Goal: Task Accomplishment & Management: Manage account settings

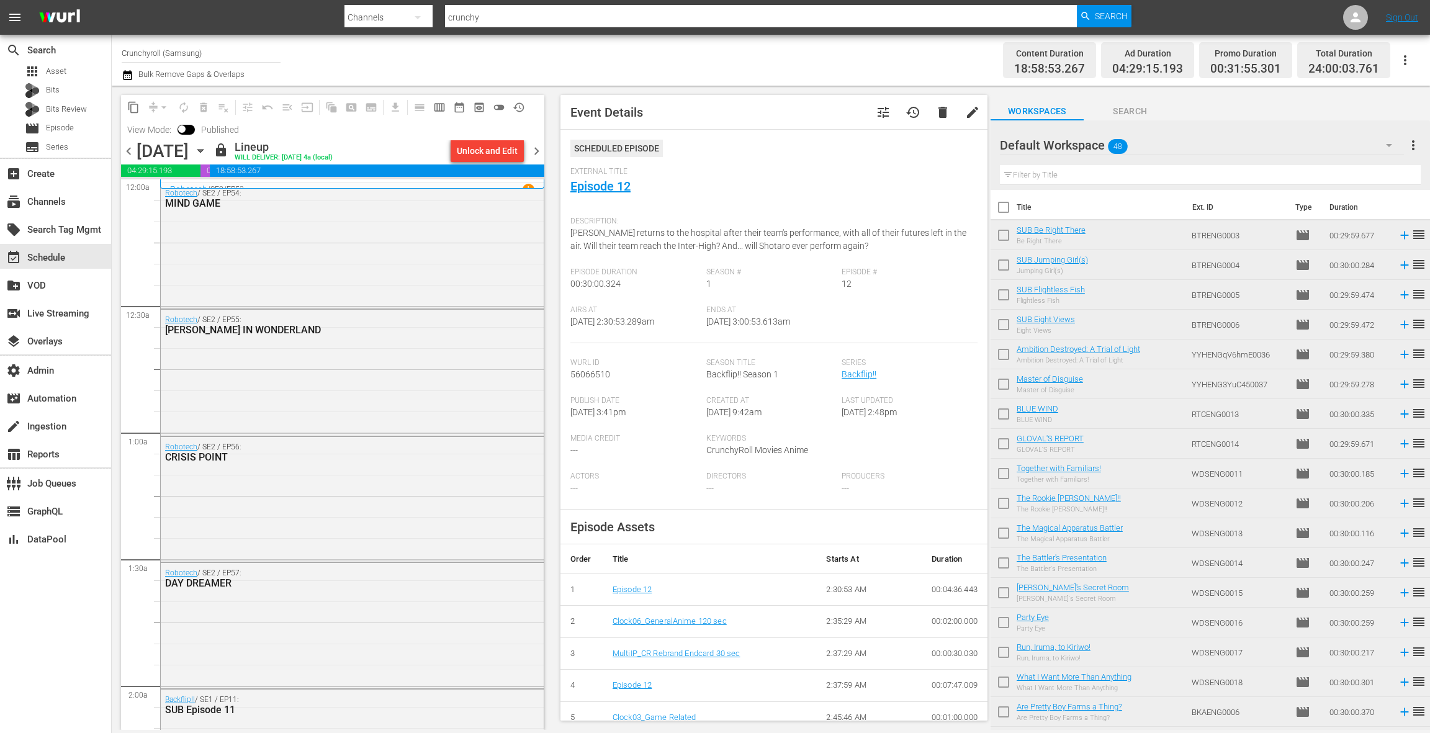
scroll to position [591, 0]
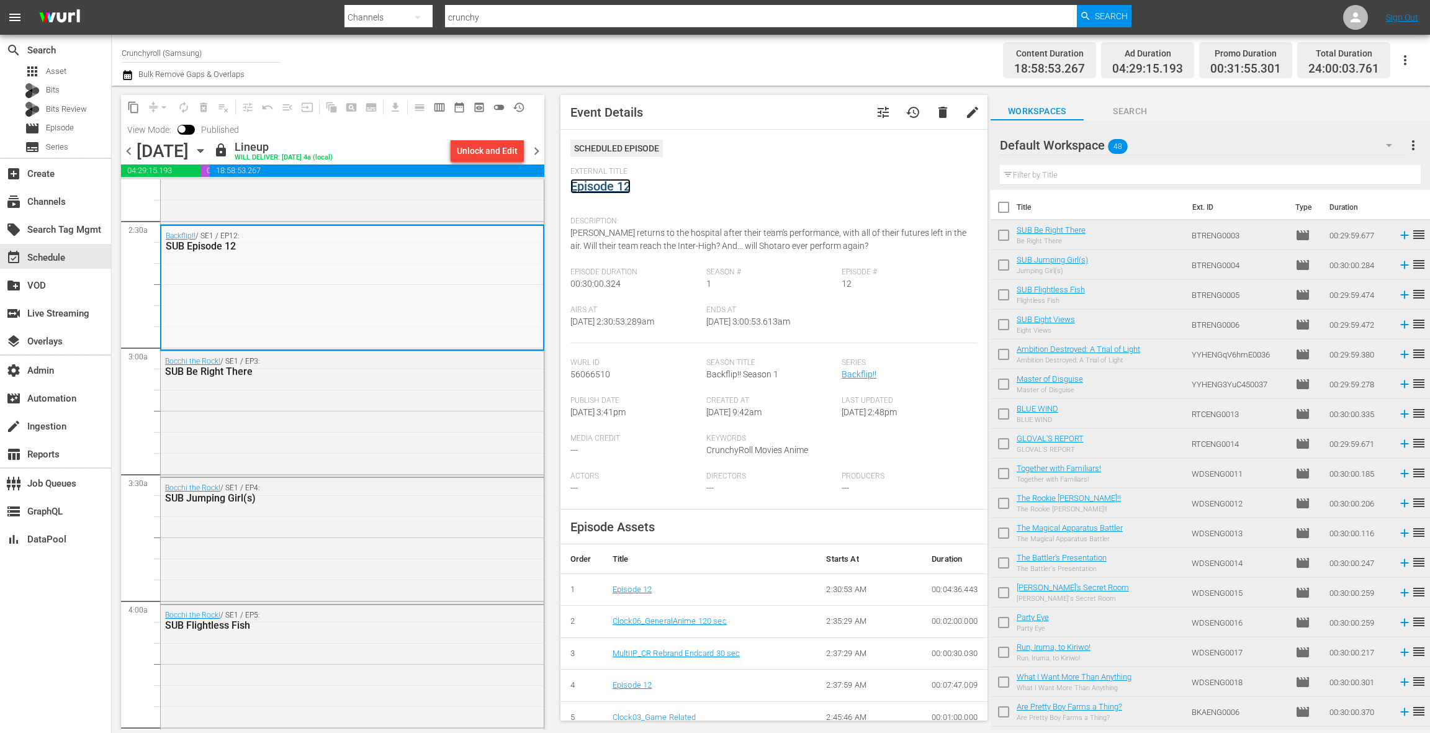
click at [597, 191] on link "Episode 12" at bounding box center [600, 186] width 60 height 15
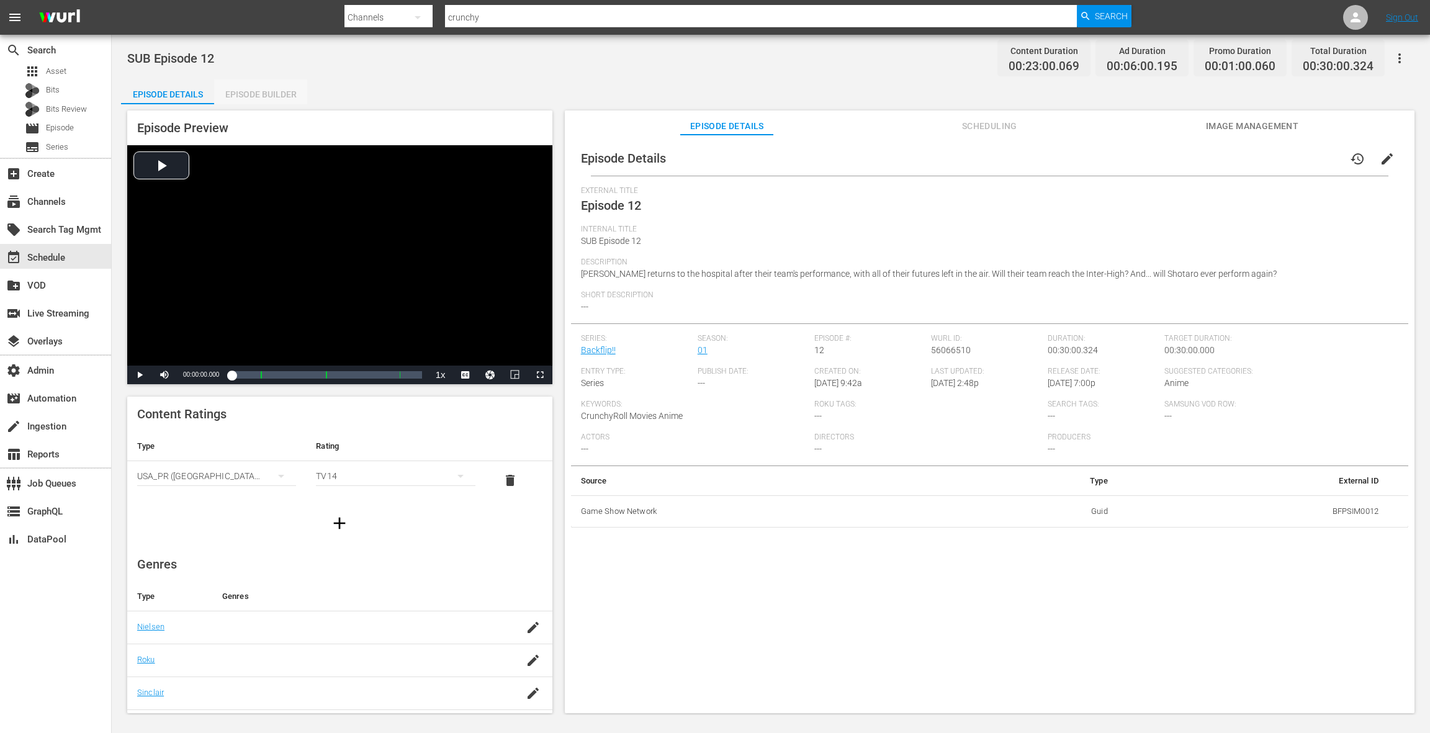
click at [270, 95] on div "Episode Builder" at bounding box center [260, 94] width 93 height 30
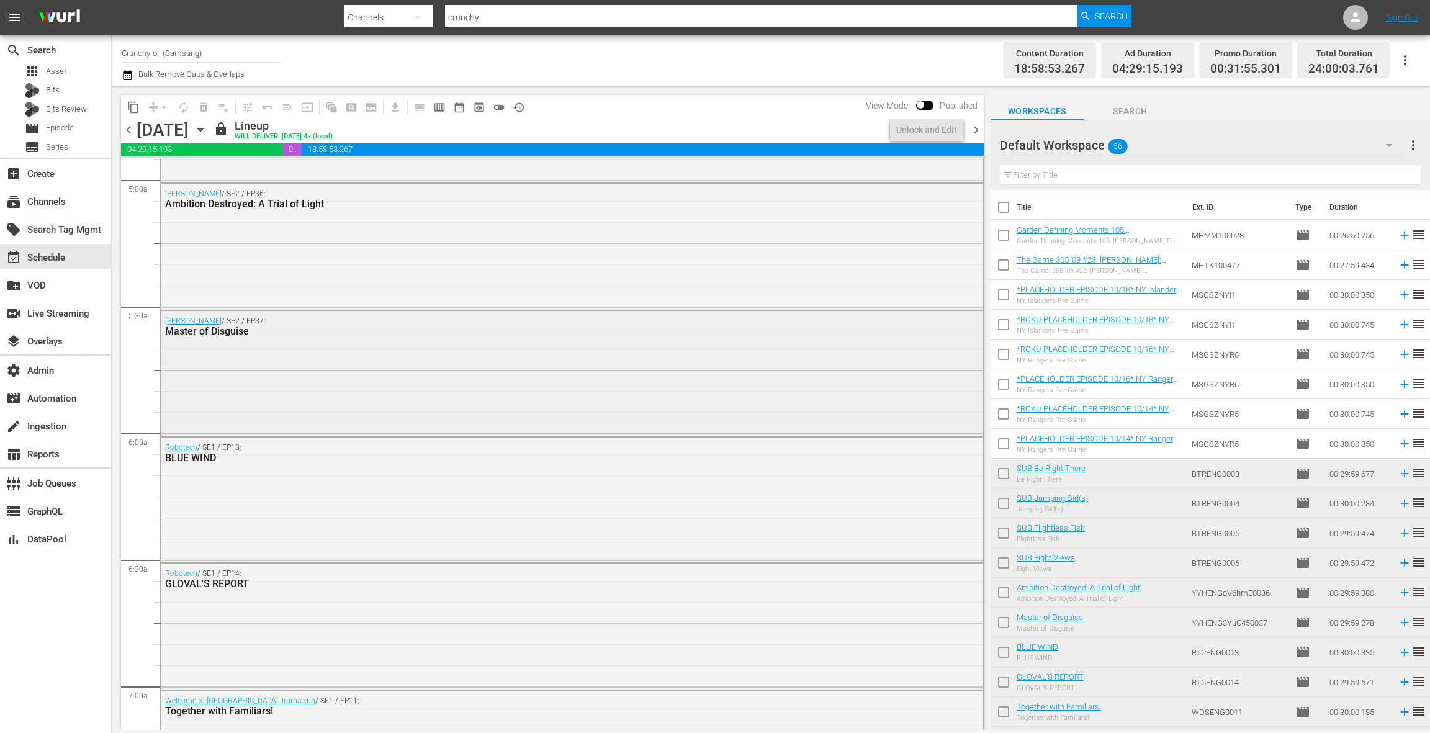
scroll to position [1282, 0]
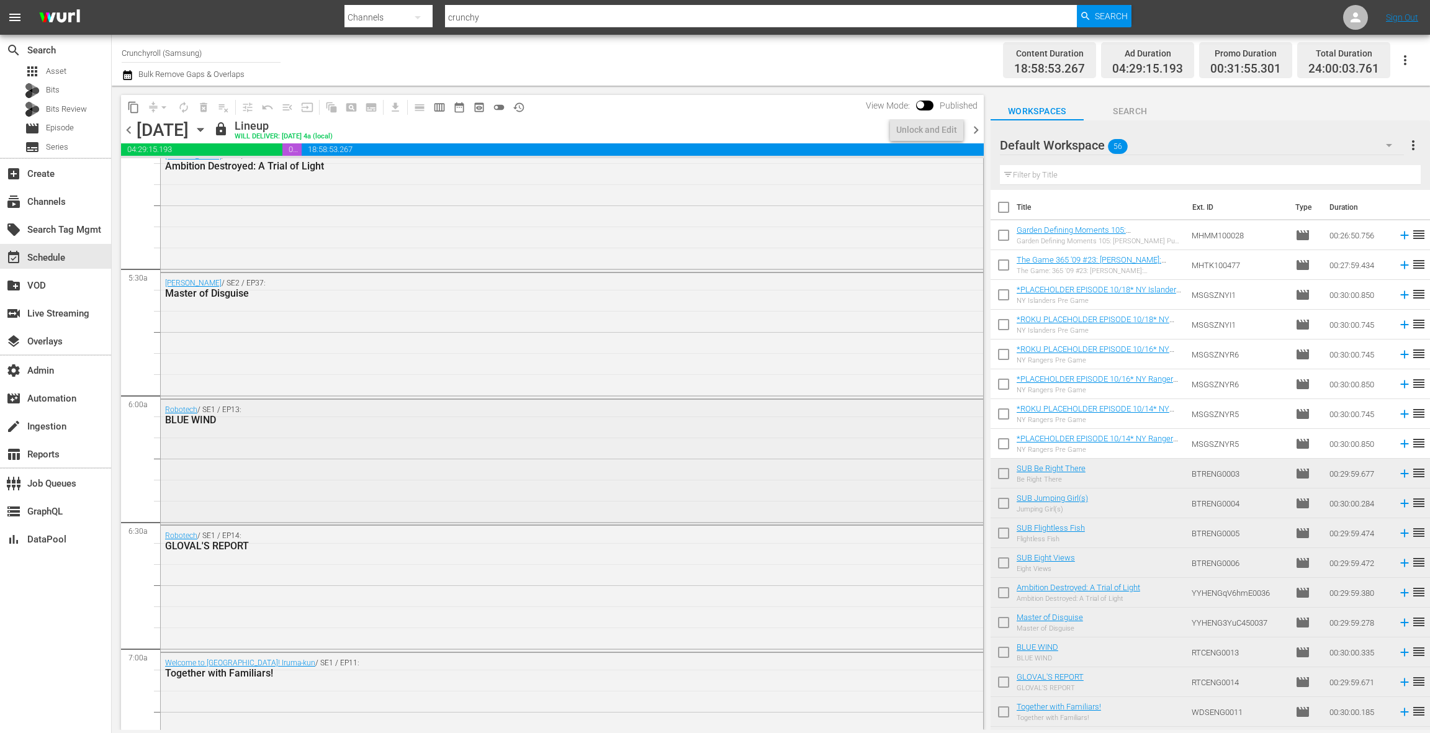
click at [348, 444] on div "Robotech / SE1 / EP13: BLUE WIND" at bounding box center [572, 461] width 822 height 123
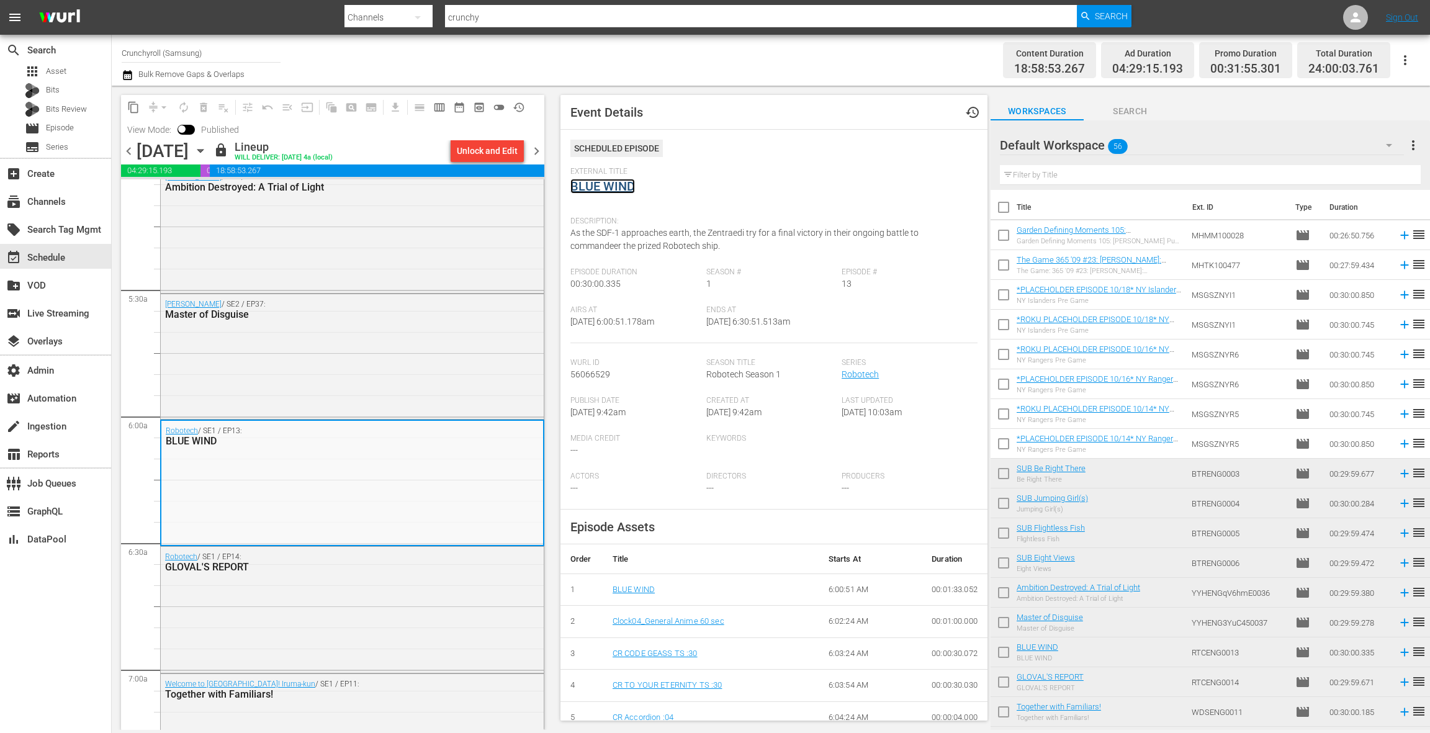
click at [608, 191] on link "BLUE WIND" at bounding box center [602, 186] width 65 height 15
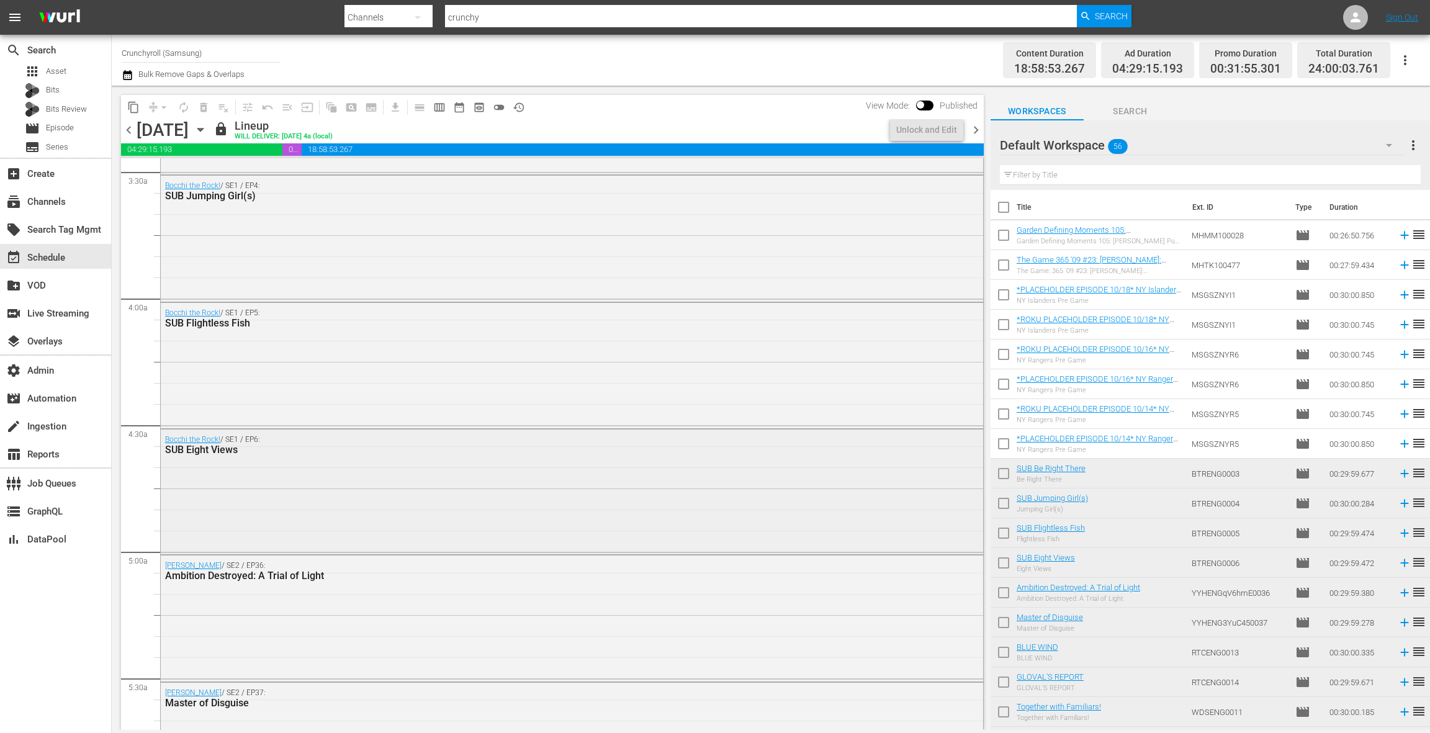
scroll to position [947, 0]
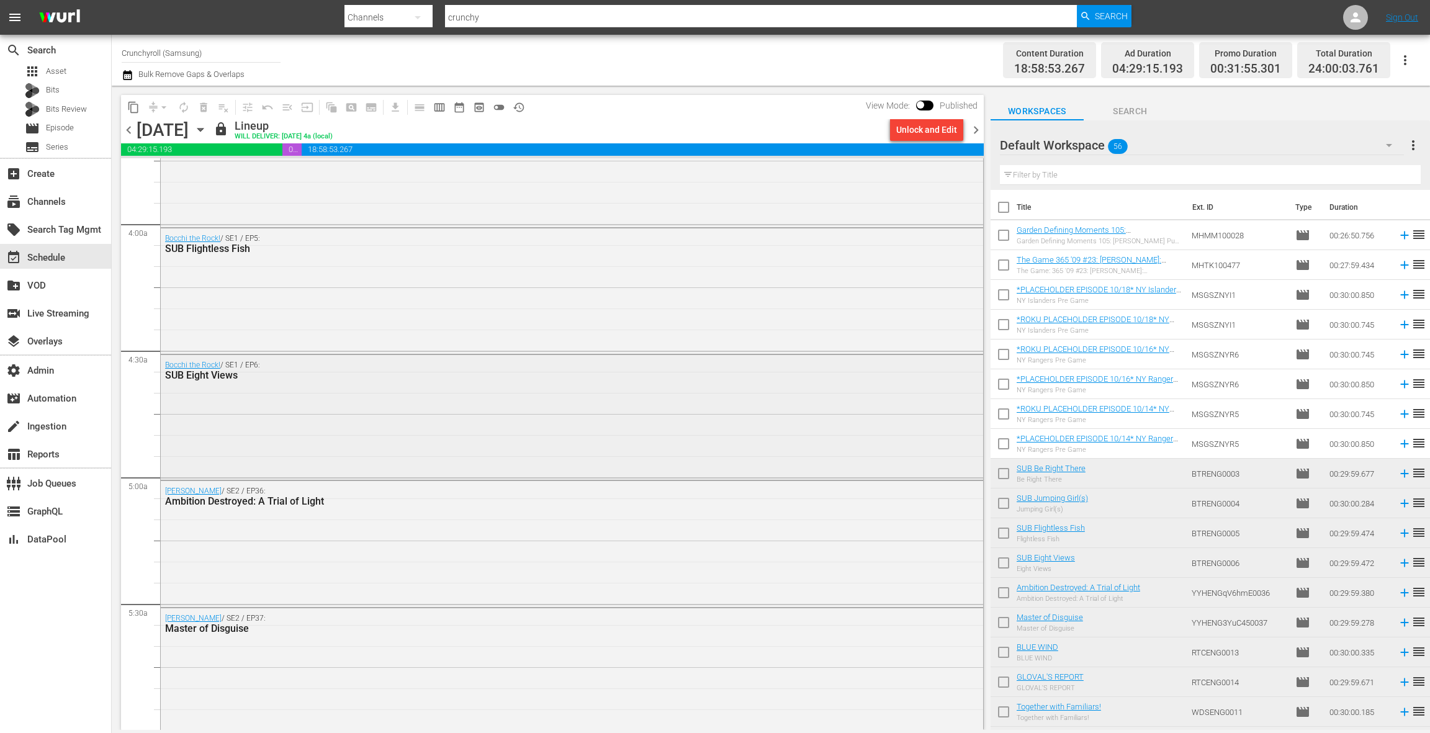
click at [382, 429] on div "Bocchi the Rock! / SE1 / EP6: SUB Eight Views" at bounding box center [572, 416] width 822 height 123
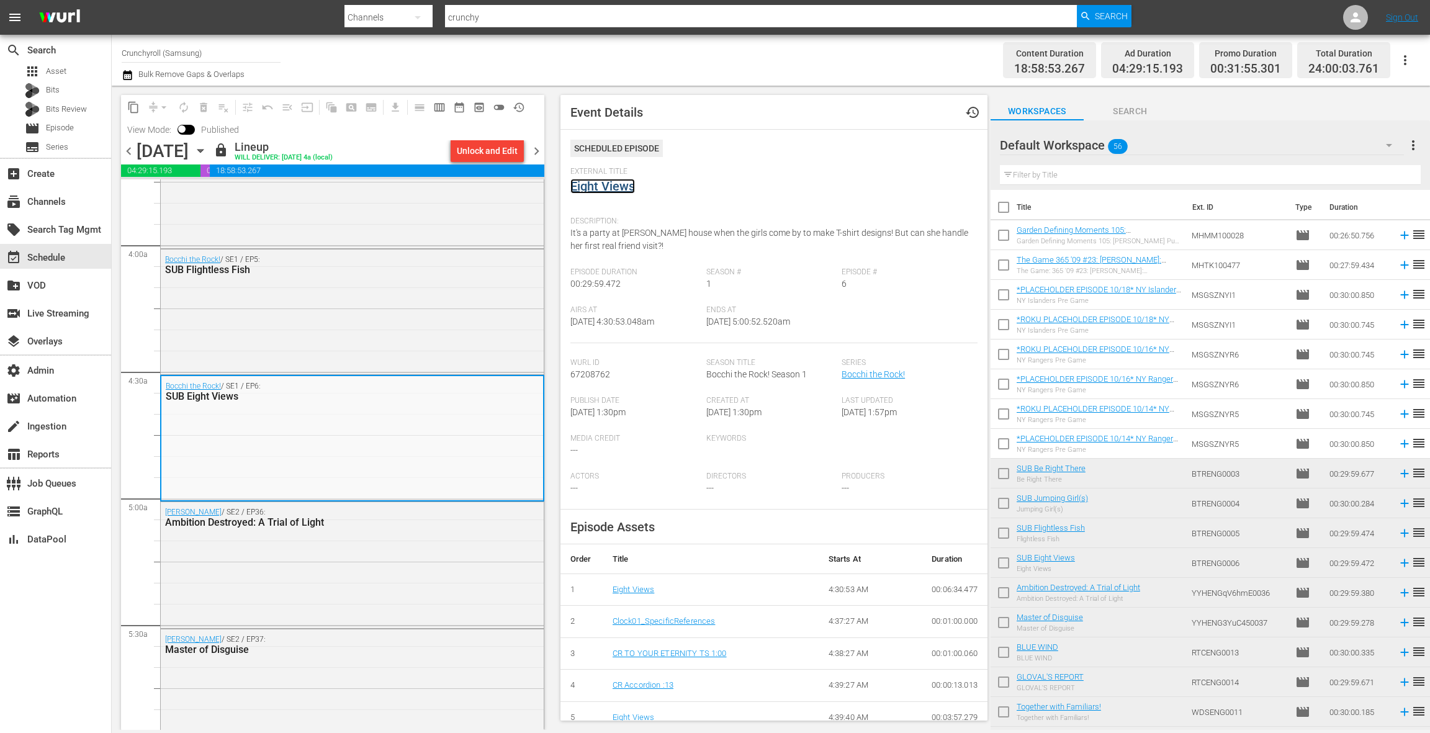
click at [614, 189] on link "Eight Views" at bounding box center [602, 186] width 65 height 15
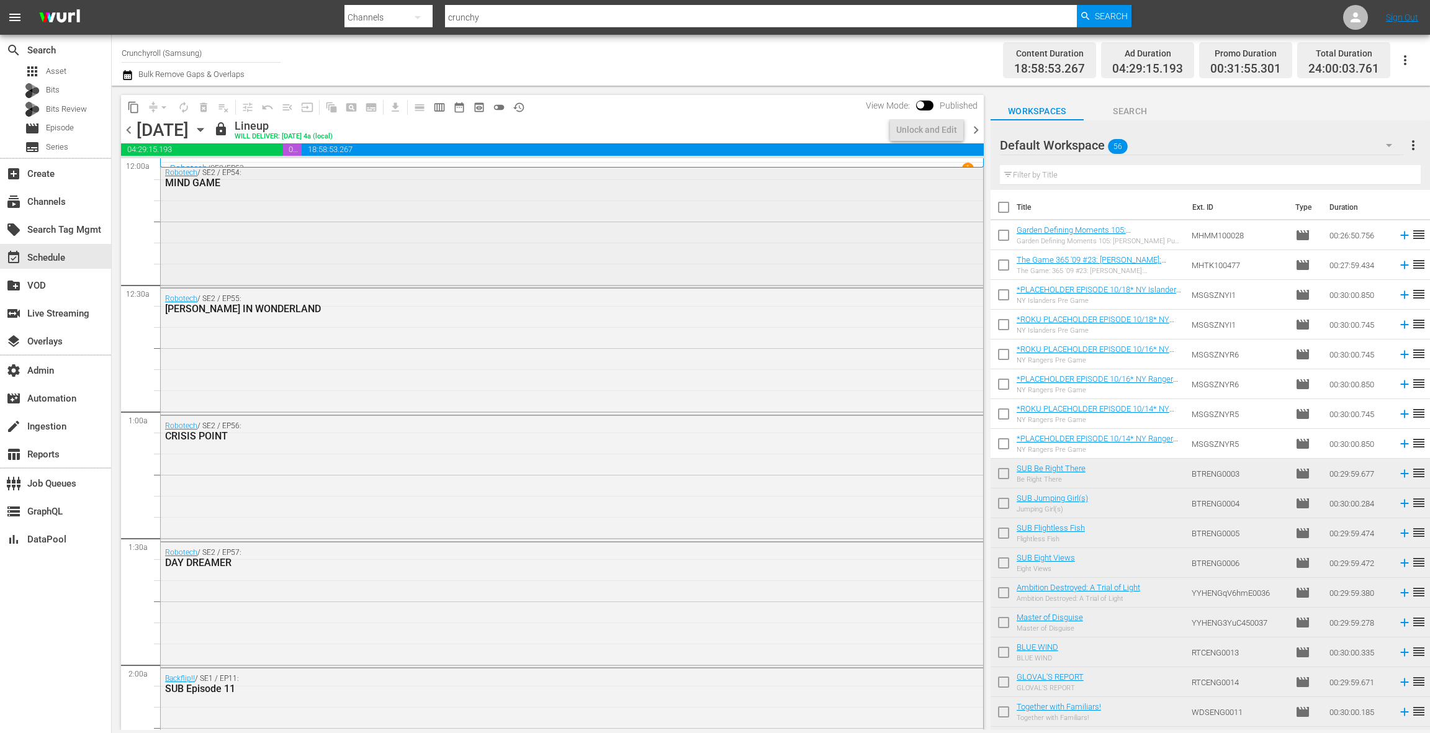
click at [334, 226] on div "Robotech / SE2 / EP54: MIND GAME" at bounding box center [572, 224] width 822 height 123
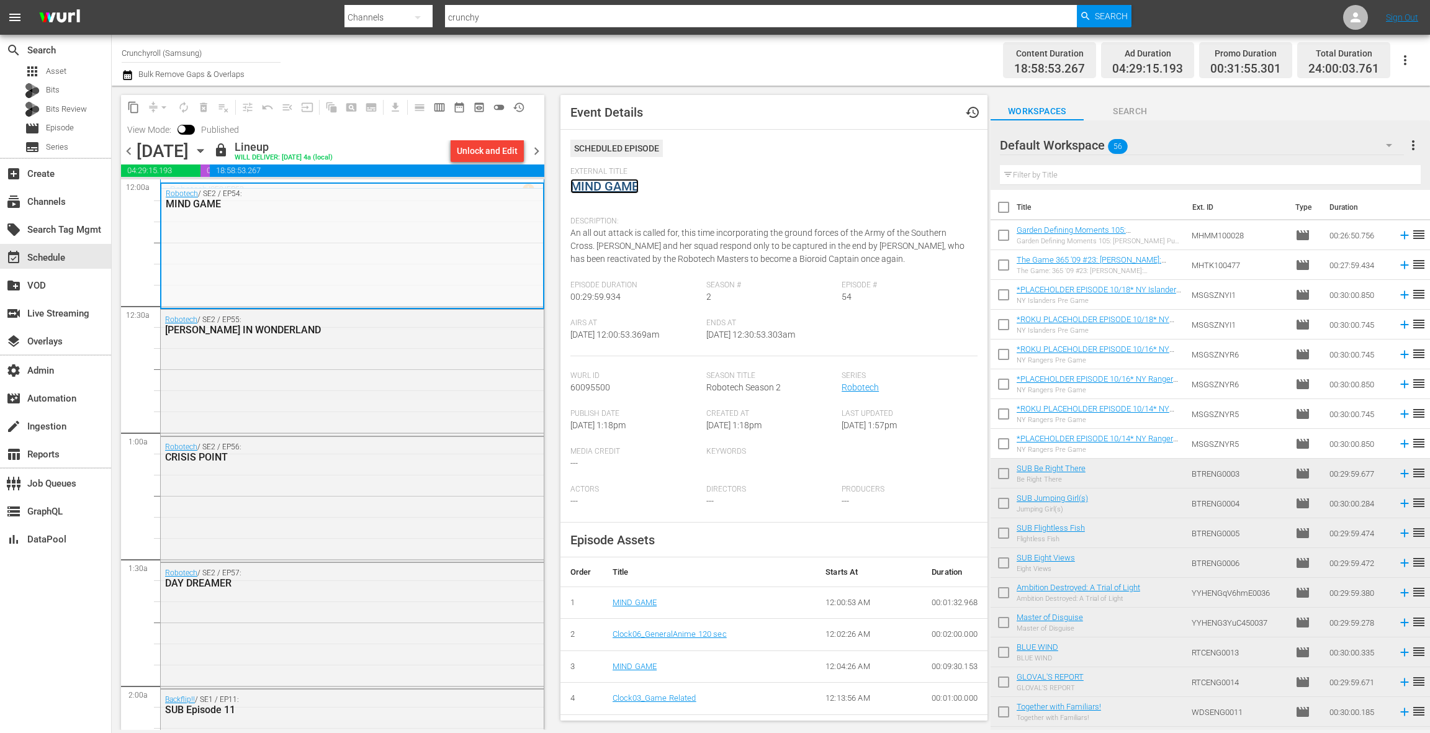
click at [617, 189] on link "MIND GAME" at bounding box center [604, 186] width 68 height 15
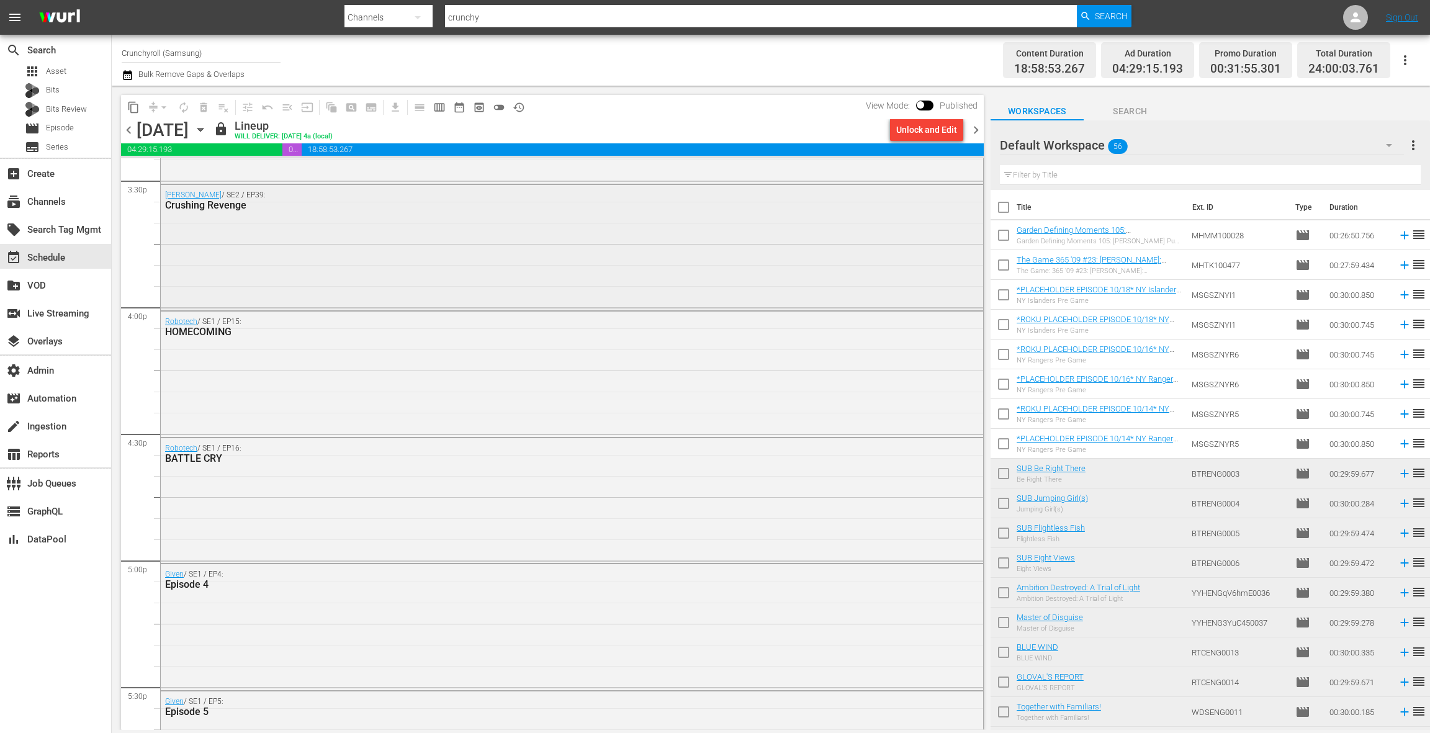
scroll to position [4083, 0]
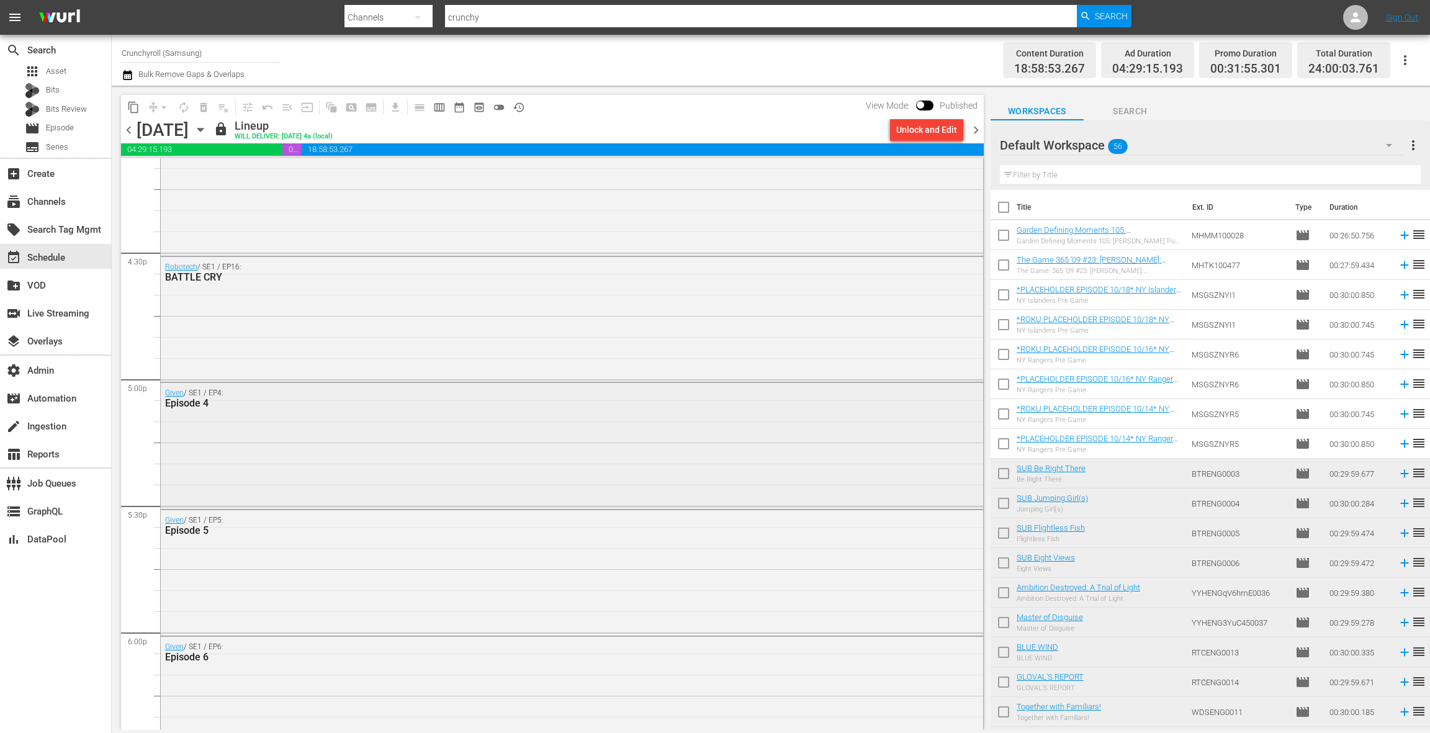
click at [336, 413] on div "Given / SE1 / EP4: Episode 4" at bounding box center [572, 444] width 822 height 123
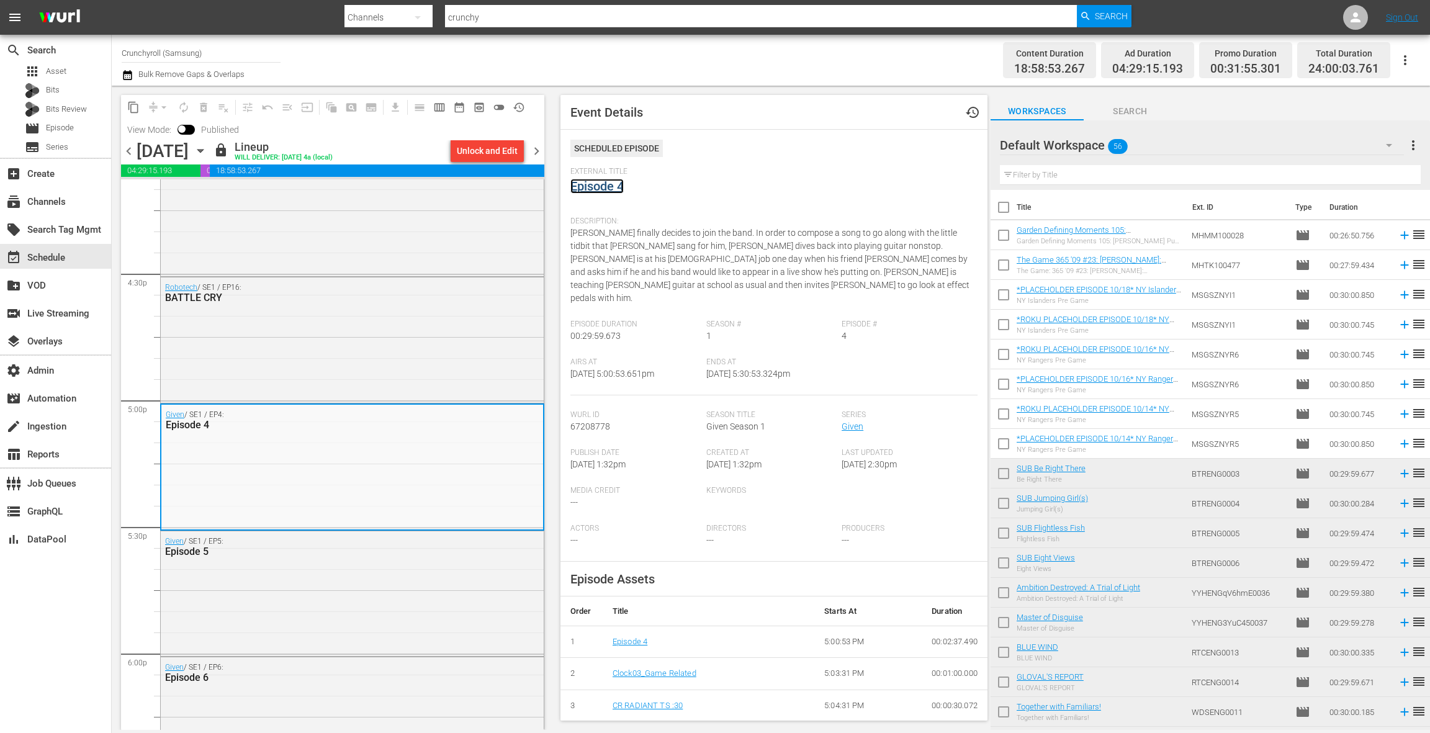
click at [609, 186] on link "Episode 4" at bounding box center [596, 186] width 53 height 15
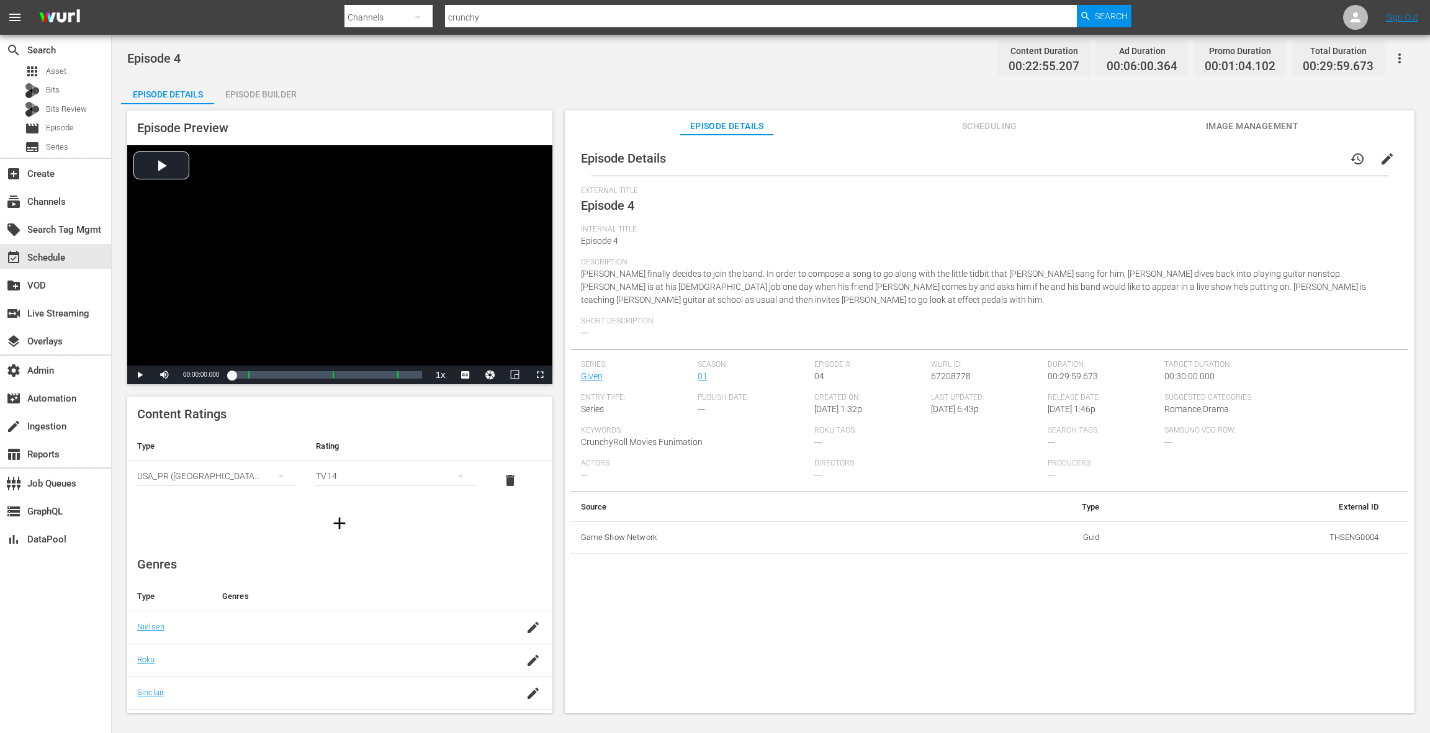
click at [258, 94] on div "Episode Builder" at bounding box center [260, 94] width 93 height 30
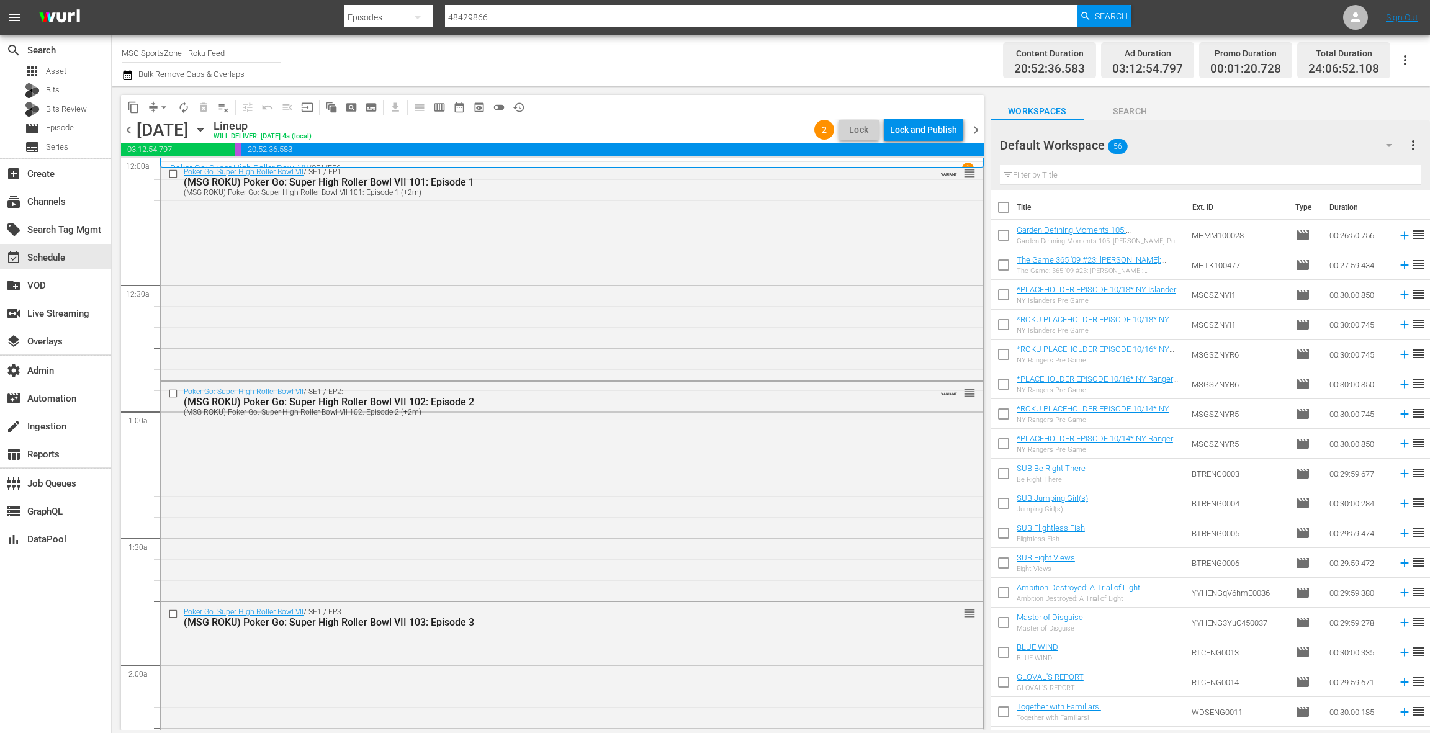
scroll to position [2904, 0]
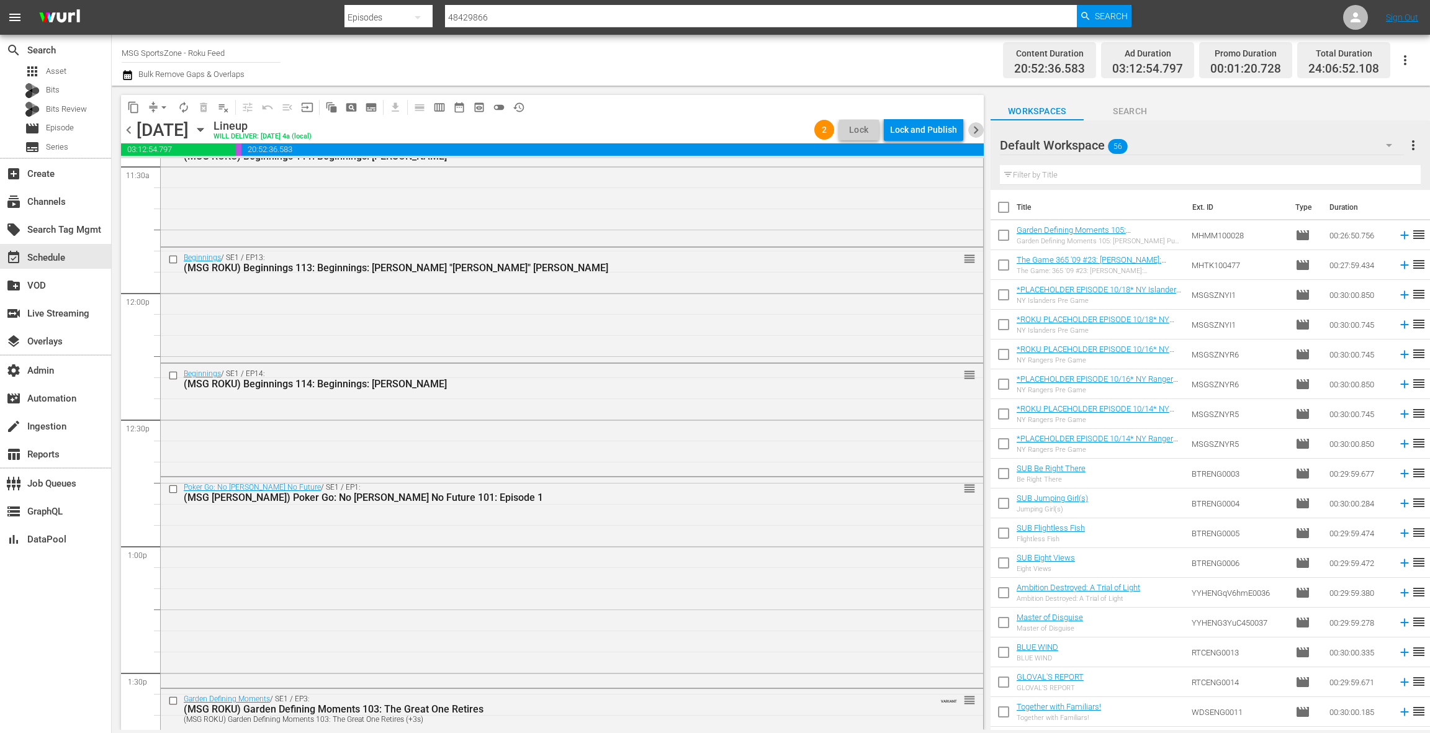
click at [980, 133] on span "chevron_right" at bounding box center [976, 130] width 16 height 16
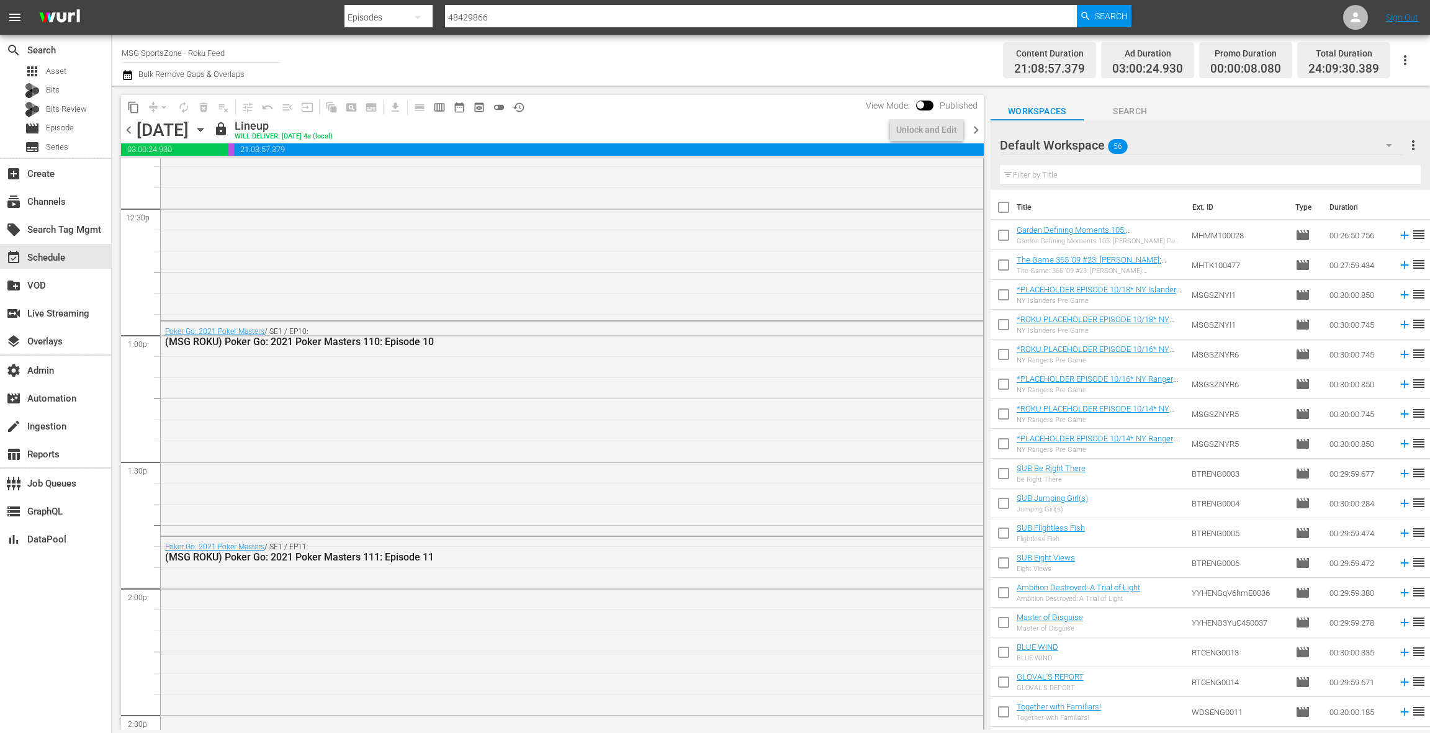
scroll to position [2904, 0]
click at [922, 130] on div "Unlock and Edit" at bounding box center [926, 130] width 61 height 22
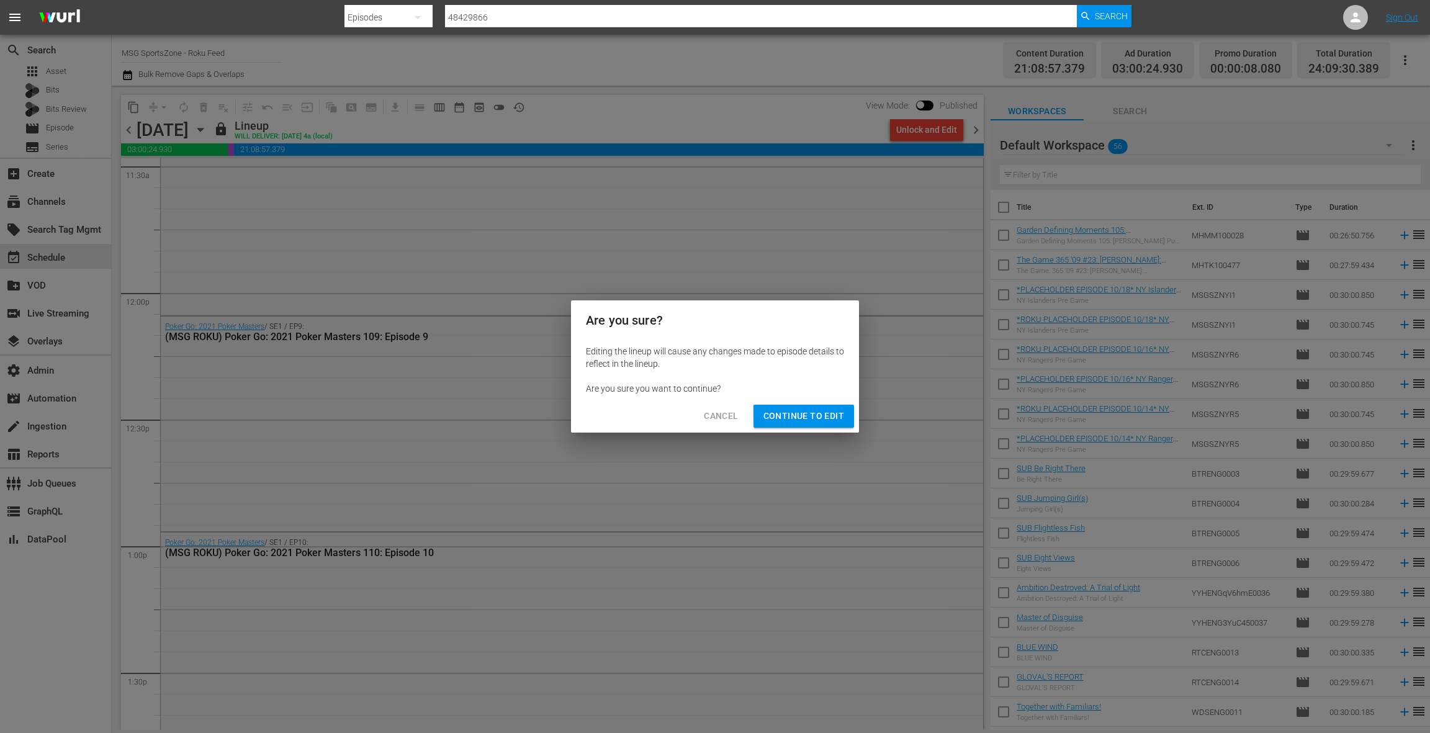
click at [785, 416] on span "Continue to Edit" at bounding box center [803, 416] width 81 height 16
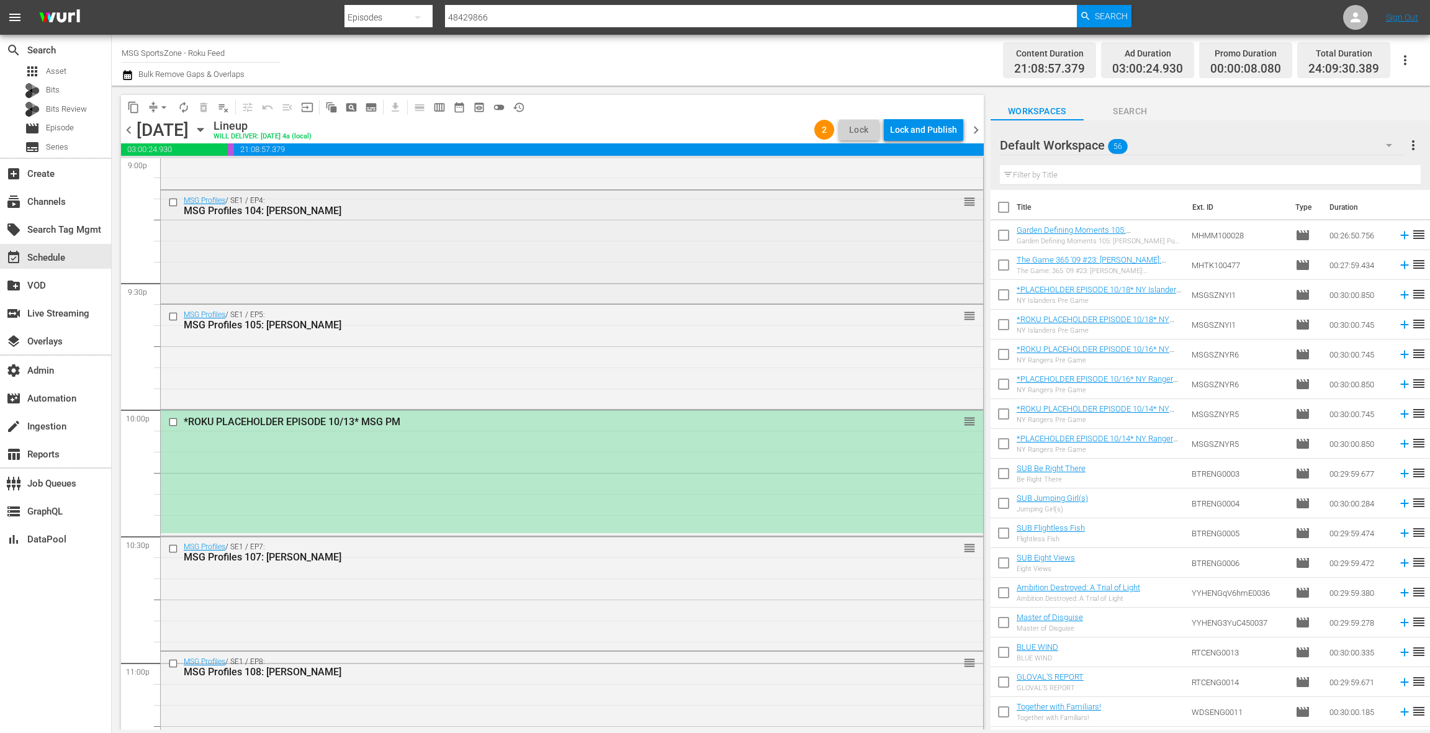
scroll to position [5394, 0]
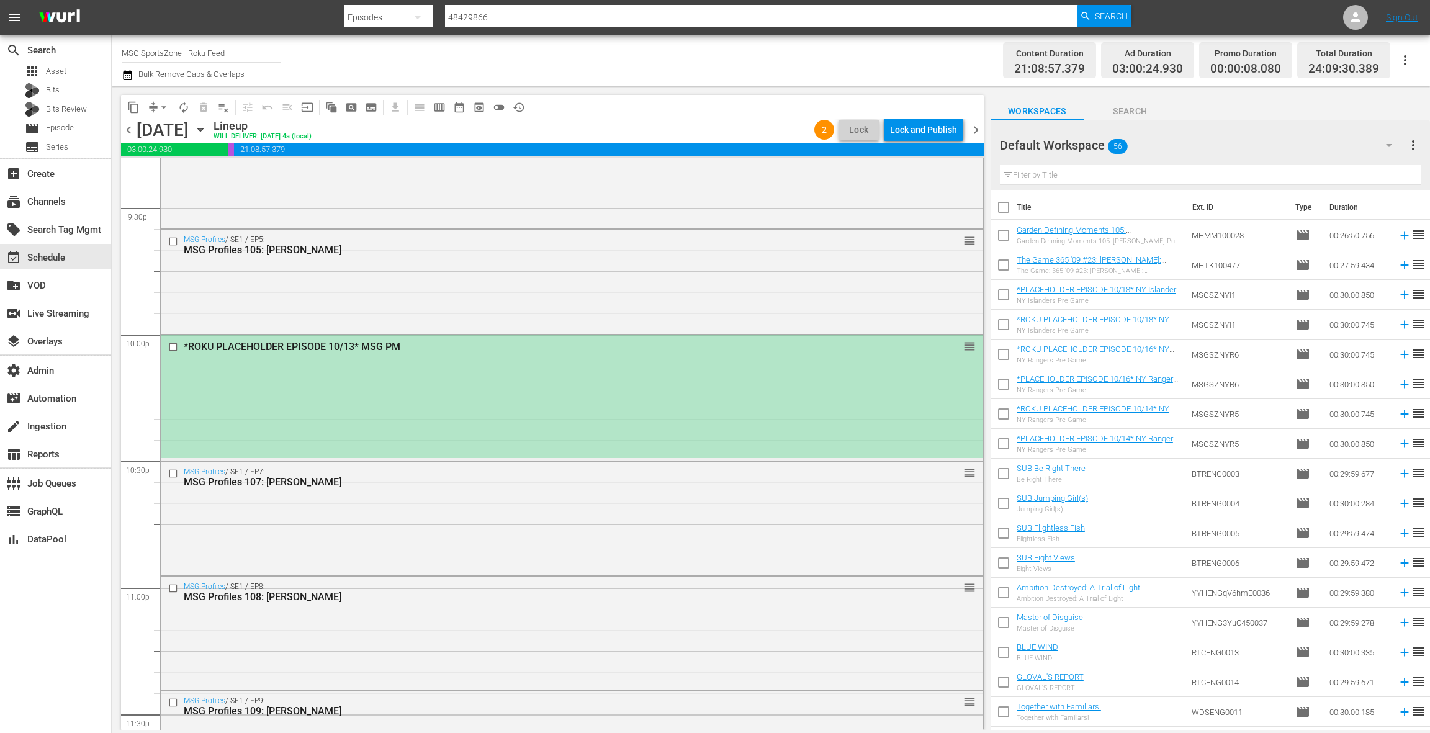
click at [584, 413] on div "*ROKU PLACEHOLDER EPISODE 10/13* MSG PM reorder" at bounding box center [572, 396] width 822 height 123
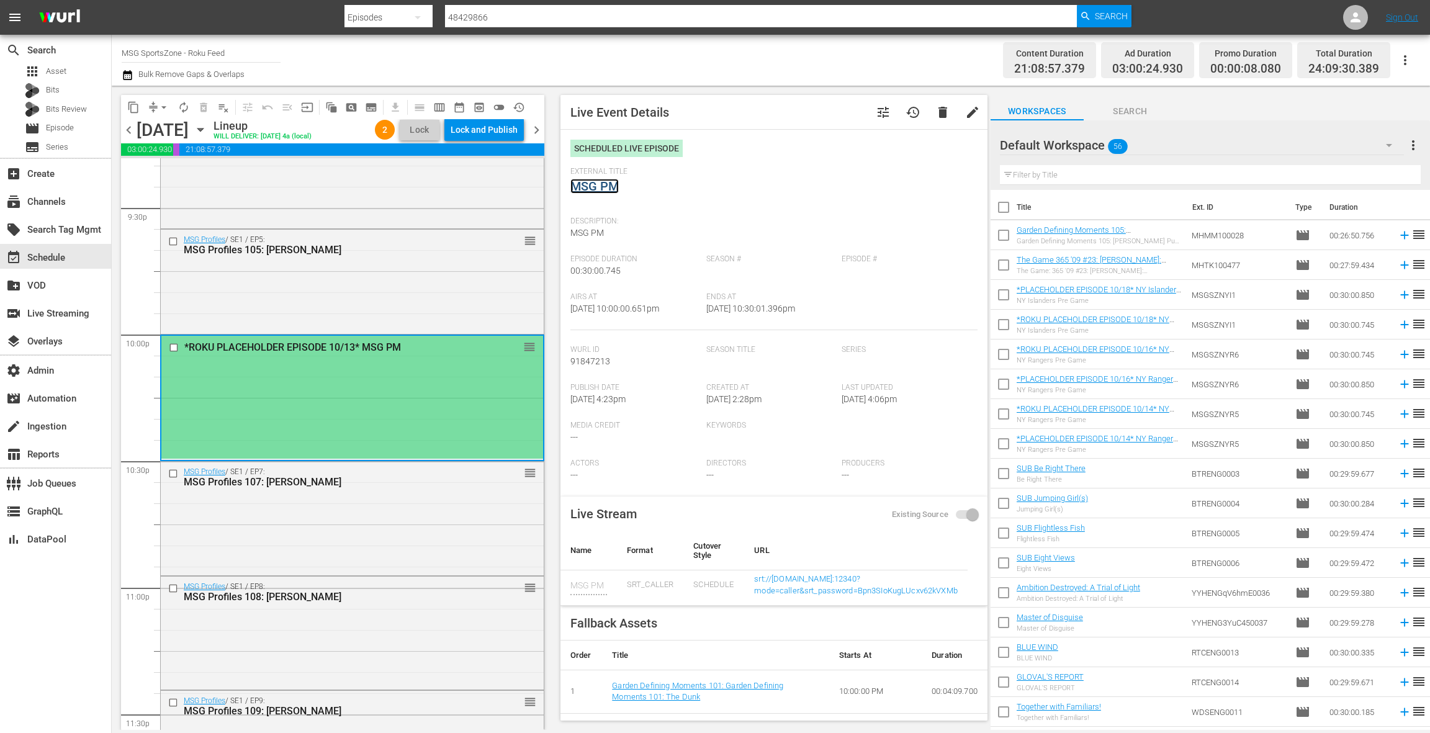
click at [609, 186] on link "MSG PM" at bounding box center [594, 186] width 48 height 15
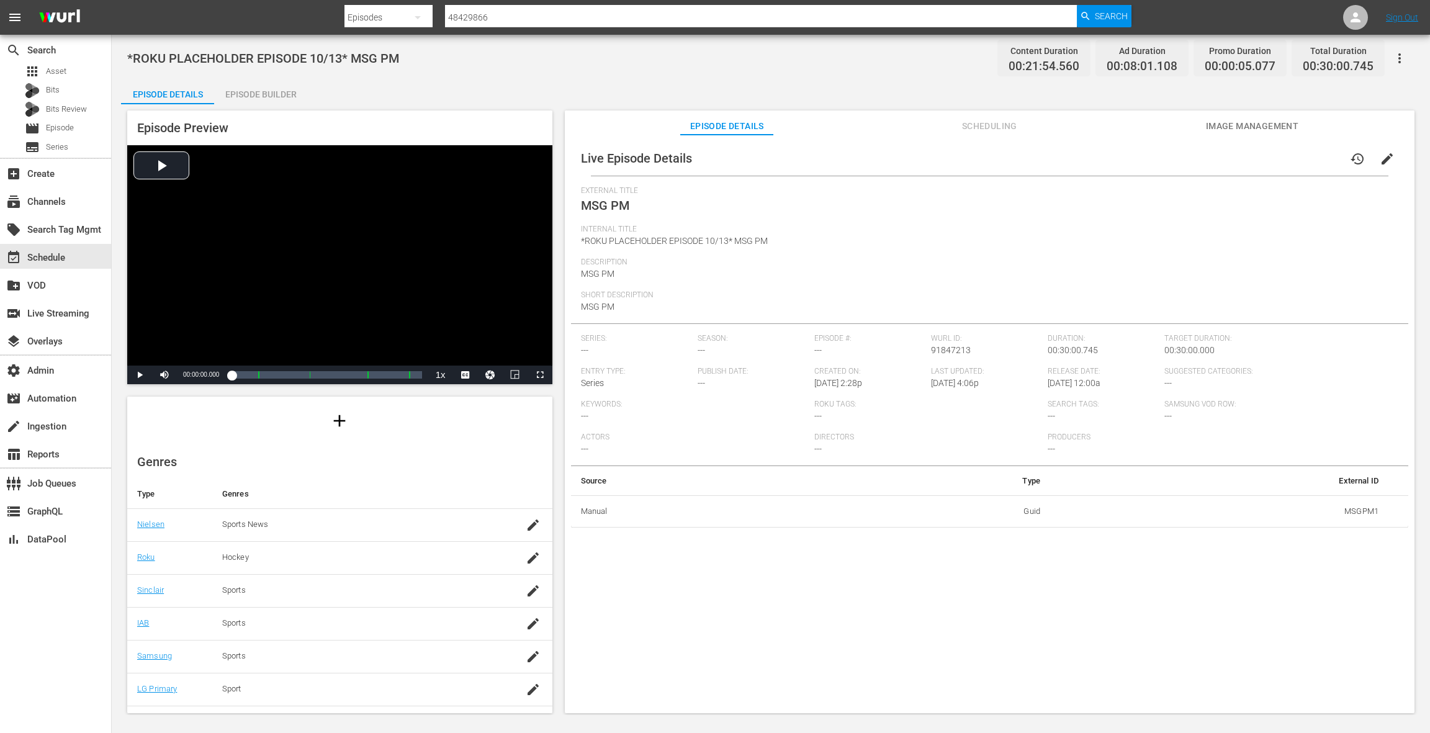
scroll to position [126, 0]
drag, startPoint x: 537, startPoint y: 500, endPoint x: 526, endPoint y: 498, distance: 11.3
click at [530, 499] on icon "button" at bounding box center [533, 501] width 15 height 15
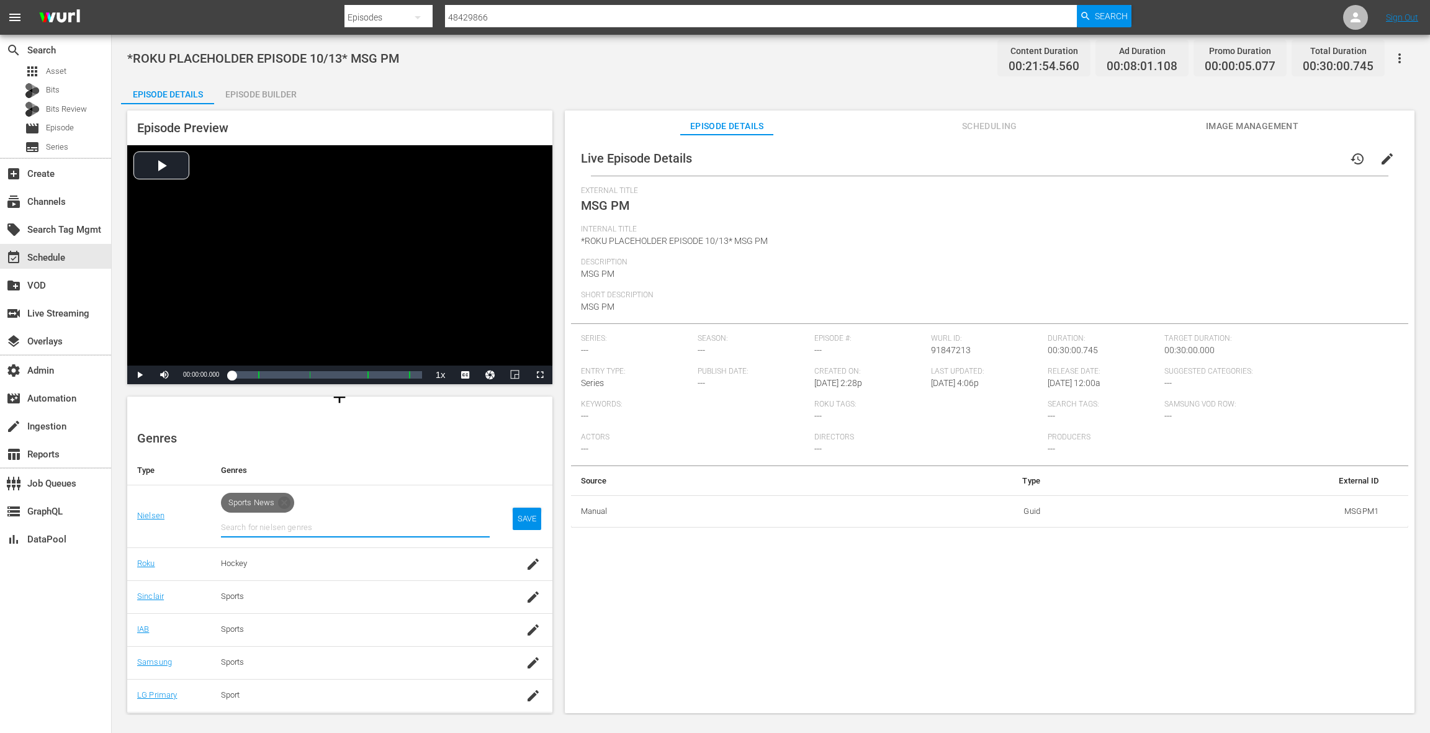
scroll to position [156, 0]
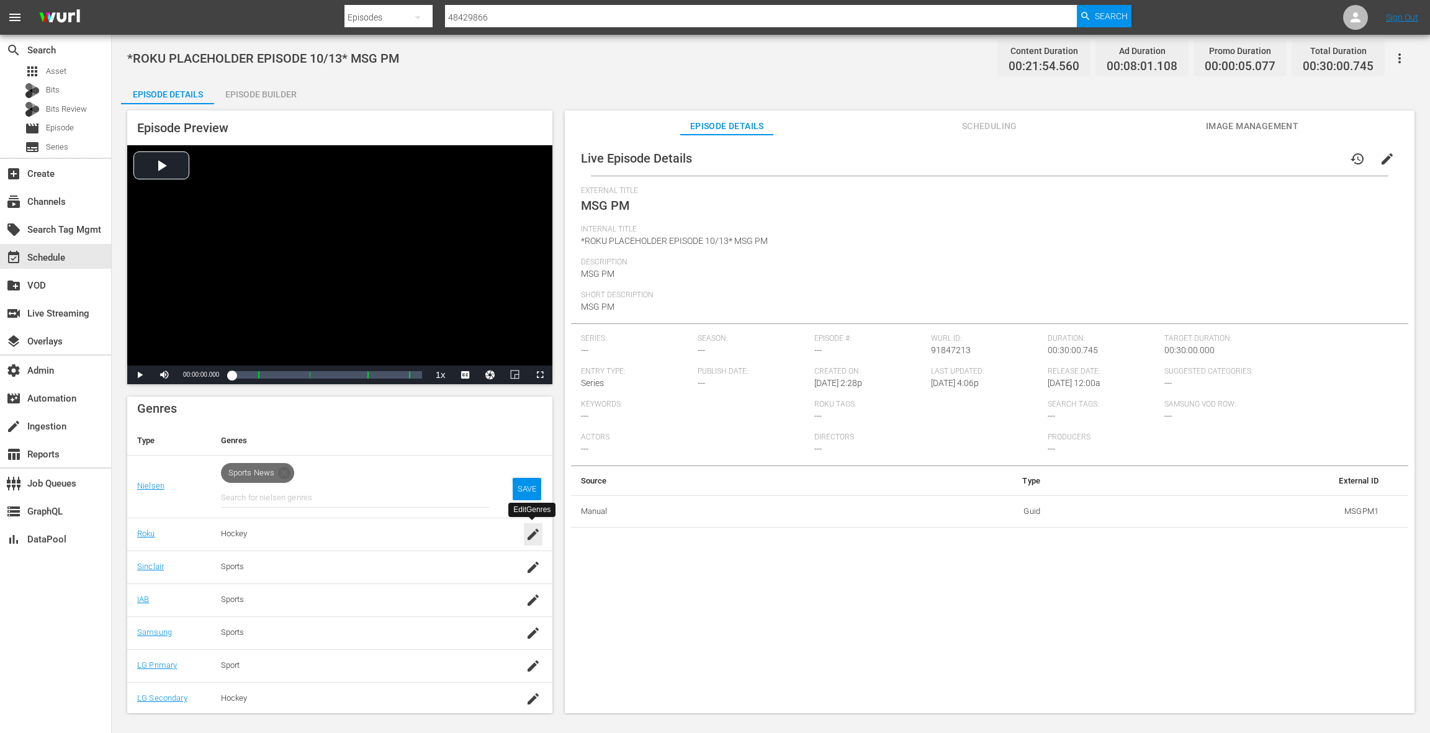
drag, startPoint x: 528, startPoint y: 531, endPoint x: 530, endPoint y: 537, distance: 7.1
click at [528, 531] on icon "button" at bounding box center [533, 534] width 15 height 15
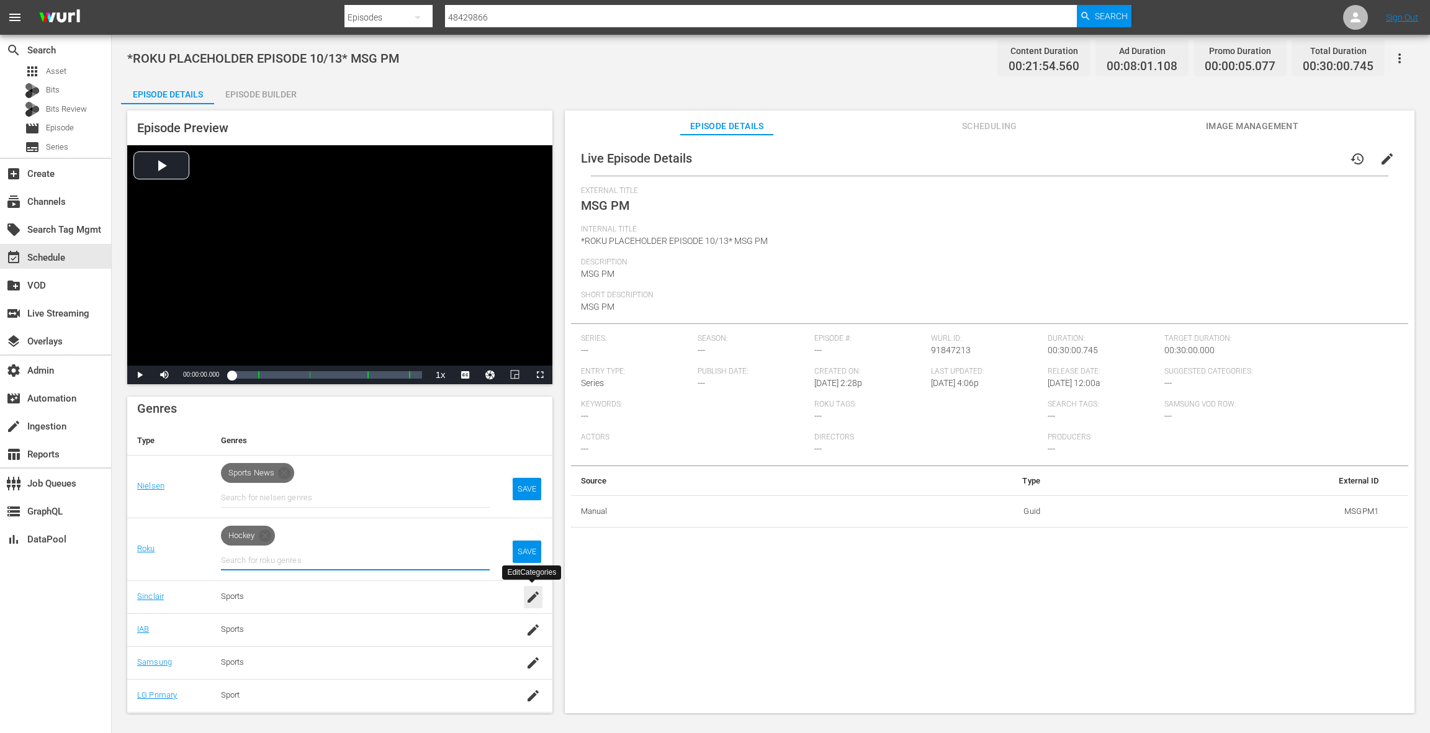
click at [532, 591] on icon "button" at bounding box center [533, 597] width 15 height 15
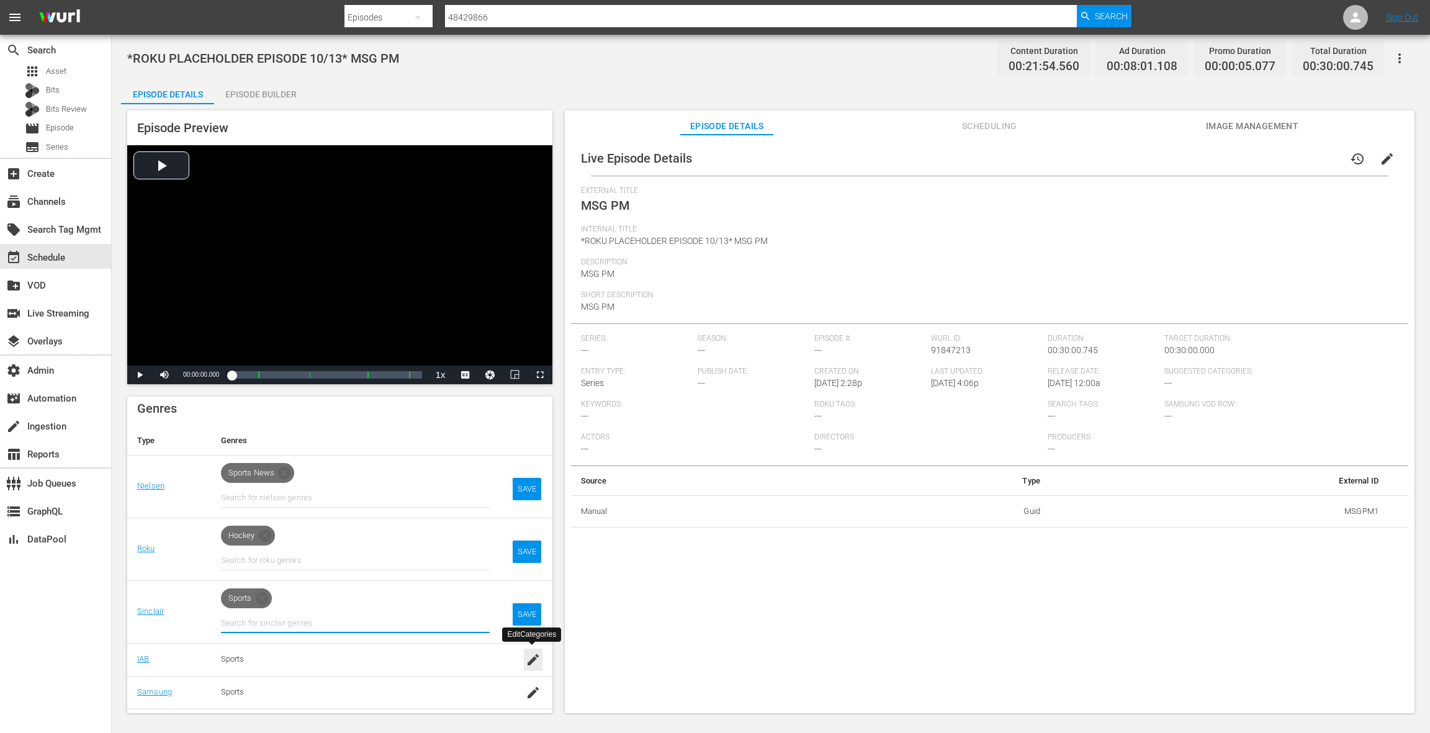
click at [533, 652] on icon "button" at bounding box center [533, 659] width 15 height 15
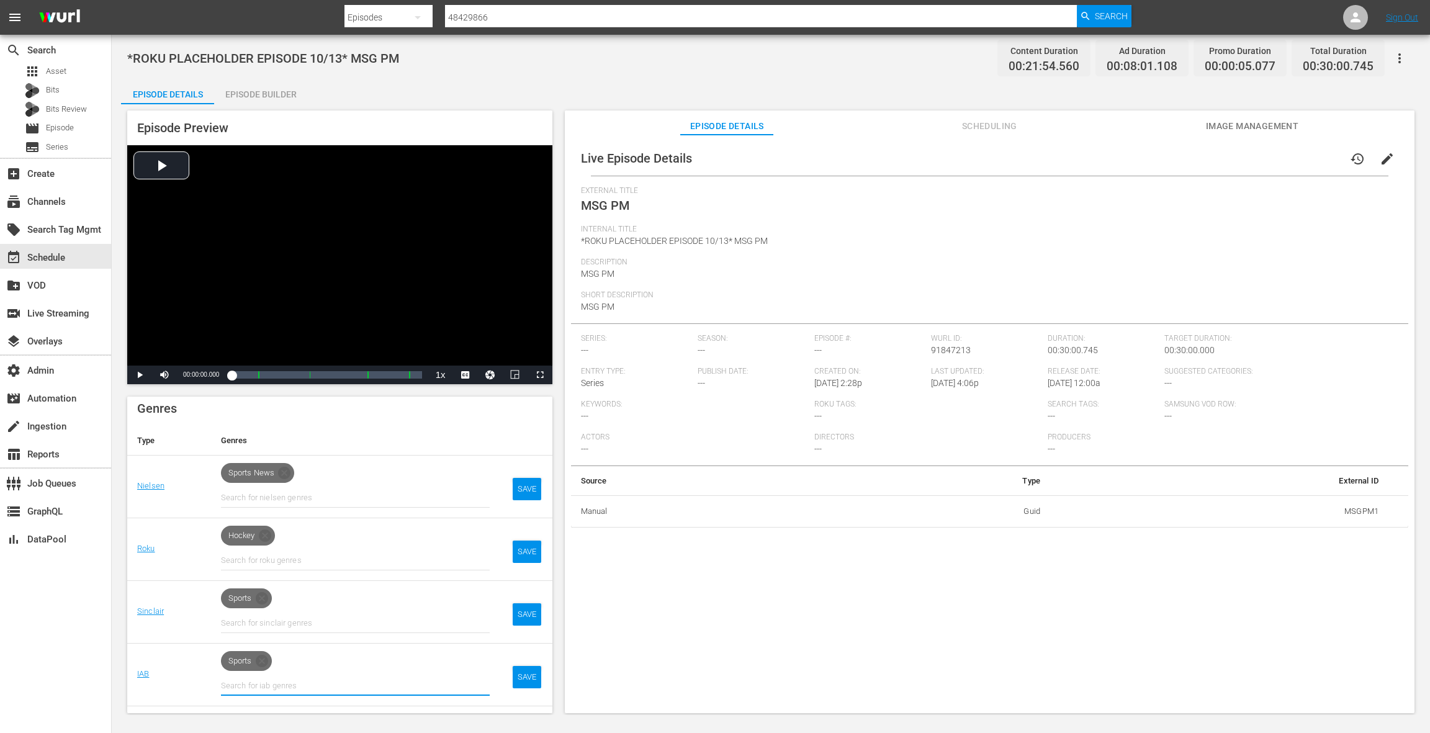
scroll to position [245, 0]
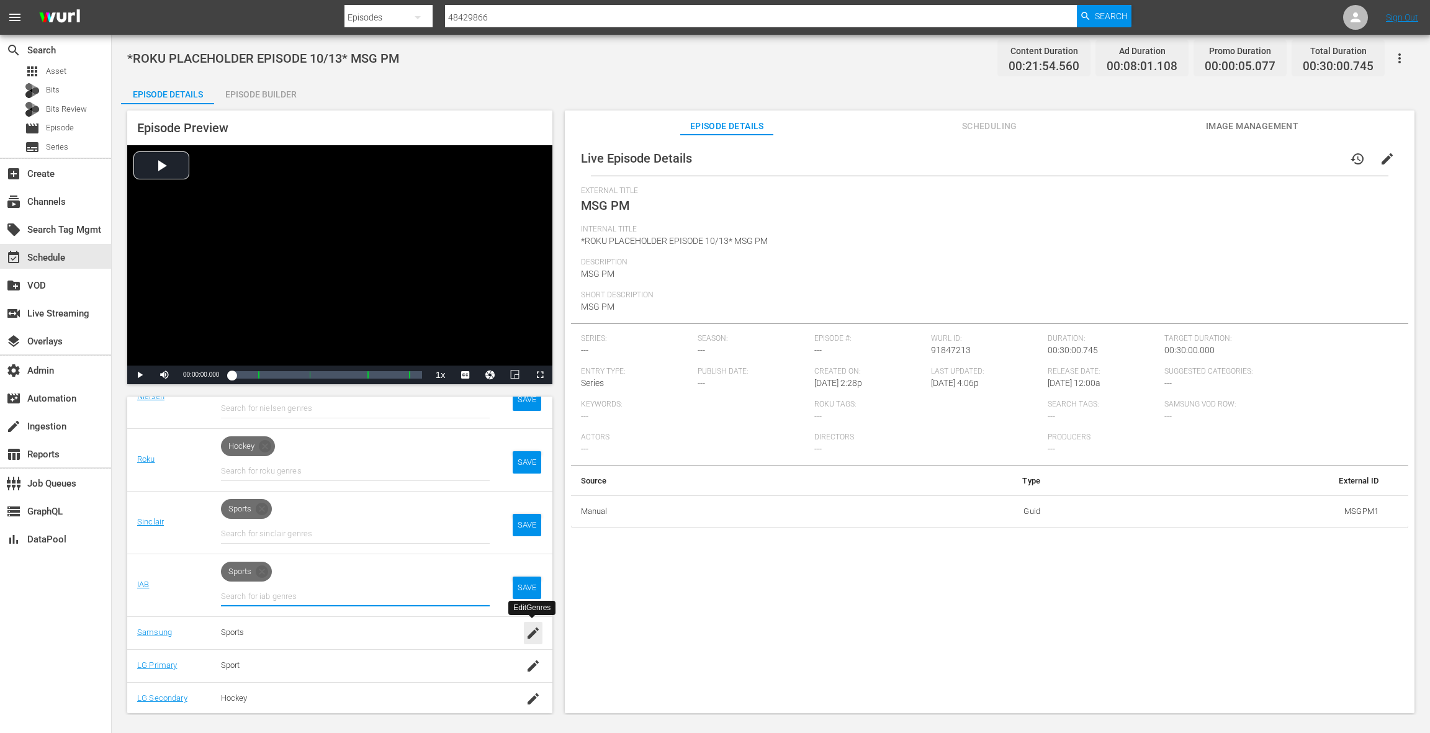
click at [532, 639] on div "button" at bounding box center [533, 633] width 19 height 22
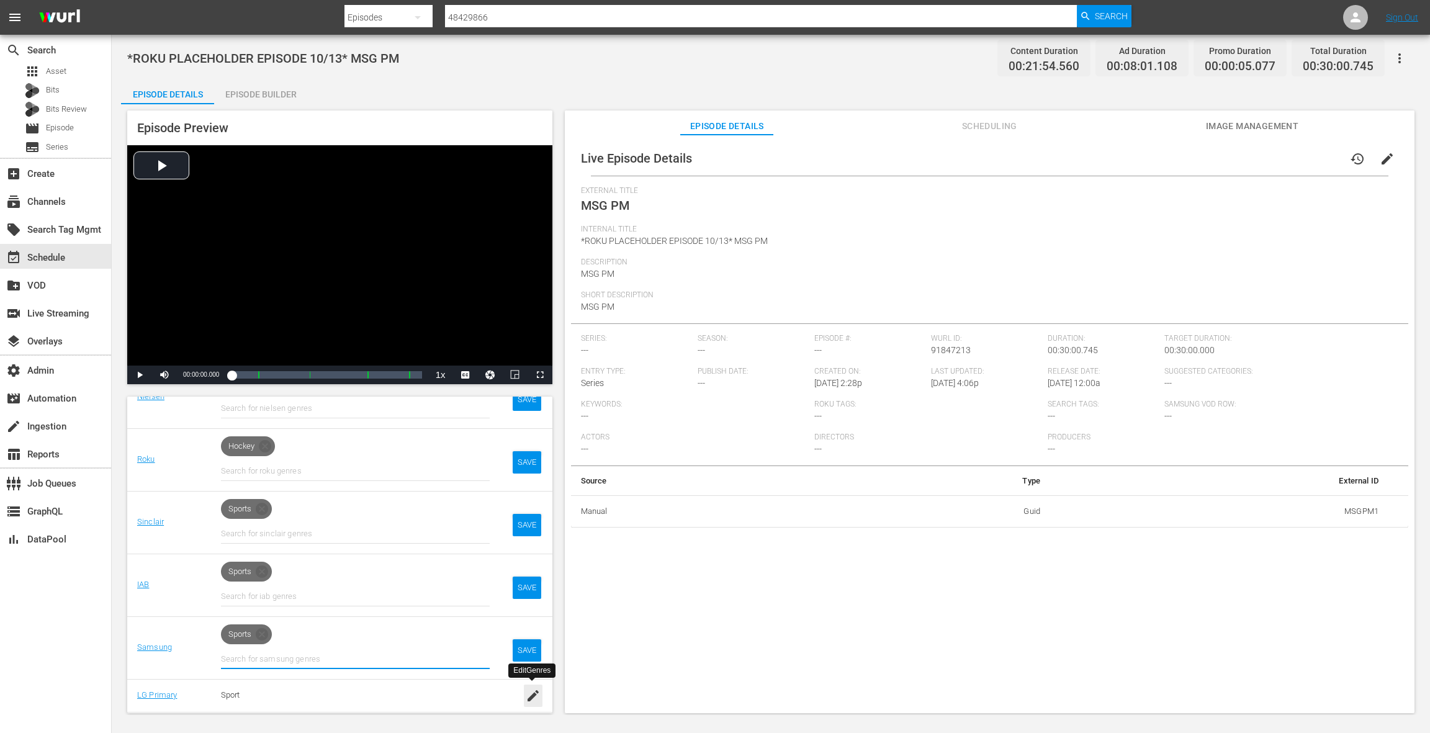
scroll to position [275, 0]
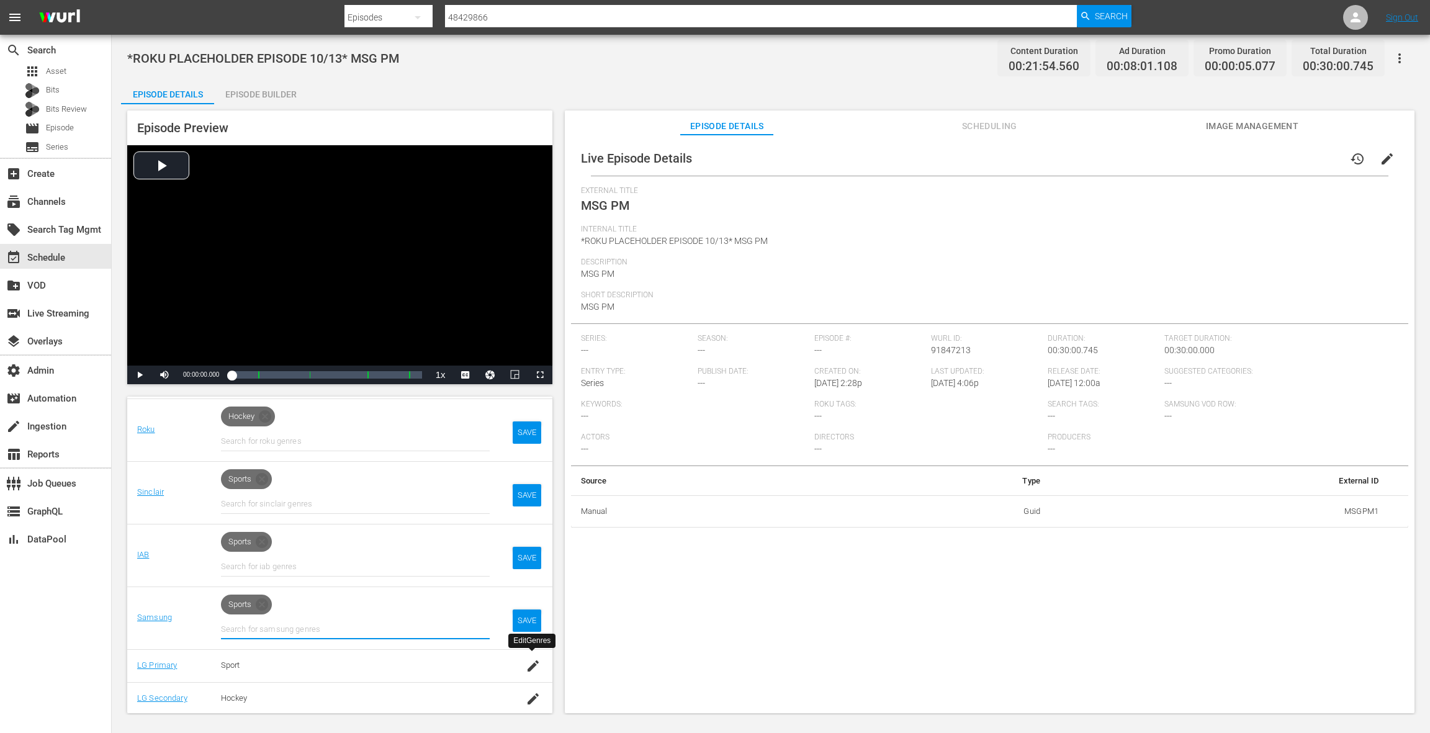
click at [532, 668] on icon "button" at bounding box center [533, 665] width 15 height 15
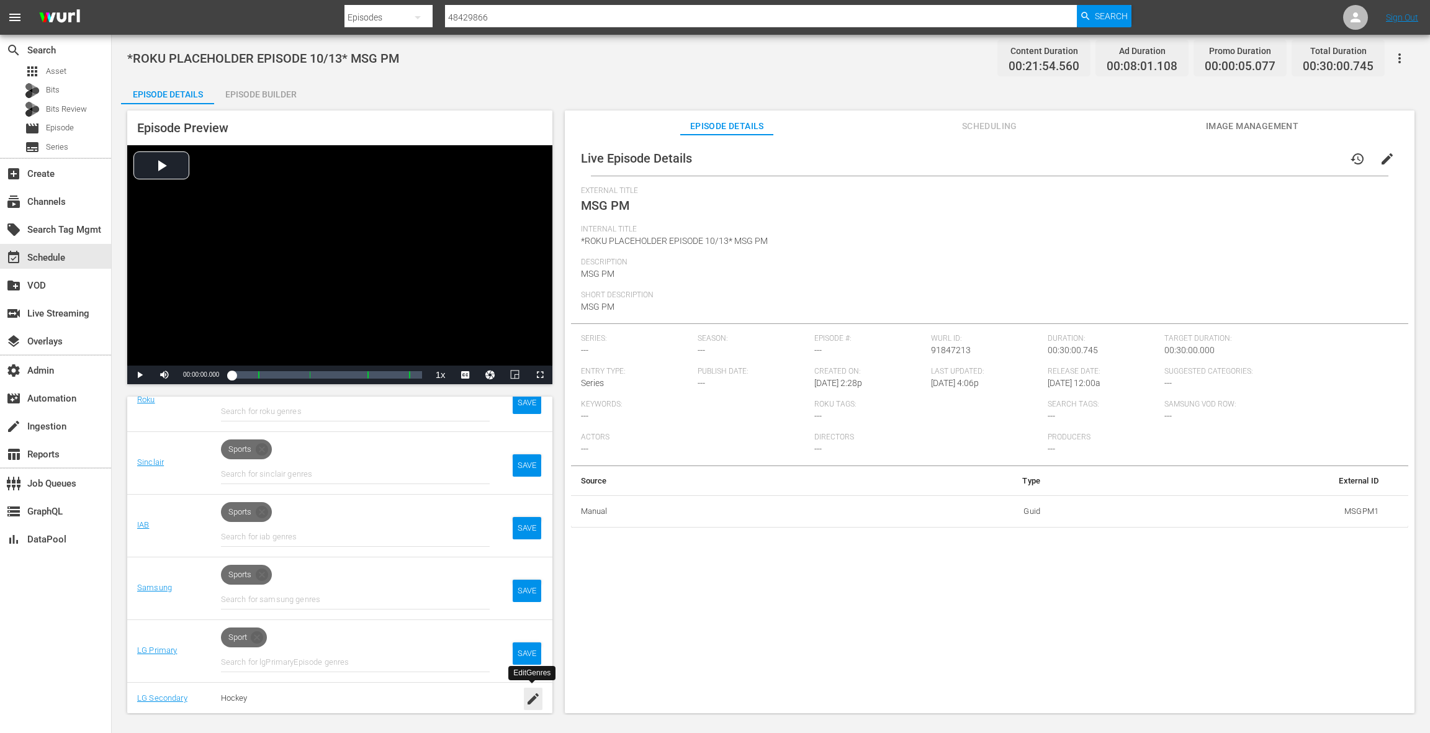
drag, startPoint x: 532, startPoint y: 696, endPoint x: 513, endPoint y: 651, distance: 48.4
click at [531, 696] on icon "button" at bounding box center [532, 698] width 11 height 11
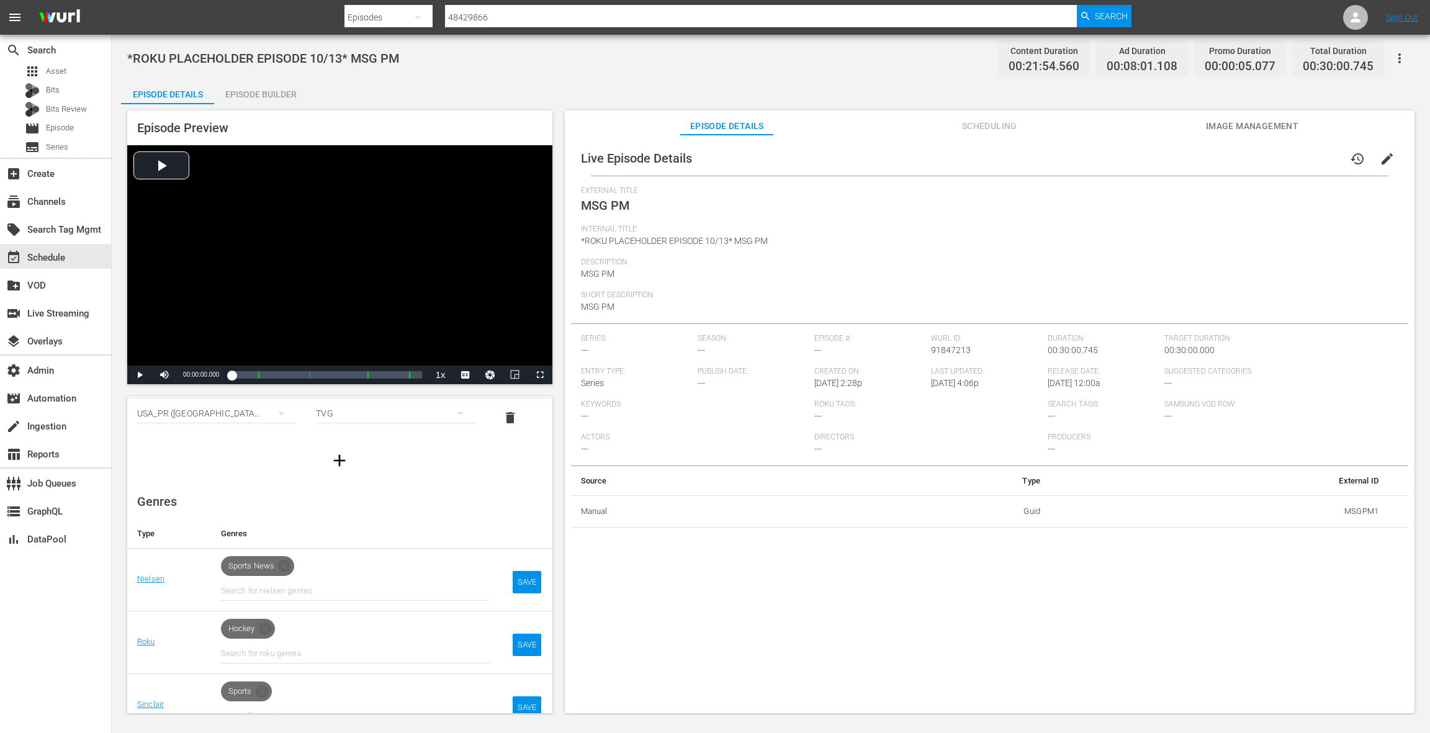
scroll to position [21, 0]
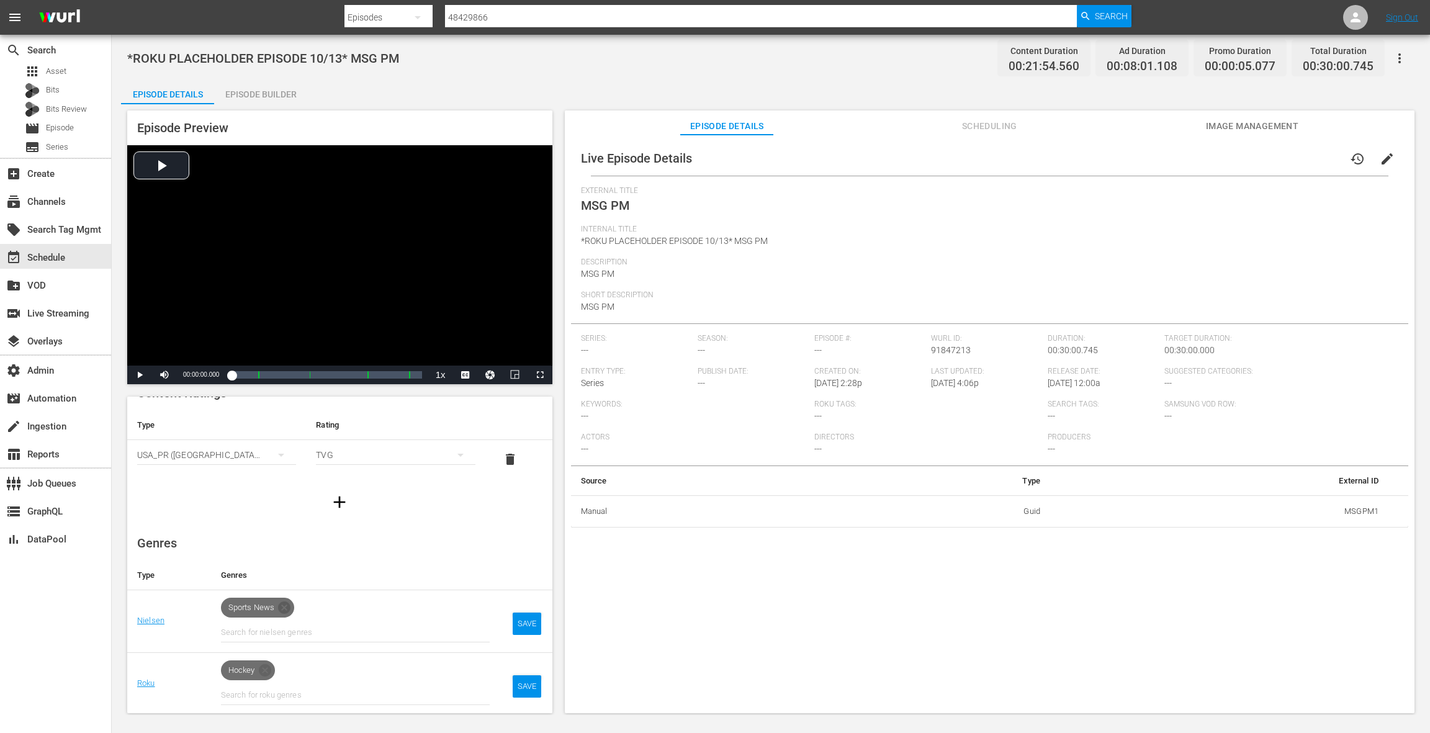
drag, startPoint x: 287, startPoint y: 607, endPoint x: 277, endPoint y: 615, distance: 12.3
click at [286, 607] on icon at bounding box center [284, 607] width 12 height 12
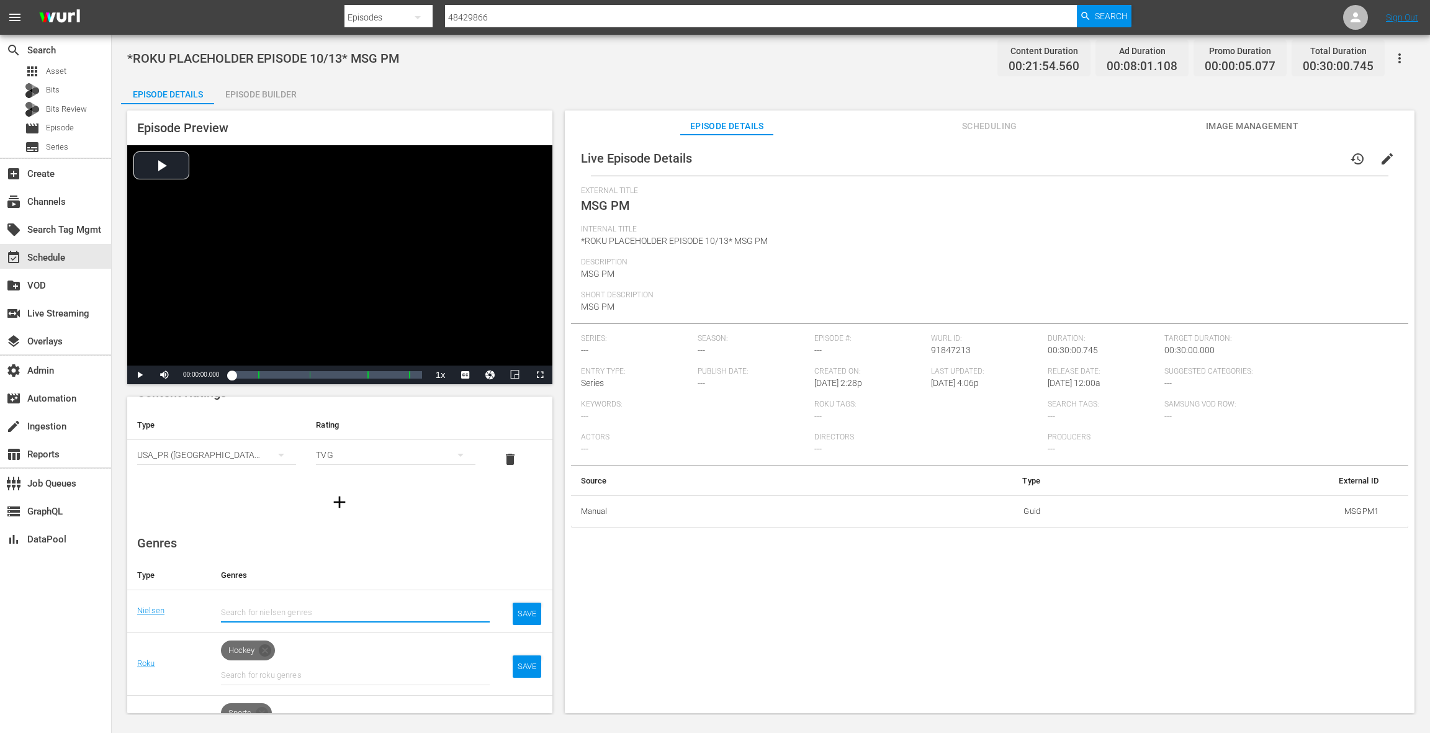
drag, startPoint x: 269, startPoint y: 648, endPoint x: 287, endPoint y: 626, distance: 29.1
click at [269, 647] on icon at bounding box center [265, 650] width 12 height 12
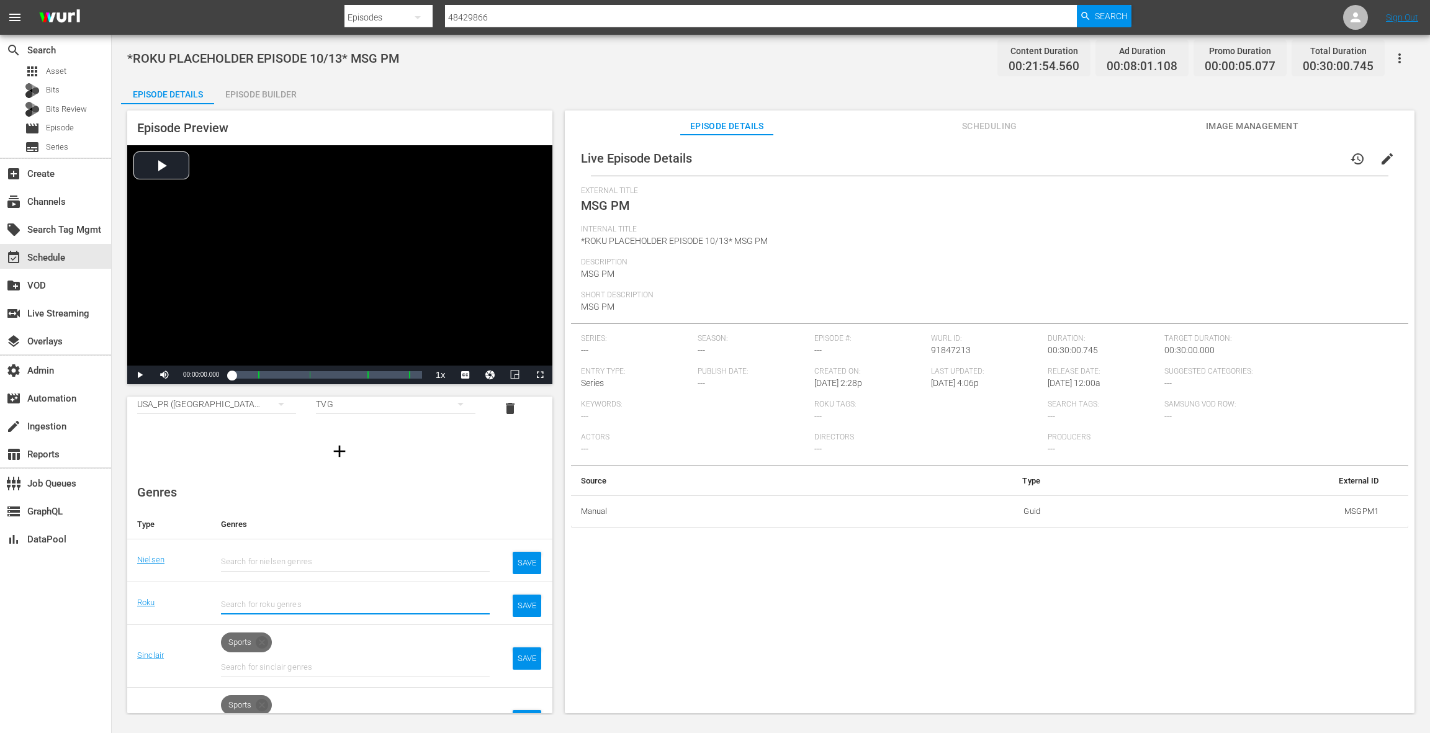
scroll to position [142, 0]
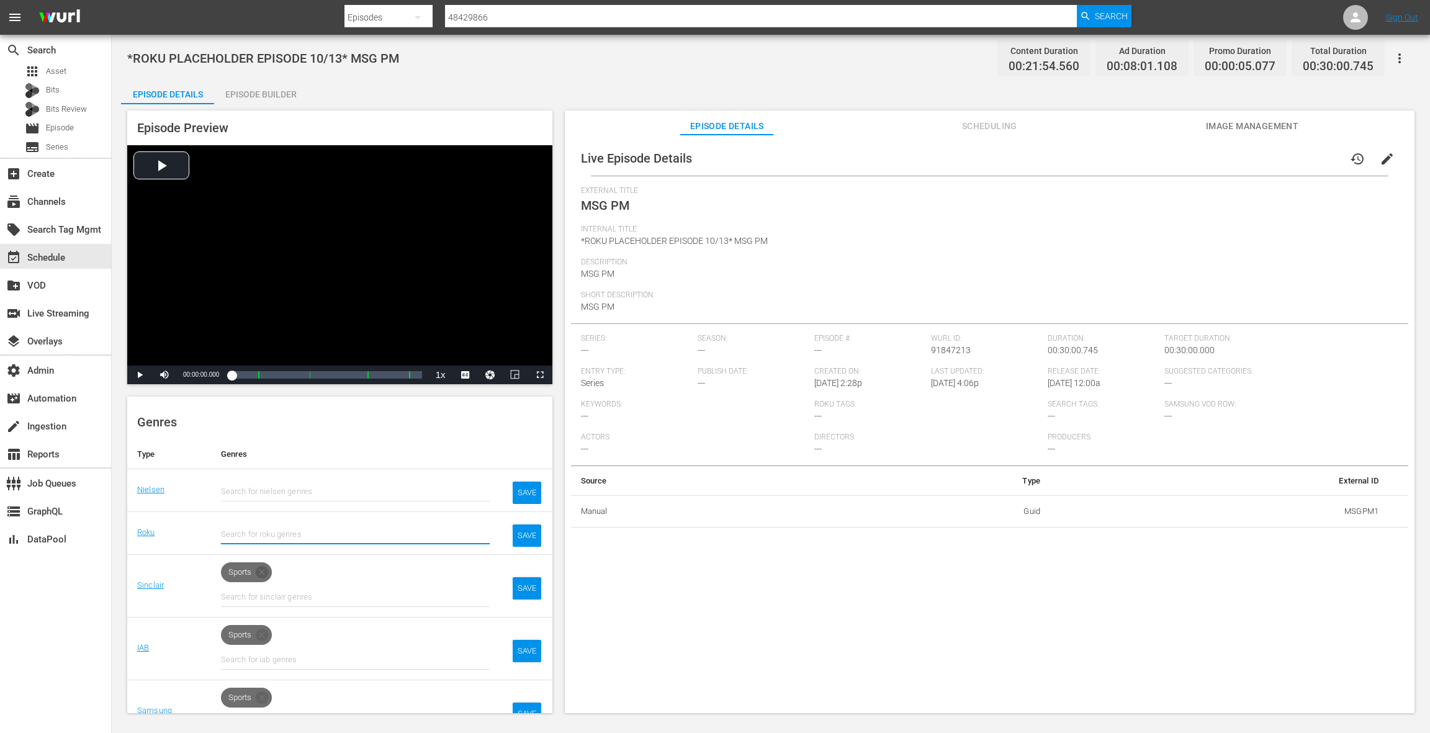
click at [262, 566] on icon at bounding box center [262, 572] width 12 height 12
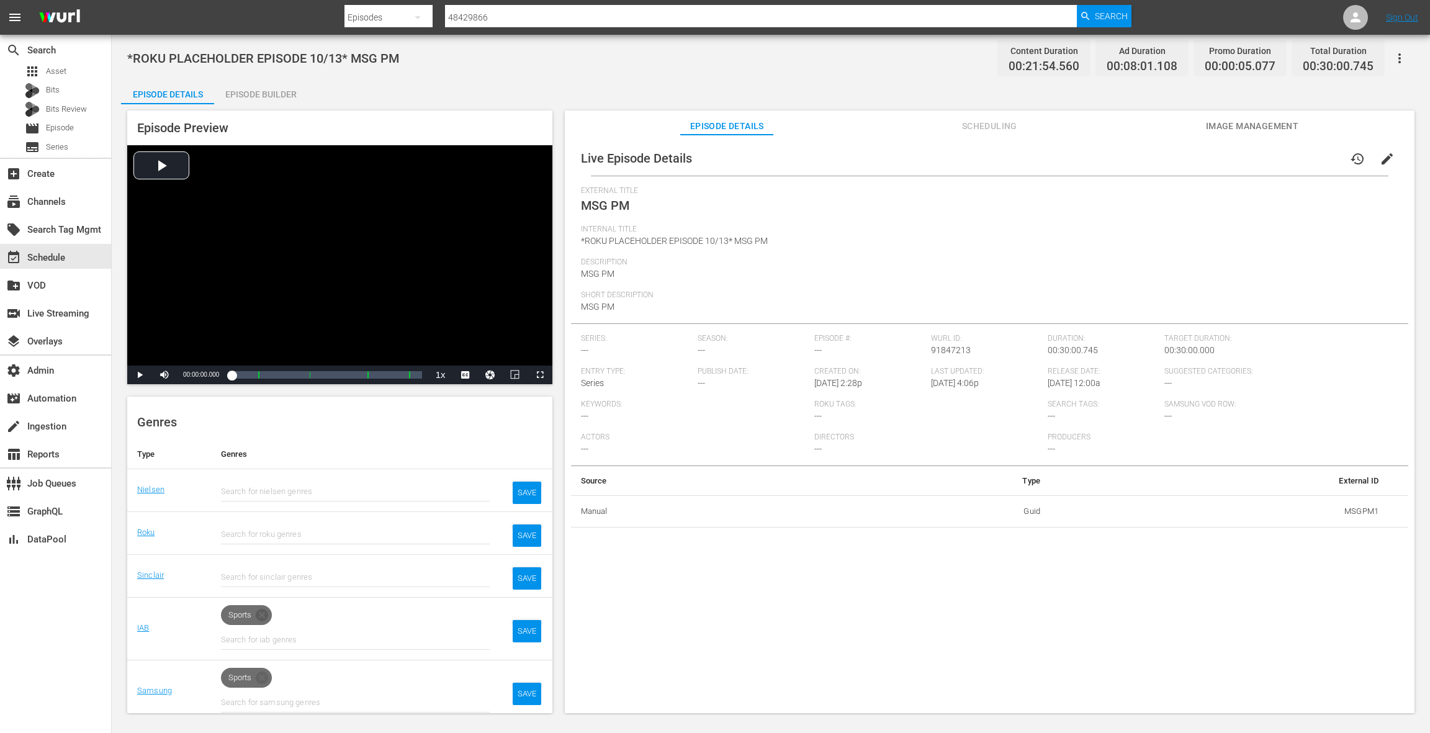
drag, startPoint x: 264, startPoint y: 614, endPoint x: 259, endPoint y: 648, distance: 35.2
click at [264, 614] on icon at bounding box center [262, 615] width 12 height 12
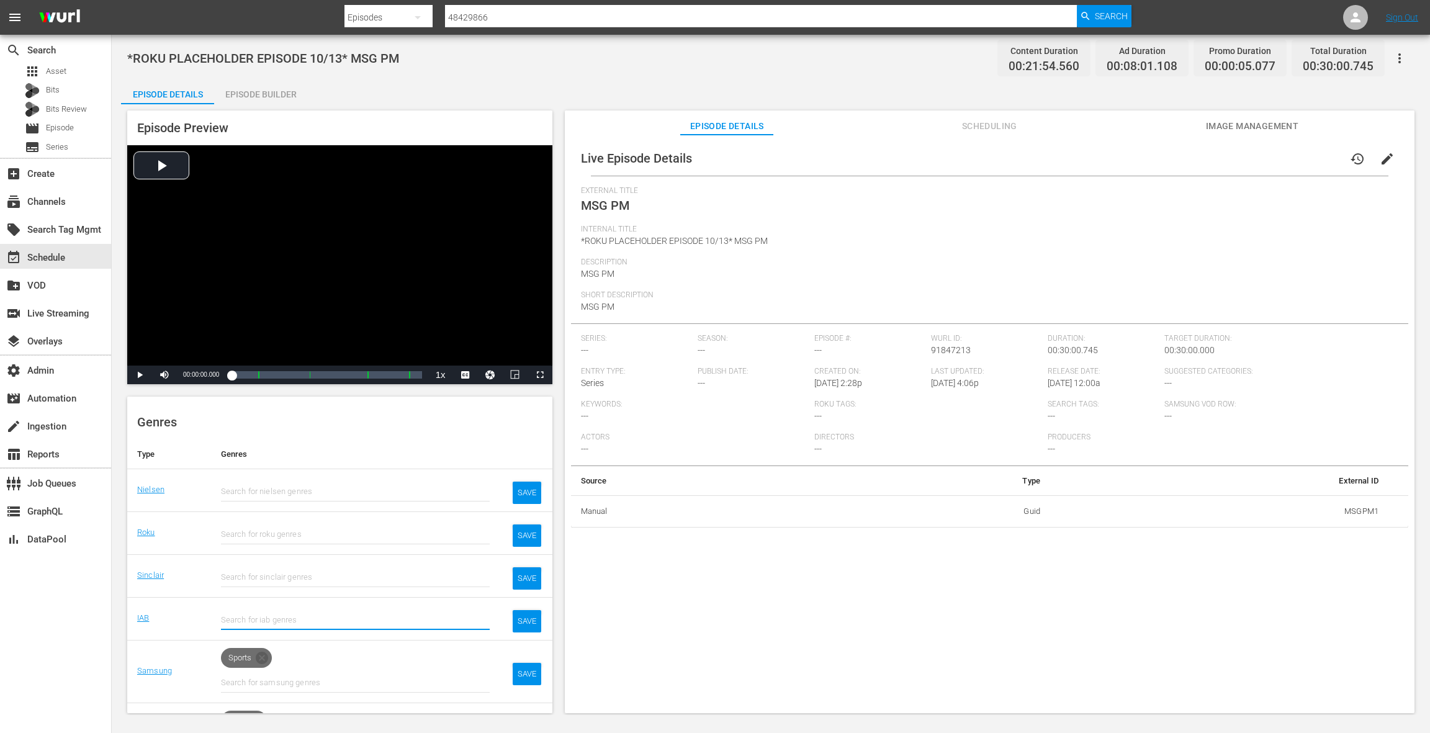
drag, startPoint x: 264, startPoint y: 656, endPoint x: 282, endPoint y: 637, distance: 25.9
click at [264, 655] on icon at bounding box center [262, 658] width 12 height 12
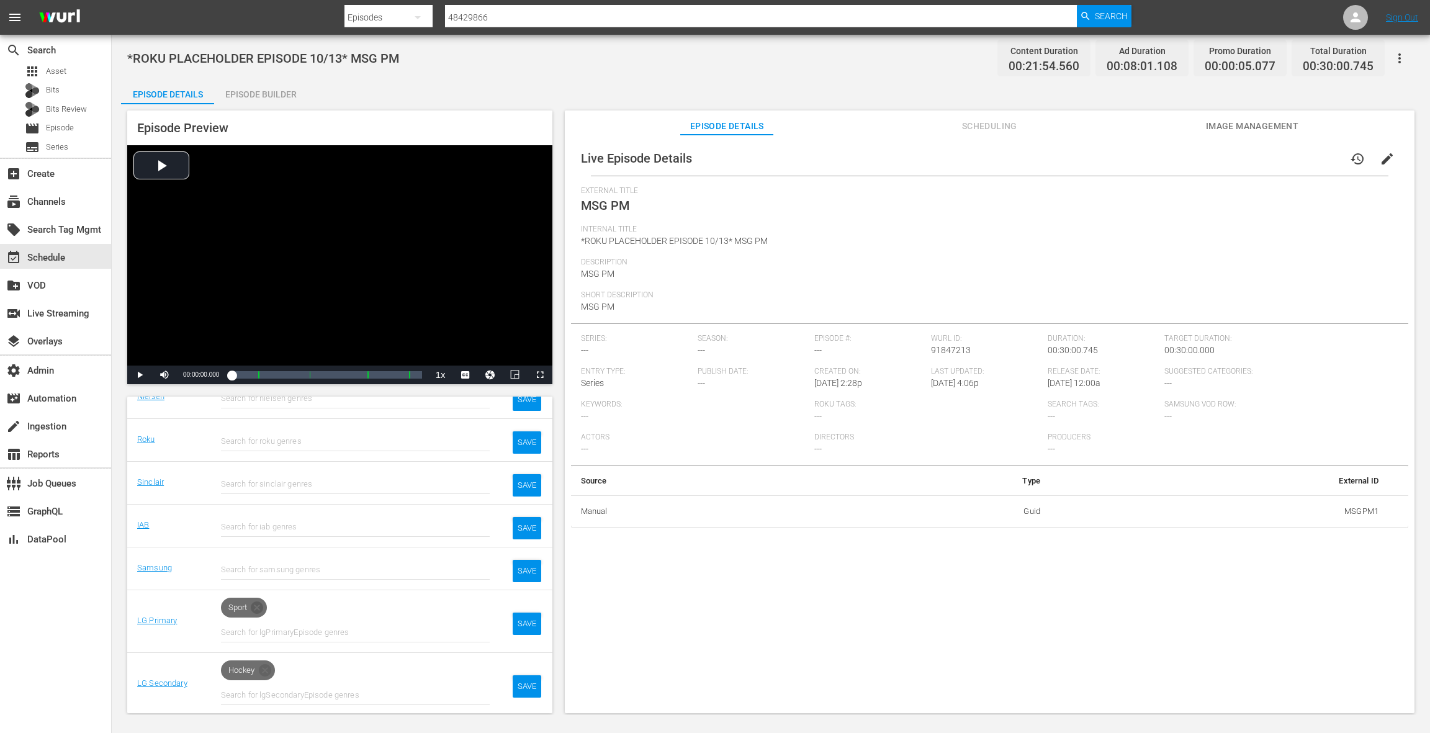
click at [261, 608] on icon at bounding box center [257, 607] width 12 height 12
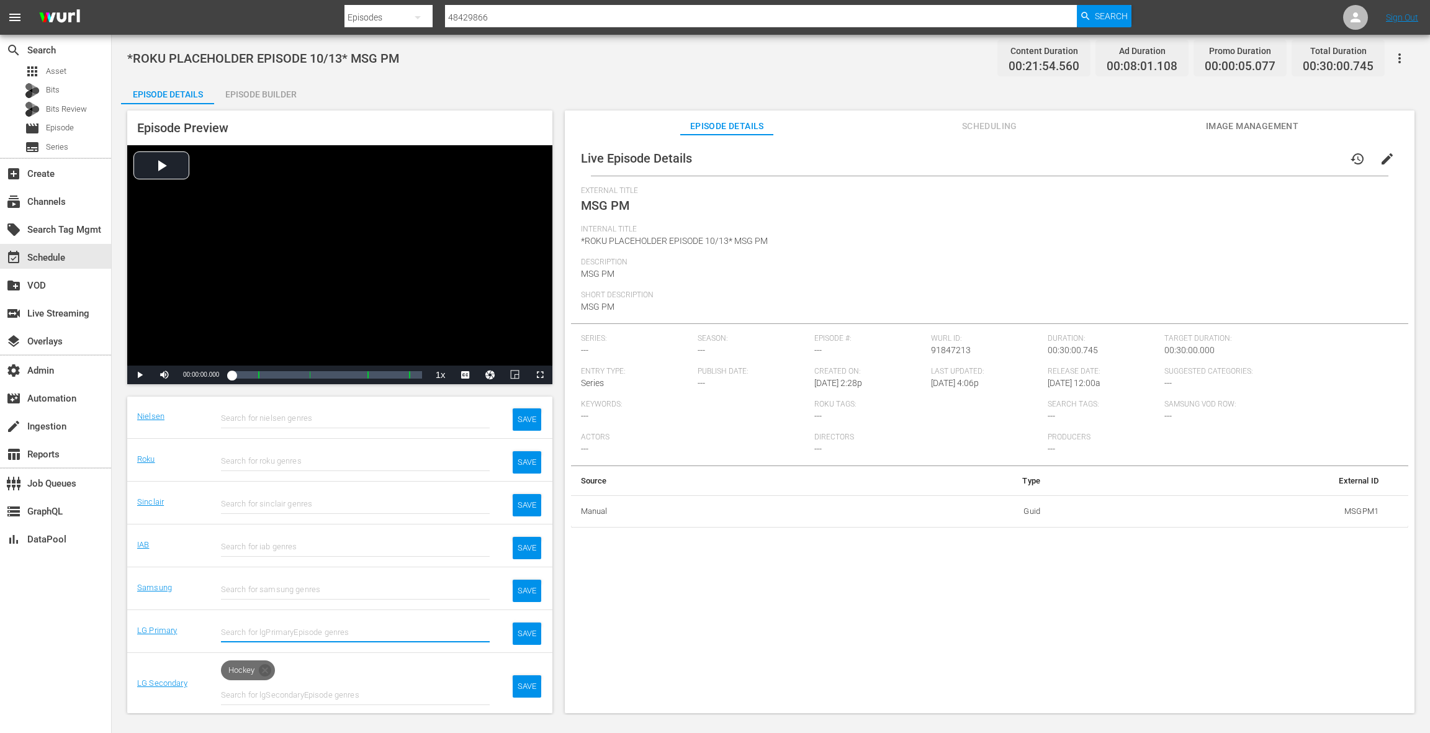
click at [265, 667] on icon at bounding box center [265, 670] width 15 height 15
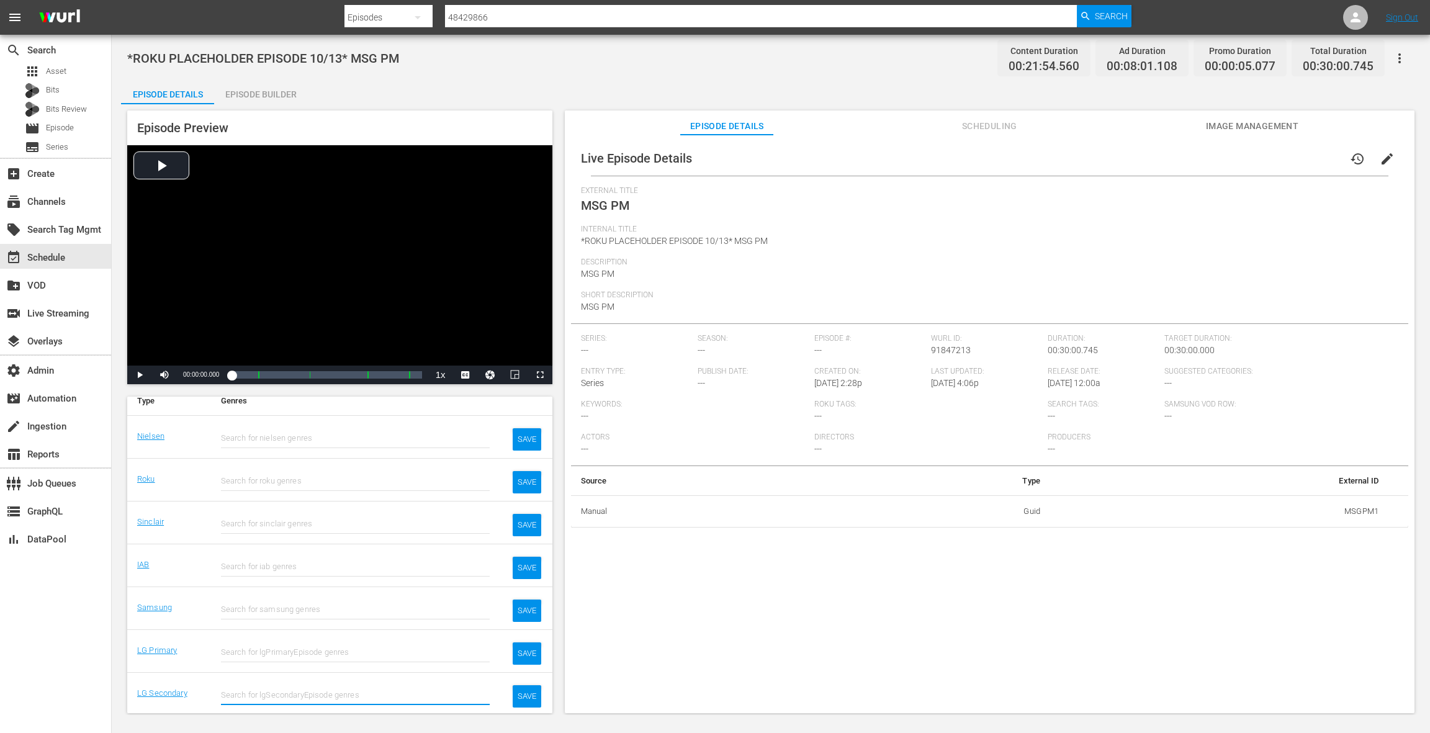
scroll to position [110, 0]
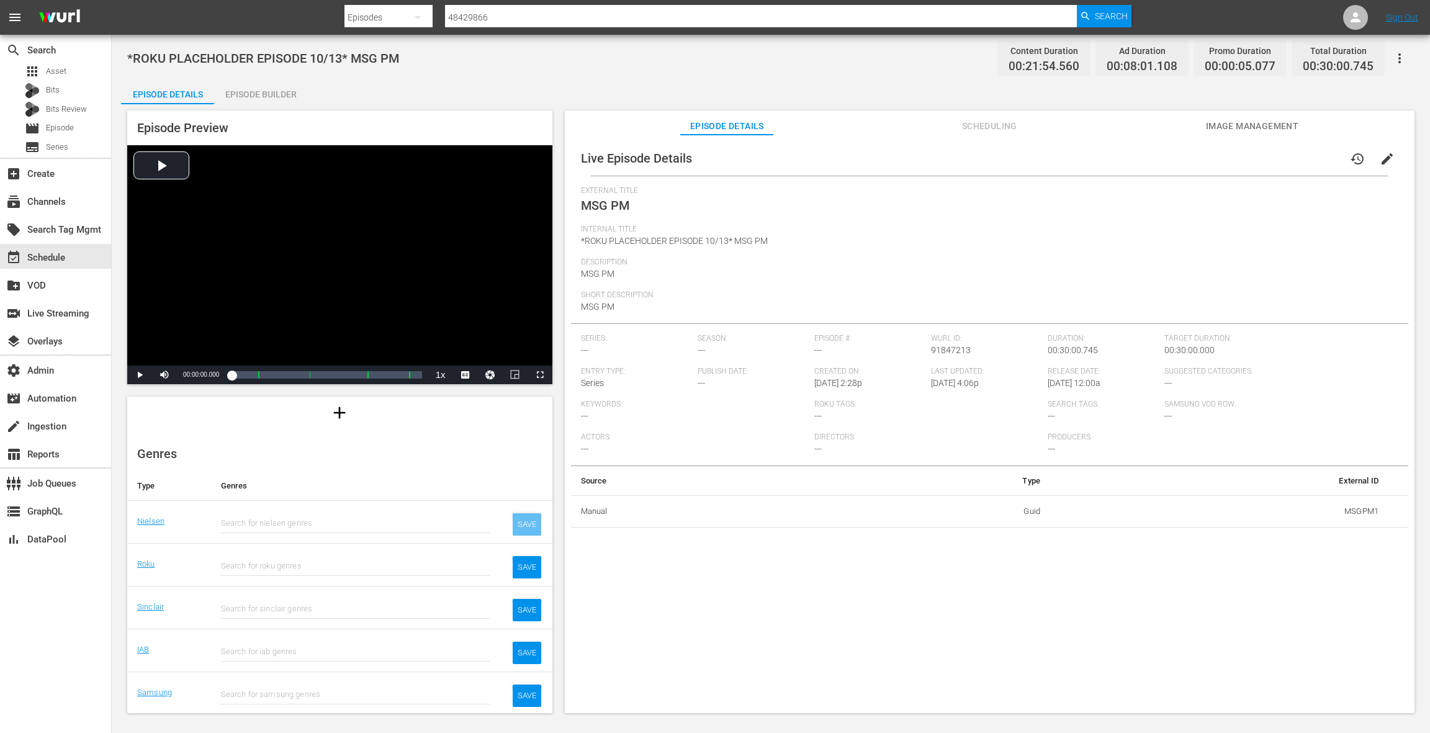
click at [519, 524] on div "SAVE" at bounding box center [527, 524] width 29 height 22
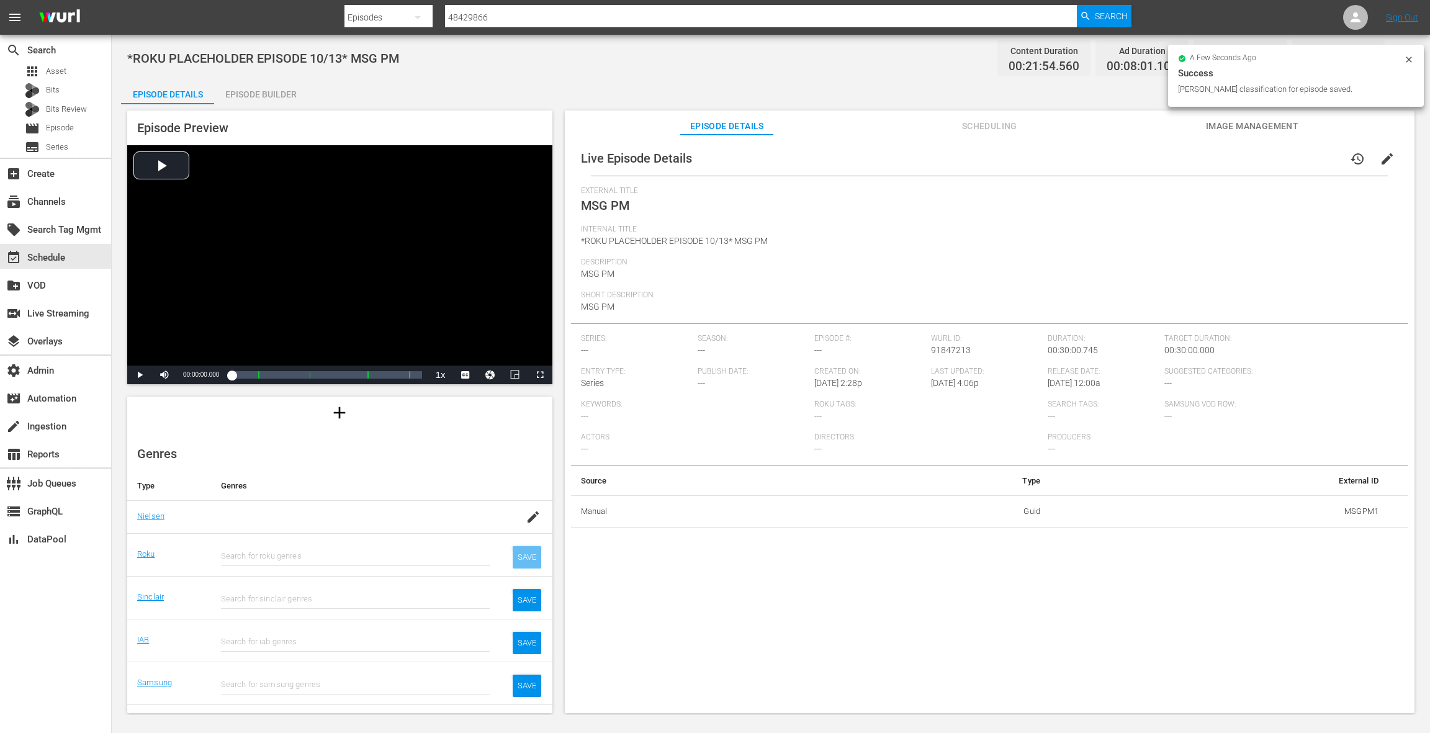
click at [525, 552] on div "SAVE" at bounding box center [527, 557] width 29 height 22
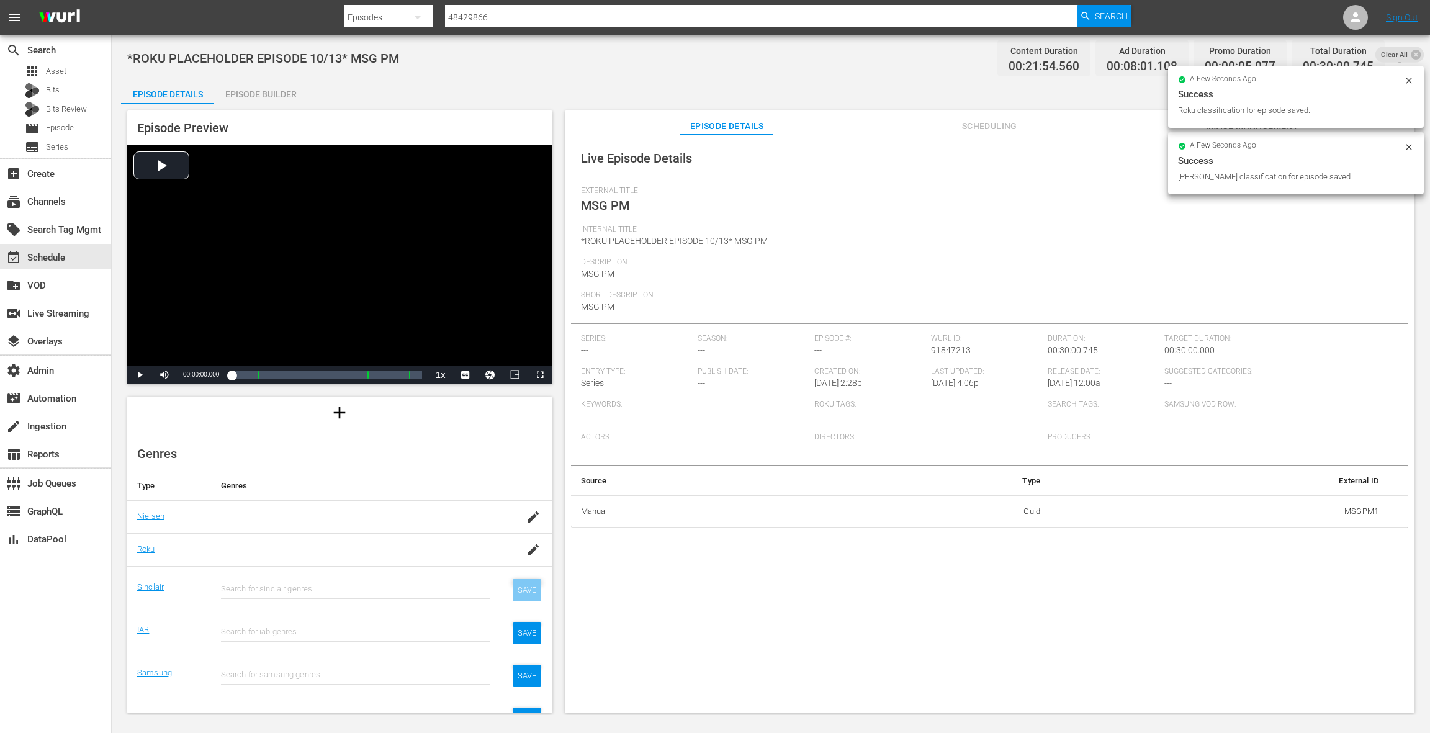
click at [527, 585] on div "SAVE" at bounding box center [527, 590] width 29 height 22
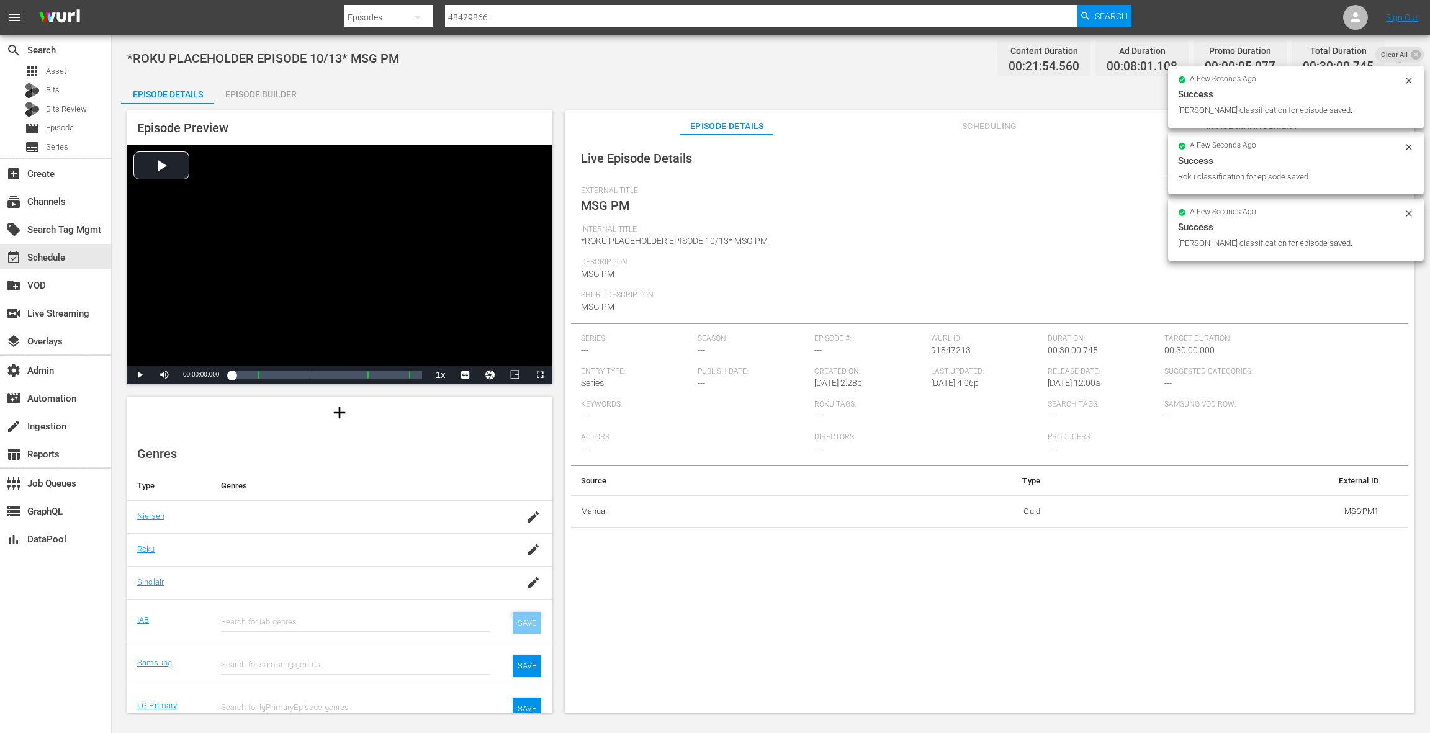
click at [528, 621] on div "SAVE" at bounding box center [527, 623] width 29 height 22
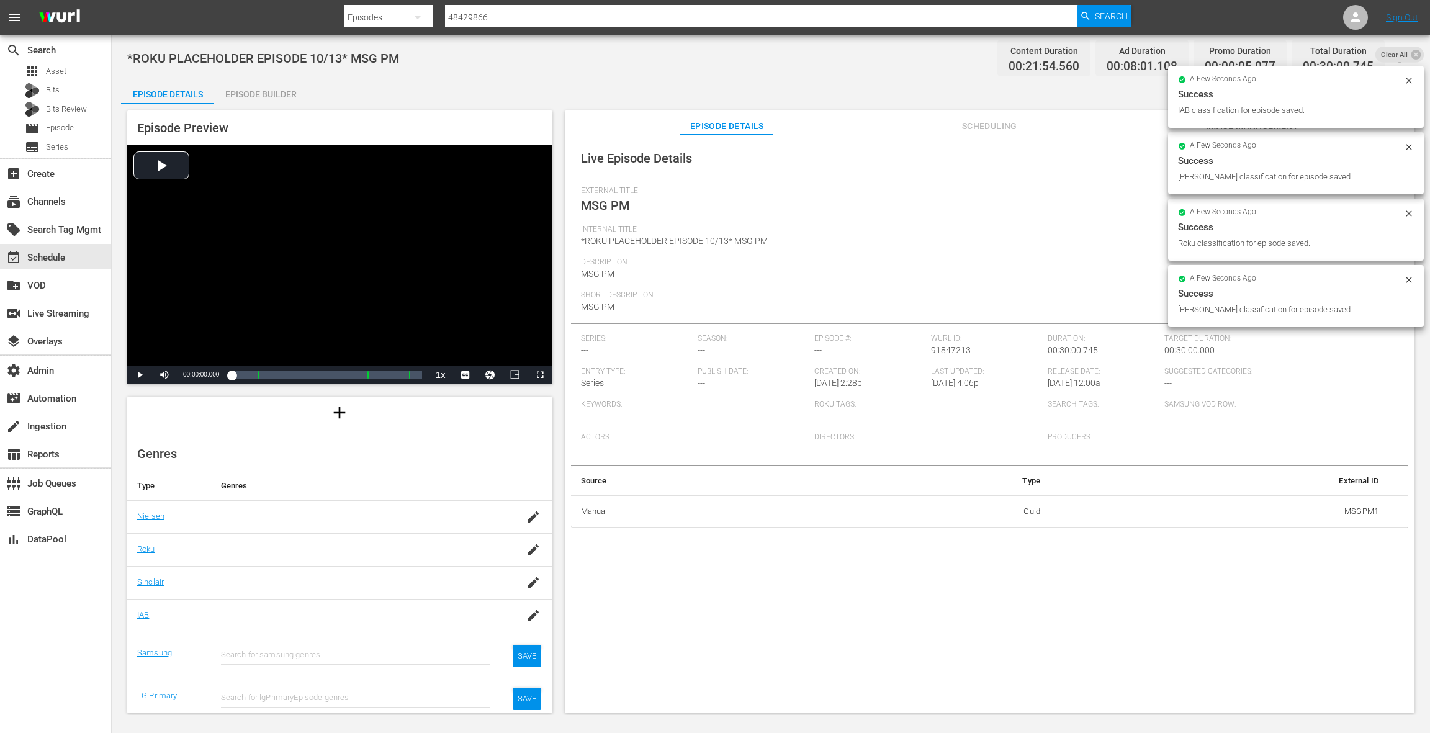
scroll to position [156, 0]
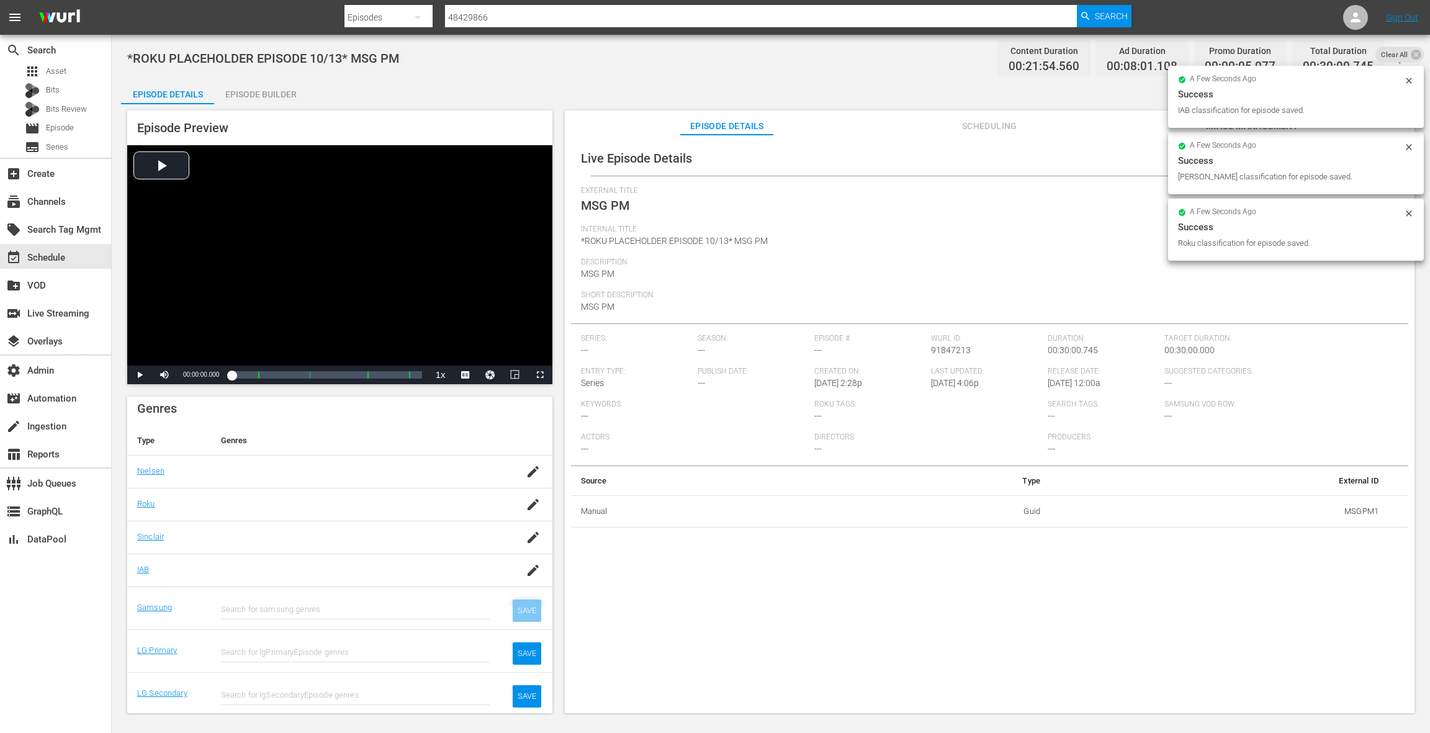
click at [524, 608] on div "SAVE" at bounding box center [527, 610] width 29 height 22
click at [526, 648] on div "SAVE" at bounding box center [527, 653] width 29 height 22
click at [526, 693] on div "SAVE" at bounding box center [527, 696] width 29 height 22
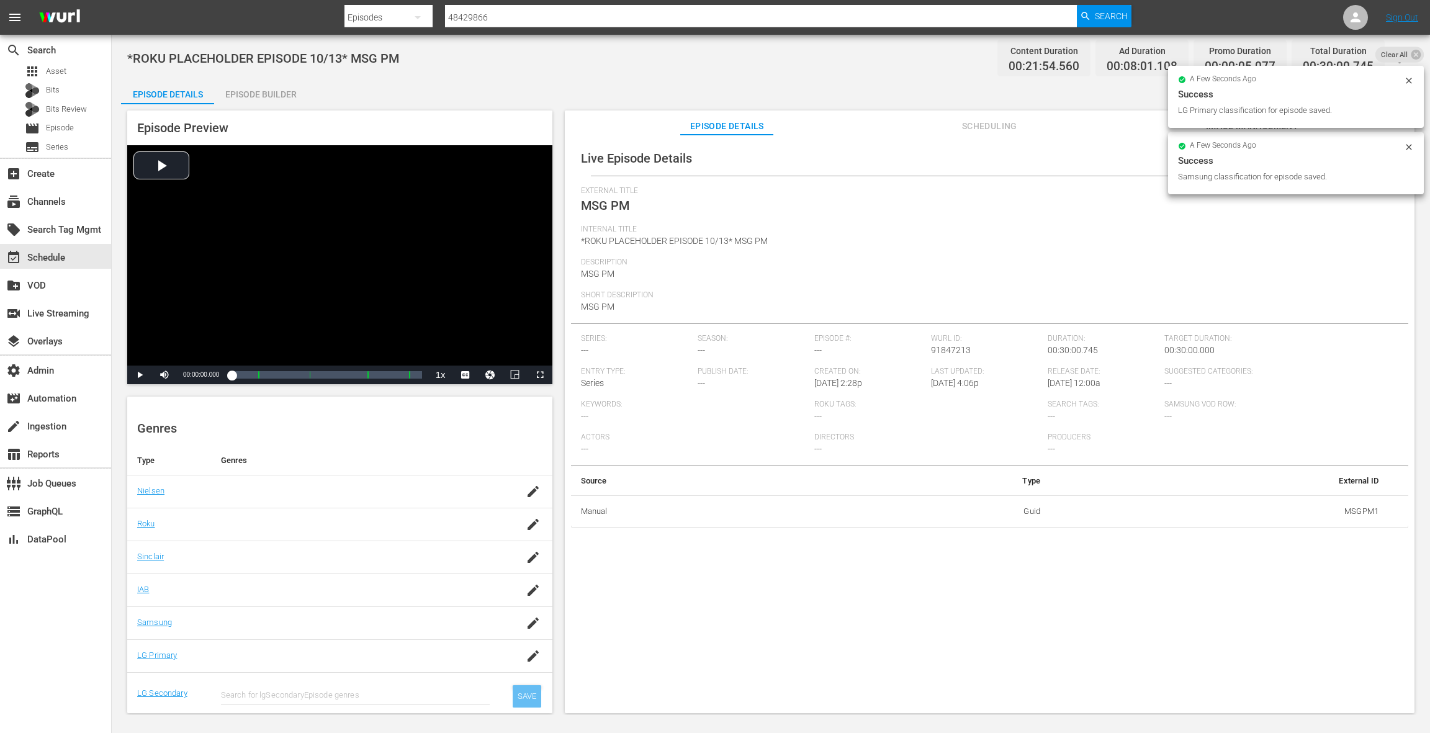
scroll to position [126, 0]
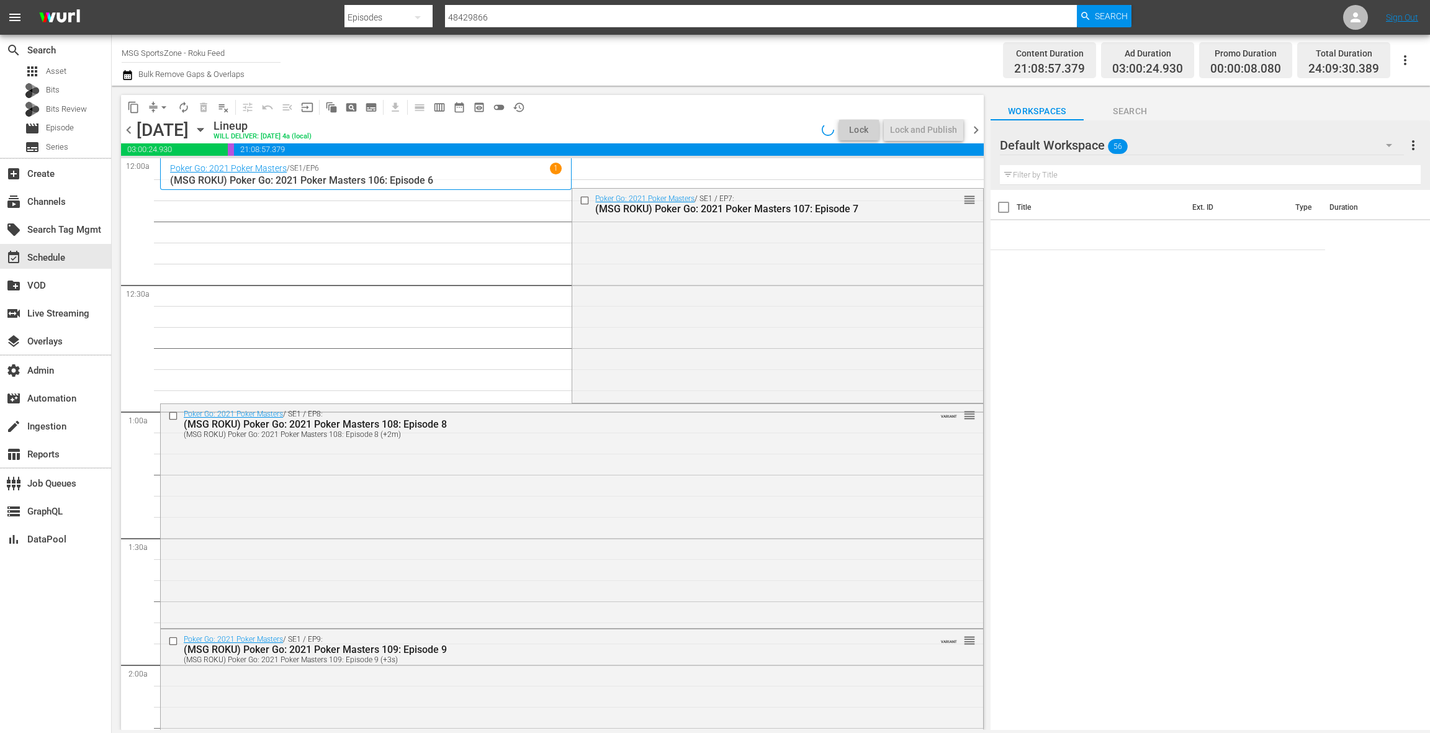
click at [981, 132] on span "chevron_right" at bounding box center [976, 130] width 16 height 16
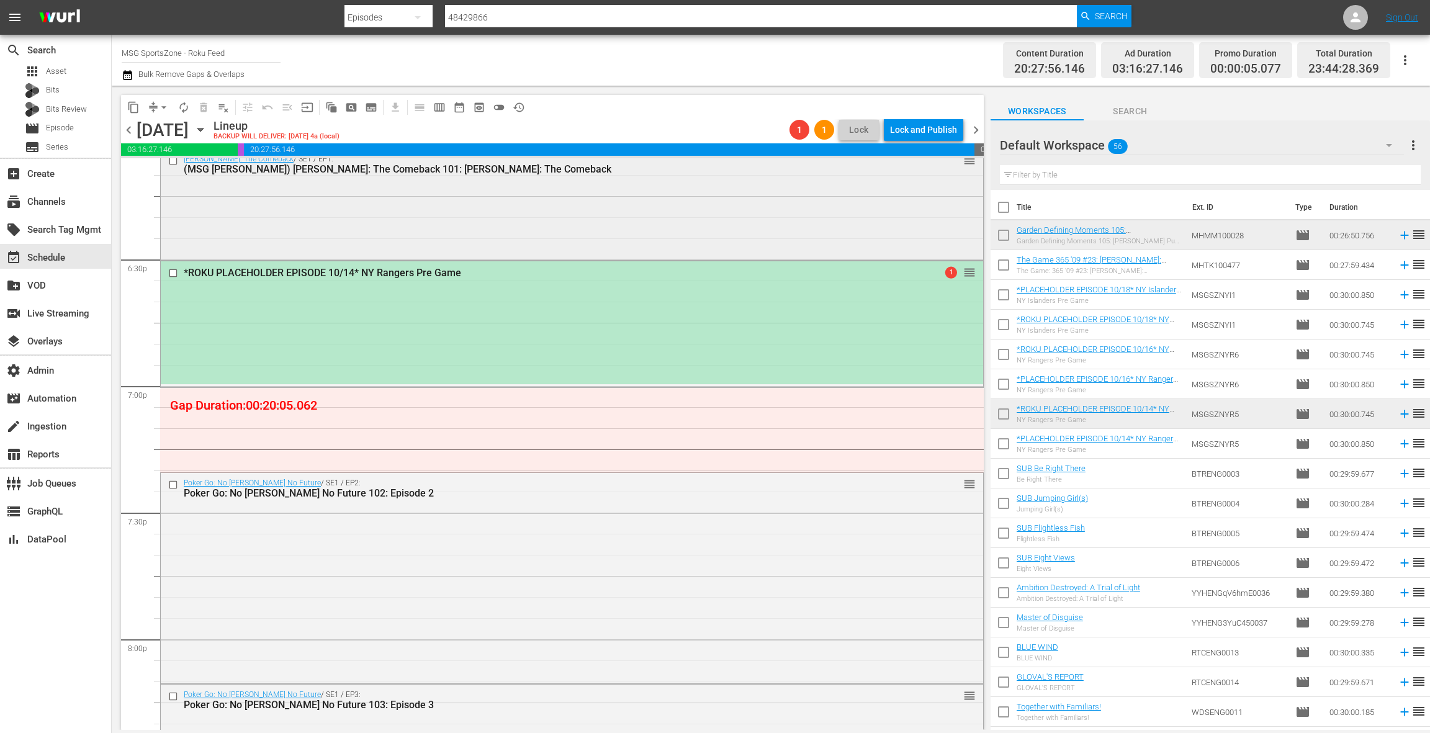
scroll to position [4519, 0]
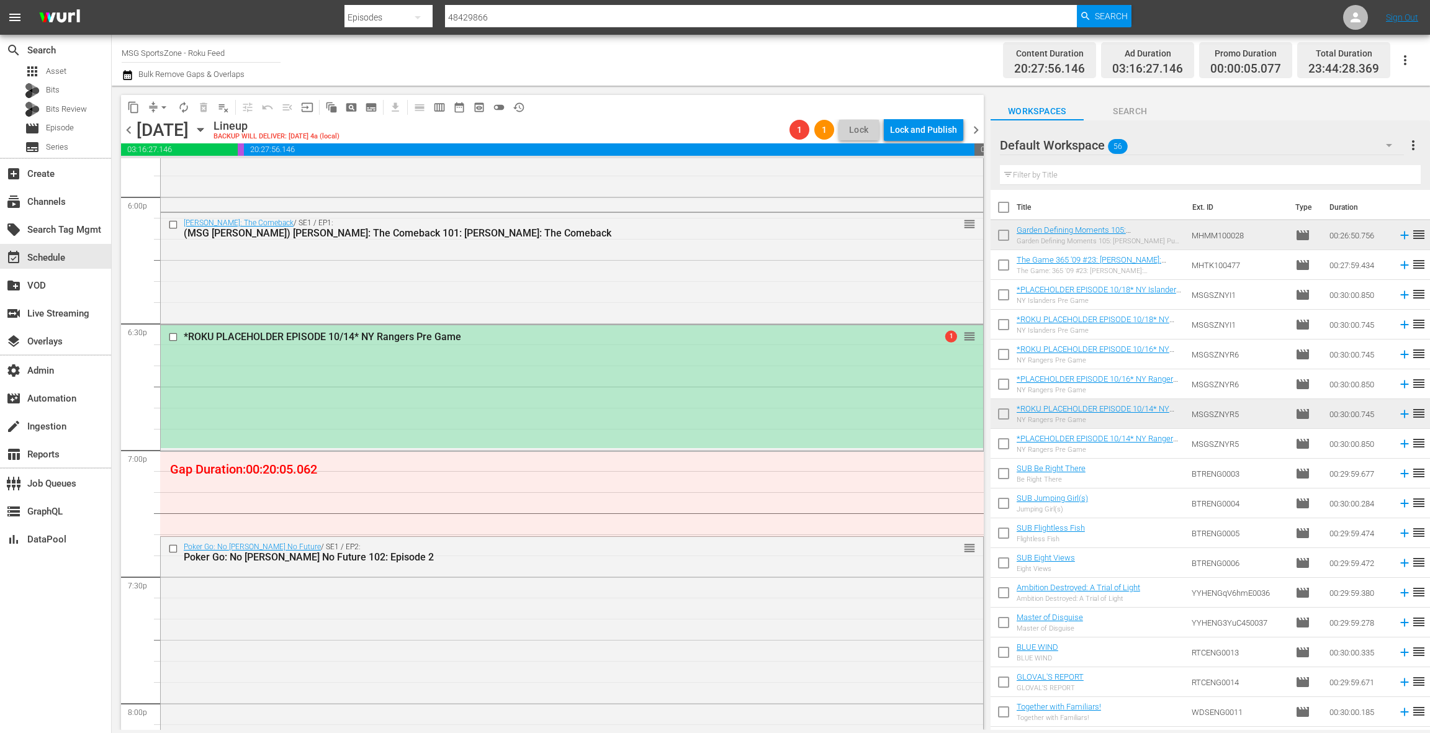
click at [606, 351] on div "*ROKU PLACEHOLDER EPISODE 10/14* NY Rangers Pre Game 1 reorder" at bounding box center [572, 386] width 822 height 123
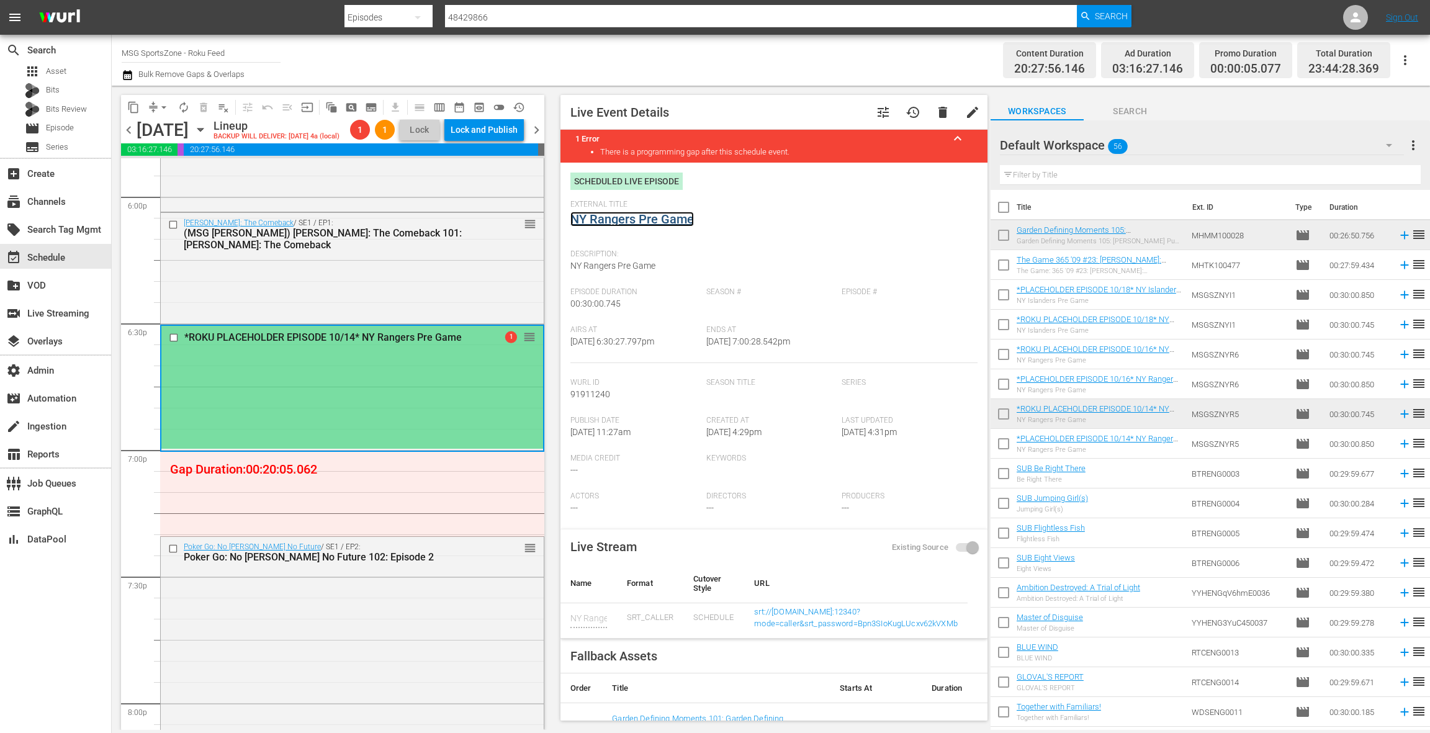
click at [652, 217] on link "NY Rangers Pre Game" at bounding box center [631, 219] width 123 height 15
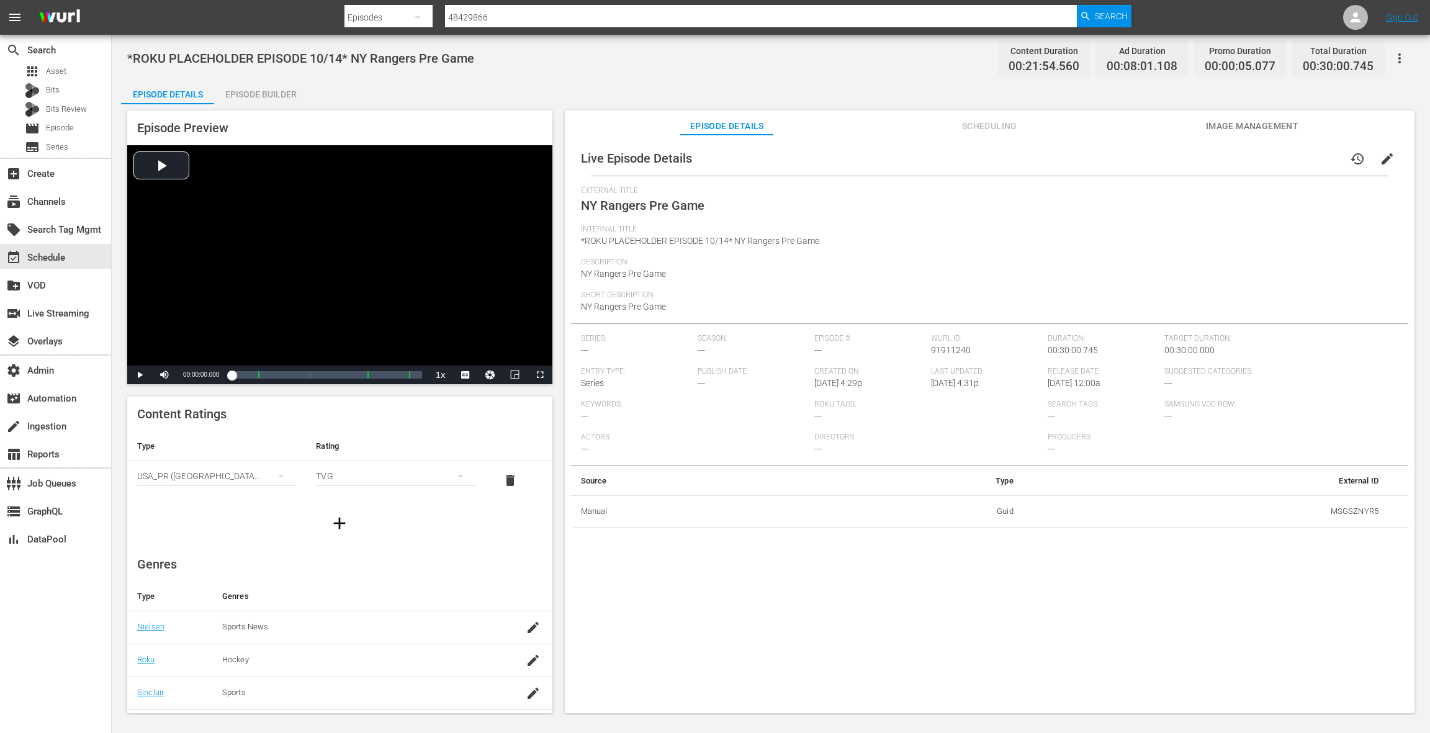
scroll to position [126, 0]
click at [531, 500] on icon "button" at bounding box center [532, 501] width 11 height 11
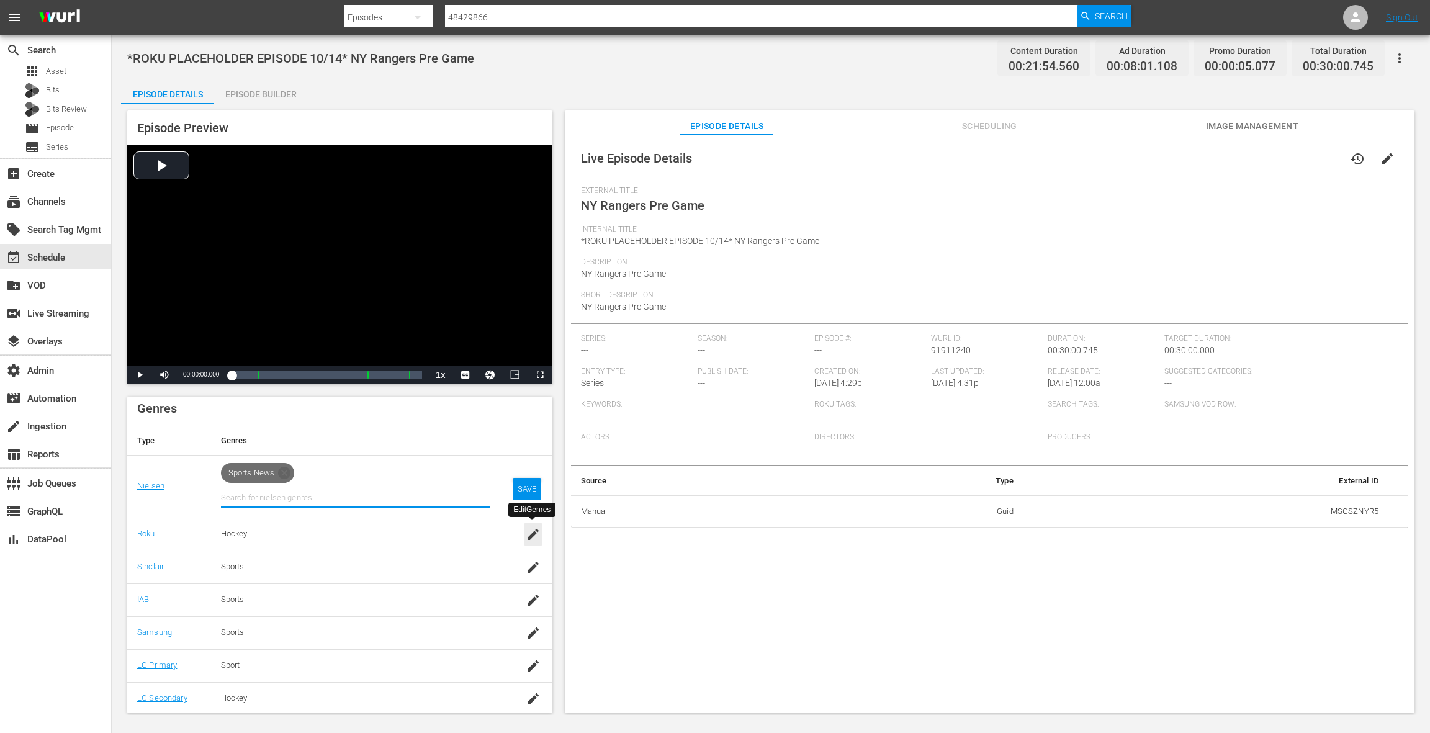
click at [531, 534] on icon "button" at bounding box center [532, 534] width 11 height 11
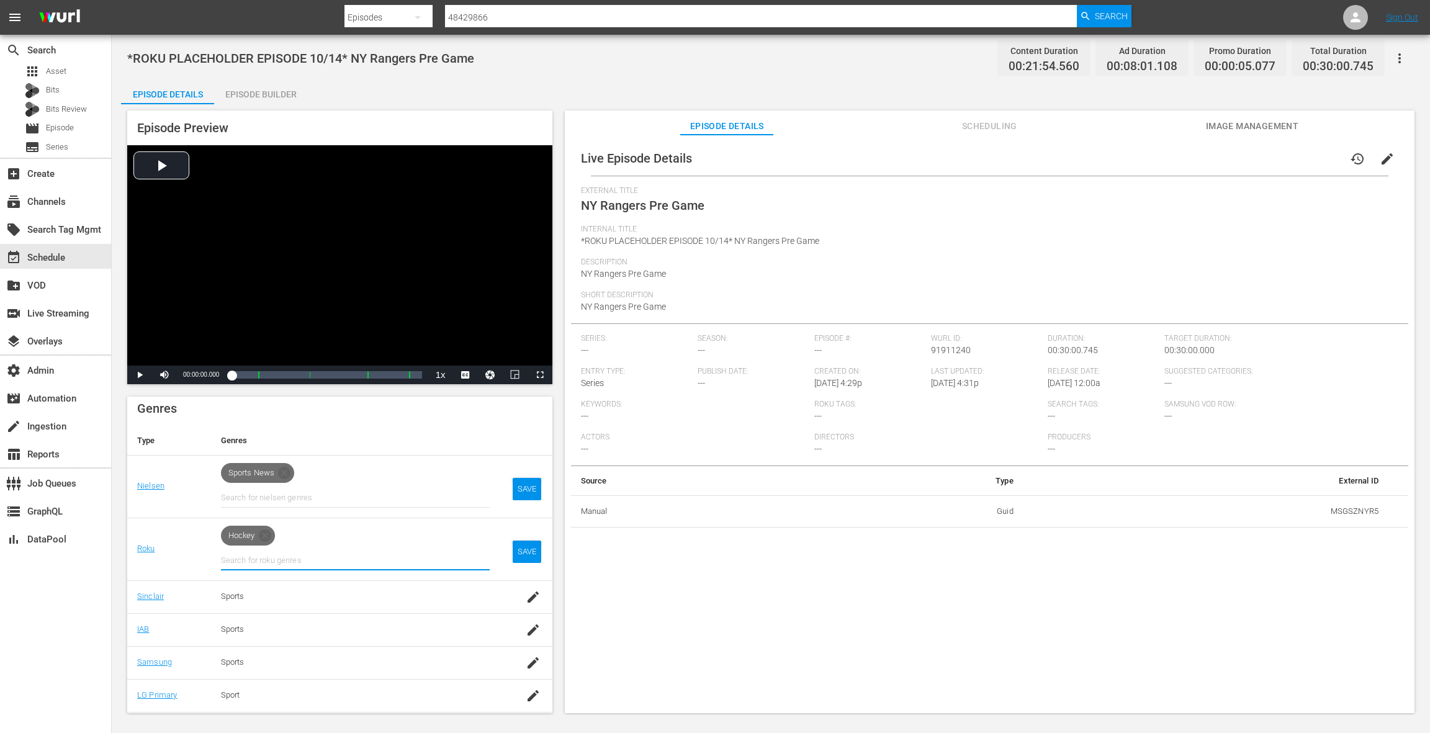
scroll to position [186, 0]
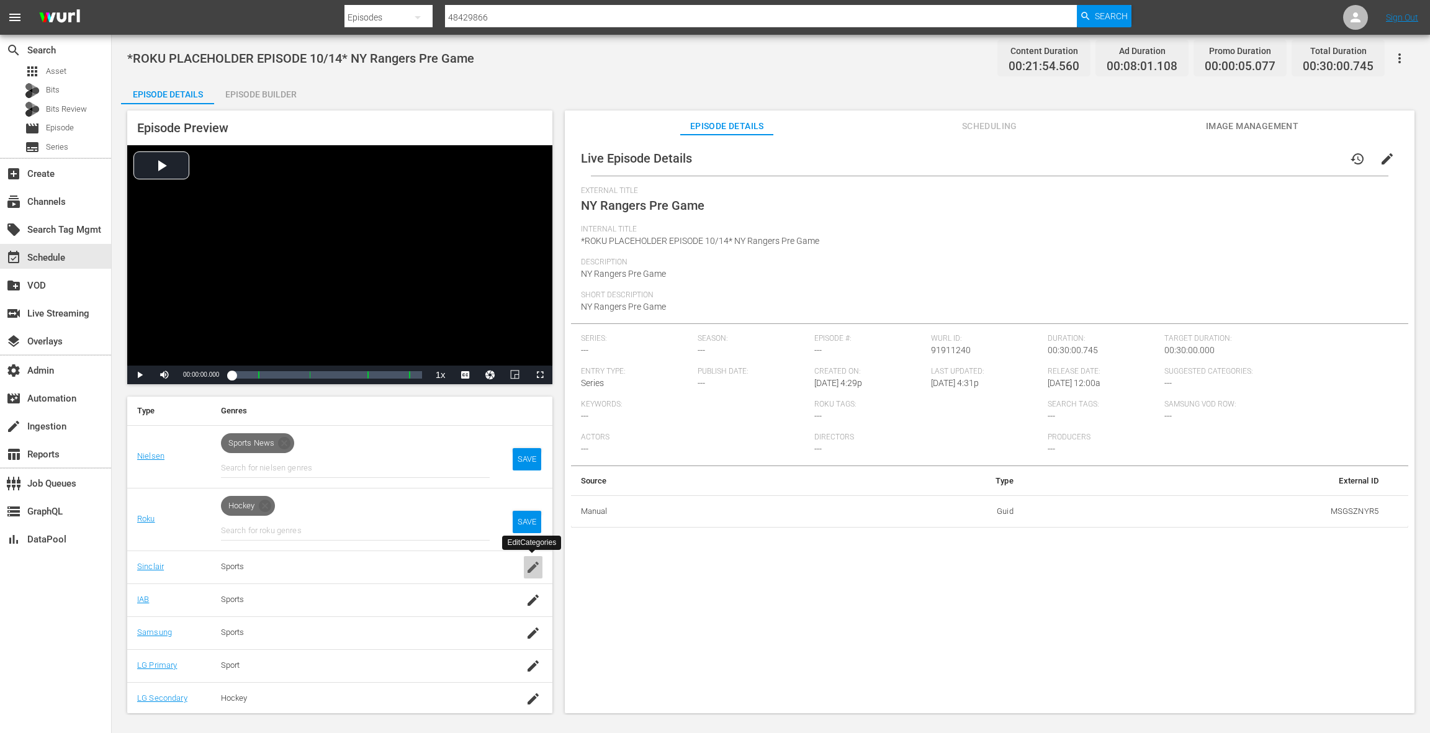
drag, startPoint x: 530, startPoint y: 568, endPoint x: 501, endPoint y: 541, distance: 39.5
click at [530, 568] on icon "button" at bounding box center [532, 567] width 11 height 11
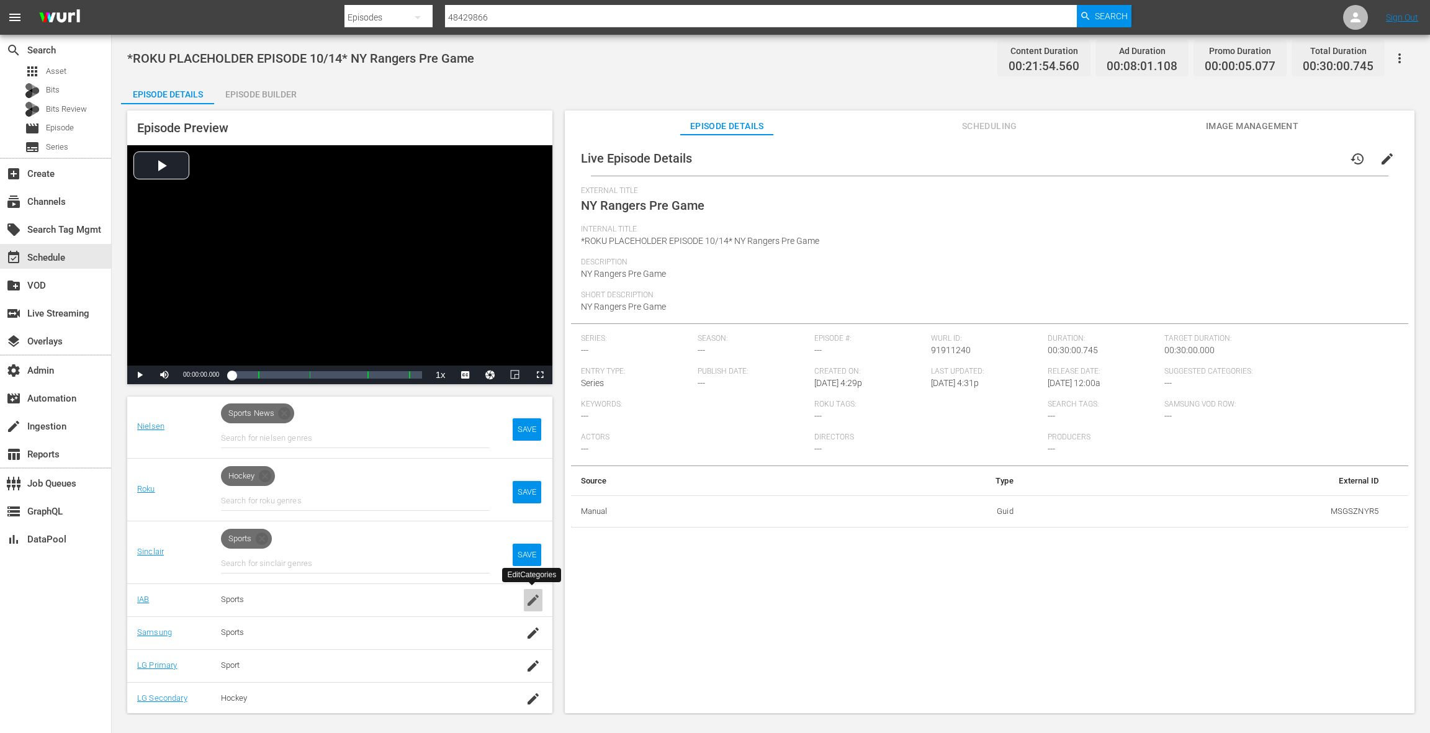
click at [529, 600] on icon "button" at bounding box center [532, 599] width 11 height 11
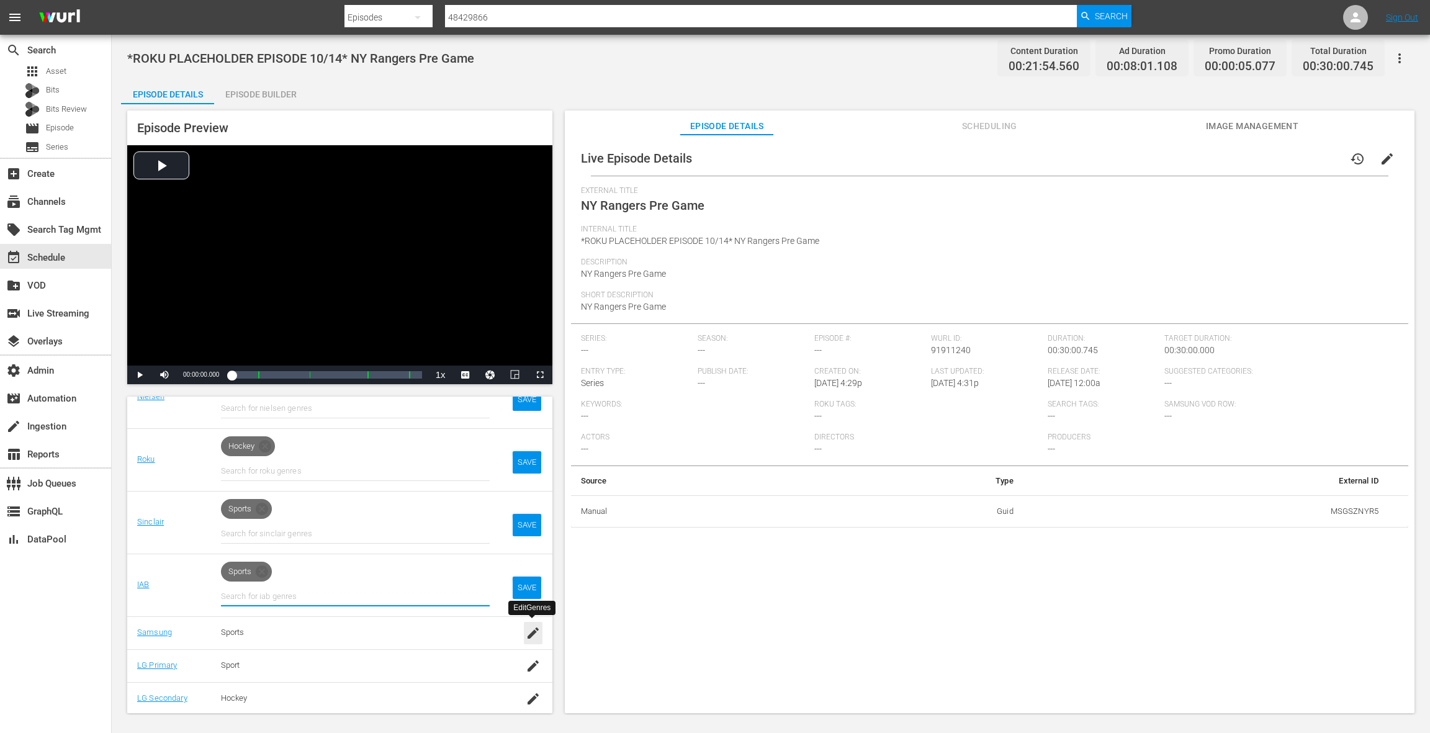
drag, startPoint x: 529, startPoint y: 630, endPoint x: 524, endPoint y: 620, distance: 10.8
click at [528, 630] on icon "button" at bounding box center [533, 633] width 15 height 15
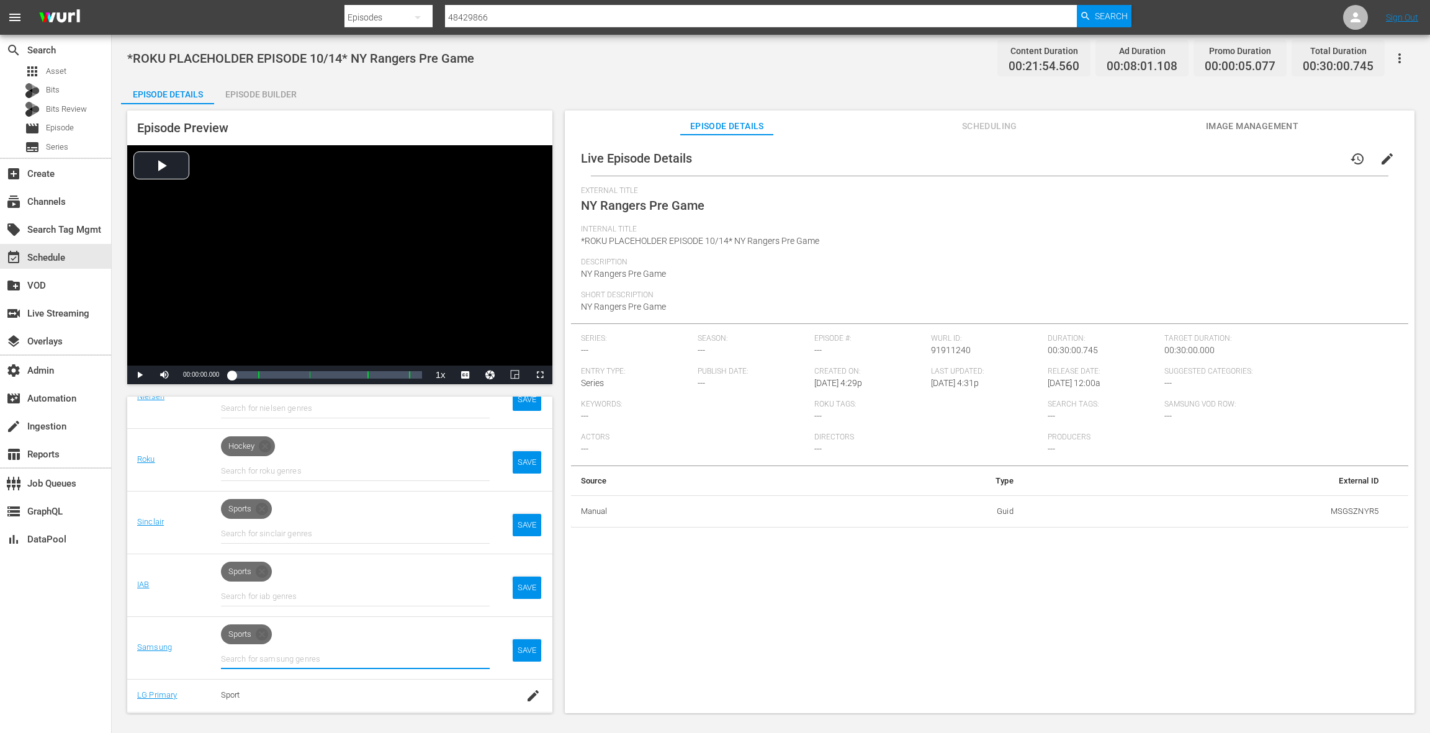
scroll to position [275, 0]
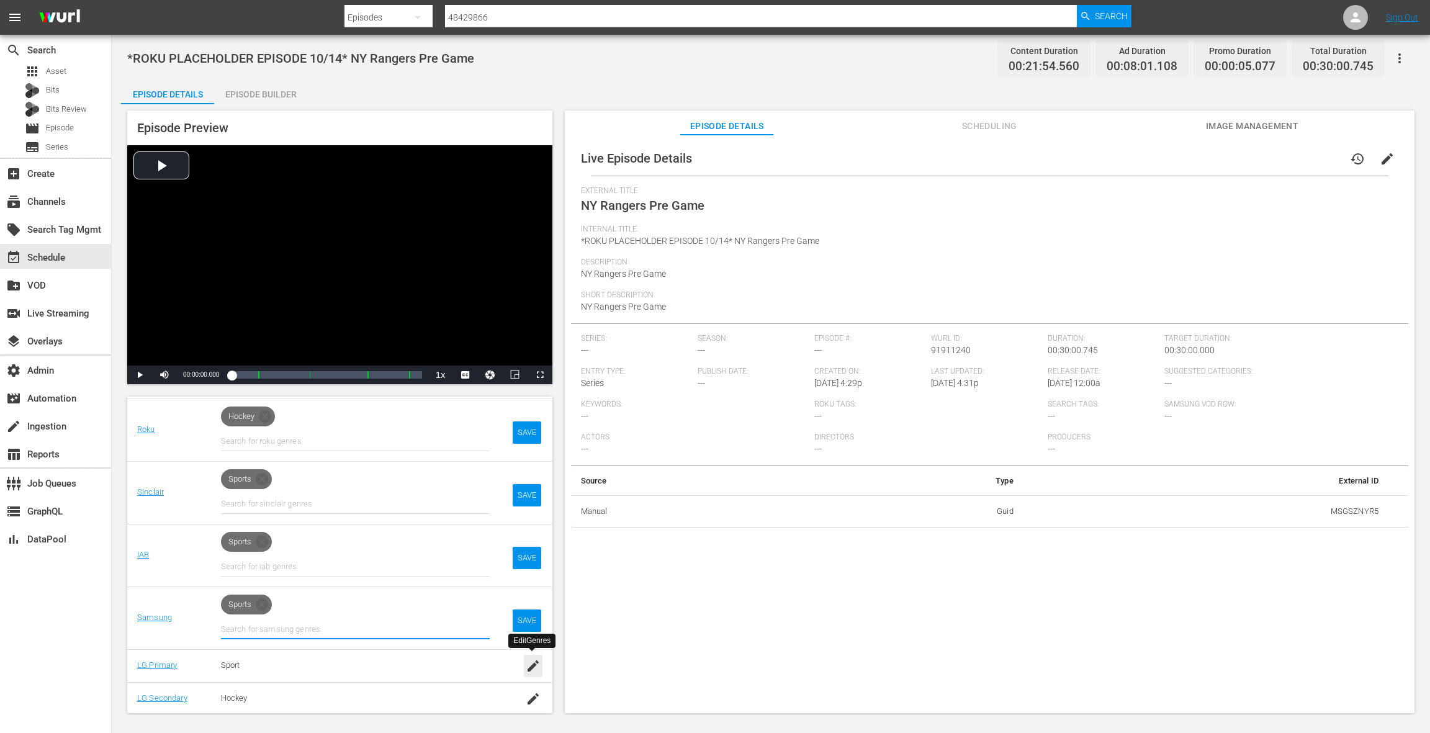
drag, startPoint x: 529, startPoint y: 670, endPoint x: 521, endPoint y: 640, distance: 30.3
click at [529, 670] on icon "button" at bounding box center [533, 665] width 15 height 15
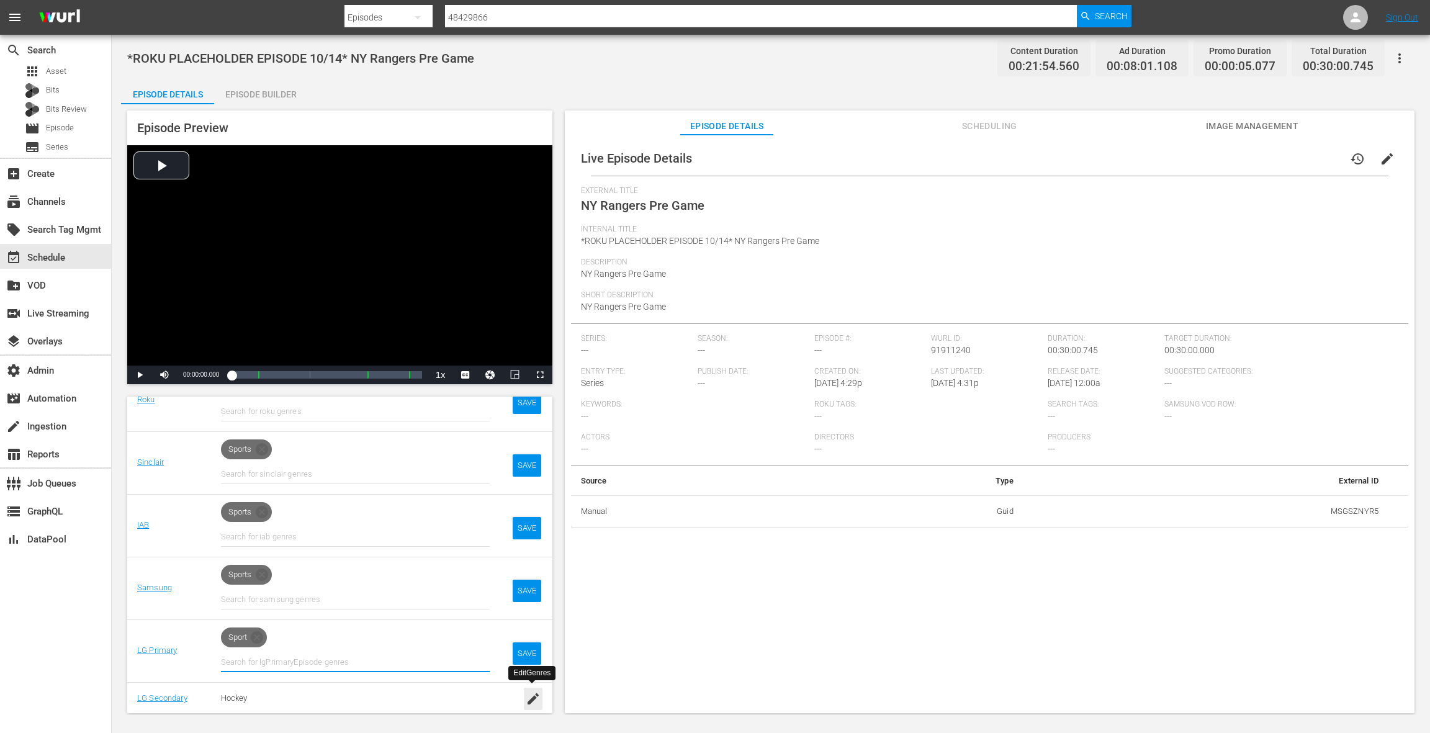
click at [535, 697] on icon "button" at bounding box center [533, 698] width 15 height 15
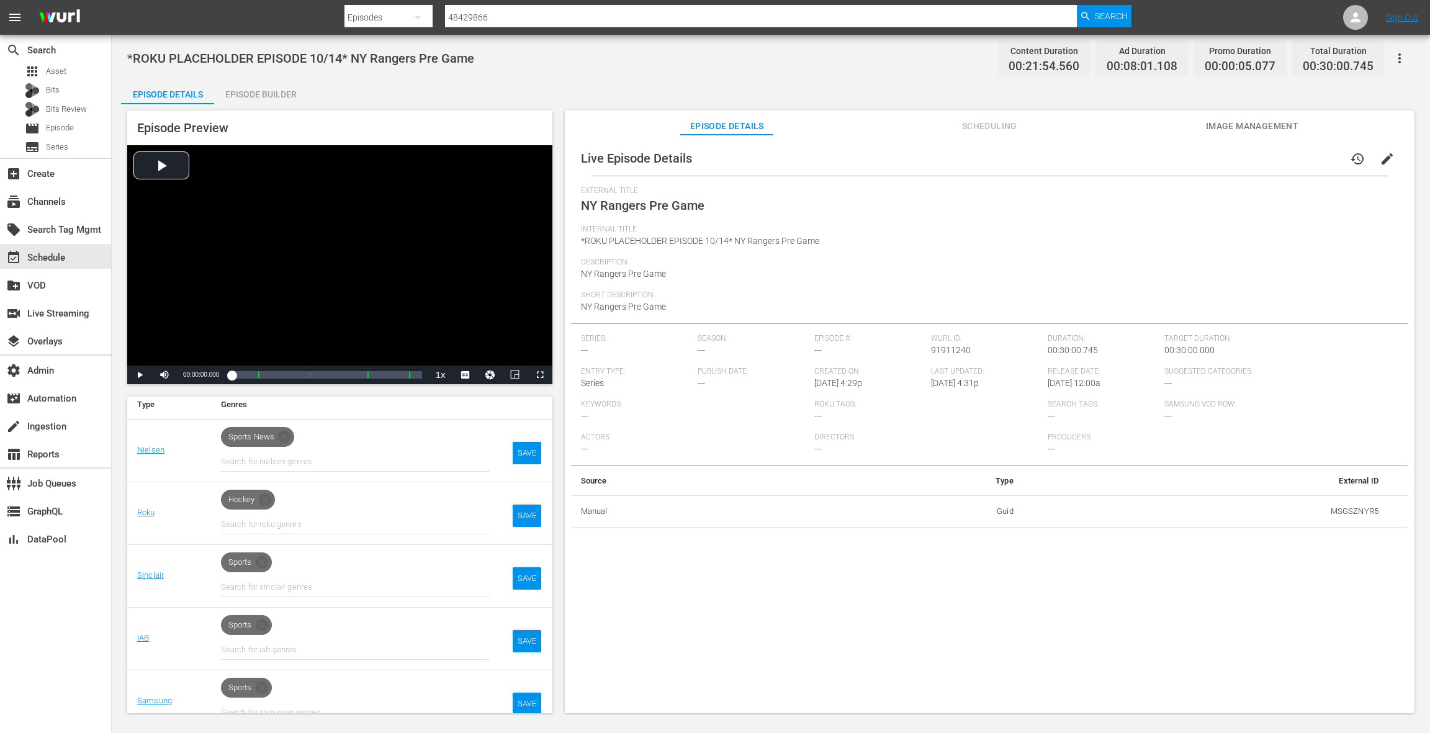
scroll to position [141, 0]
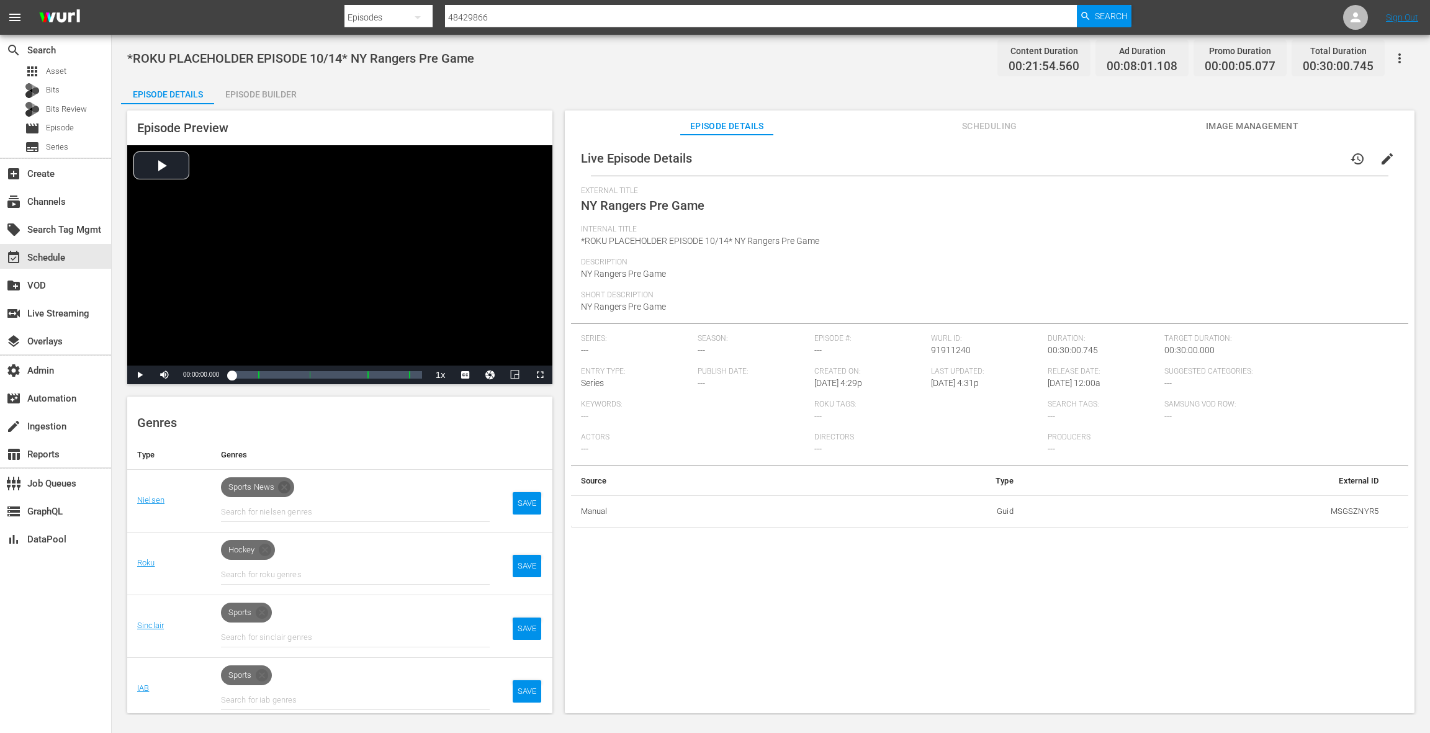
click at [285, 482] on icon at bounding box center [284, 487] width 12 height 12
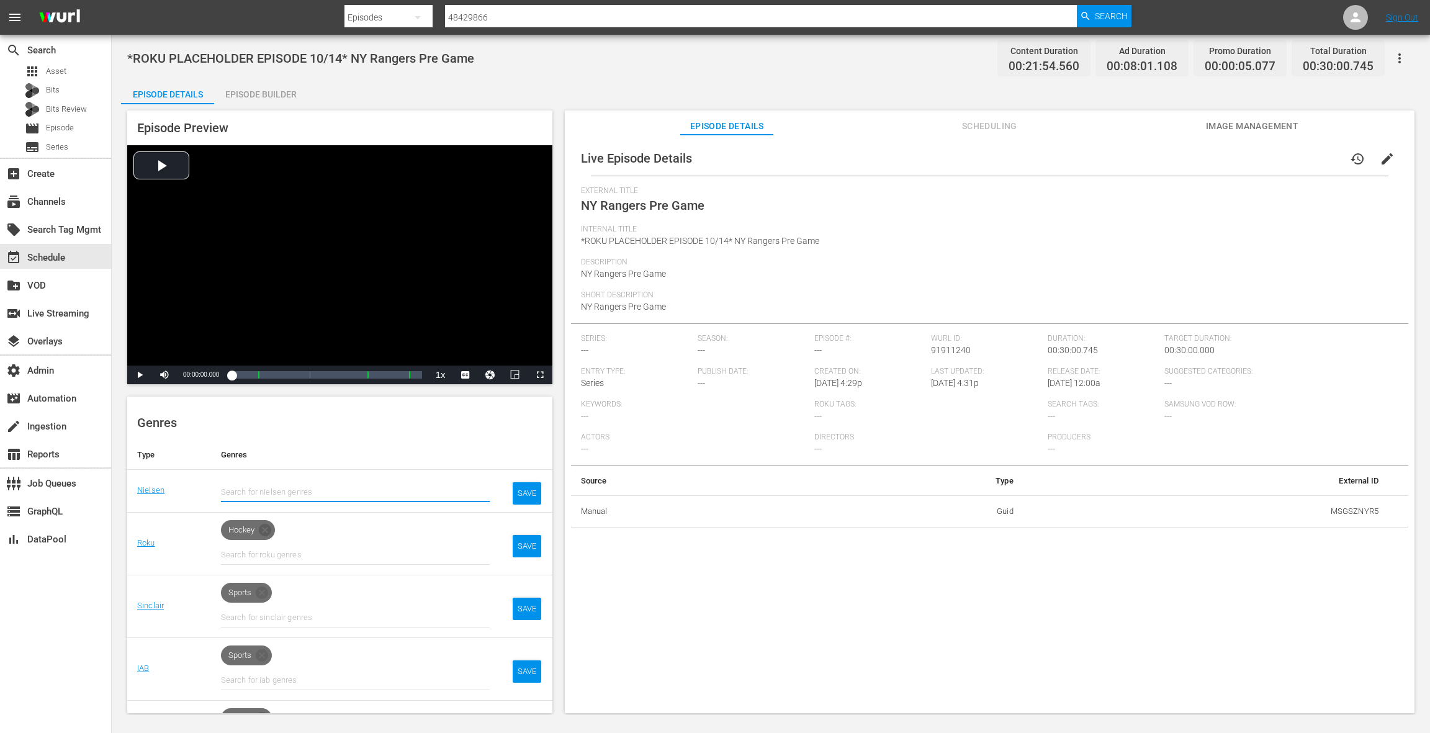
click at [267, 532] on icon at bounding box center [265, 530] width 12 height 12
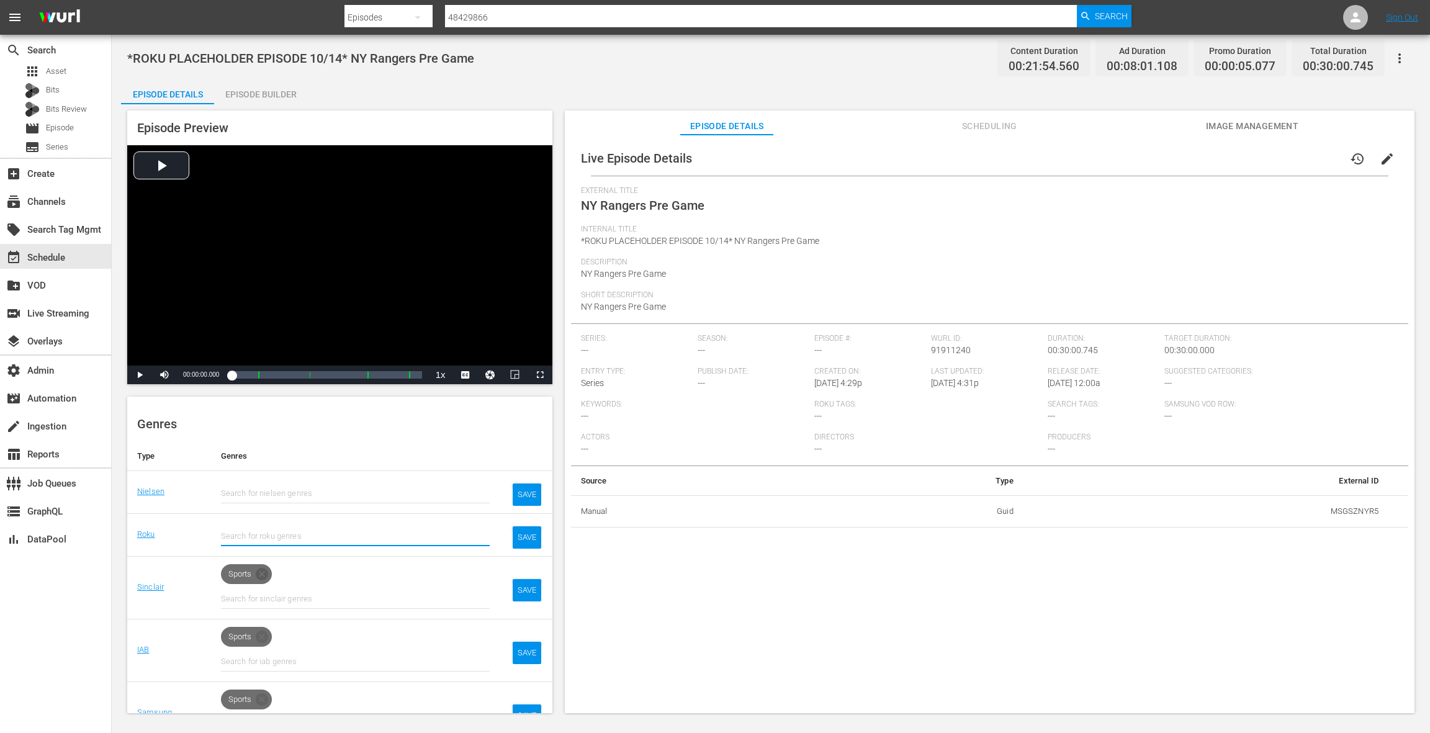
click at [262, 573] on icon at bounding box center [261, 574] width 15 height 15
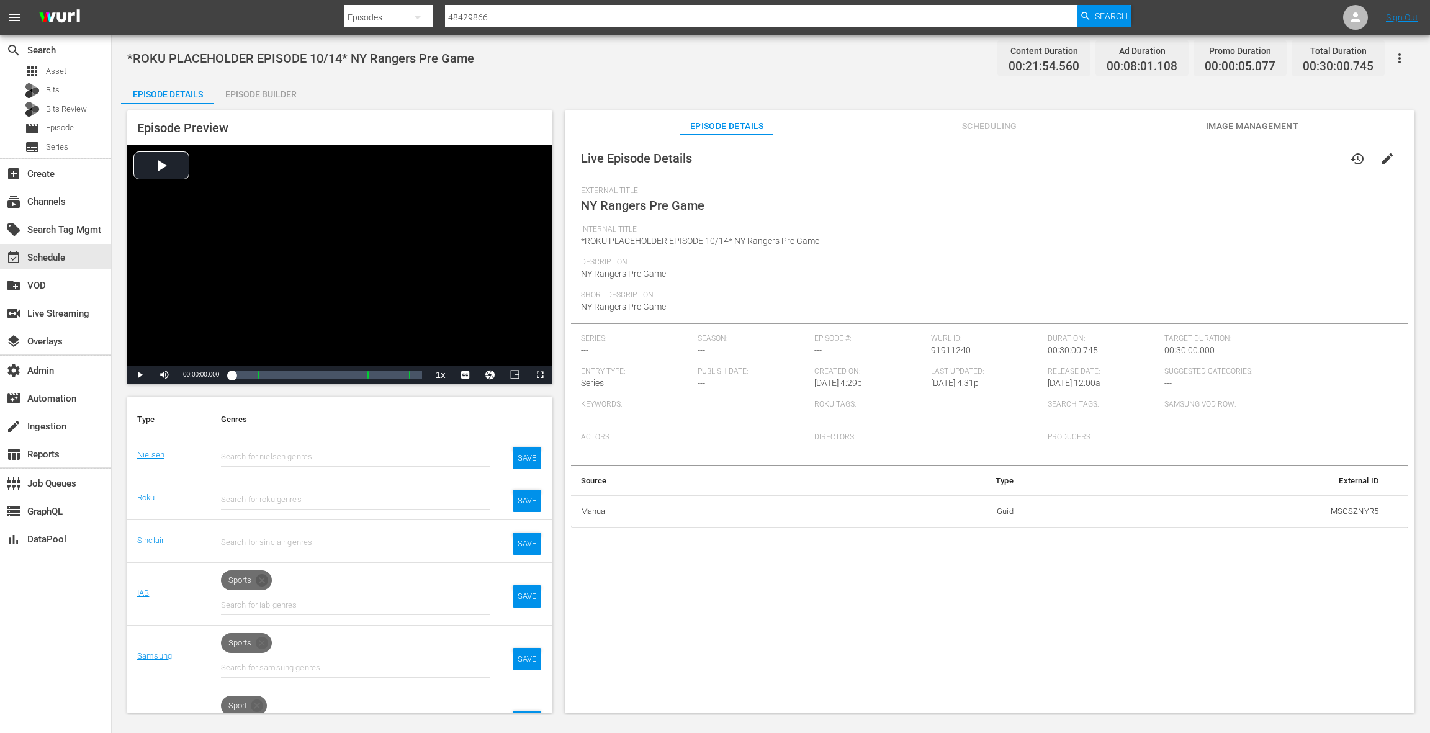
click at [266, 579] on icon at bounding box center [262, 580] width 12 height 12
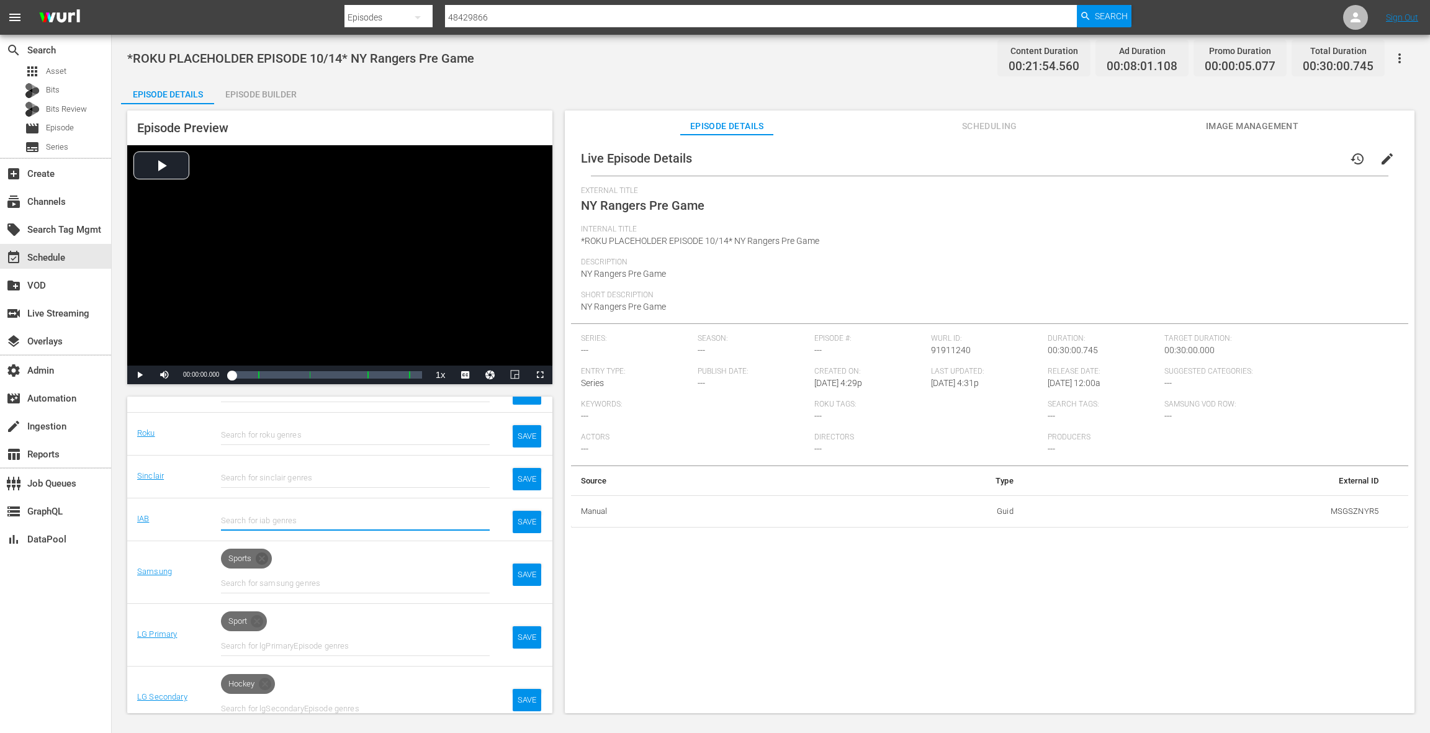
click at [266, 562] on icon at bounding box center [261, 558] width 15 height 15
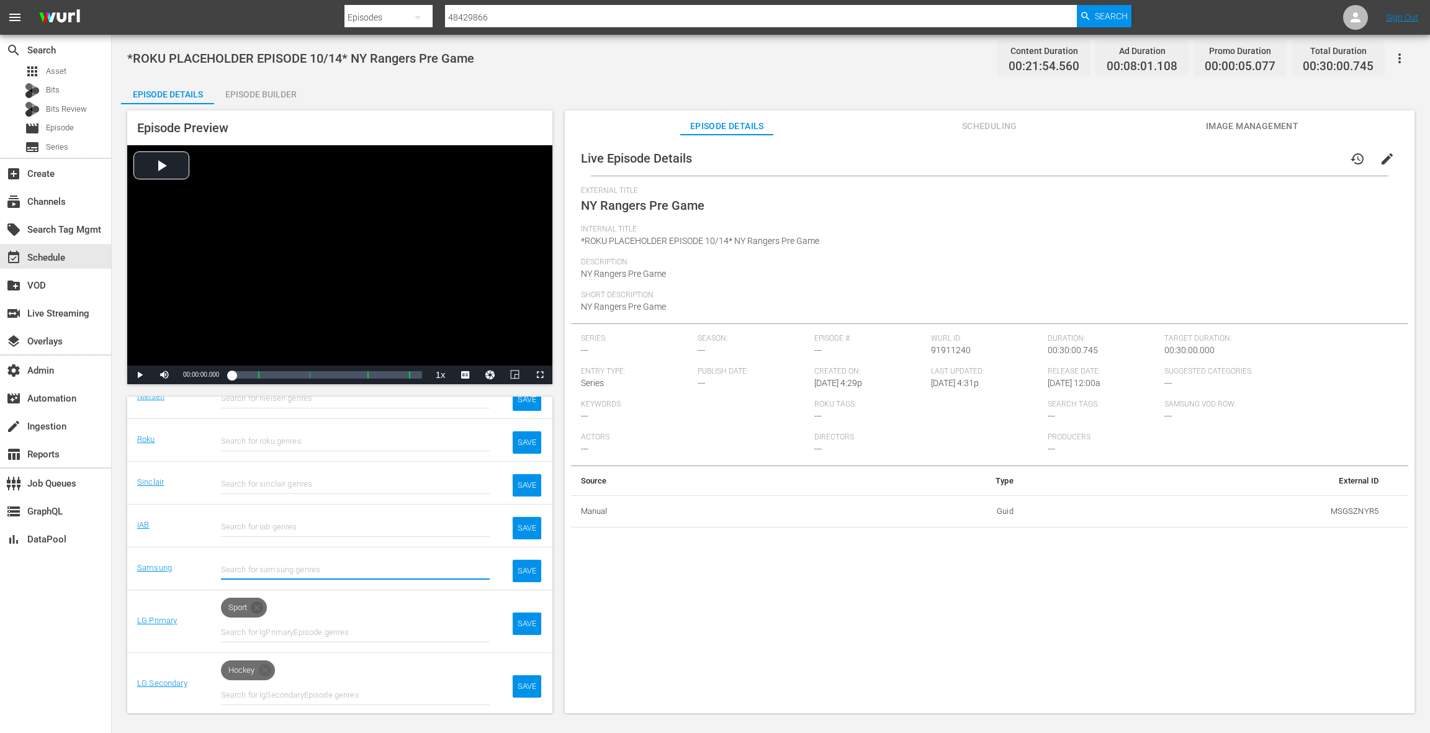
click at [261, 603] on icon at bounding box center [257, 607] width 12 height 12
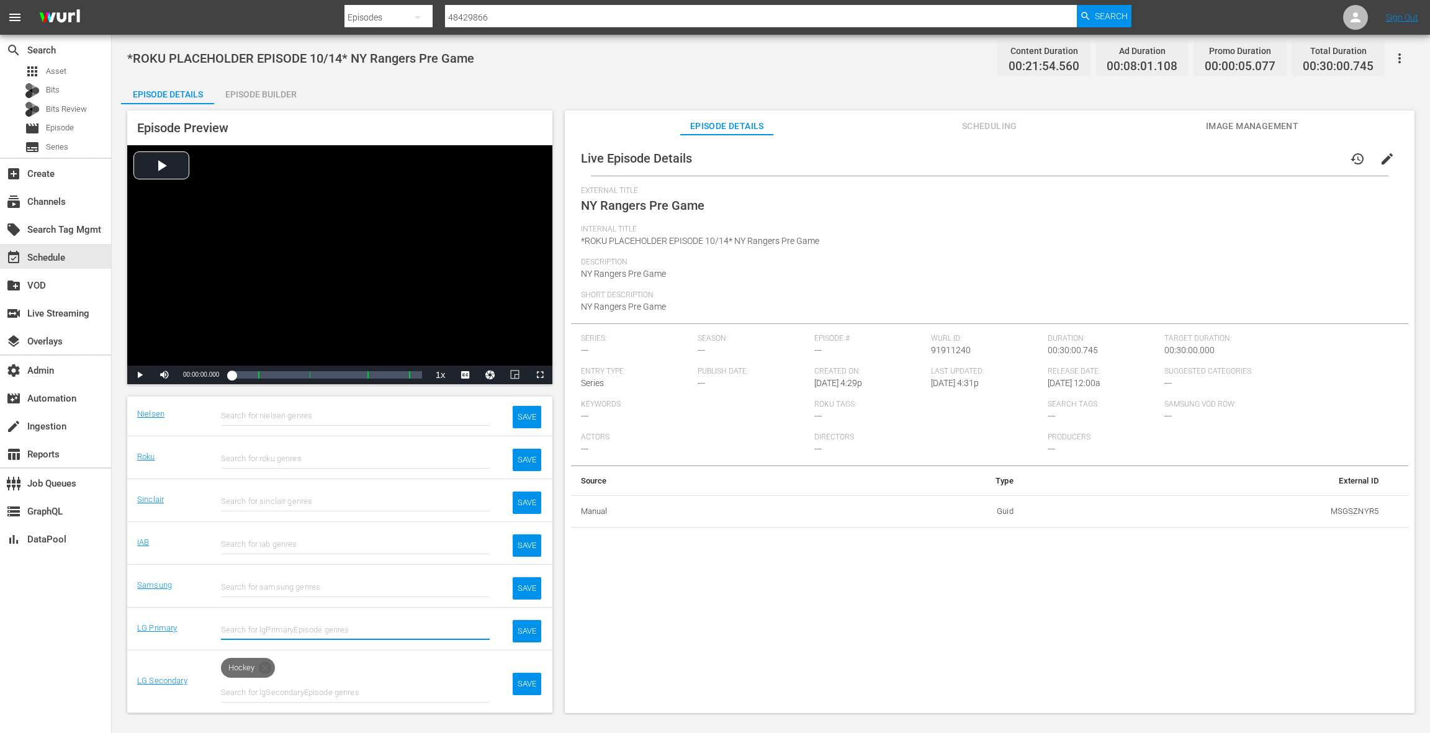
scroll to position [215, 0]
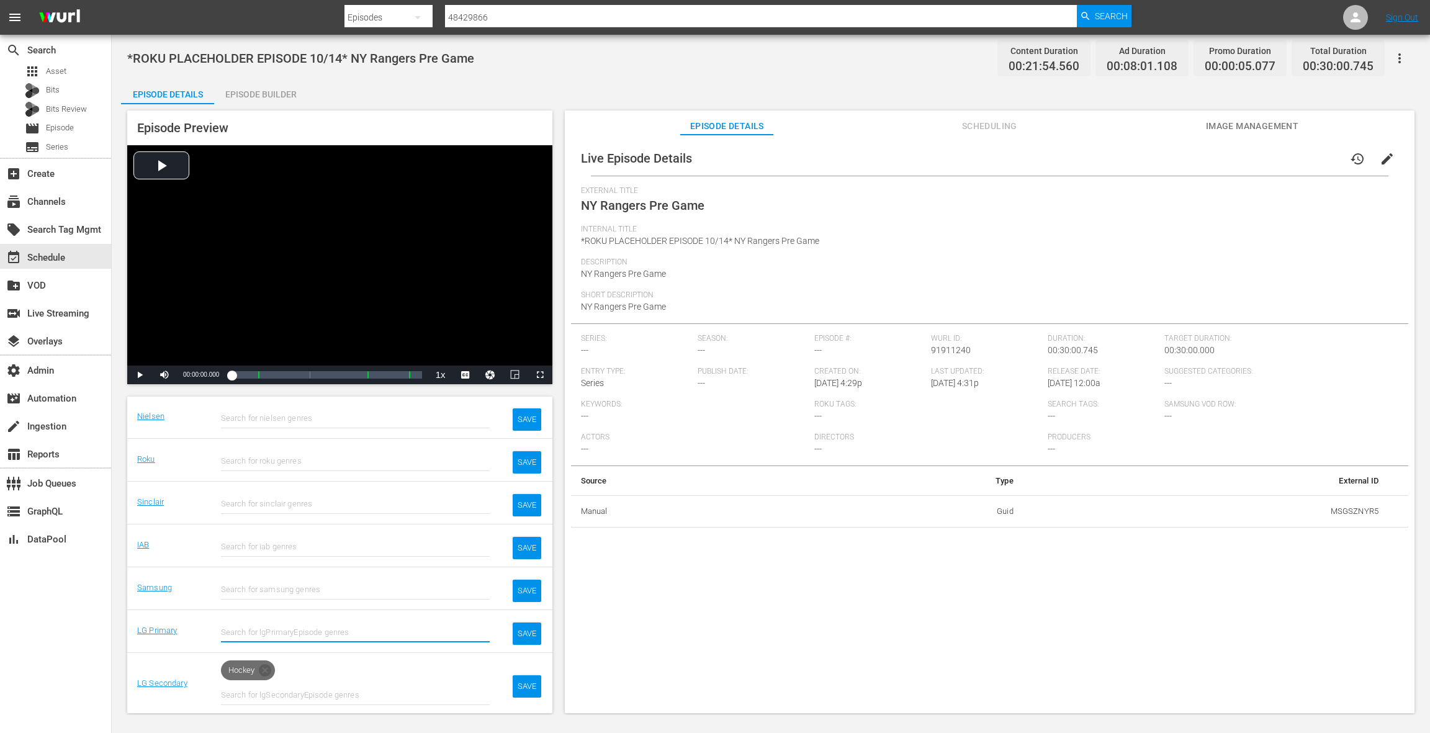
click at [267, 664] on icon at bounding box center [265, 670] width 12 height 12
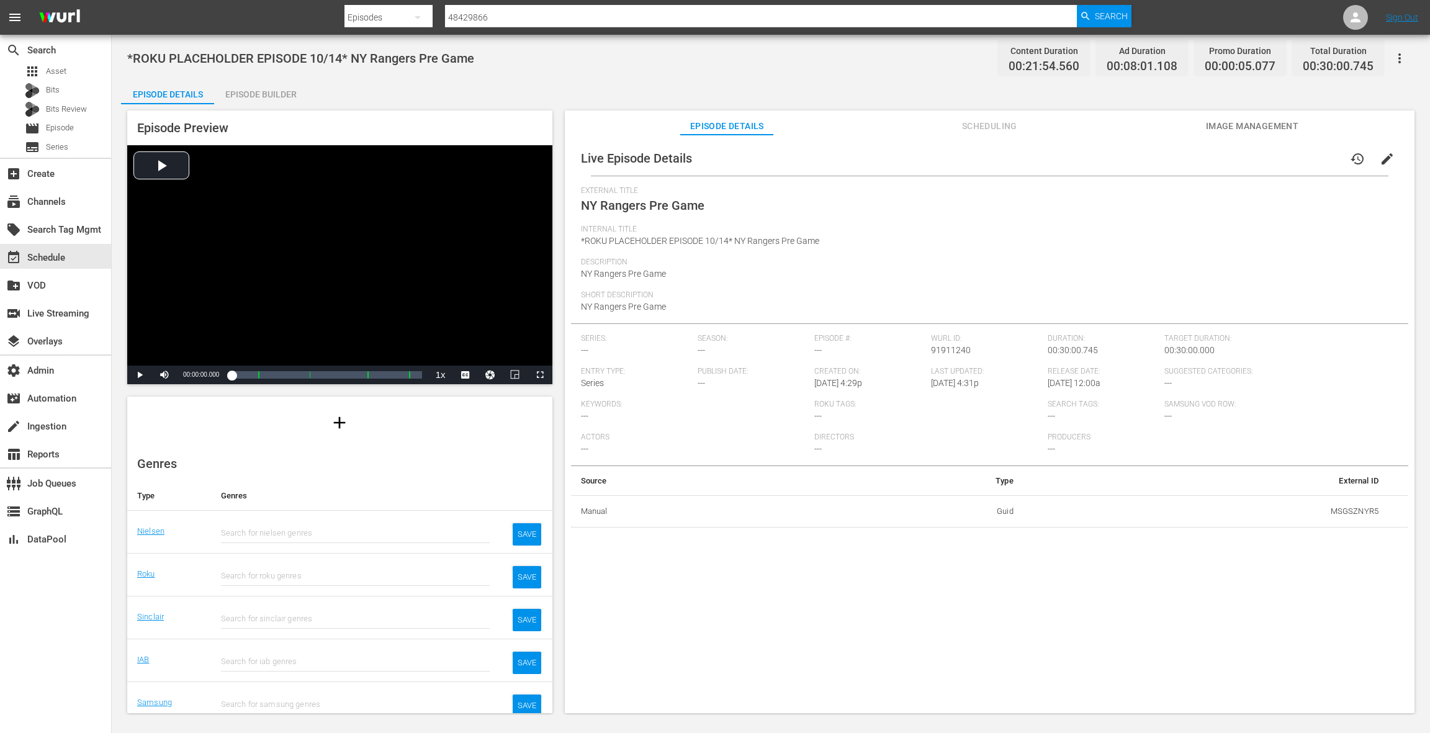
scroll to position [96, 0]
click at [531, 534] on div "SAVE" at bounding box center [527, 538] width 29 height 22
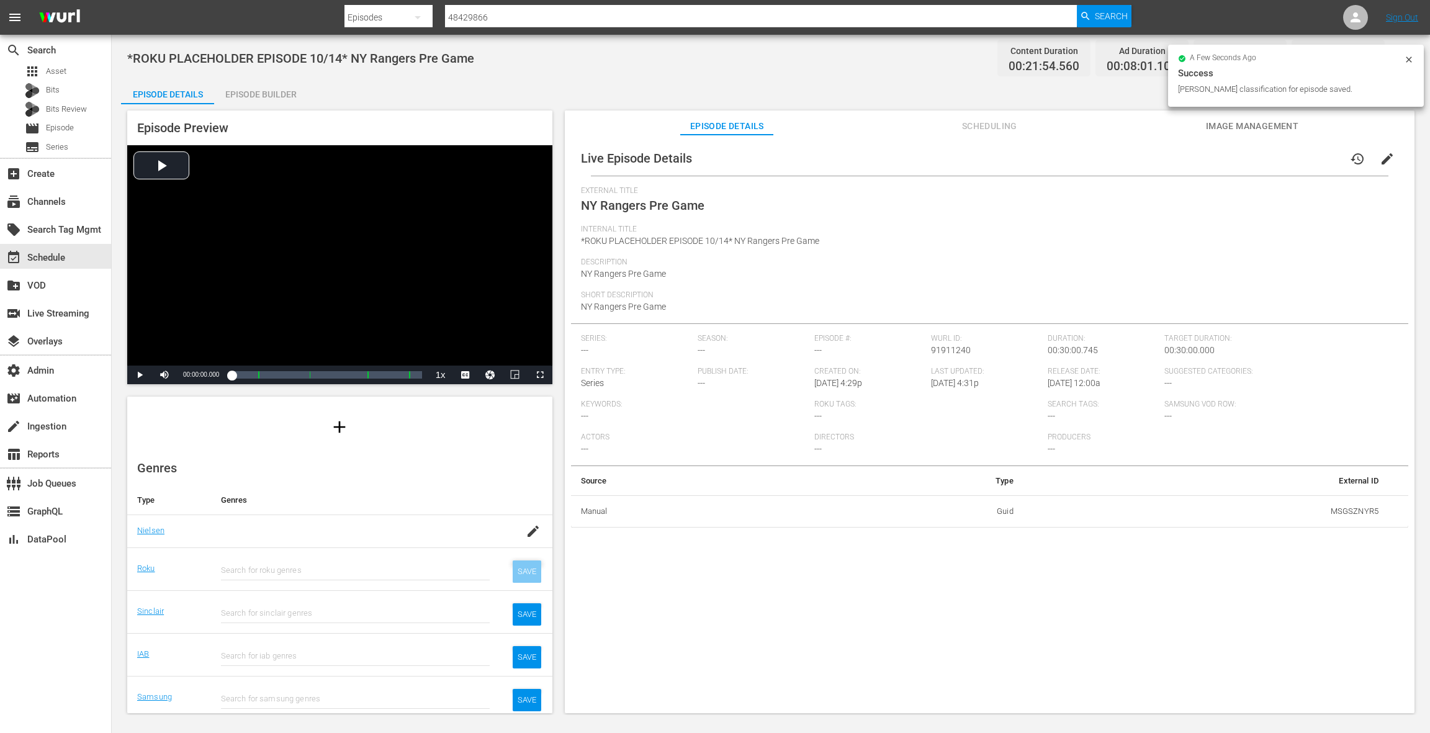
click at [527, 573] on div "SAVE" at bounding box center [527, 571] width 29 height 22
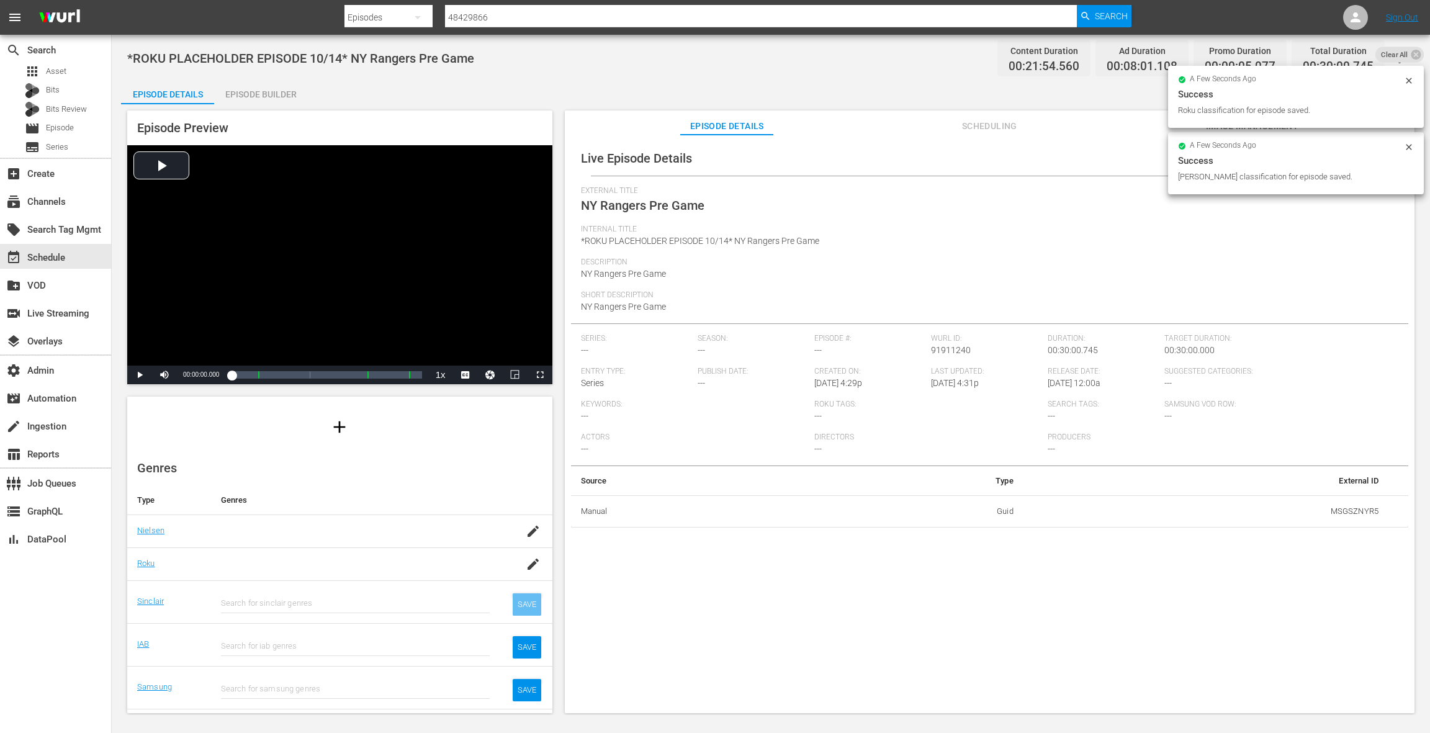
click at [528, 600] on div "SAVE" at bounding box center [527, 604] width 29 height 22
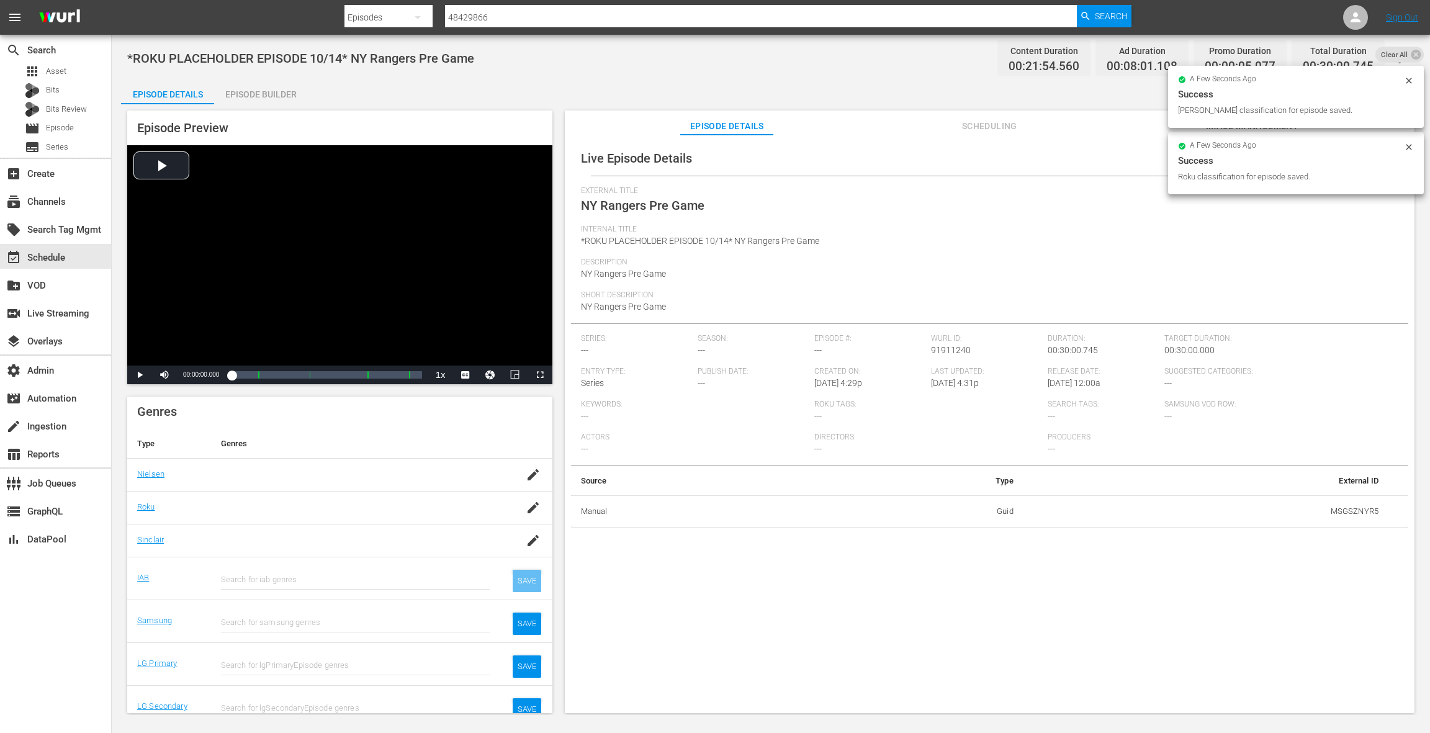
click at [528, 582] on div "SAVE" at bounding box center [527, 581] width 29 height 22
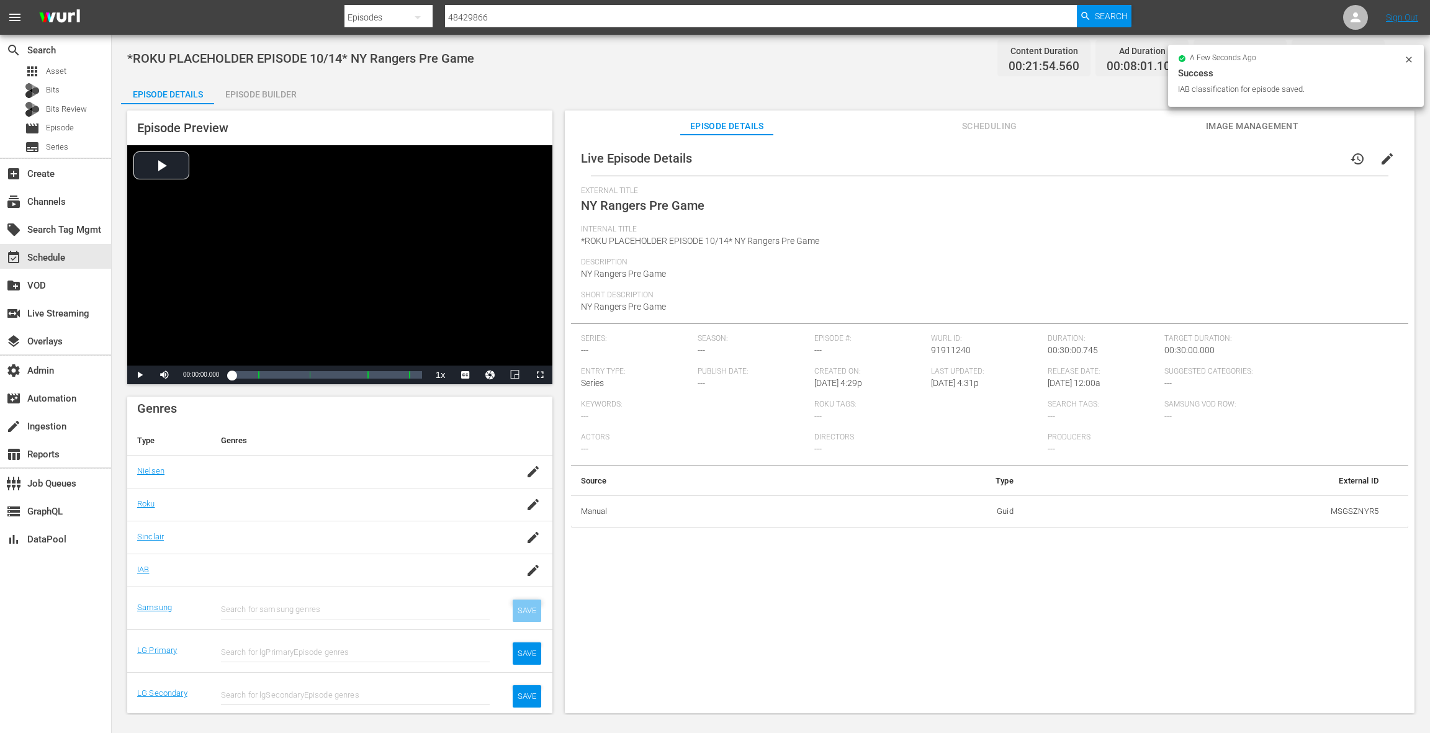
click at [532, 604] on div "SAVE" at bounding box center [527, 610] width 29 height 22
drag, startPoint x: 524, startPoint y: 650, endPoint x: 514, endPoint y: 643, distance: 12.0
click at [523, 650] on div "SAVE" at bounding box center [527, 653] width 29 height 22
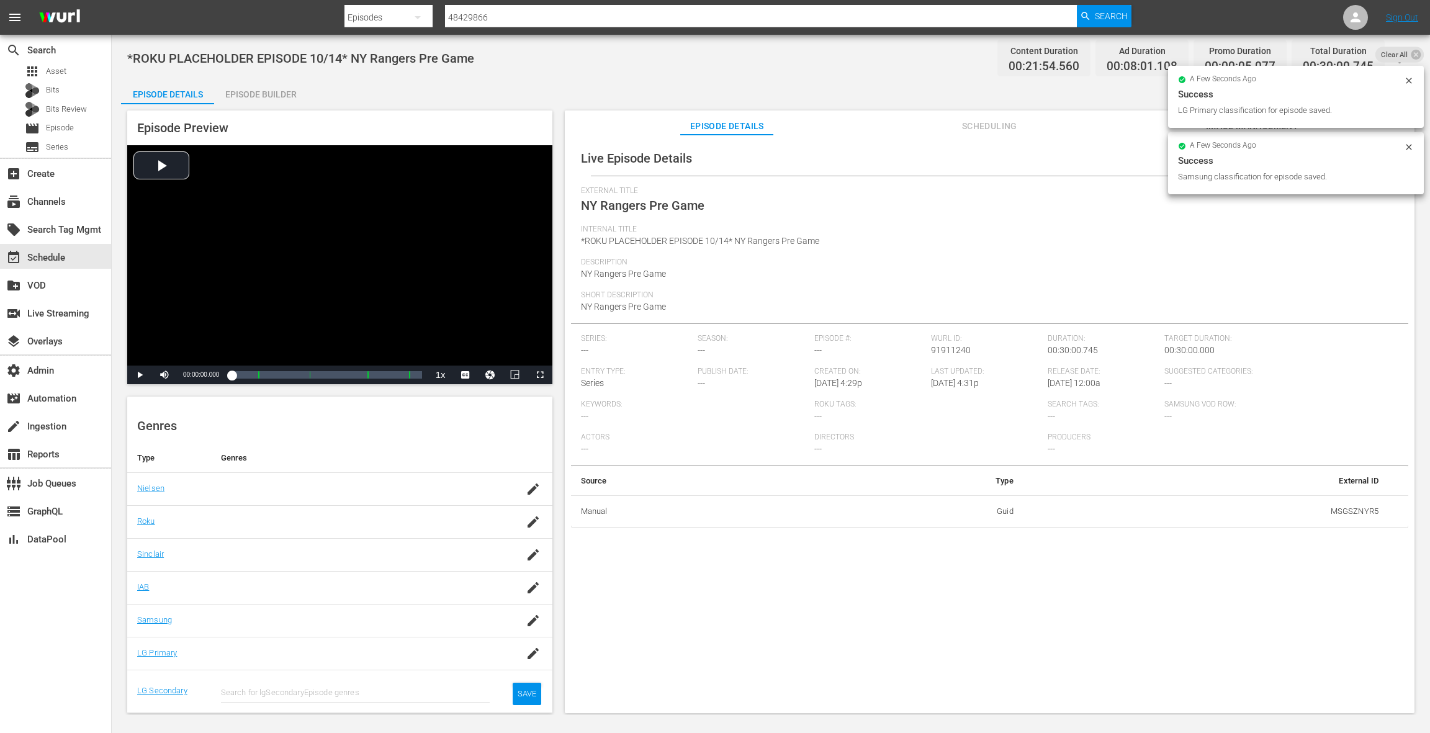
scroll to position [136, 0]
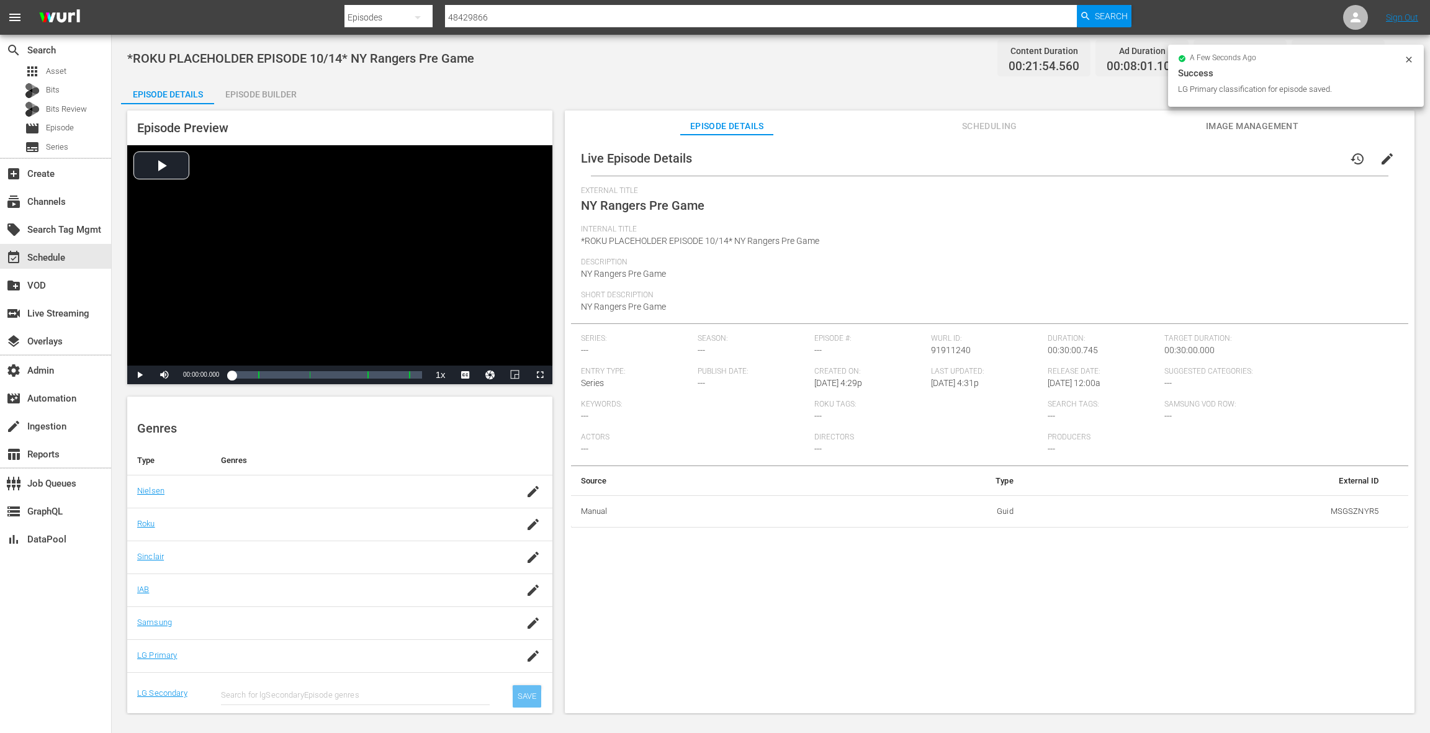
click at [520, 691] on div "SAVE" at bounding box center [527, 696] width 29 height 22
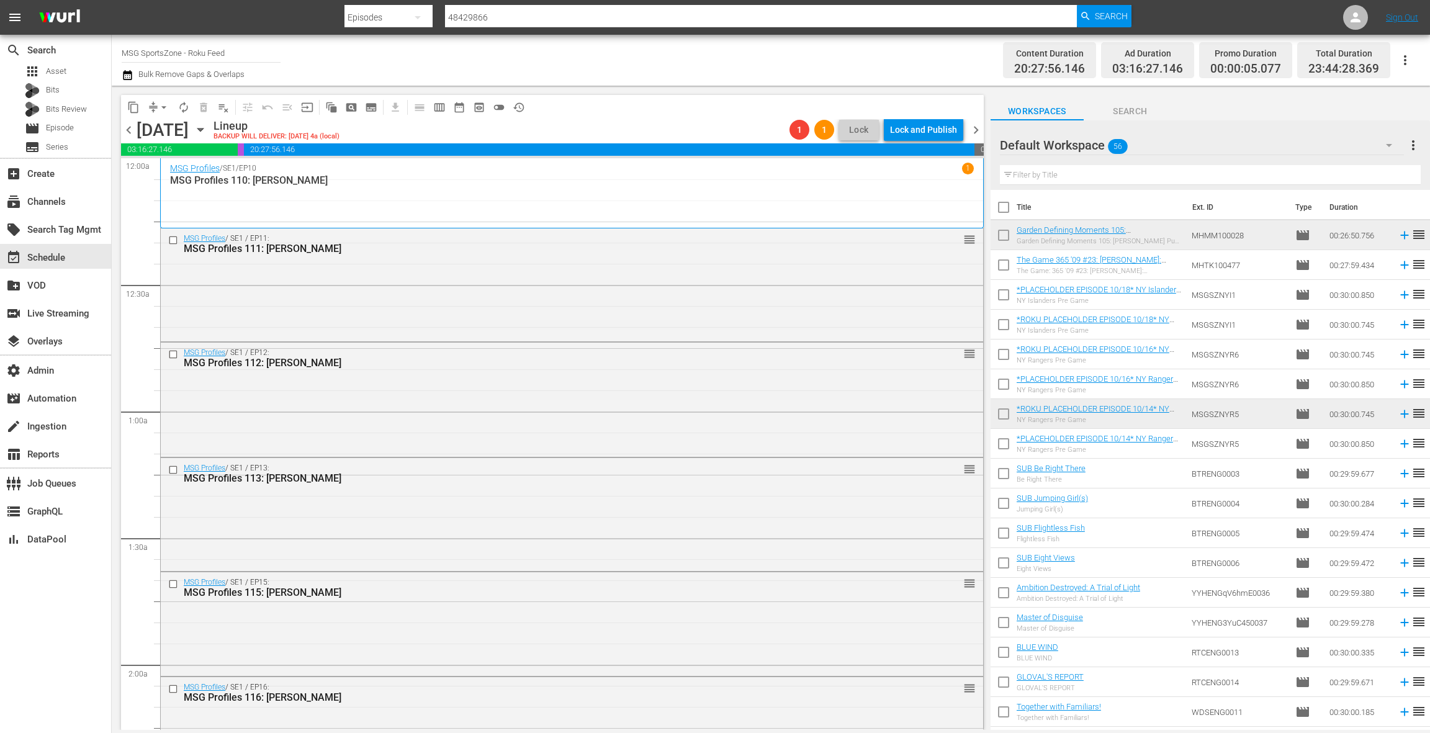
click at [978, 131] on span "chevron_right" at bounding box center [976, 130] width 16 height 16
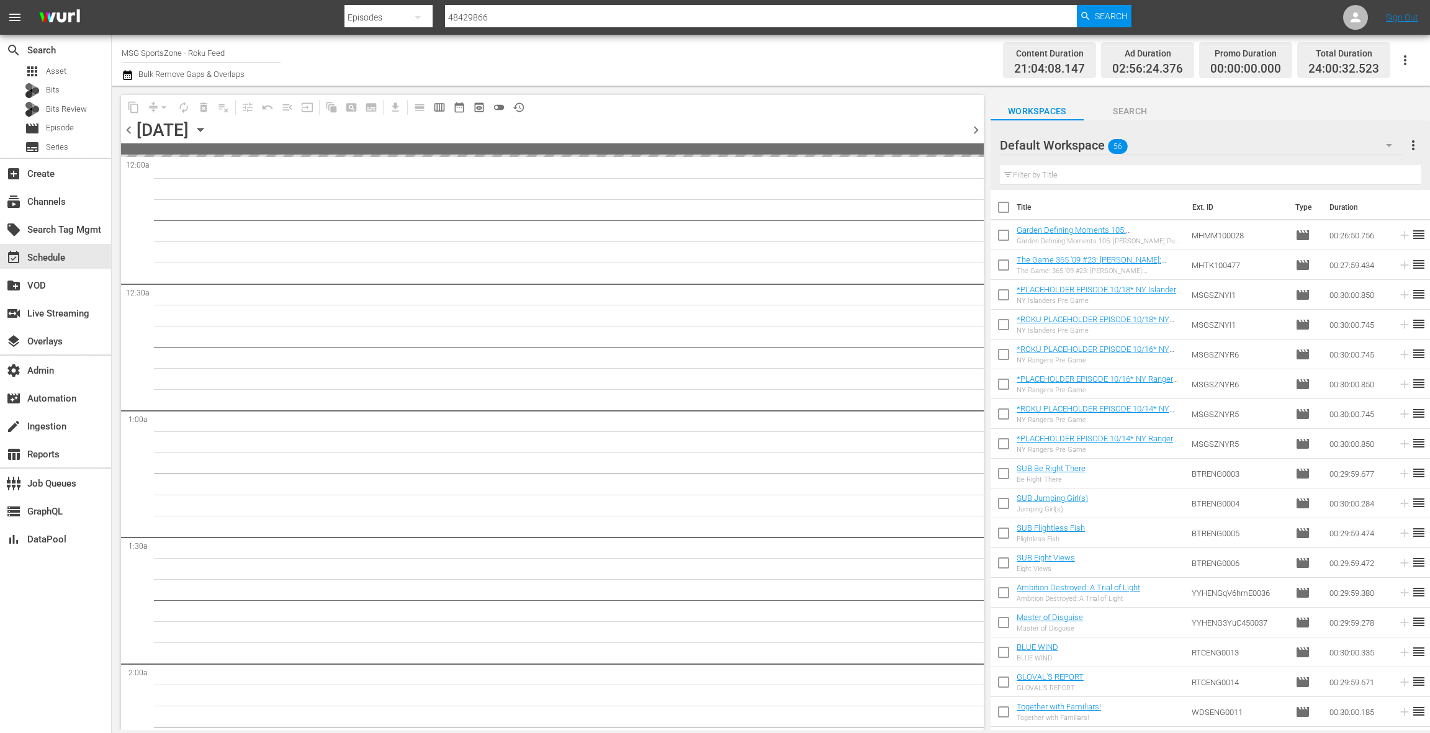
click at [978, 131] on span "chevron_right" at bounding box center [976, 130] width 16 height 16
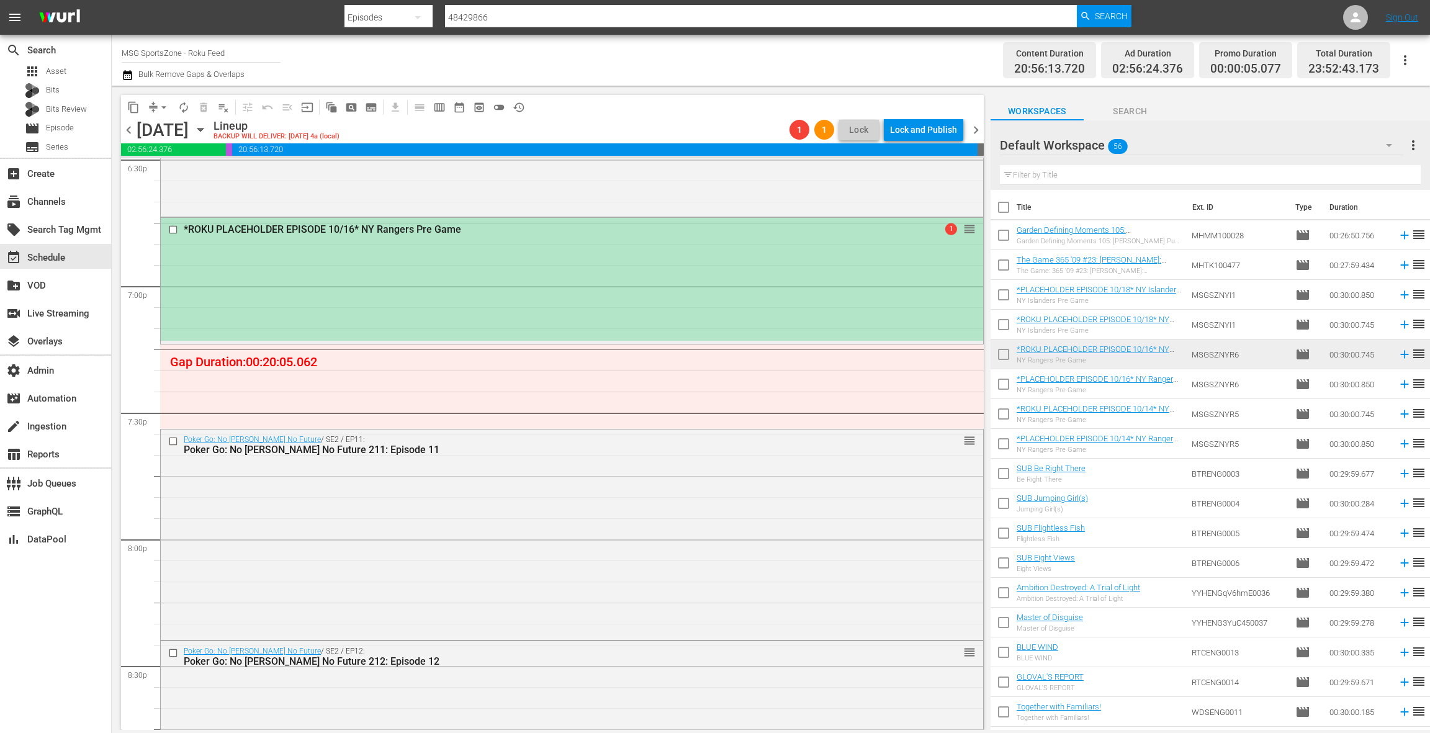
scroll to position [4627, 0]
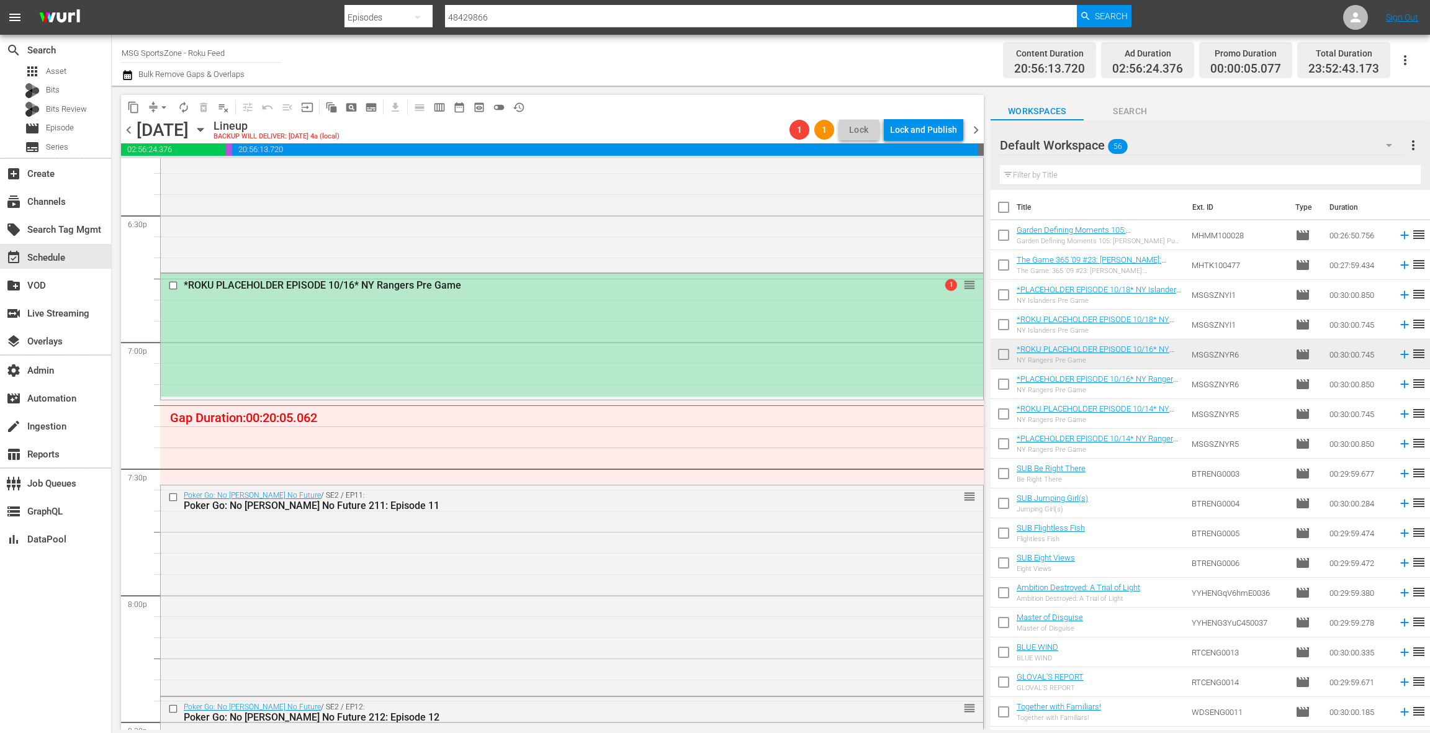
click at [677, 328] on div "*ROKU PLACEHOLDER EPISODE 10/16* NY Rangers Pre Game 1 reorder" at bounding box center [572, 335] width 822 height 123
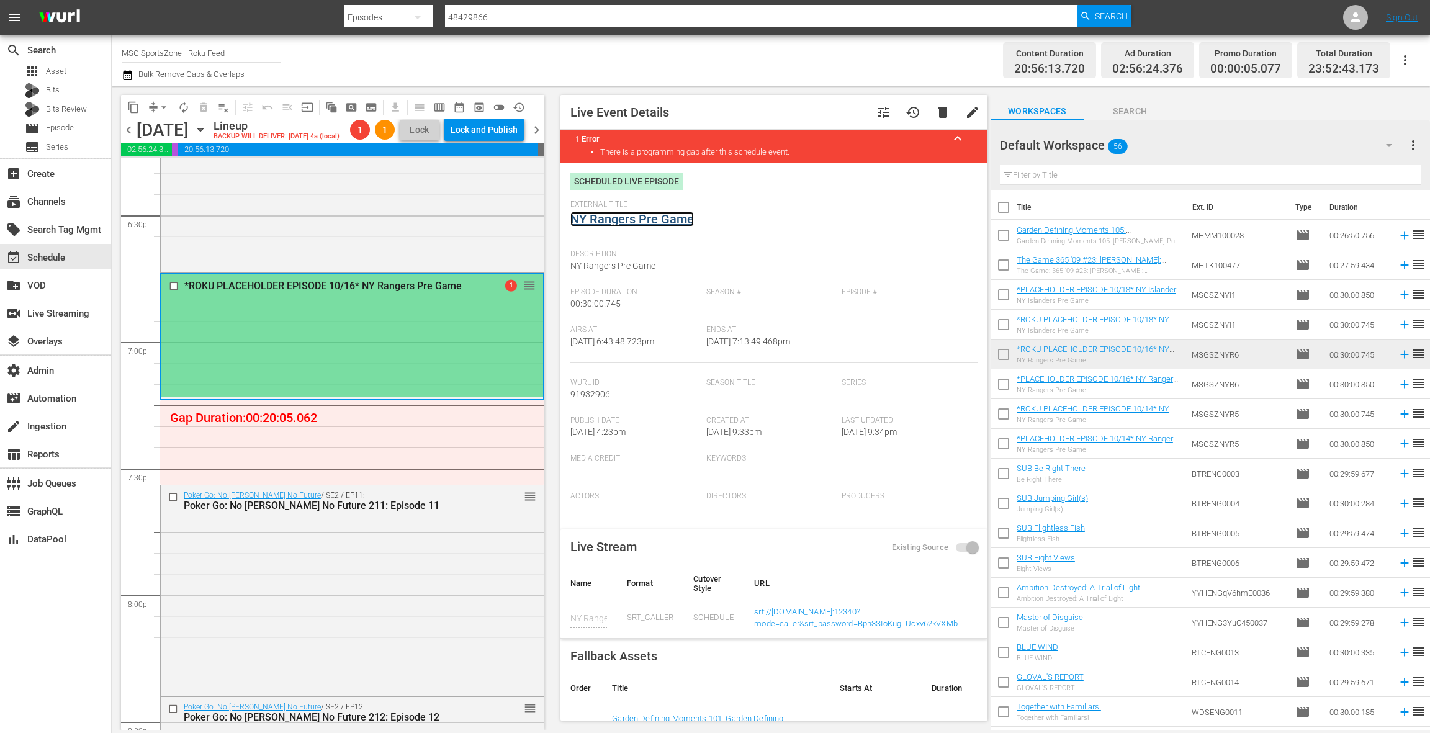
click at [645, 222] on link "NY Rangers Pre Game" at bounding box center [631, 219] width 123 height 15
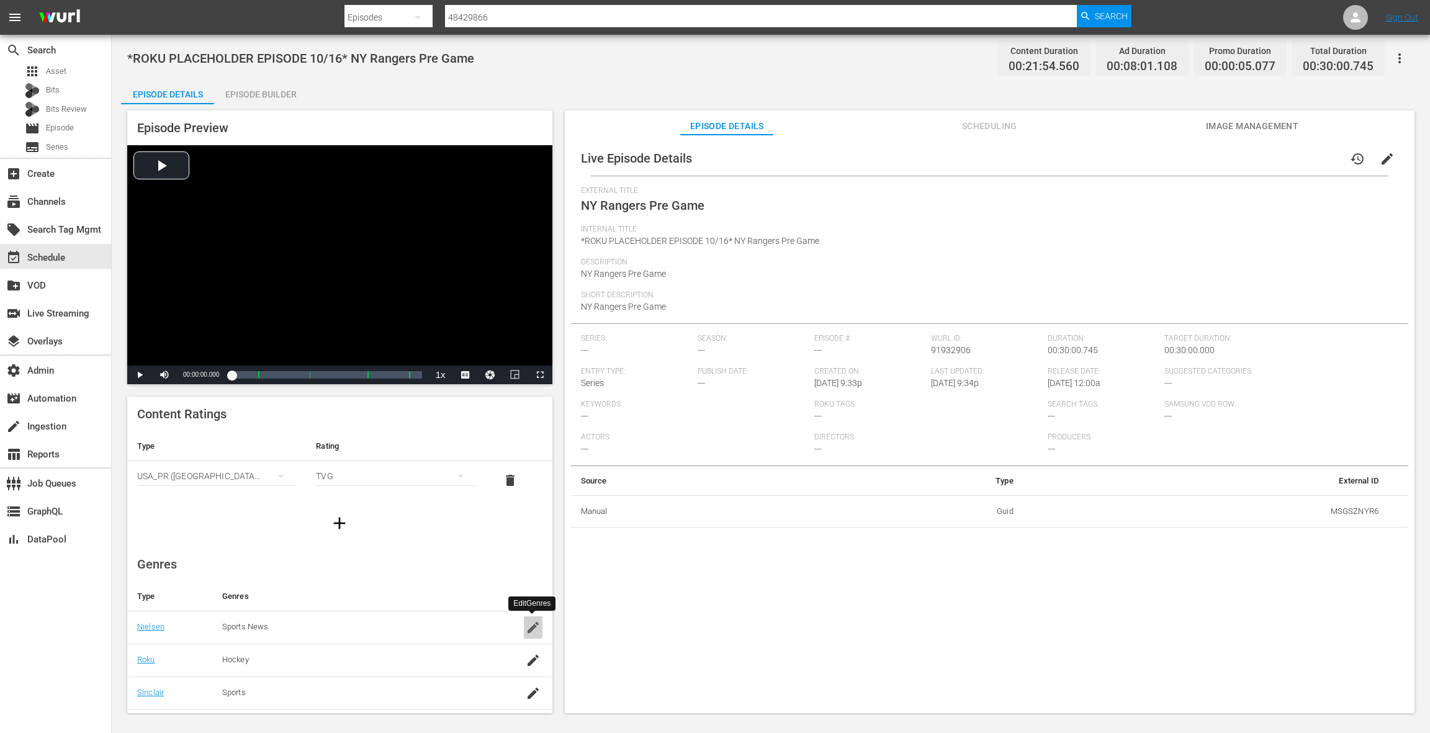
drag, startPoint x: 532, startPoint y: 626, endPoint x: 531, endPoint y: 593, distance: 32.3
click at [532, 626] on icon "button" at bounding box center [532, 627] width 11 height 11
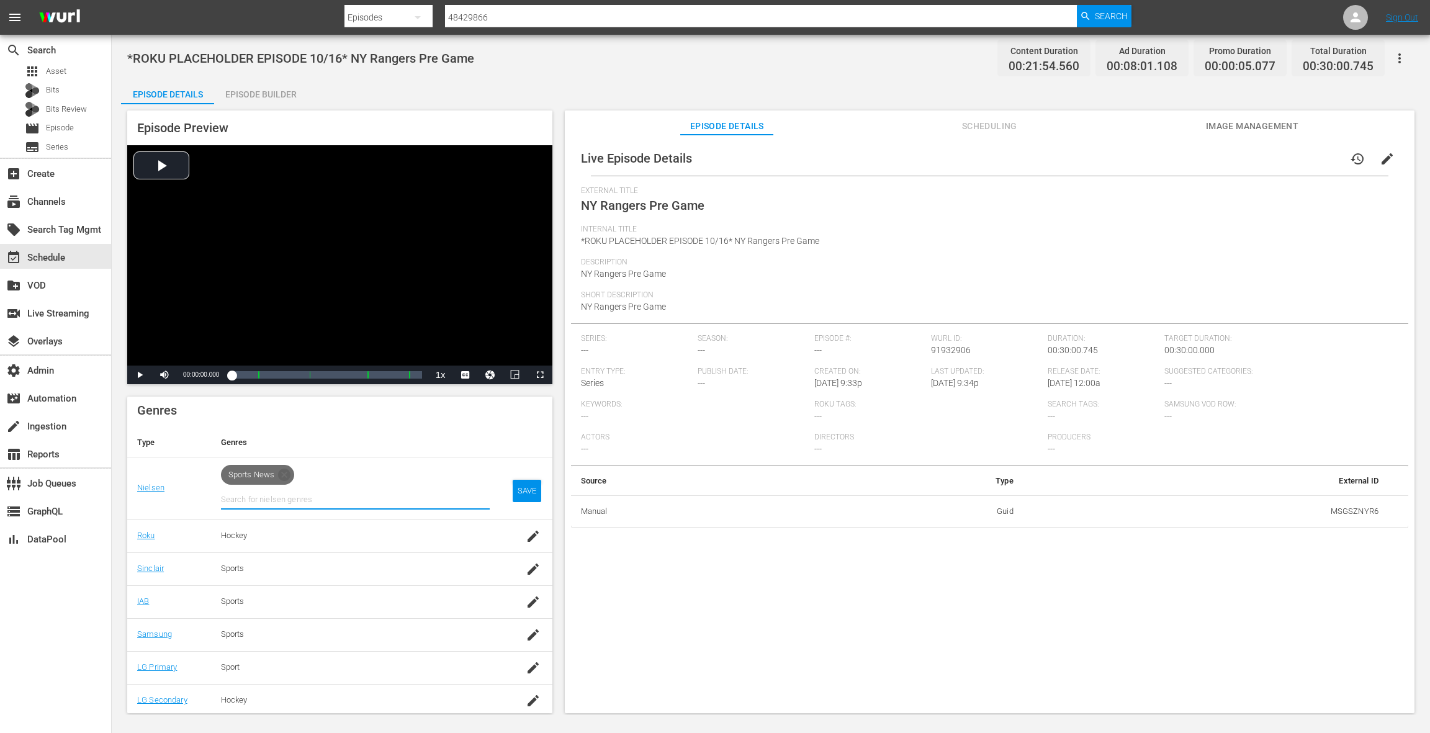
scroll to position [156, 0]
click at [531, 536] on icon "button" at bounding box center [532, 534] width 11 height 11
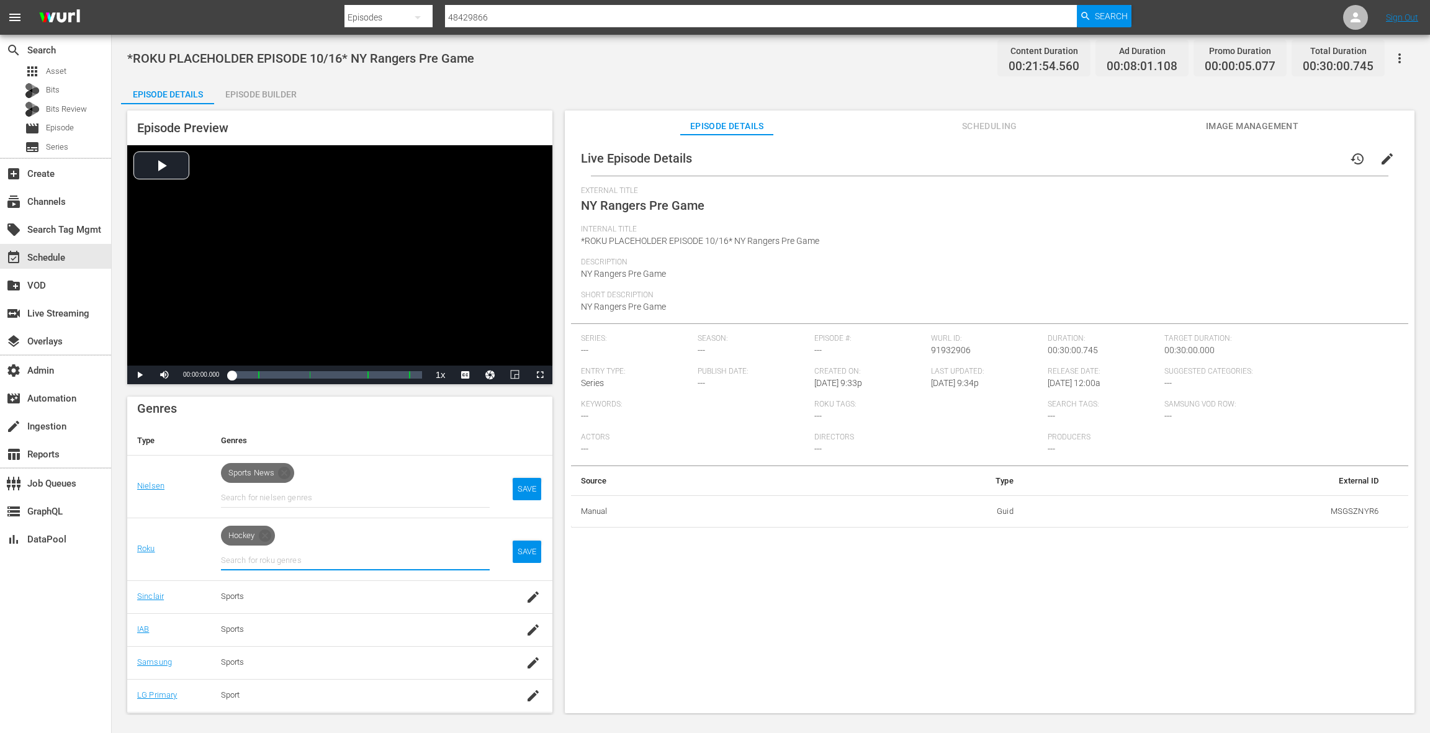
scroll to position [186, 0]
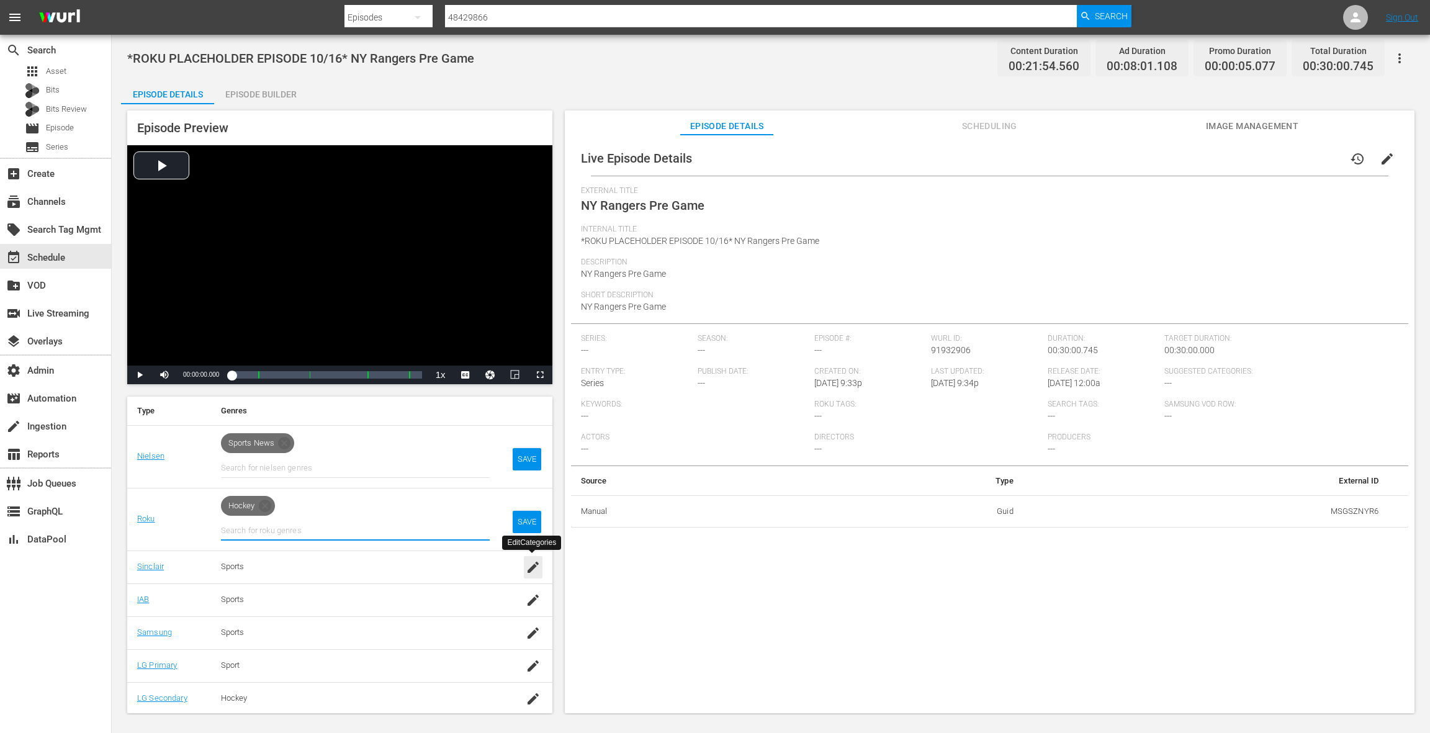
click at [531, 567] on icon "button" at bounding box center [532, 567] width 11 height 11
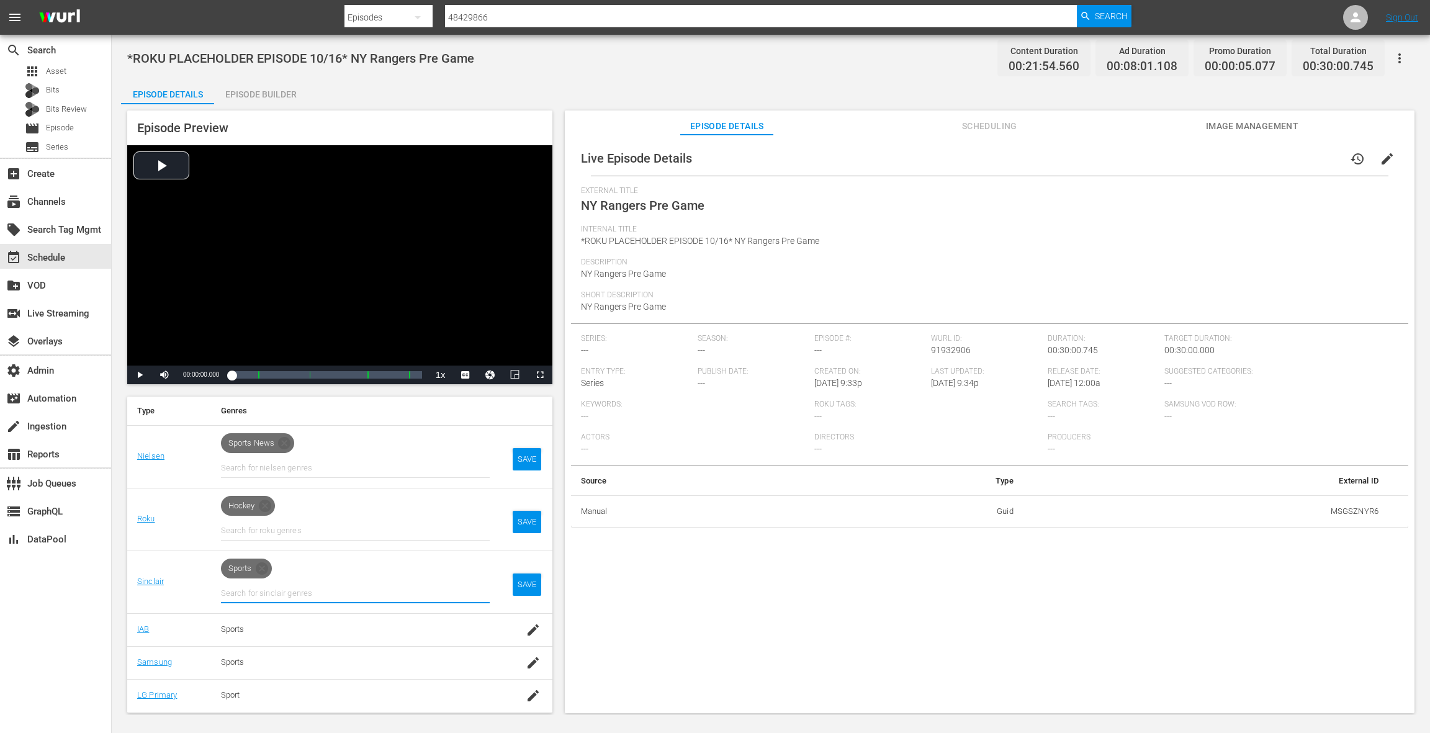
scroll to position [215, 0]
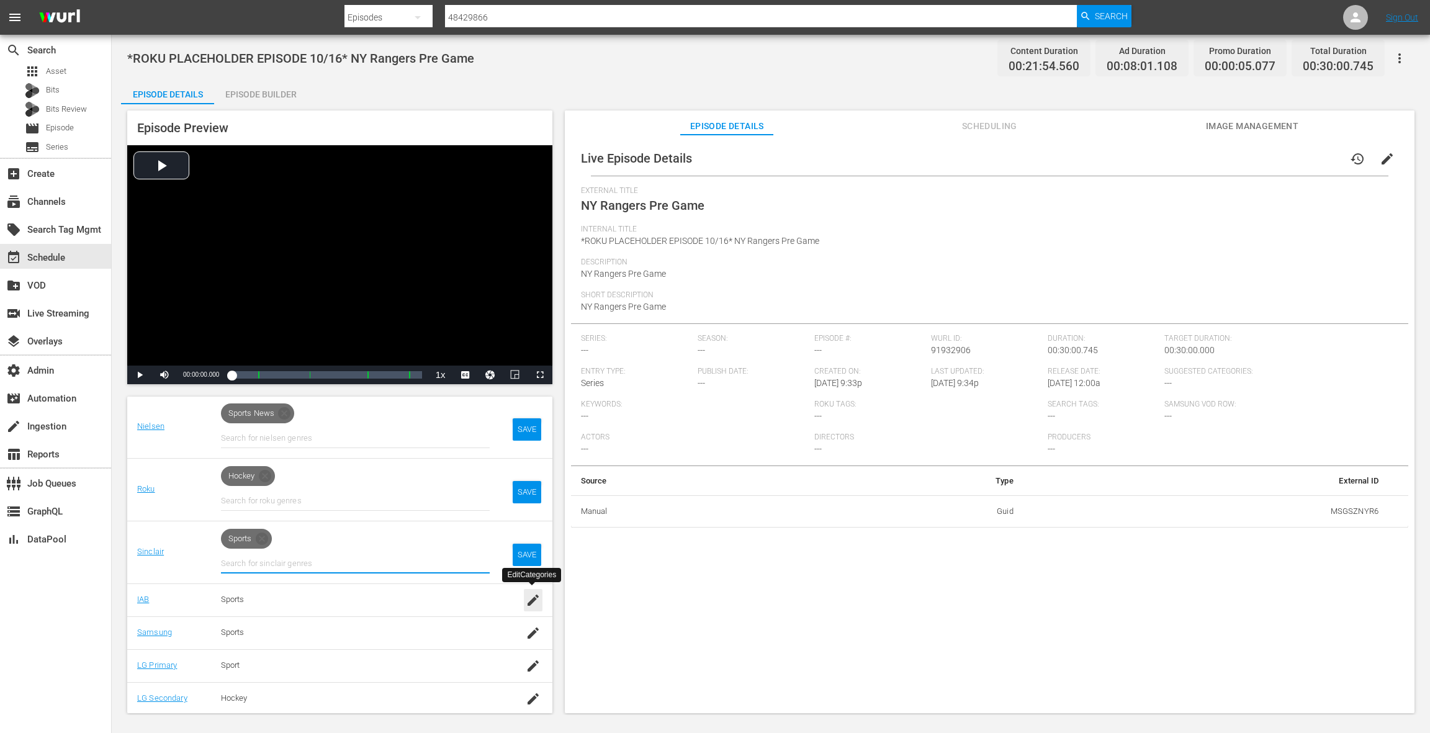
click at [530, 603] on icon "button" at bounding box center [532, 599] width 11 height 11
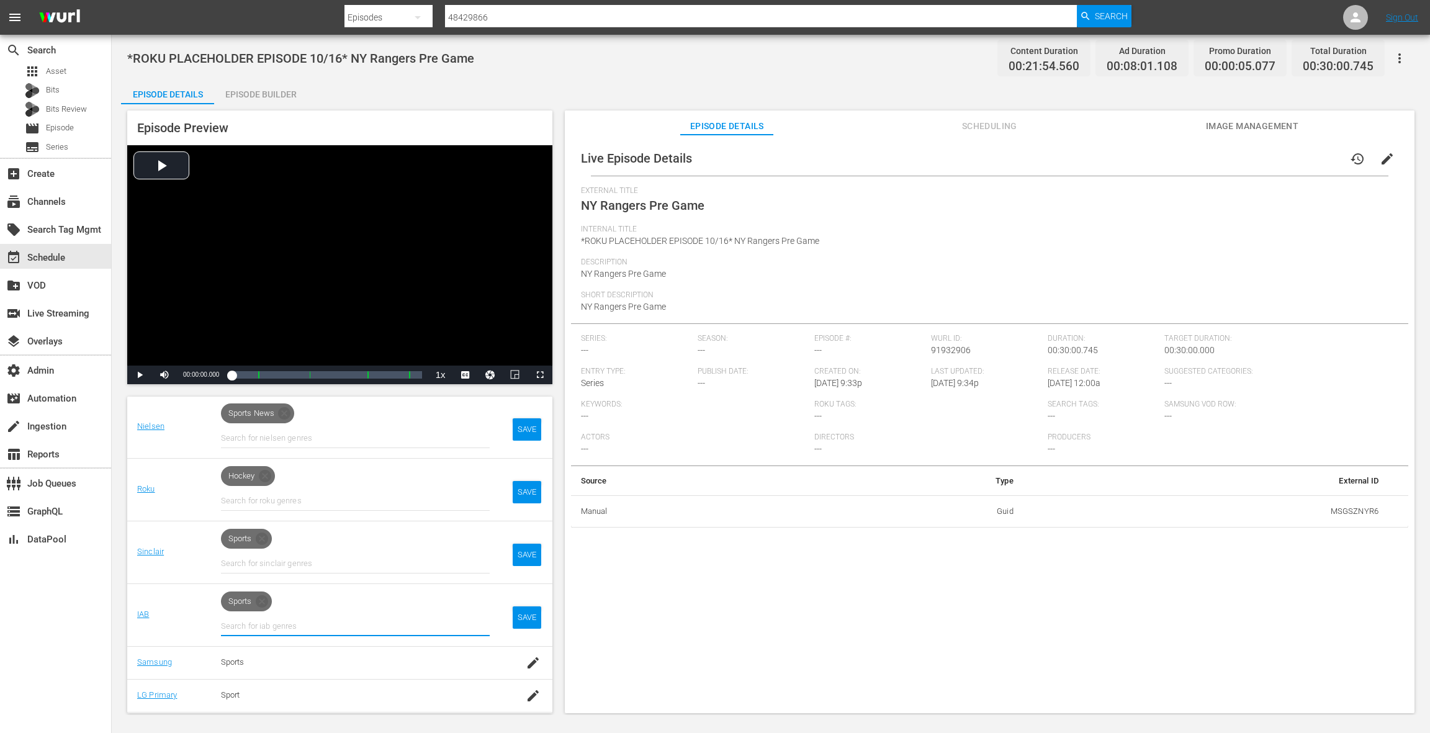
scroll to position [245, 0]
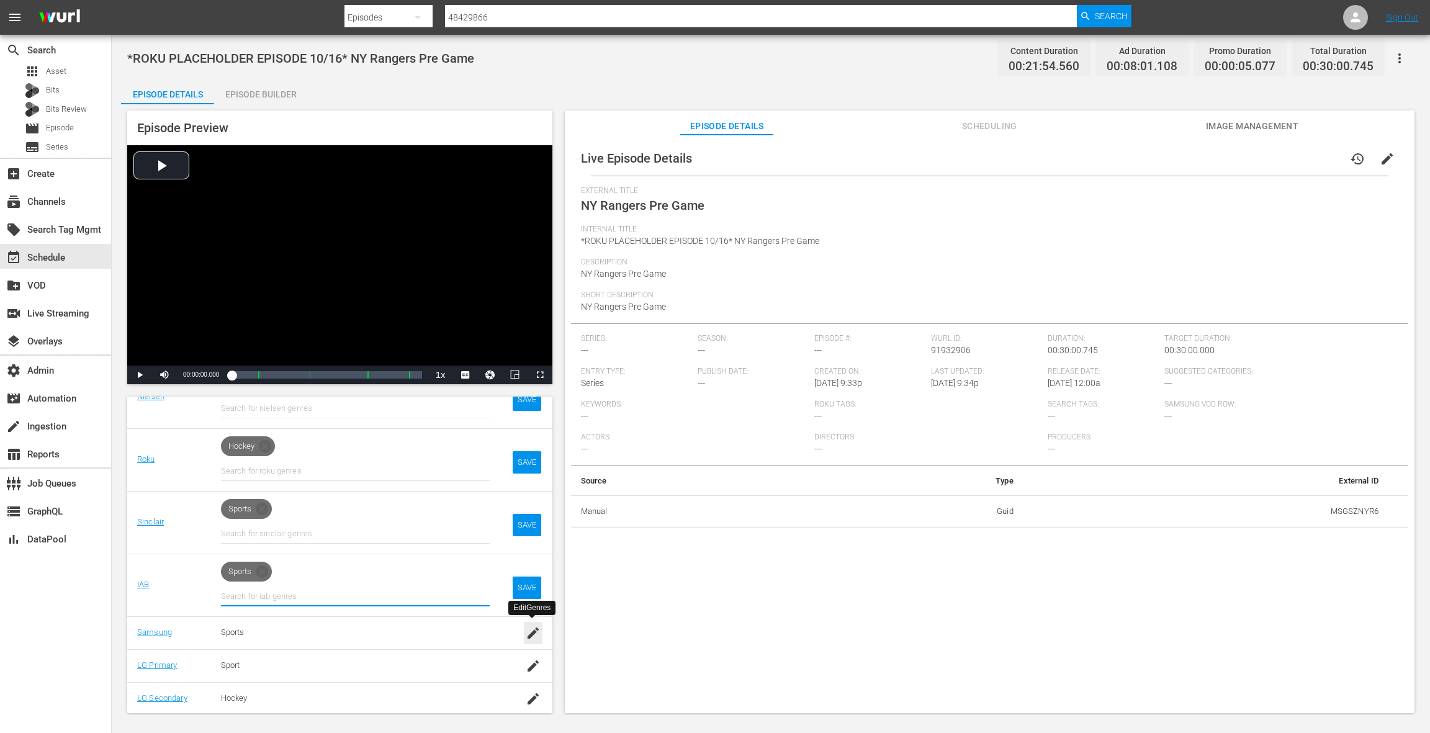
drag, startPoint x: 532, startPoint y: 628, endPoint x: 485, endPoint y: 580, distance: 67.6
click at [532, 628] on icon "button" at bounding box center [533, 633] width 15 height 15
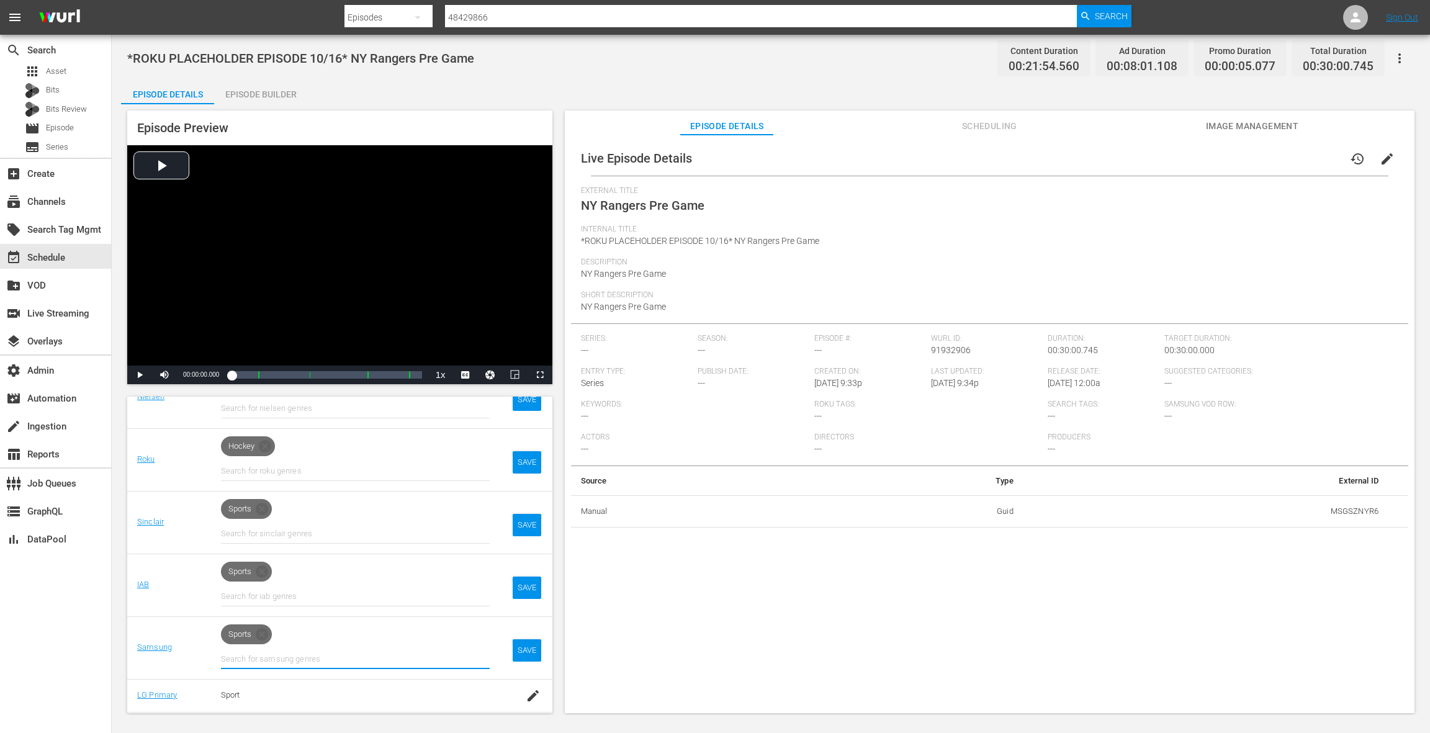
scroll to position [275, 0]
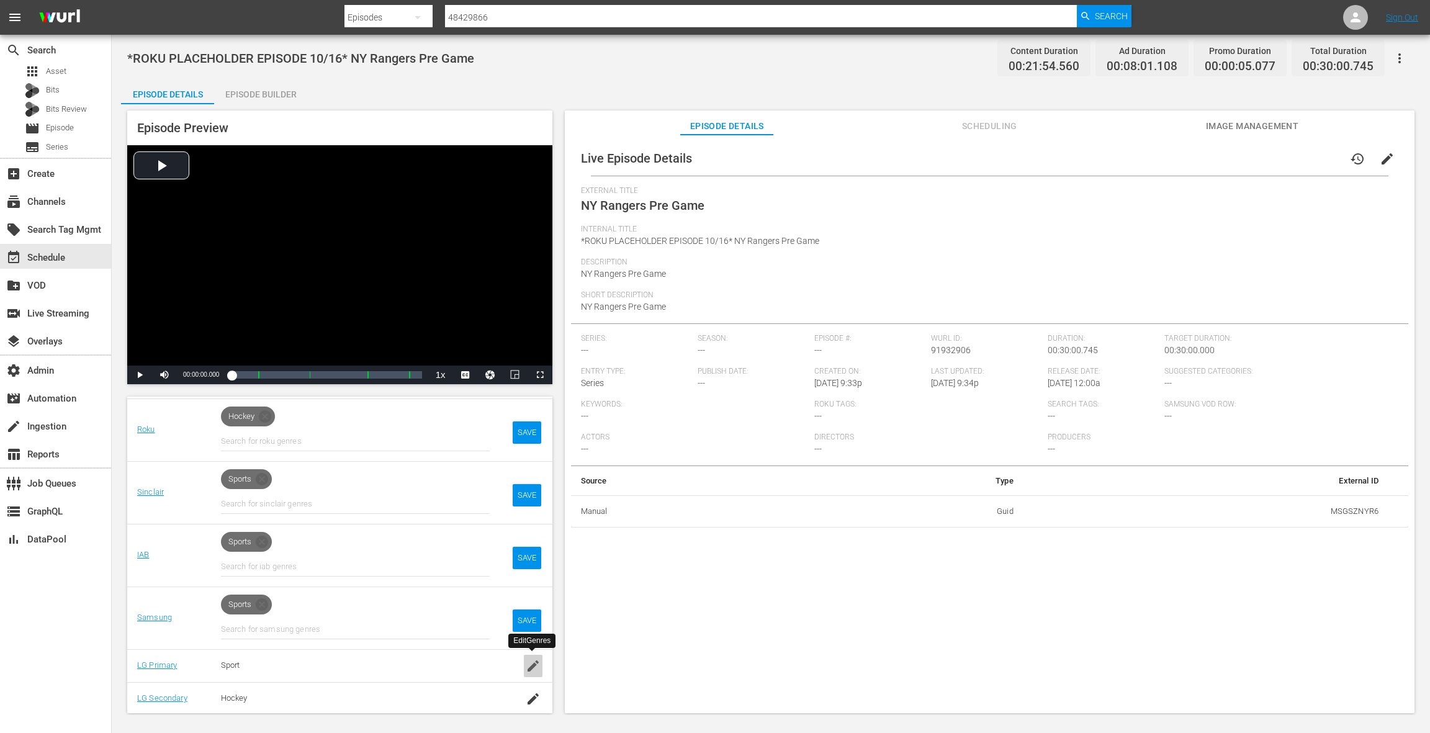
click at [531, 668] on icon "button" at bounding box center [533, 665] width 15 height 15
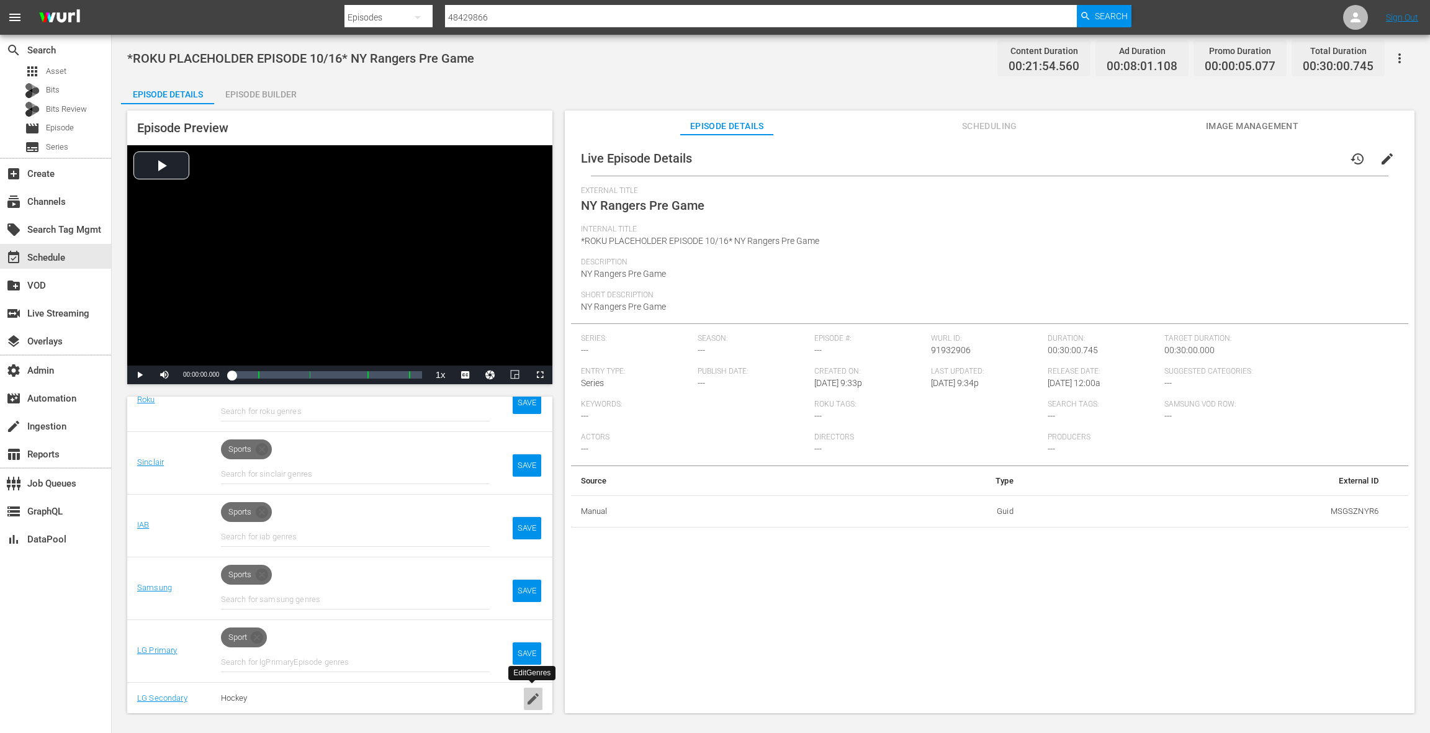
click at [535, 694] on icon "button" at bounding box center [533, 698] width 15 height 15
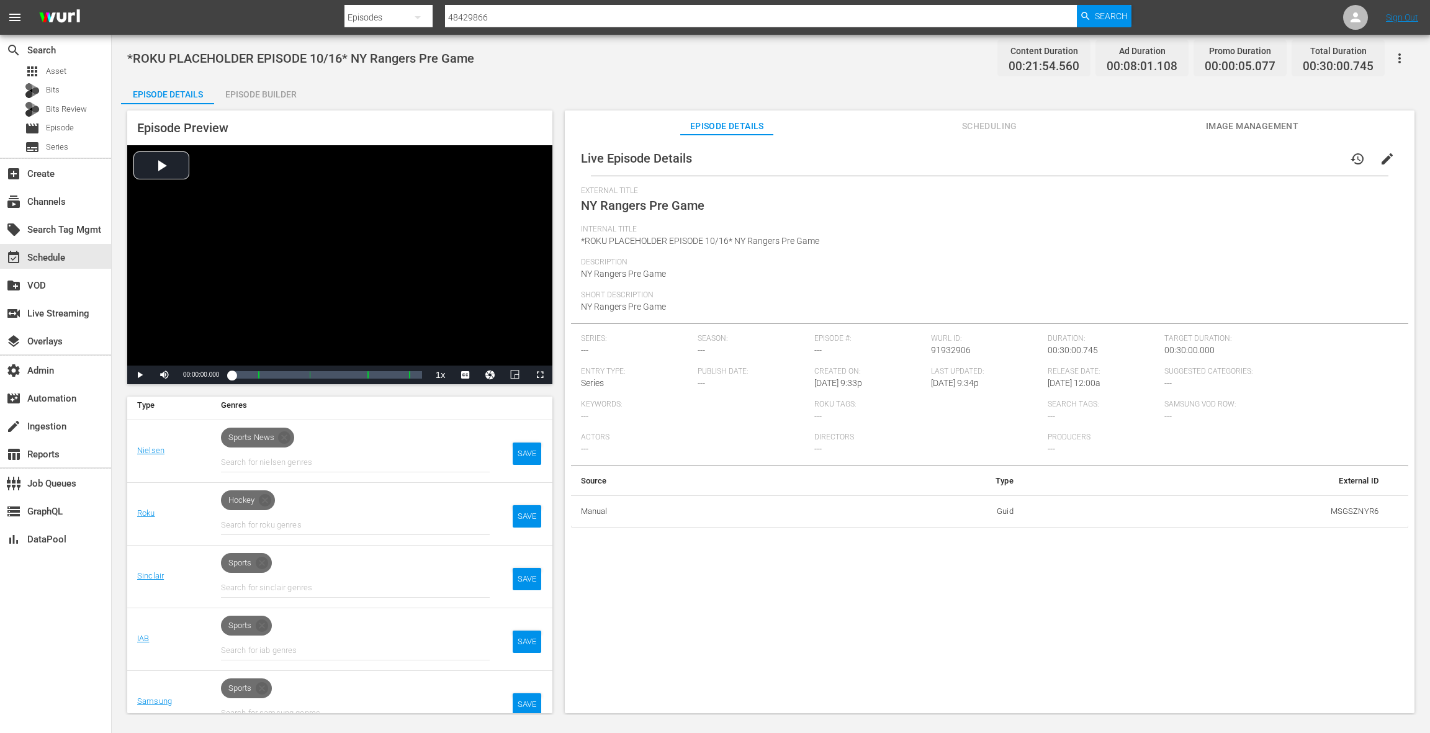
scroll to position [143, 0]
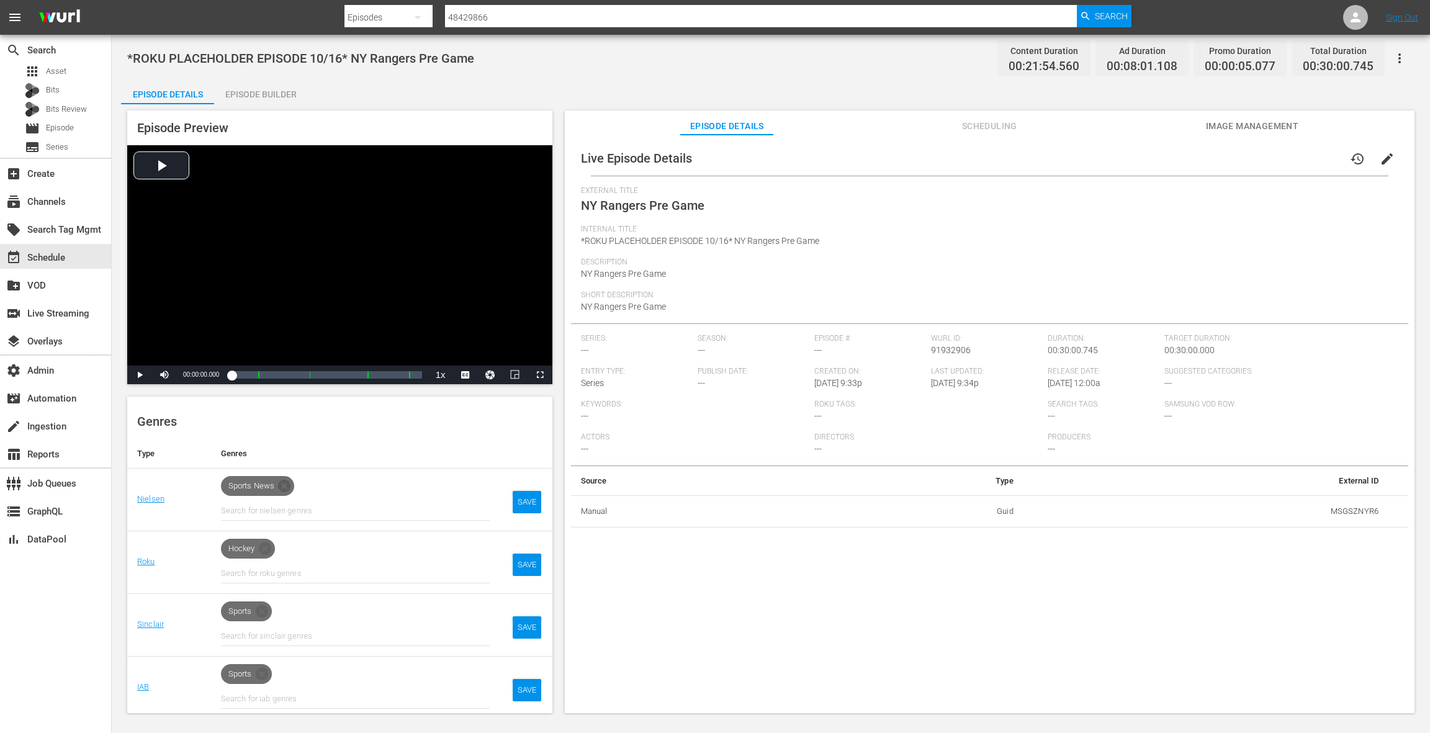
click at [287, 487] on icon at bounding box center [284, 486] width 12 height 12
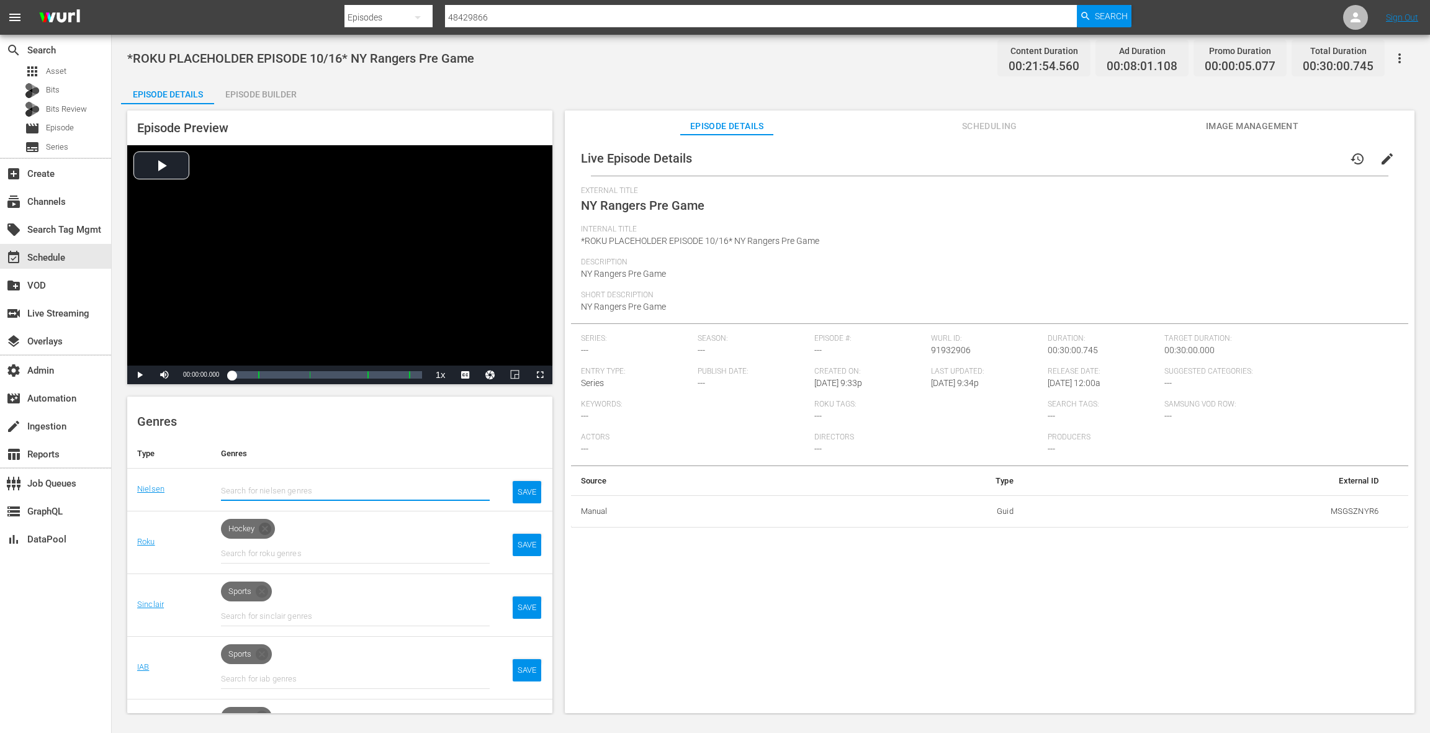
click at [264, 526] on icon at bounding box center [265, 529] width 12 height 12
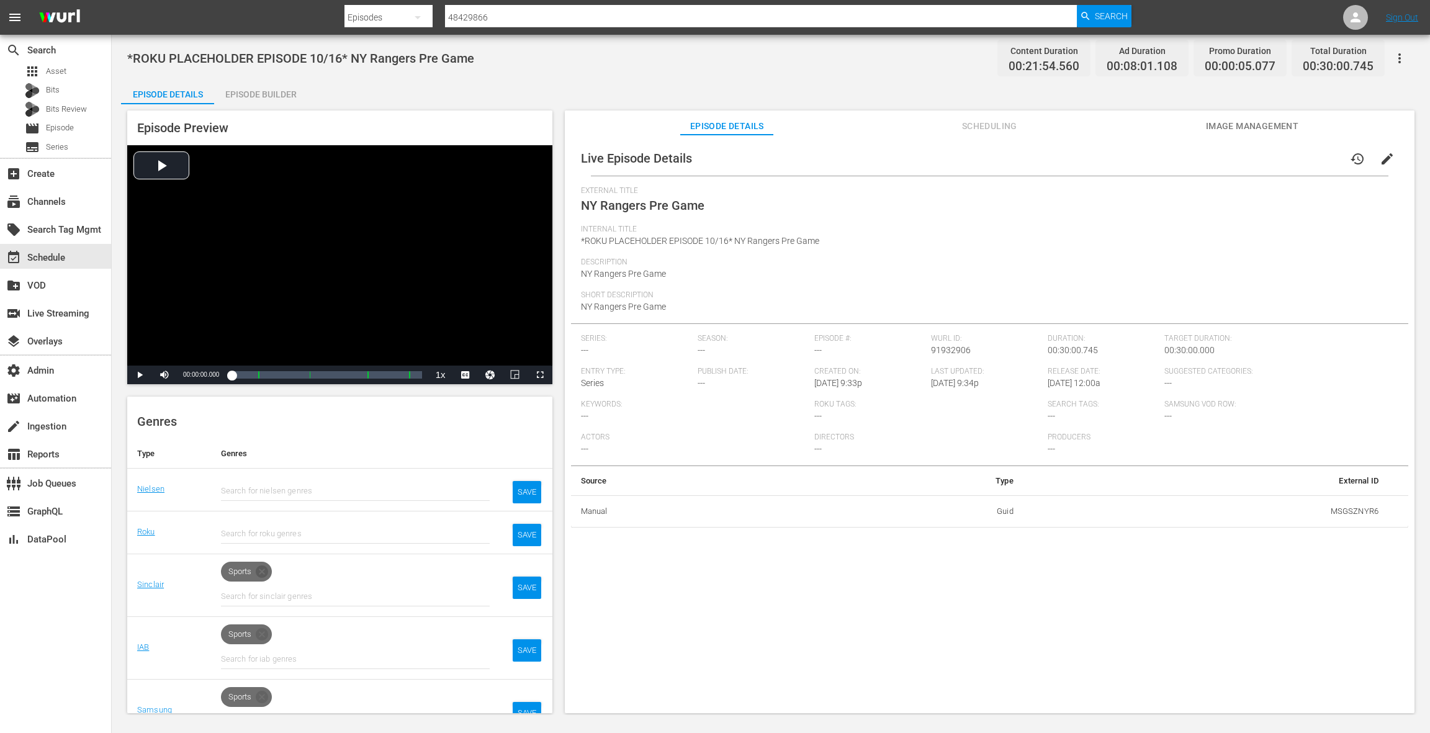
click at [263, 573] on icon at bounding box center [262, 571] width 12 height 12
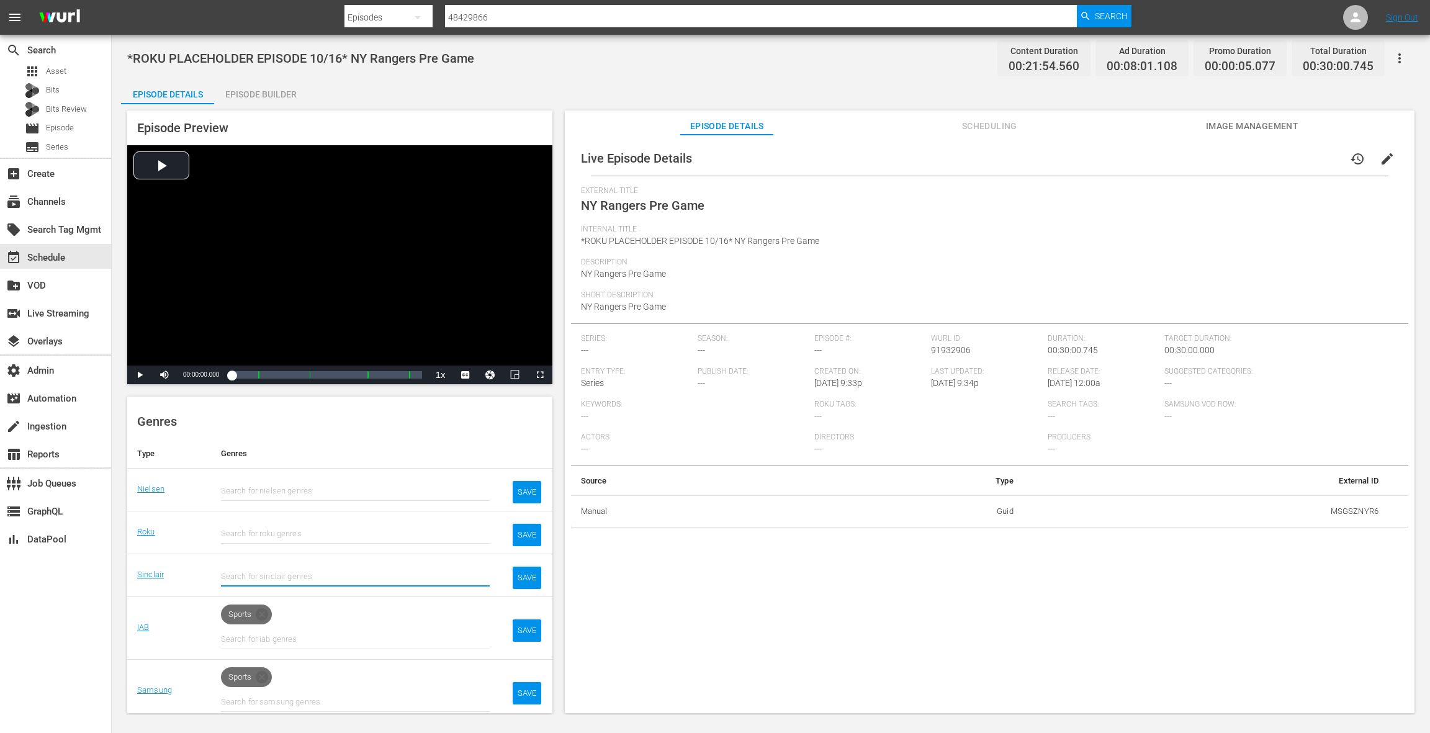
scroll to position [164, 0]
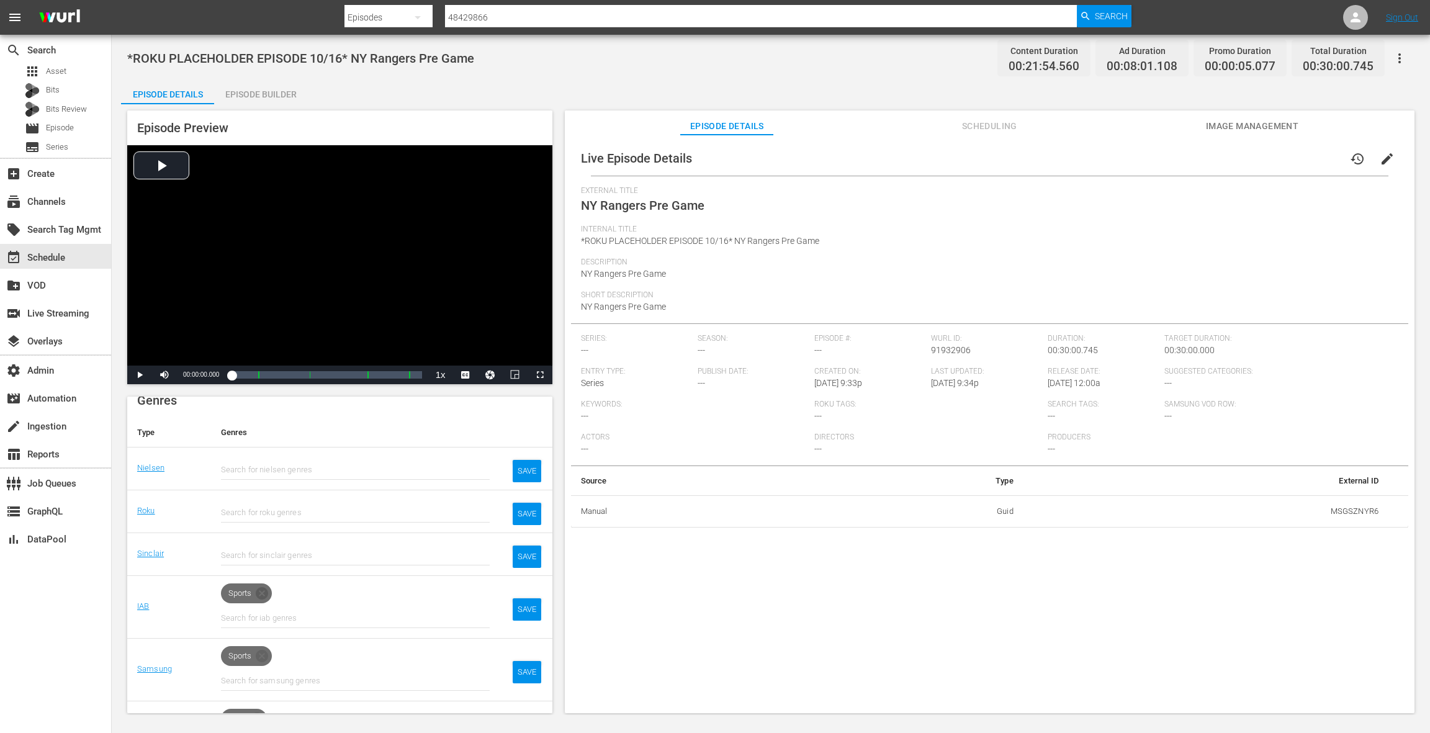
click at [266, 589] on icon at bounding box center [262, 593] width 12 height 12
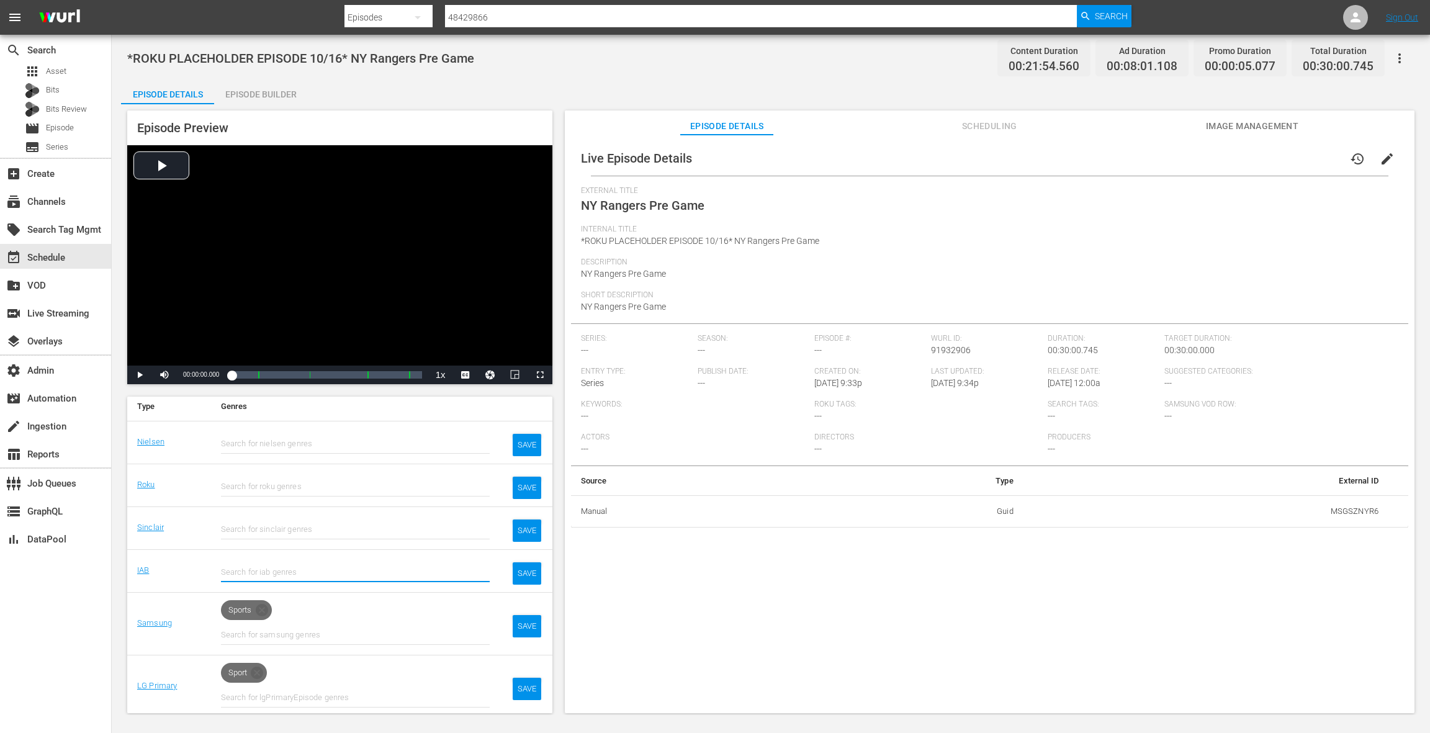
scroll to position [230, 0]
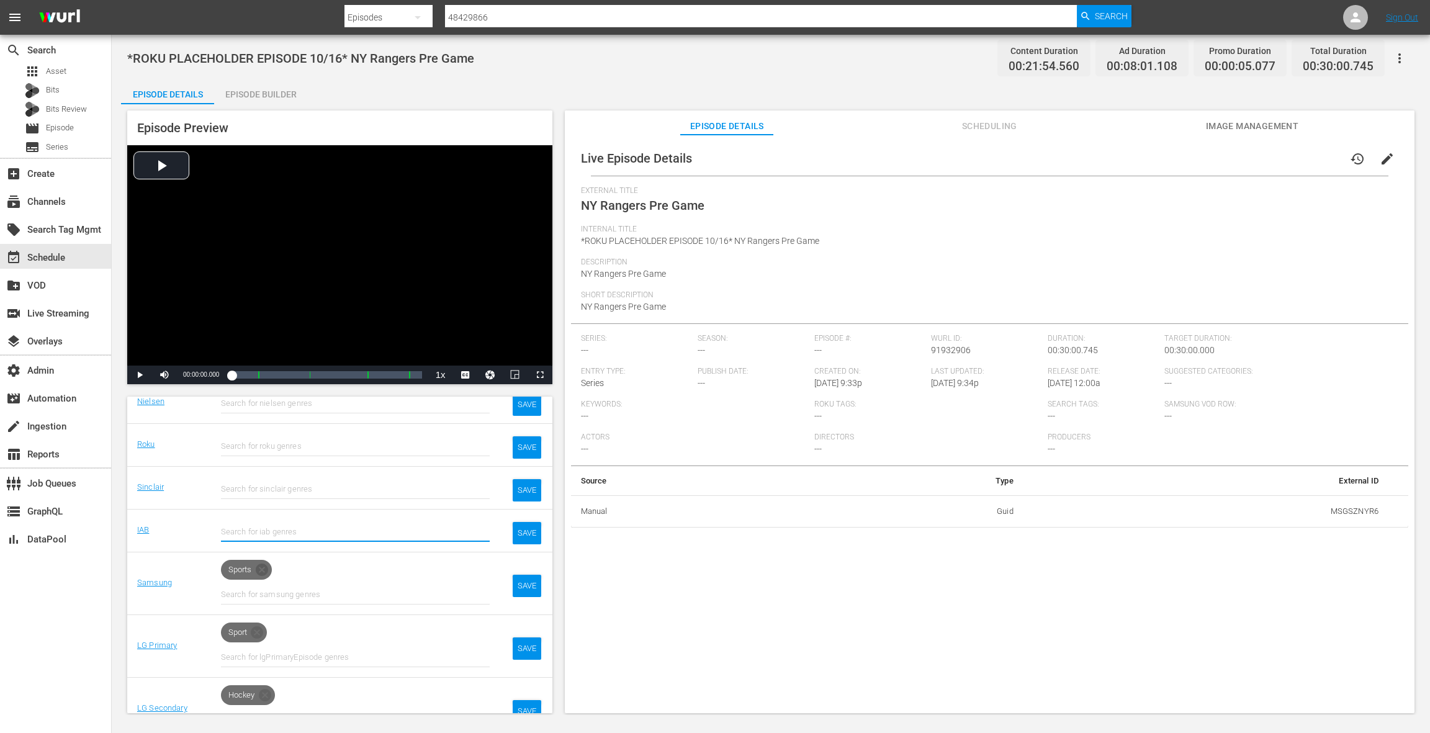
click at [266, 568] on icon at bounding box center [262, 569] width 12 height 12
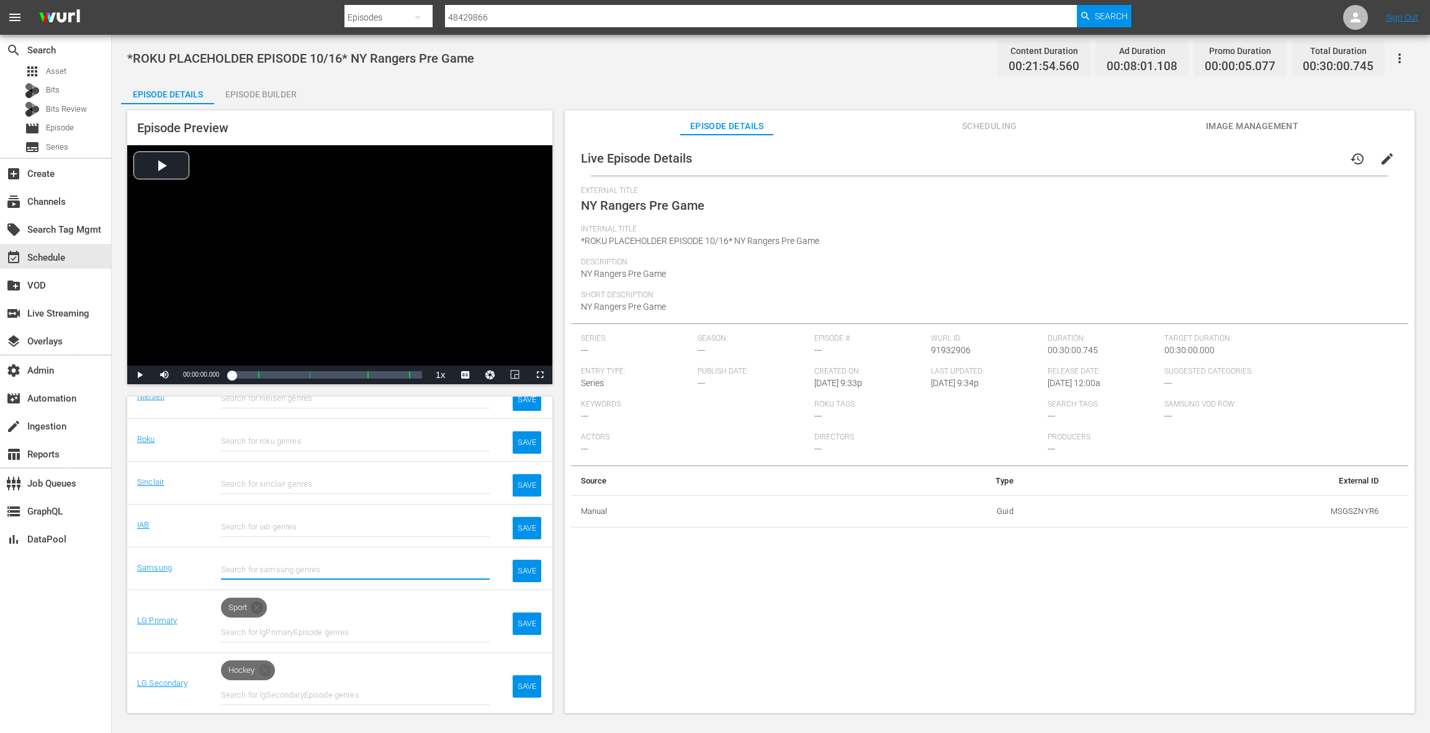
click at [258, 604] on icon at bounding box center [256, 607] width 15 height 15
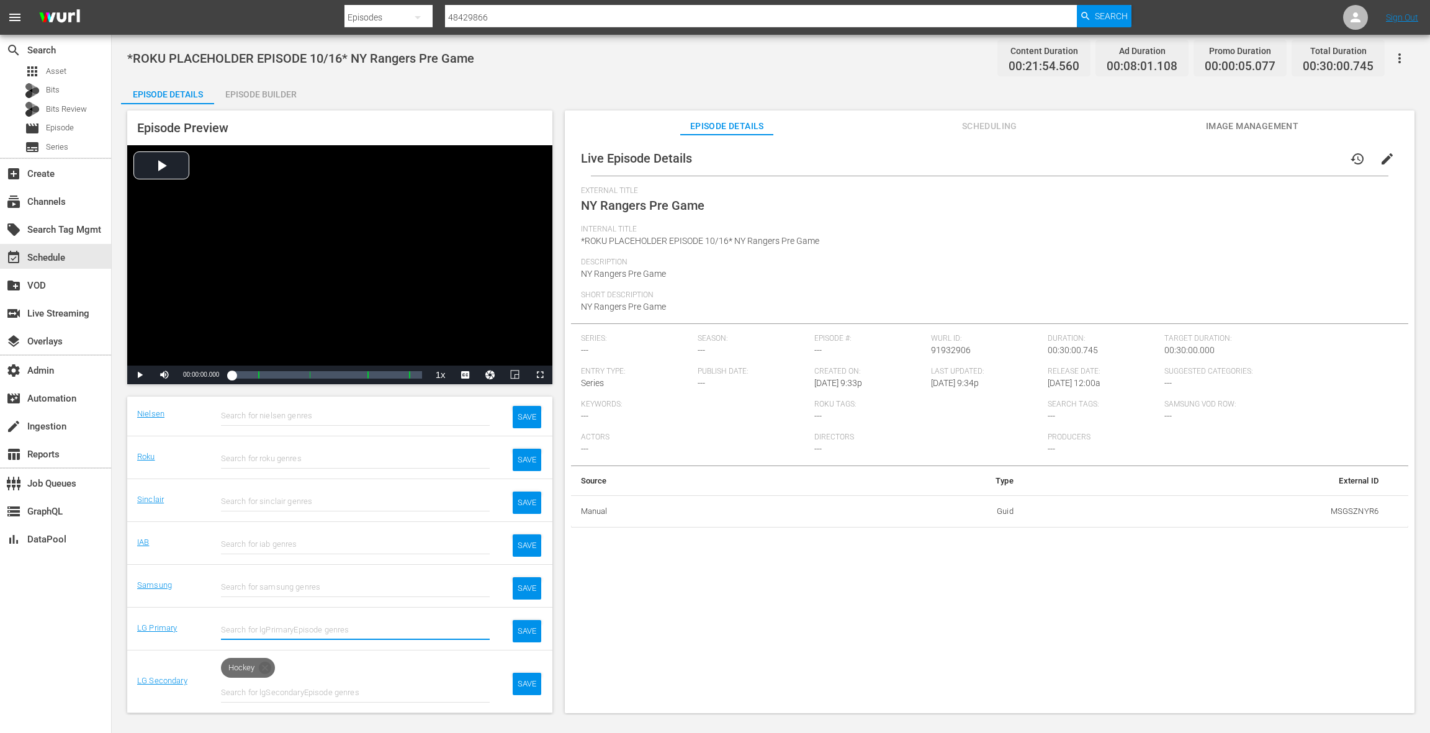
scroll to position [215, 0]
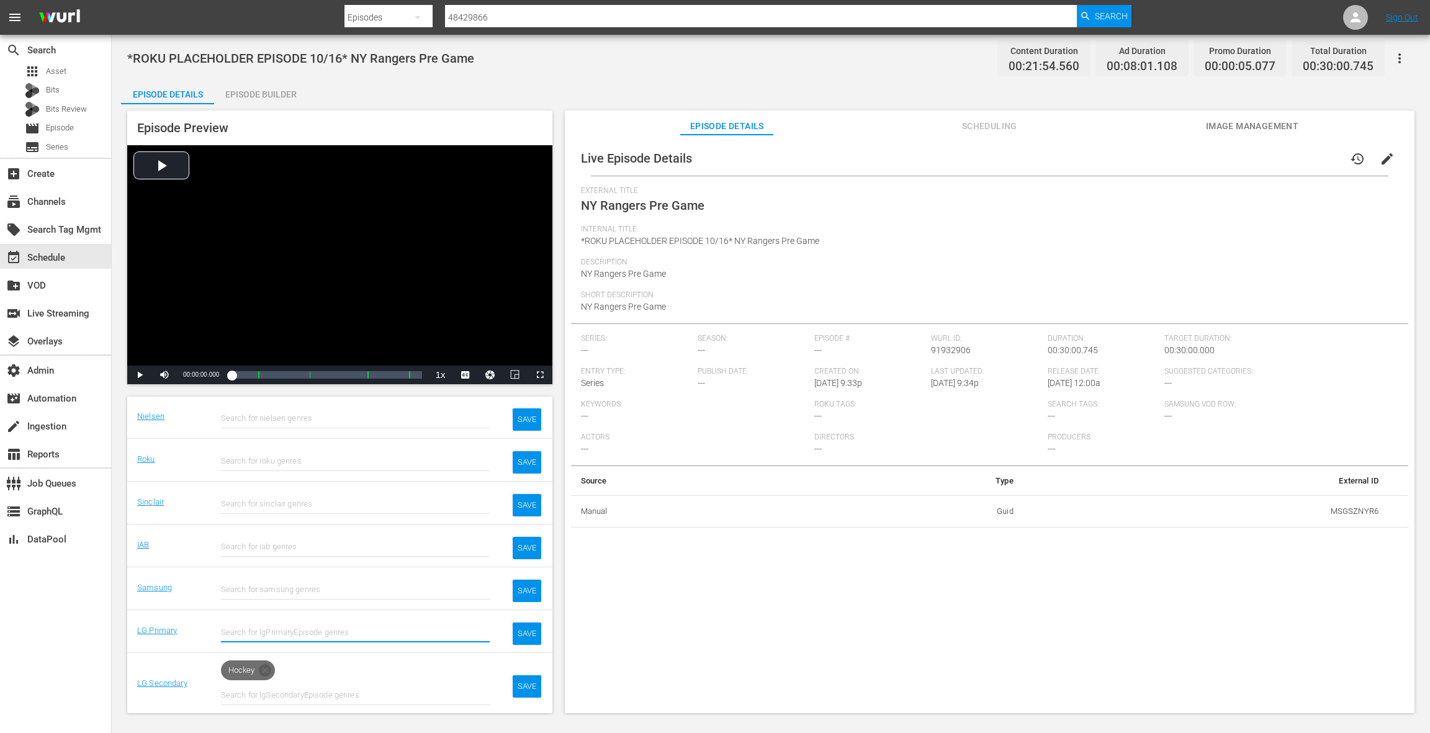
click at [270, 666] on icon at bounding box center [265, 670] width 12 height 12
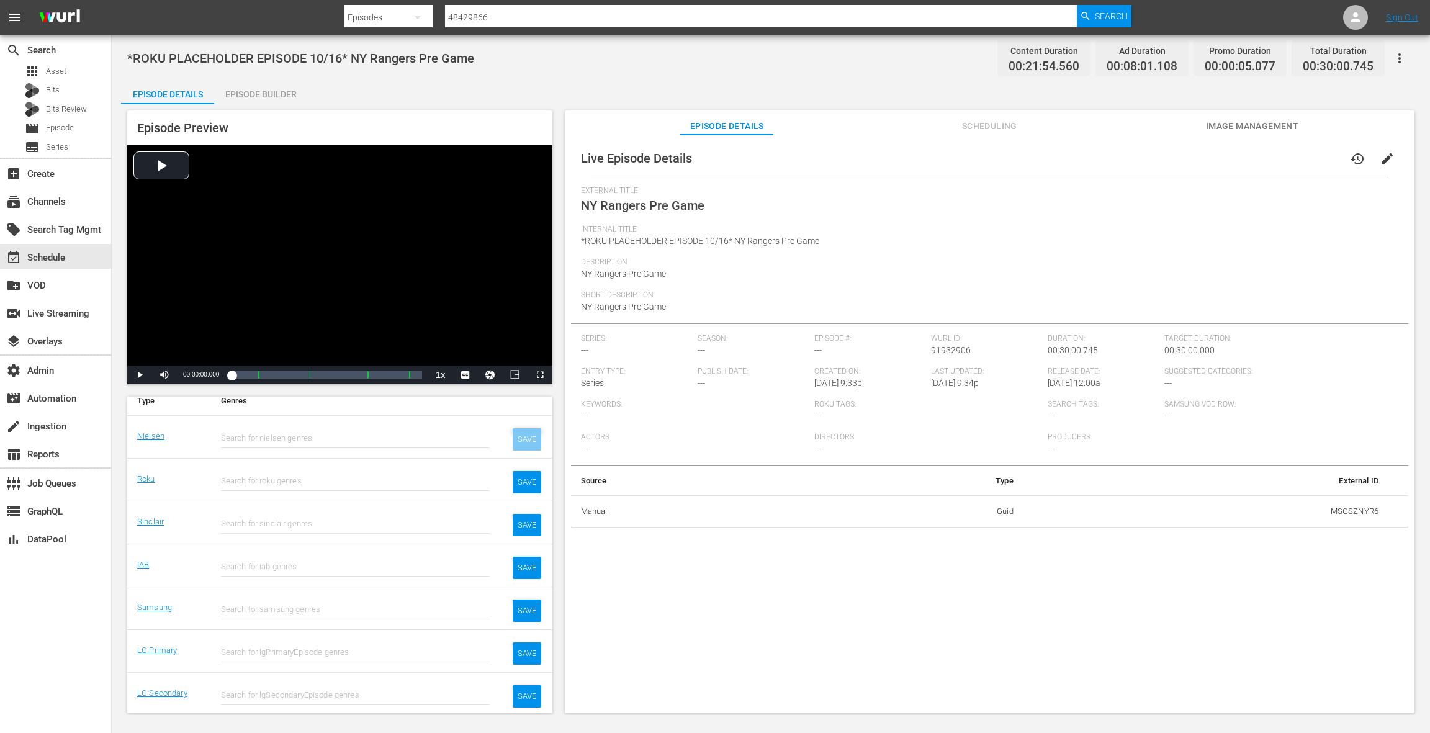
click at [524, 439] on div "SAVE" at bounding box center [527, 439] width 29 height 22
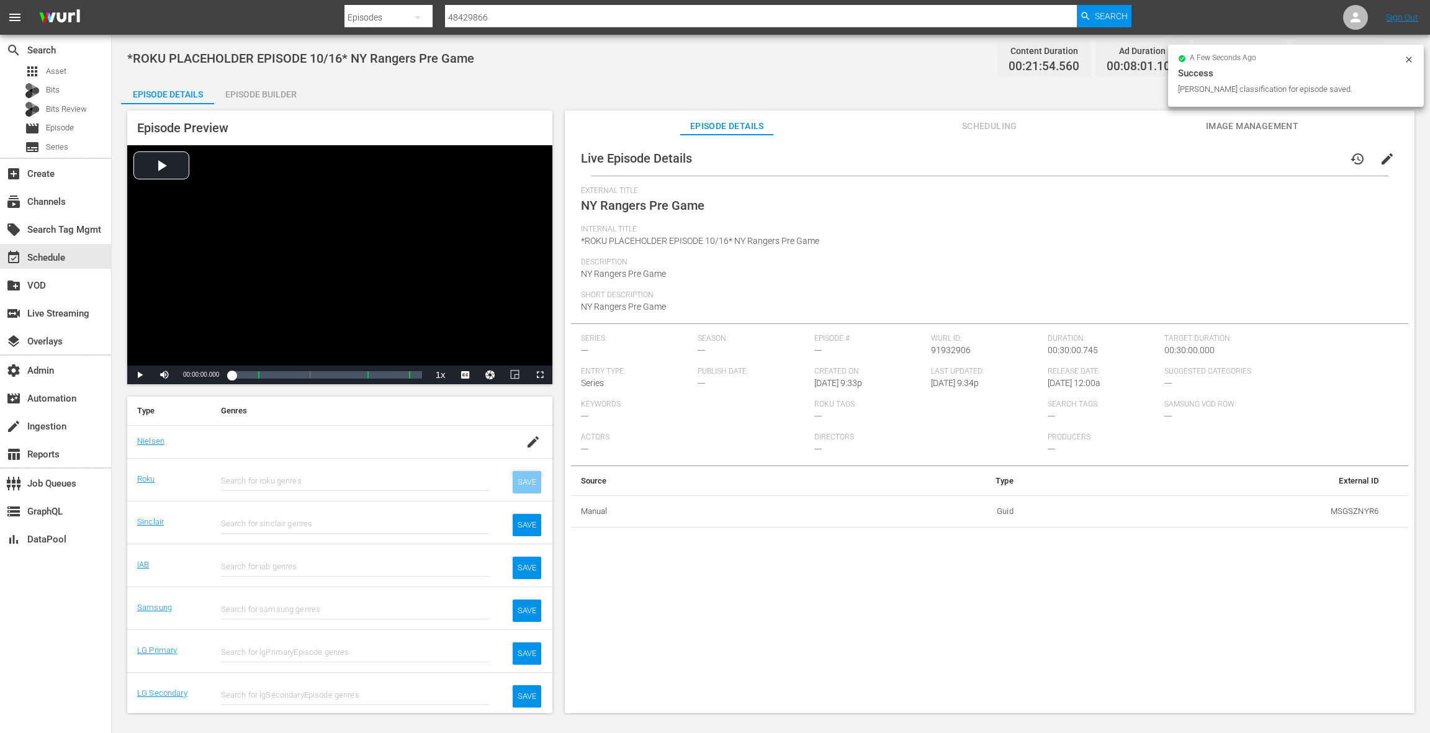
click at [521, 478] on div "SAVE" at bounding box center [527, 482] width 29 height 22
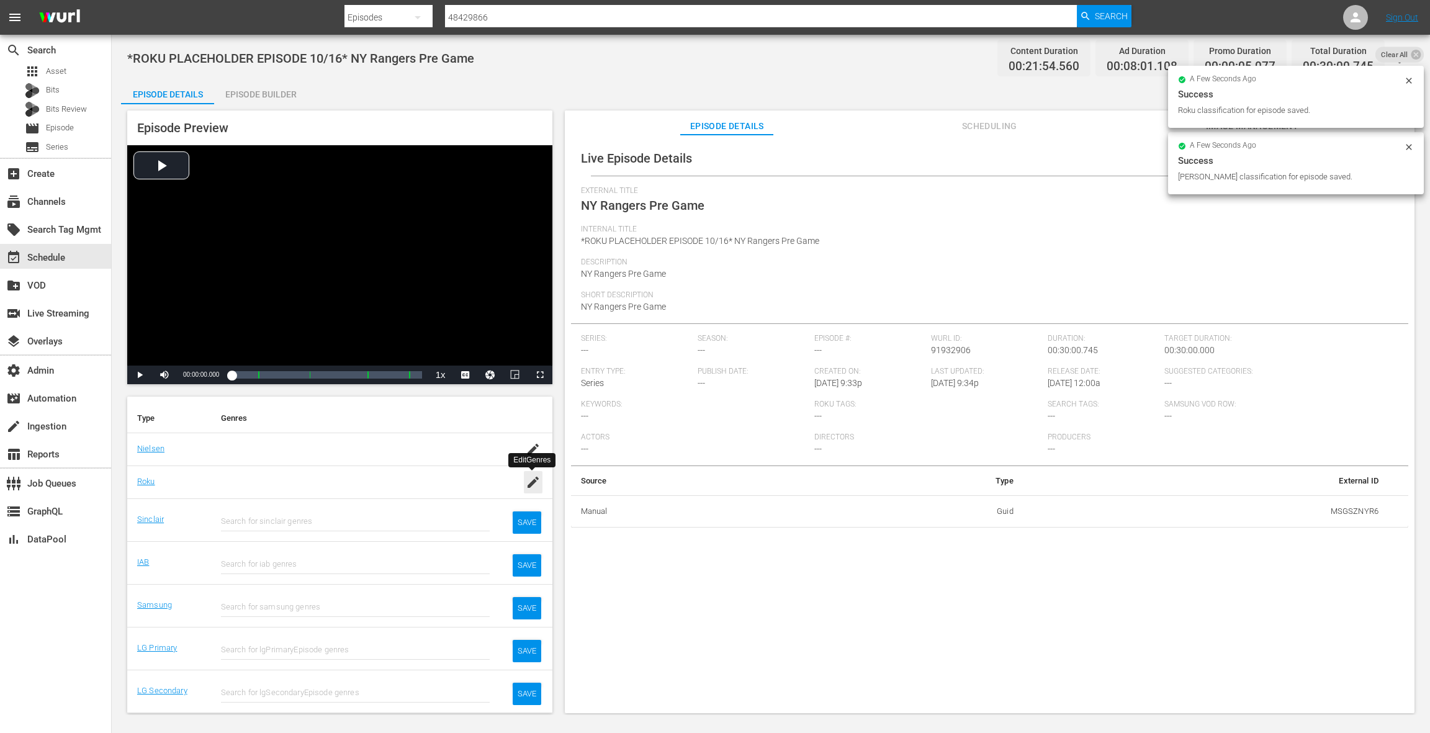
scroll to position [176, 0]
click at [531, 521] on div "SAVE" at bounding box center [527, 525] width 29 height 22
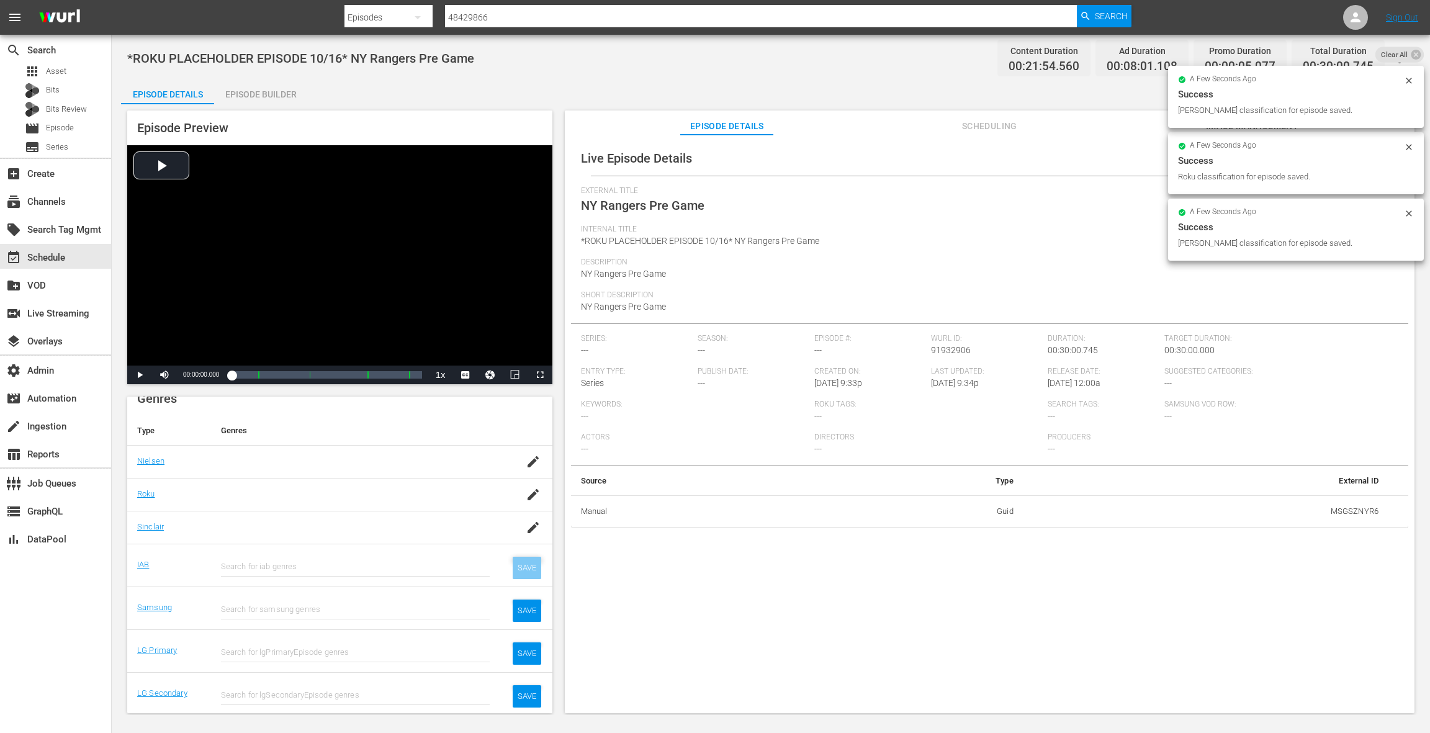
click at [529, 564] on div "SAVE" at bounding box center [527, 568] width 29 height 22
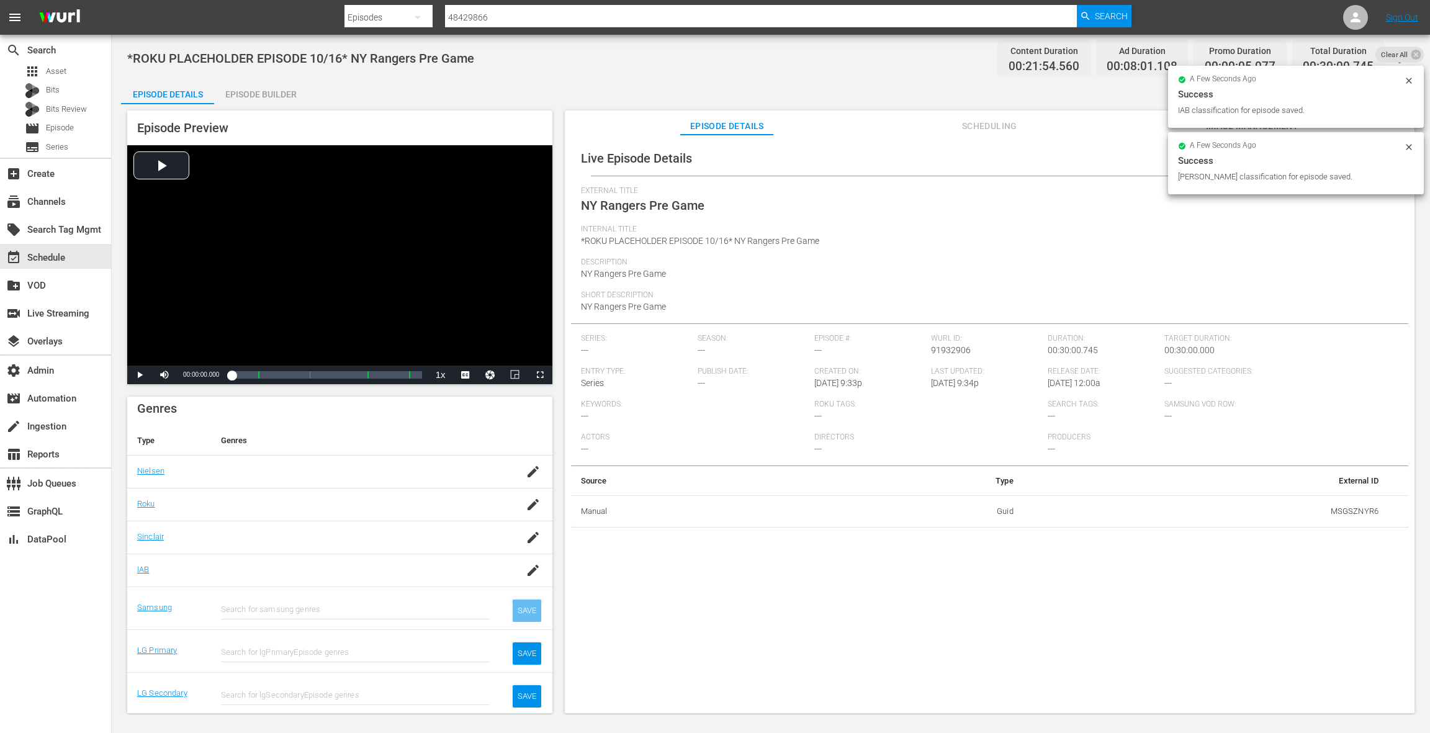
click at [524, 612] on div "SAVE" at bounding box center [527, 610] width 29 height 22
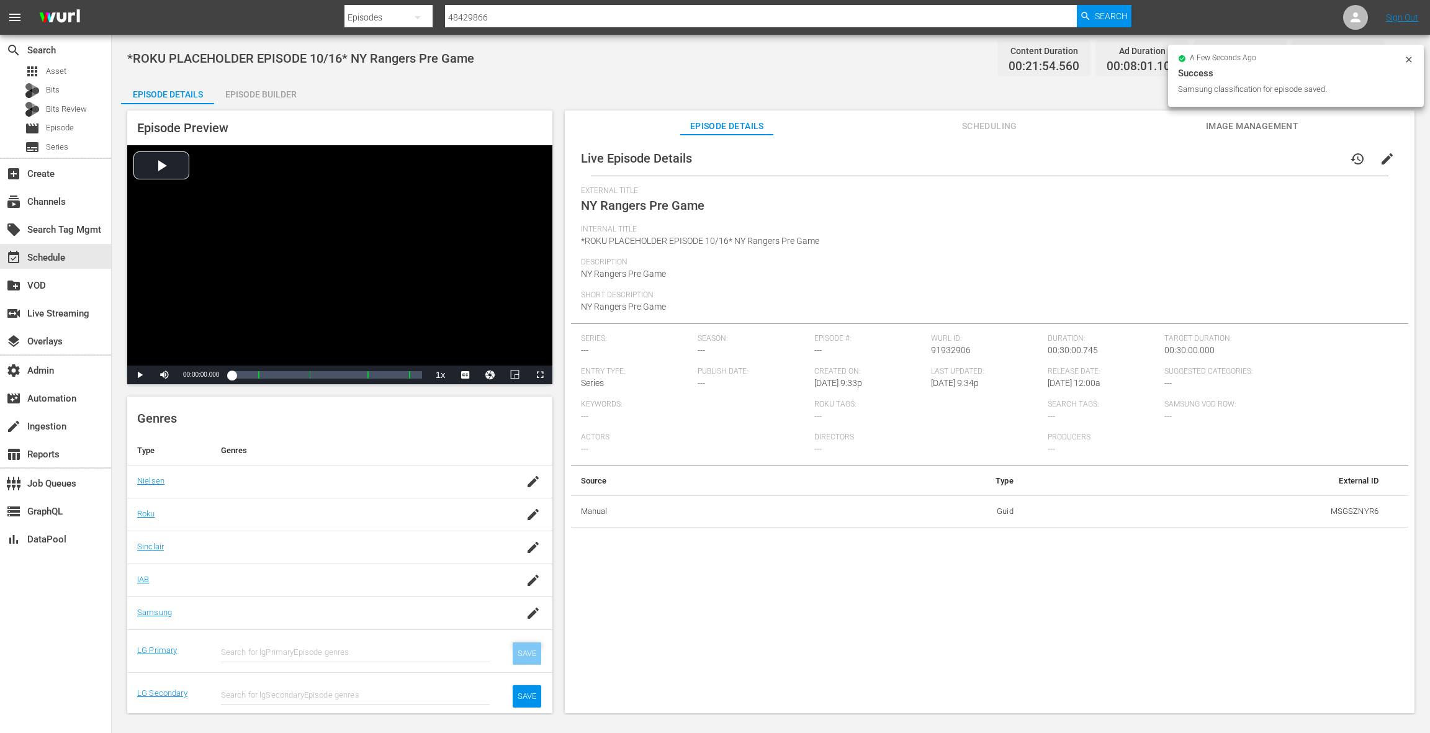
click at [529, 653] on div "SAVE" at bounding box center [527, 653] width 29 height 22
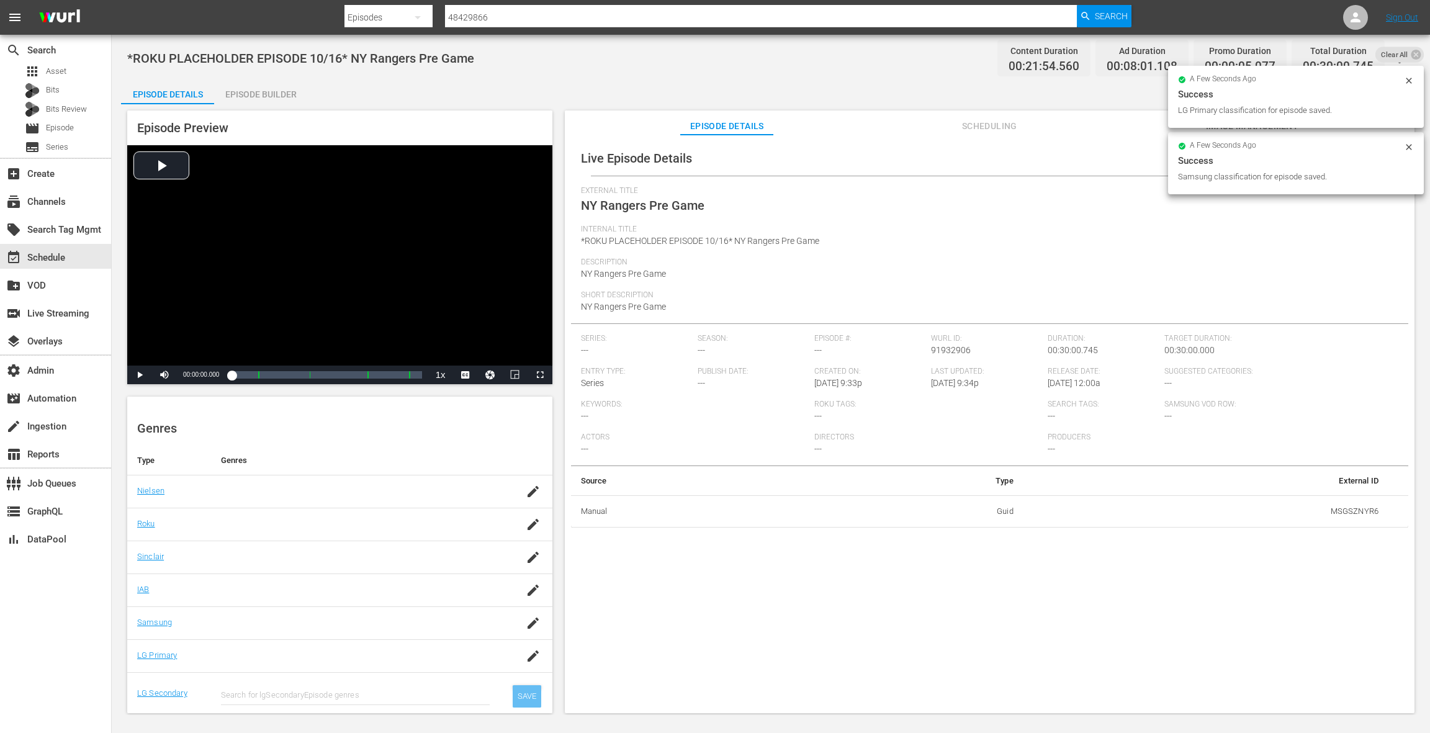
click at [529, 696] on div "SAVE" at bounding box center [527, 696] width 29 height 22
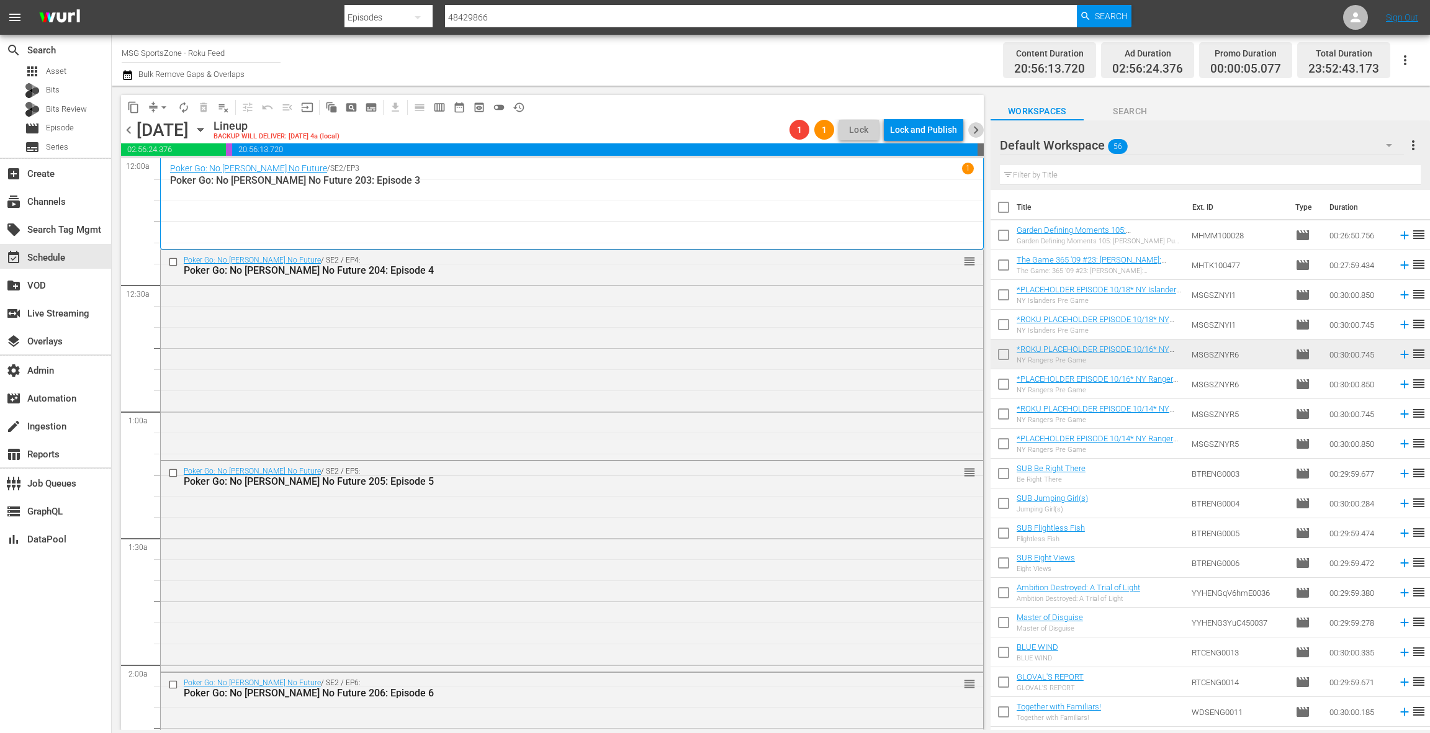
click at [977, 132] on span "chevron_right" at bounding box center [976, 130] width 16 height 16
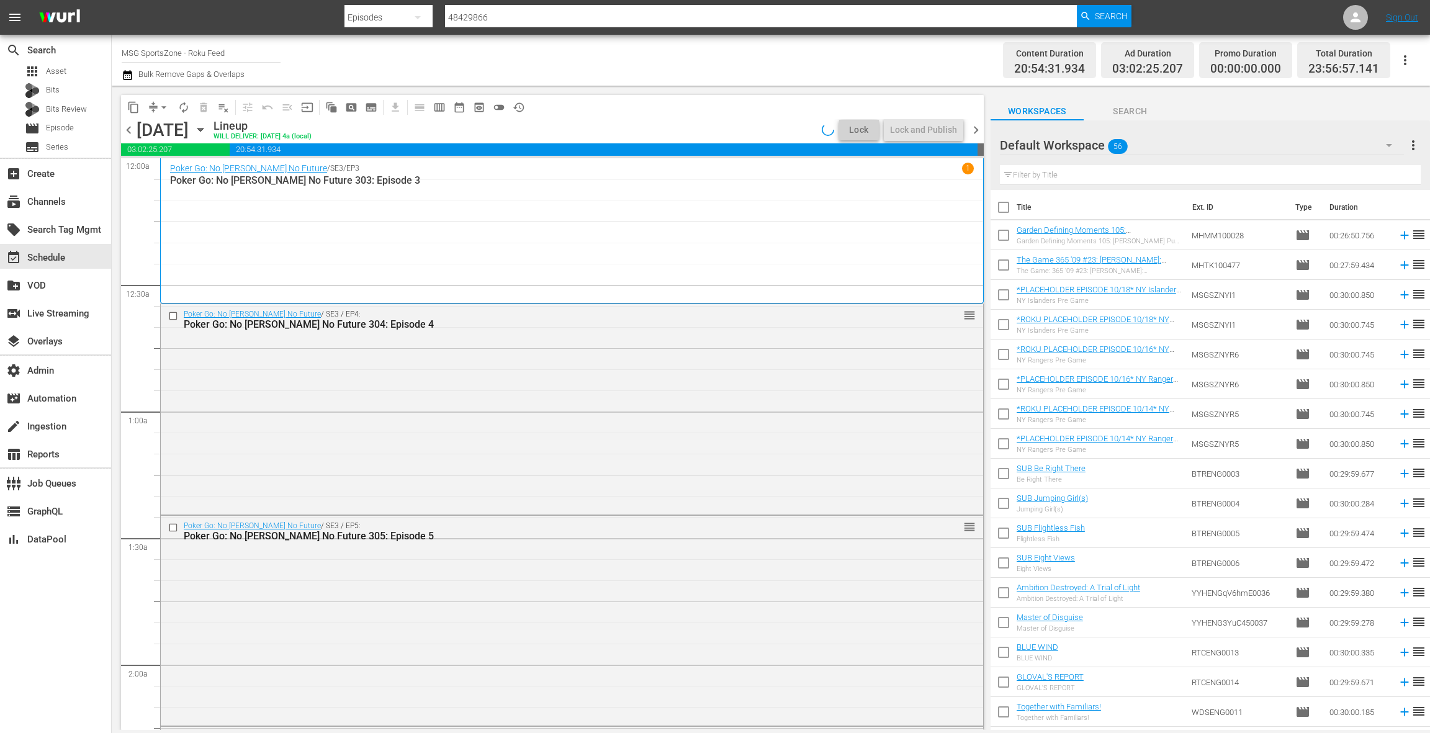
click at [977, 132] on span "chevron_right" at bounding box center [976, 130] width 16 height 16
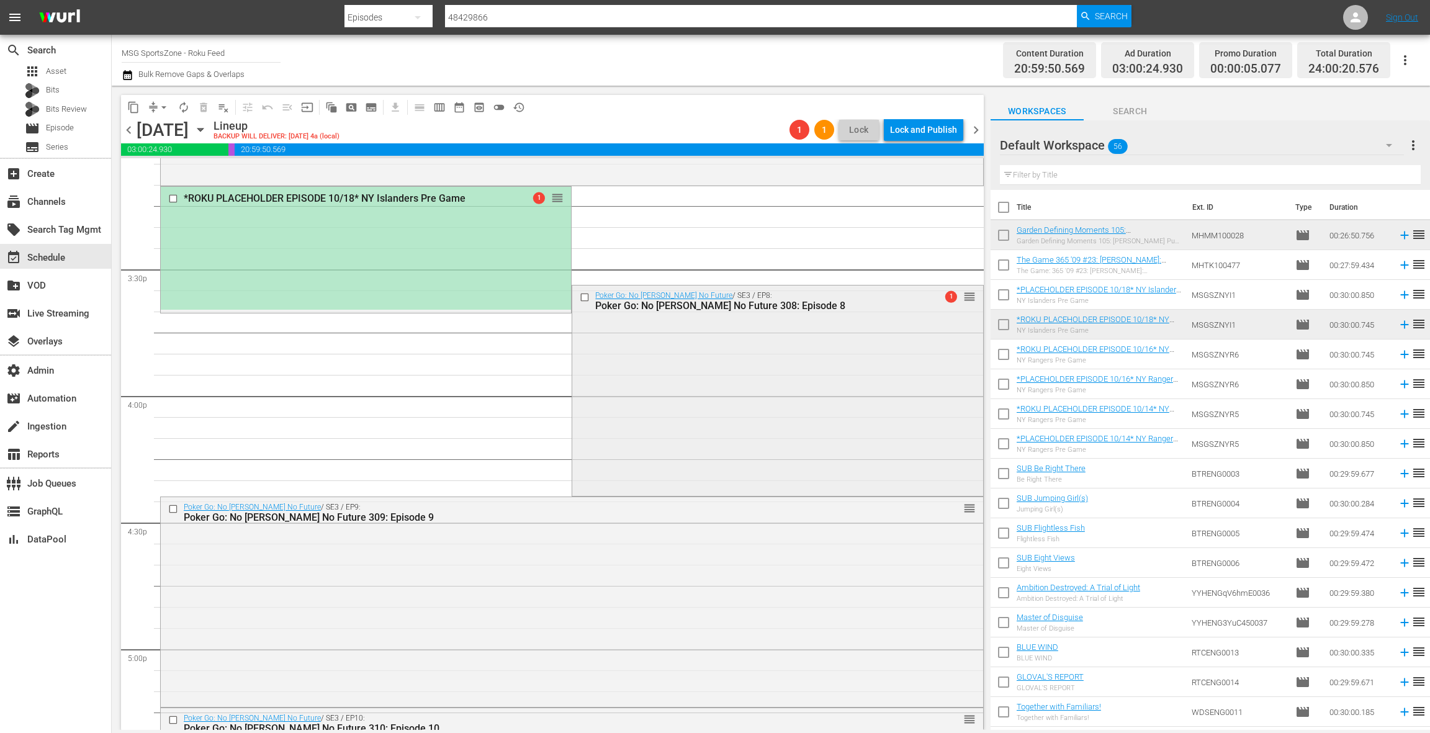
scroll to position [3773, 0]
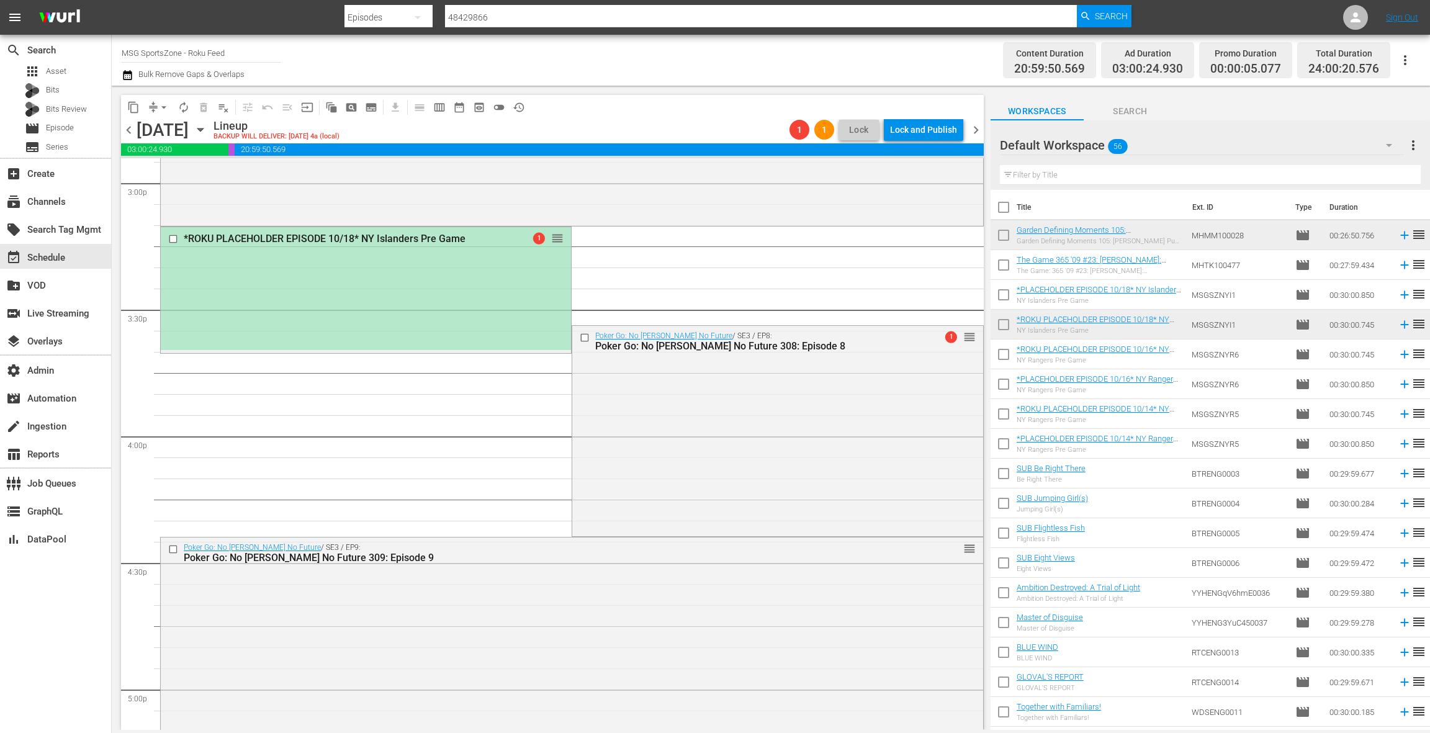
click at [497, 297] on div "*ROKU PLACEHOLDER EPISODE 10/18* NY Islanders Pre Game 1 reorder" at bounding box center [366, 288] width 410 height 123
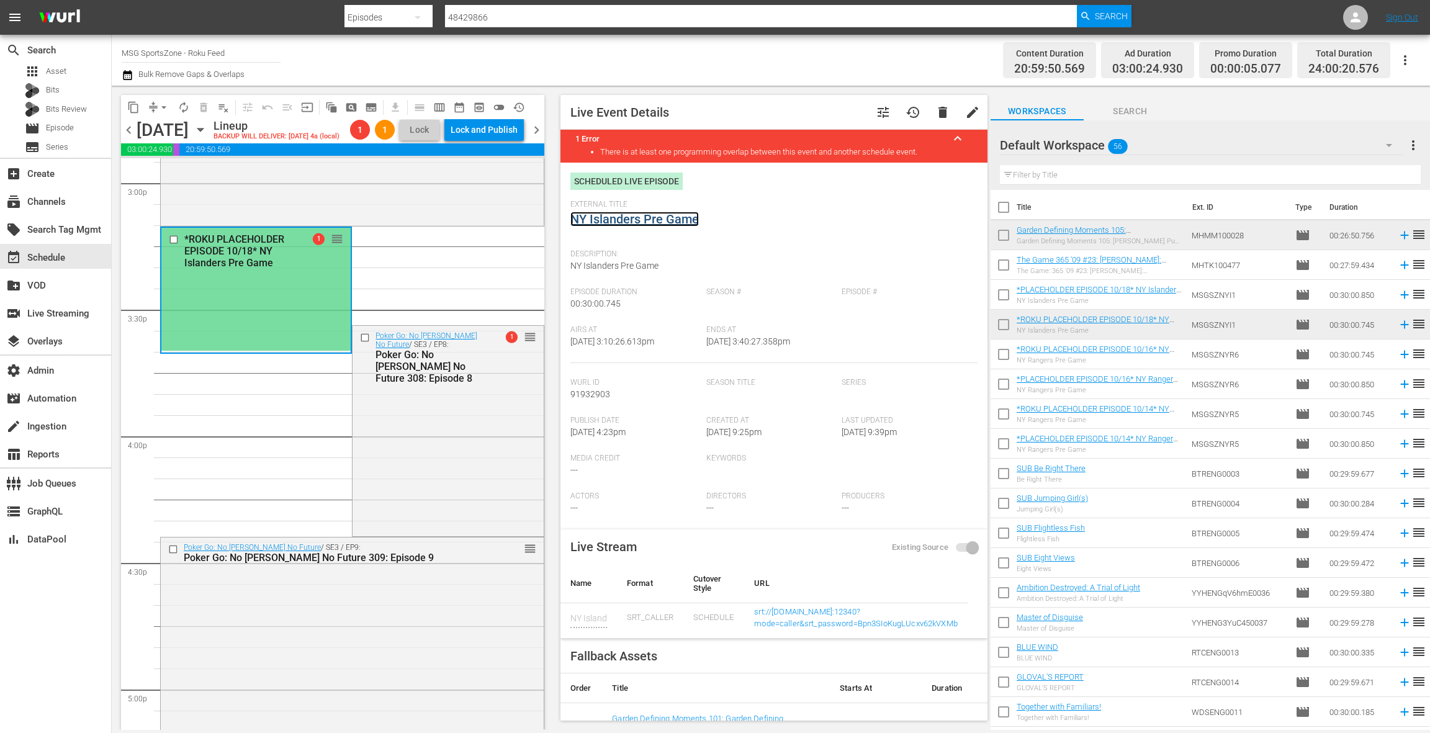
click at [658, 222] on link "NY Islanders Pre Game" at bounding box center [634, 219] width 128 height 15
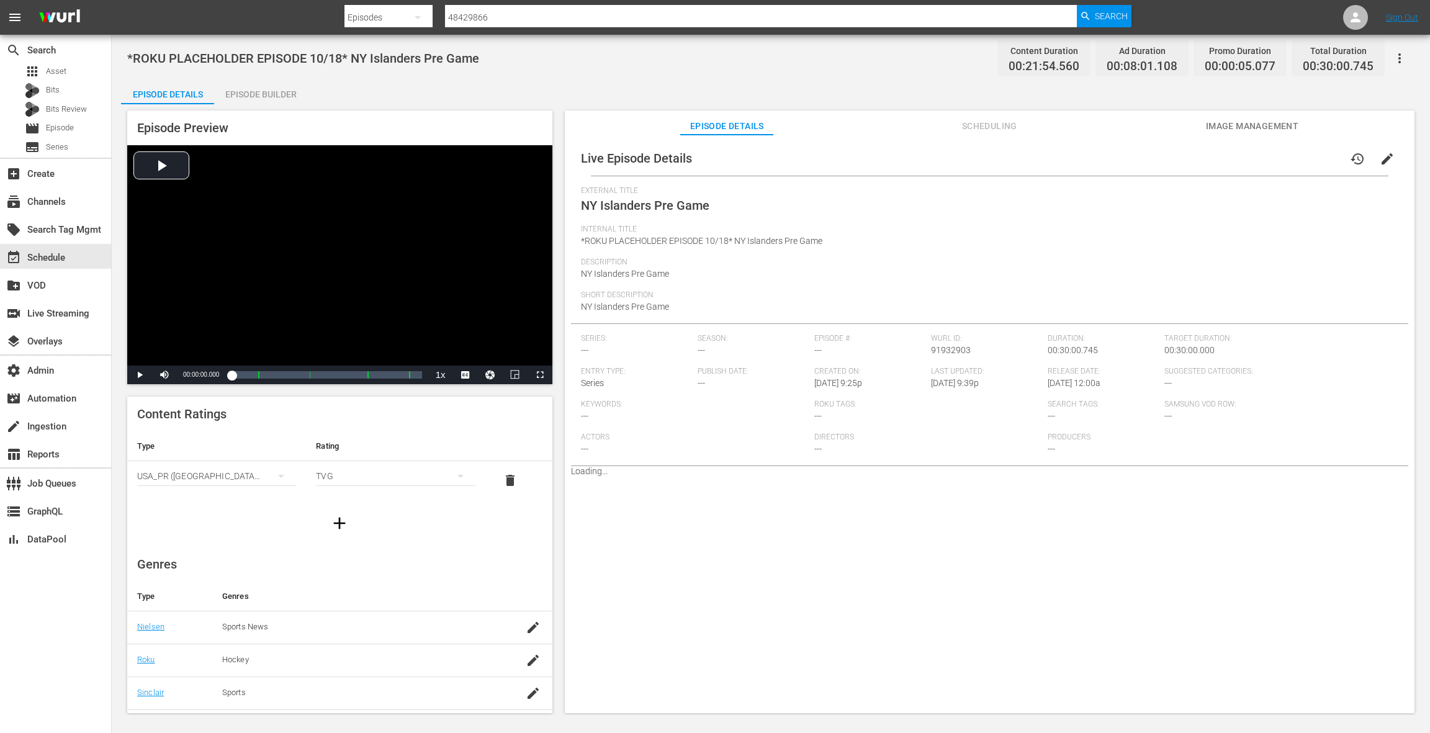
click at [248, 95] on div "Episode Builder" at bounding box center [260, 94] width 93 height 30
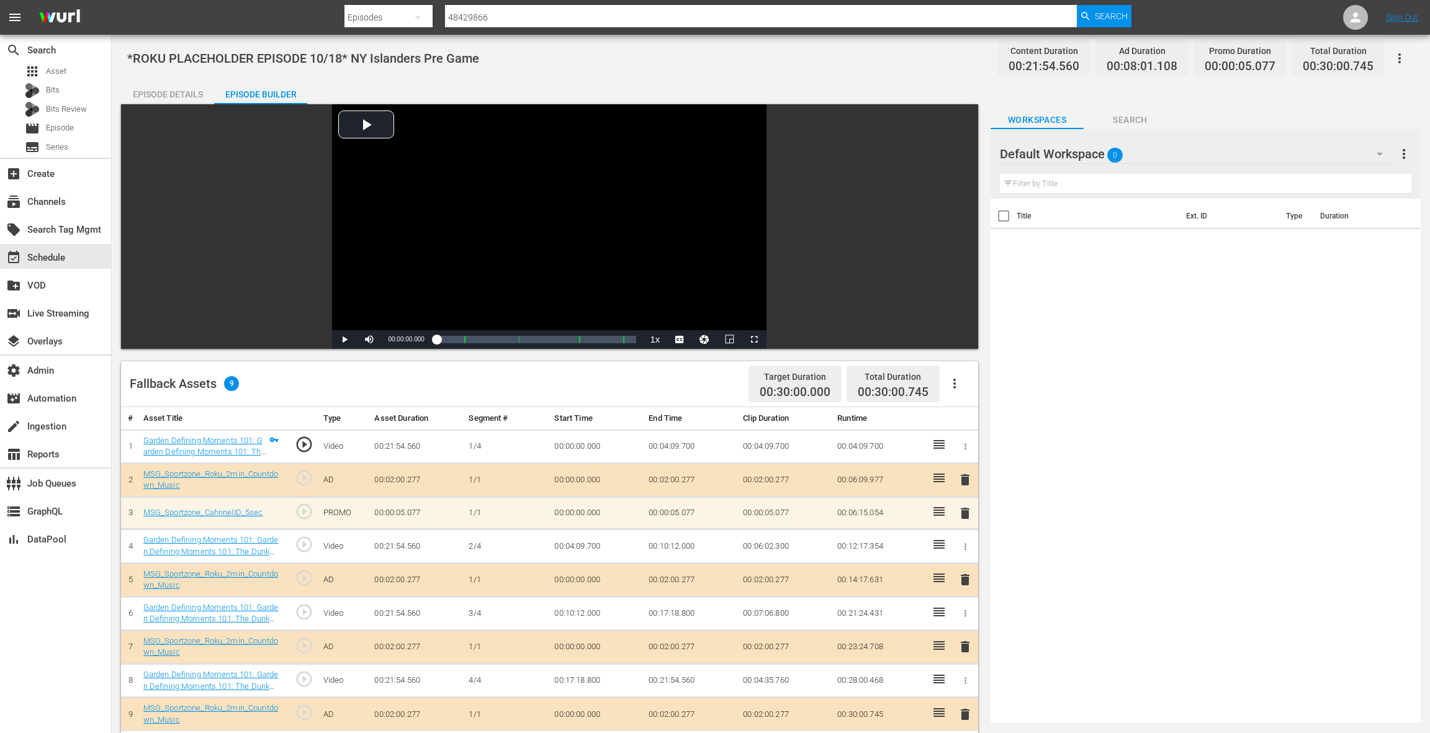
click at [155, 99] on div "Episode Details" at bounding box center [167, 94] width 93 height 30
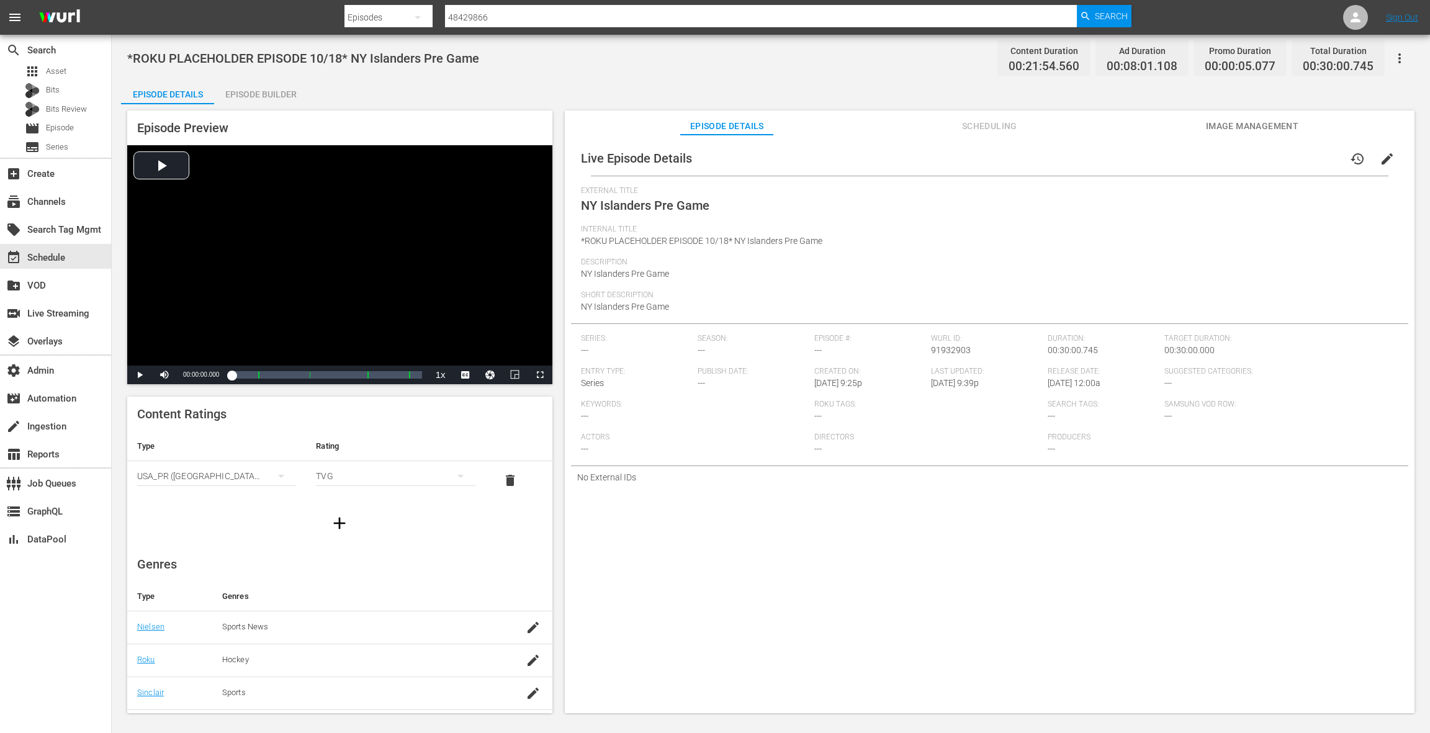
scroll to position [126, 0]
click at [534, 505] on icon "button" at bounding box center [533, 501] width 15 height 15
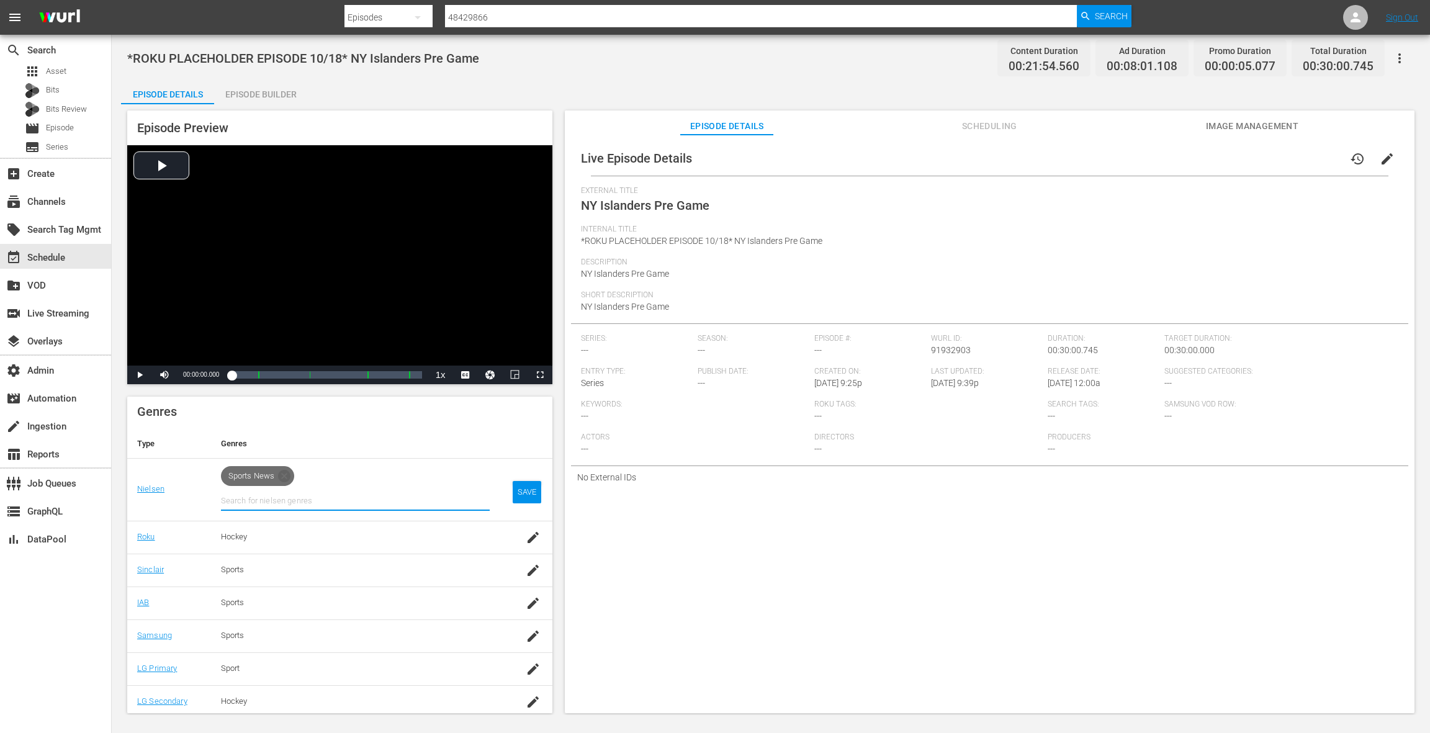
scroll to position [156, 0]
click at [531, 530] on icon "button" at bounding box center [533, 534] width 15 height 15
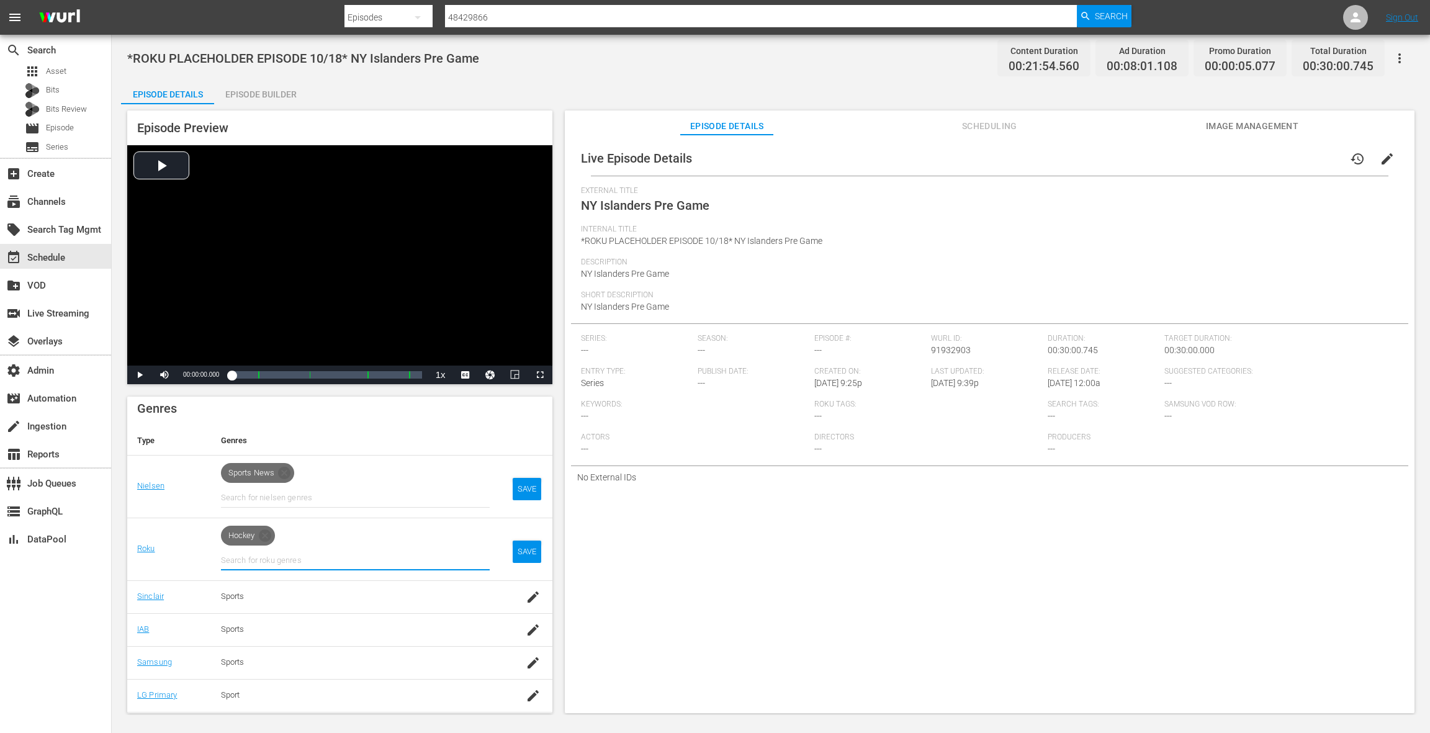
scroll to position [186, 0]
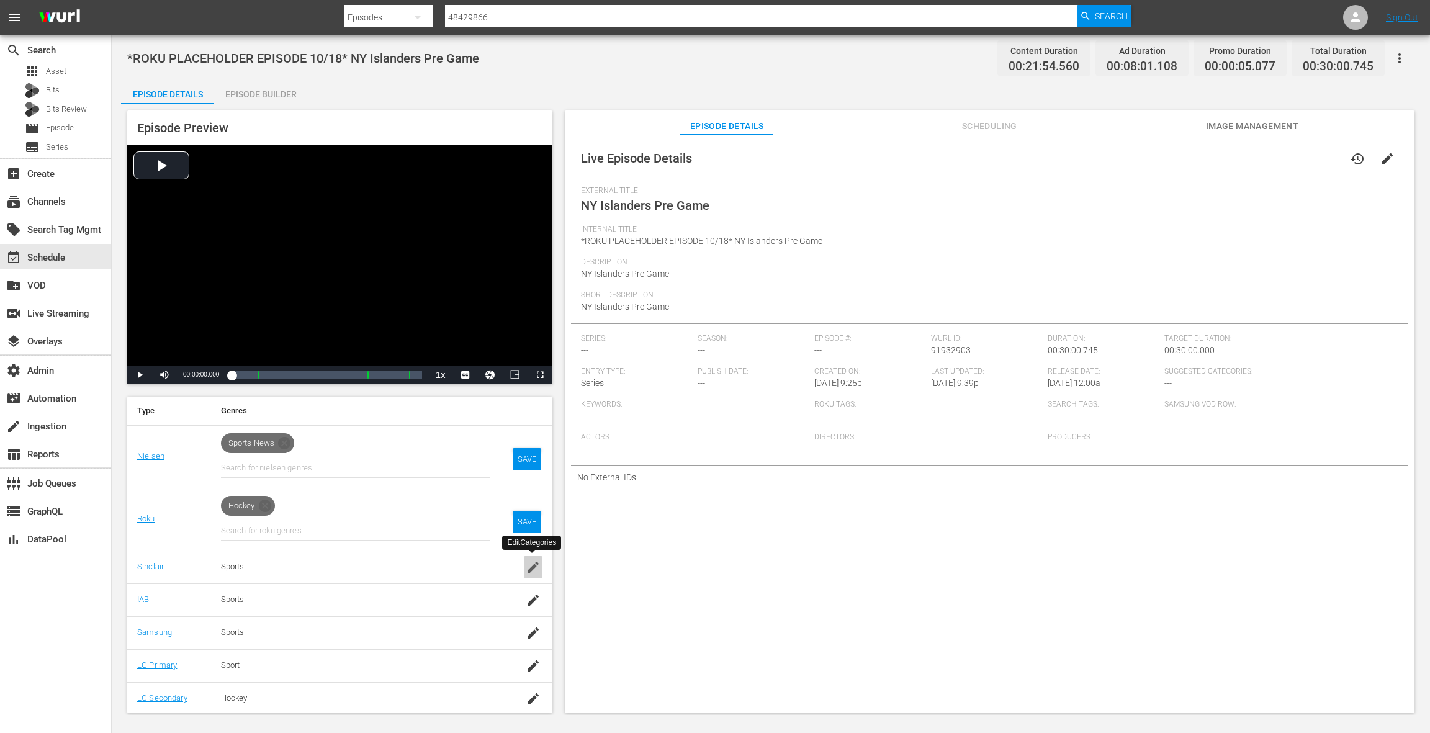
drag, startPoint x: 533, startPoint y: 563, endPoint x: 519, endPoint y: 545, distance: 23.0
click at [532, 563] on icon "button" at bounding box center [533, 567] width 15 height 15
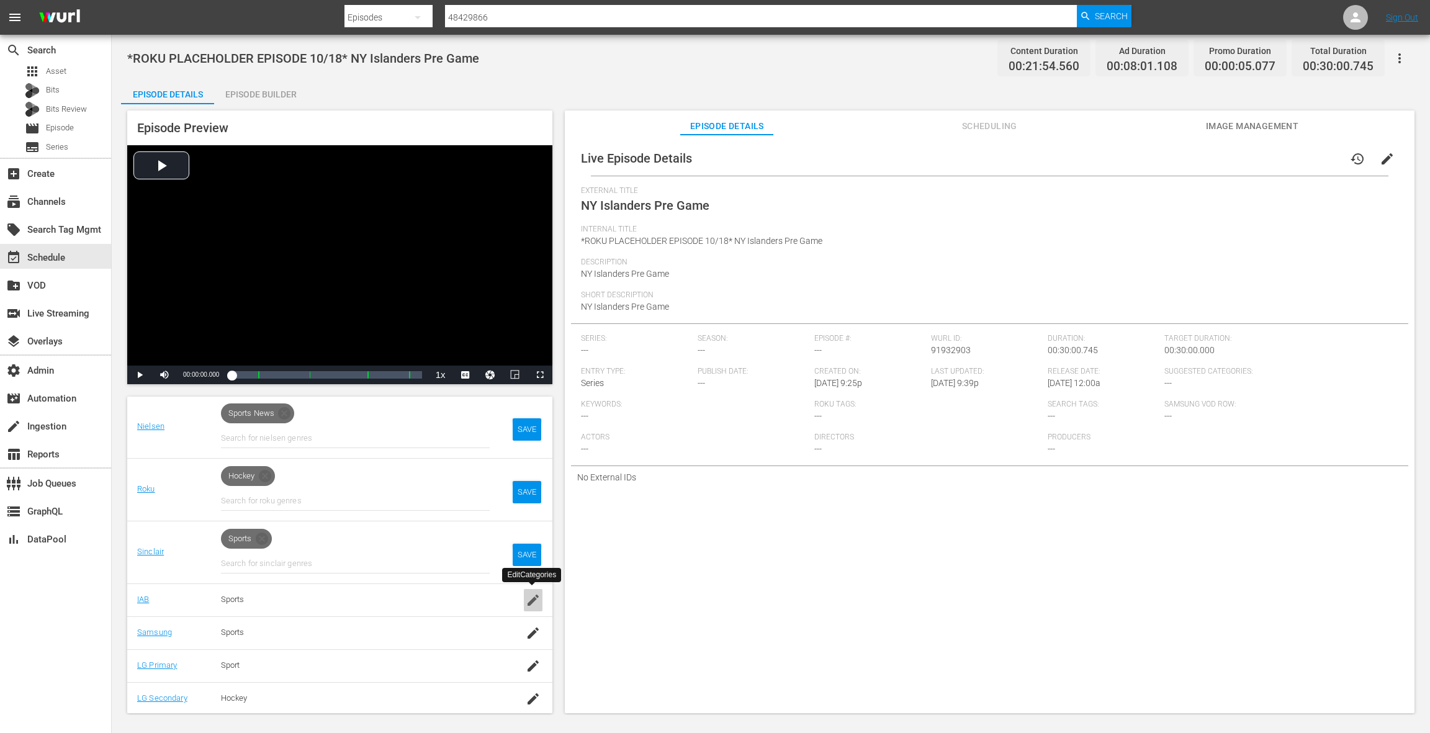
drag, startPoint x: 533, startPoint y: 595, endPoint x: 499, endPoint y: 557, distance: 51.4
click at [533, 595] on icon "button" at bounding box center [533, 600] width 15 height 15
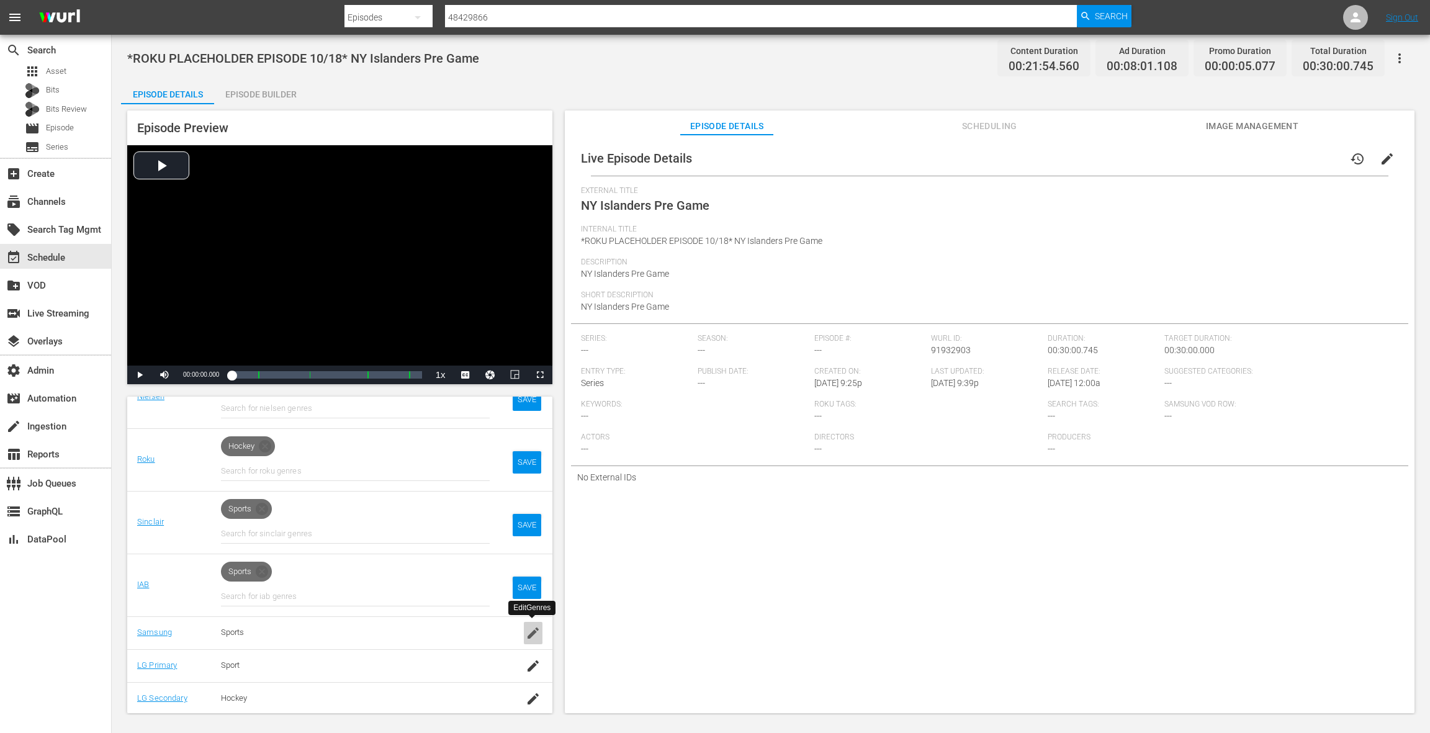
click at [529, 632] on icon "button" at bounding box center [532, 632] width 11 height 11
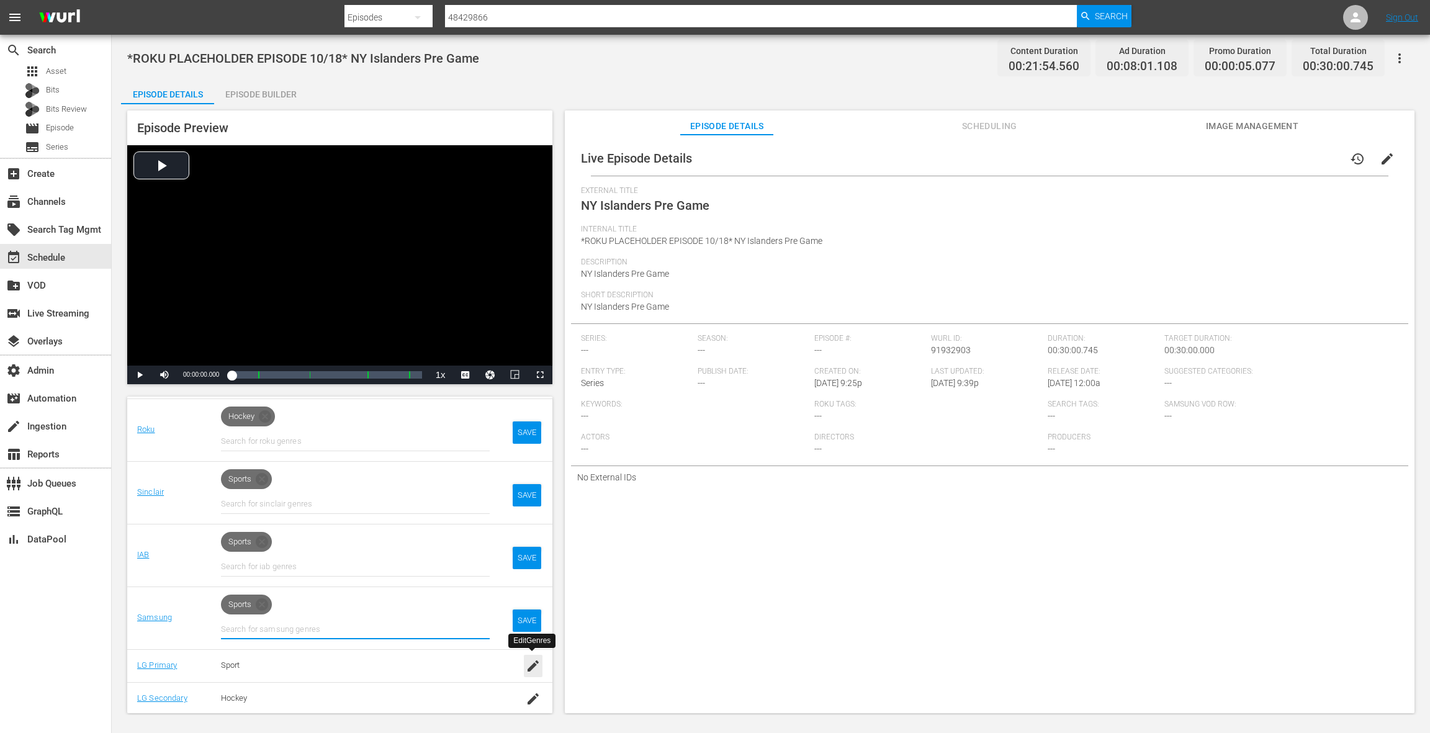
drag, startPoint x: 530, startPoint y: 663, endPoint x: 514, endPoint y: 635, distance: 31.9
click at [529, 663] on icon "button" at bounding box center [533, 665] width 15 height 15
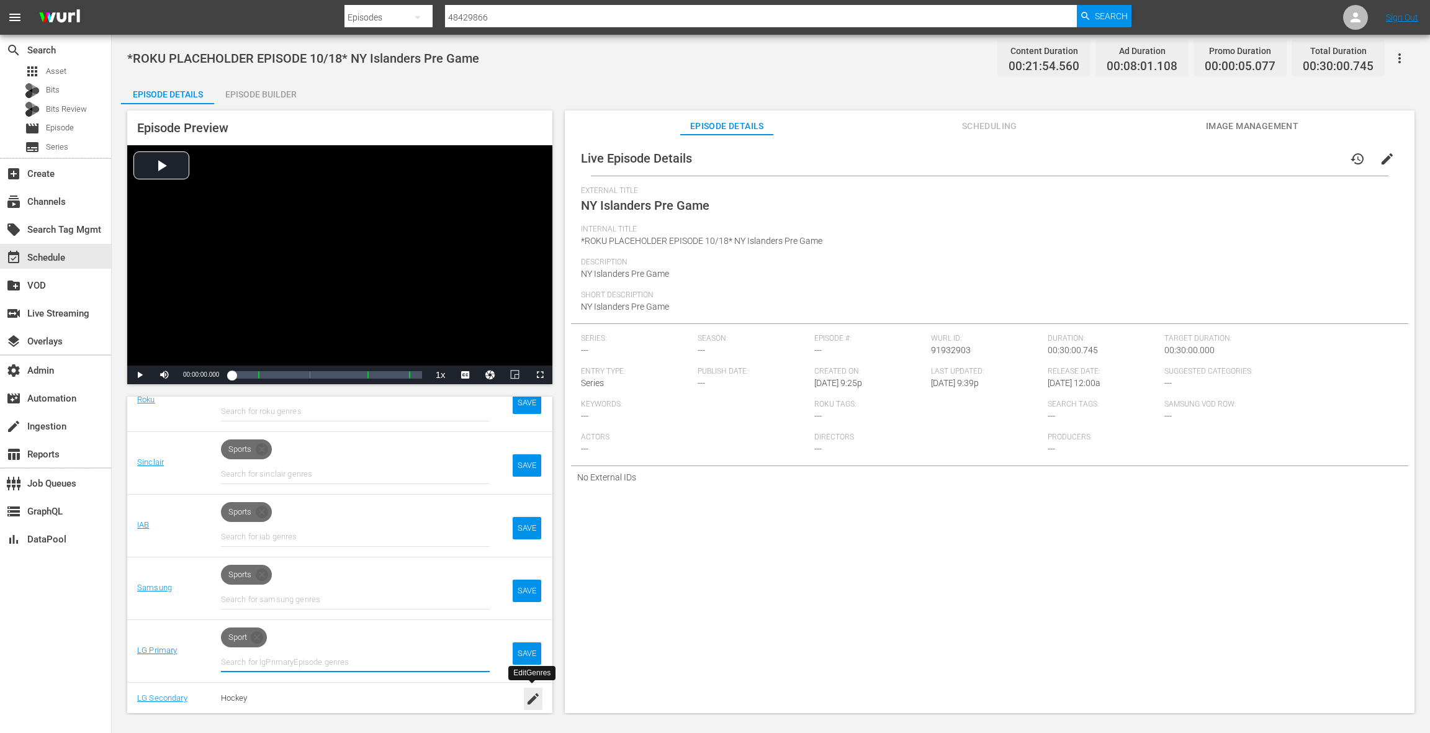
click at [529, 696] on icon "button" at bounding box center [533, 698] width 15 height 15
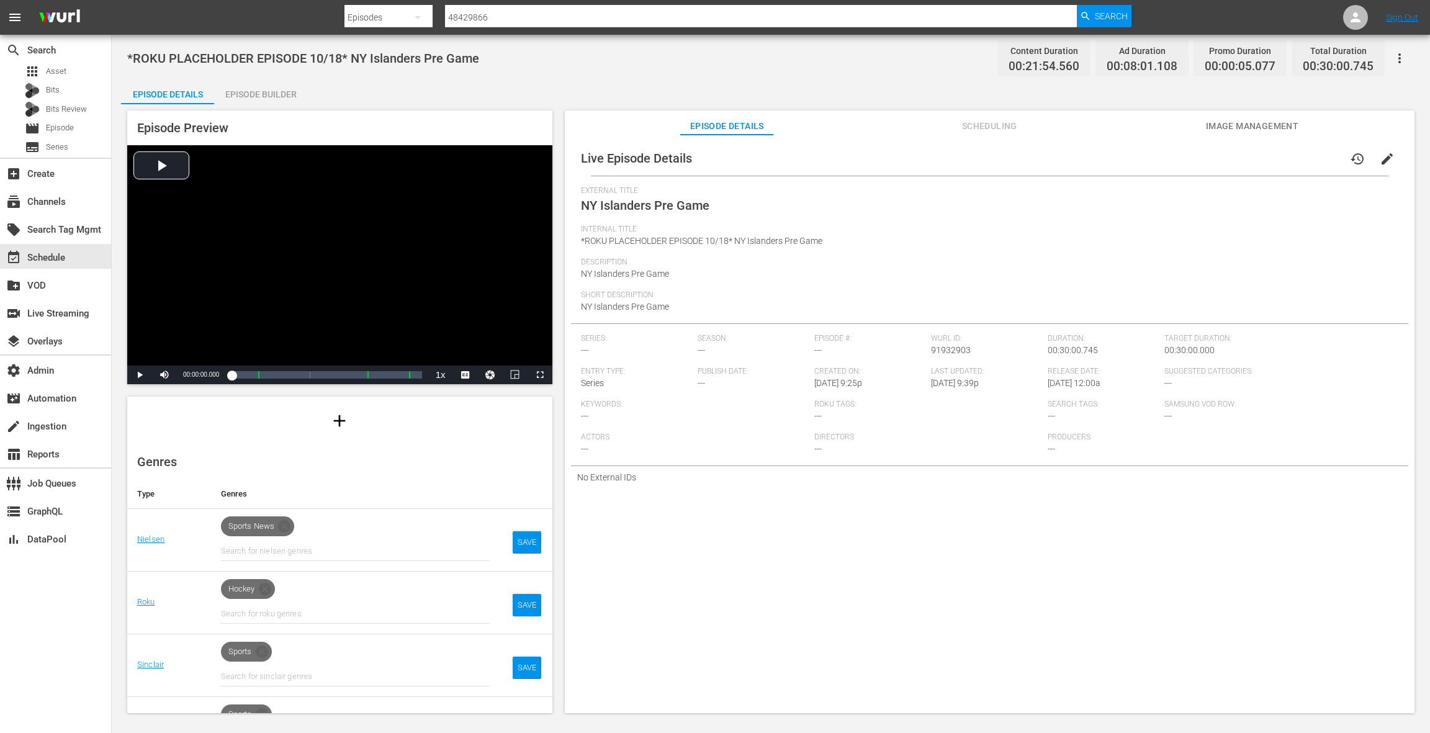
scroll to position [86, 0]
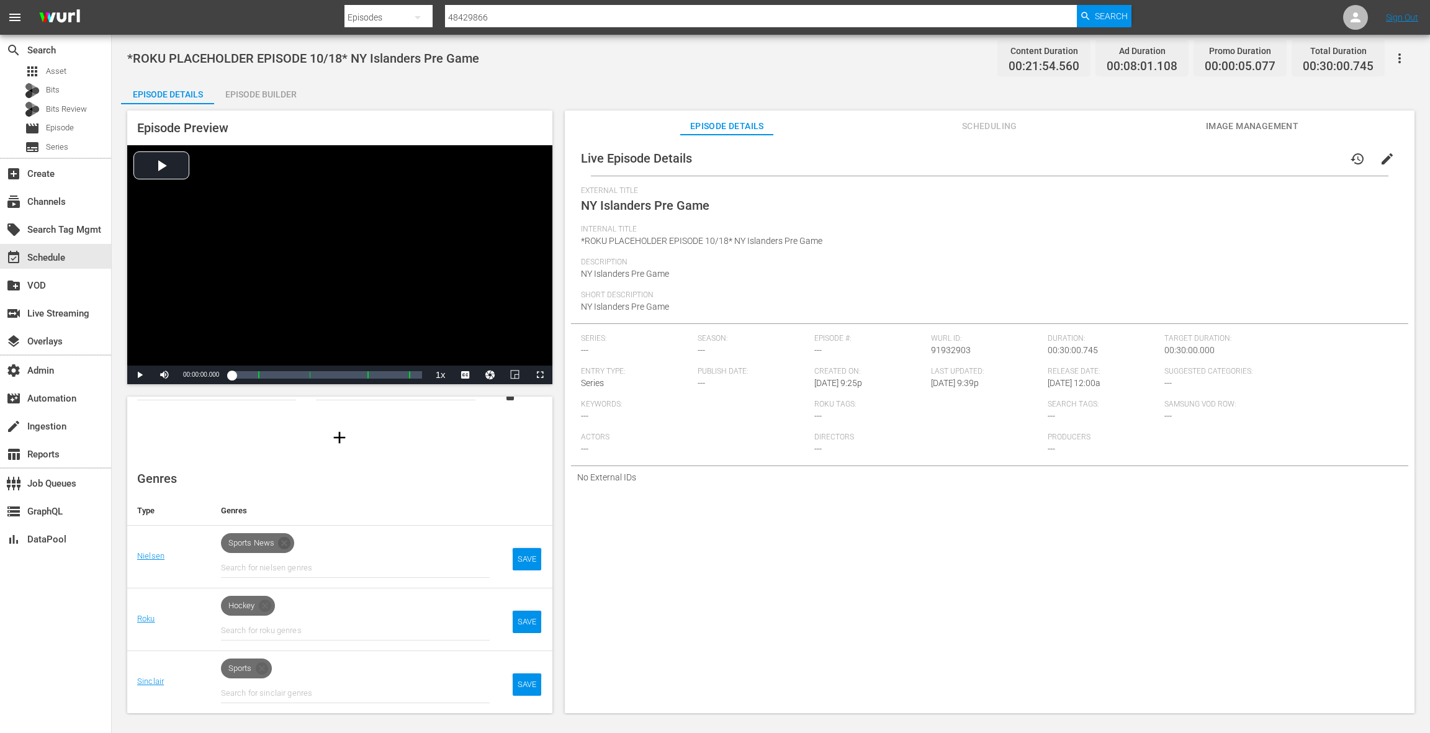
drag, startPoint x: 288, startPoint y: 545, endPoint x: 283, endPoint y: 560, distance: 15.7
click at [288, 545] on icon at bounding box center [284, 543] width 12 height 12
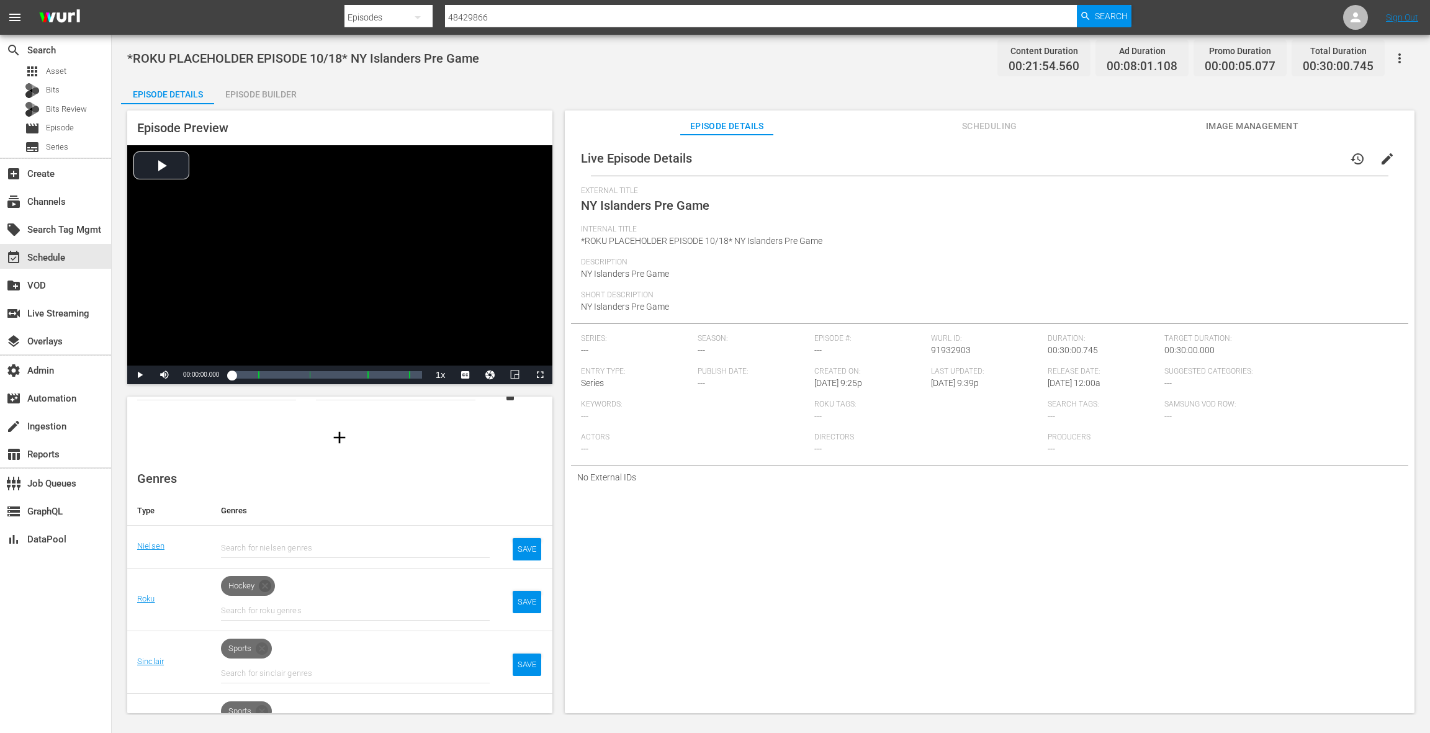
drag, startPoint x: 269, startPoint y: 582, endPoint x: 286, endPoint y: 564, distance: 24.6
click at [269, 582] on icon at bounding box center [265, 586] width 12 height 12
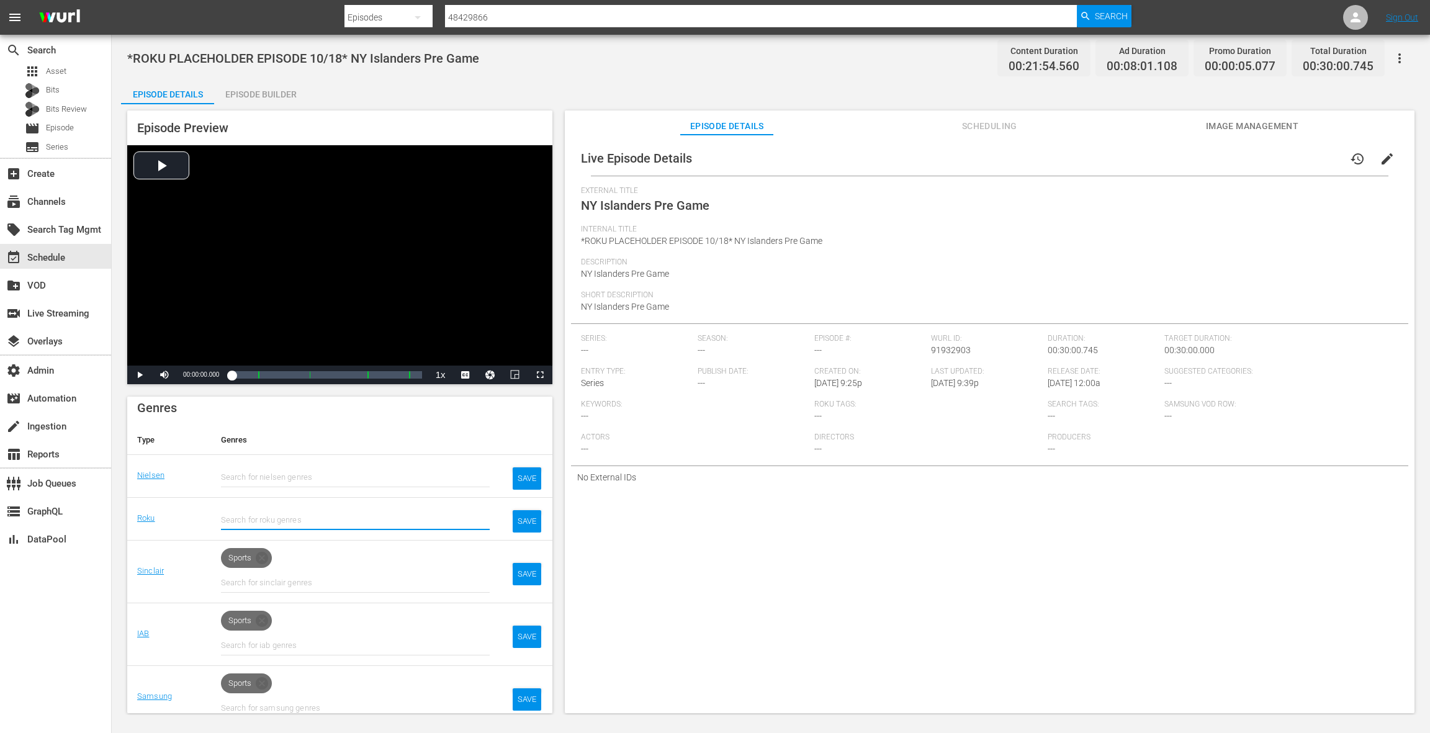
scroll to position [173, 0]
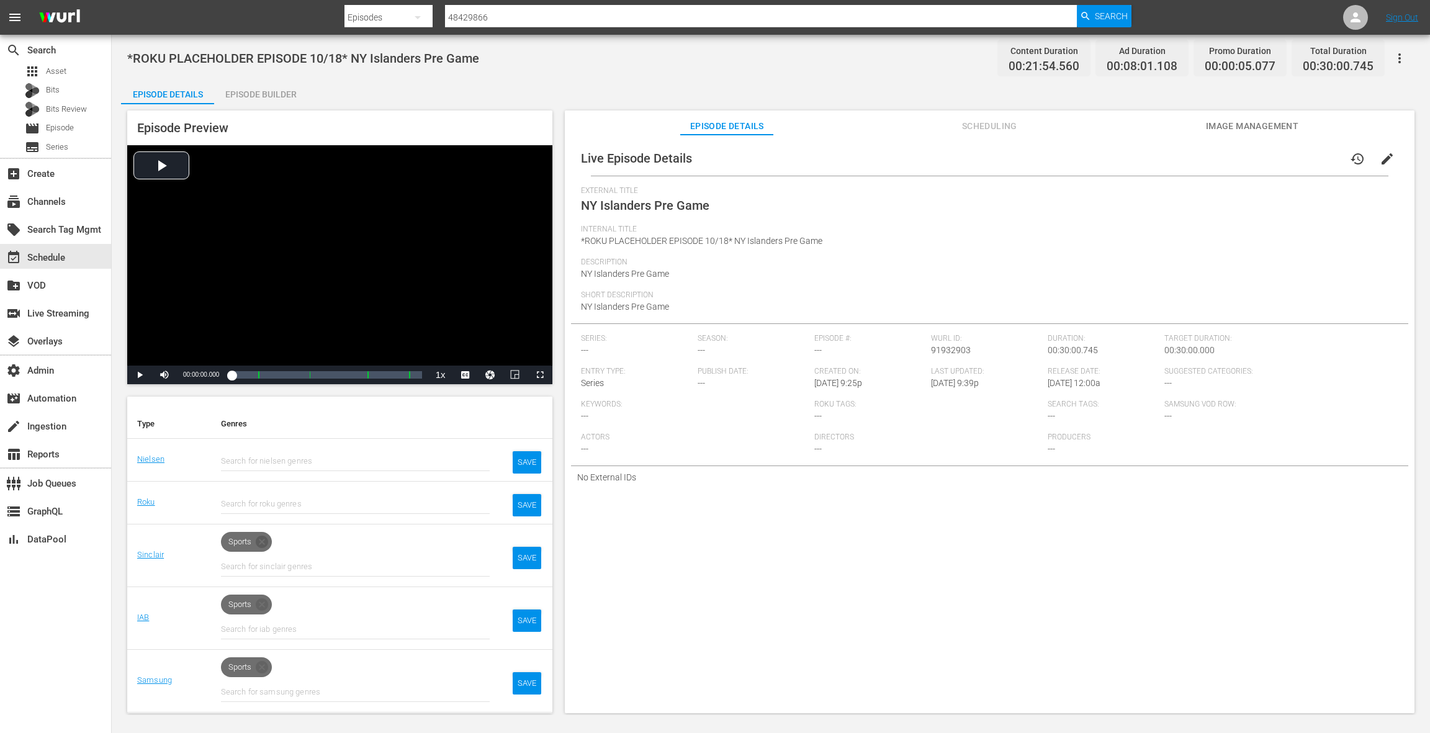
drag, startPoint x: 265, startPoint y: 542, endPoint x: 268, endPoint y: 581, distance: 39.8
click at [264, 542] on icon at bounding box center [262, 542] width 12 height 12
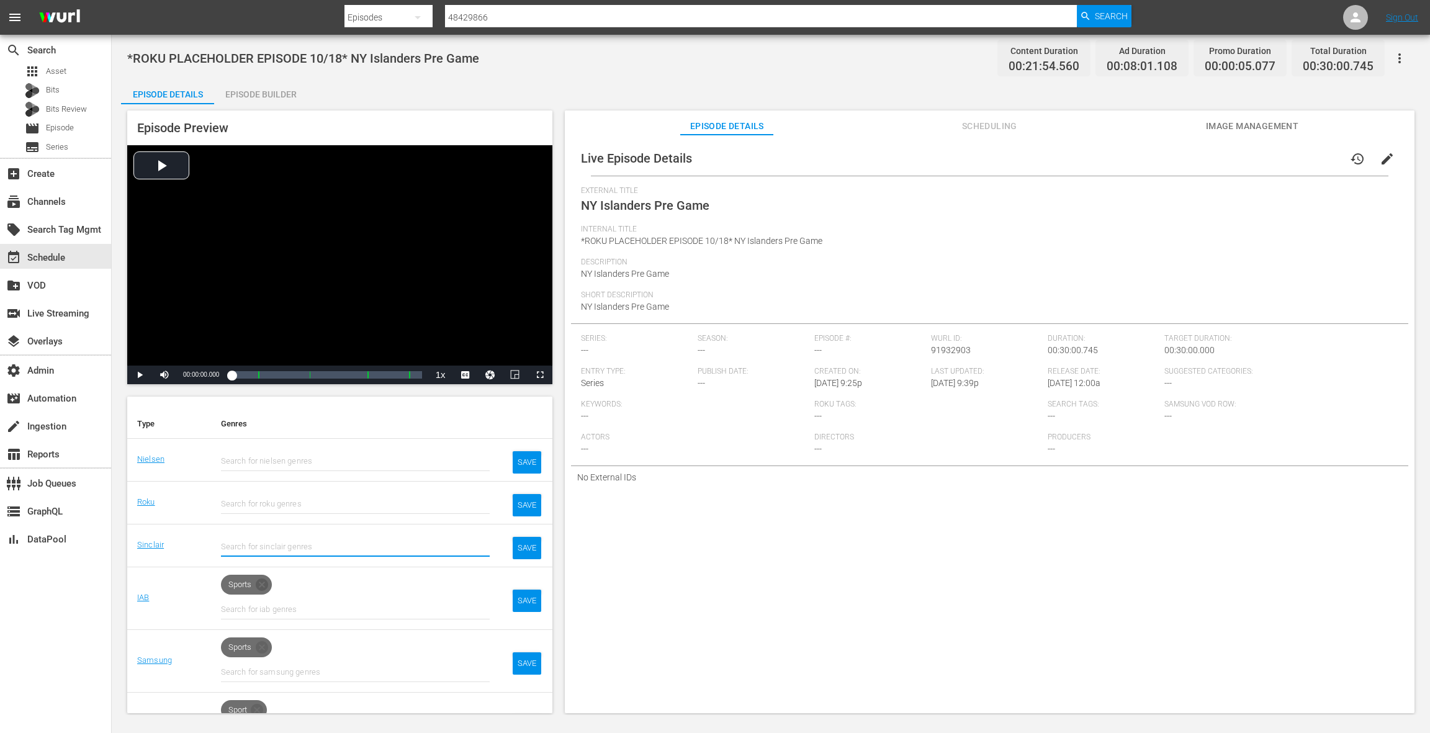
click at [264, 581] on icon at bounding box center [261, 584] width 15 height 15
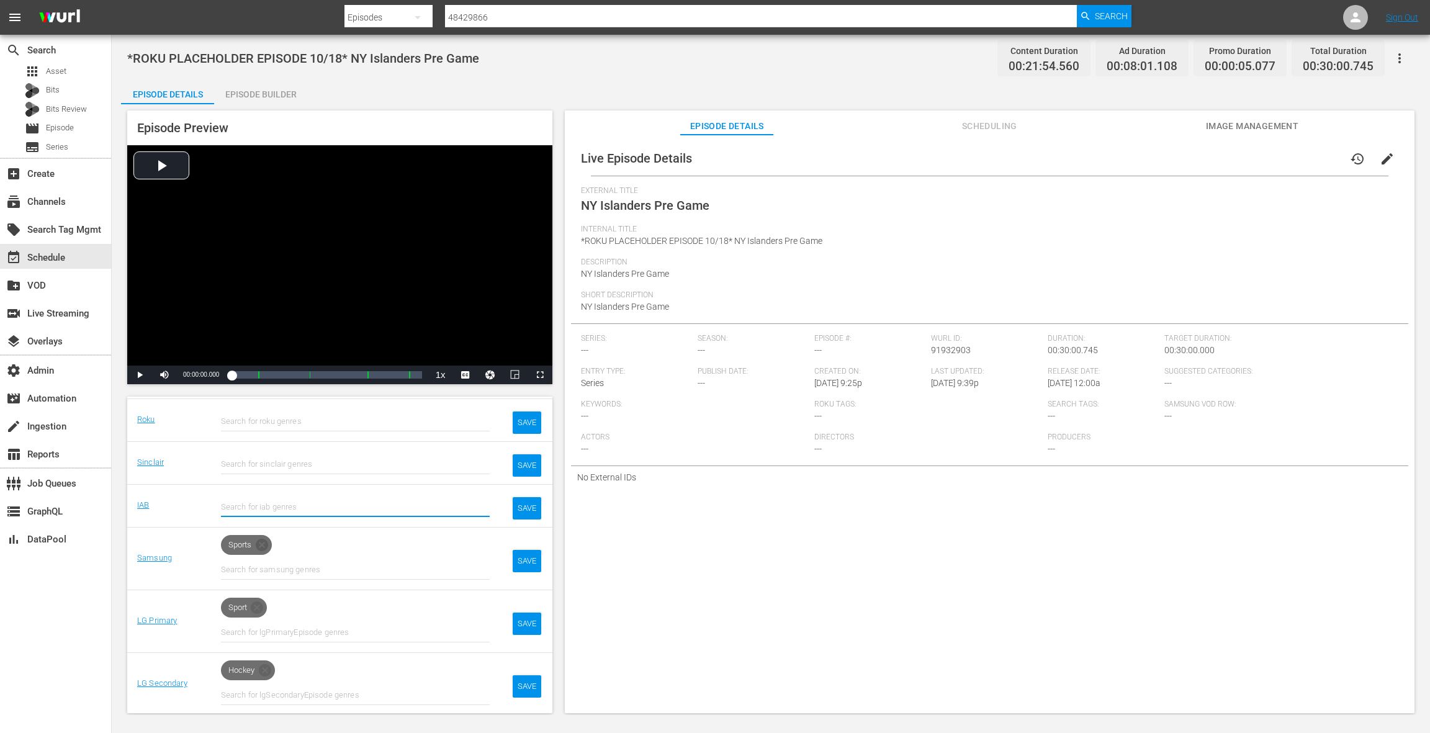
click at [264, 548] on icon at bounding box center [262, 545] width 12 height 12
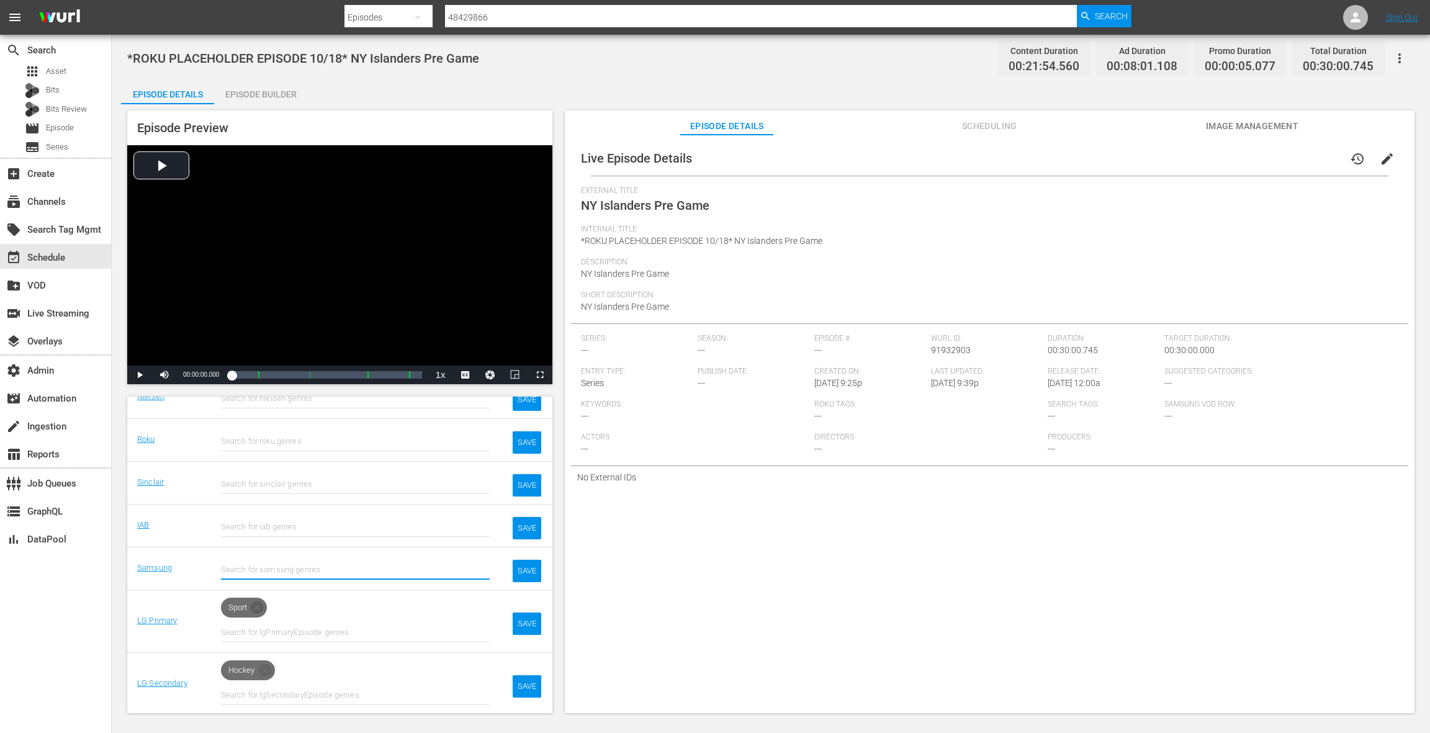
click at [263, 606] on icon at bounding box center [257, 607] width 12 height 12
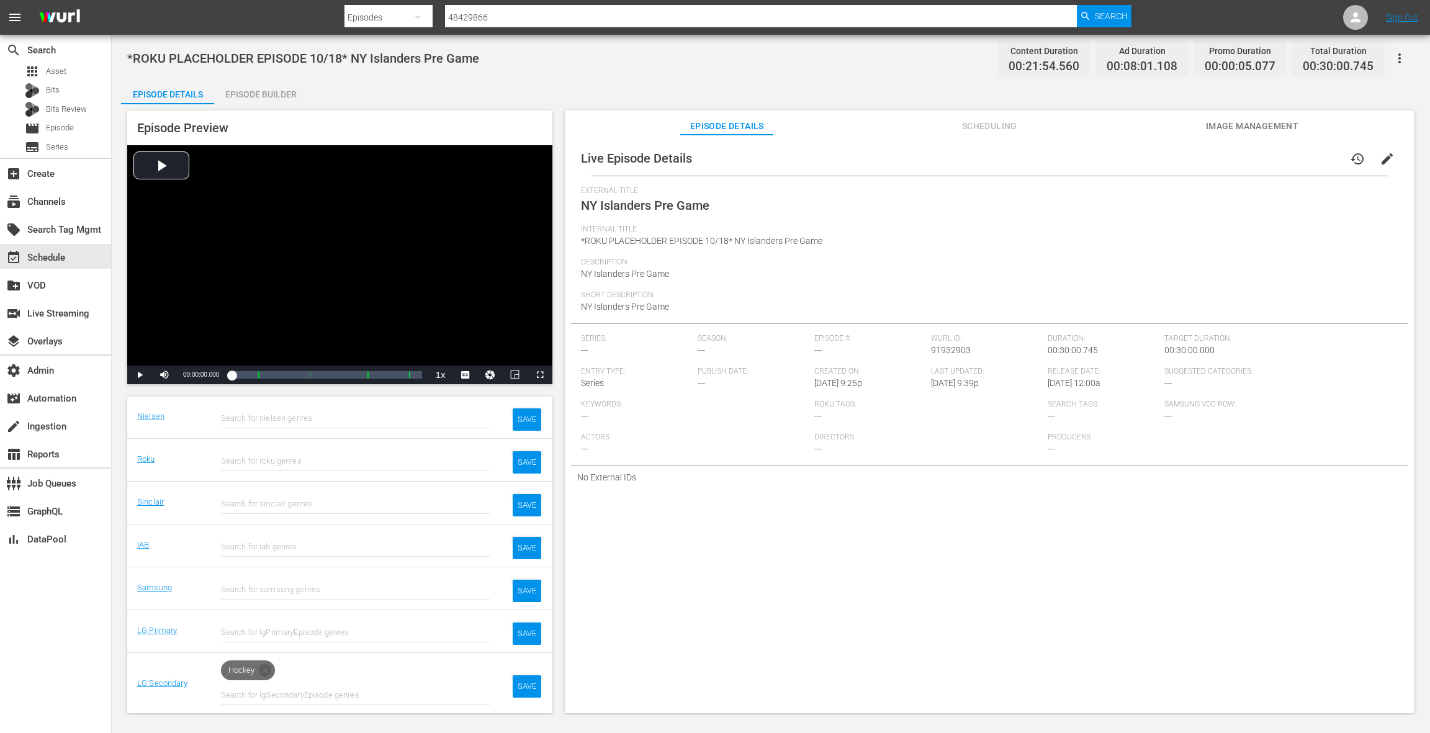
drag, startPoint x: 266, startPoint y: 668, endPoint x: 327, endPoint y: 620, distance: 77.8
click at [266, 668] on icon at bounding box center [265, 670] width 15 height 15
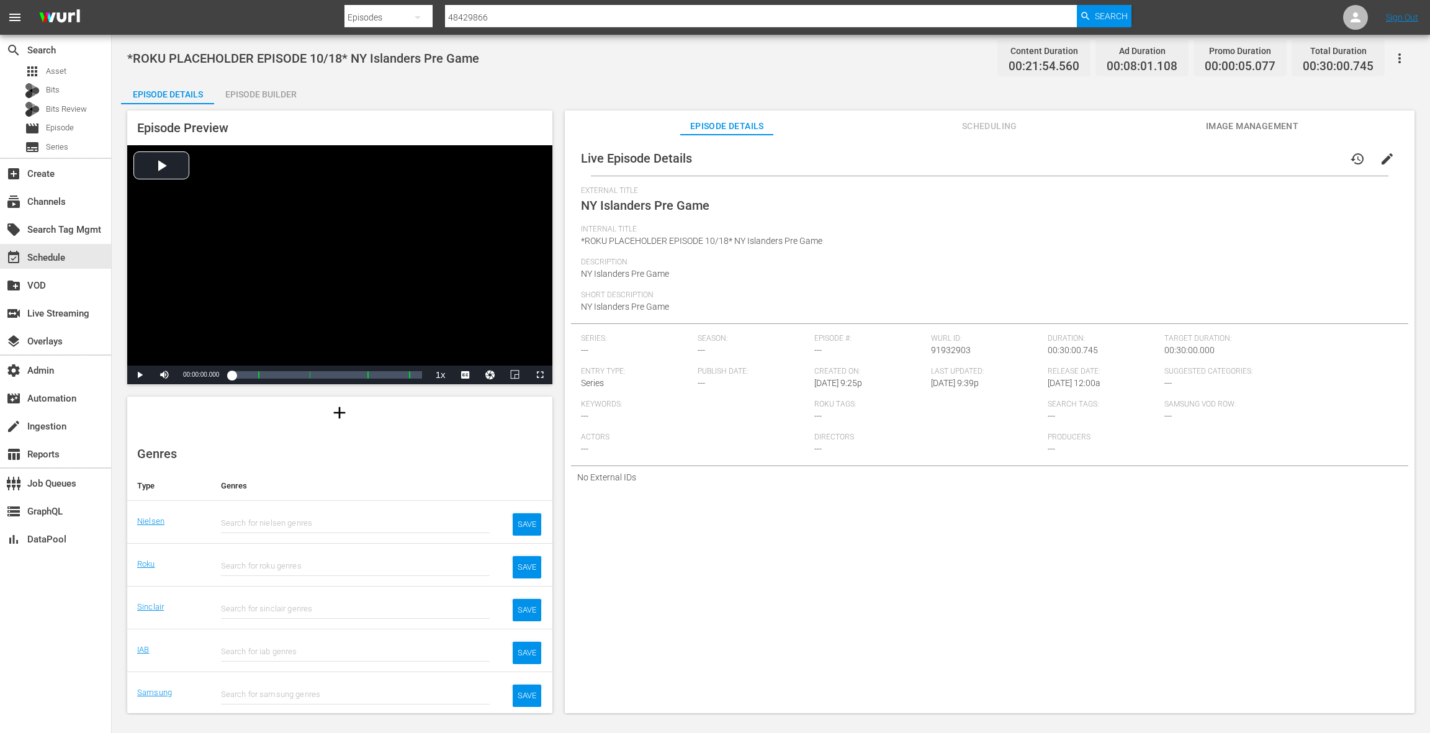
scroll to position [153, 0]
click at [532, 480] on div "SAVE" at bounding box center [527, 482] width 29 height 22
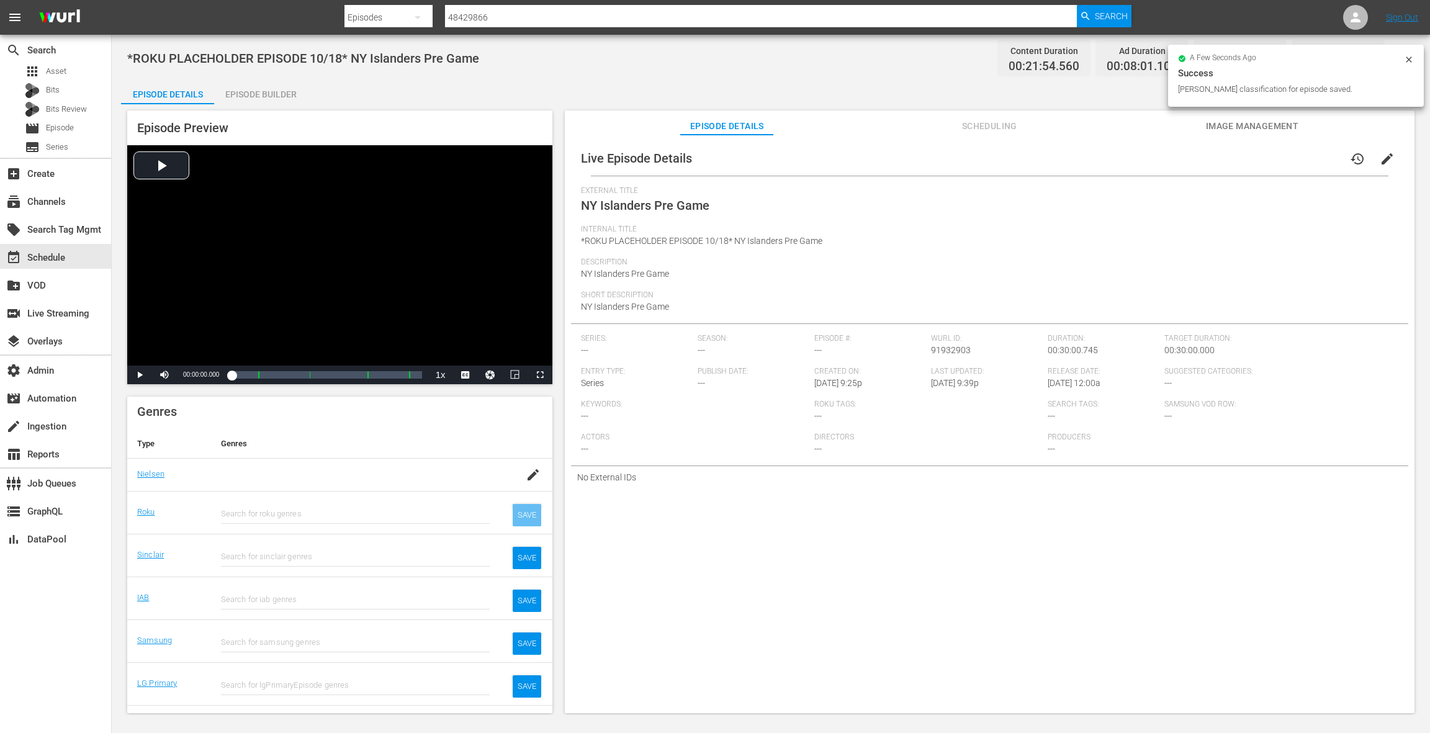
click at [528, 513] on div "SAVE" at bounding box center [527, 515] width 29 height 22
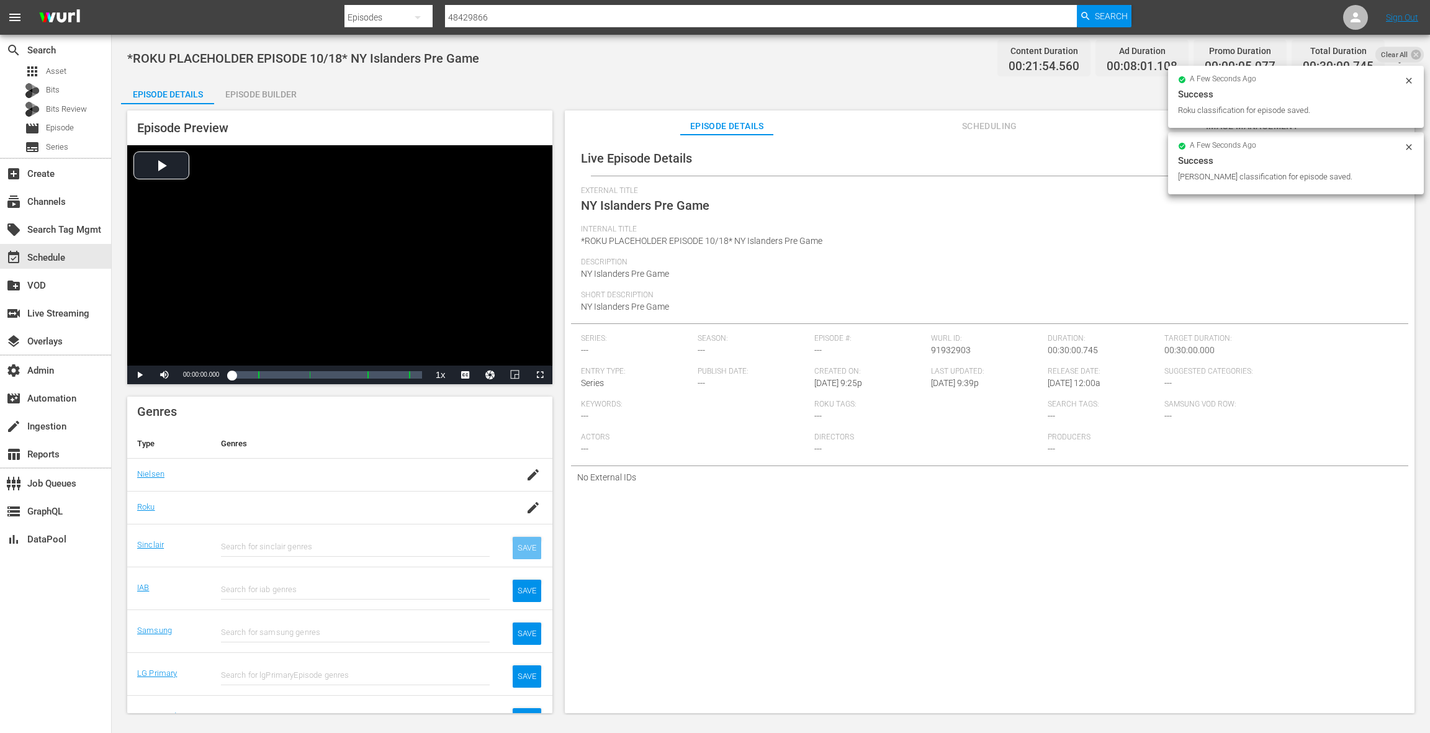
click at [527, 542] on div "SAVE" at bounding box center [527, 548] width 29 height 22
click at [528, 572] on div "SAVE" at bounding box center [527, 581] width 29 height 22
click at [523, 604] on div "SAVE" at bounding box center [527, 610] width 29 height 22
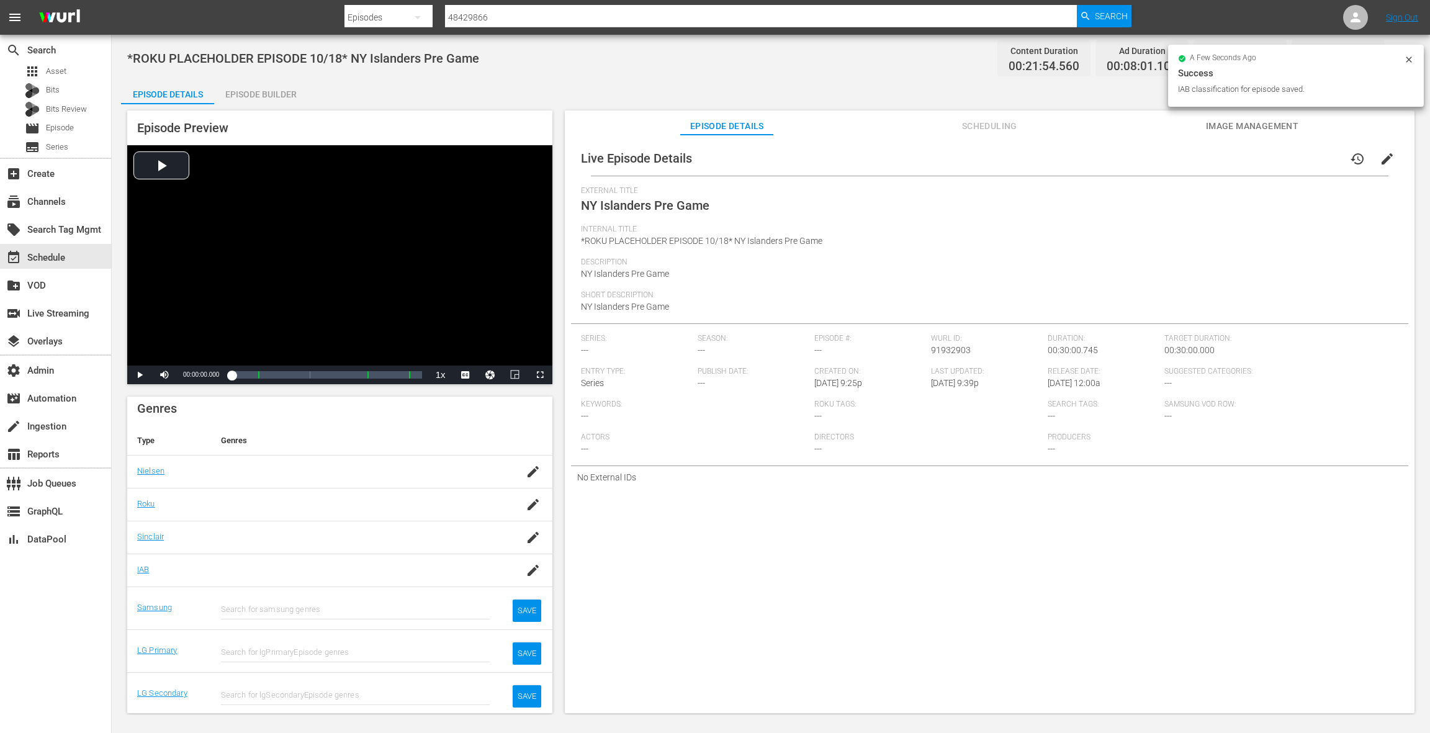
scroll to position [146, 0]
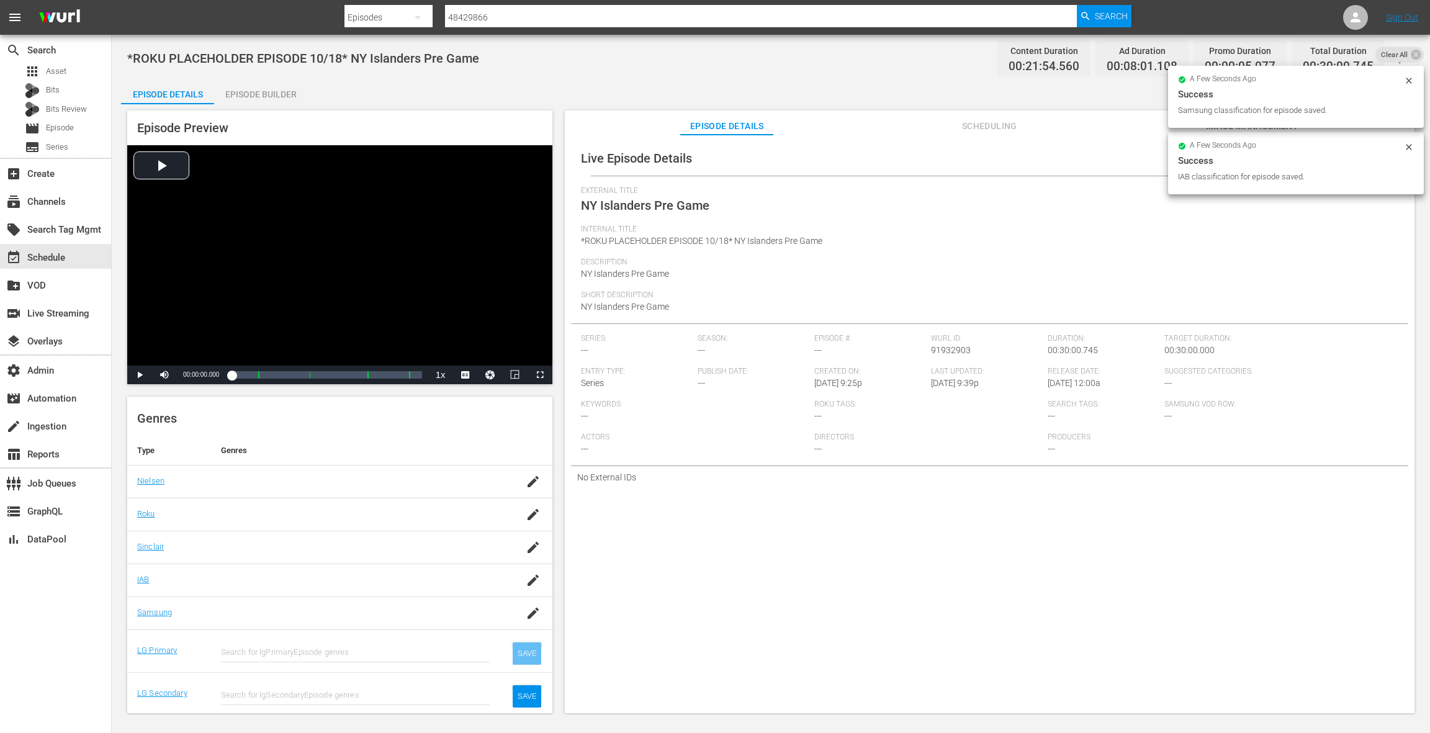
click at [528, 651] on div "SAVE" at bounding box center [527, 653] width 29 height 22
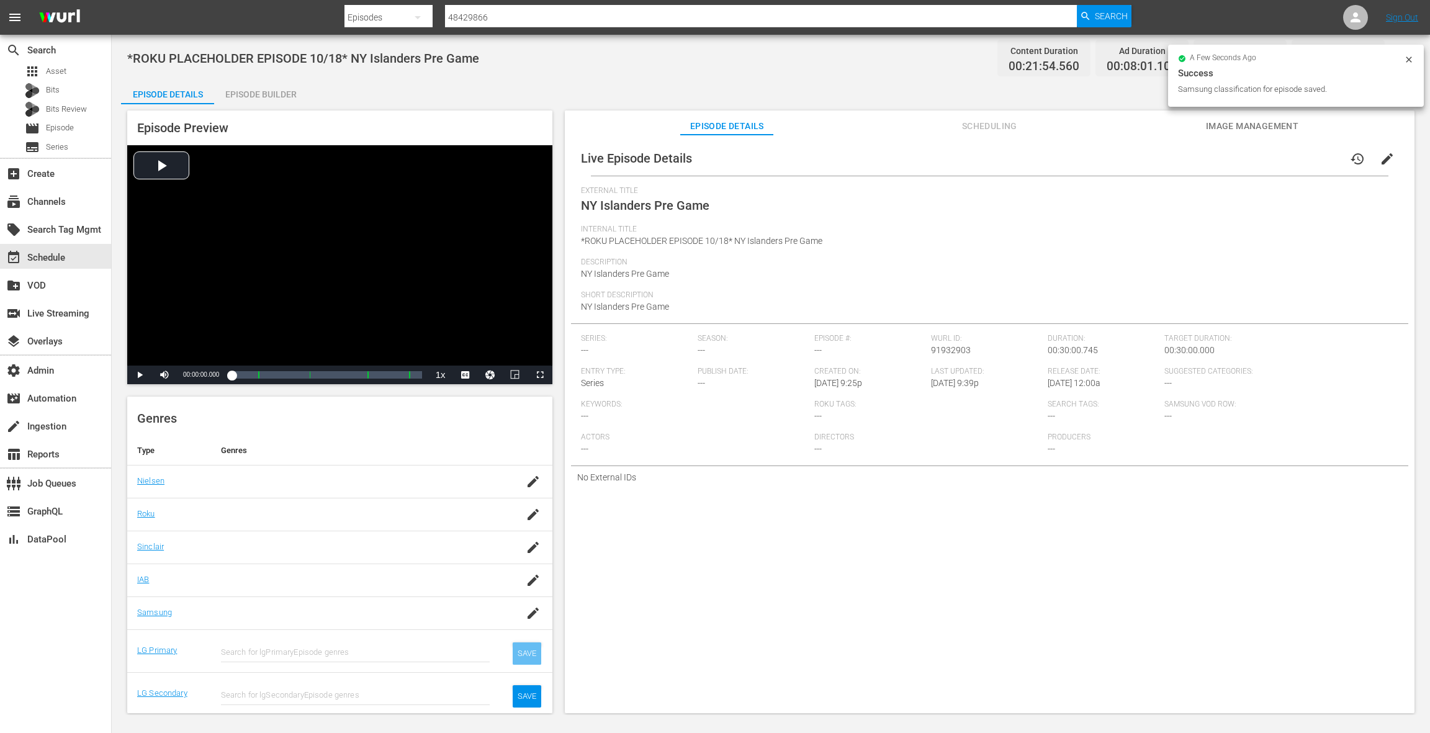
scroll to position [136, 0]
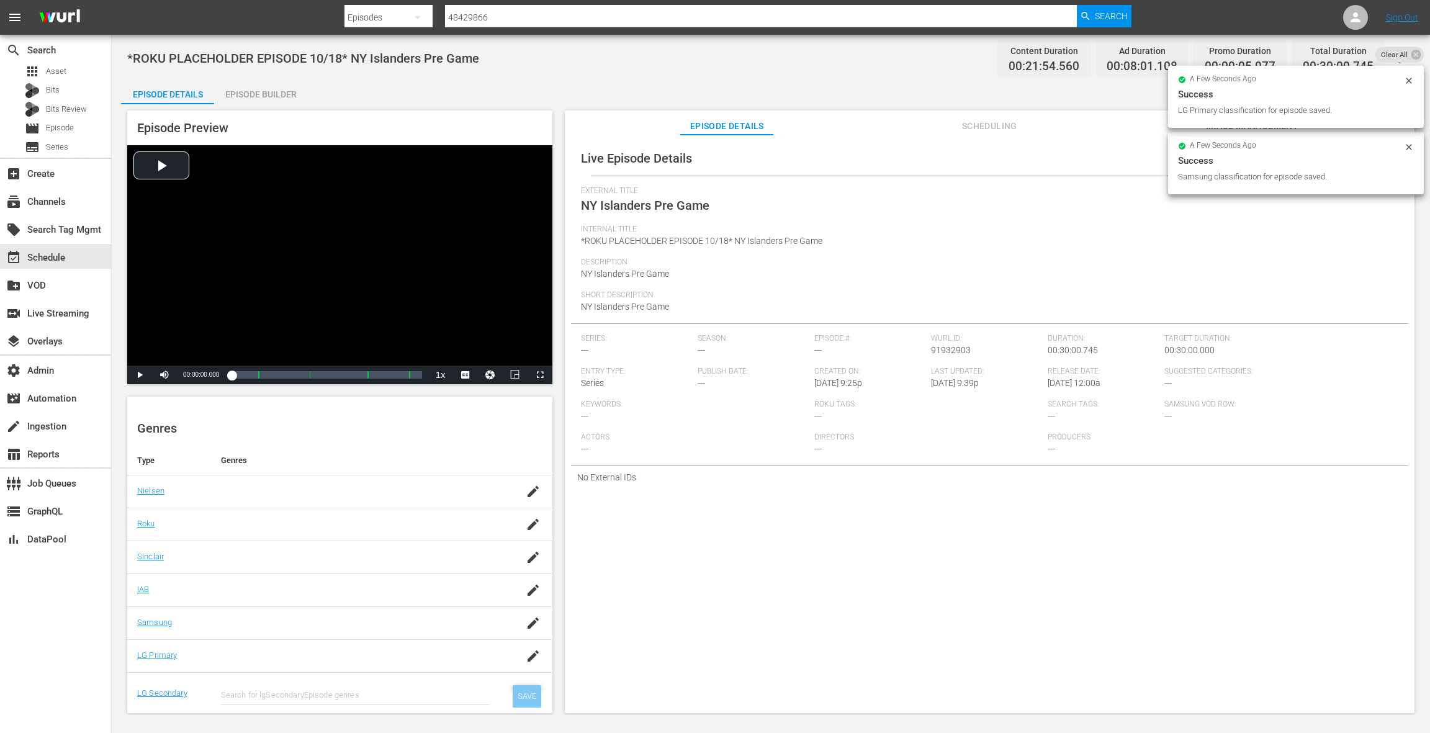
click at [528, 688] on div "SAVE" at bounding box center [527, 696] width 29 height 22
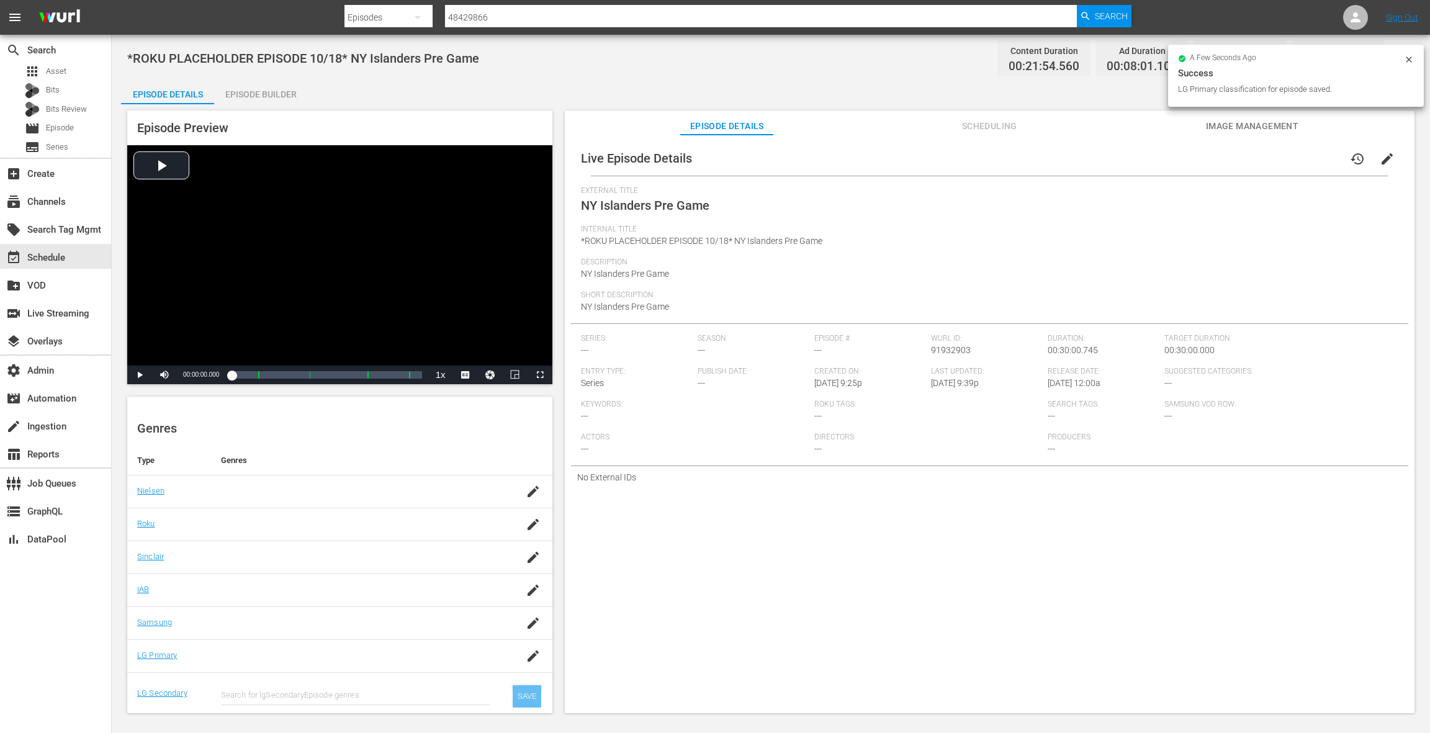
scroll to position [126, 0]
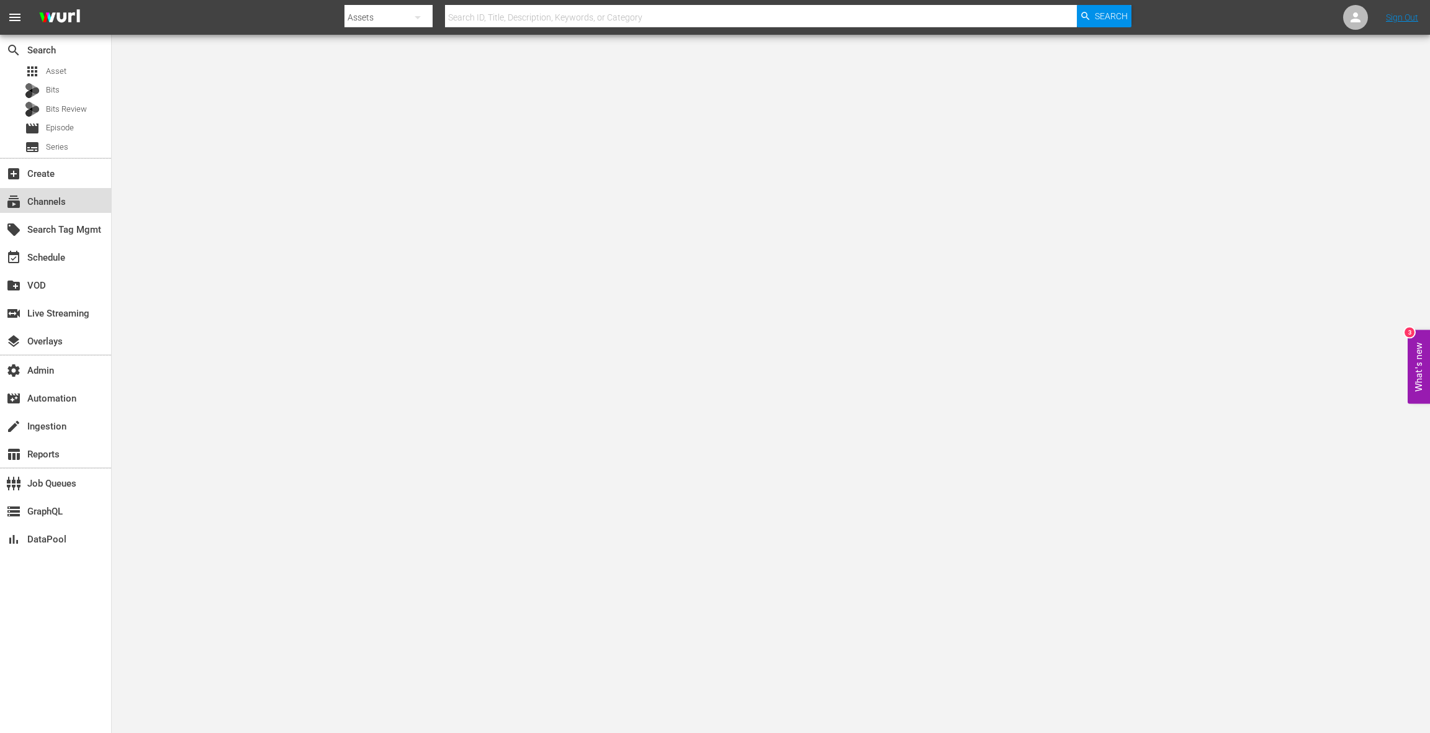
click at [55, 199] on div "subscriptions Channels" at bounding box center [35, 199] width 70 height 11
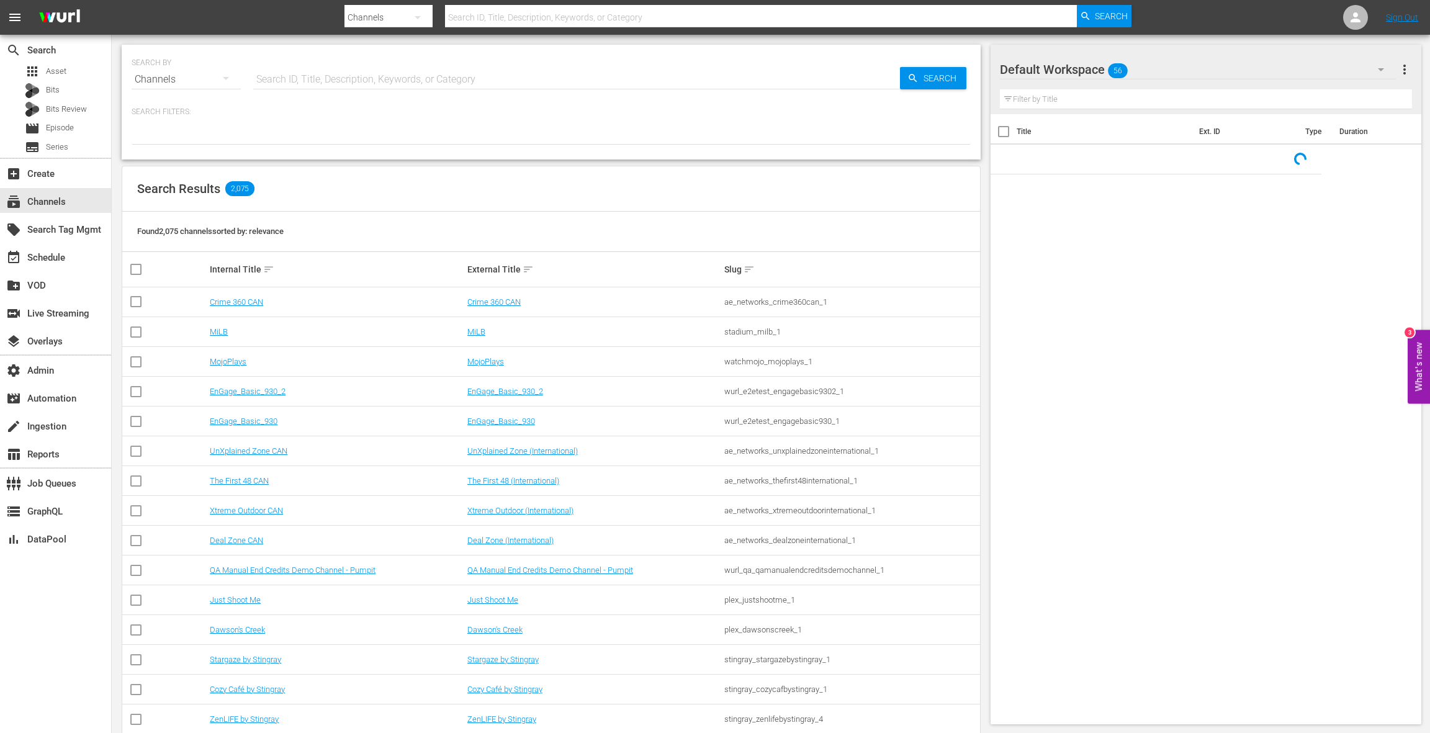
click at [291, 81] on input "text" at bounding box center [576, 80] width 647 height 30
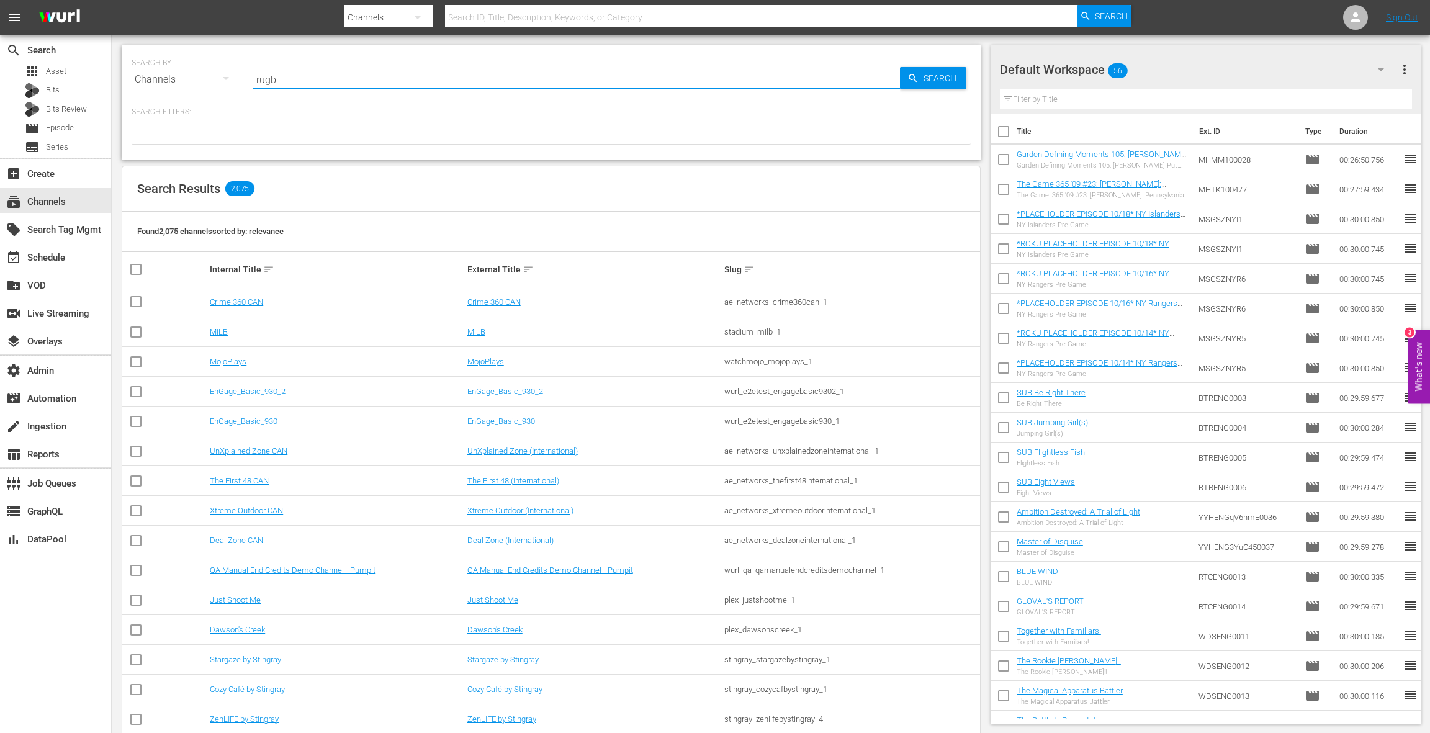
type input "rugby"
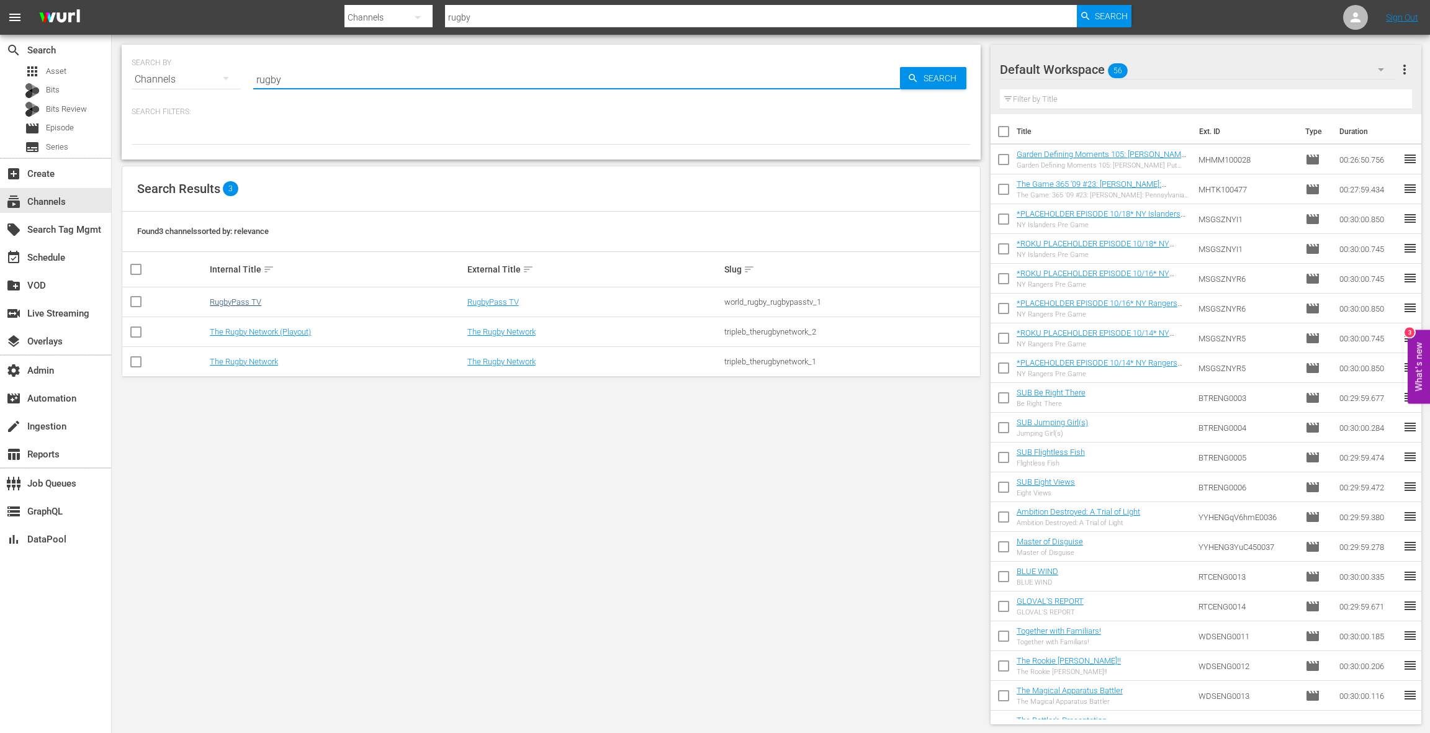
type input "rugby"
click at [255, 300] on link "RugbyPass TV" at bounding box center [236, 301] width 52 height 9
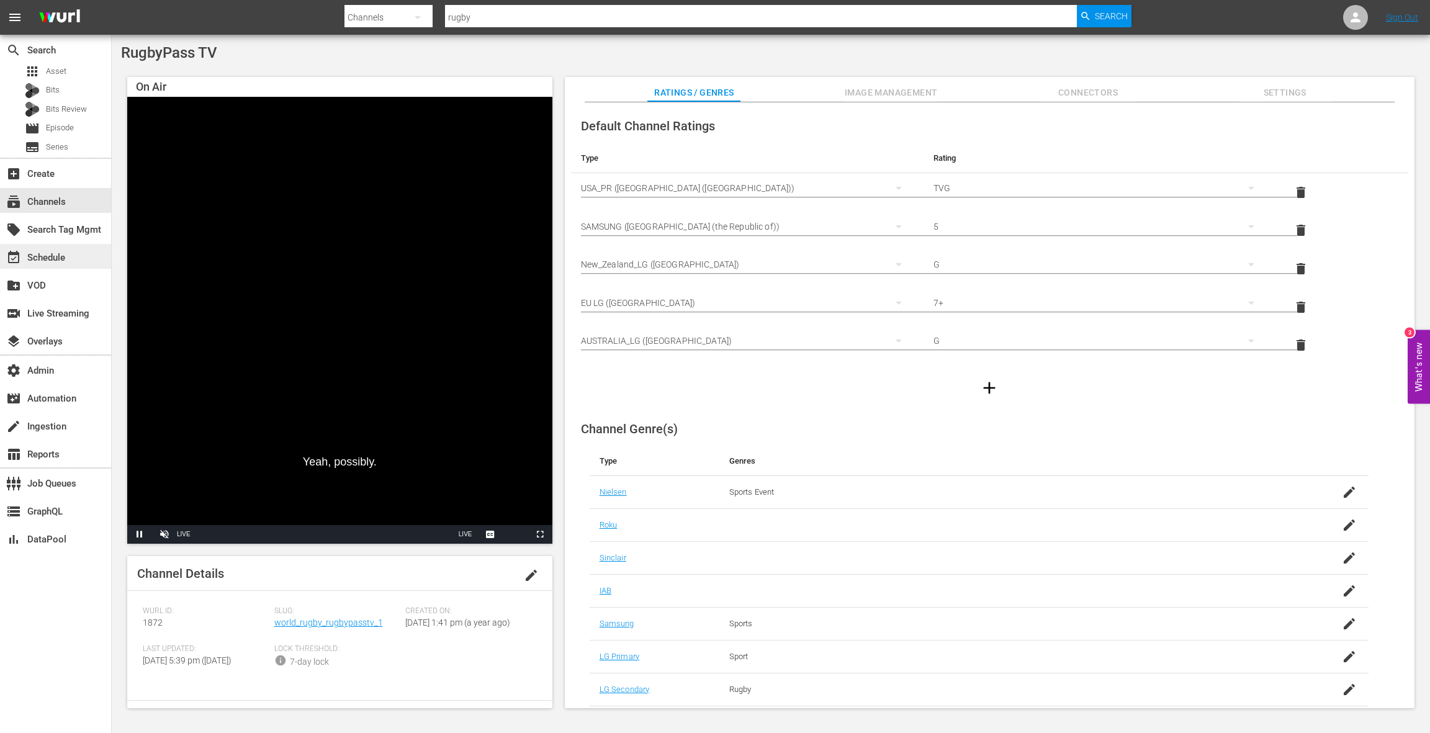
click at [70, 256] on div "event_available Schedule" at bounding box center [55, 256] width 111 height 25
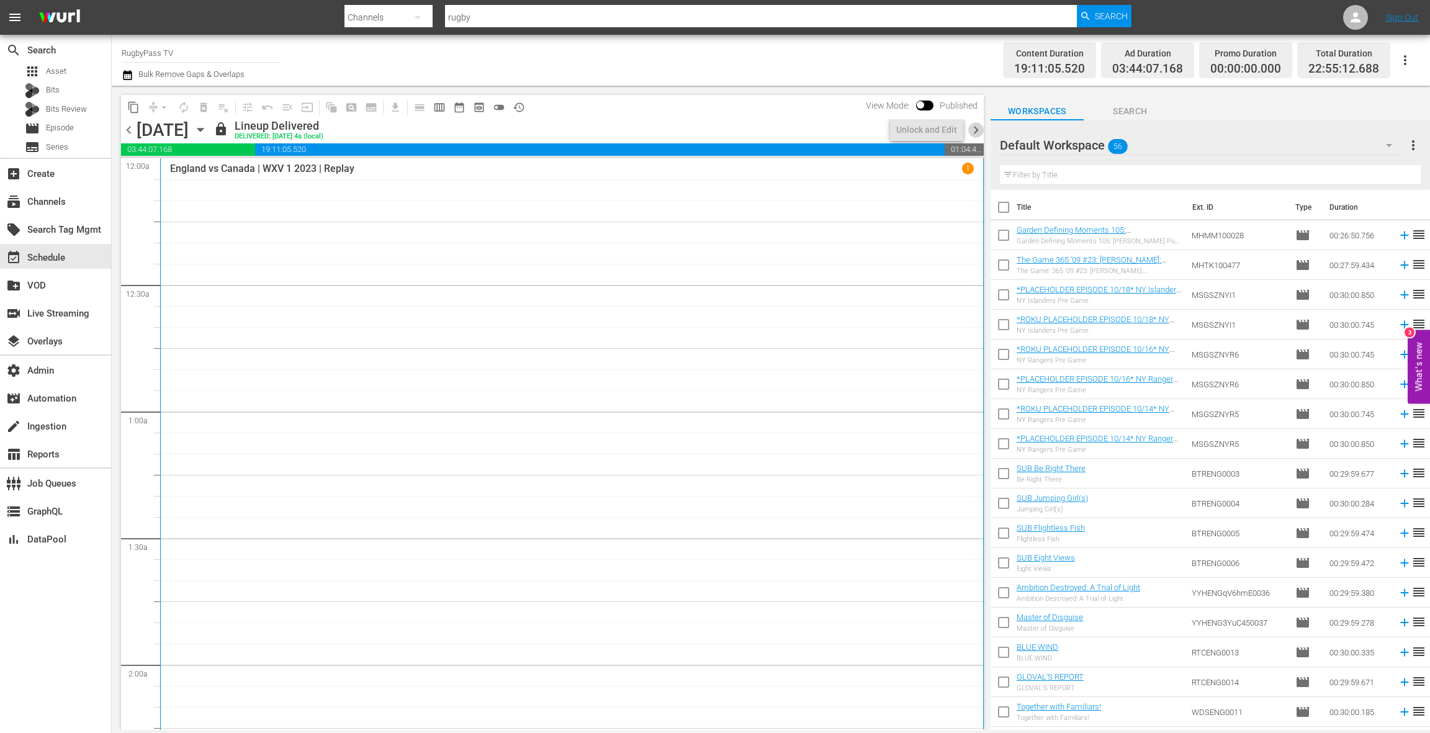
click at [976, 128] on span "chevron_right" at bounding box center [976, 130] width 16 height 16
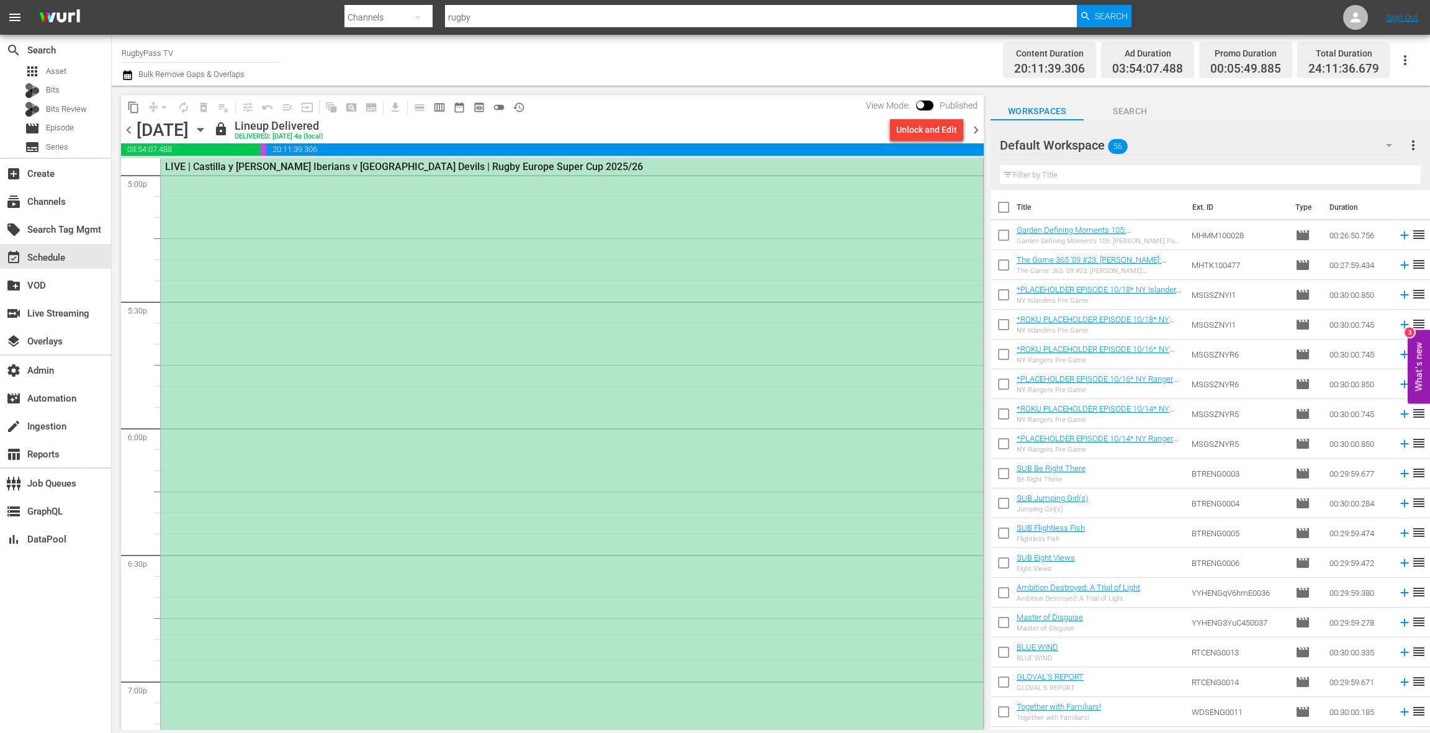
scroll to position [4300, 0]
click at [655, 300] on div "LIVE | Castilla y Leon Iberians v Brussels Devils | Rugby Europe Super Cup 2025…" at bounding box center [572, 458] width 822 height 632
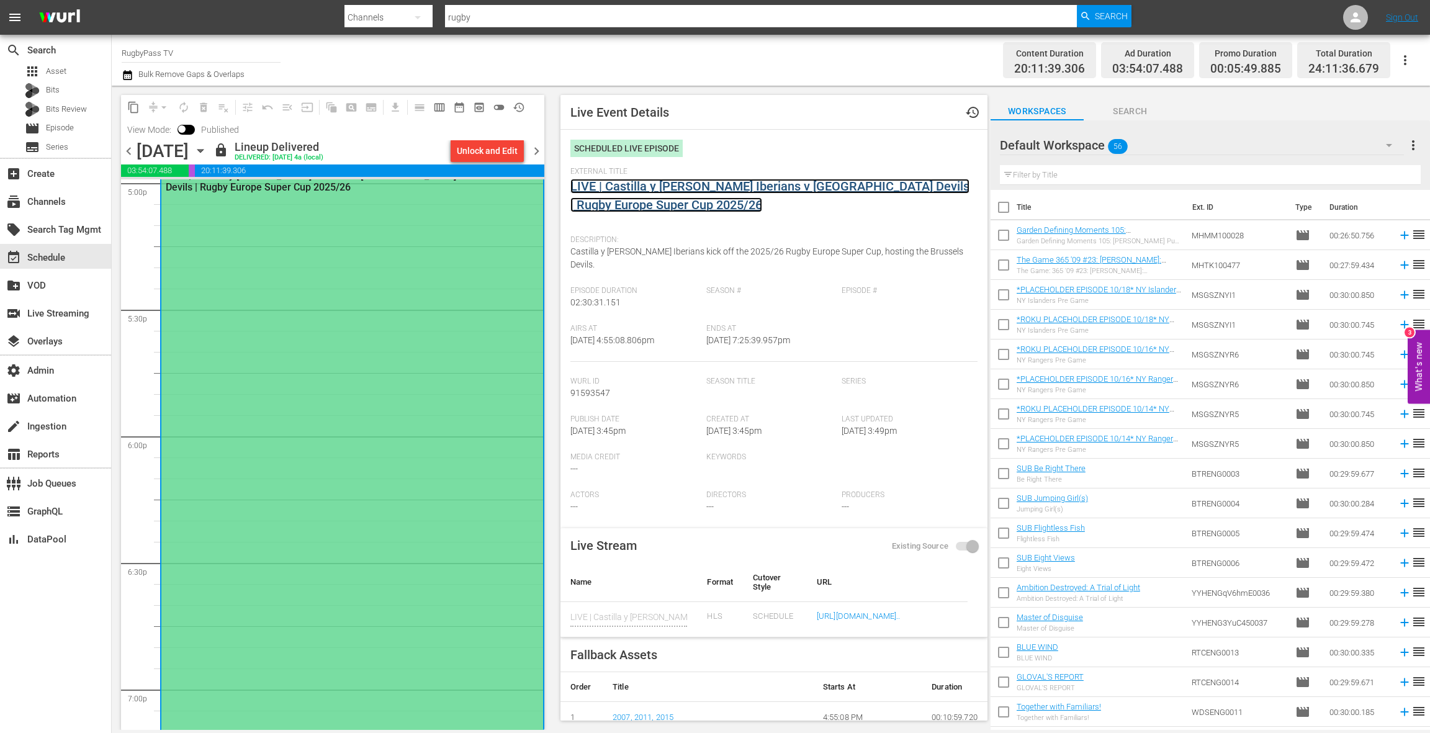
click at [776, 189] on link "LIVE | Castilla y Leon Iberians v Brussels Devils | Rugby Europe Super Cup 2025…" at bounding box center [769, 196] width 399 height 34
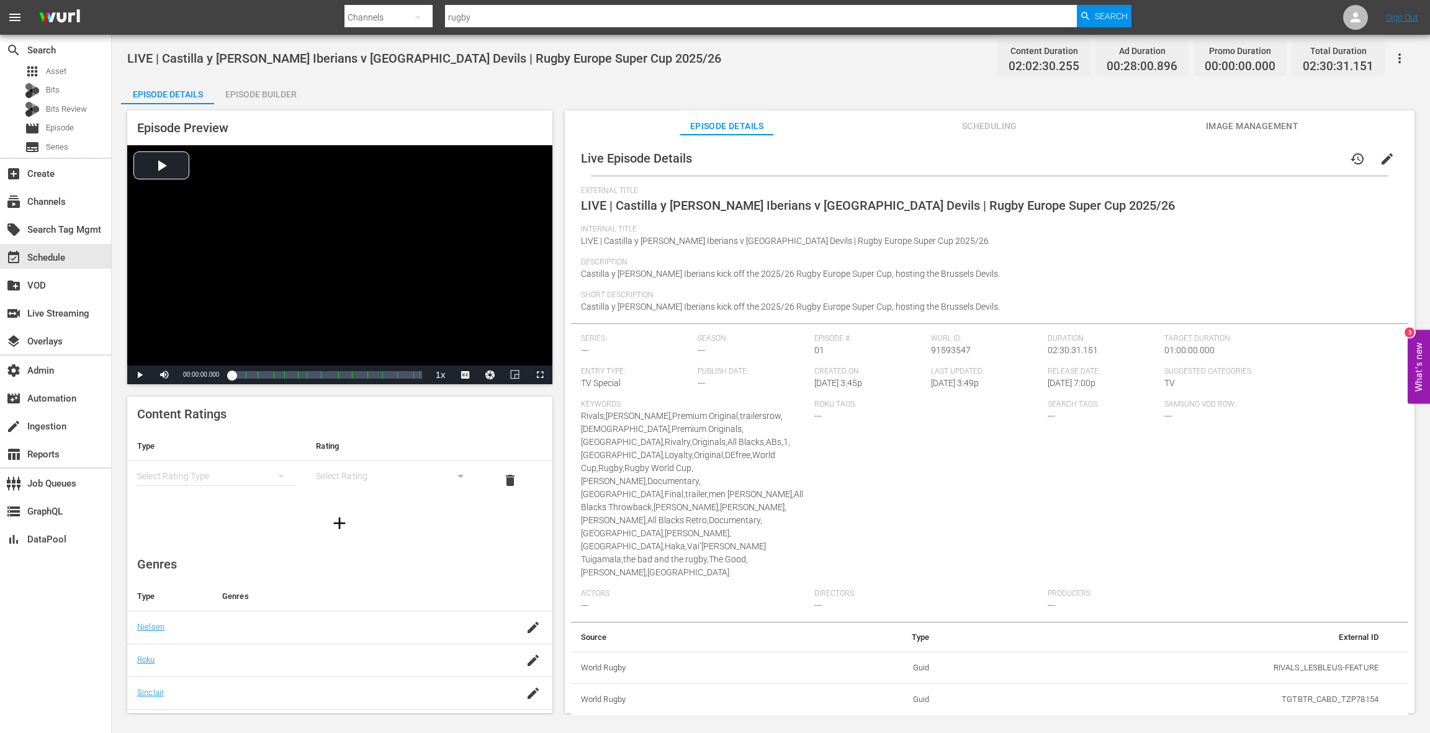
click at [1072, 128] on span "Image Management" at bounding box center [1251, 127] width 93 height 16
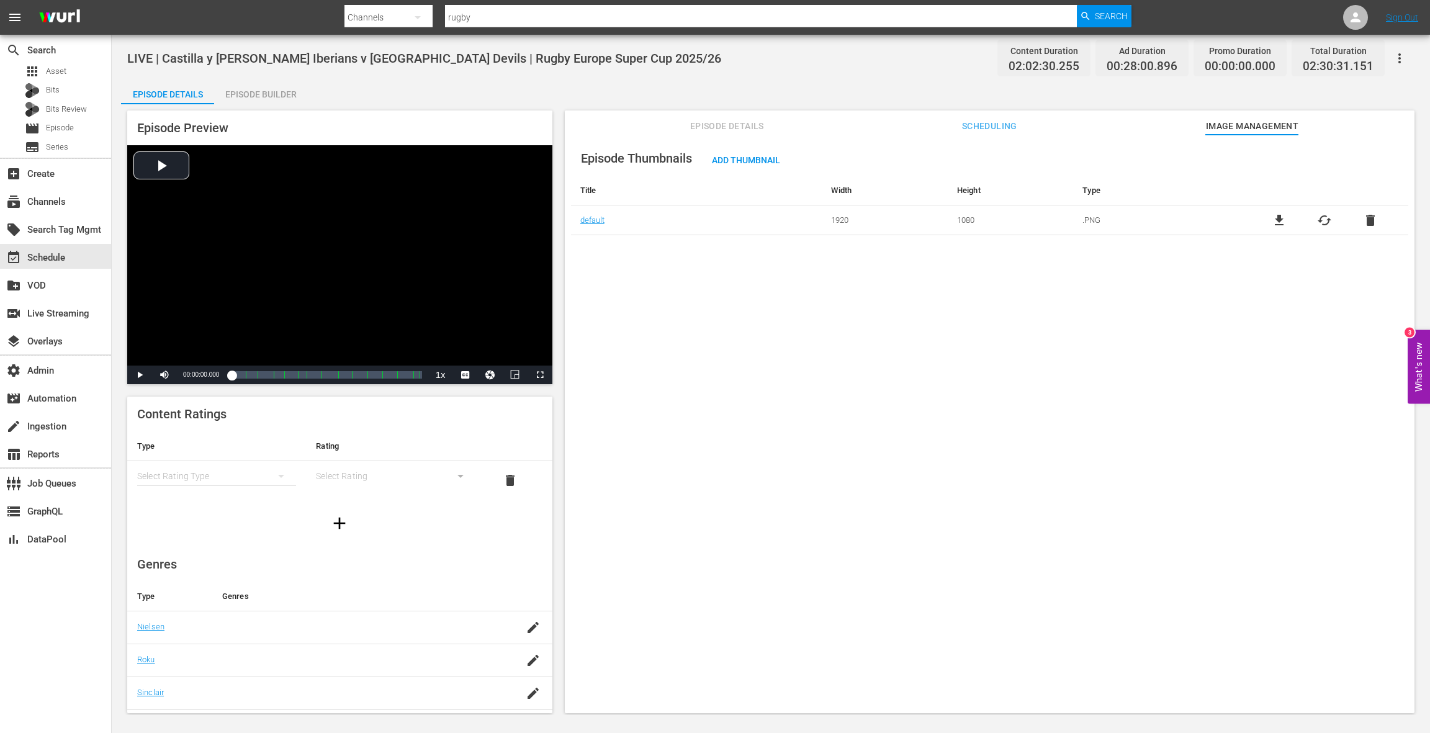
click at [741, 130] on span "Episode Details" at bounding box center [726, 127] width 93 height 16
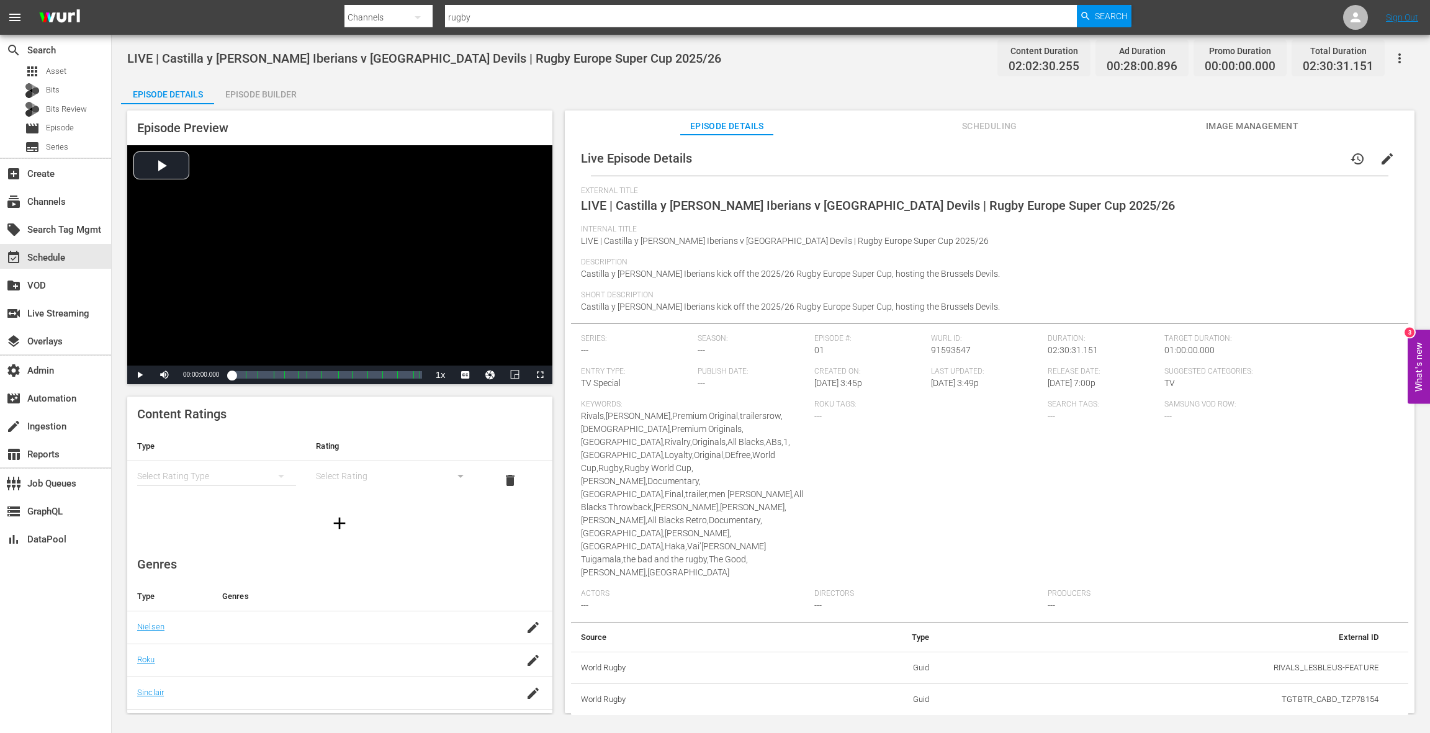
click at [1004, 124] on span "Scheduling" at bounding box center [989, 127] width 93 height 16
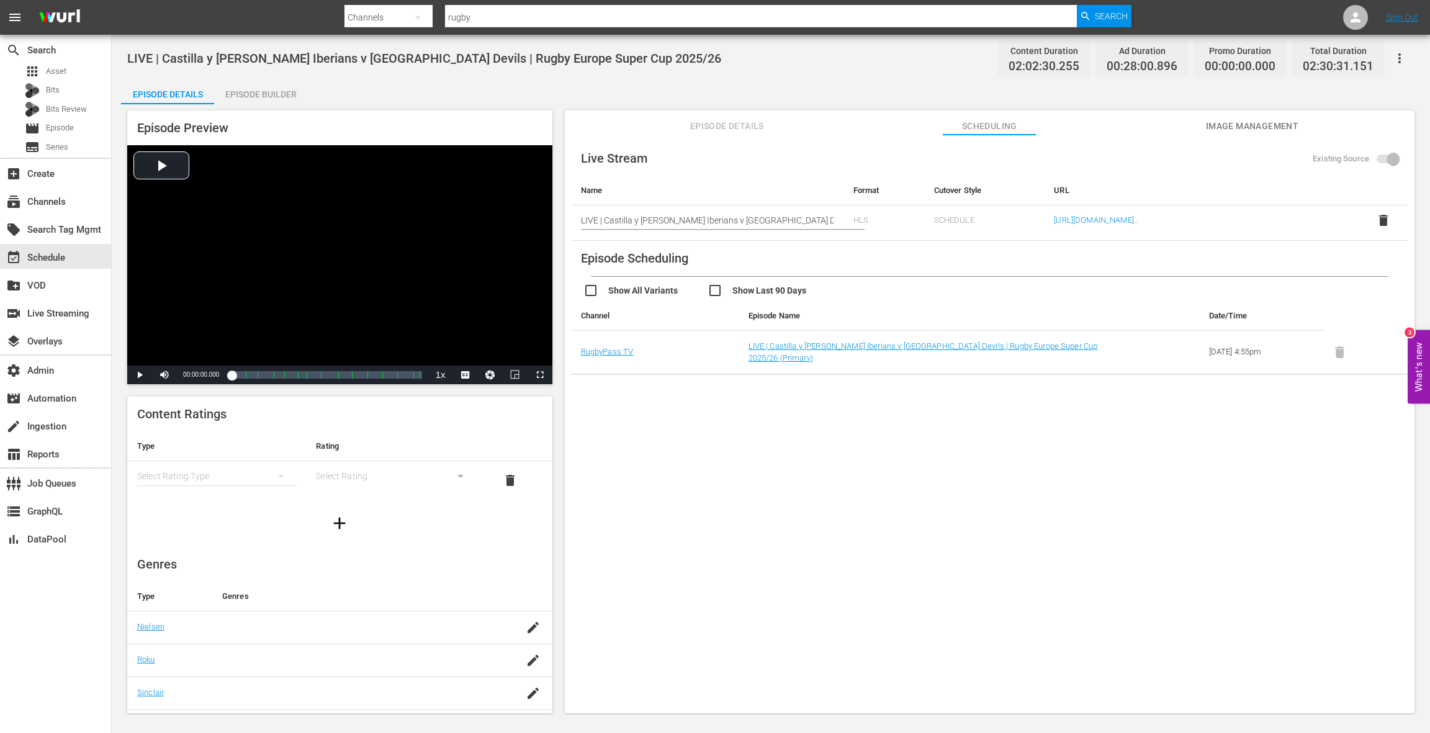
click at [748, 130] on span "Episode Details" at bounding box center [726, 127] width 93 height 16
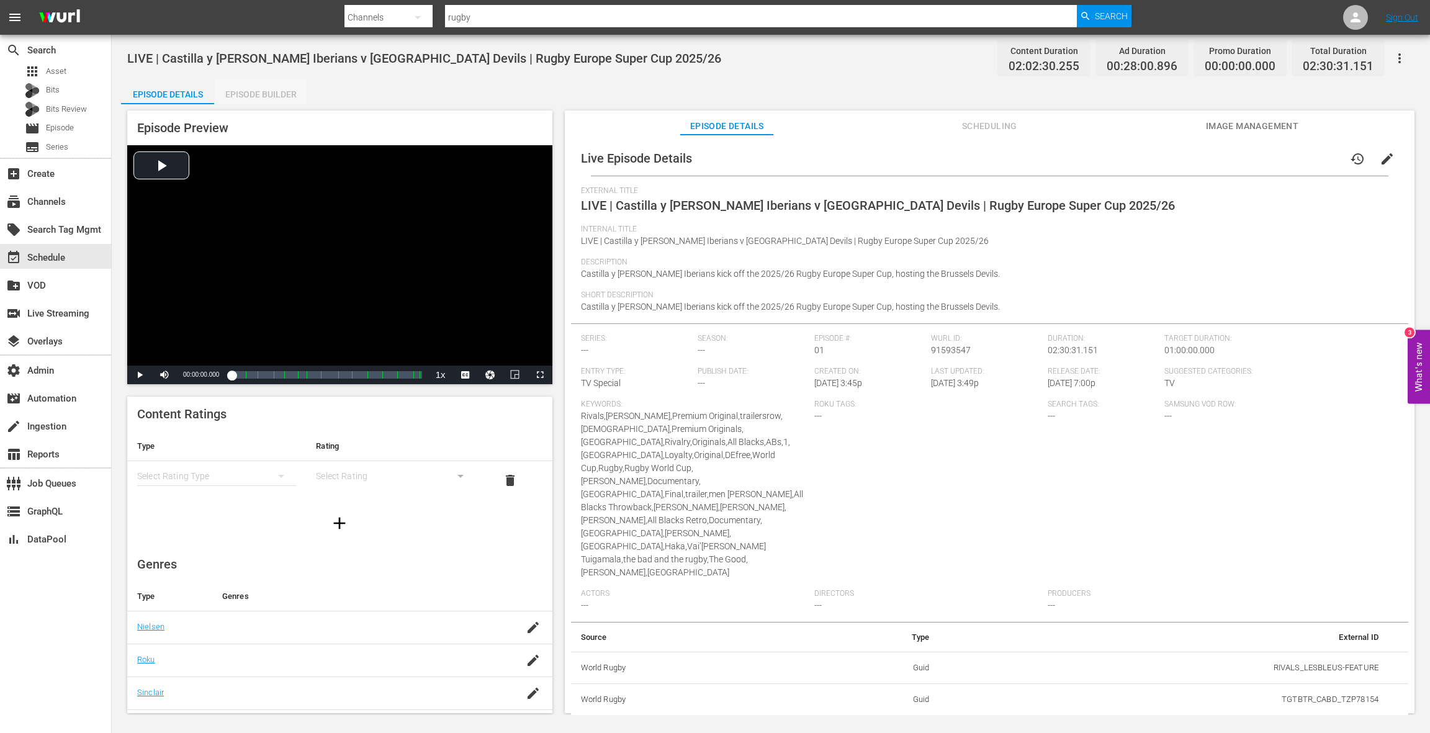
click at [283, 101] on div "Episode Builder" at bounding box center [260, 94] width 93 height 30
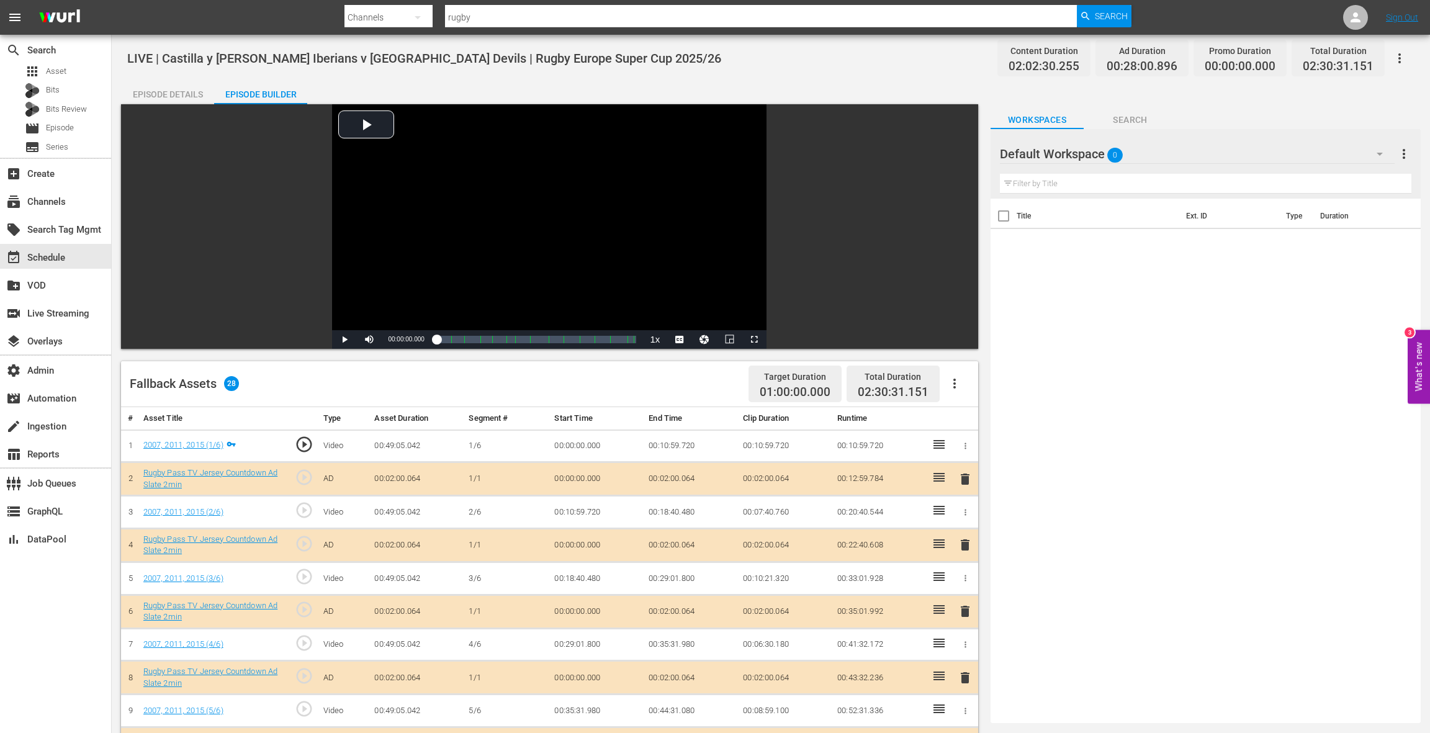
click at [176, 91] on div "Episode Details" at bounding box center [167, 94] width 93 height 30
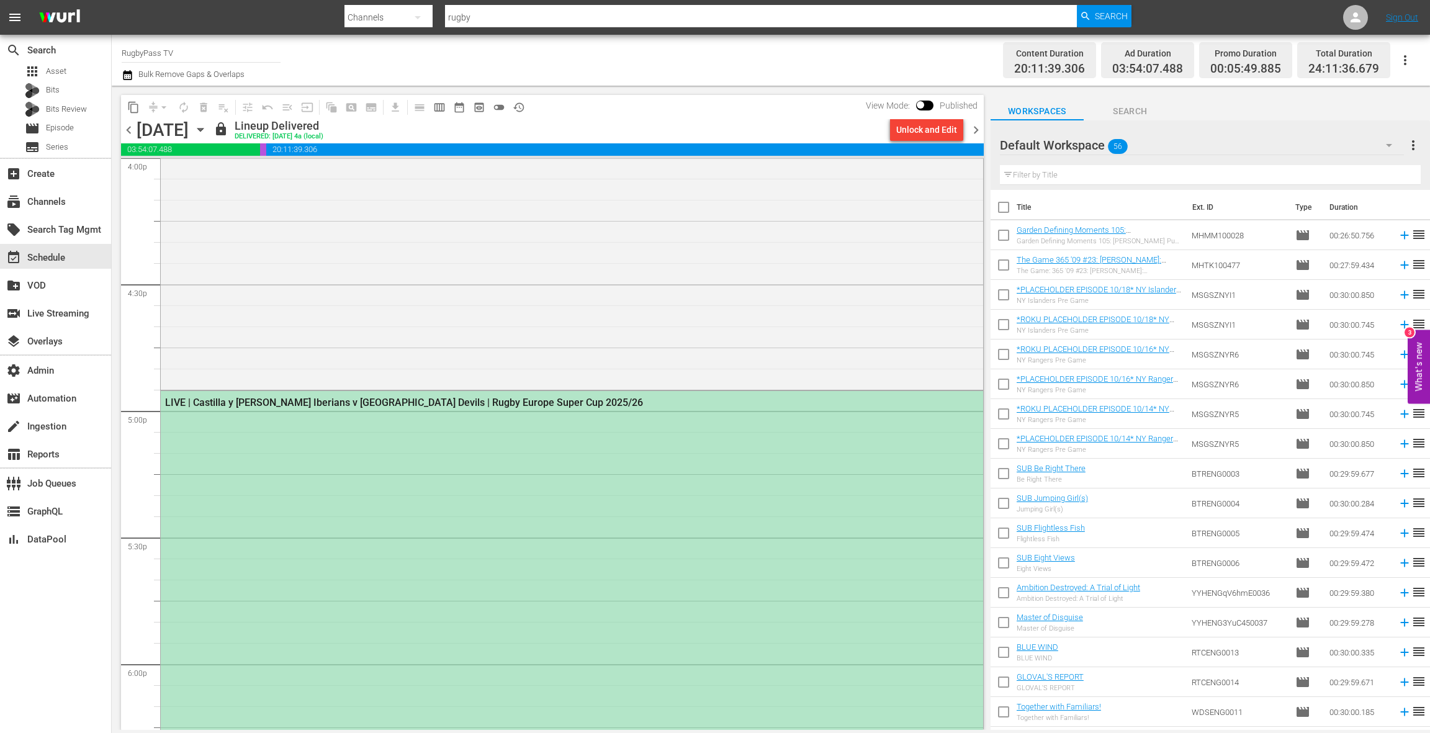
scroll to position [4114, 0]
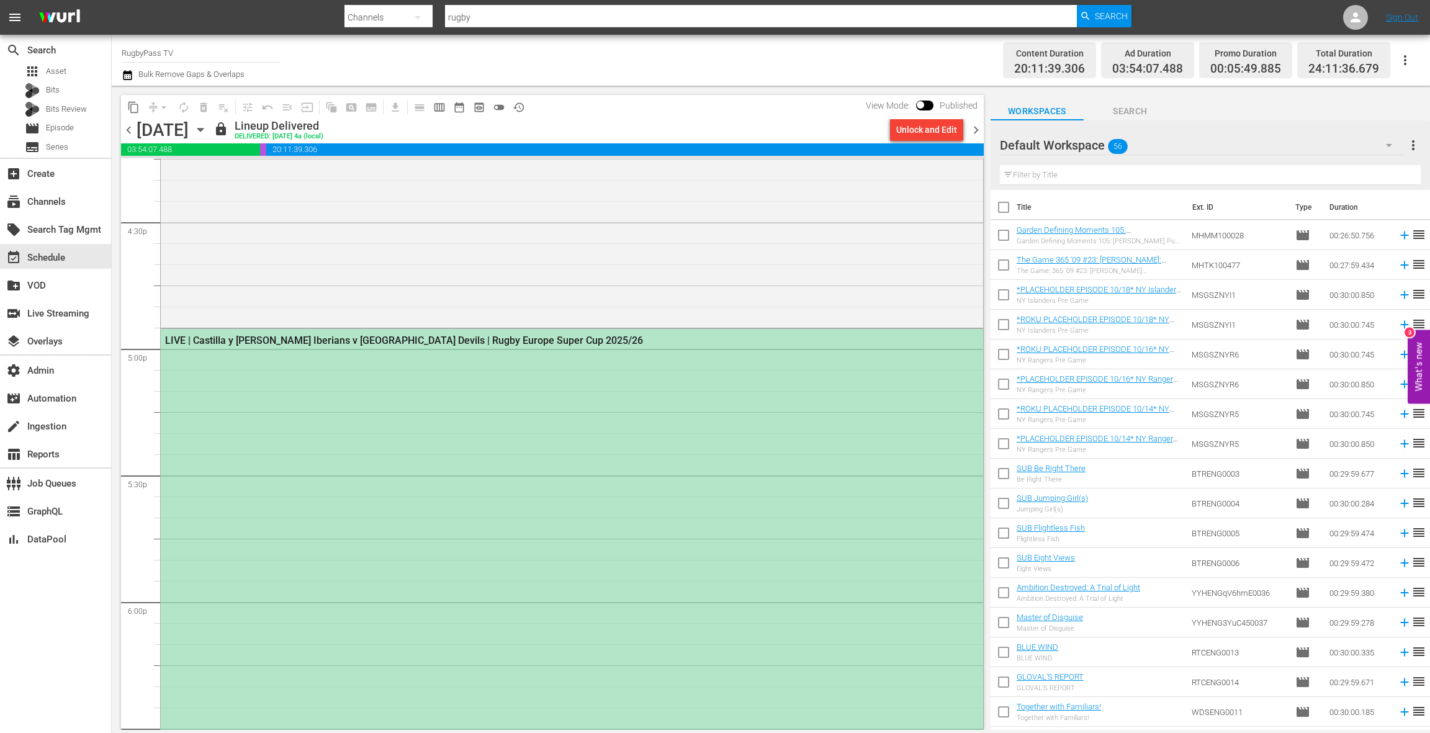
click at [385, 418] on div "LIVE | Castilla y Leon Iberians v Brussels Devils | Rugby Europe Super Cup 2025…" at bounding box center [572, 645] width 822 height 632
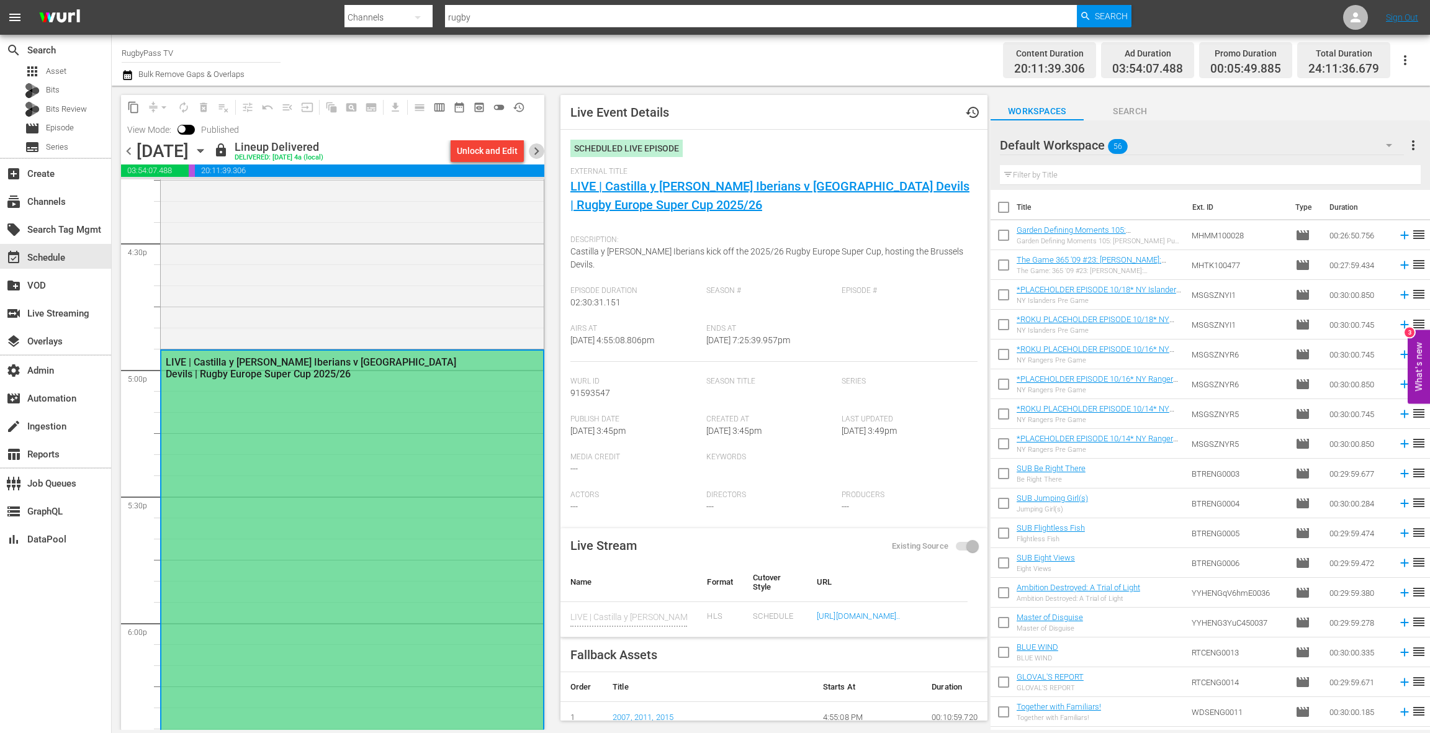
click at [538, 153] on span "chevron_right" at bounding box center [537, 151] width 16 height 16
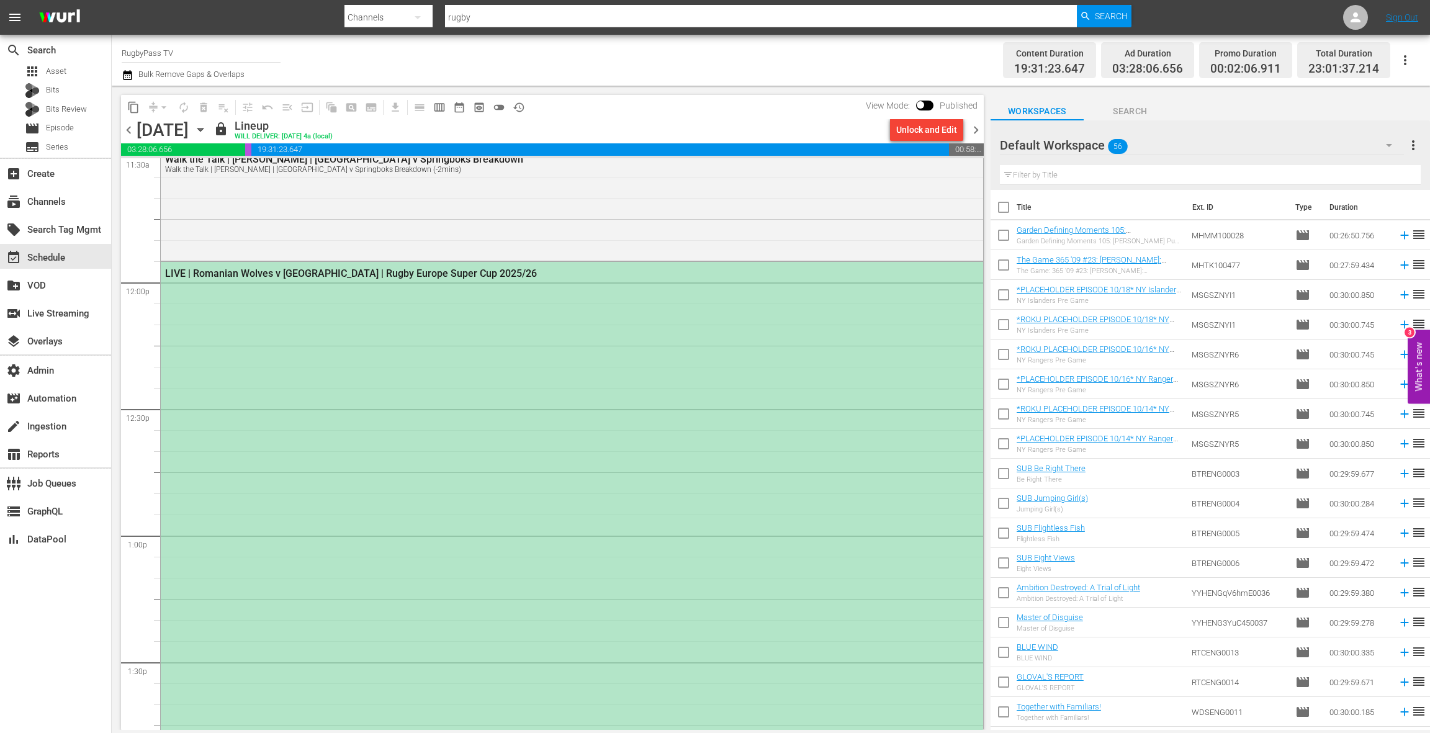
scroll to position [2918, 0]
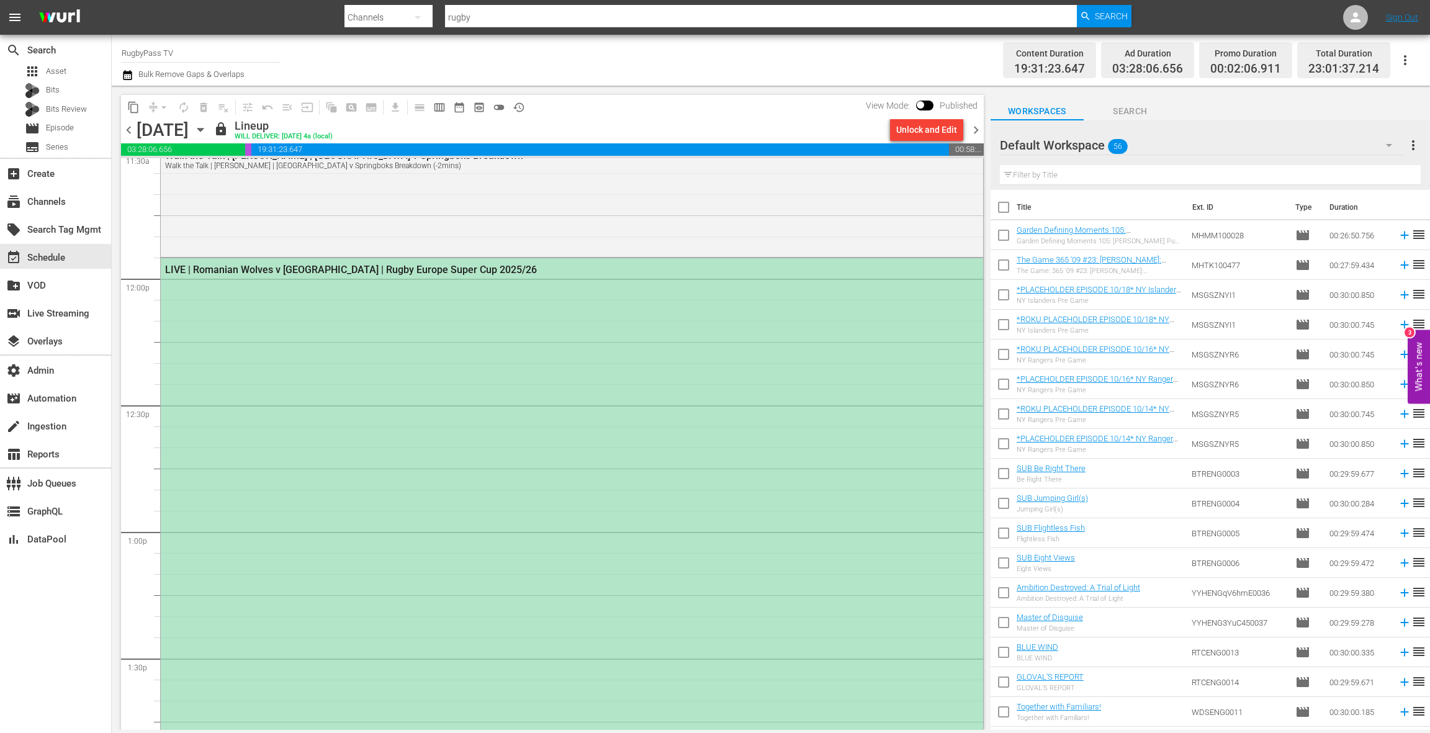
click at [521, 368] on div "LIVE | Romanian Wolves v Delta | Rugby Europe Super Cup 2025/26" at bounding box center [572, 573] width 822 height 630
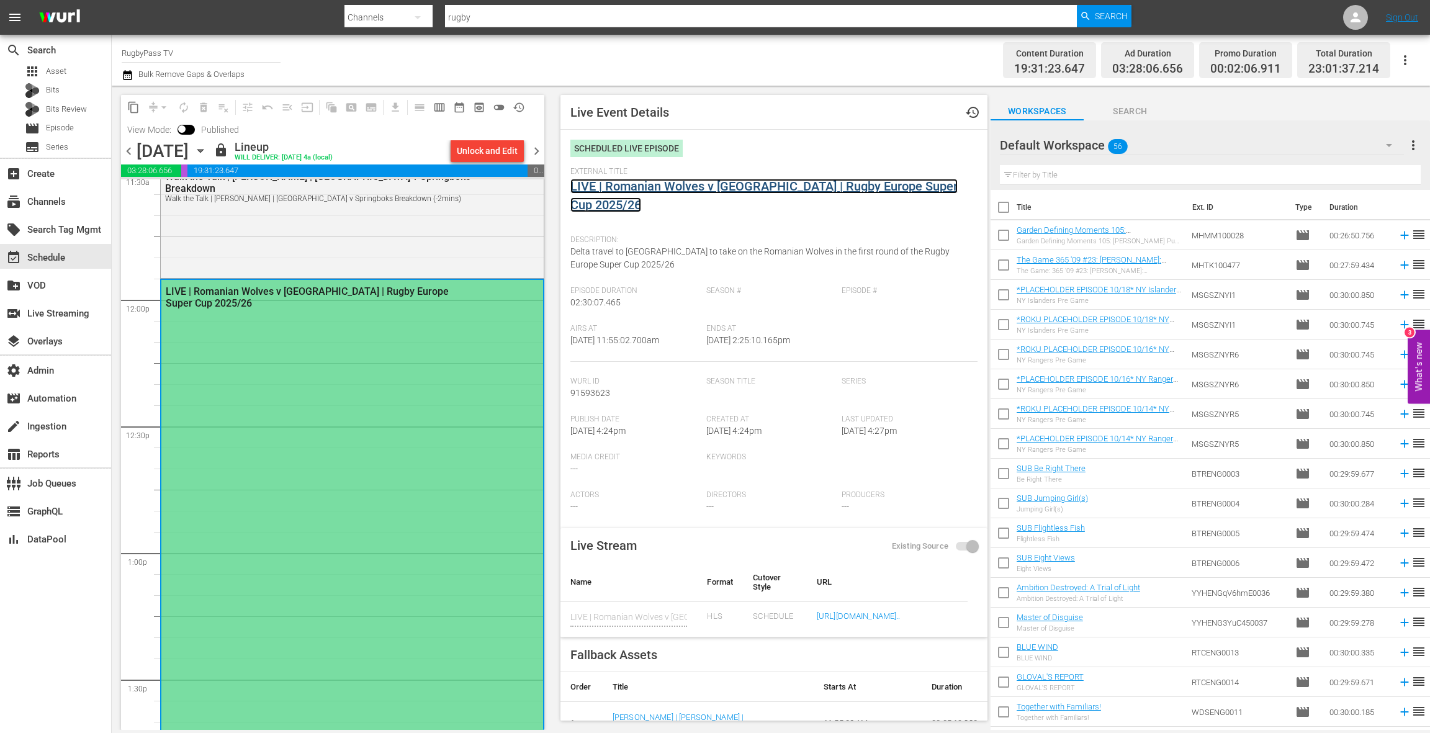
click at [742, 186] on link "LIVE | Romanian Wolves v Delta | Rugby Europe Super Cup 2025/26" at bounding box center [763, 196] width 387 height 34
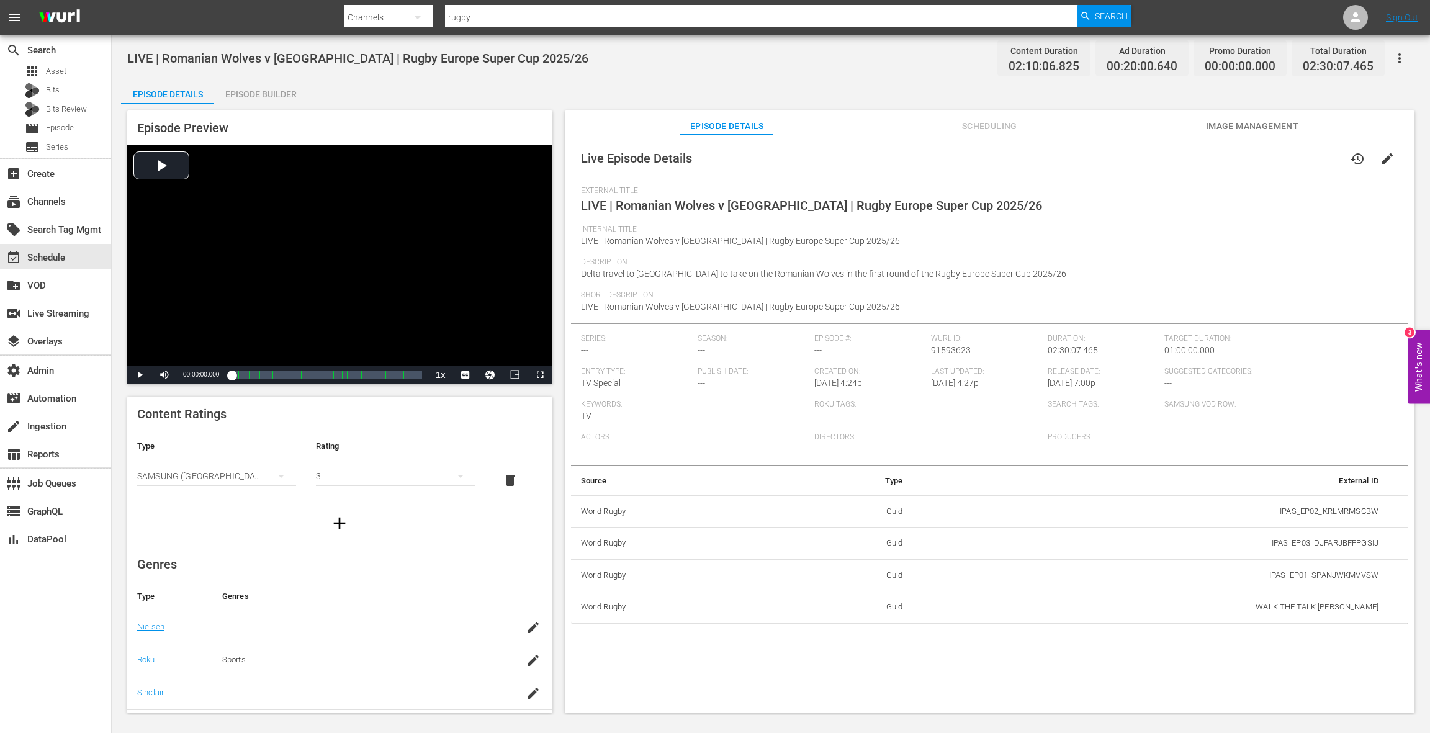
click at [1072, 125] on span "Image Management" at bounding box center [1251, 127] width 93 height 16
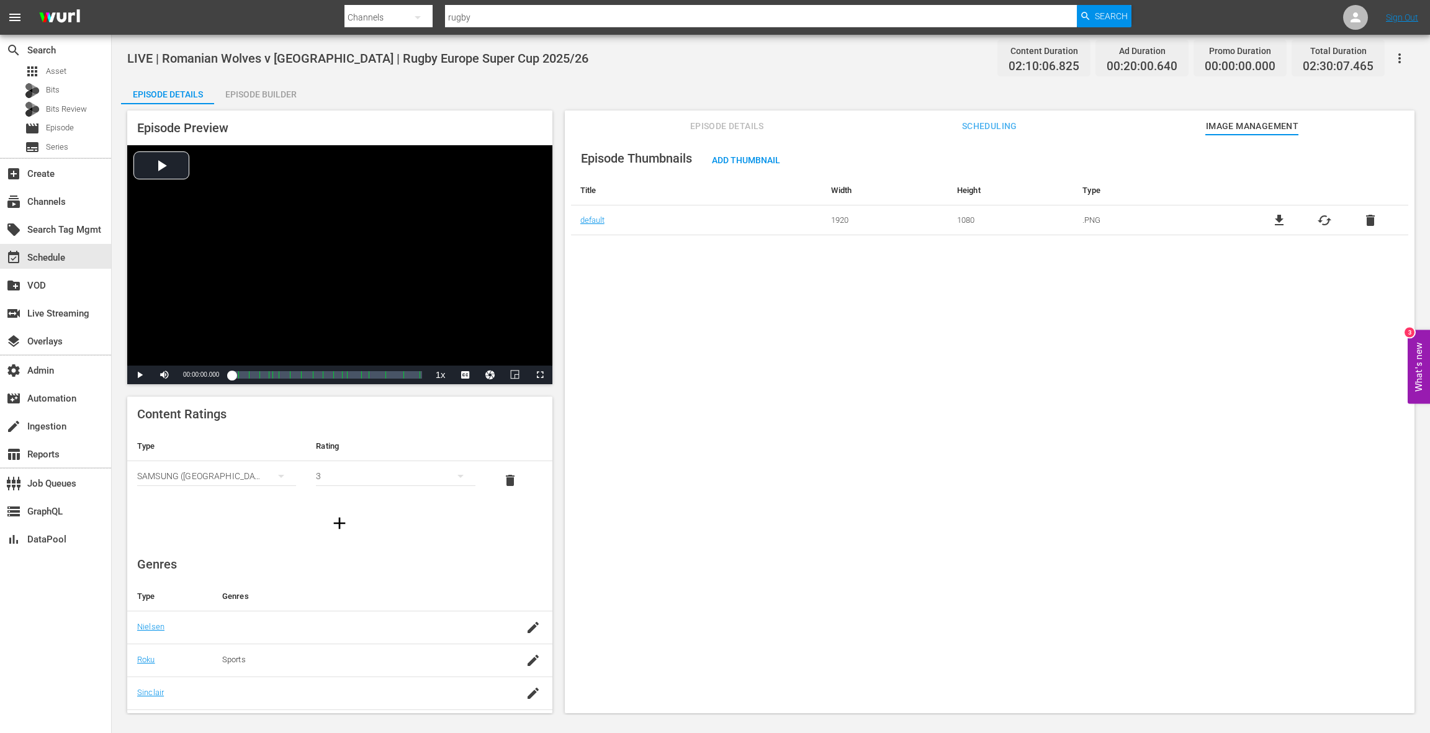
click at [994, 128] on span "Scheduling" at bounding box center [989, 127] width 93 height 16
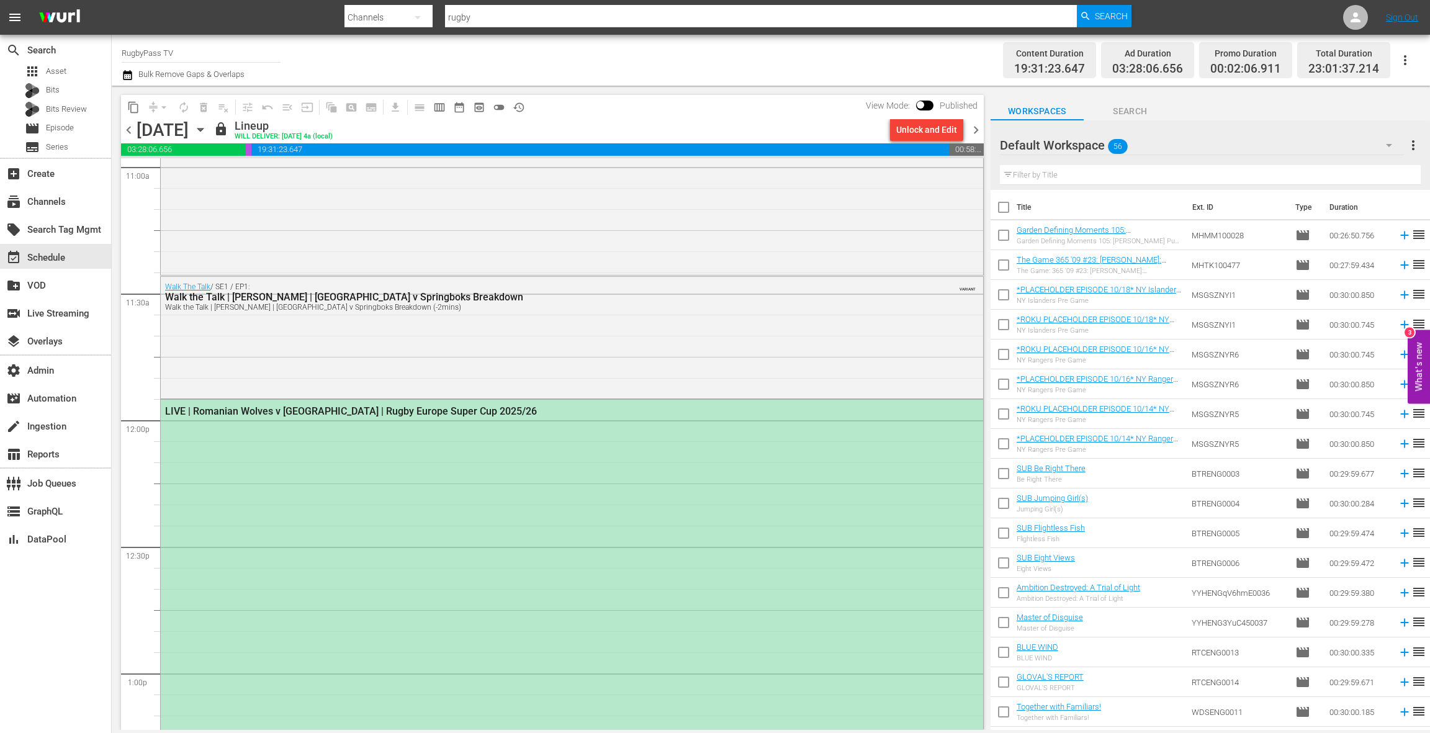
scroll to position [2969, 0]
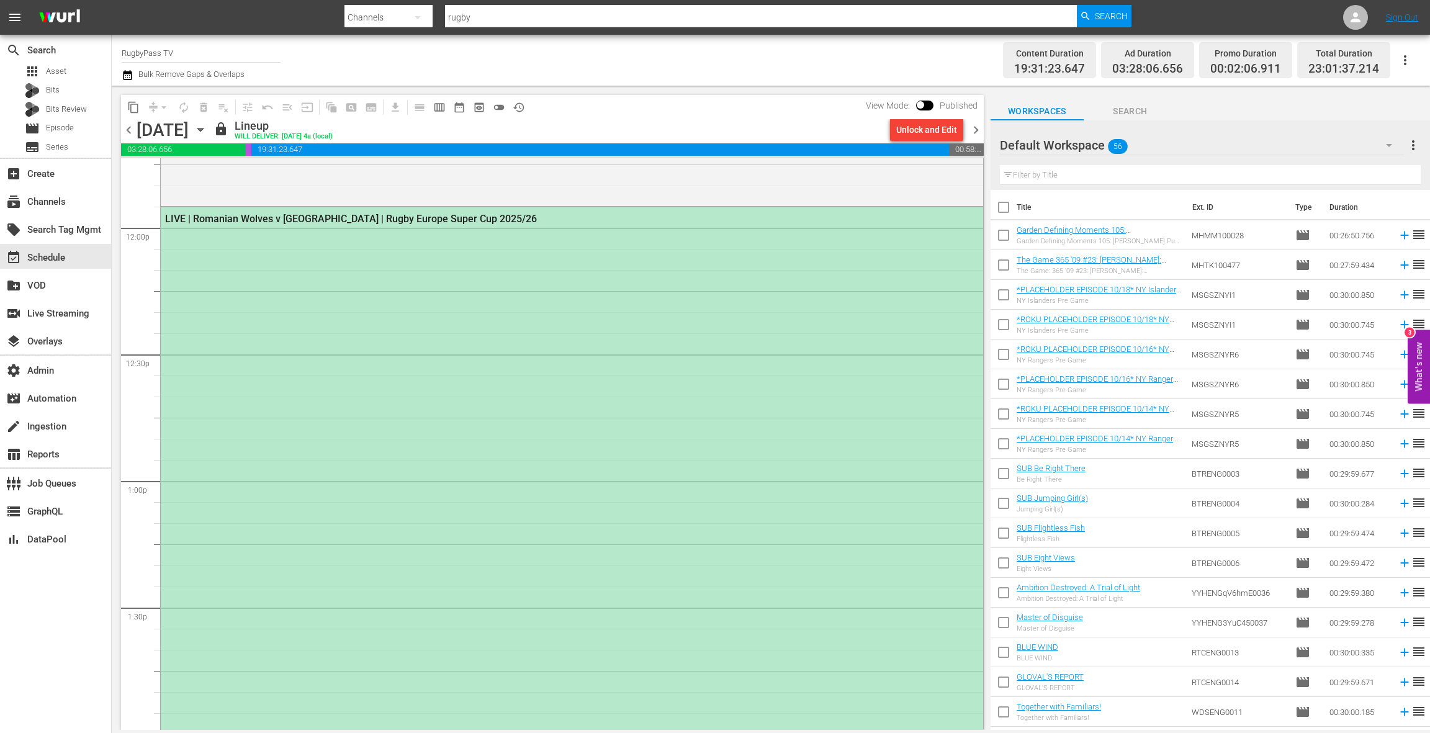
click at [642, 292] on div "LIVE | Romanian Wolves v Delta | Rugby Europe Super Cup 2025/26" at bounding box center [572, 522] width 822 height 630
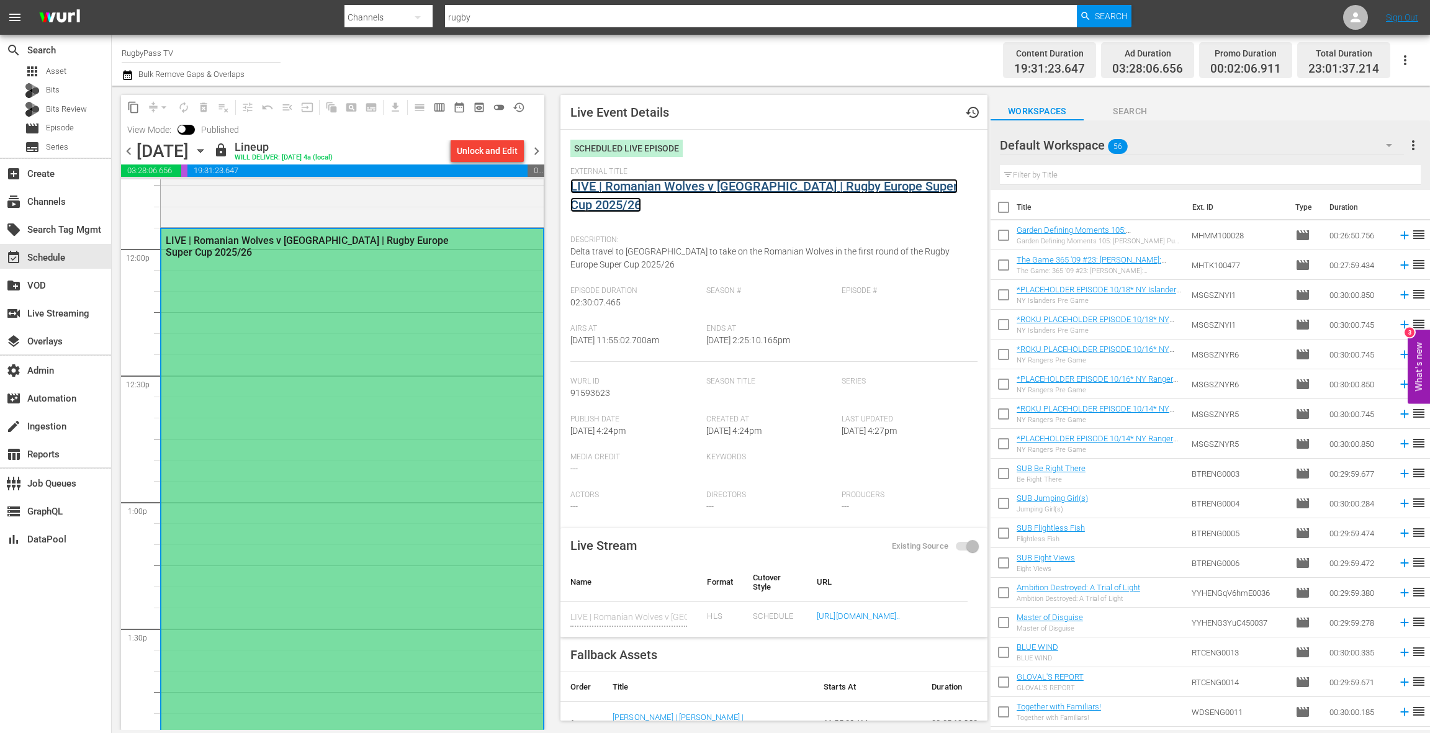
click at [644, 187] on link "LIVE | Romanian Wolves v Delta | Rugby Europe Super Cup 2025/26" at bounding box center [763, 196] width 387 height 34
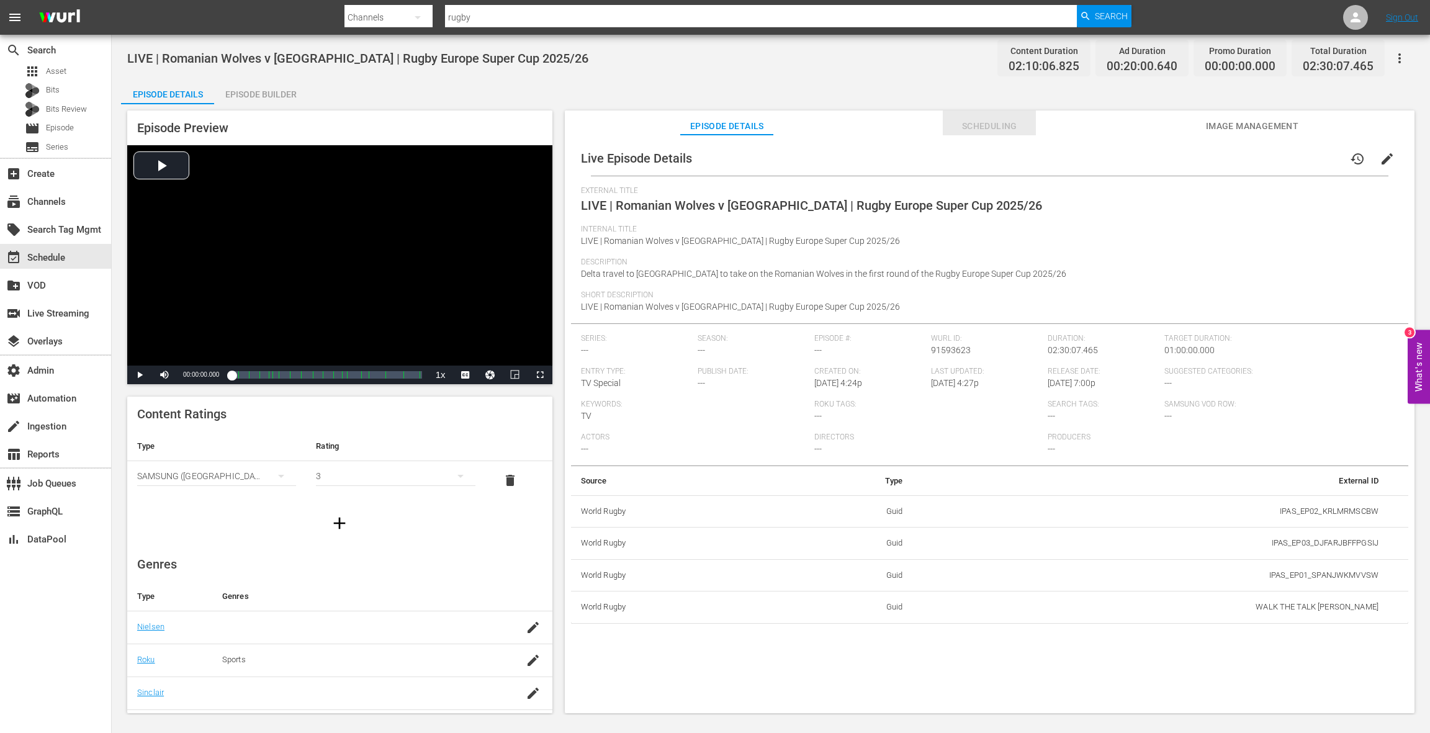
click at [985, 126] on span "Scheduling" at bounding box center [989, 127] width 93 height 16
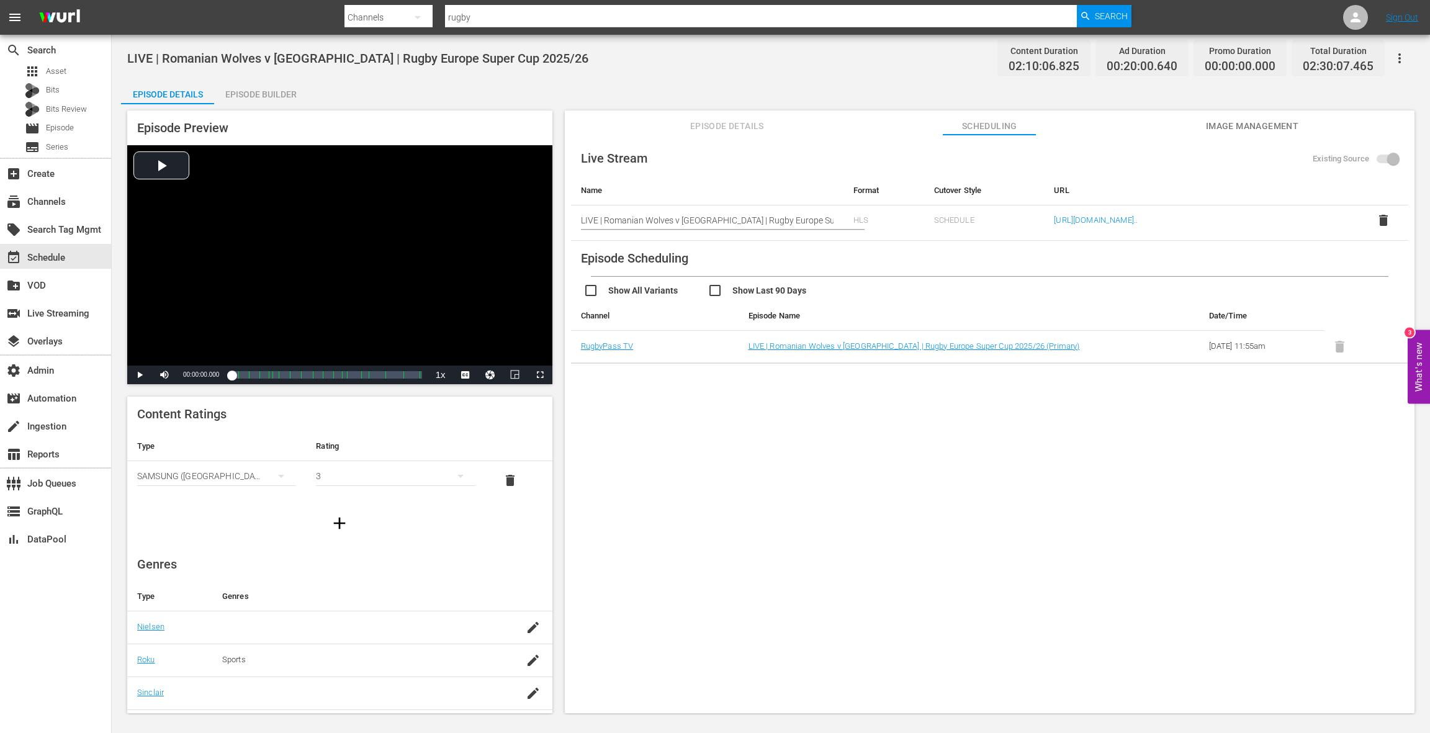
click at [729, 119] on span "Episode Details" at bounding box center [726, 127] width 93 height 16
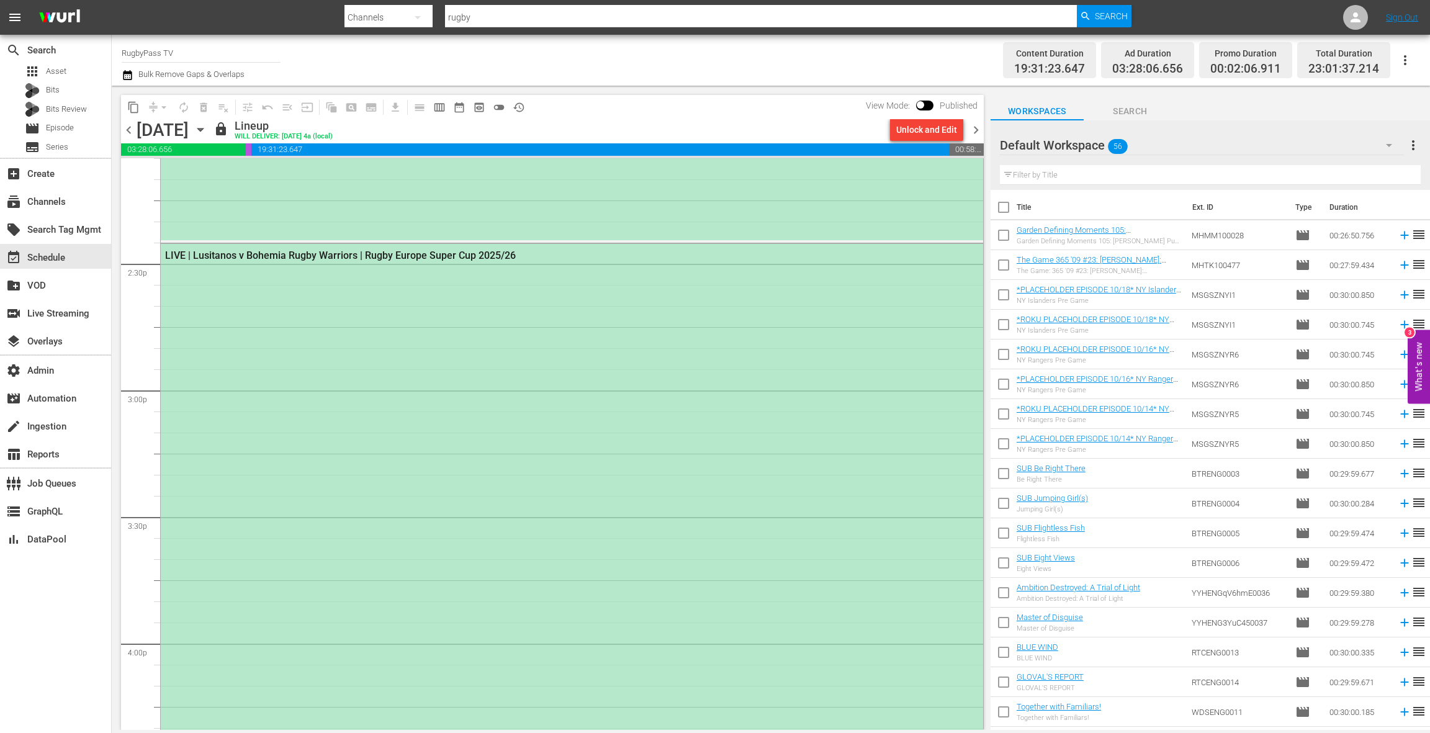
scroll to position [3642, 0]
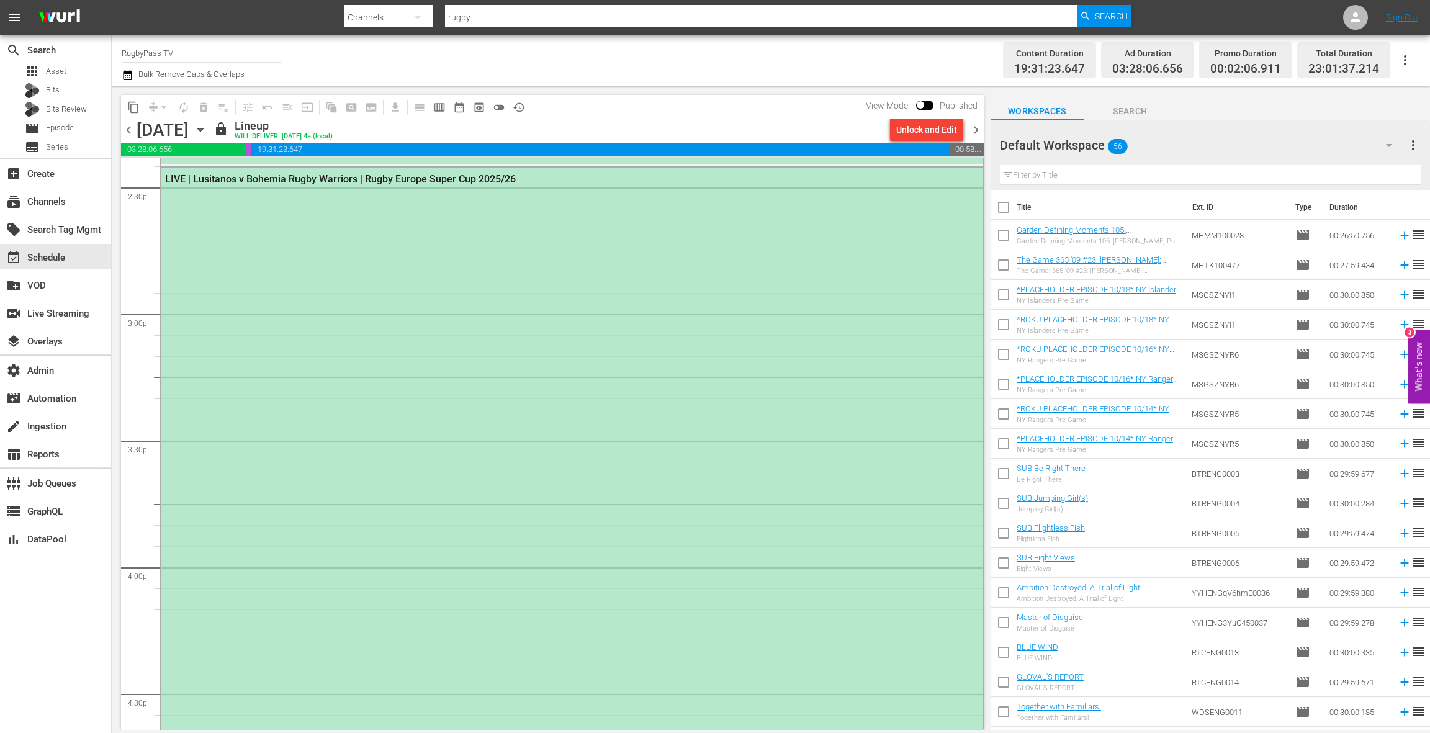
click at [505, 410] on div "LIVE | Lusitanos v Bohemia Rugby Warriors | Rugby Europe Super Cup 2025/26" at bounding box center [572, 483] width 822 height 630
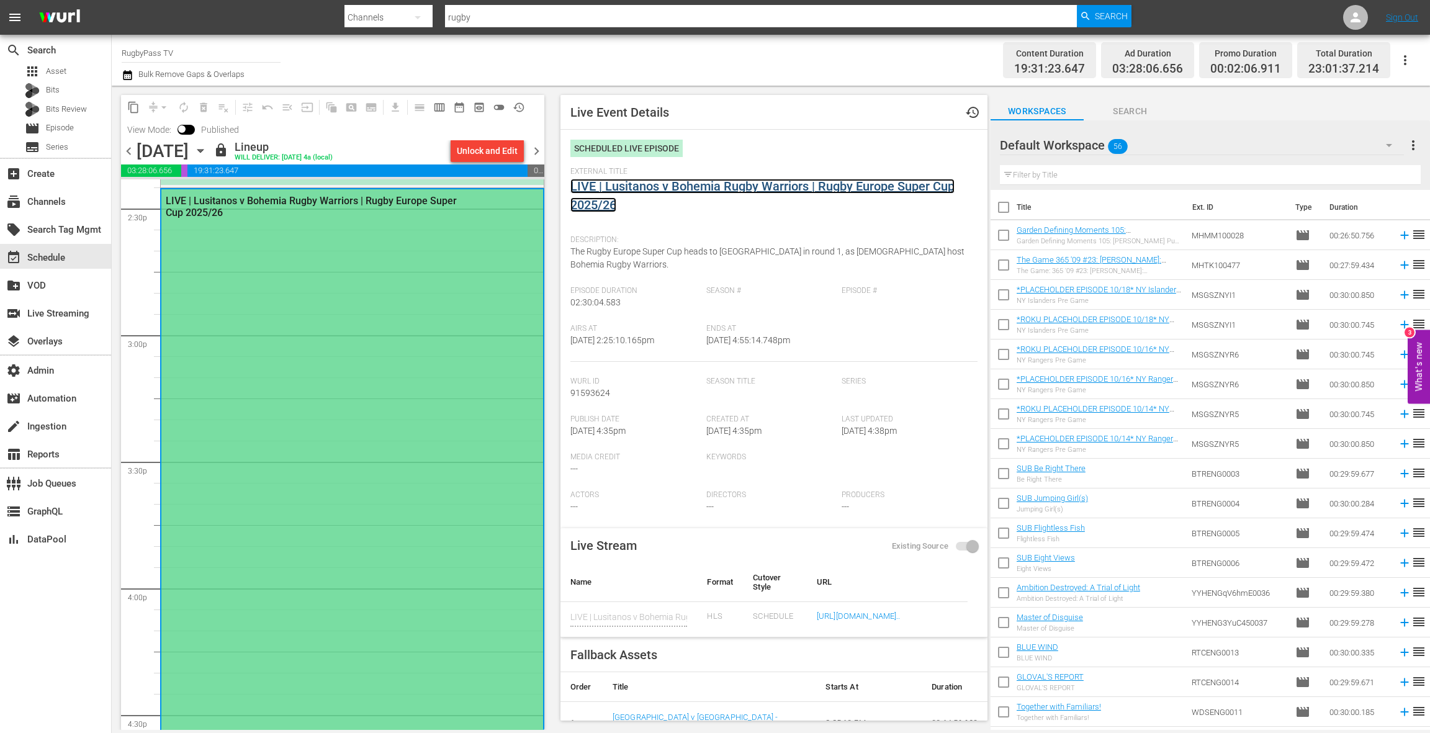
click at [684, 189] on link "LIVE | Lusitanos v Bohemia Rugby Warriors | Rugby Europe Super Cup 2025/26" at bounding box center [762, 196] width 384 height 34
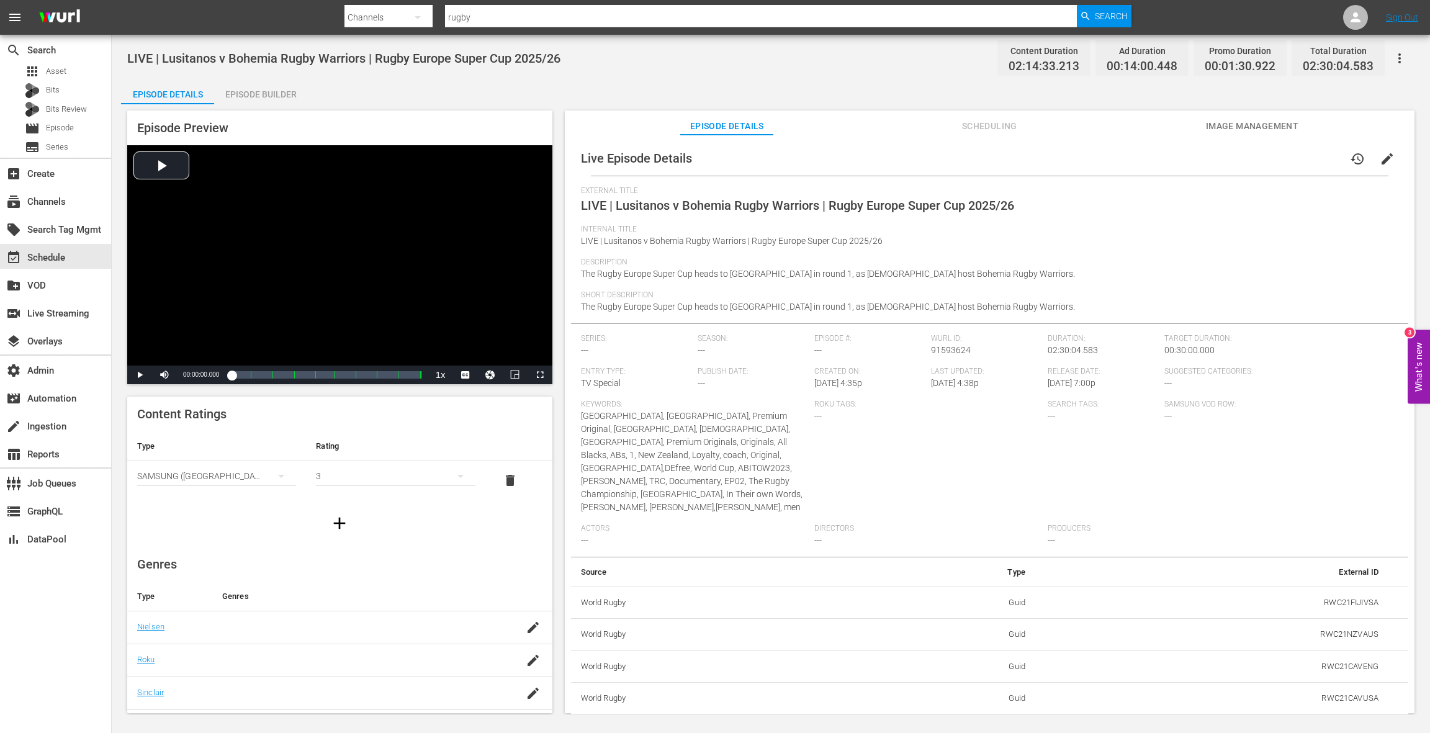
click at [231, 480] on div "SAMSUNG (Korea (the Republic of))" at bounding box center [216, 476] width 159 height 35
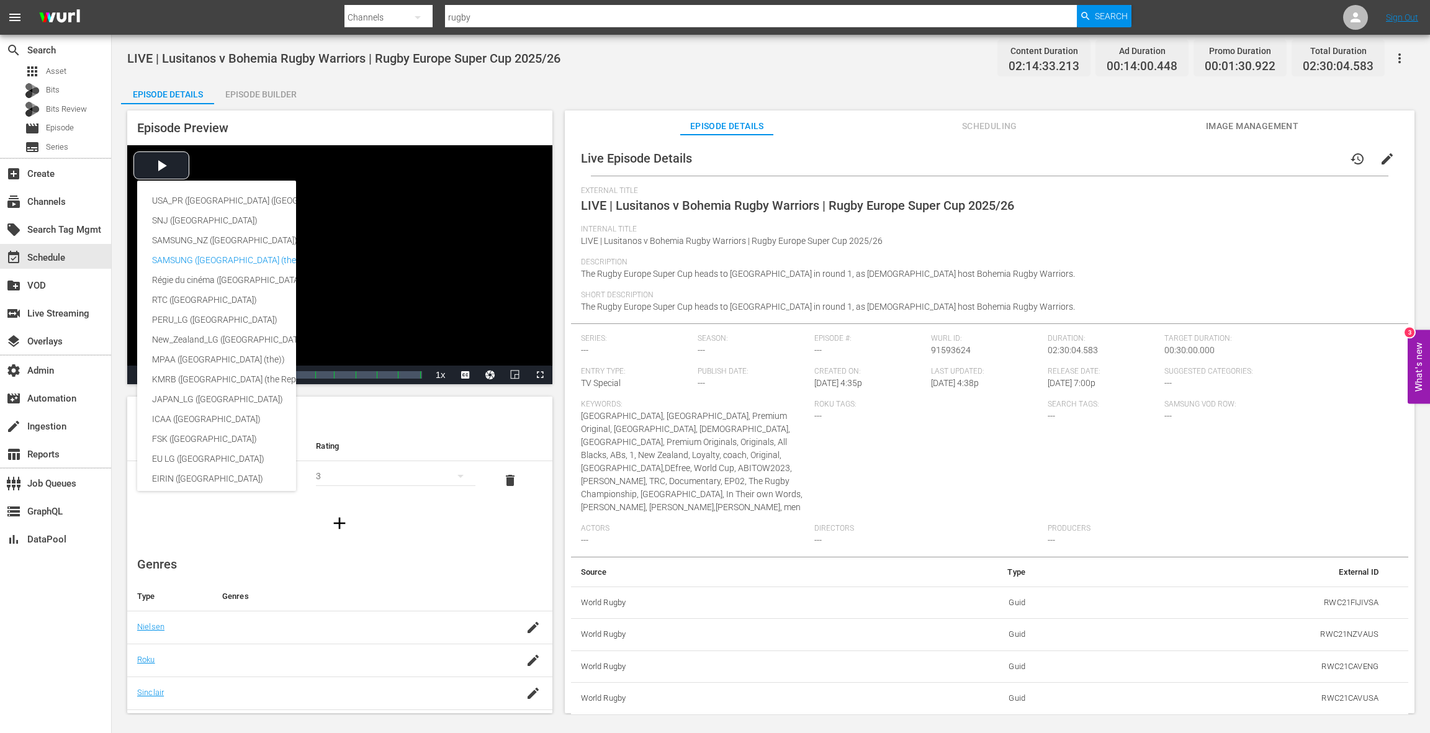
scroll to position [50, 0]
click at [413, 547] on div "USA_PR (United States of America (the)) SNJ (Brazil) SAMSUNG_NZ (New Zealand) S…" at bounding box center [715, 366] width 1430 height 733
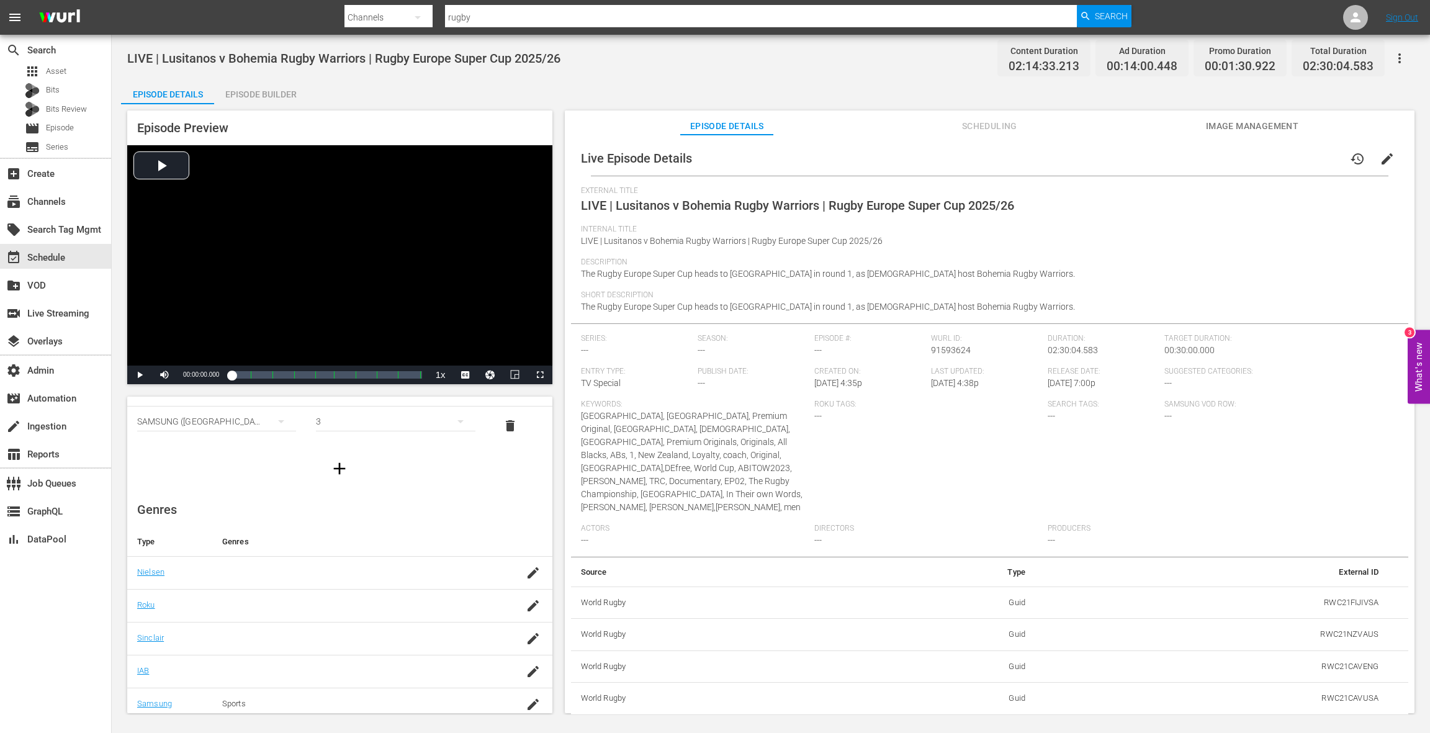
scroll to position [0, 0]
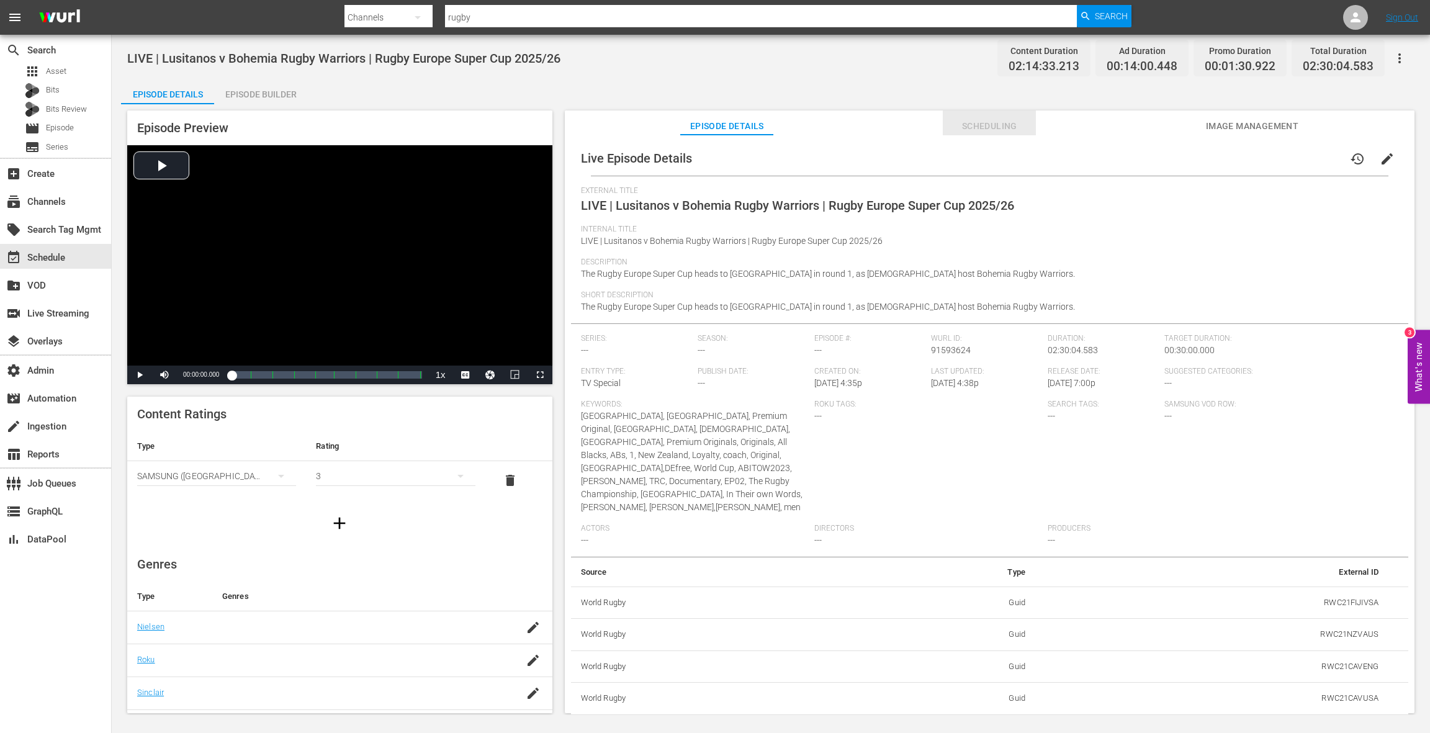
click at [1006, 127] on span "Scheduling" at bounding box center [989, 127] width 93 height 16
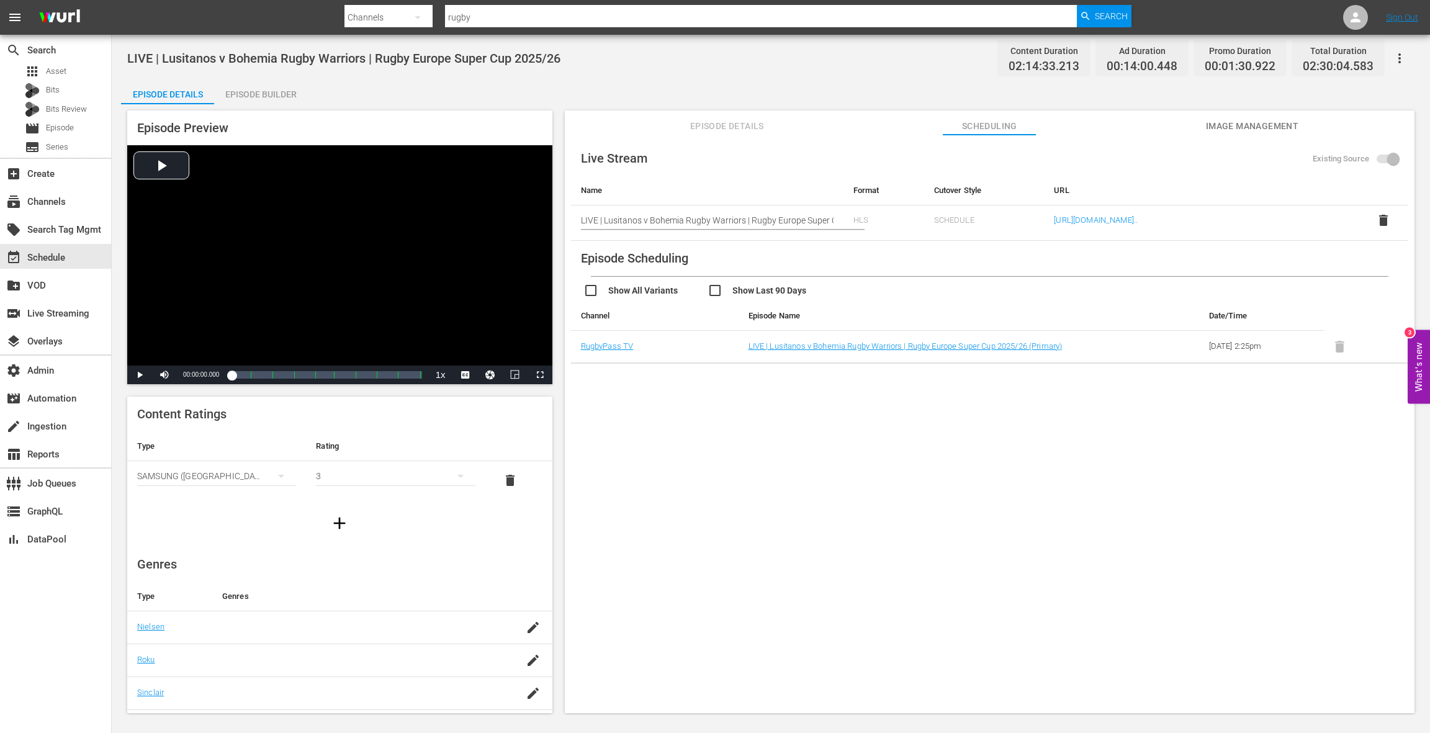
click at [1072, 128] on span "Image Management" at bounding box center [1251, 127] width 93 height 16
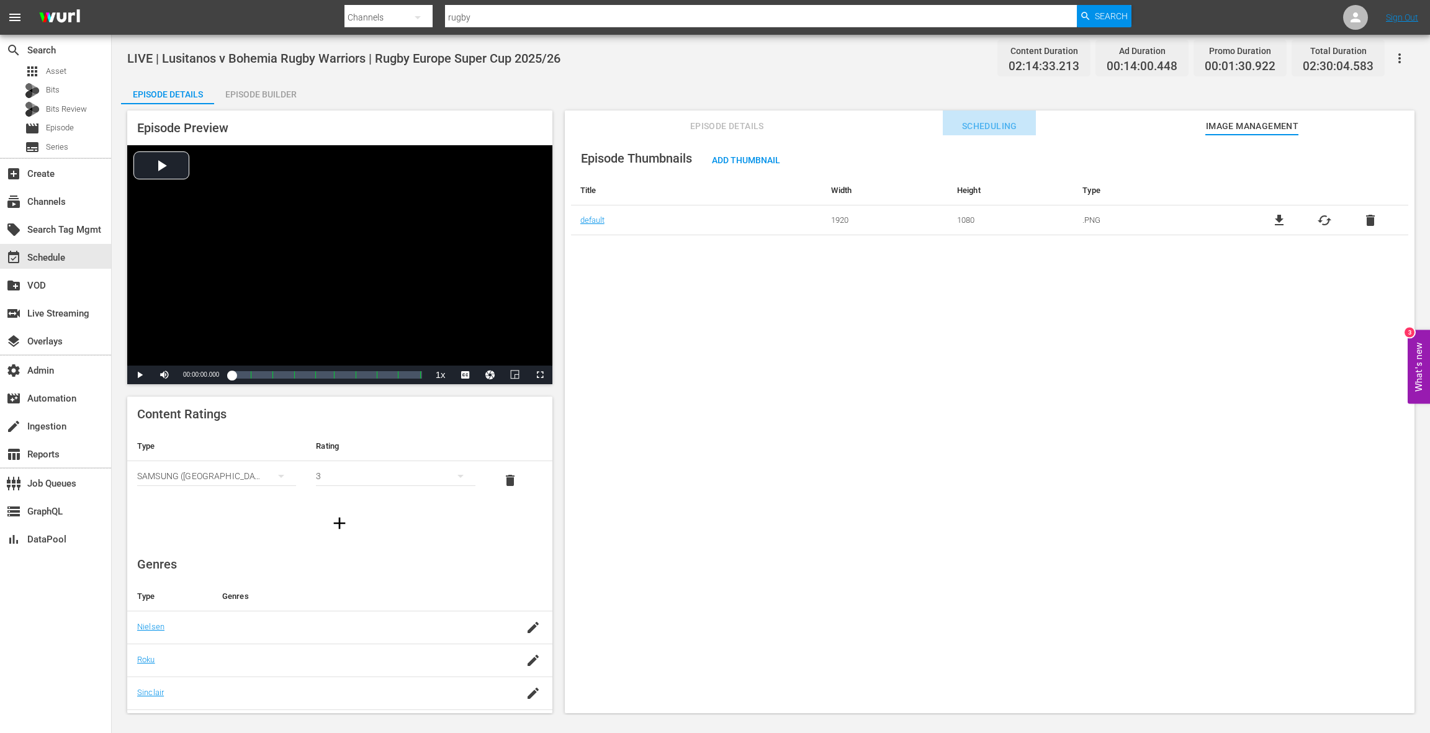
click at [990, 128] on span "Scheduling" at bounding box center [989, 127] width 93 height 16
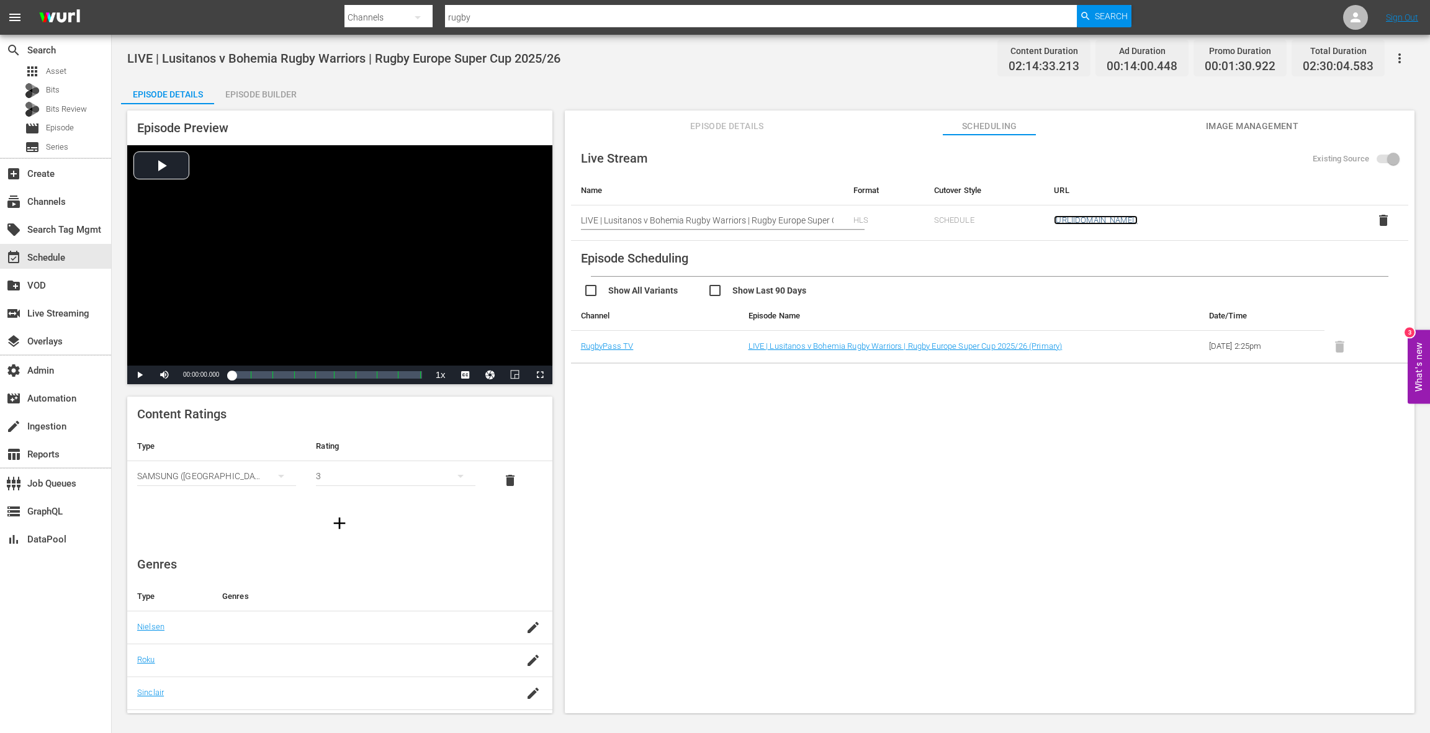
click at [1072, 216] on link "https://zfaq608xik.execute-api.us-east-1.amazonaws.com/api/endeavor-proxy/68682…" at bounding box center [1096, 219] width 84 height 9
click at [722, 122] on span "Episode Details" at bounding box center [726, 127] width 93 height 16
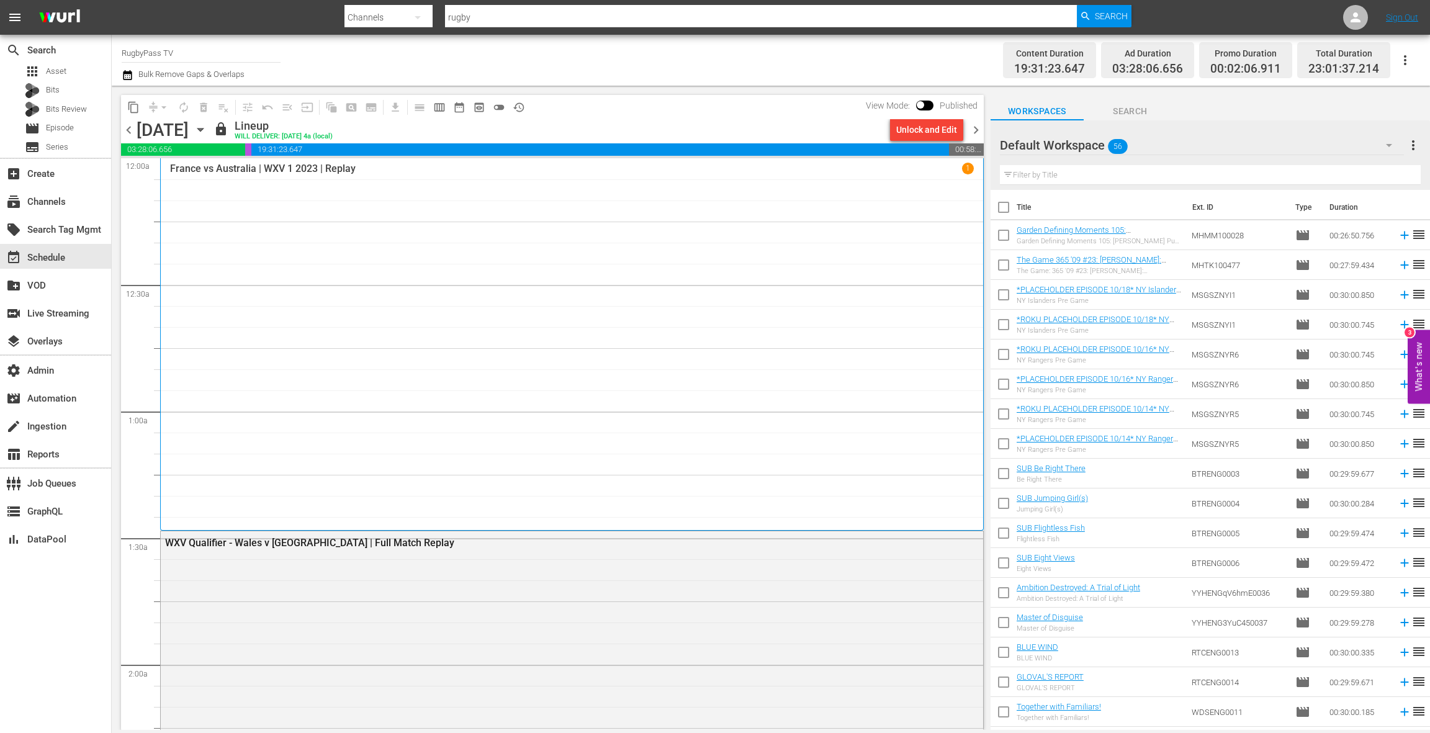
click at [978, 130] on span "chevron_right" at bounding box center [976, 130] width 16 height 16
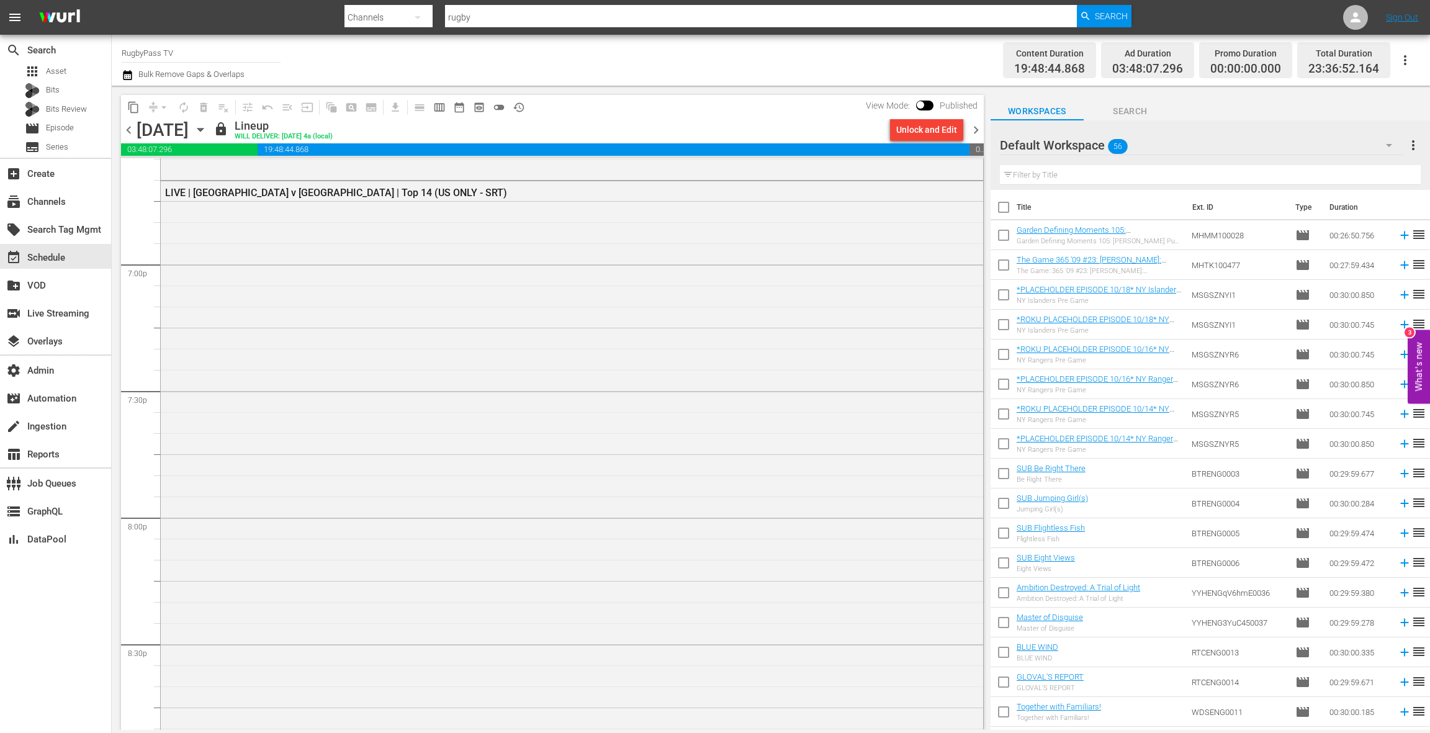
scroll to position [4708, 0]
click at [603, 330] on div "LIVE | Toulouse v Bordeaux | Top 14 (US ONLY - SRT)" at bounding box center [572, 494] width 822 height 632
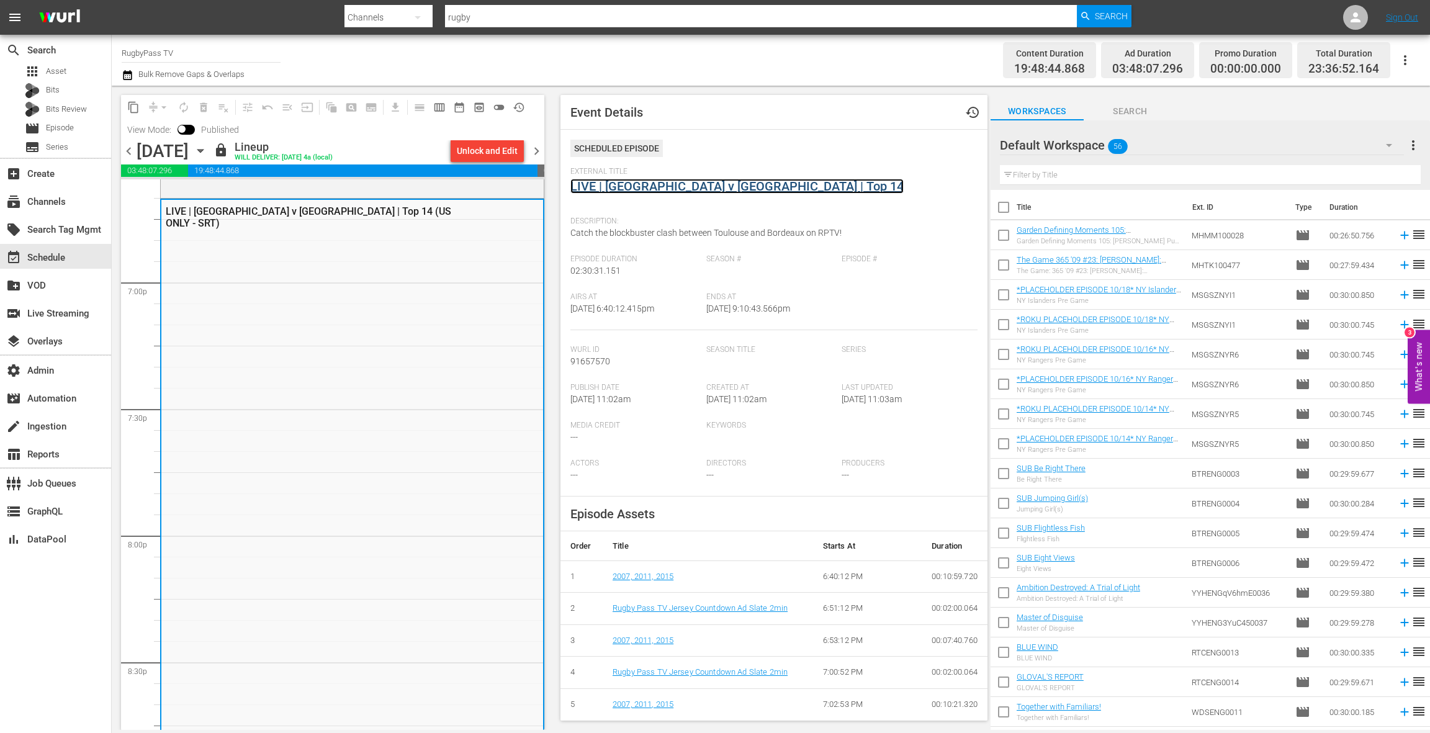
click at [660, 189] on link "LIVE | Toulouse v Bordeaux | Top 14" at bounding box center [736, 186] width 333 height 15
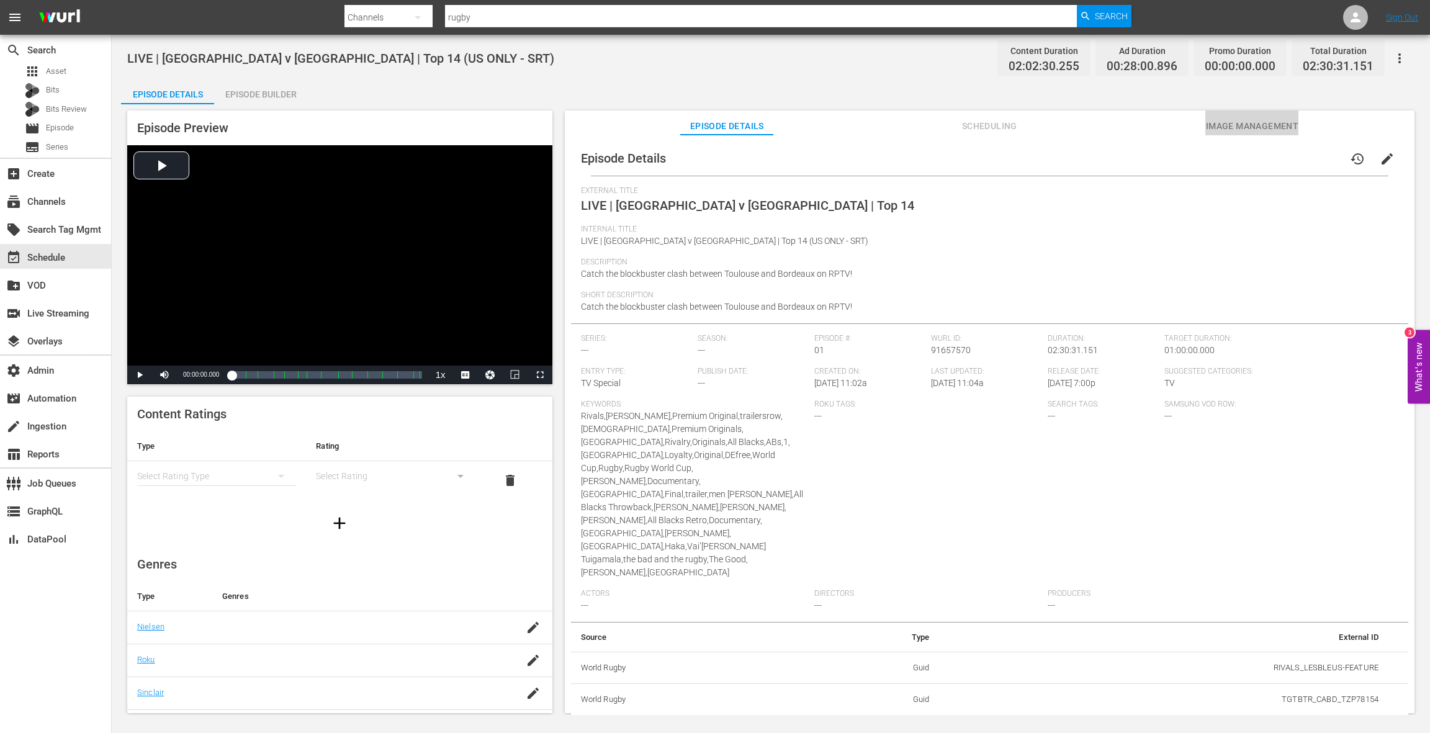
drag, startPoint x: 1237, startPoint y: 130, endPoint x: 1077, endPoint y: 133, distance: 160.8
click at [1072, 130] on span "Image Management" at bounding box center [1251, 127] width 93 height 16
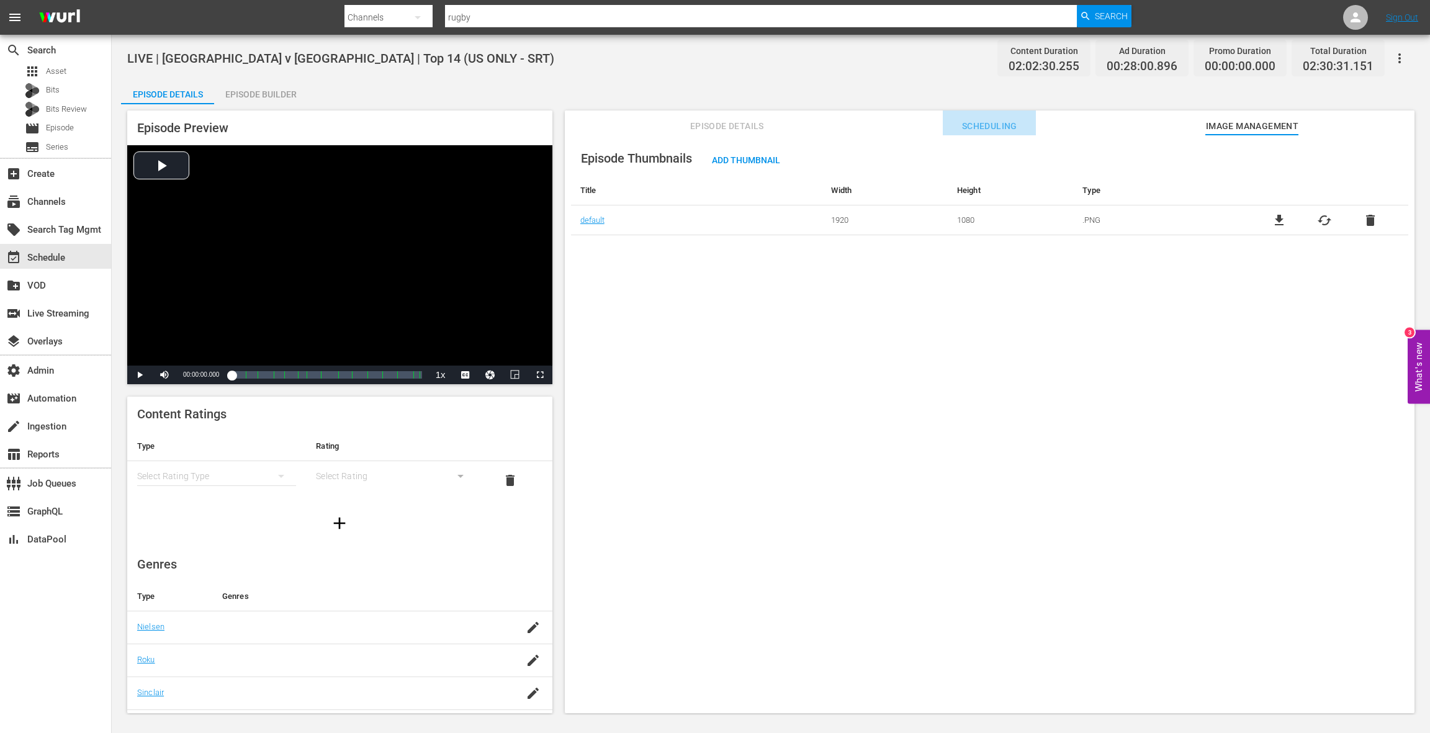
click at [978, 128] on span "Scheduling" at bounding box center [989, 127] width 93 height 16
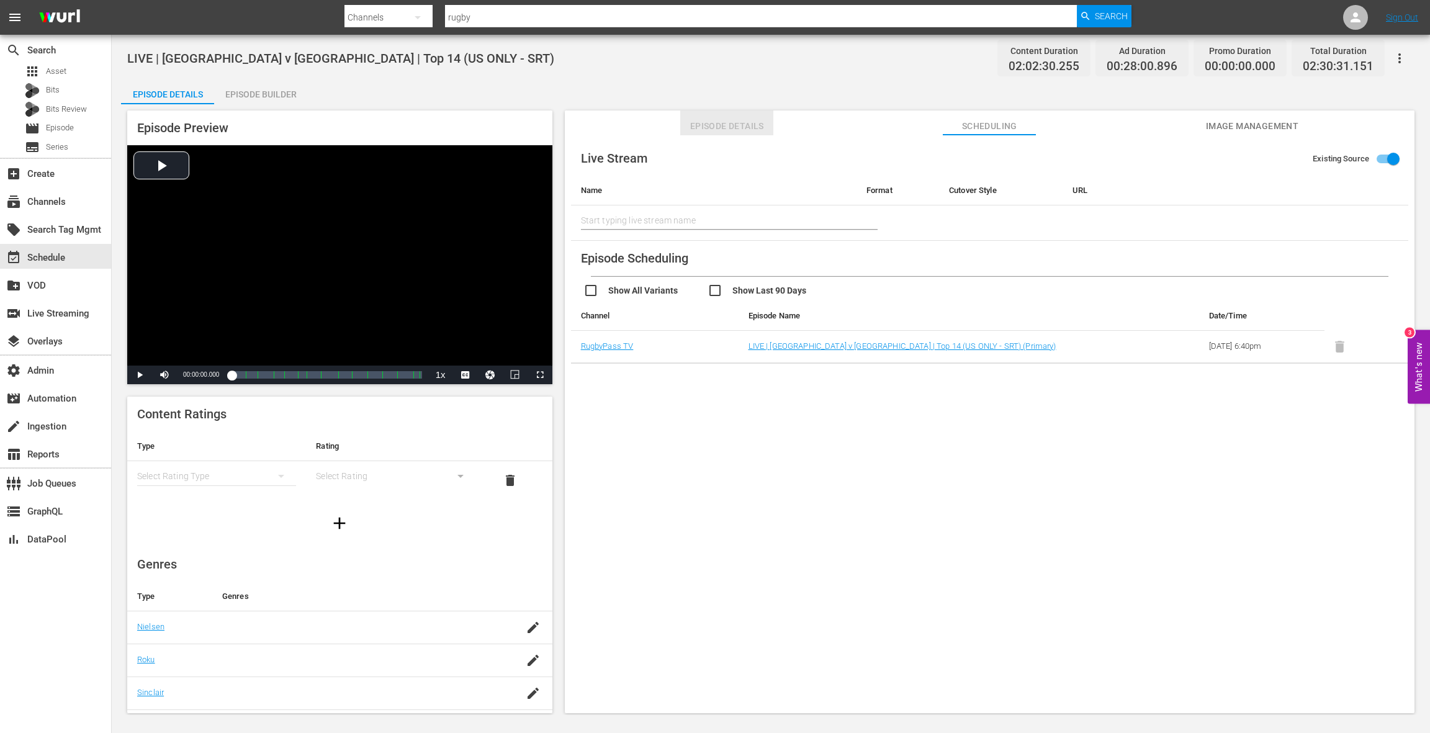
click at [732, 125] on span "Episode Details" at bounding box center [726, 127] width 93 height 16
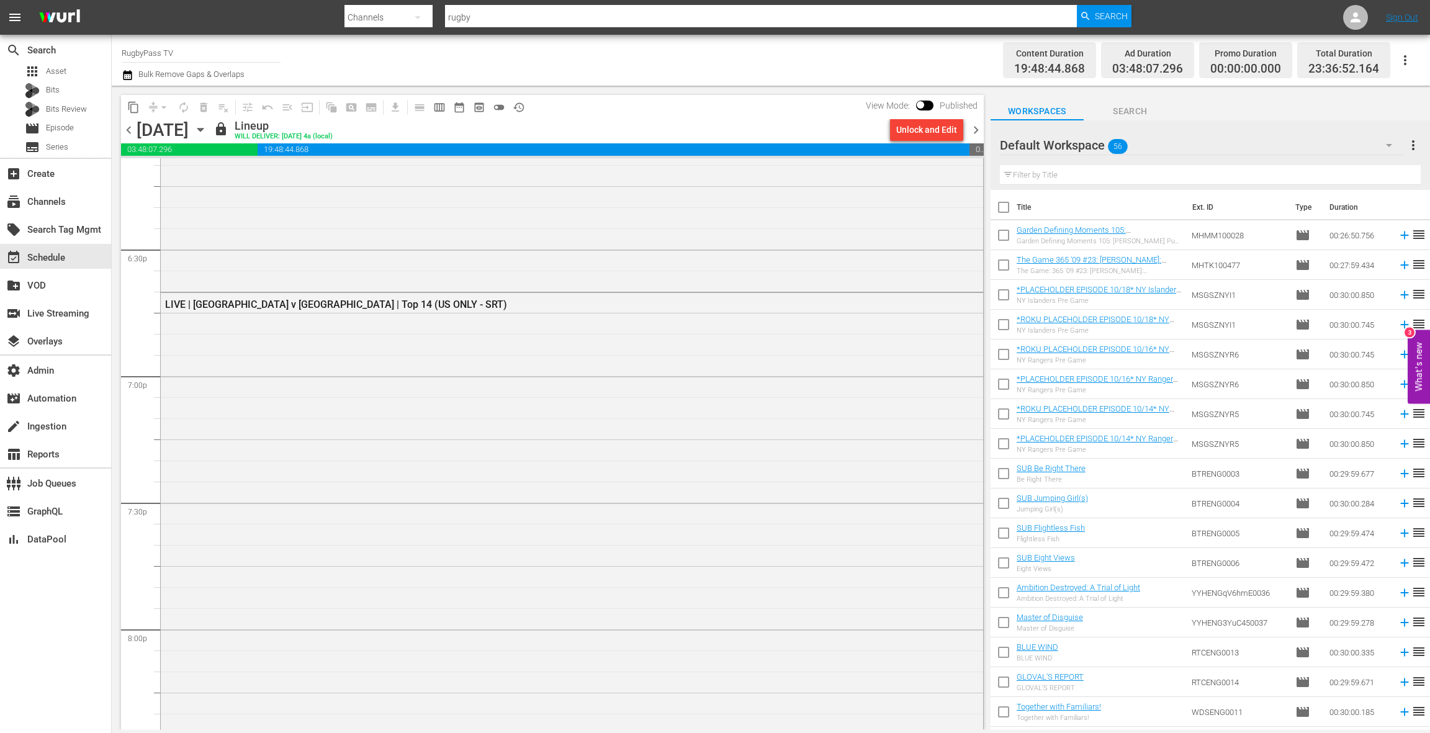
scroll to position [4622, 0]
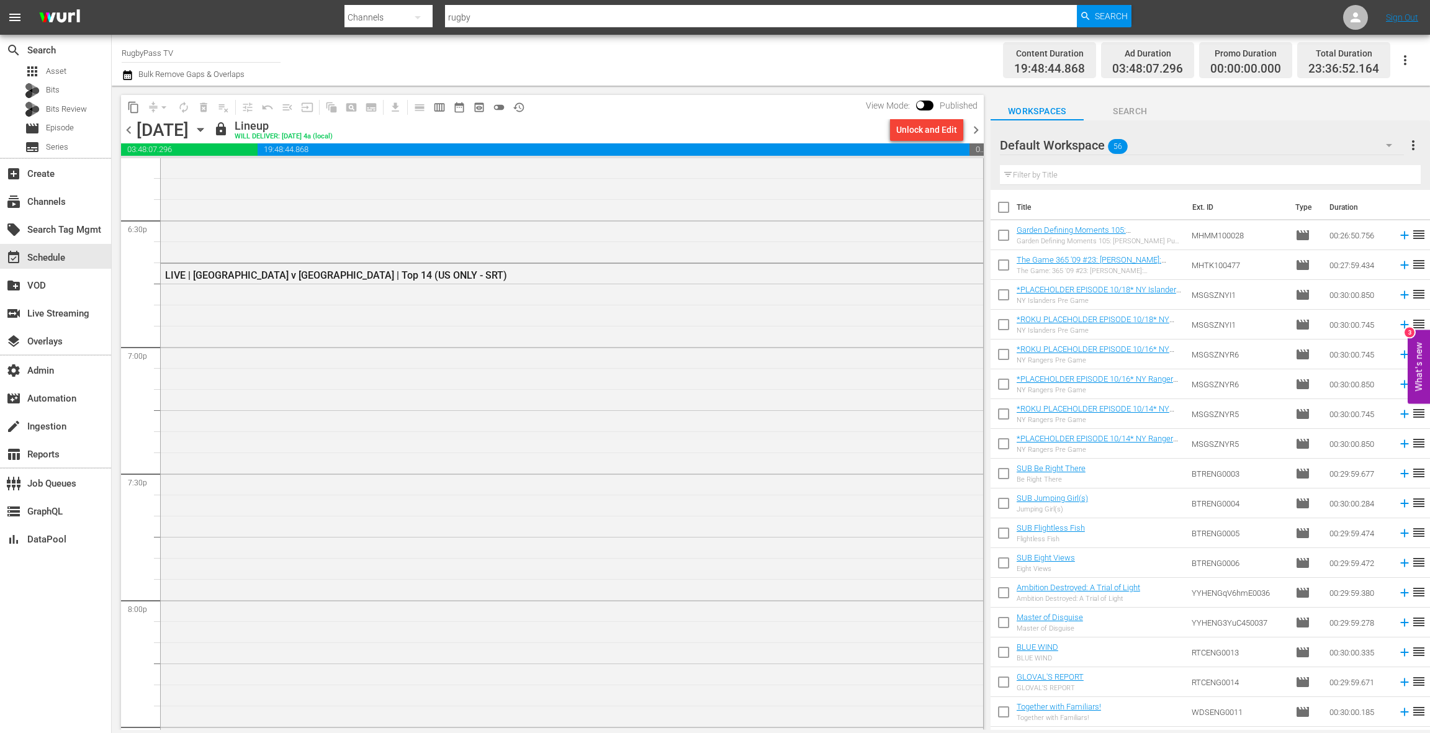
click at [462, 387] on div "LIVE | Toulouse v Bordeaux | Top 14 (US ONLY - SRT)" at bounding box center [572, 580] width 822 height 632
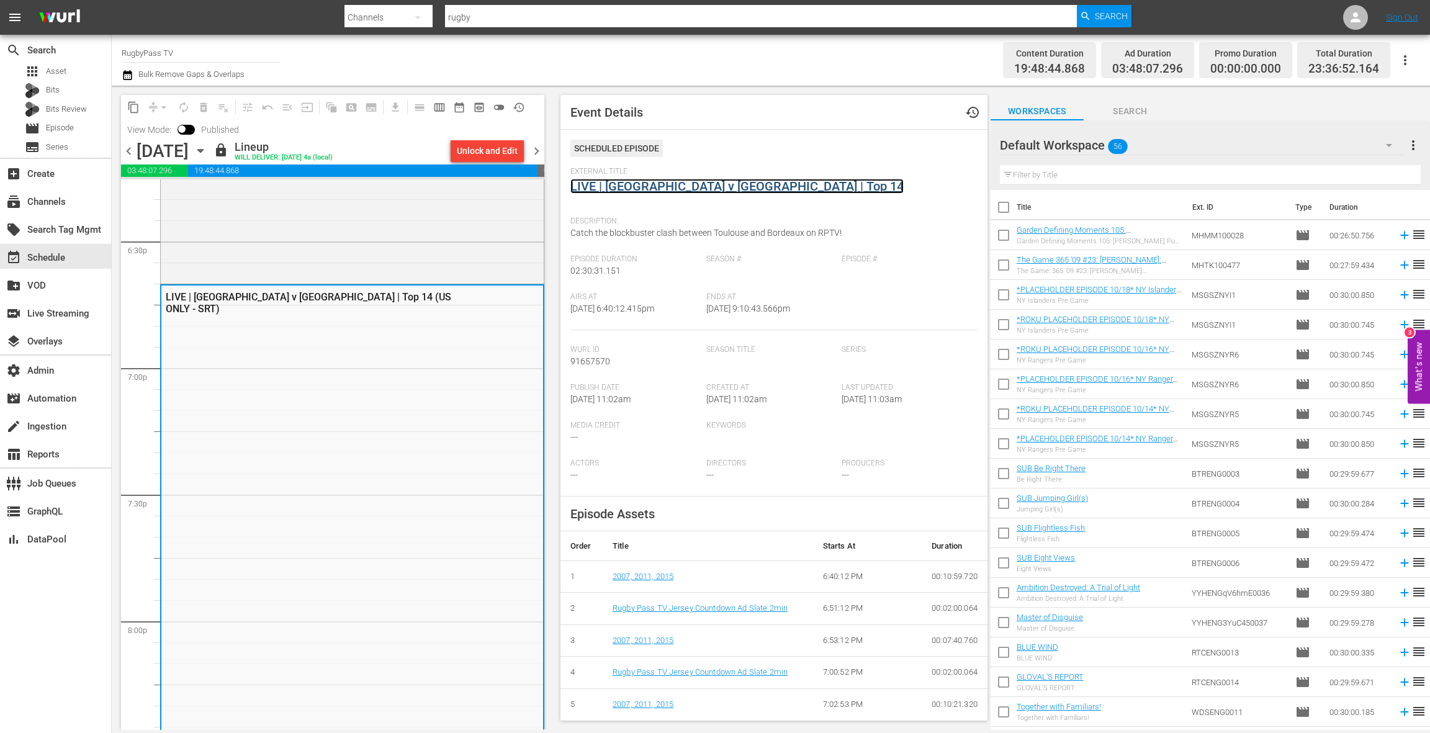
click at [658, 192] on link "LIVE | Toulouse v Bordeaux | Top 14" at bounding box center [736, 186] width 333 height 15
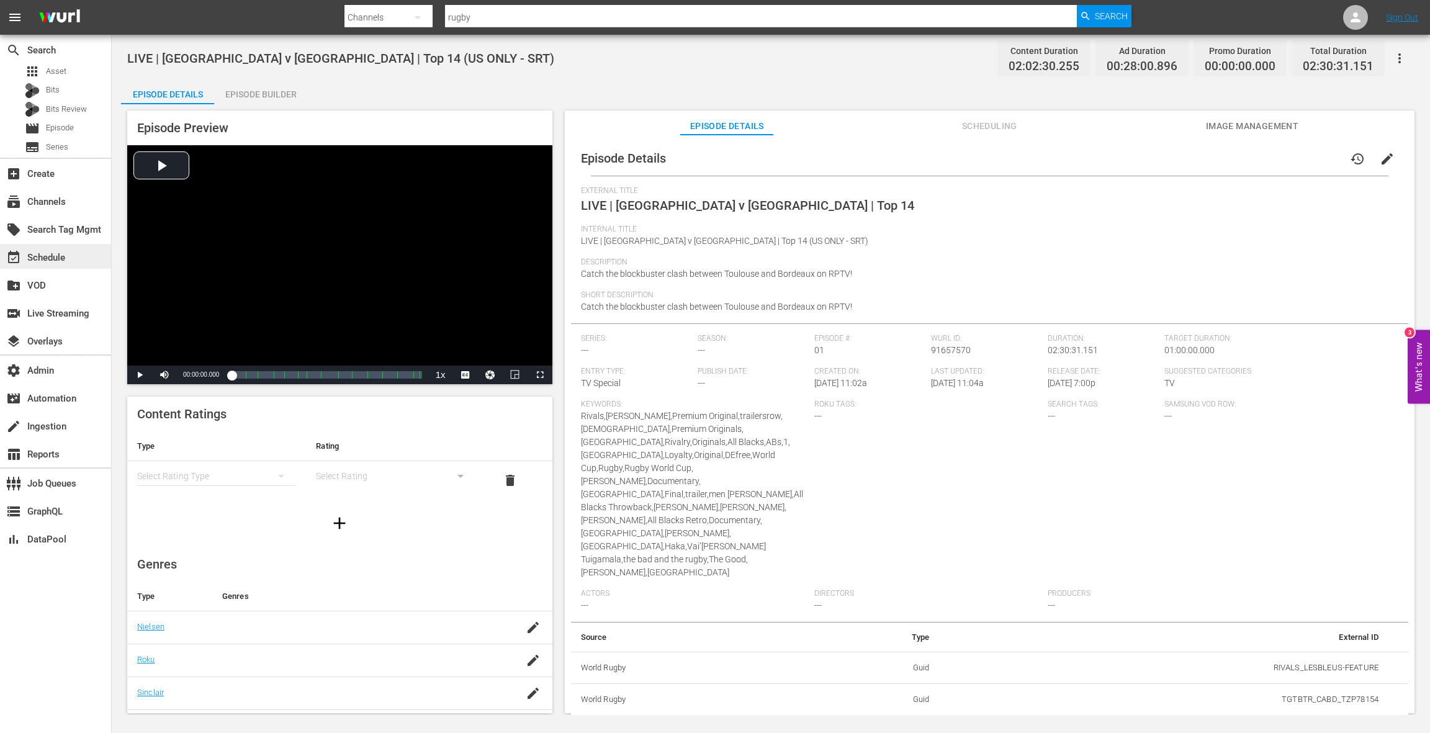
click at [70, 261] on div "event_available Schedule" at bounding box center [55, 256] width 111 height 25
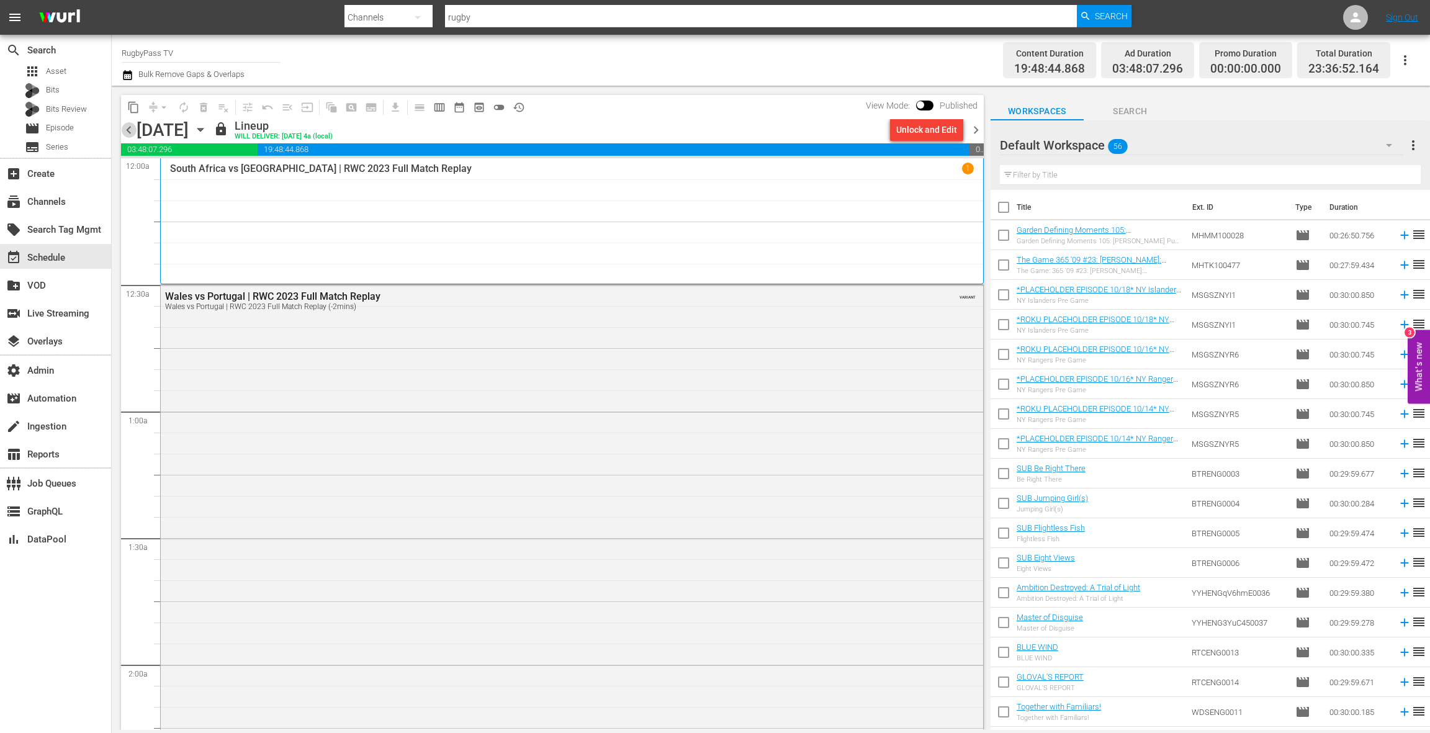
click at [130, 130] on span "chevron_left" at bounding box center [129, 130] width 16 height 16
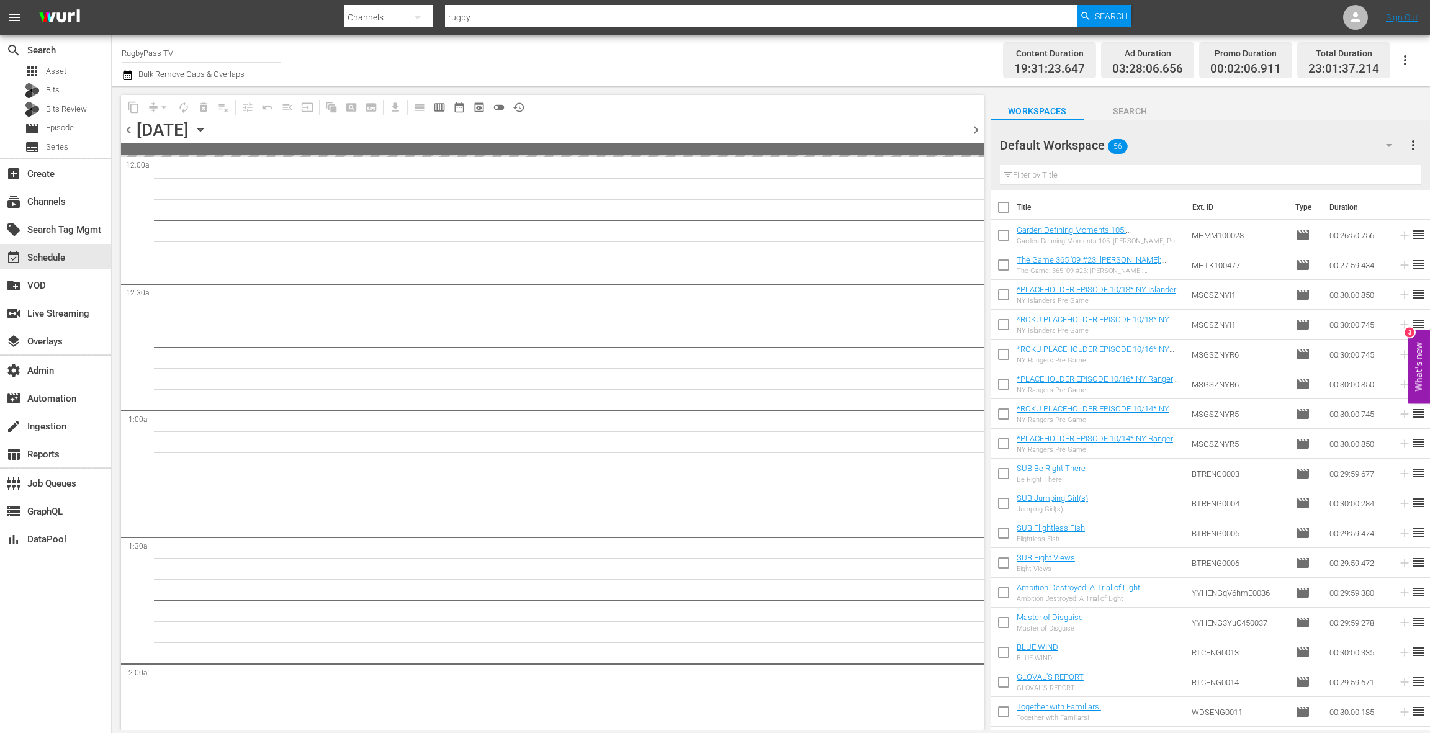
click at [130, 130] on span "chevron_left" at bounding box center [129, 130] width 16 height 16
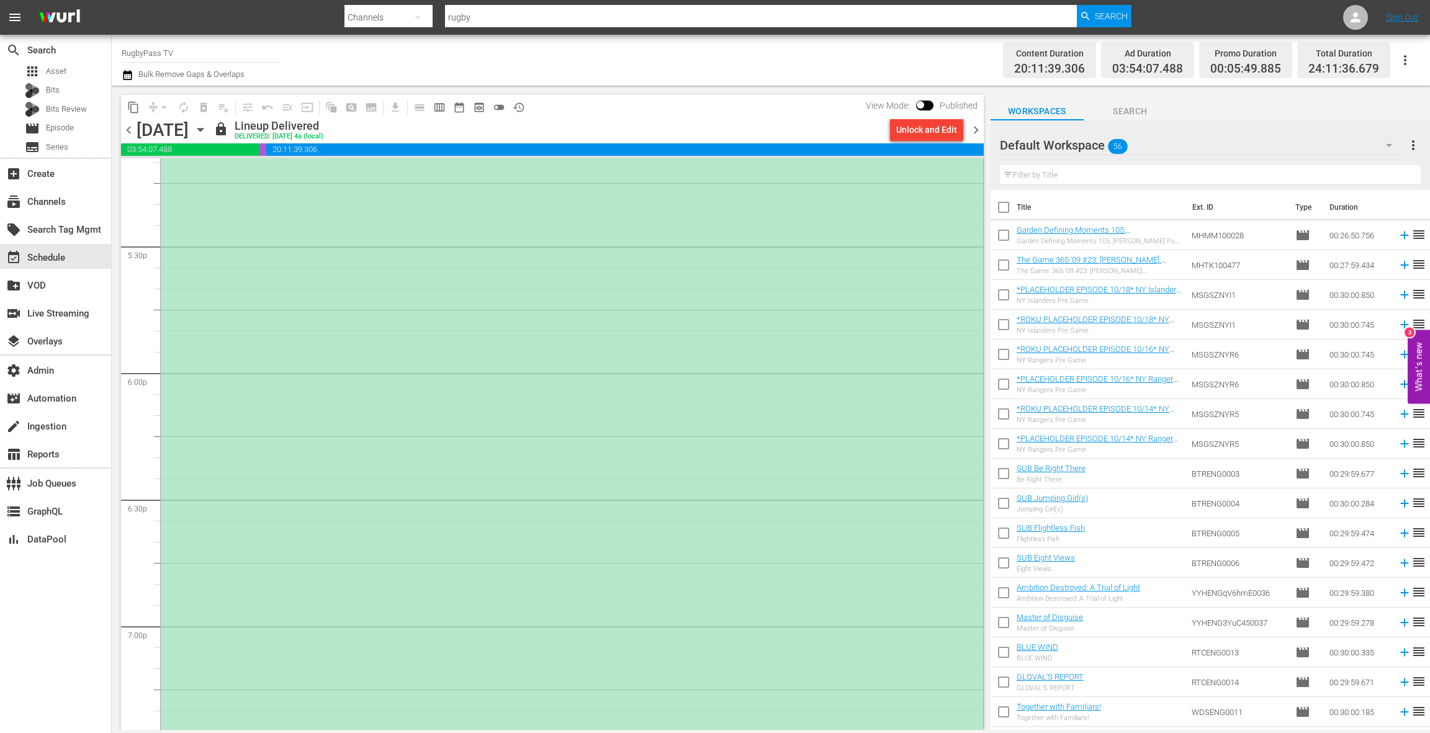
scroll to position [4377, 0]
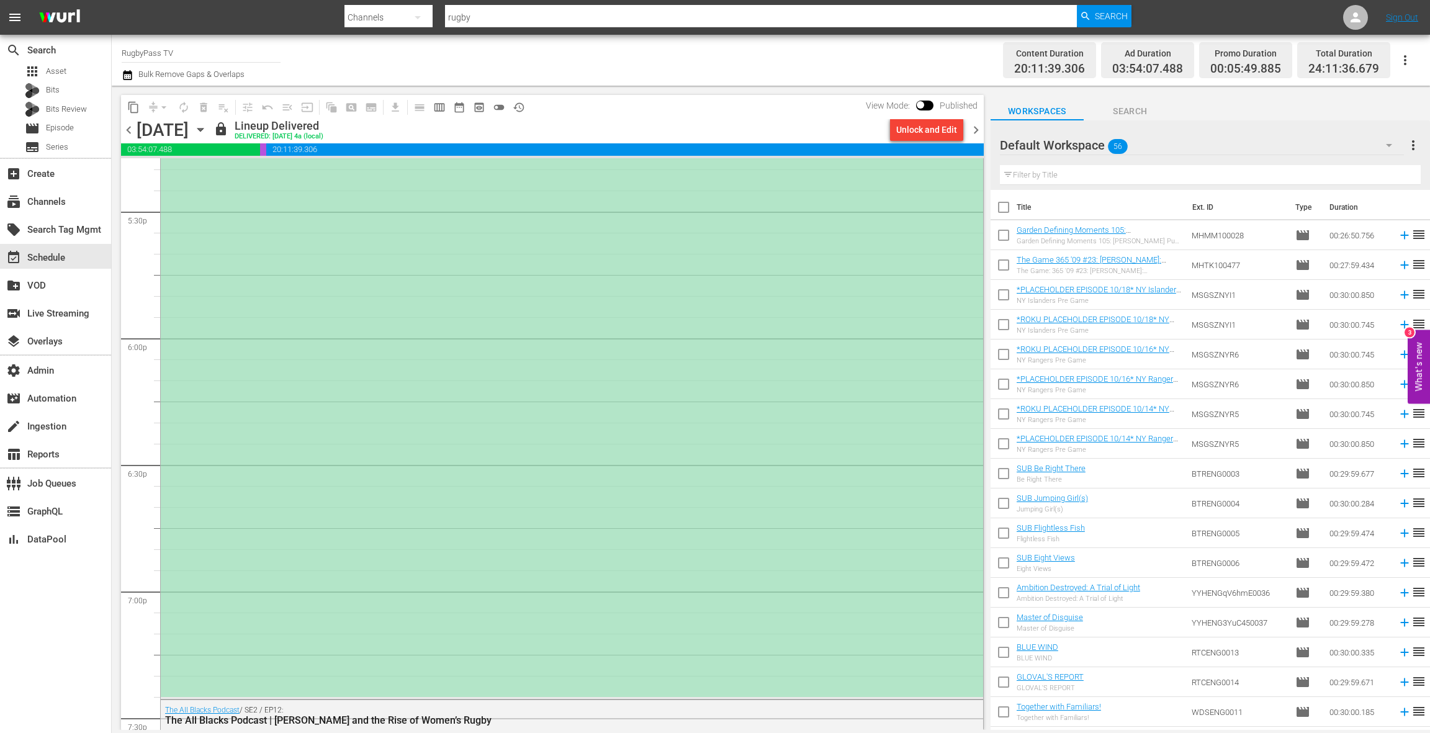
click at [488, 297] on div "LIVE | Castilla y [PERSON_NAME] Iberians v [GEOGRAPHIC_DATA] Devils | Rugby Eur…" at bounding box center [572, 381] width 822 height 632
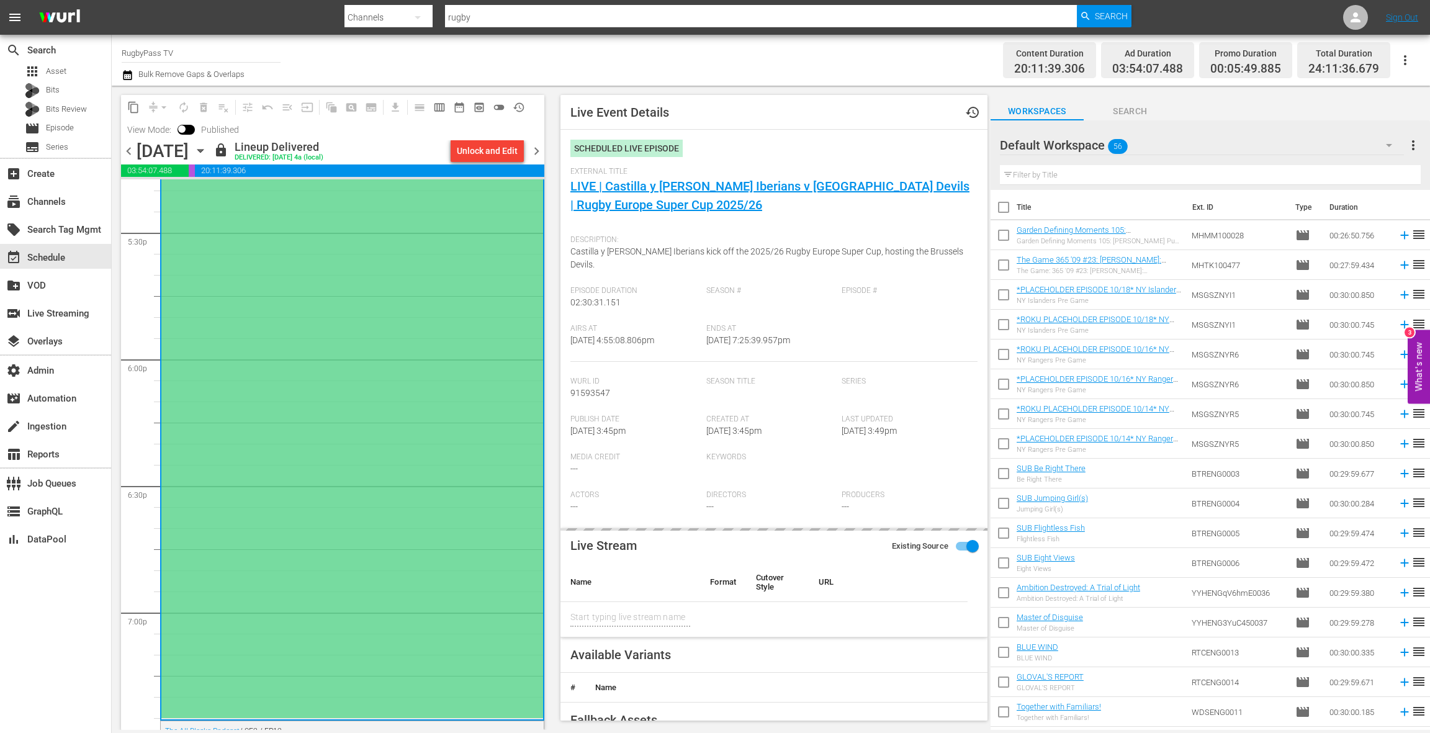
type input "LIVE | Castilla y [PERSON_NAME] Iberians v [GEOGRAPHIC_DATA] Devils | Rugby Eur…"
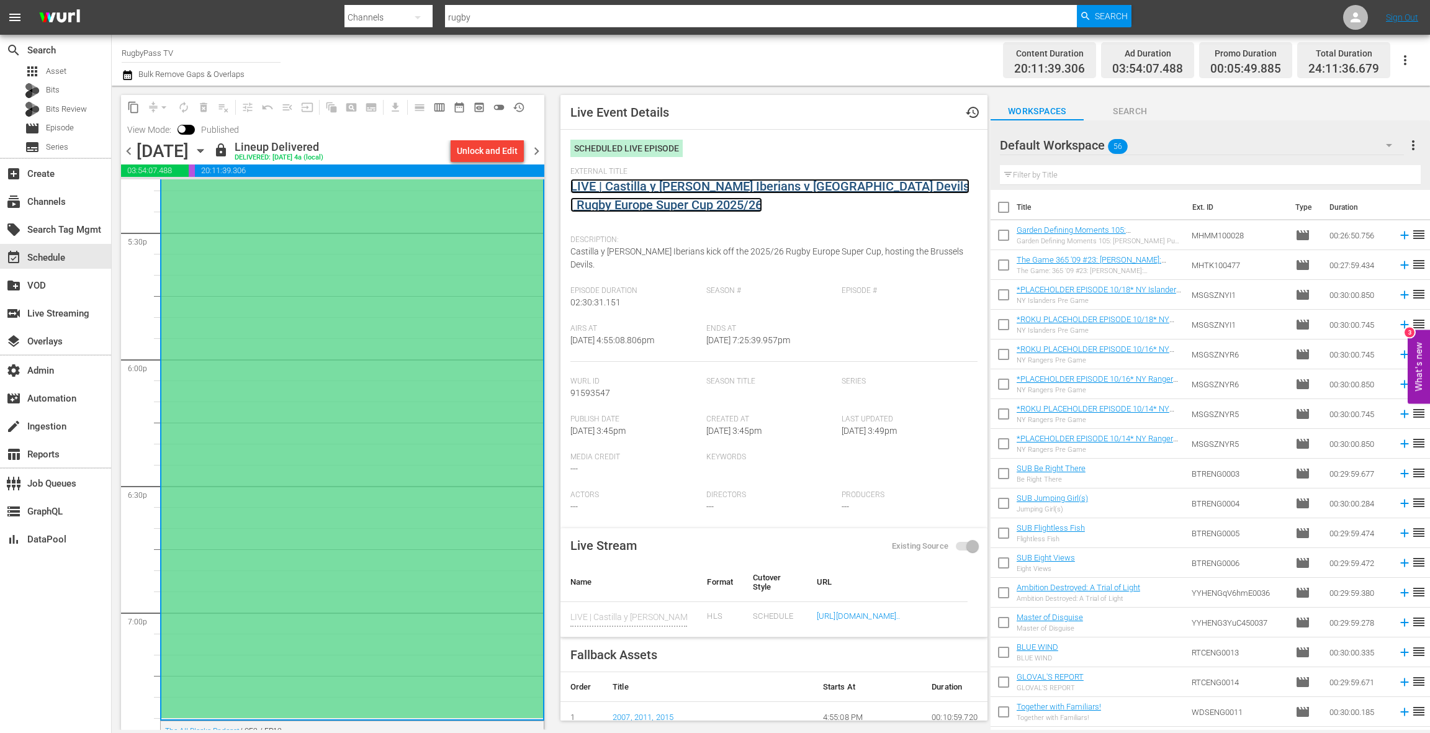
click at [683, 186] on link "LIVE | Castilla y [PERSON_NAME] Iberians v [GEOGRAPHIC_DATA] Devils | Rugby Eur…" at bounding box center [769, 196] width 399 height 34
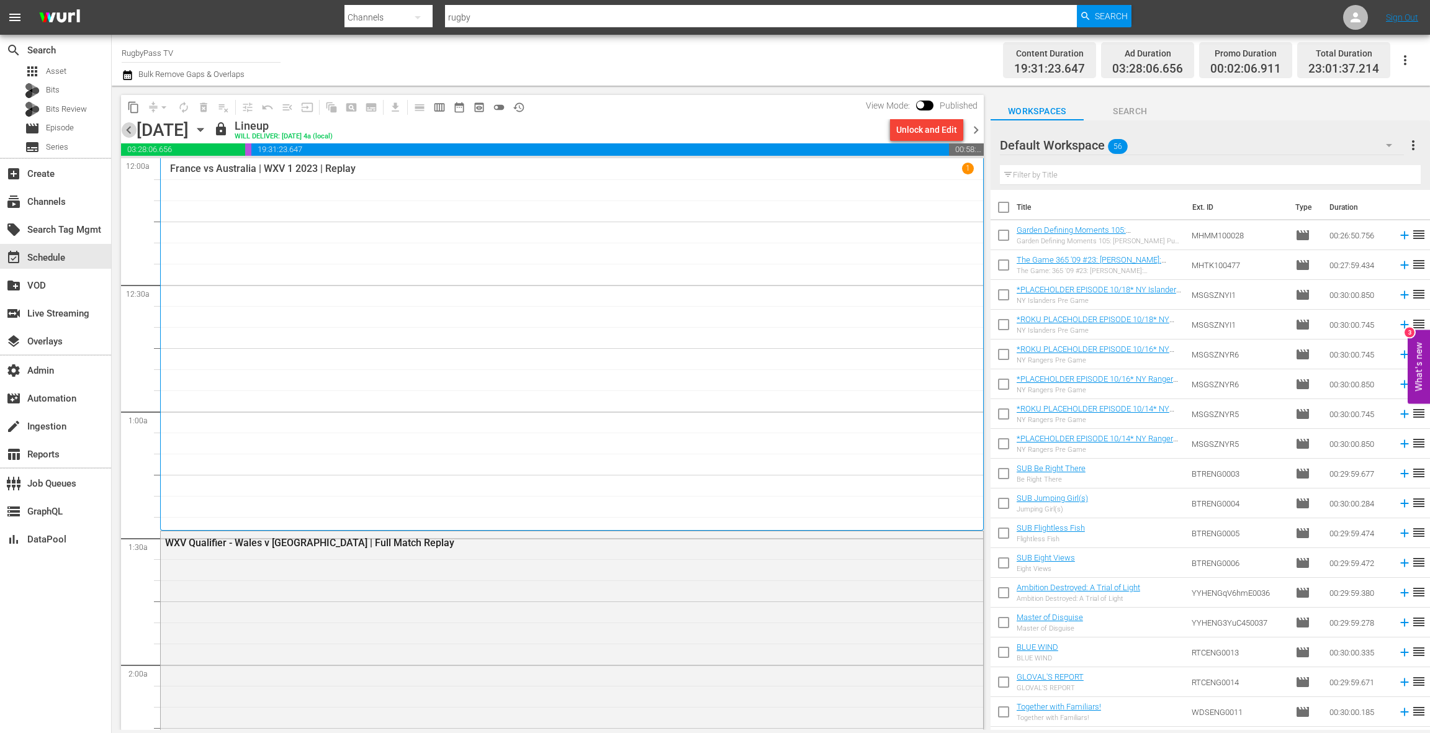
click at [125, 127] on span "chevron_left" at bounding box center [129, 130] width 16 height 16
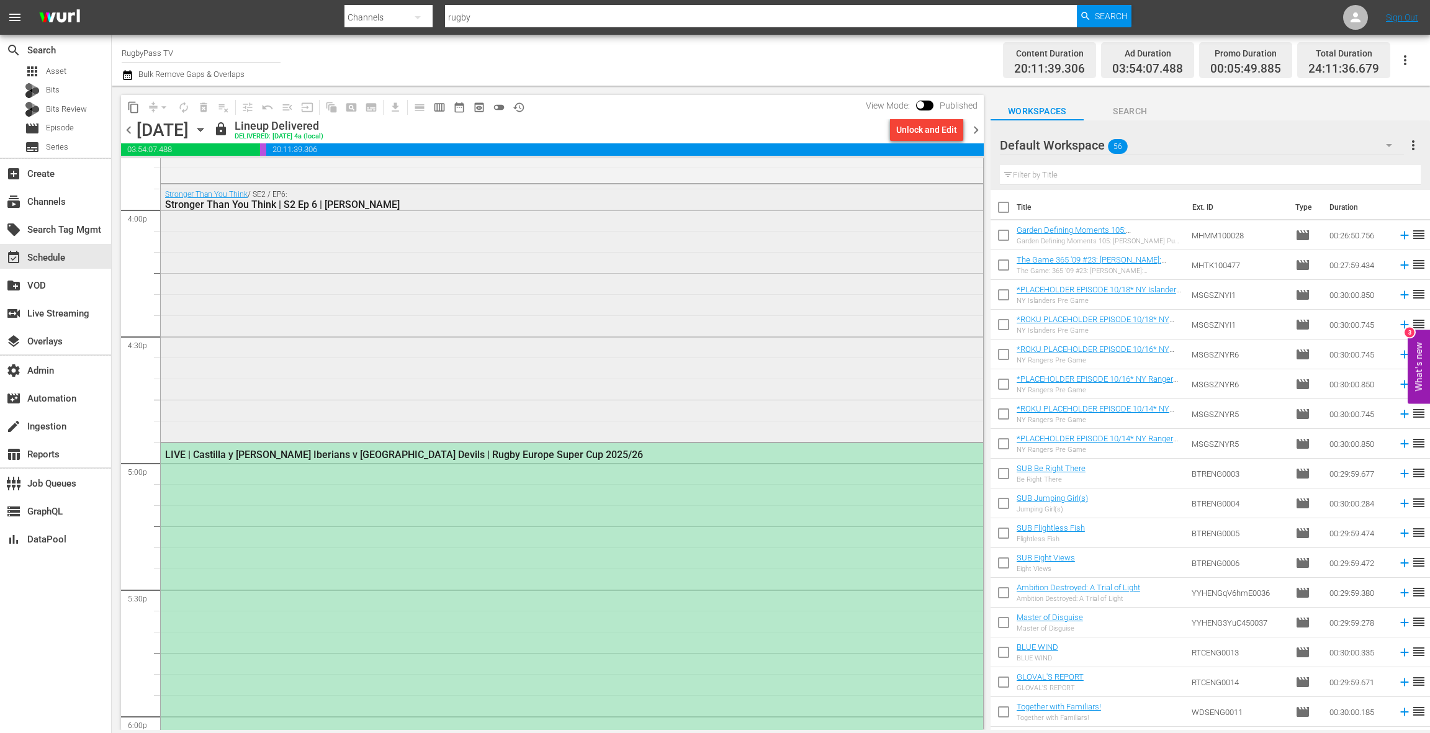
scroll to position [4206, 0]
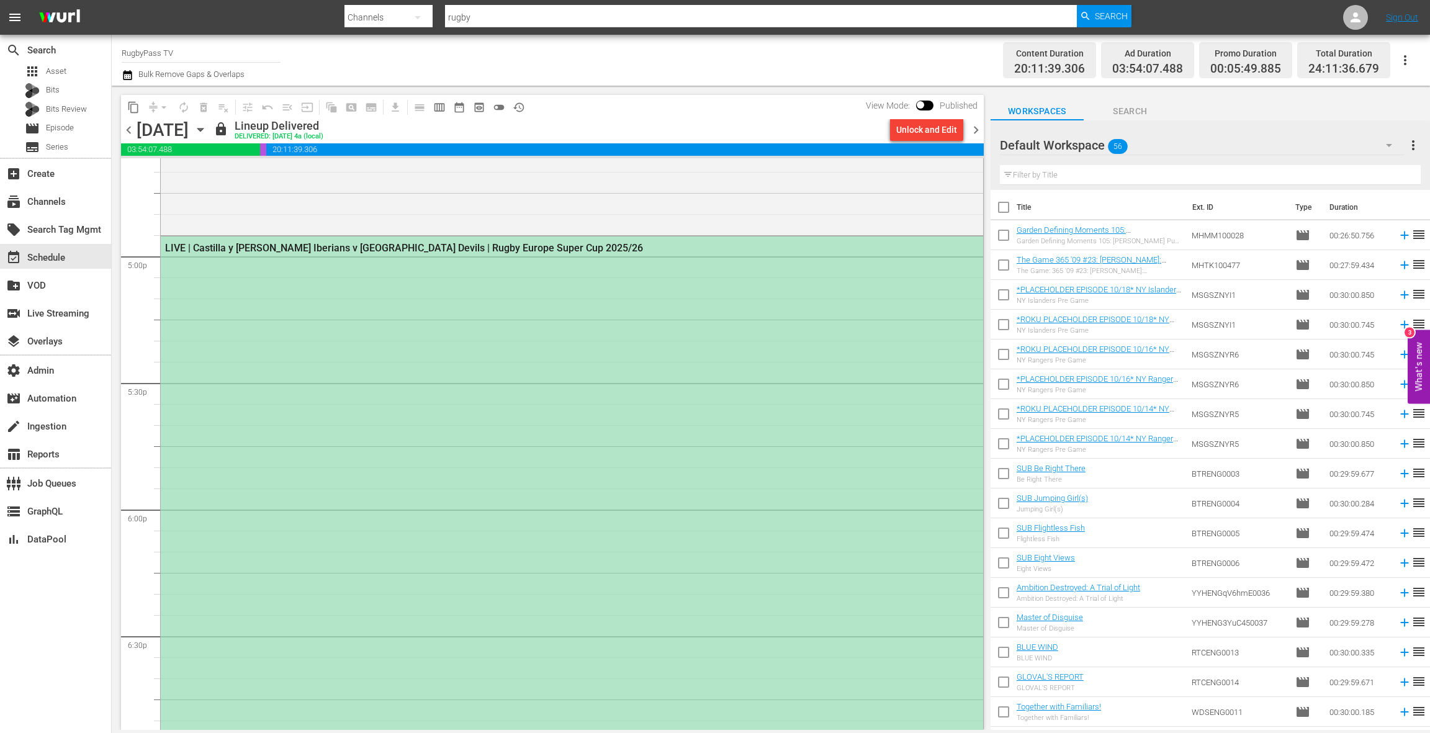
click at [488, 350] on div "LIVE | Castilla y [PERSON_NAME] Iberians v [GEOGRAPHIC_DATA] Devils | Rugby Eur…" at bounding box center [572, 552] width 822 height 632
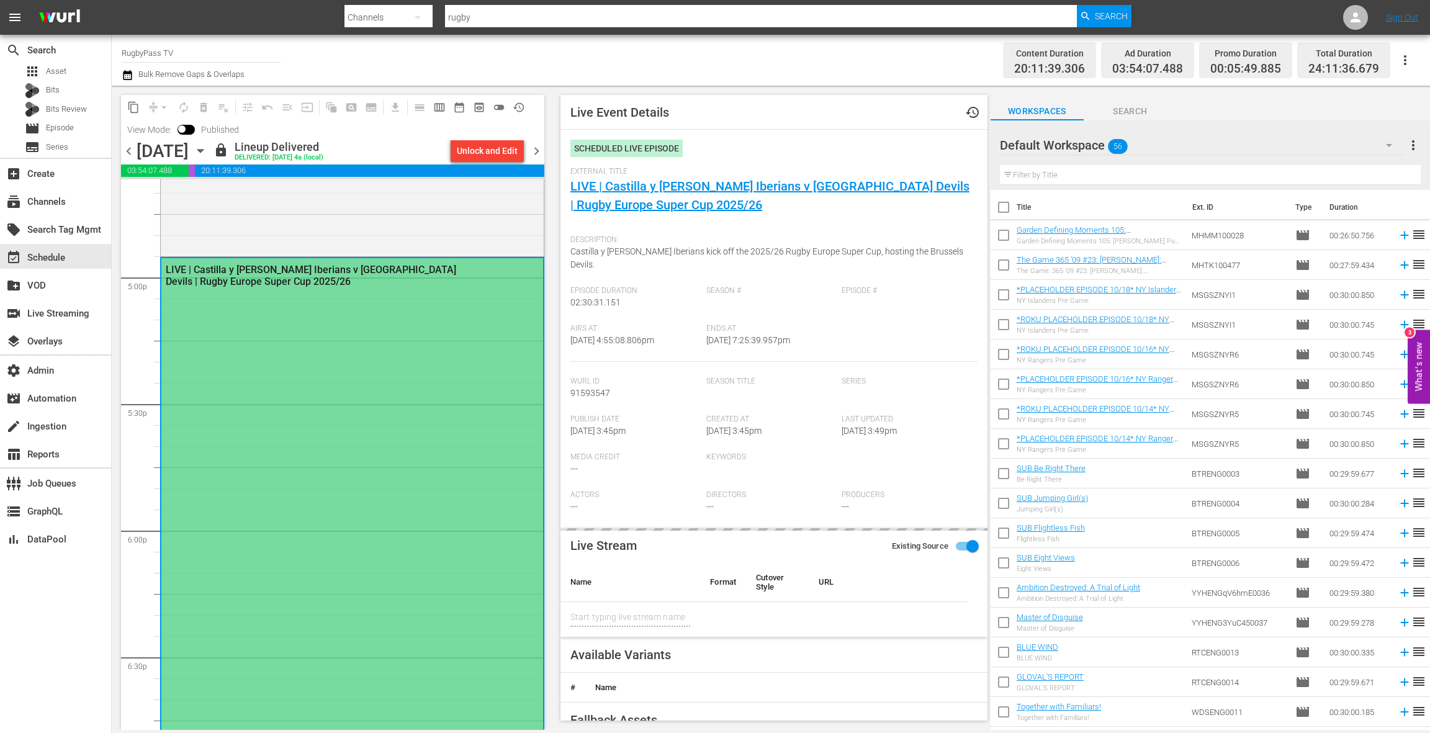
type input "LIVE | Castilla y [PERSON_NAME] Iberians v [GEOGRAPHIC_DATA] Devils | Rugby Eur…"
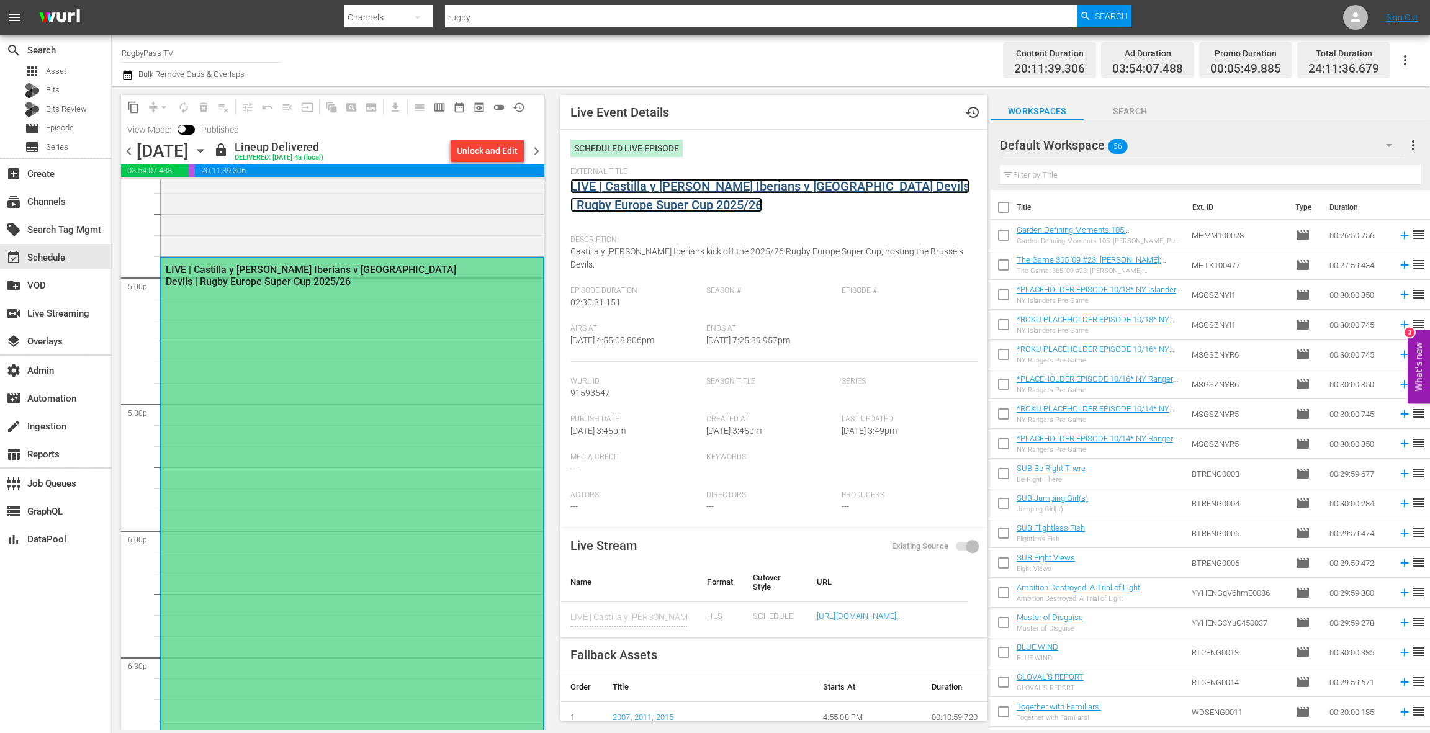
click at [652, 189] on link "LIVE | Castilla y [PERSON_NAME] Iberians v [GEOGRAPHIC_DATA] Devils | Rugby Eur…" at bounding box center [769, 196] width 399 height 34
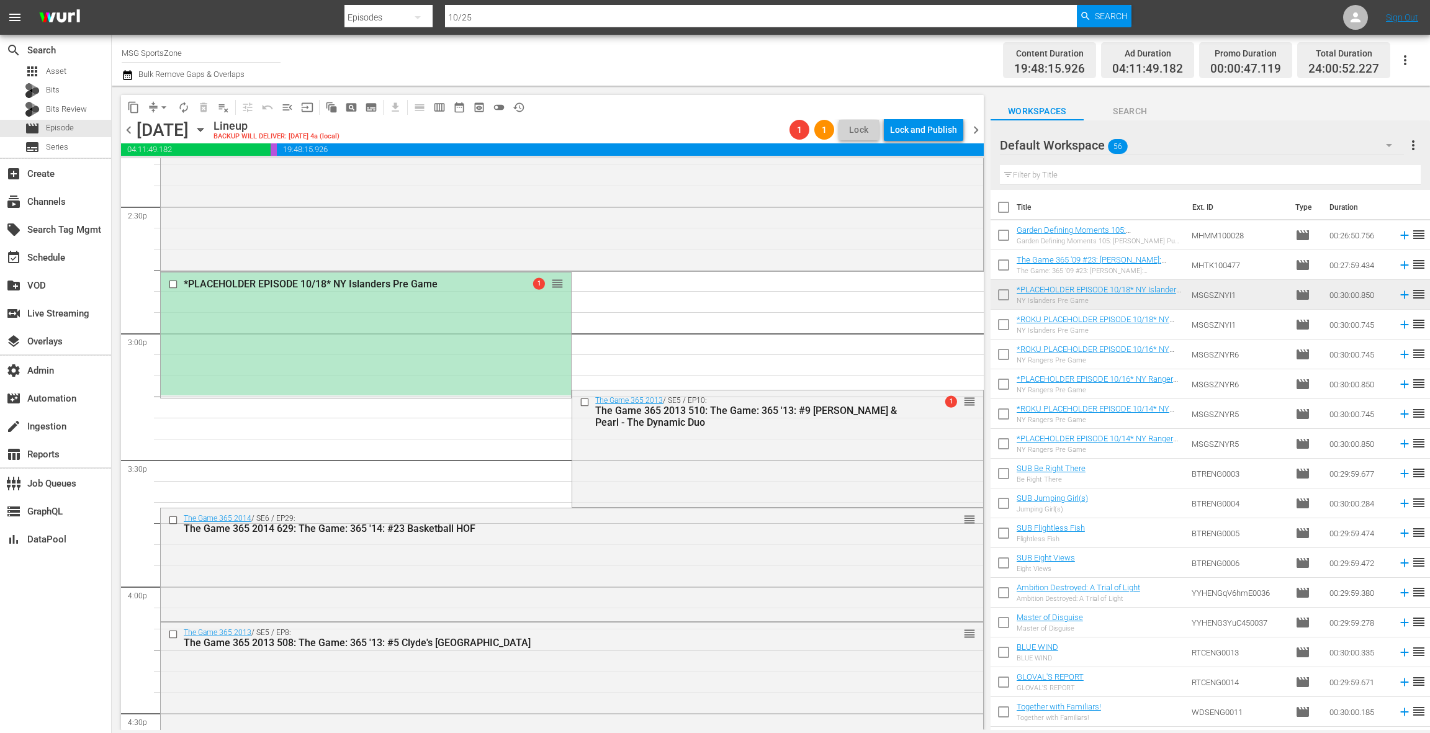
scroll to position [3629, 0]
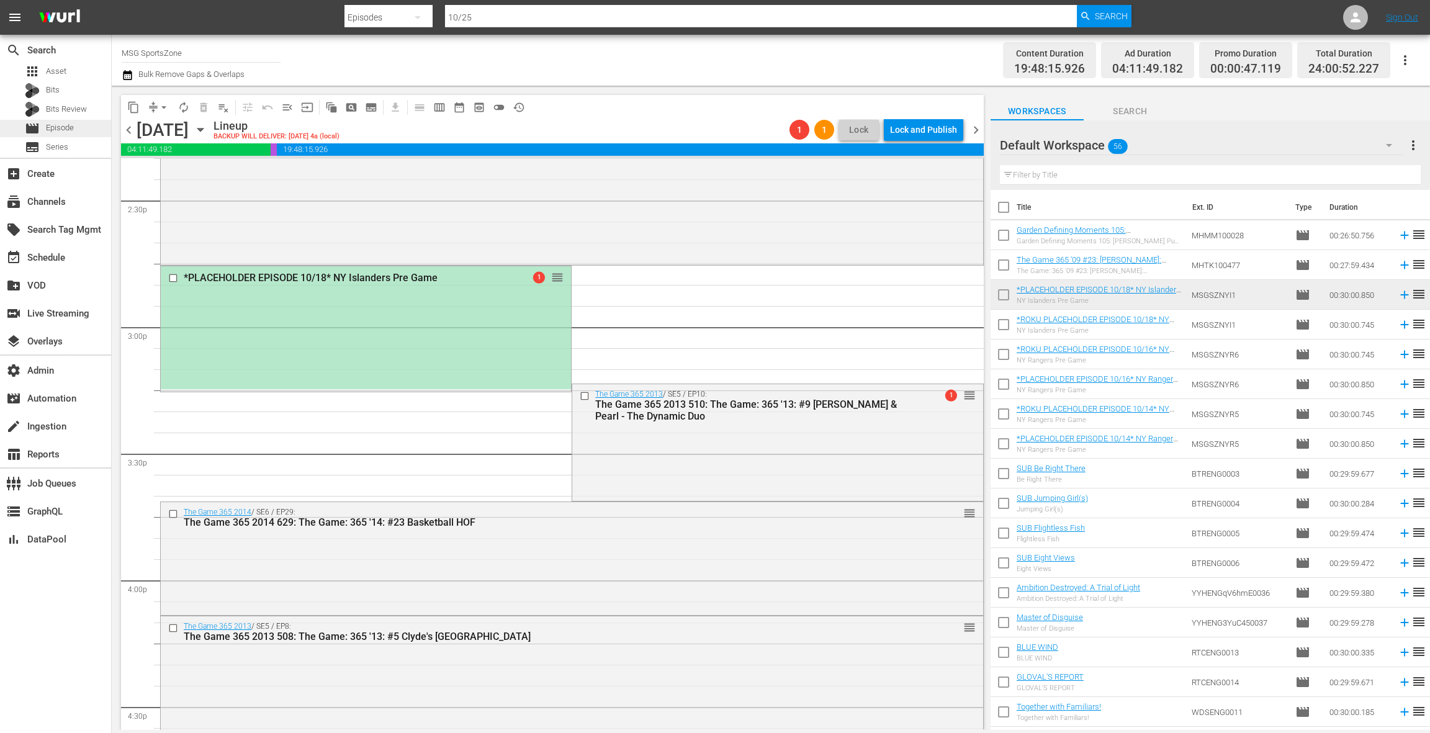
click at [81, 128] on div "movie Episode" at bounding box center [55, 128] width 111 height 17
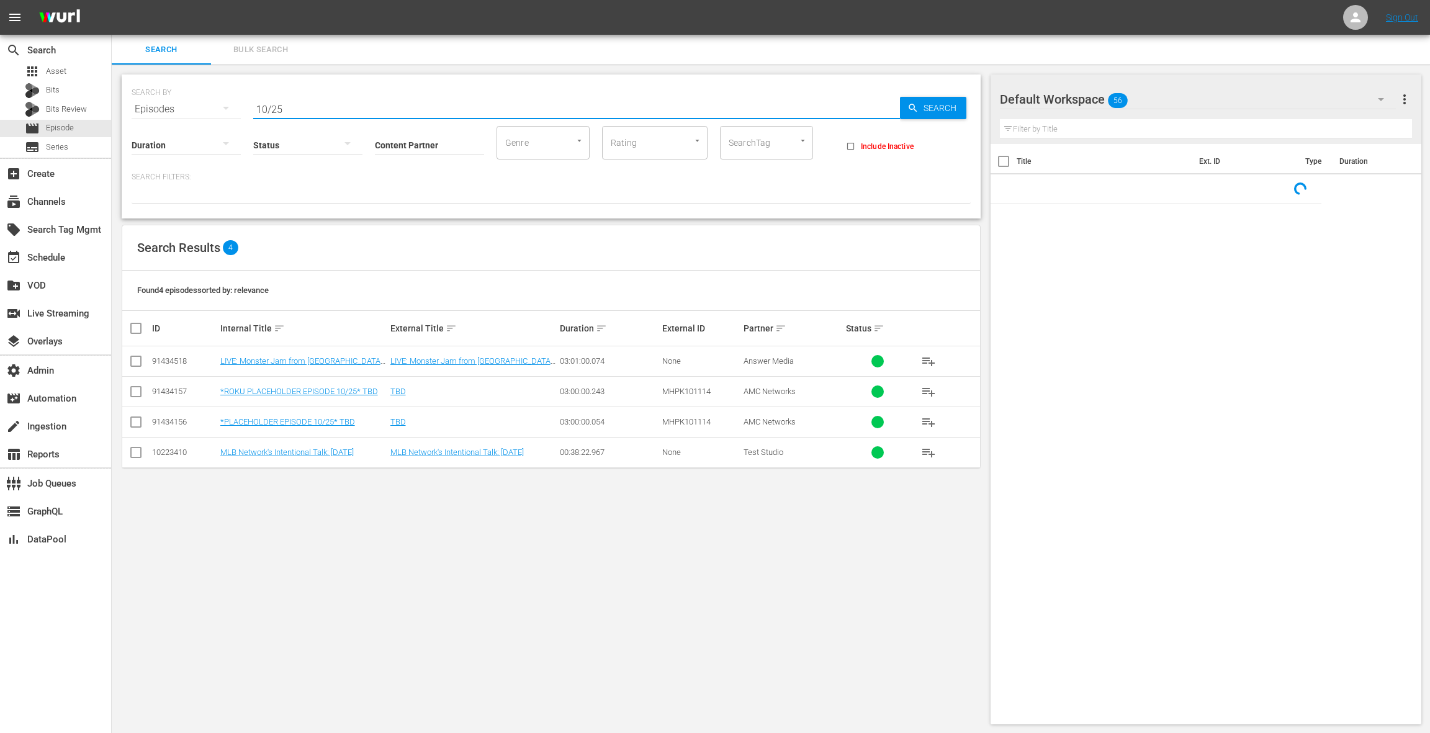
click at [288, 106] on input "10/25" at bounding box center [576, 109] width 647 height 30
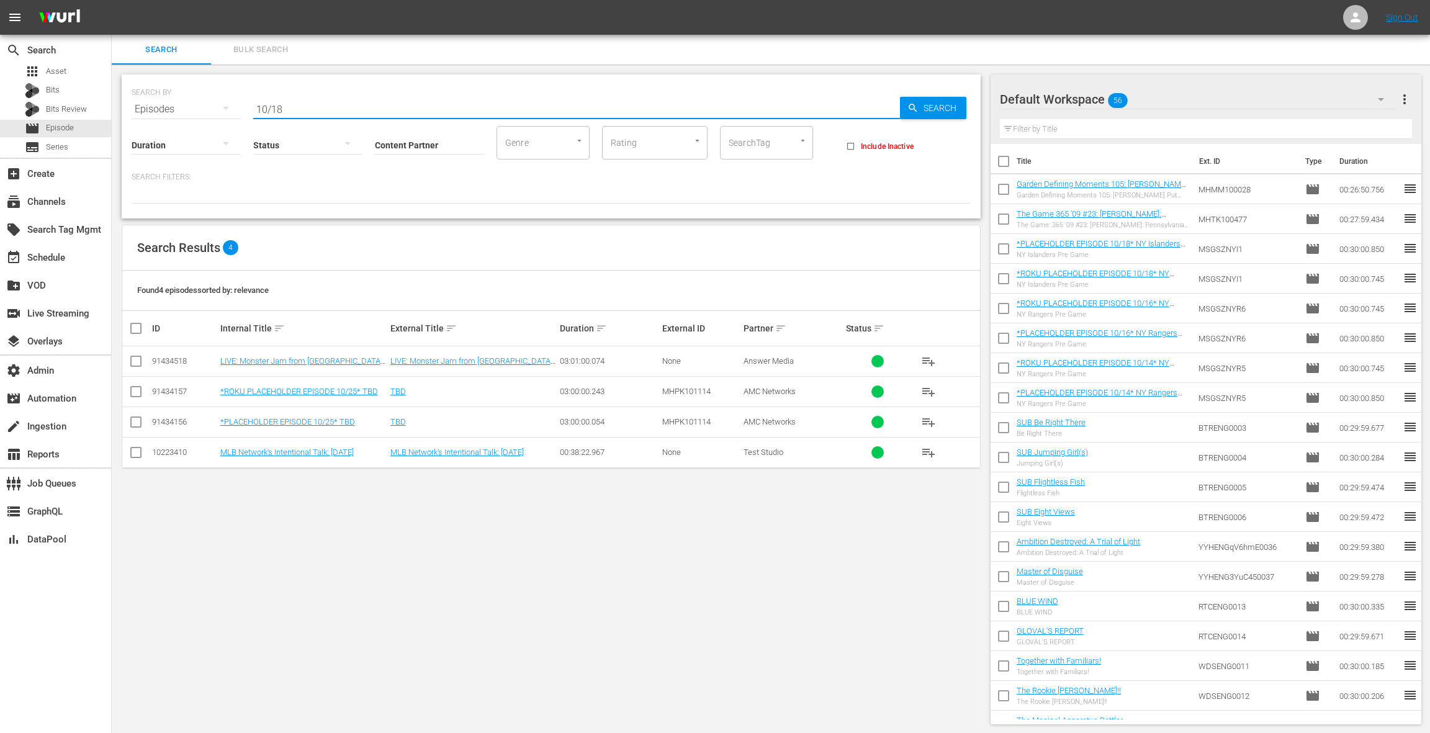
type input "10/18"
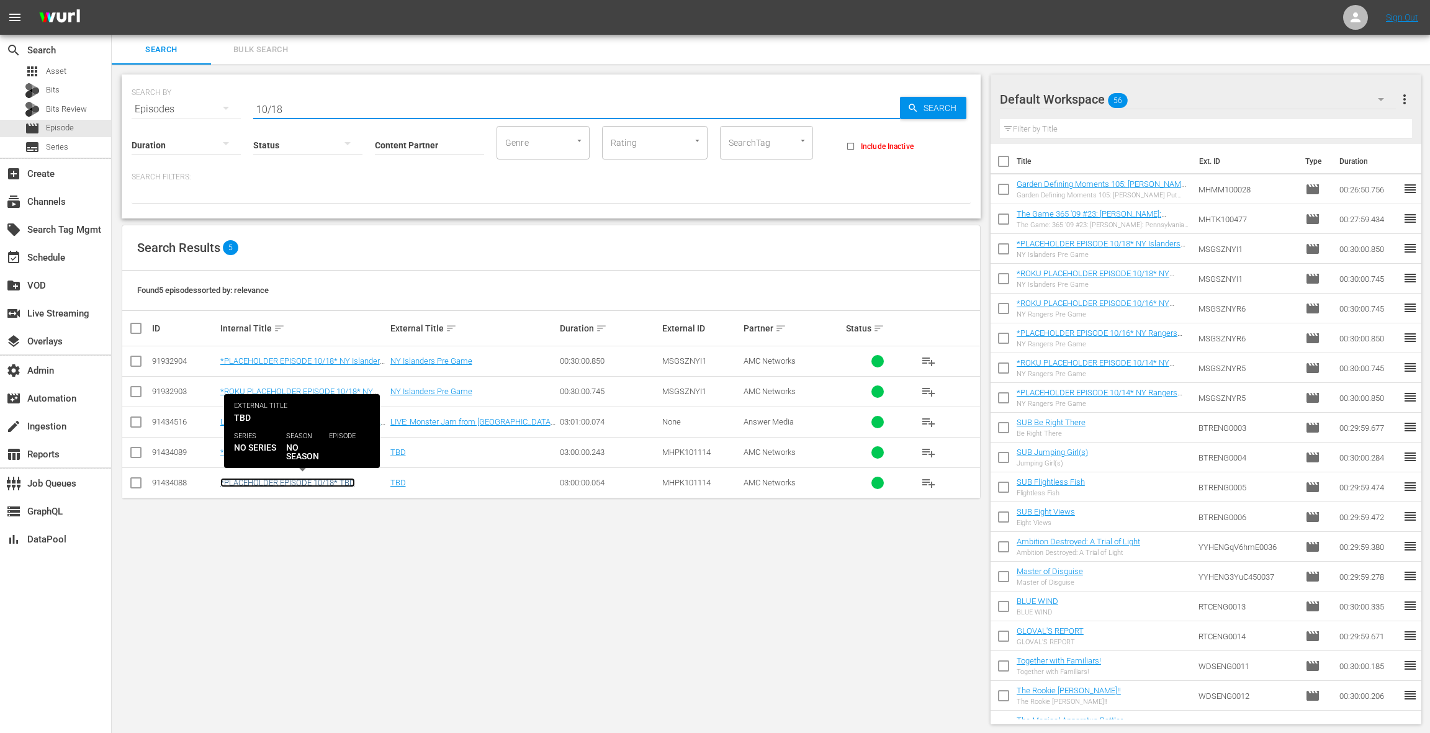
click at [302, 483] on link "*PLACEHOLDER EPISODE 10/18* TBD" at bounding box center [287, 482] width 135 height 9
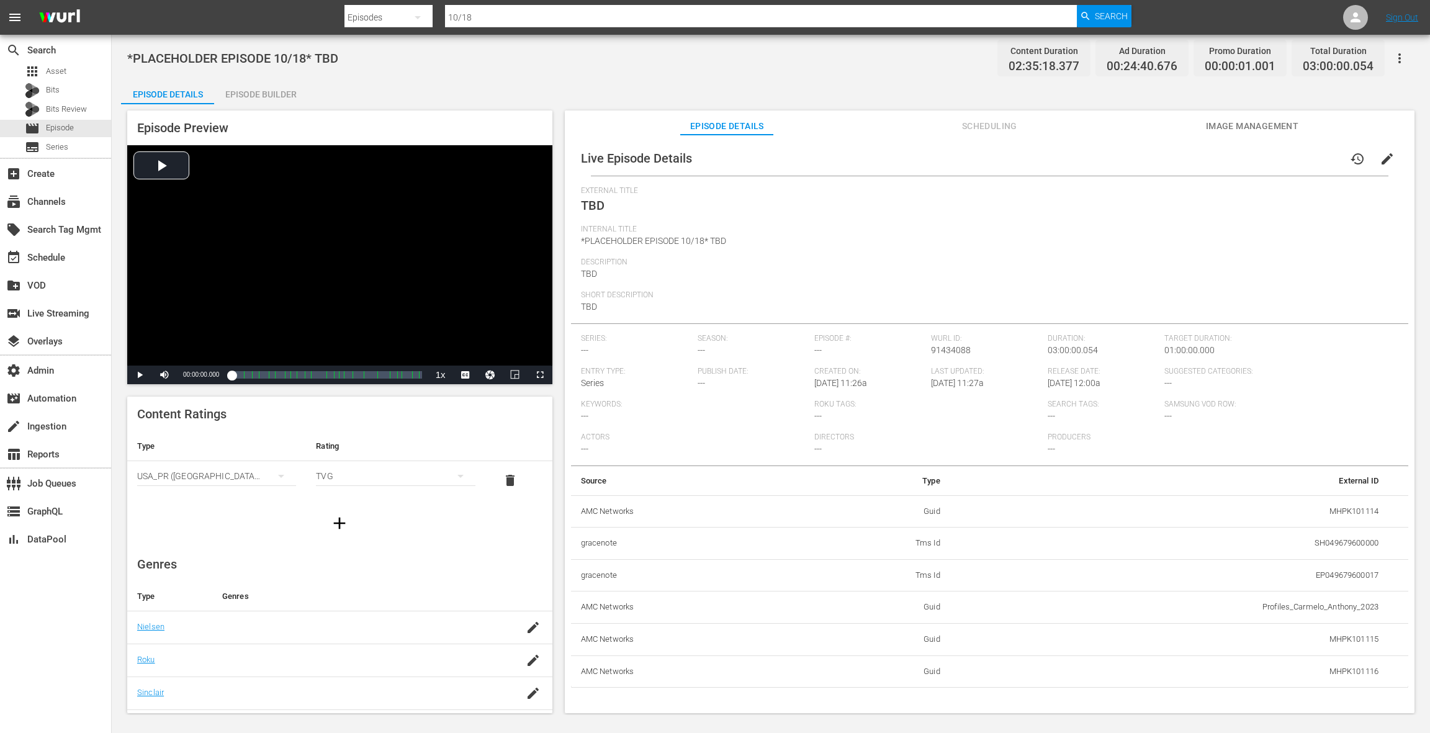
click at [993, 125] on span "Scheduling" at bounding box center [989, 127] width 93 height 16
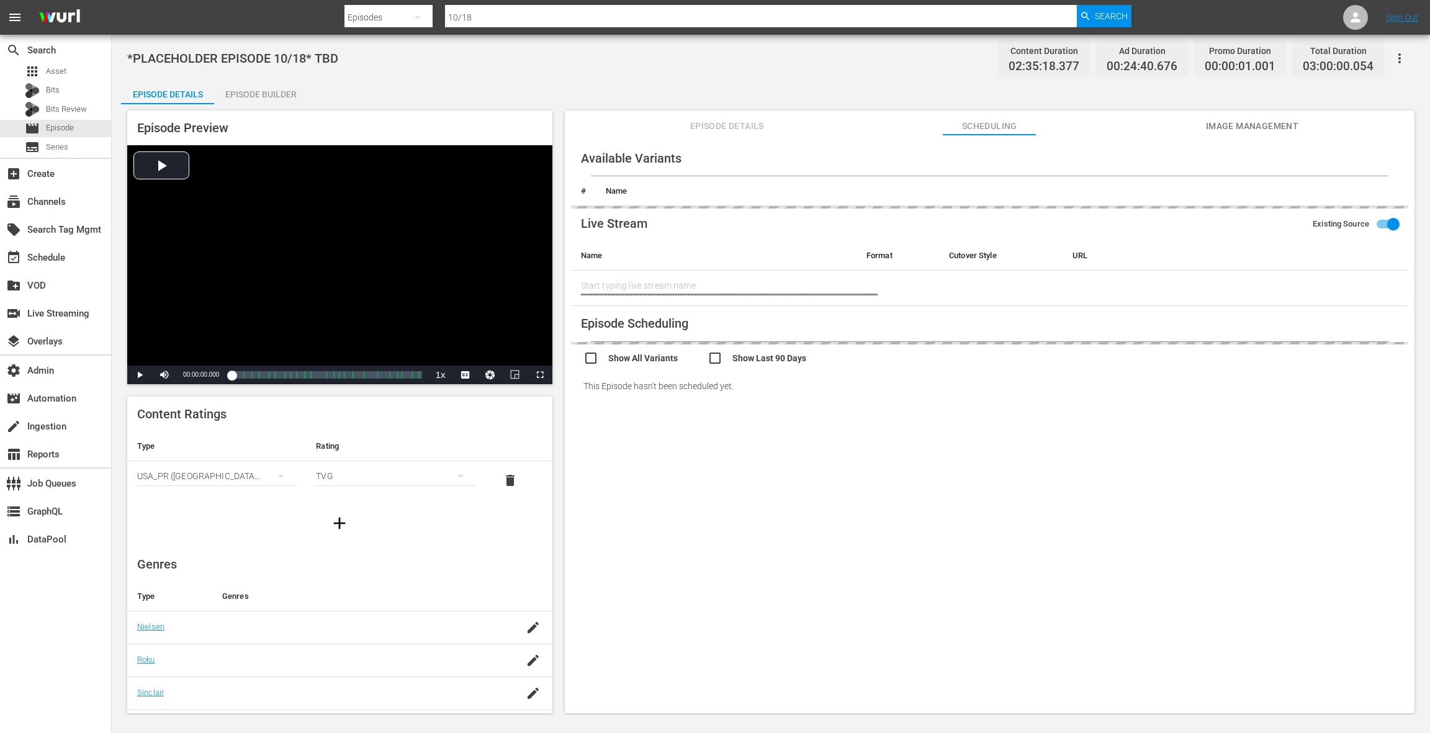
type input "Westchester SC at South Georgia Tormenta"
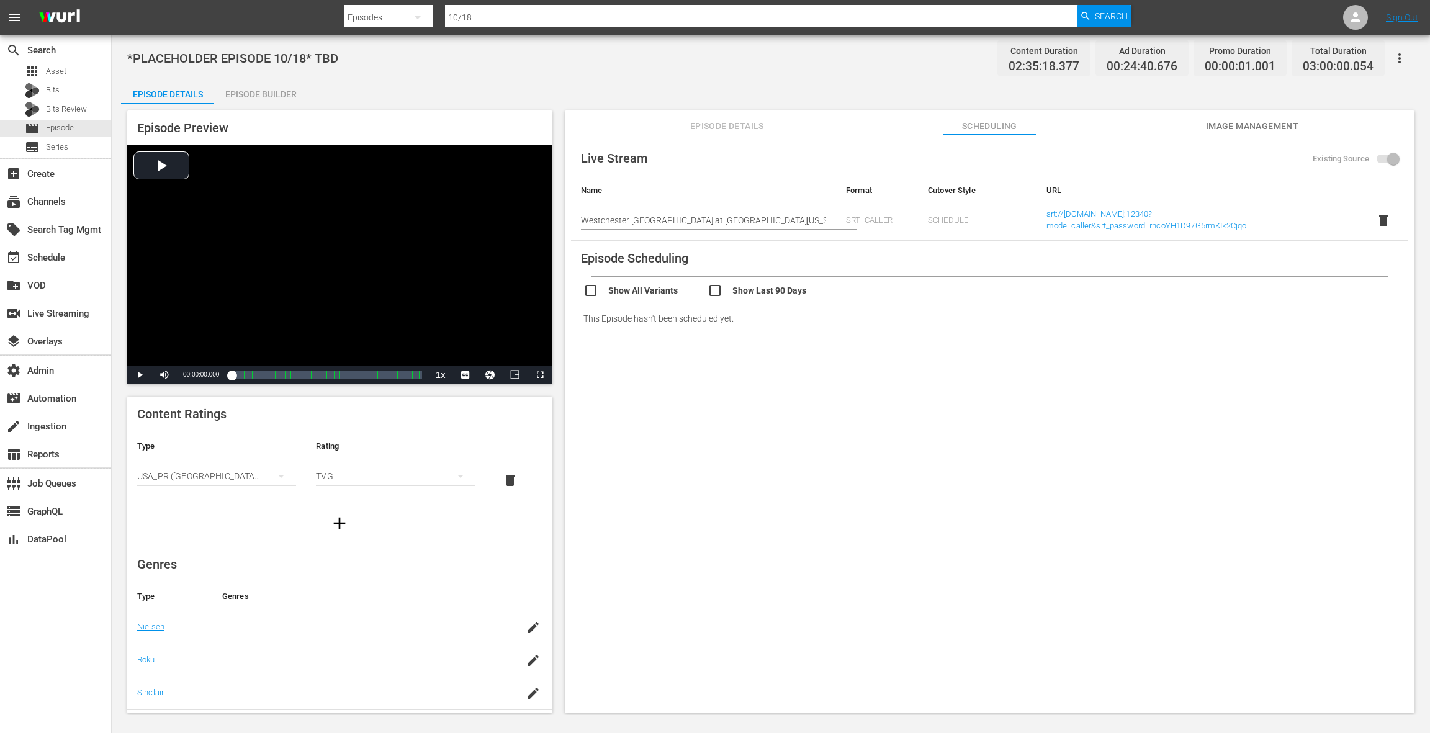
click at [879, 215] on td "SRT_CALLER" at bounding box center [877, 222] width 82 height 35
click at [1379, 222] on span "delete" at bounding box center [1383, 220] width 15 height 15
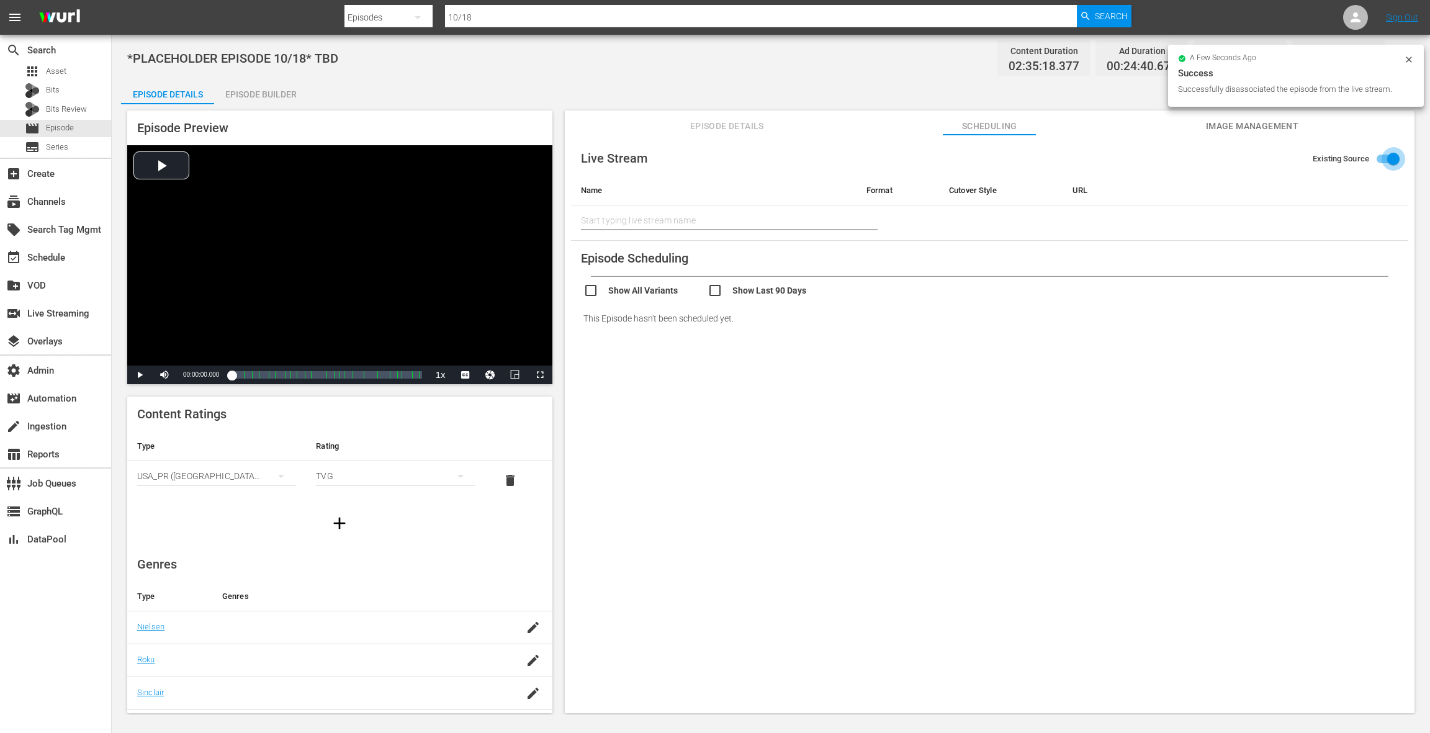
click at [1389, 156] on input "Existing Source" at bounding box center [1393, 162] width 71 height 24
checkbox input "false"
click at [867, 215] on body "menu Search By Episodes Search ID, Title, Description, Keywords, or Category 10…" at bounding box center [715, 366] width 1430 height 733
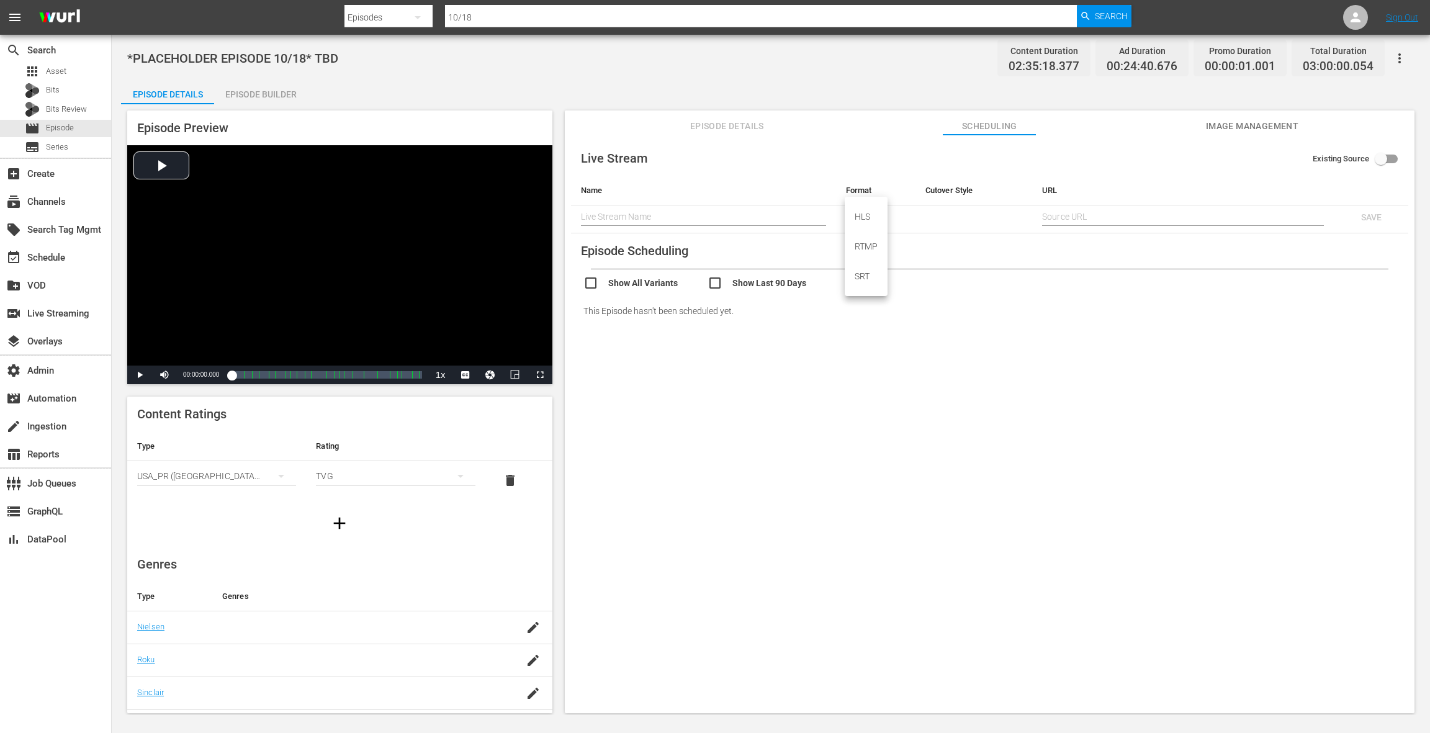
click at [1034, 311] on div at bounding box center [715, 366] width 1430 height 733
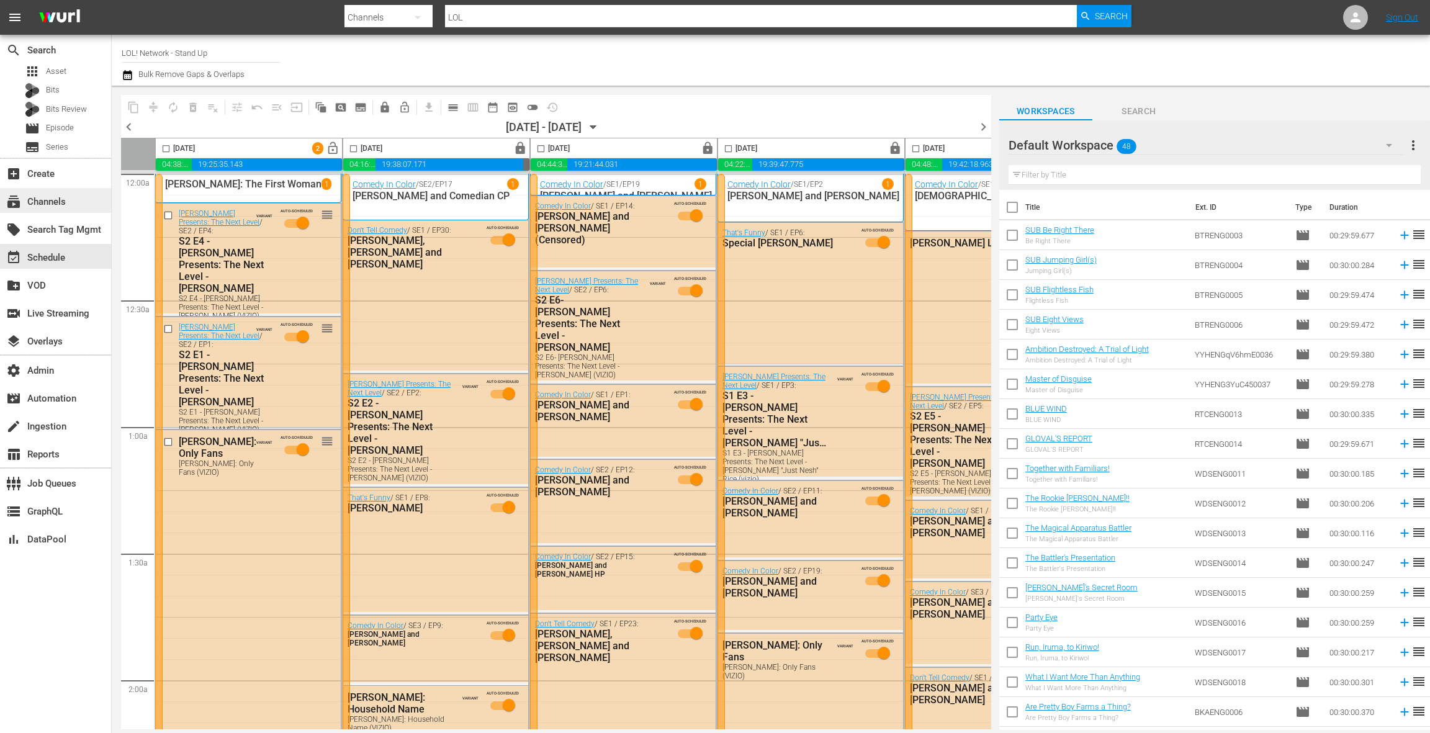
click at [76, 200] on div "subscriptions Channels" at bounding box center [55, 200] width 111 height 25
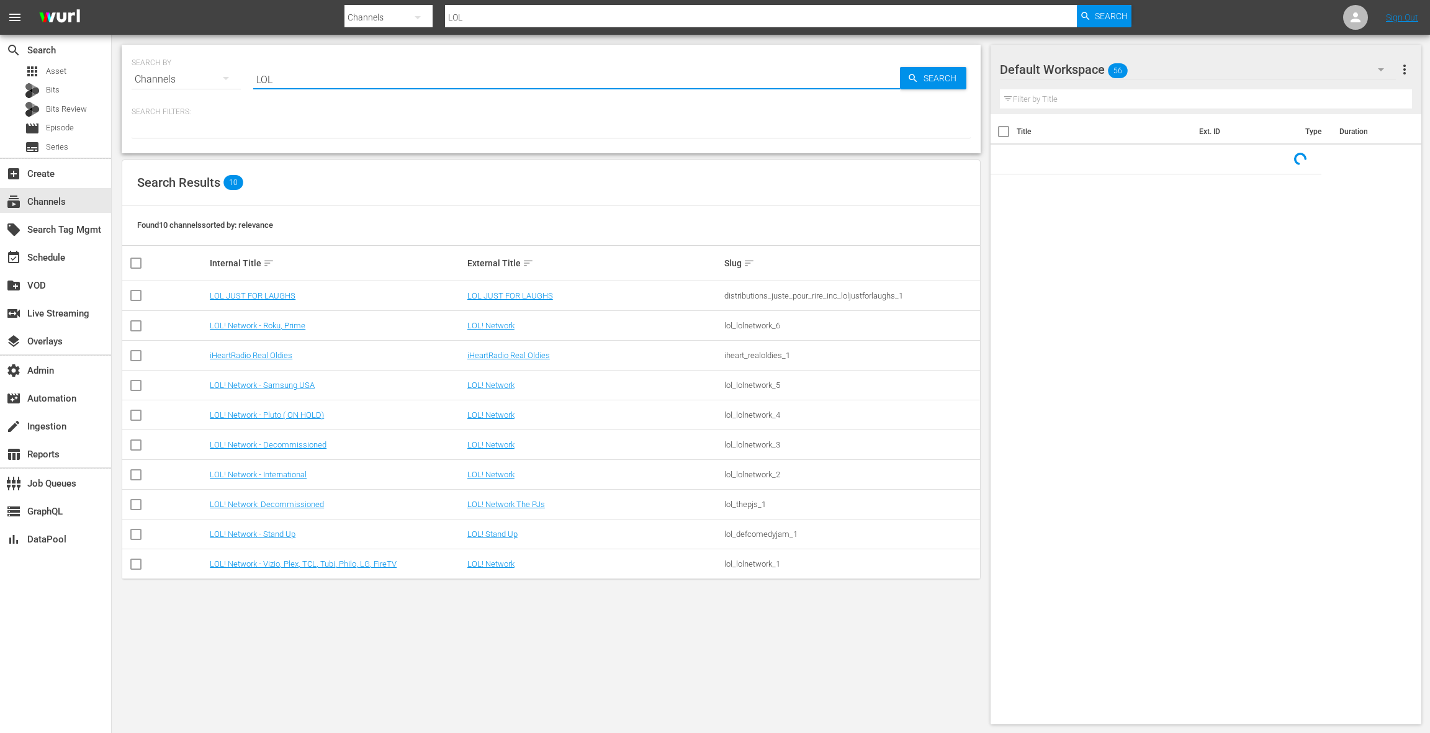
click at [295, 81] on input "LOL" at bounding box center [576, 80] width 647 height 30
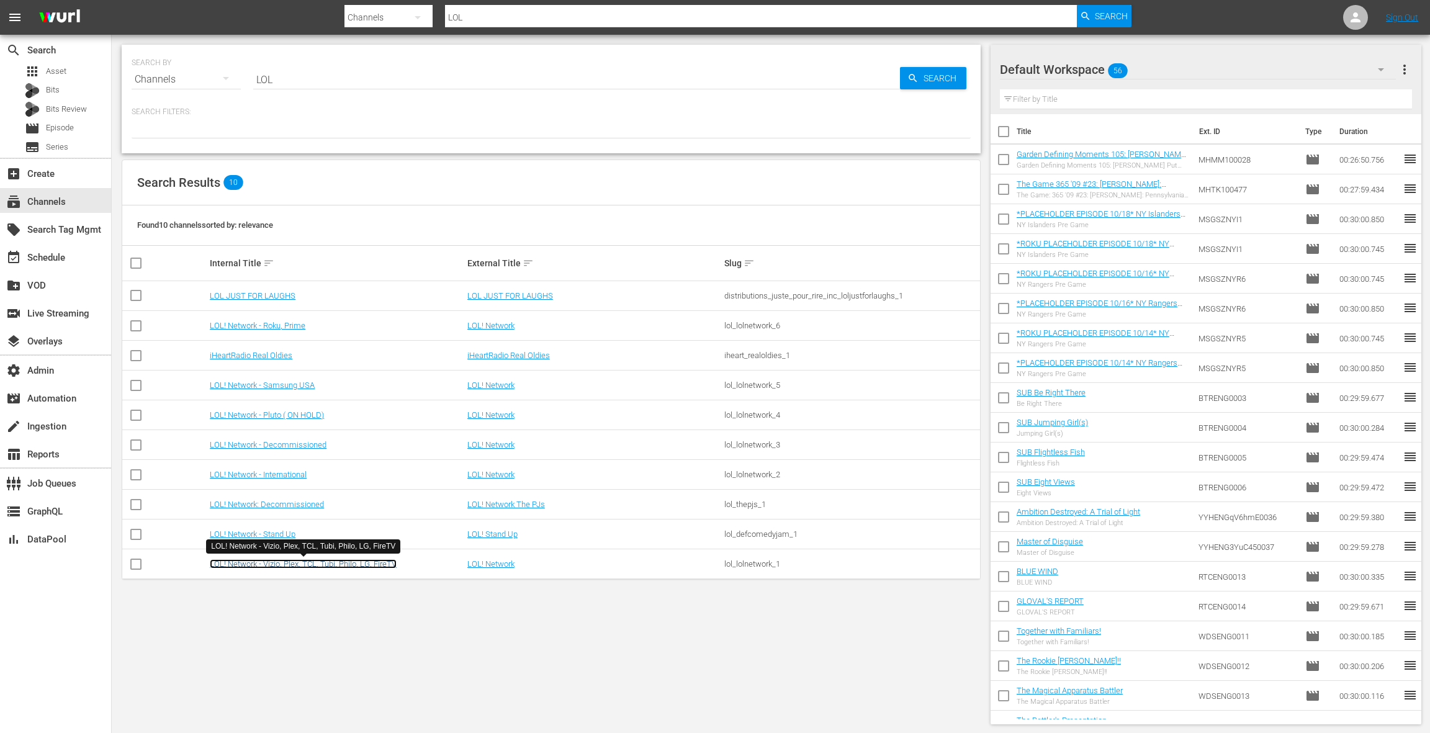
click at [317, 567] on link "LOL! Network - Vizio, Plex, TCL, Tubi, Philo, LG, FireTV" at bounding box center [303, 563] width 187 height 9
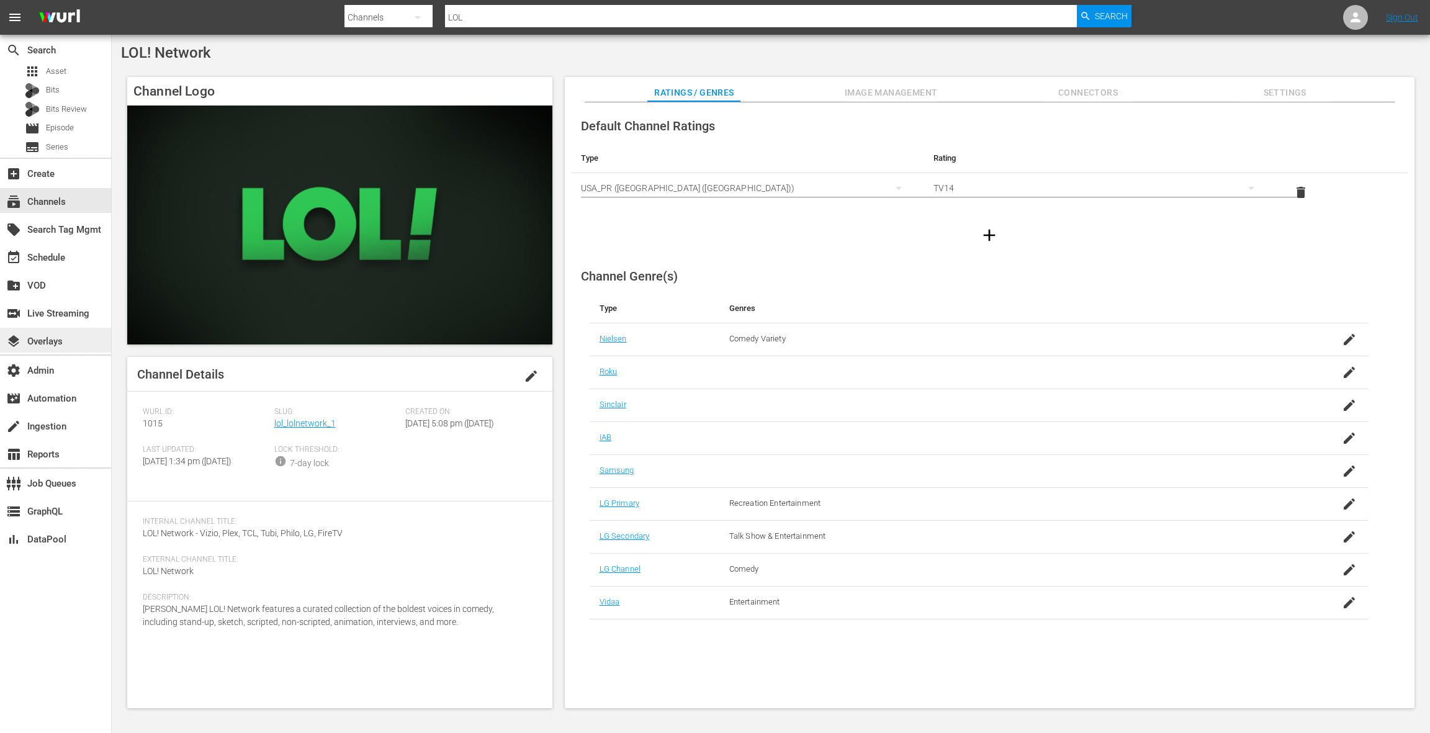
click at [54, 345] on div "layers Overlays" at bounding box center [35, 339] width 70 height 11
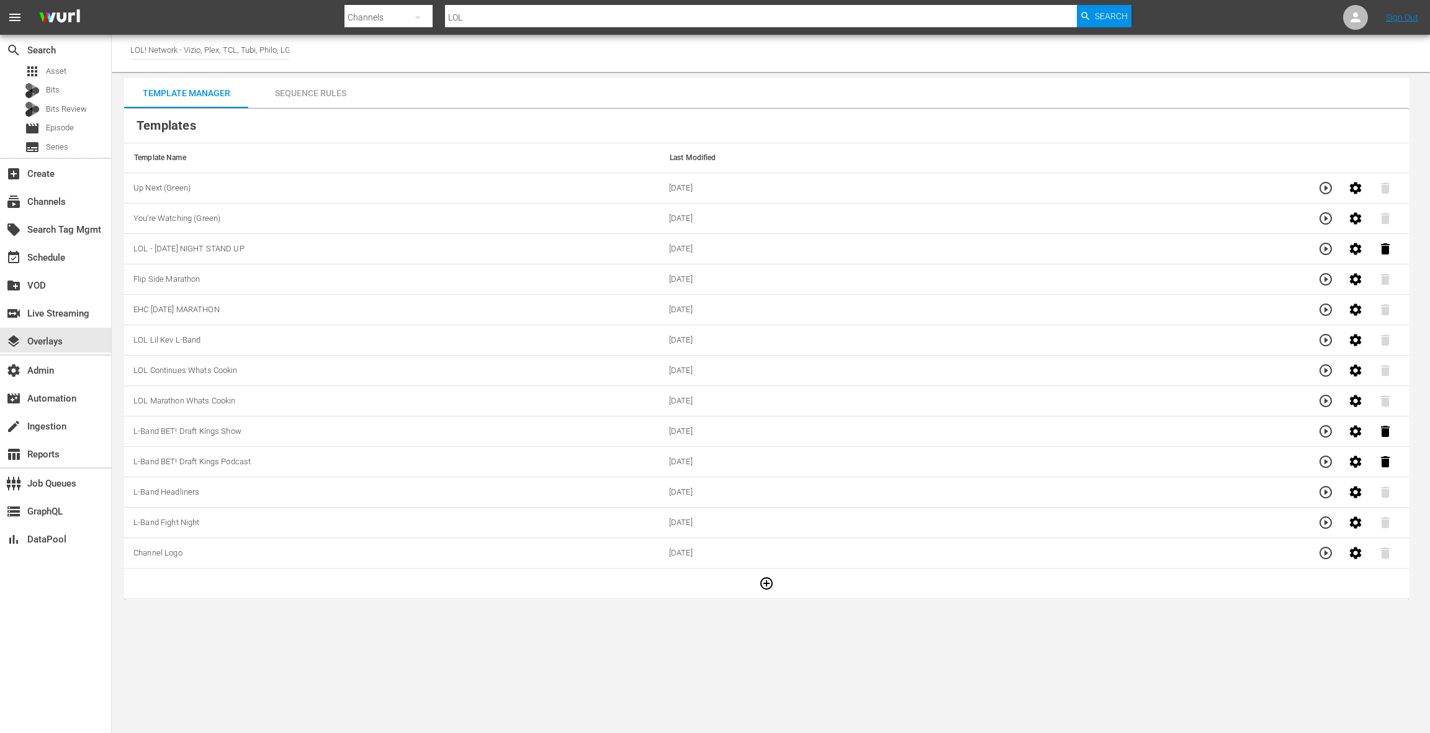
click at [763, 581] on icon "button" at bounding box center [766, 583] width 15 height 15
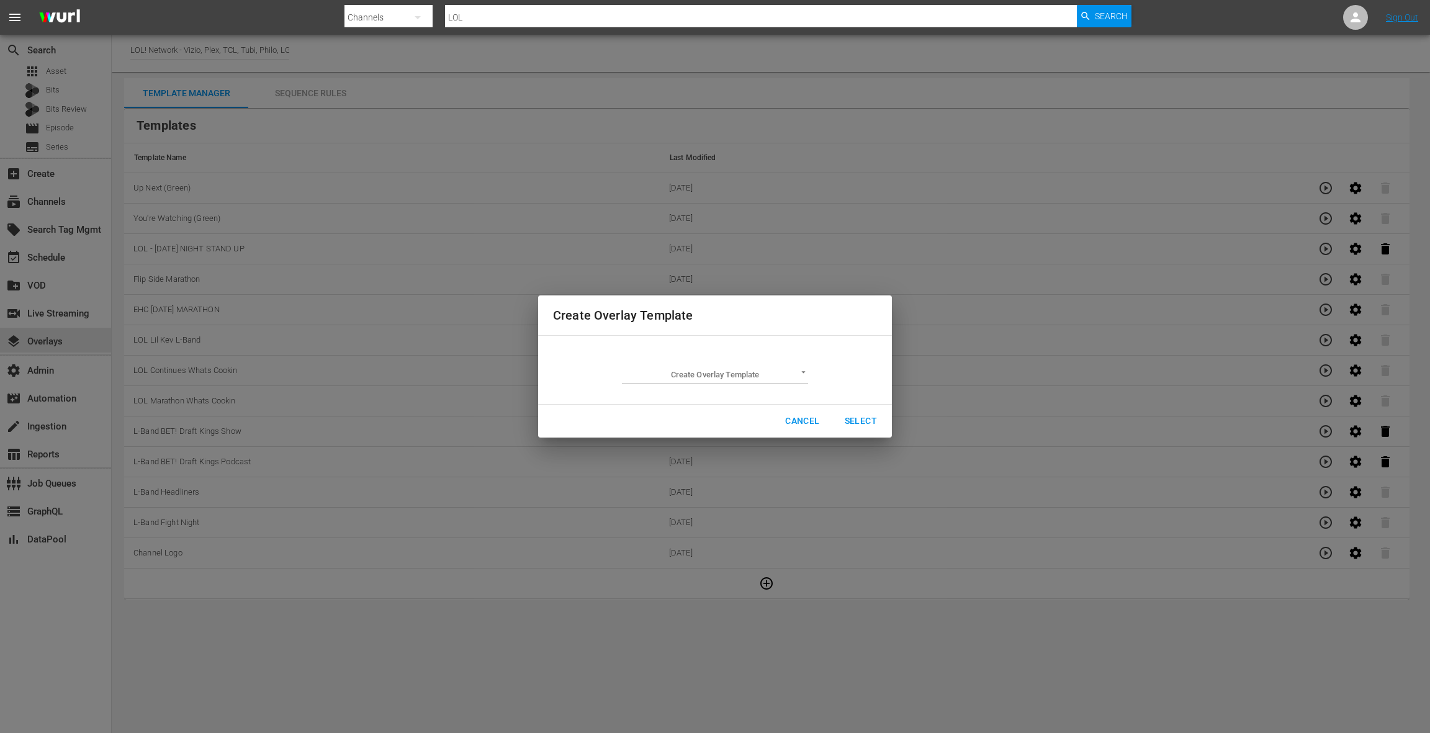
click at [678, 364] on div "Create Overlay Template ​" at bounding box center [715, 370] width 186 height 29
click at [691, 370] on body "menu Search By Channels Search ID, Title, Description, Keywords, or Category LO…" at bounding box center [715, 366] width 1430 height 733
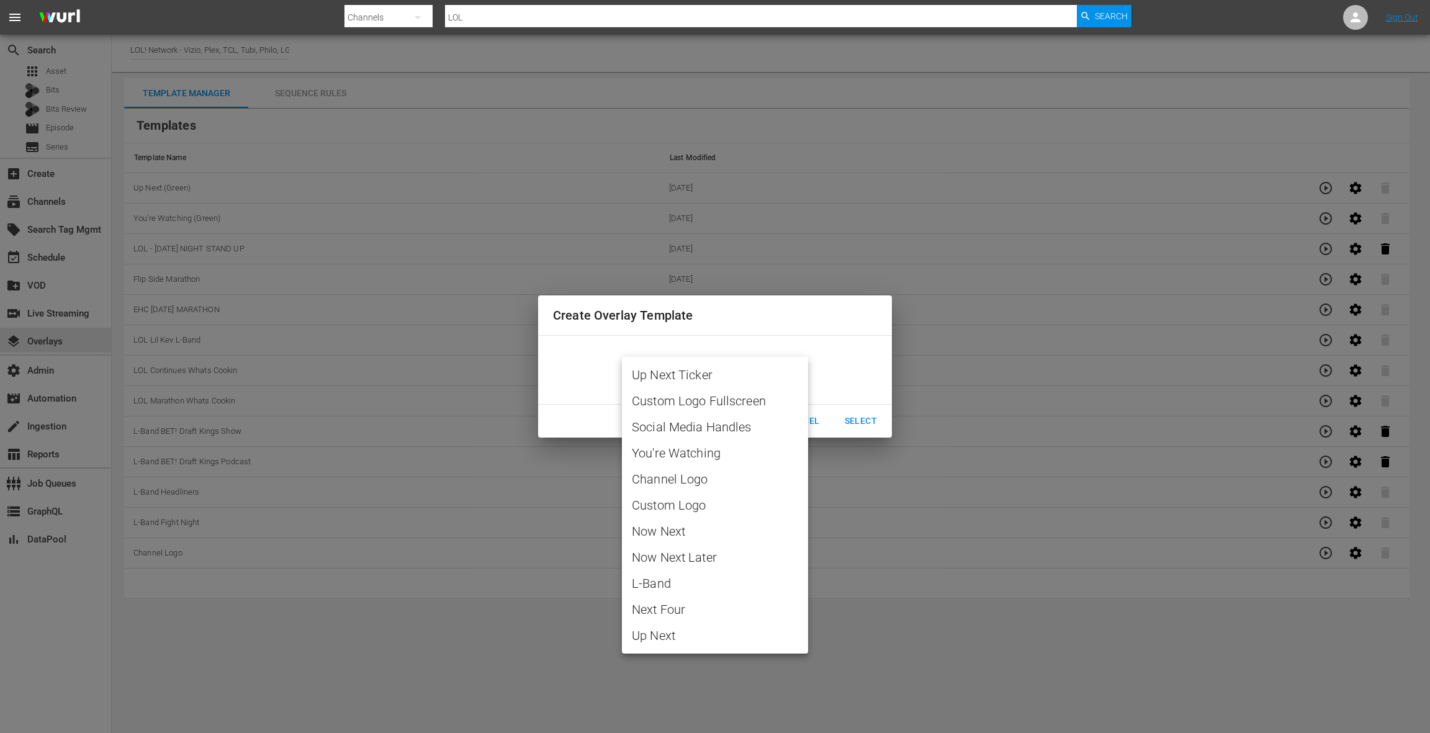
click at [686, 585] on span "L-Band" at bounding box center [715, 583] width 166 height 19
type input "L-Band"
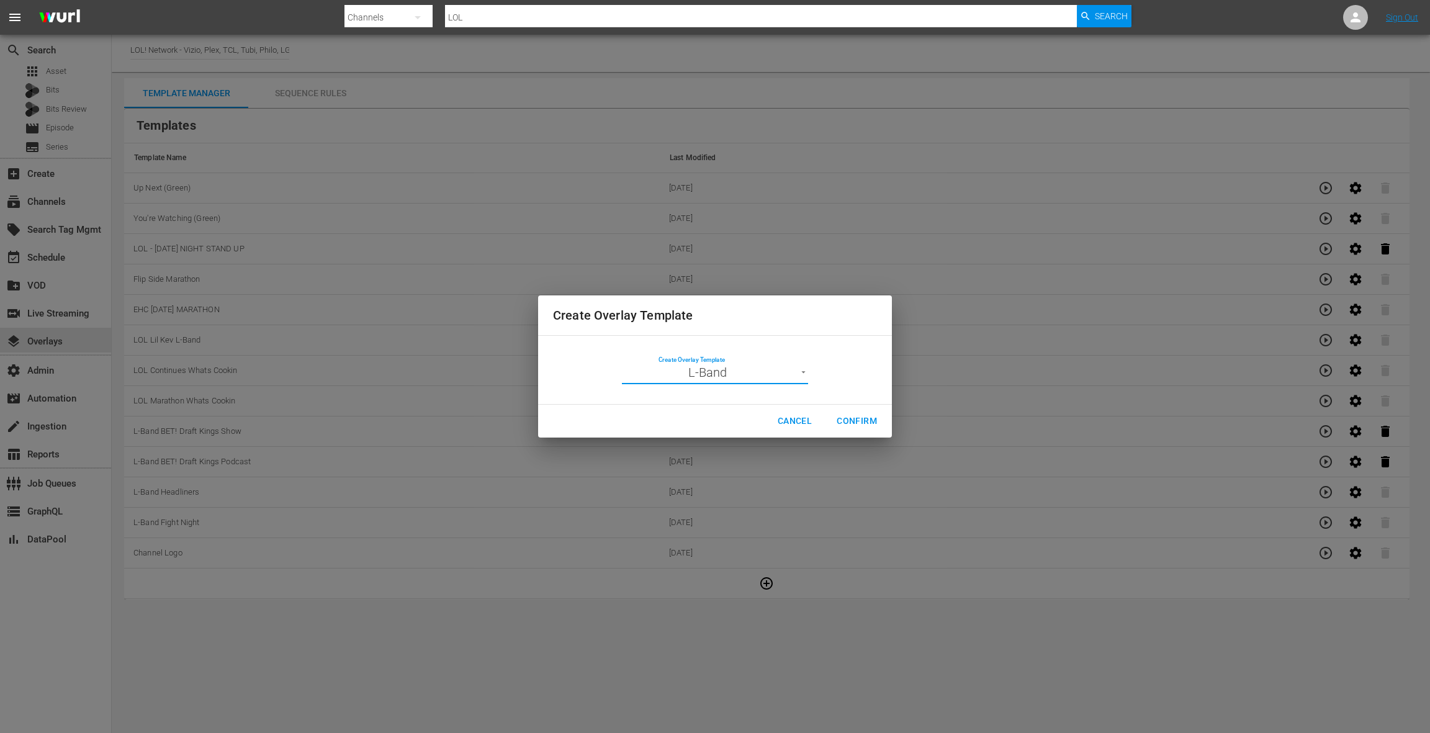
click at [857, 426] on span "Confirm" at bounding box center [857, 421] width 40 height 16
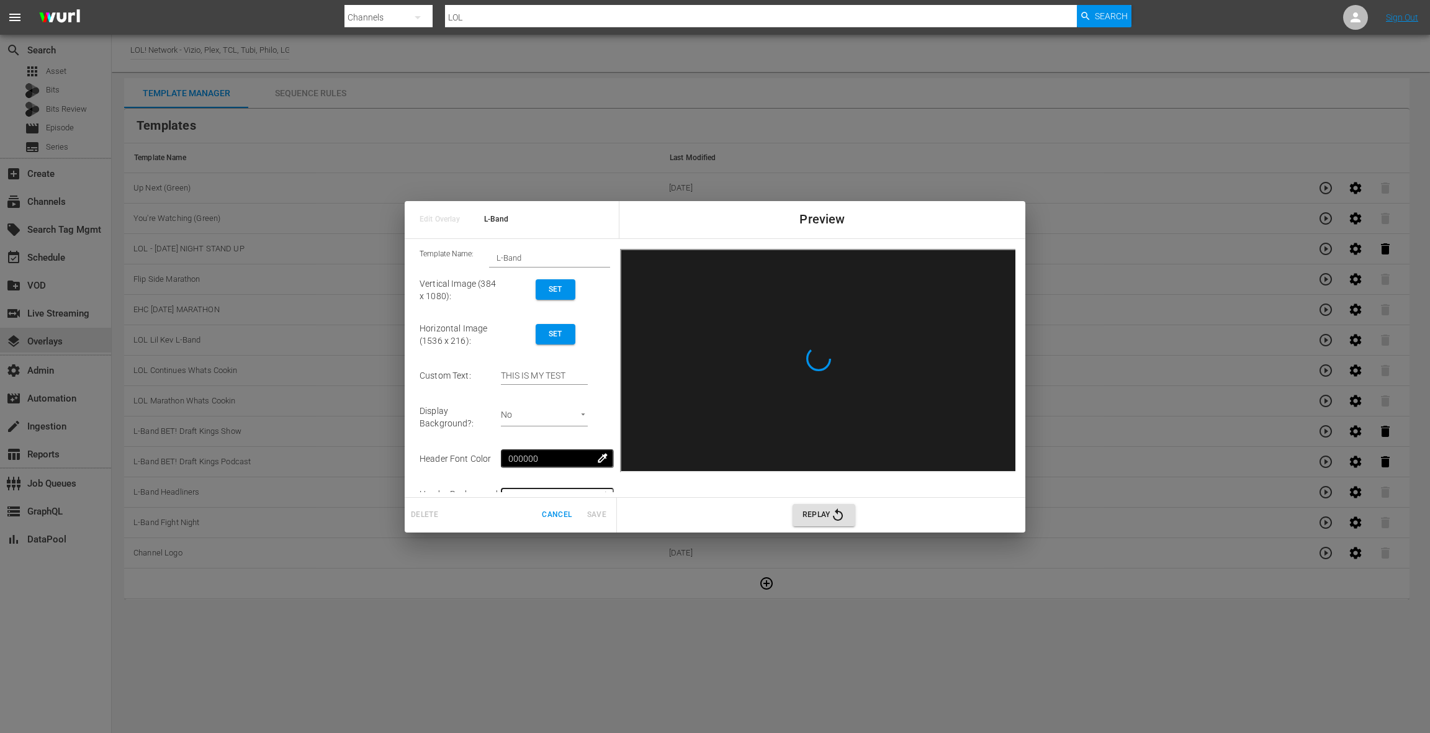
click at [552, 259] on input "L-Band" at bounding box center [549, 257] width 121 height 17
type input "L-Band - Friday Night"
click at [554, 293] on span "Set" at bounding box center [555, 289] width 20 height 13
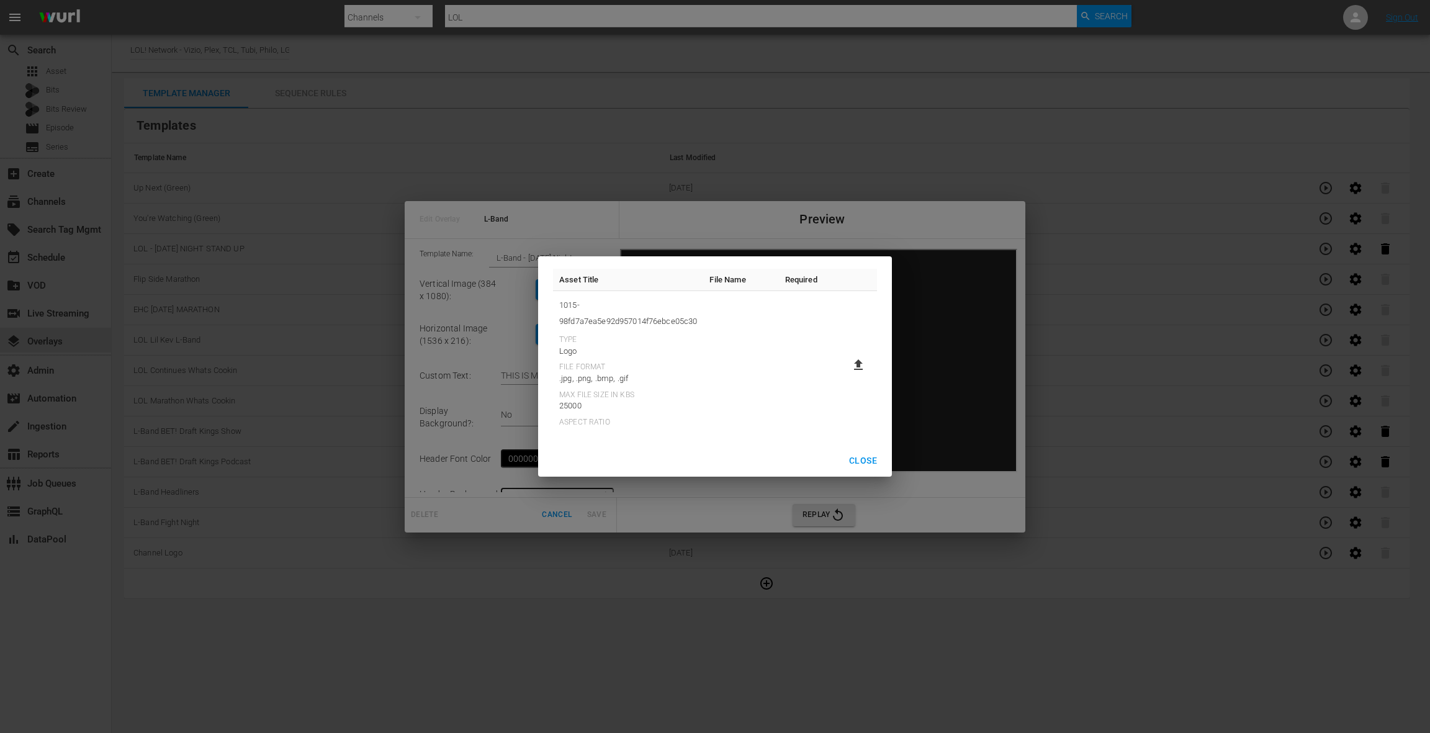
click at [866, 365] on label at bounding box center [858, 365] width 25 height 22
click at [846, 375] on input "file" at bounding box center [846, 375] width 1 height 1
type input "C:\fakepath\Vertical-384x1080-LOLSU.jpg"
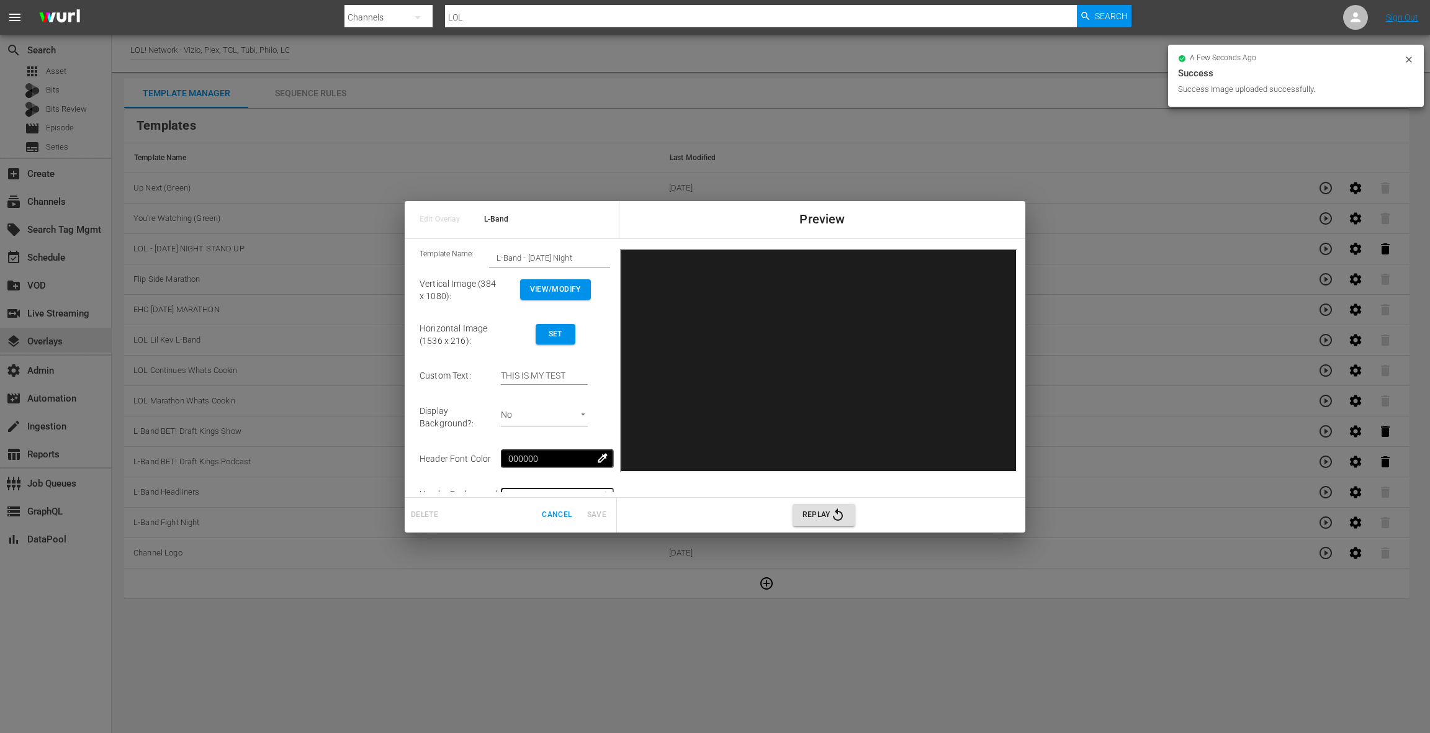
click at [565, 338] on span "Set" at bounding box center [555, 334] width 20 height 13
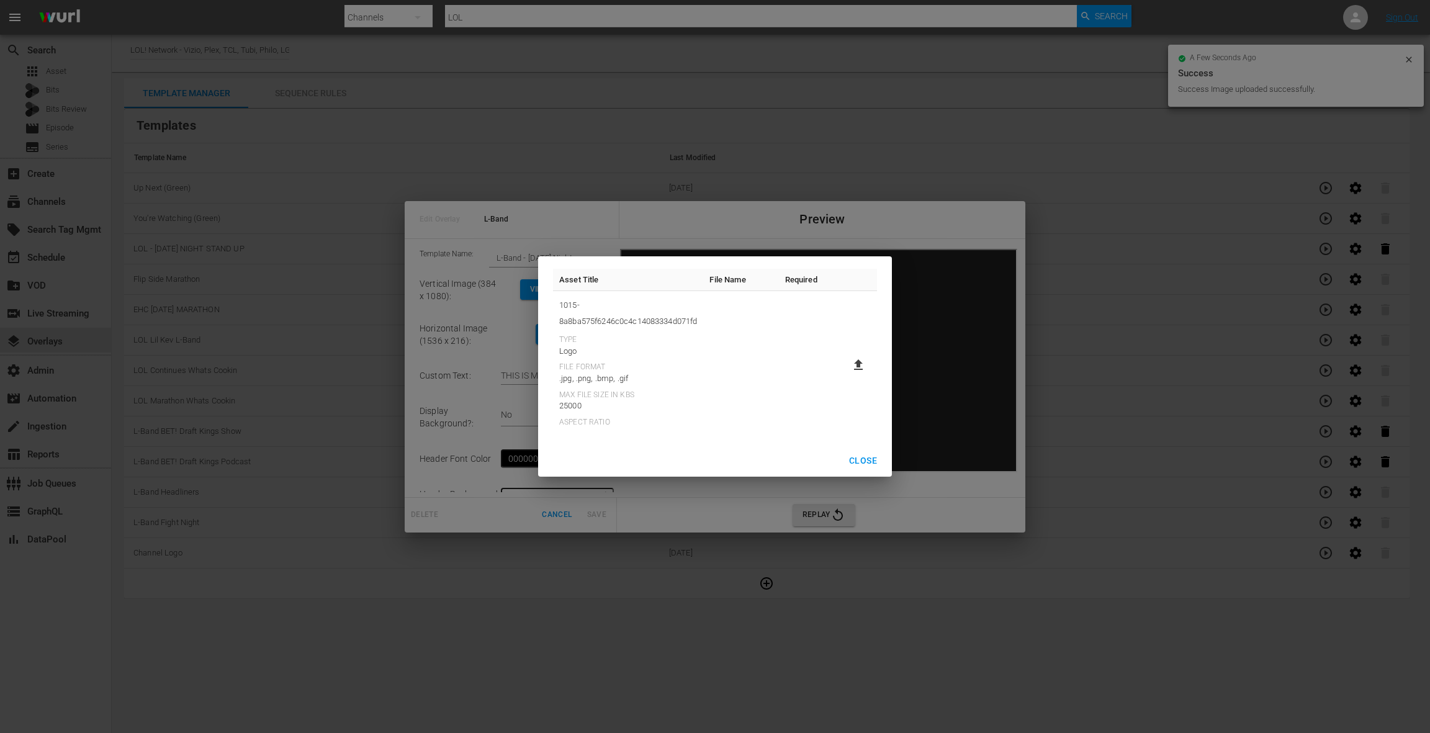
click at [854, 362] on icon at bounding box center [858, 364] width 15 height 15
click at [846, 375] on input "file" at bounding box center [846, 375] width 1 height 1
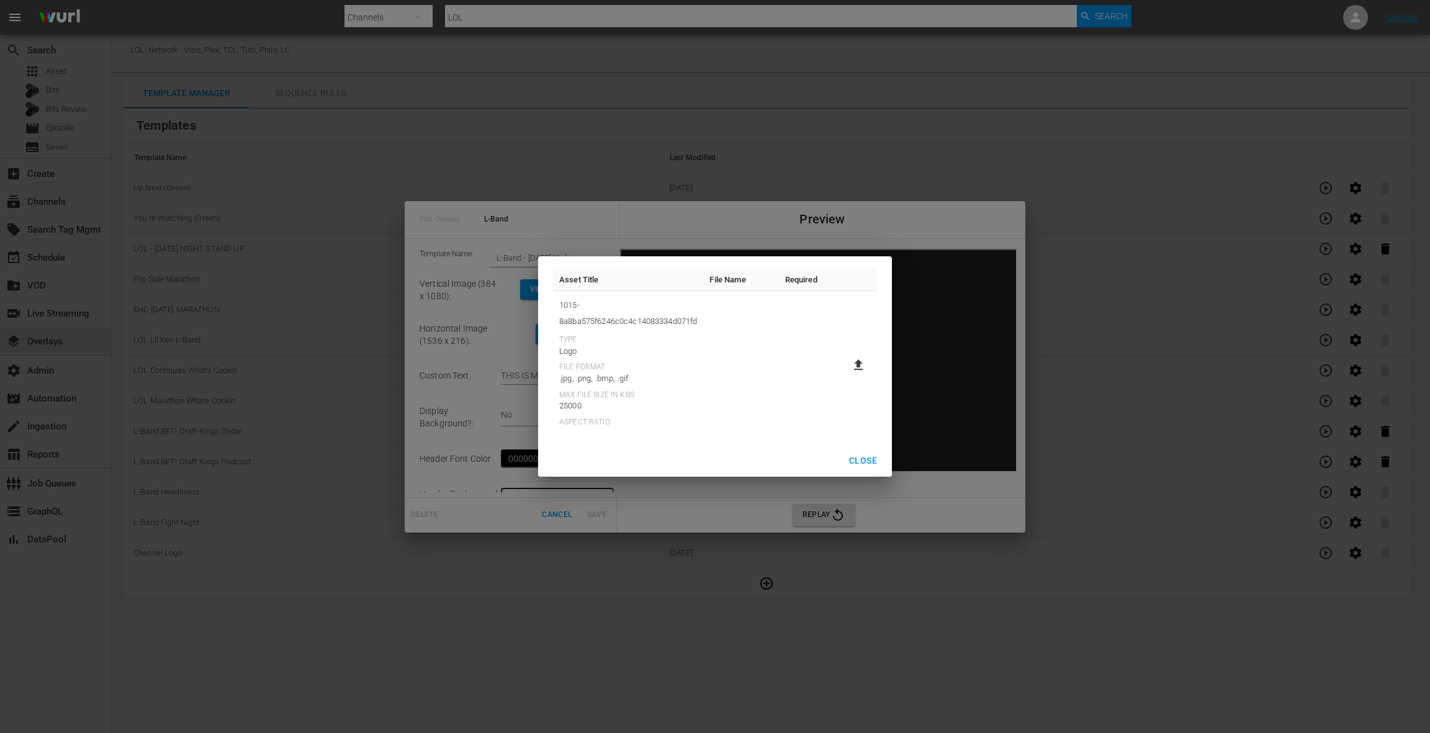
type input "C:\fakepath\Horizontal-1536x2201-LOLSU.jpg"
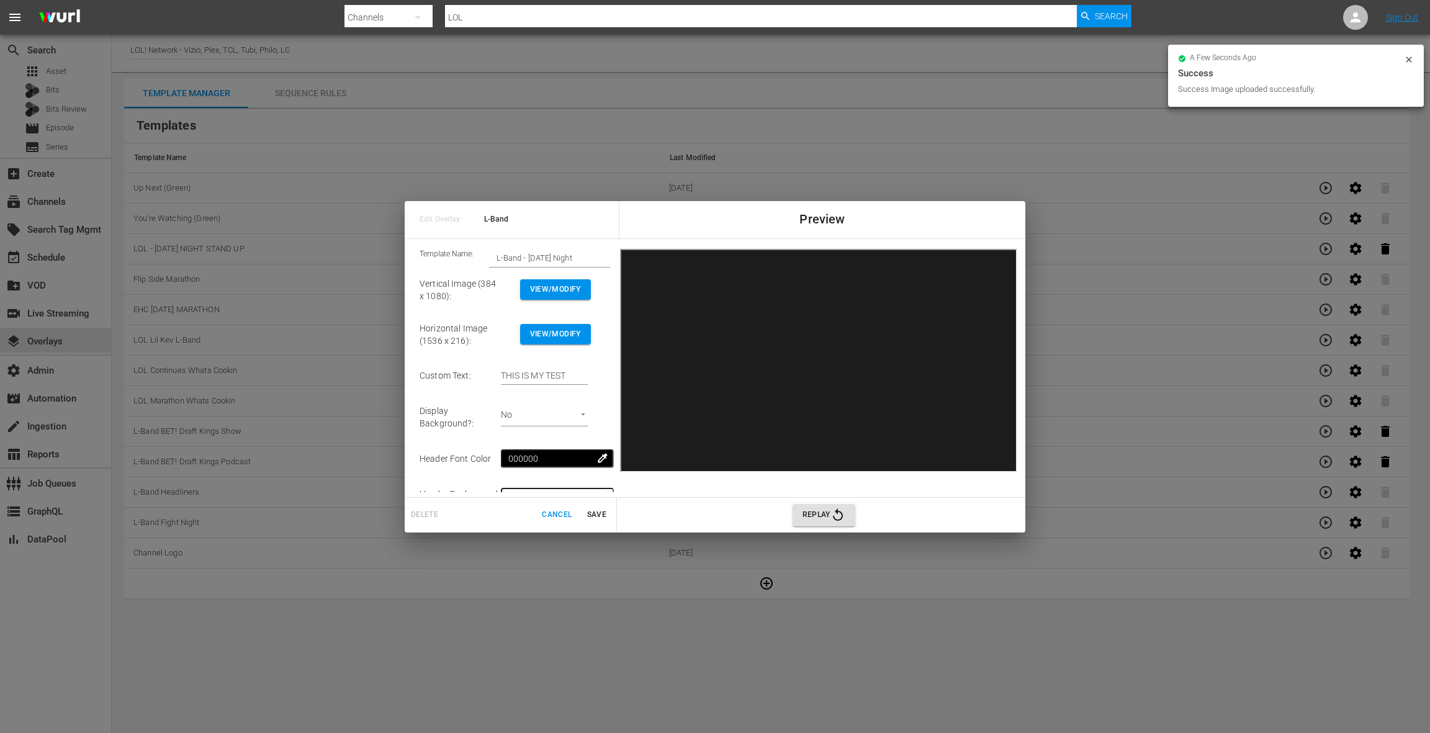
click at [517, 378] on input "THIS IS MY TEST" at bounding box center [544, 376] width 87 height 19
drag, startPoint x: 582, startPoint y: 378, endPoint x: 593, endPoint y: 377, distance: 10.6
click at [588, 377] on input "THIS IS MY TEST" at bounding box center [544, 376] width 87 height 19
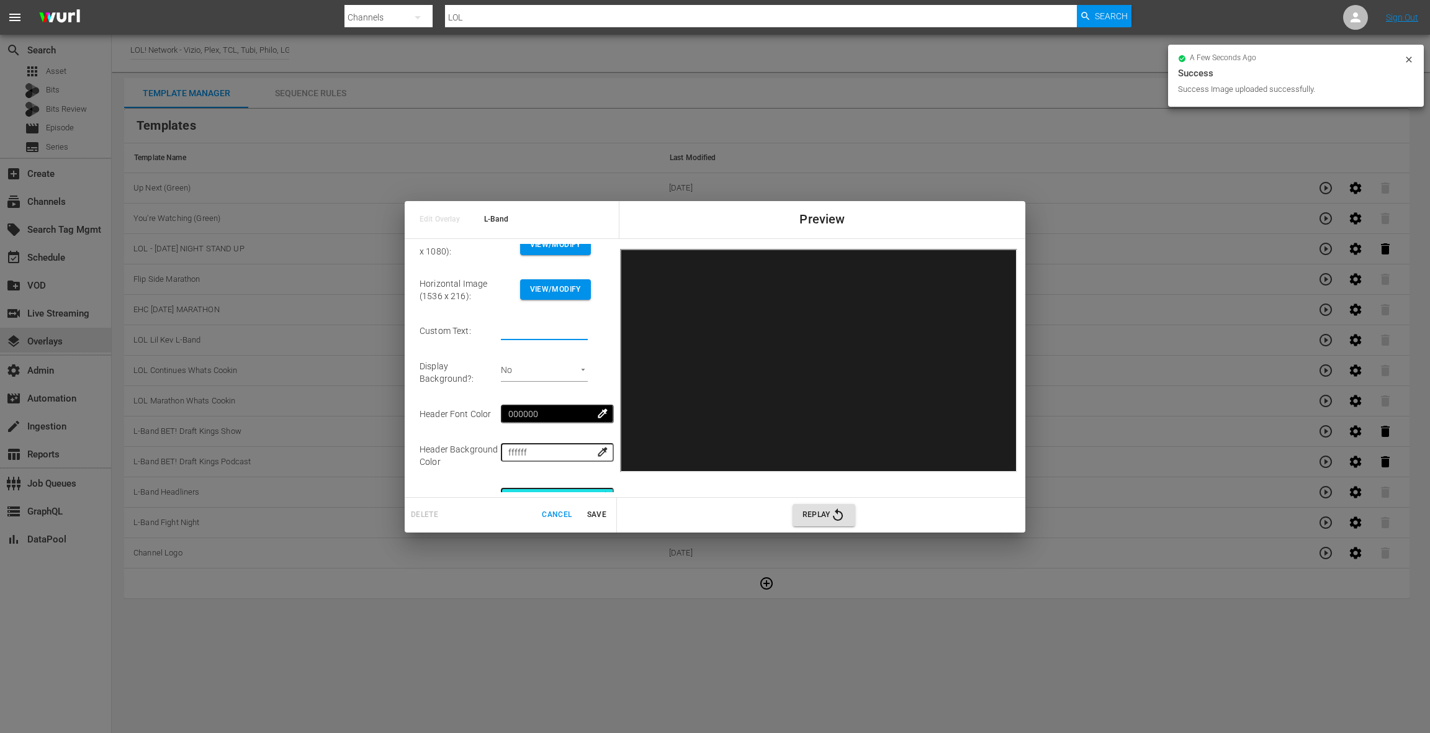
scroll to position [115, 0]
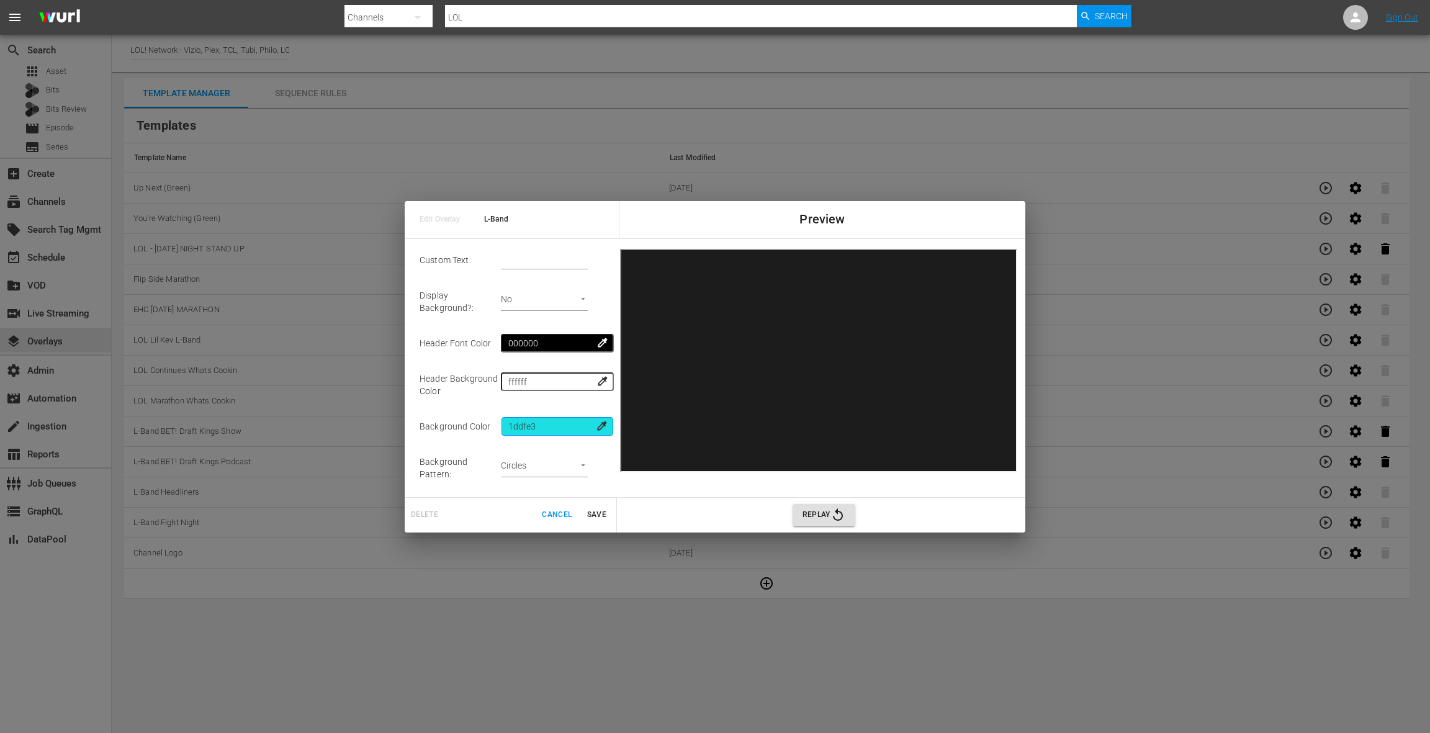
click at [547, 419] on input "1ddfe3" at bounding box center [557, 426] width 112 height 19
type input "00"
type input "THIS IS MY TEST"
type input "000"
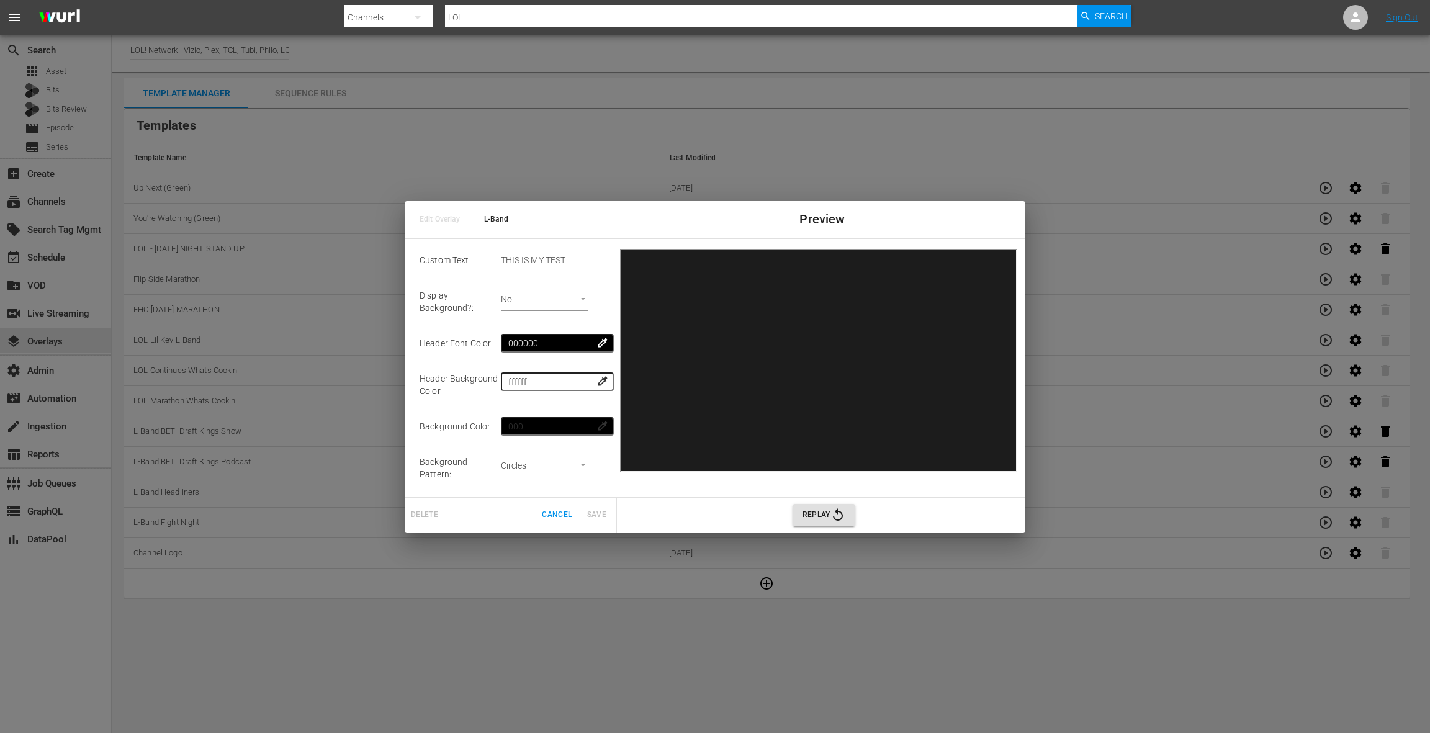
drag, startPoint x: 495, startPoint y: 424, endPoint x: 529, endPoint y: 442, distance: 38.6
click at [496, 425] on td "Background Color" at bounding box center [459, 426] width 81 height 38
click at [551, 454] on body "menu Search By Channels Search ID, Title, Description, Keywords, or Category LO…" at bounding box center [715, 366] width 1430 height 733
click at [547, 478] on li "No Pattern" at bounding box center [541, 479] width 63 height 20
type input "none"
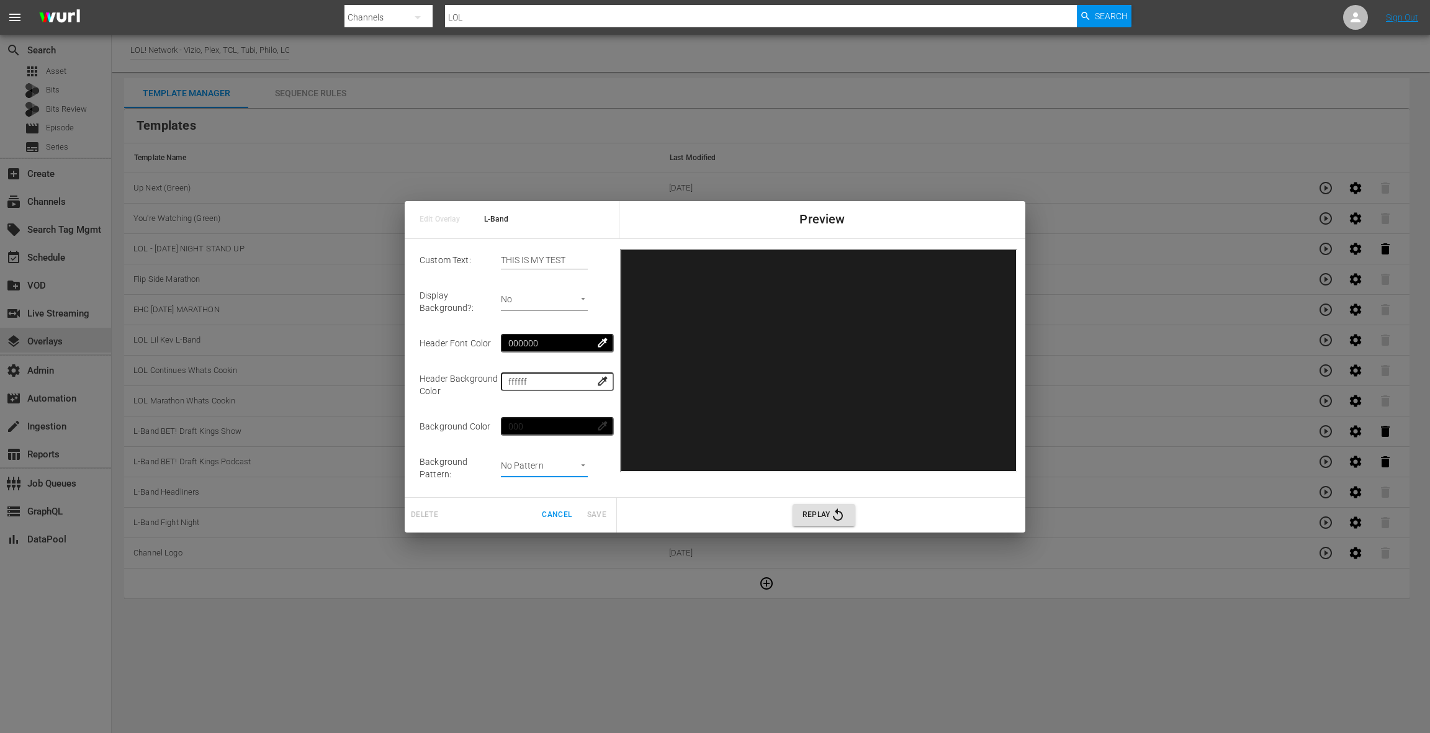
click at [568, 448] on body "menu Search By Channels Search ID, Title, Description, Keywords, or Category LO…" at bounding box center [715, 366] width 1430 height 733
click at [520, 256] on div at bounding box center [715, 366] width 1430 height 733
click at [522, 257] on input "THIS IS MY TEST" at bounding box center [544, 260] width 87 height 19
drag, startPoint x: 522, startPoint y: 257, endPoint x: 600, endPoint y: 266, distance: 78.7
click at [600, 266] on td "THIS IS MY TEST" at bounding box center [555, 260] width 109 height 38
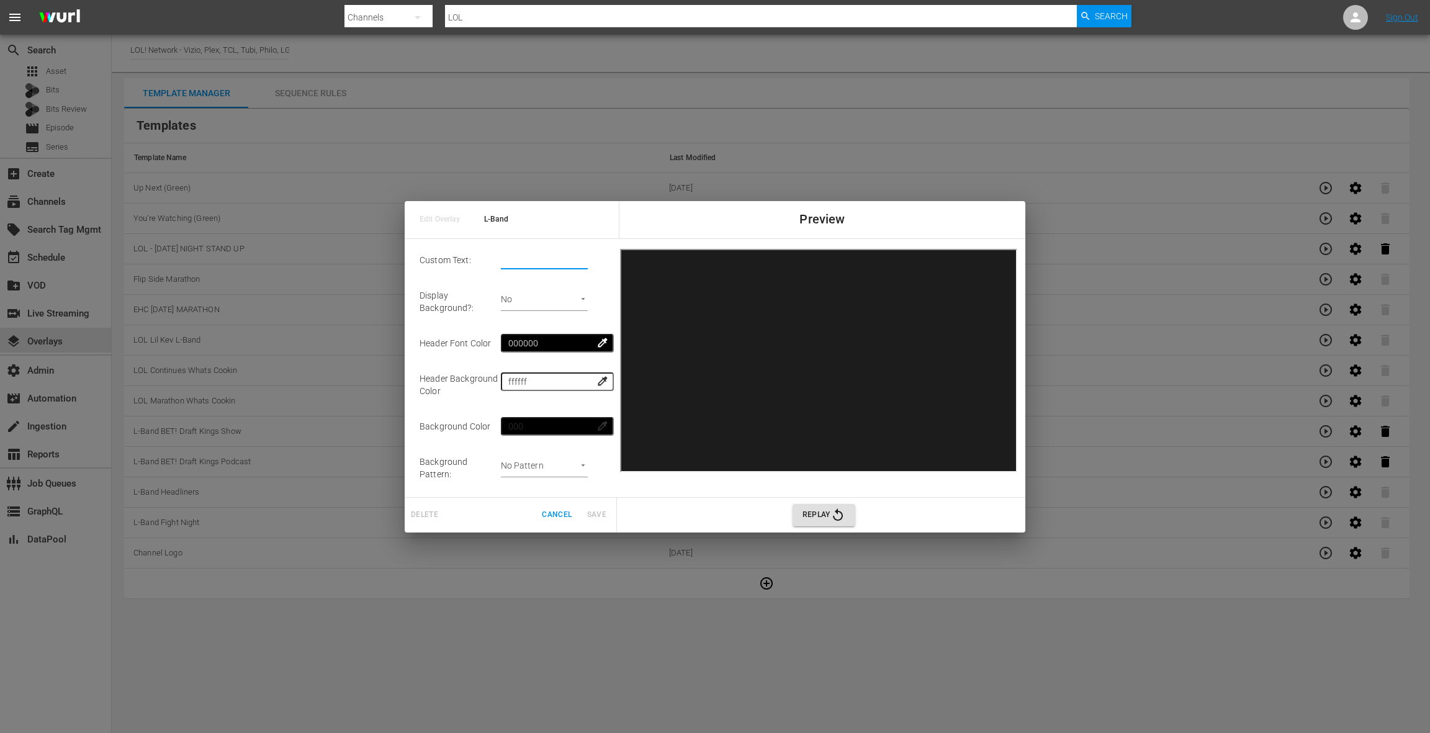
click at [539, 260] on input "text" at bounding box center [544, 260] width 87 height 19
click at [544, 253] on input "text" at bounding box center [544, 260] width 87 height 19
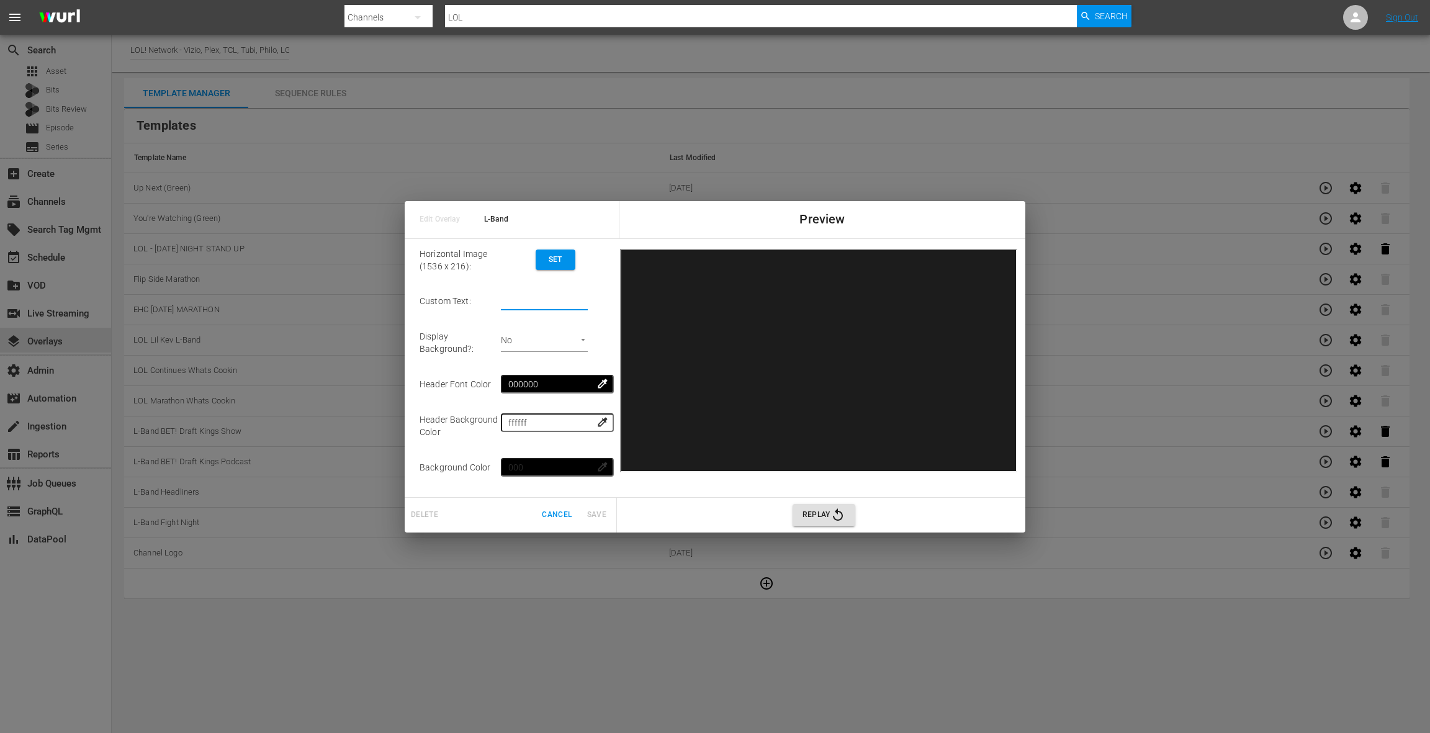
scroll to position [0, 0]
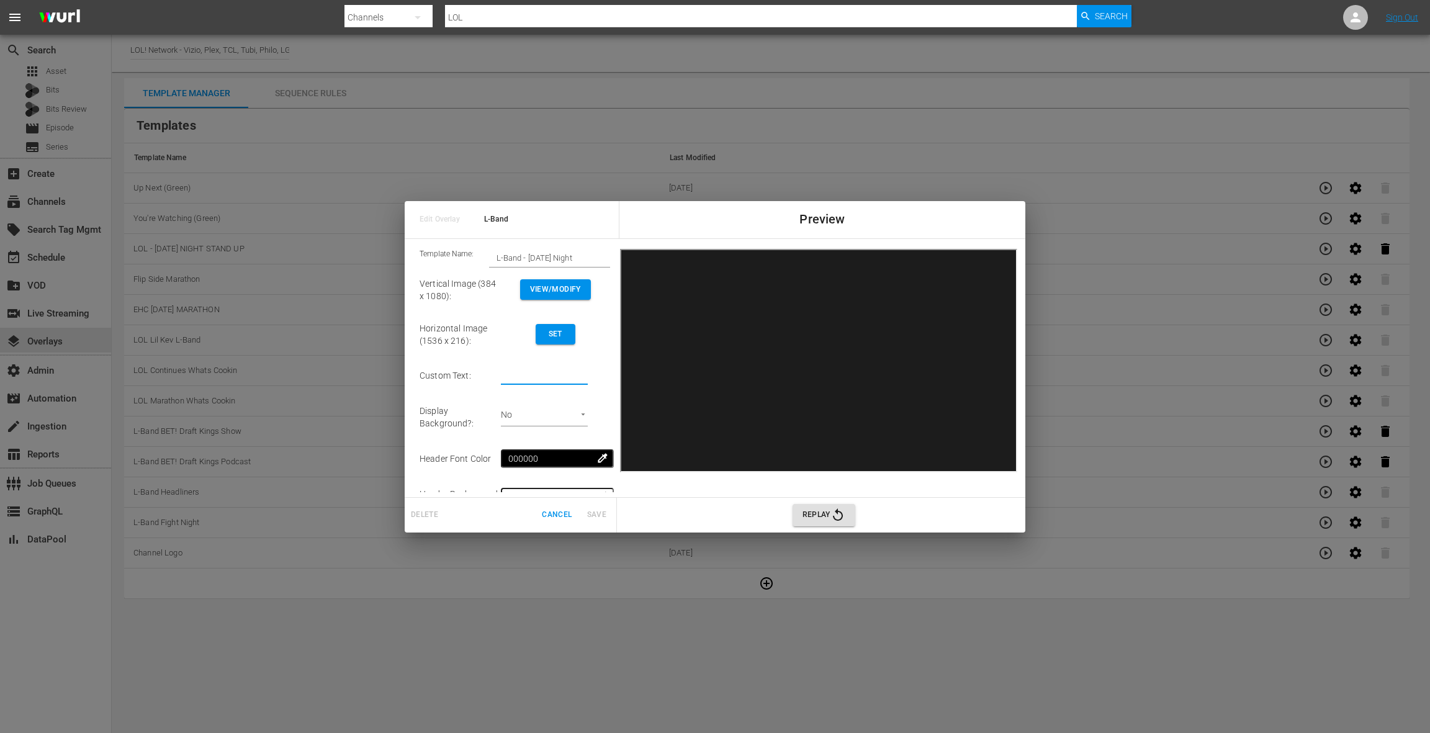
click at [559, 334] on span "Set" at bounding box center [555, 334] width 20 height 13
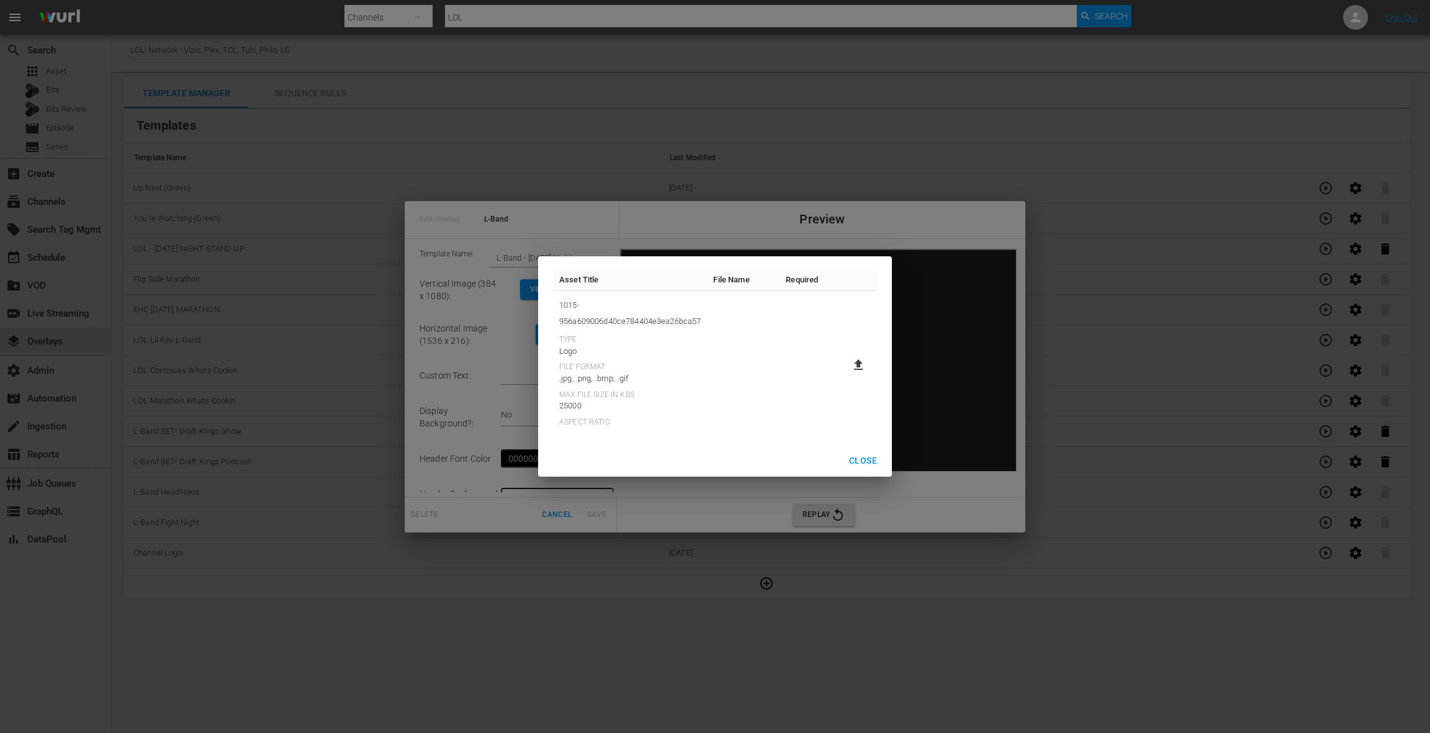
click at [855, 364] on icon at bounding box center [858, 364] width 15 height 15
click at [846, 375] on input "file" at bounding box center [846, 375] width 1 height 1
type input "C:\fakepath\Horizontal-1536x2201-LOLSU.jpg"
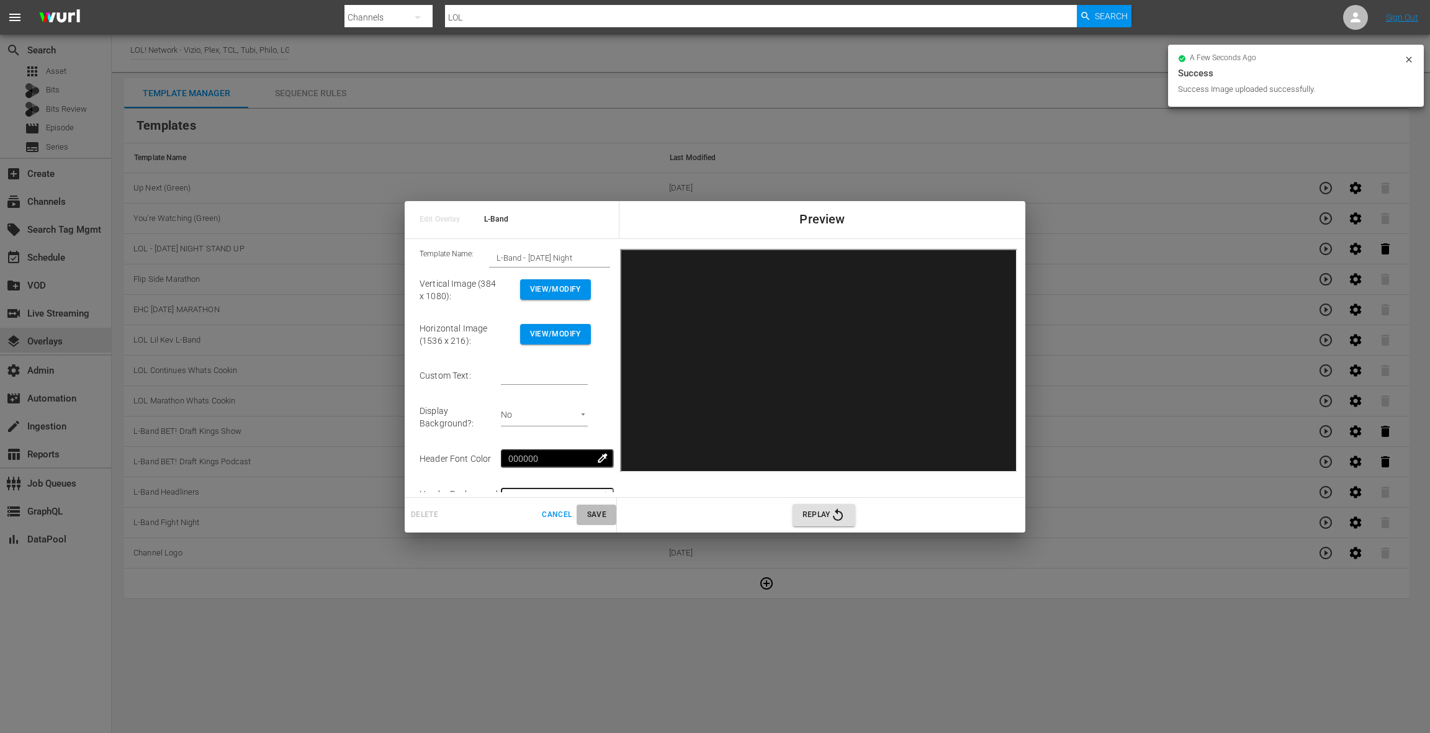
click at [594, 516] on span "Save" at bounding box center [596, 514] width 30 height 13
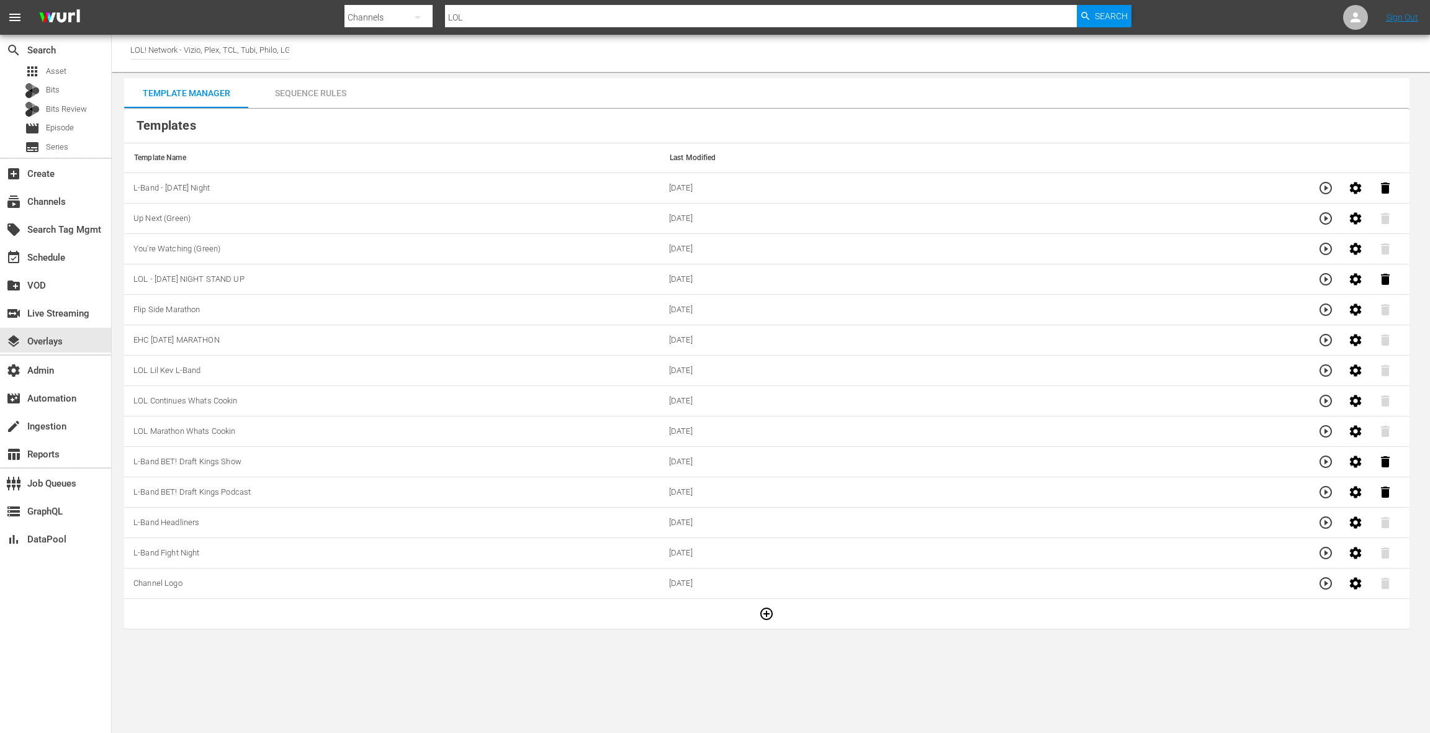
click at [332, 97] on div "Sequence Rules" at bounding box center [310, 93] width 124 height 30
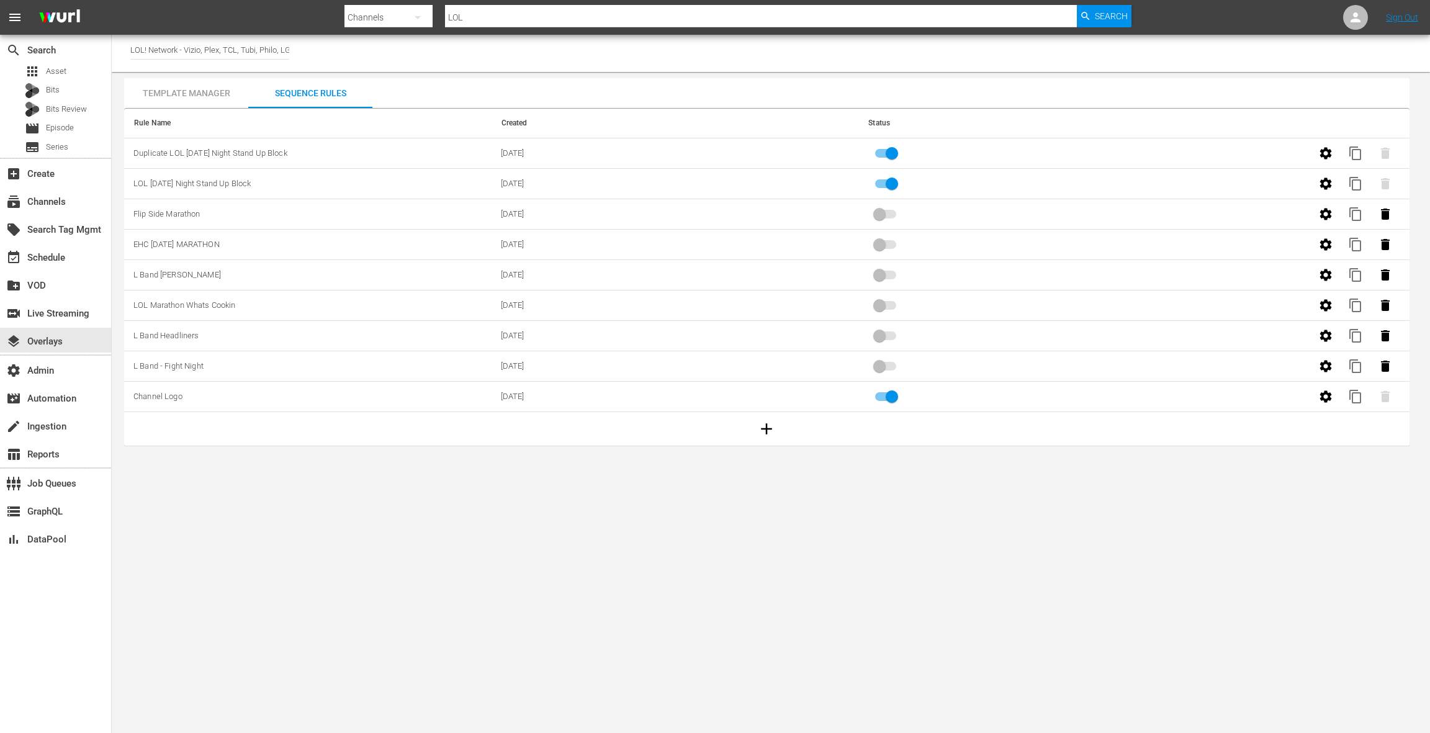
click at [889, 184] on input "primary checkbox" at bounding box center [891, 186] width 71 height 24
checkbox input "false"
click at [887, 155] on input "primary checkbox" at bounding box center [891, 156] width 71 height 24
checkbox input "false"
click at [769, 426] on icon "button" at bounding box center [766, 428] width 11 height 11
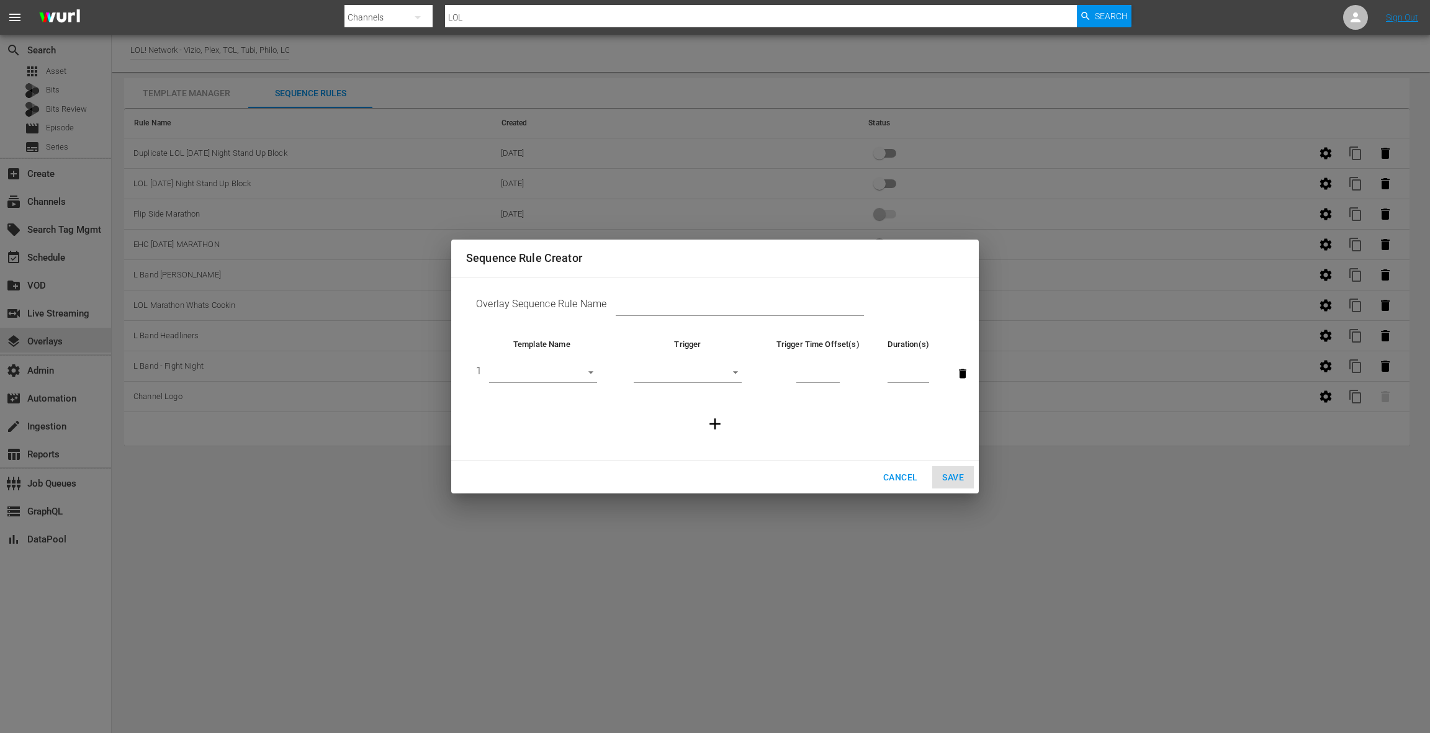
click at [623, 300] on input "text" at bounding box center [740, 306] width 248 height 19
type input "L Band - Friday Night Stand Up"
click at [550, 375] on body "menu Search By Channels Search ID, Title, Description, Keywords, or Category LO…" at bounding box center [715, 366] width 1430 height 733
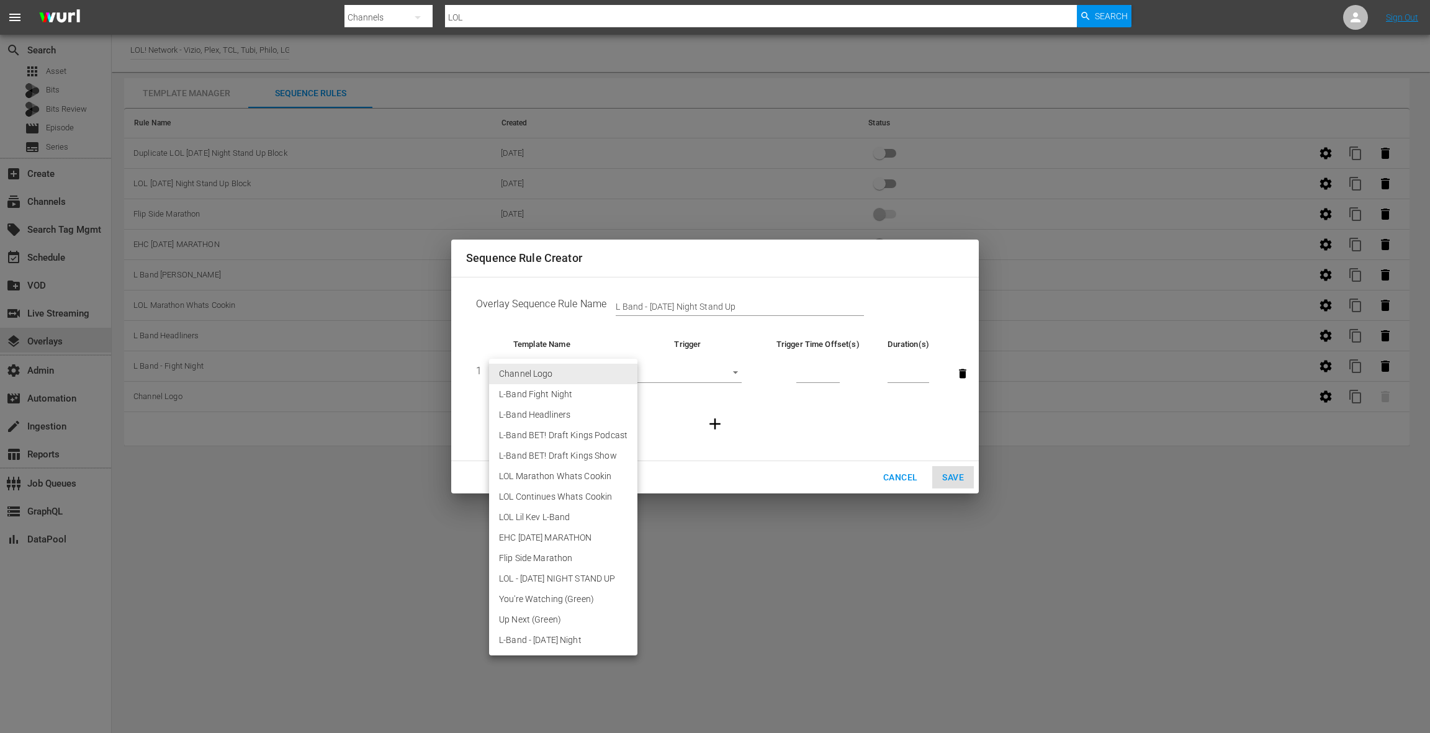
click at [575, 641] on li "L-Band - Friday Night" at bounding box center [563, 640] width 148 height 20
type input "30770"
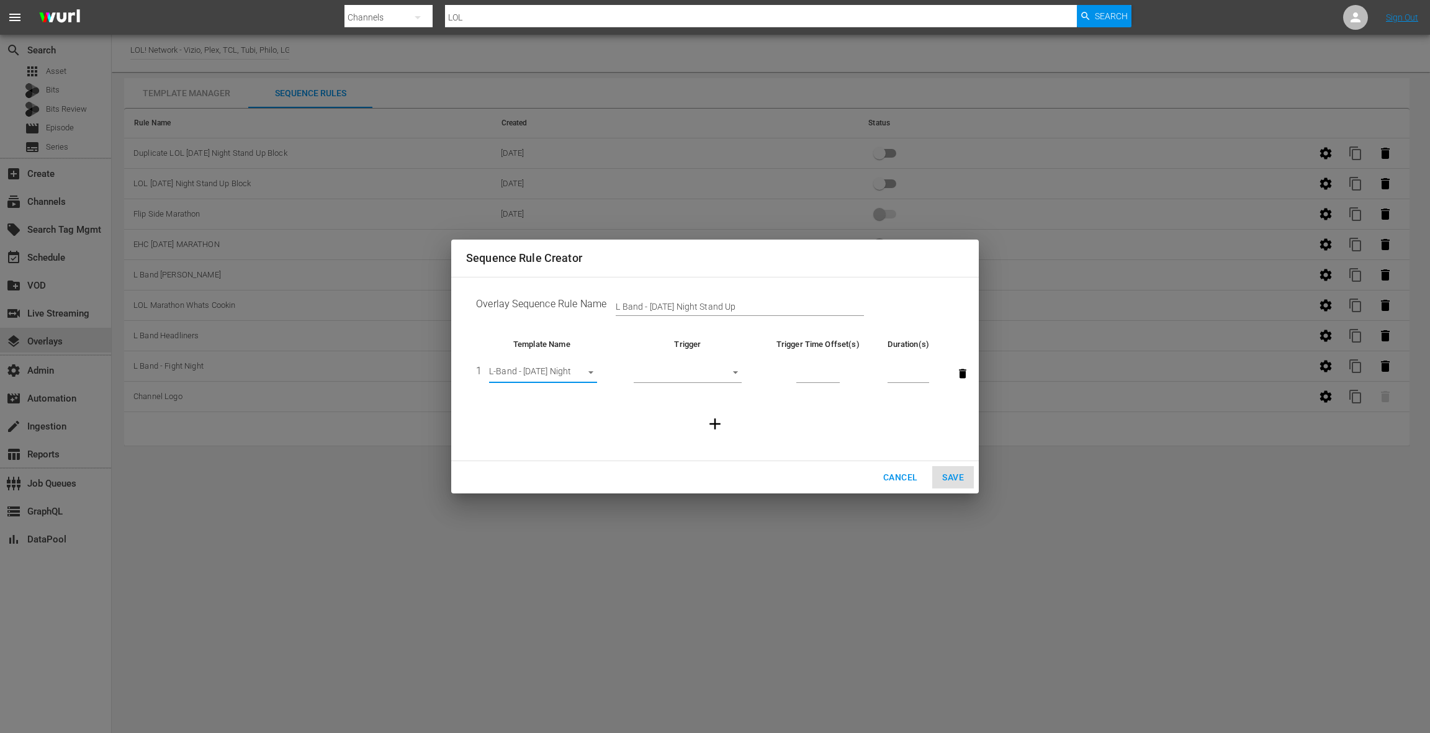
click at [716, 374] on body "menu Search By Channels Search ID, Title, Description, Keywords, or Category LO…" at bounding box center [715, 366] width 1430 height 733
click at [699, 412] on li "After Ad Break" at bounding box center [688, 415] width 108 height 20
type input "AFTER_AD_BREAK"
click at [804, 373] on input "number" at bounding box center [817, 373] width 43 height 19
type input "2"
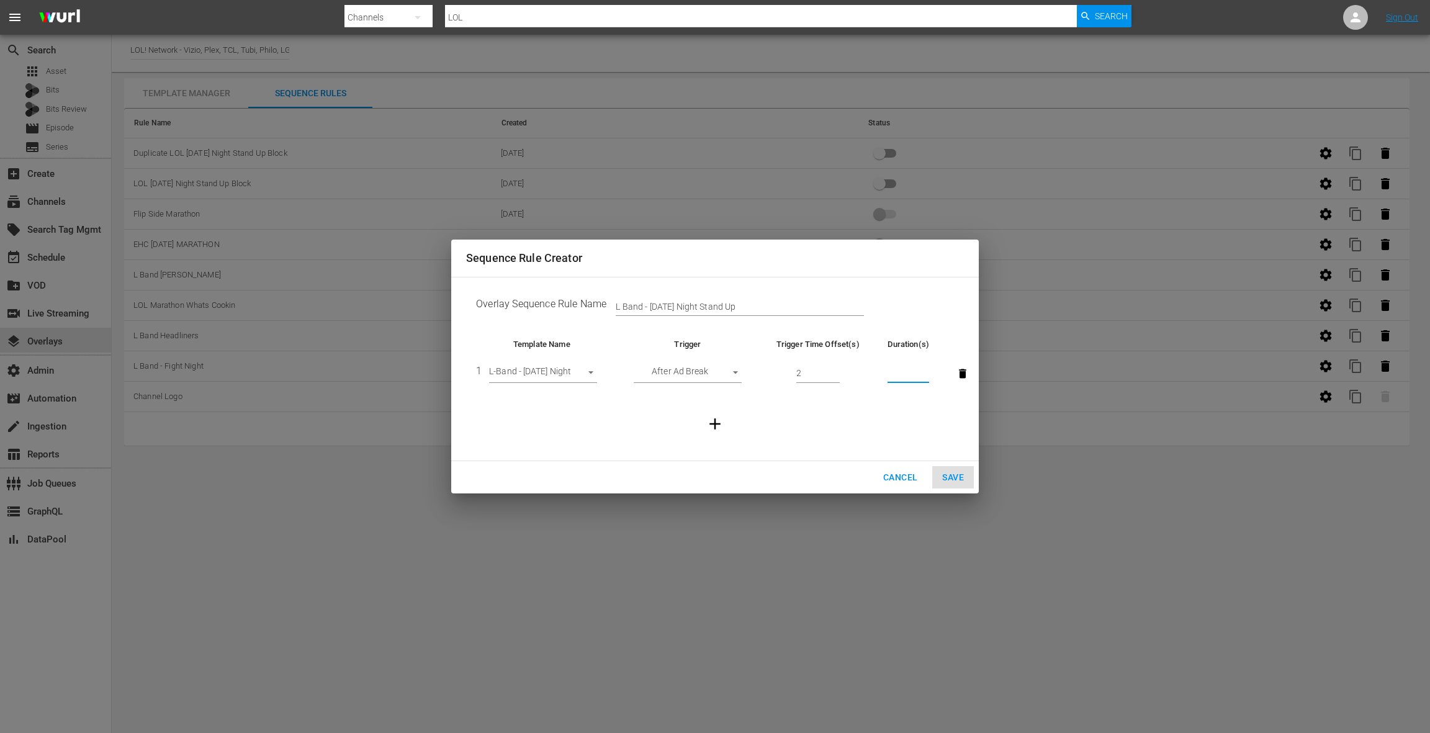
click at [892, 372] on input "number" at bounding box center [908, 373] width 42 height 19
type input "20"
click at [718, 426] on icon "button" at bounding box center [715, 424] width 19 height 19
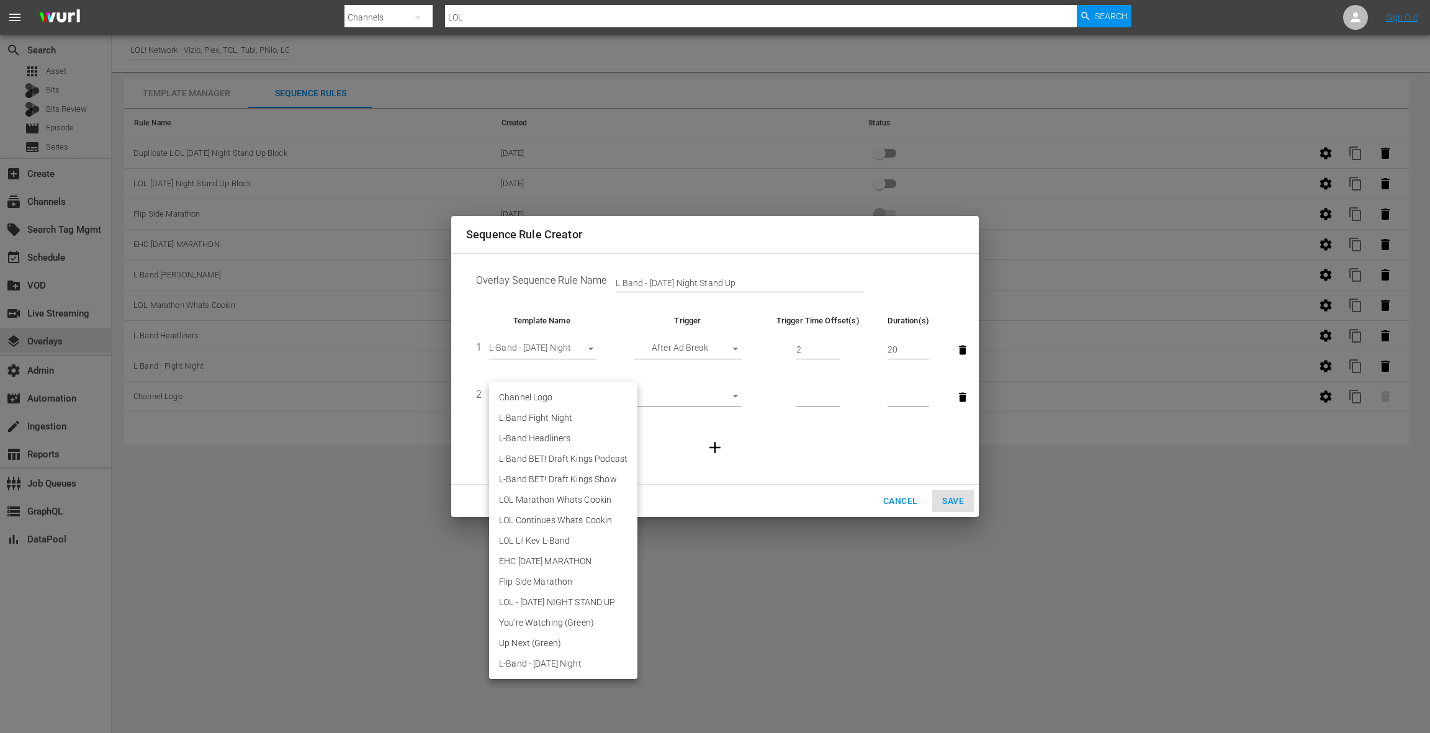
click at [565, 393] on body "menu Search By Channels Search ID, Title, Description, Keywords, or Category LO…" at bounding box center [715, 366] width 1430 height 733
click at [545, 400] on li "Channel Logo" at bounding box center [563, 397] width 148 height 20
type input "28427"
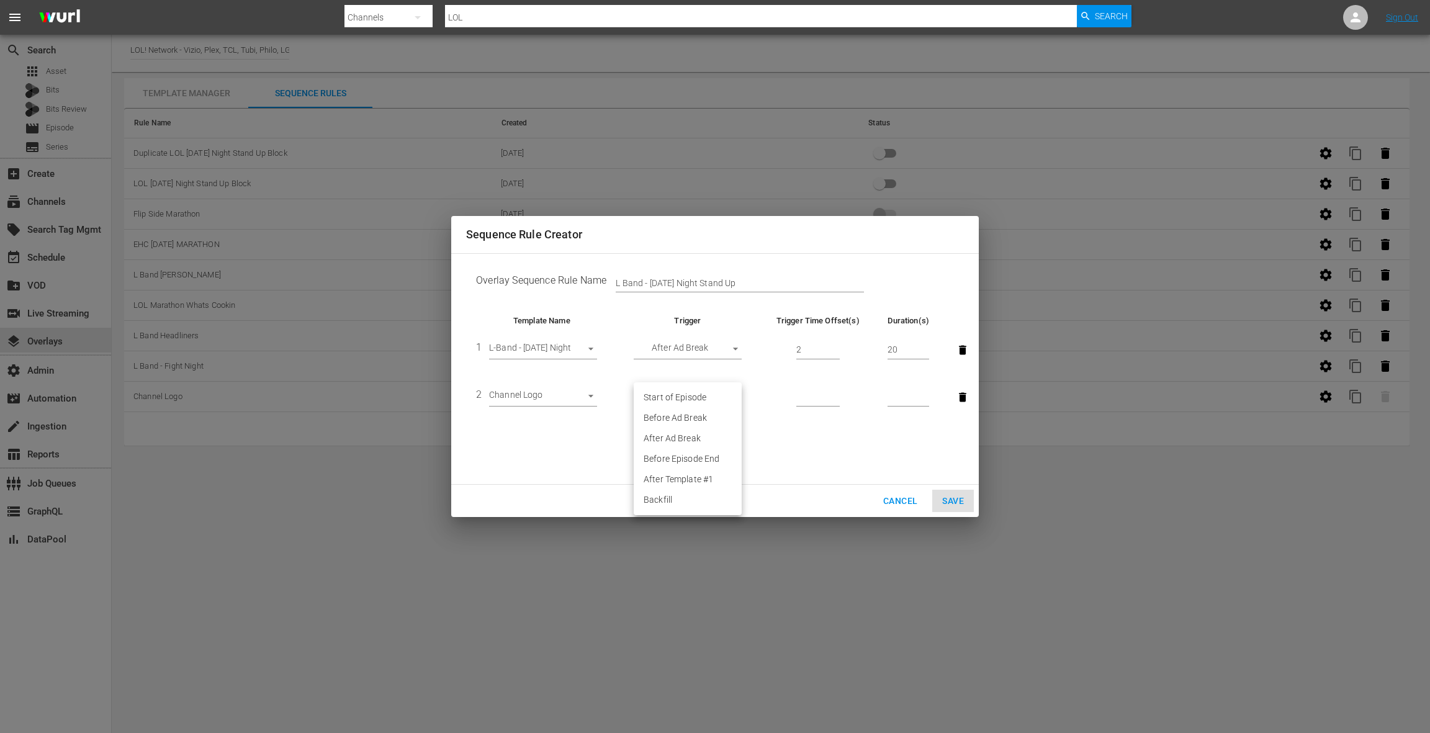
click at [662, 397] on body "menu Search By Channels Search ID, Title, Description, Keywords, or Category LO…" at bounding box center [715, 366] width 1430 height 733
click at [679, 503] on li "Backfill" at bounding box center [688, 500] width 108 height 20
type input "BACKFILL"
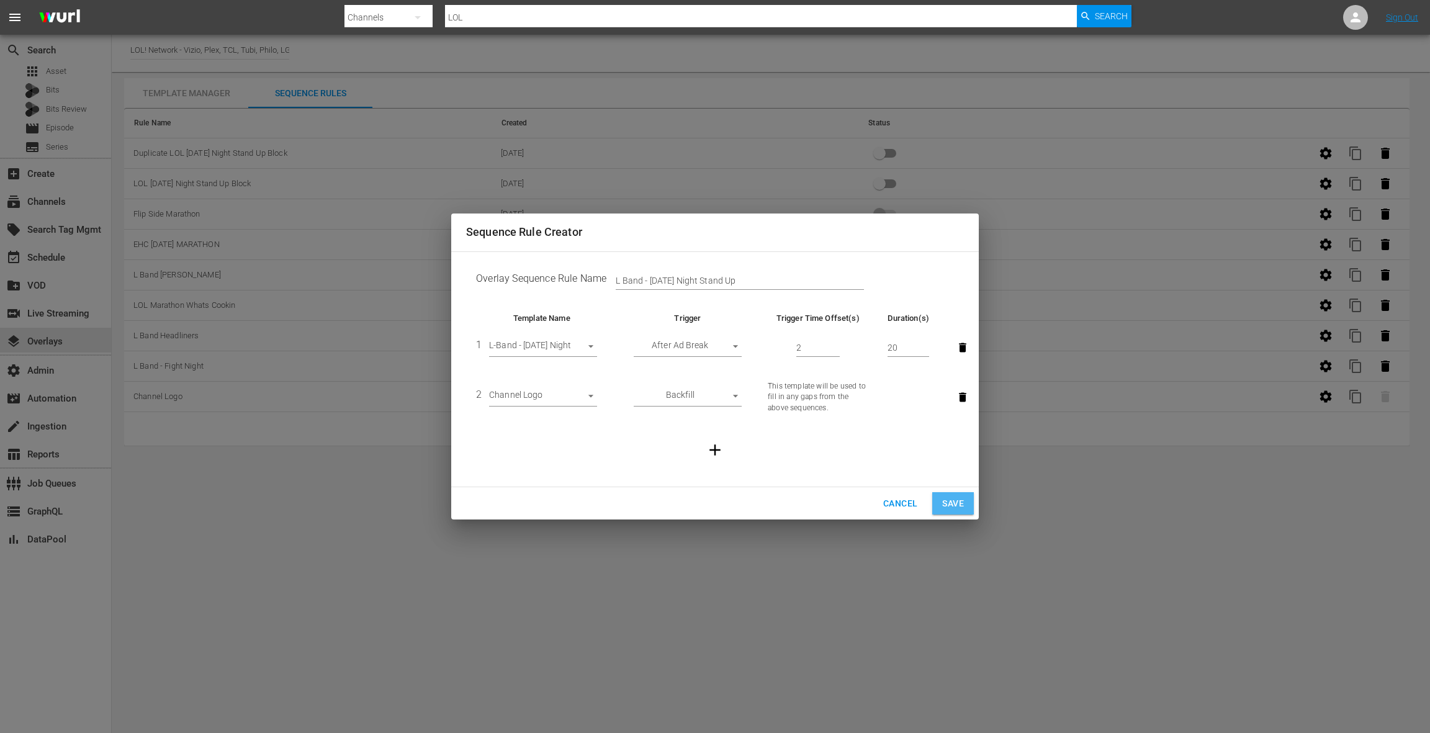
click at [949, 501] on span "Save" at bounding box center [953, 504] width 22 height 16
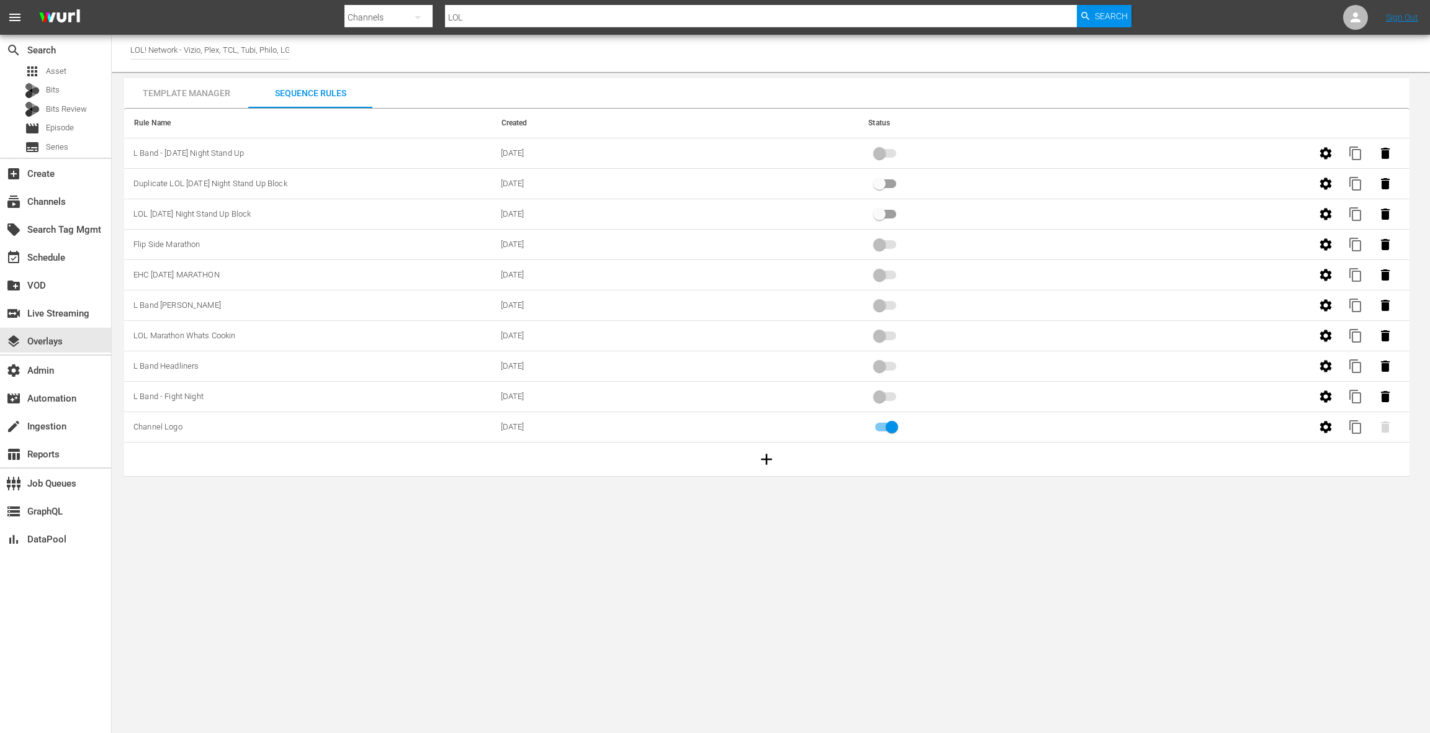
click at [665, 160] on td "10/09/2025" at bounding box center [674, 153] width 367 height 30
click at [881, 154] on span at bounding box center [885, 153] width 21 height 9
click at [770, 155] on td "10/09/2025" at bounding box center [674, 153] width 367 height 30
click at [204, 94] on div "Template Manager" at bounding box center [186, 93] width 124 height 30
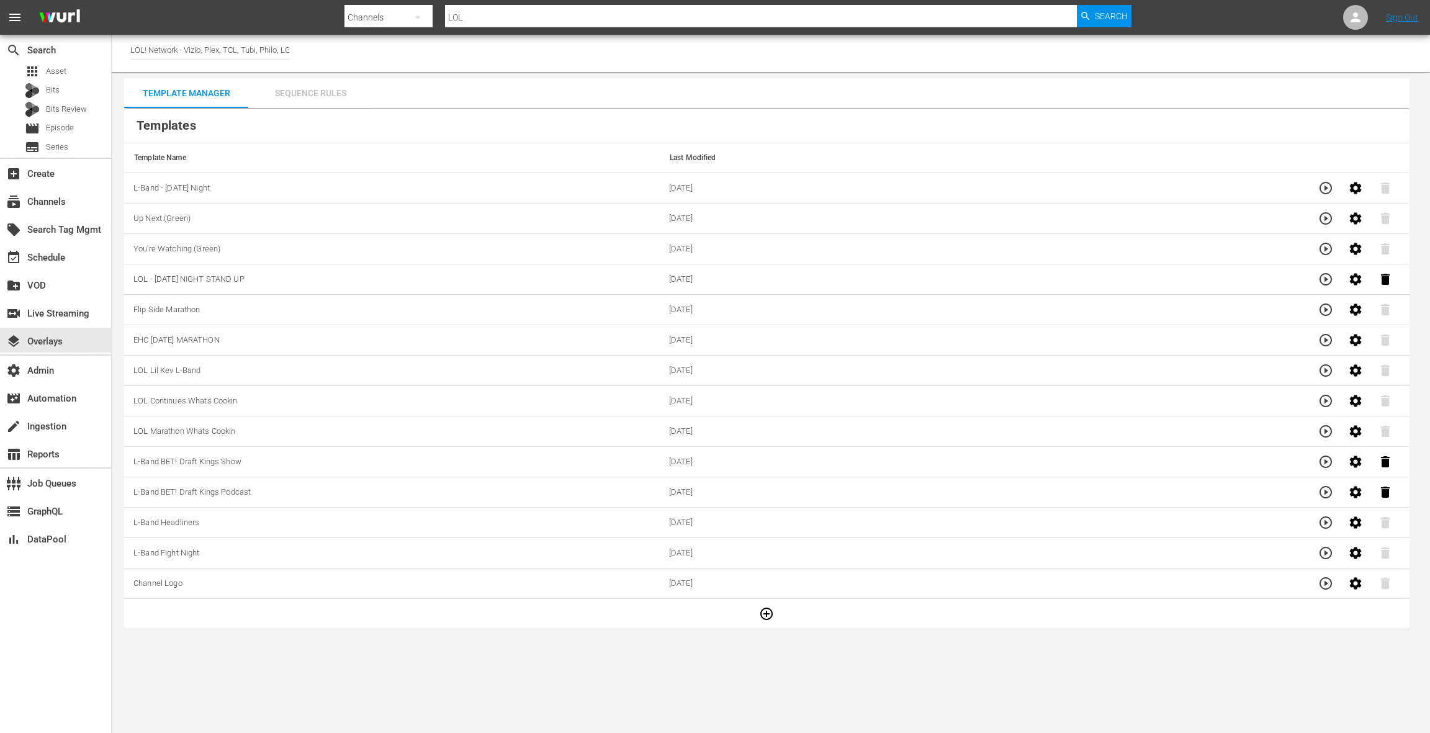
click at [323, 98] on div "Sequence Rules" at bounding box center [310, 93] width 124 height 30
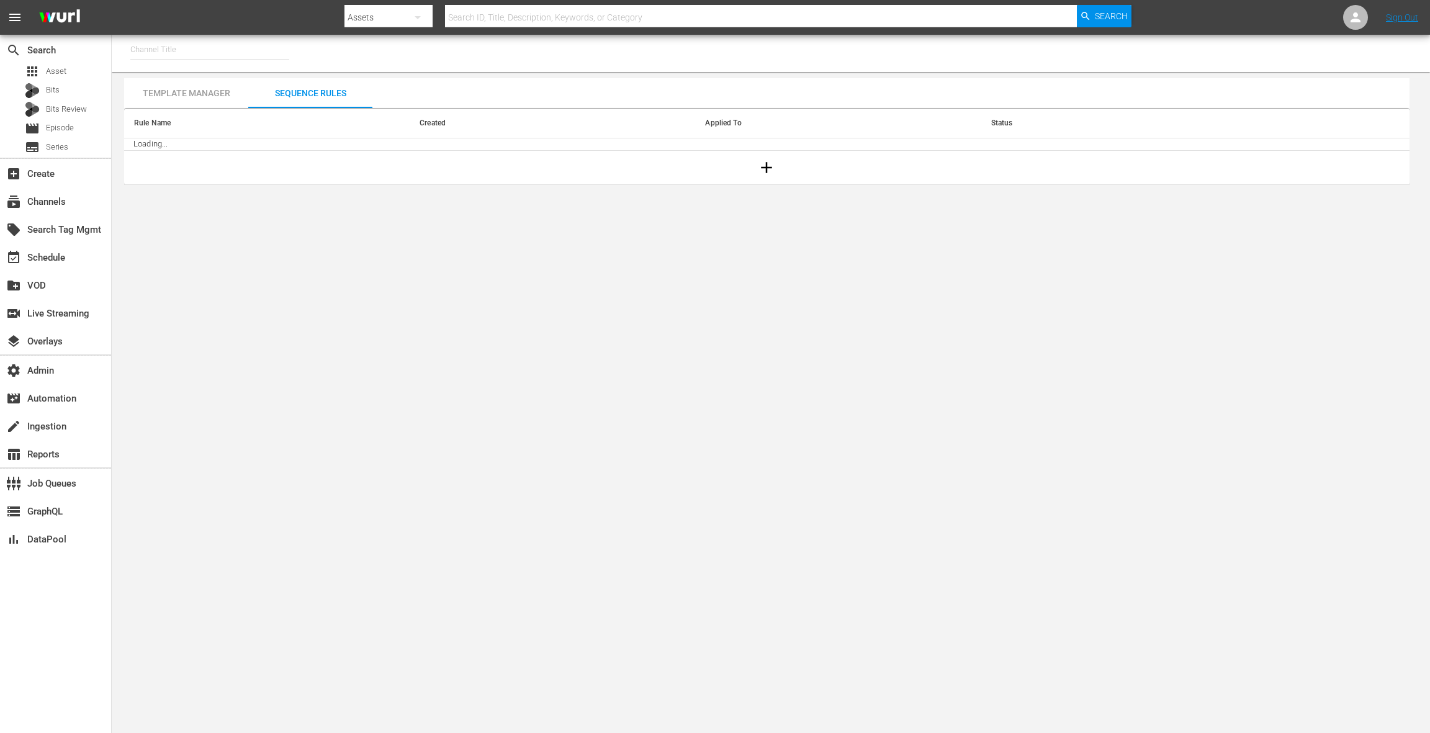
type input "LOL! Network - Vizio, Plex, TCL, [PERSON_NAME], Philo, LG, FireTV (1015)"
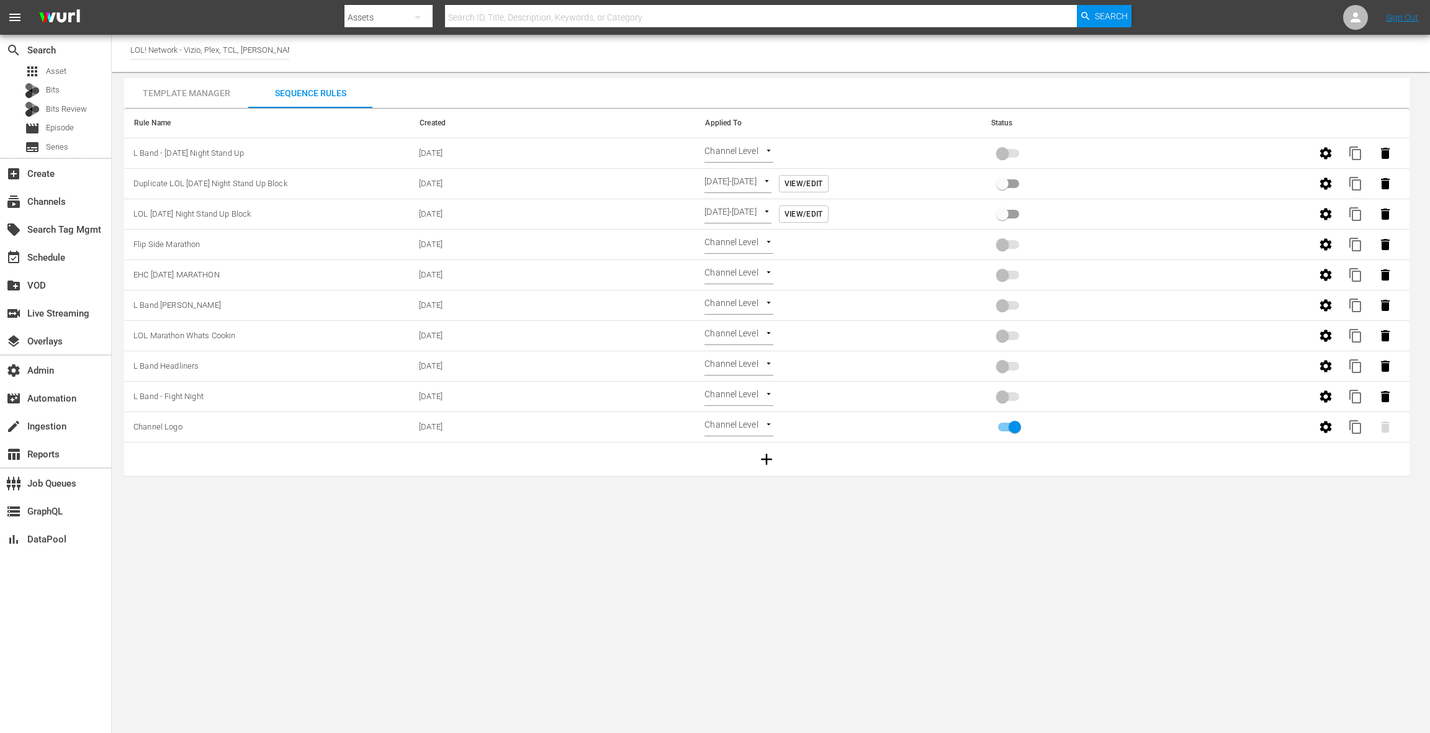
click at [733, 155] on body "menu Search By Assets Search ID, Title, Description, Keywords, or Category Sear…" at bounding box center [715, 366] width 1430 height 733
click at [40, 259] on div at bounding box center [715, 366] width 1430 height 733
click at [42, 259] on div "event_available Schedule" at bounding box center [35, 255] width 70 height 11
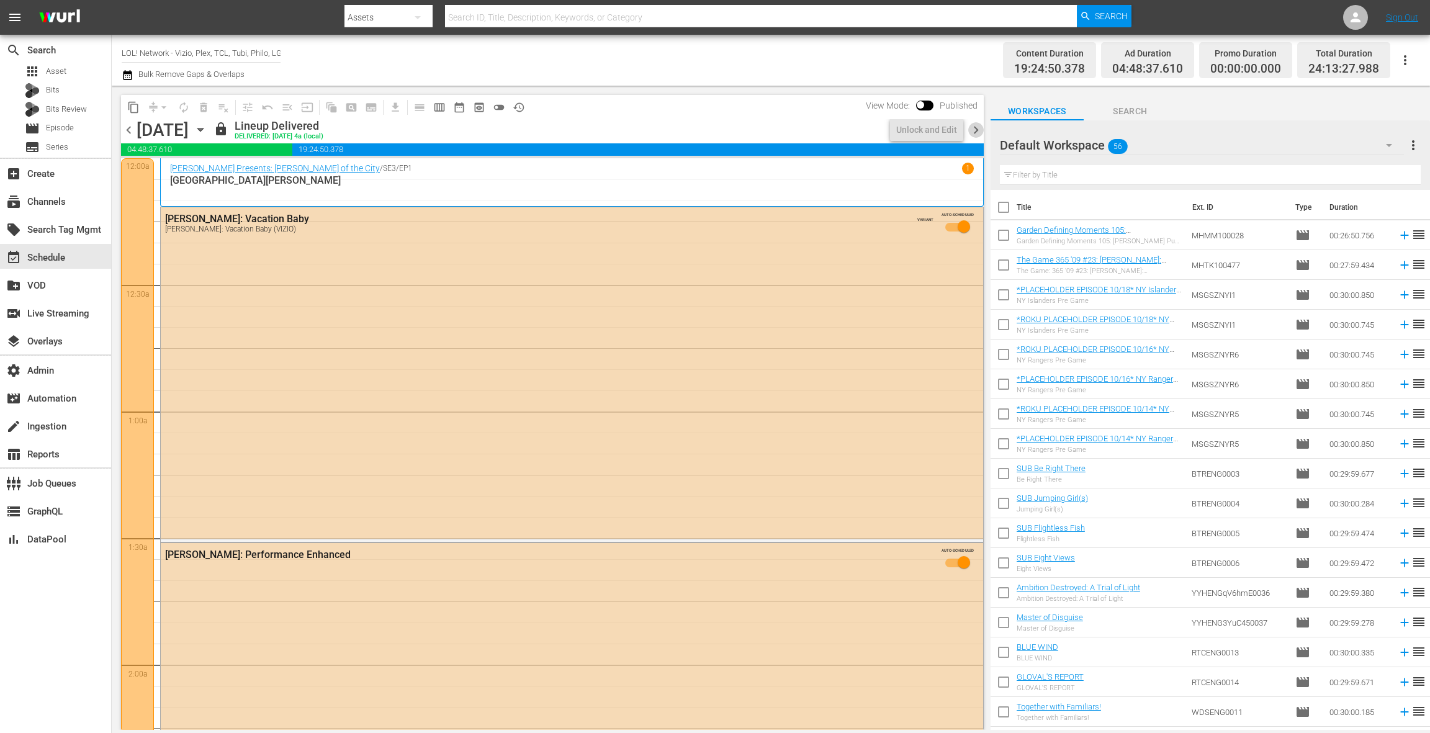
click at [974, 132] on span "chevron_right" at bounding box center [976, 130] width 16 height 16
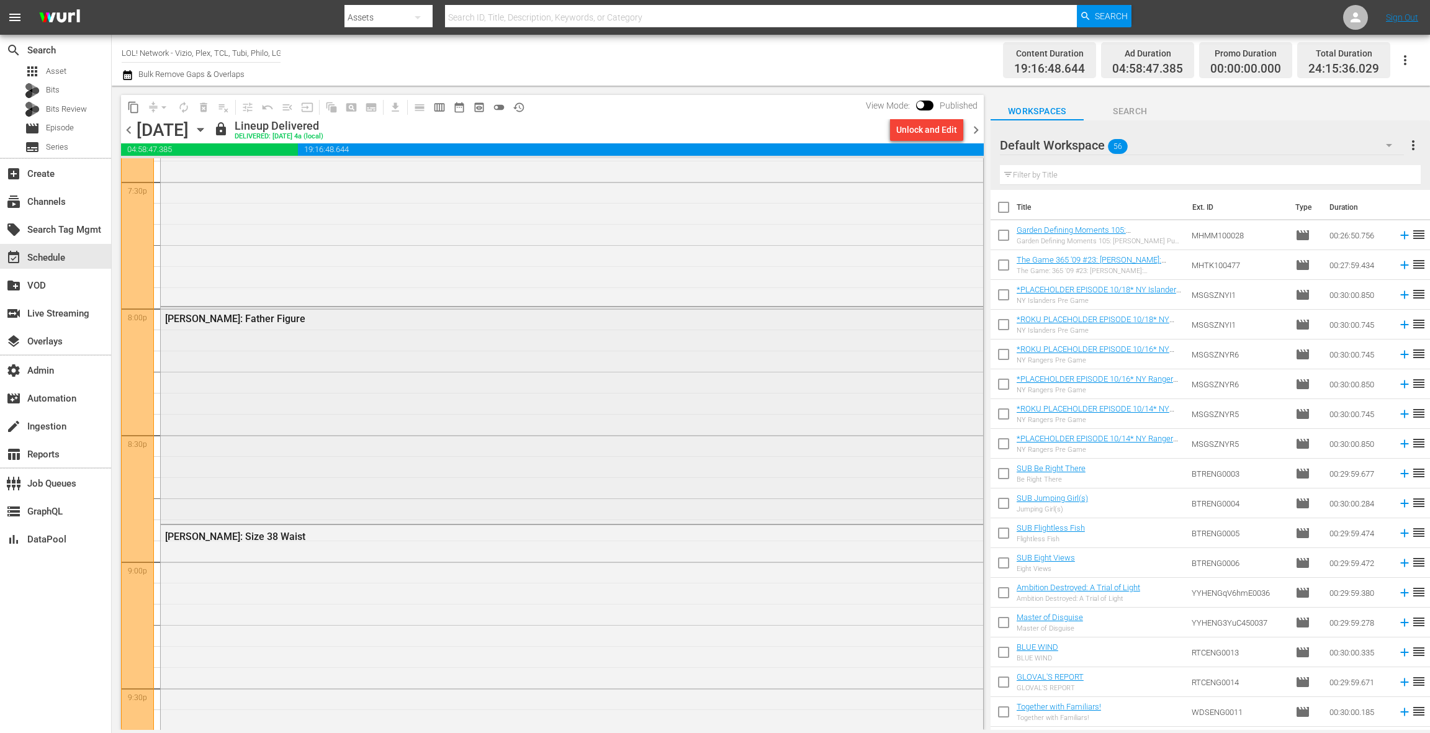
scroll to position [4951, 0]
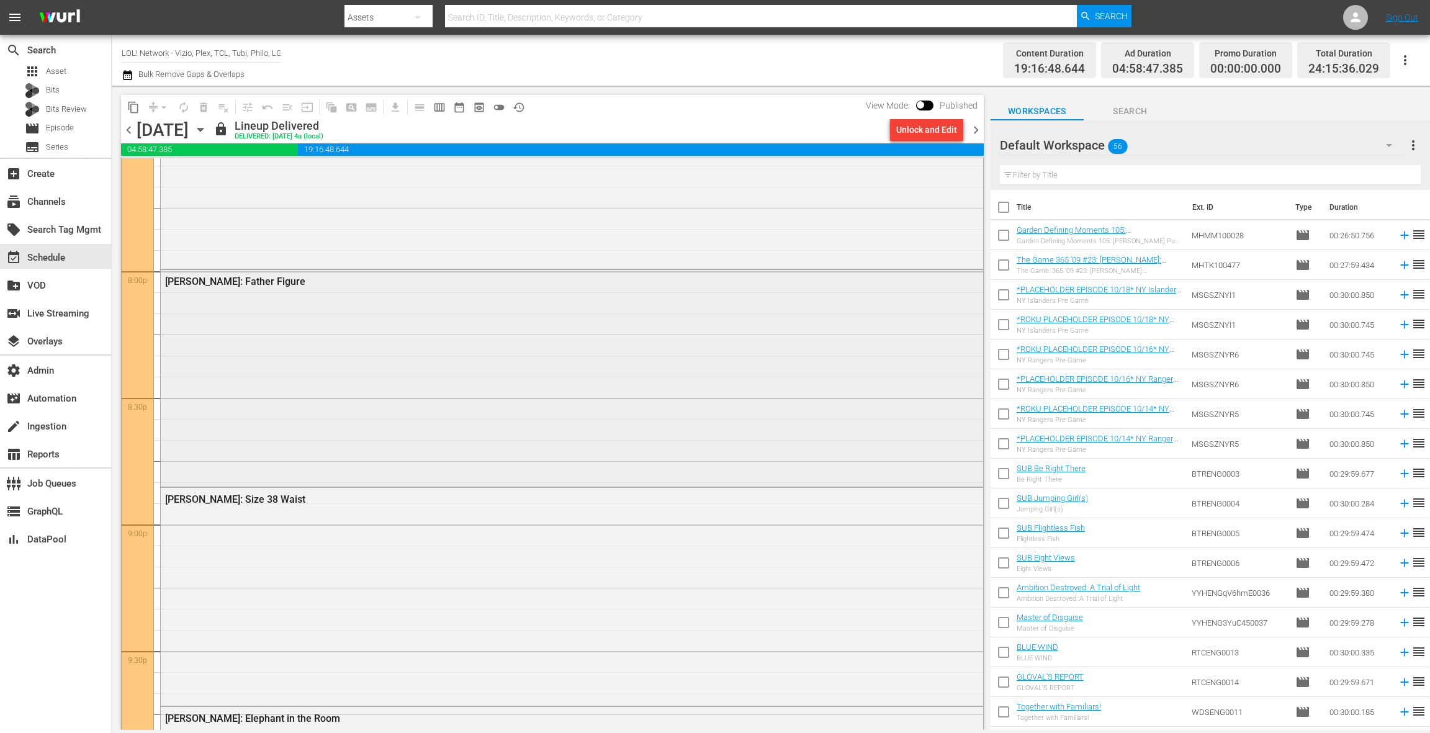
click at [629, 362] on div "[PERSON_NAME]: Father Figure" at bounding box center [572, 377] width 822 height 214
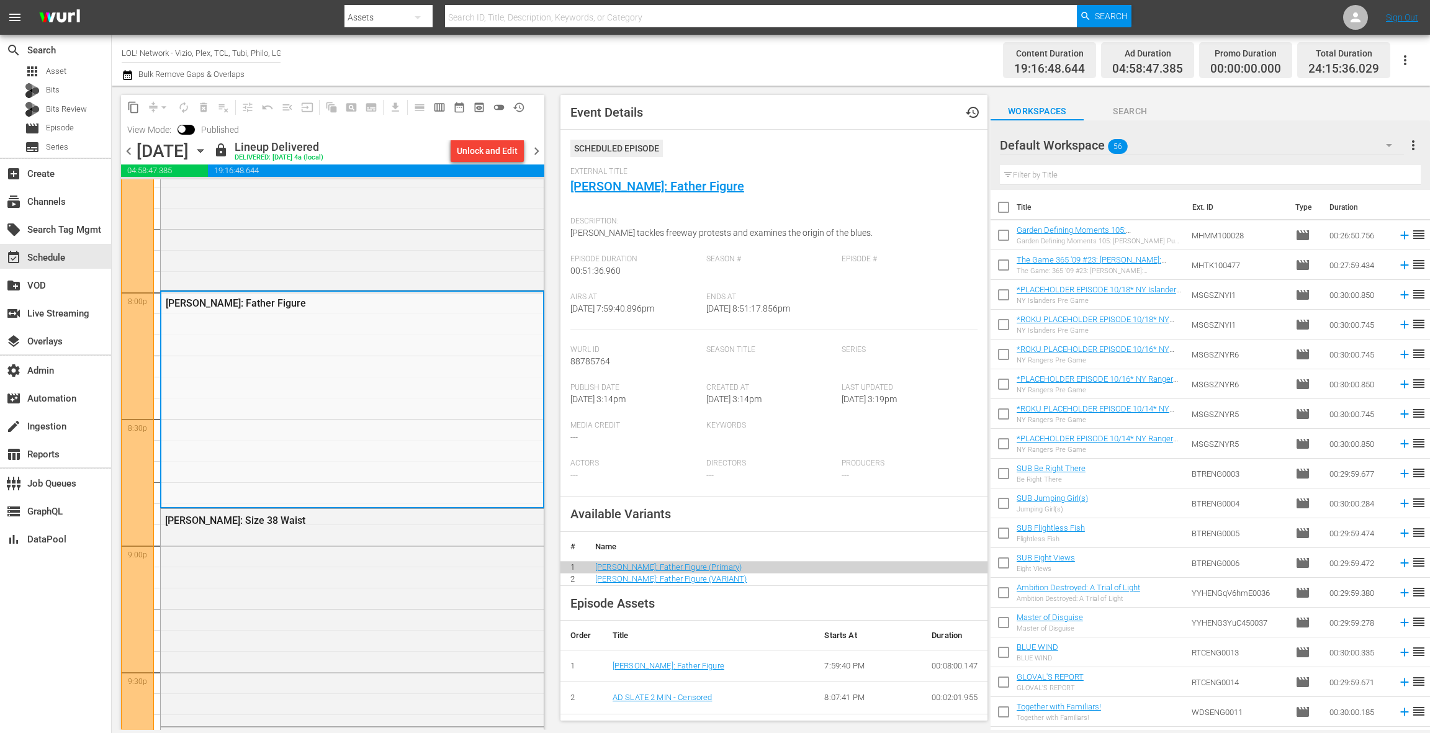
click at [537, 149] on span "chevron_right" at bounding box center [537, 151] width 16 height 16
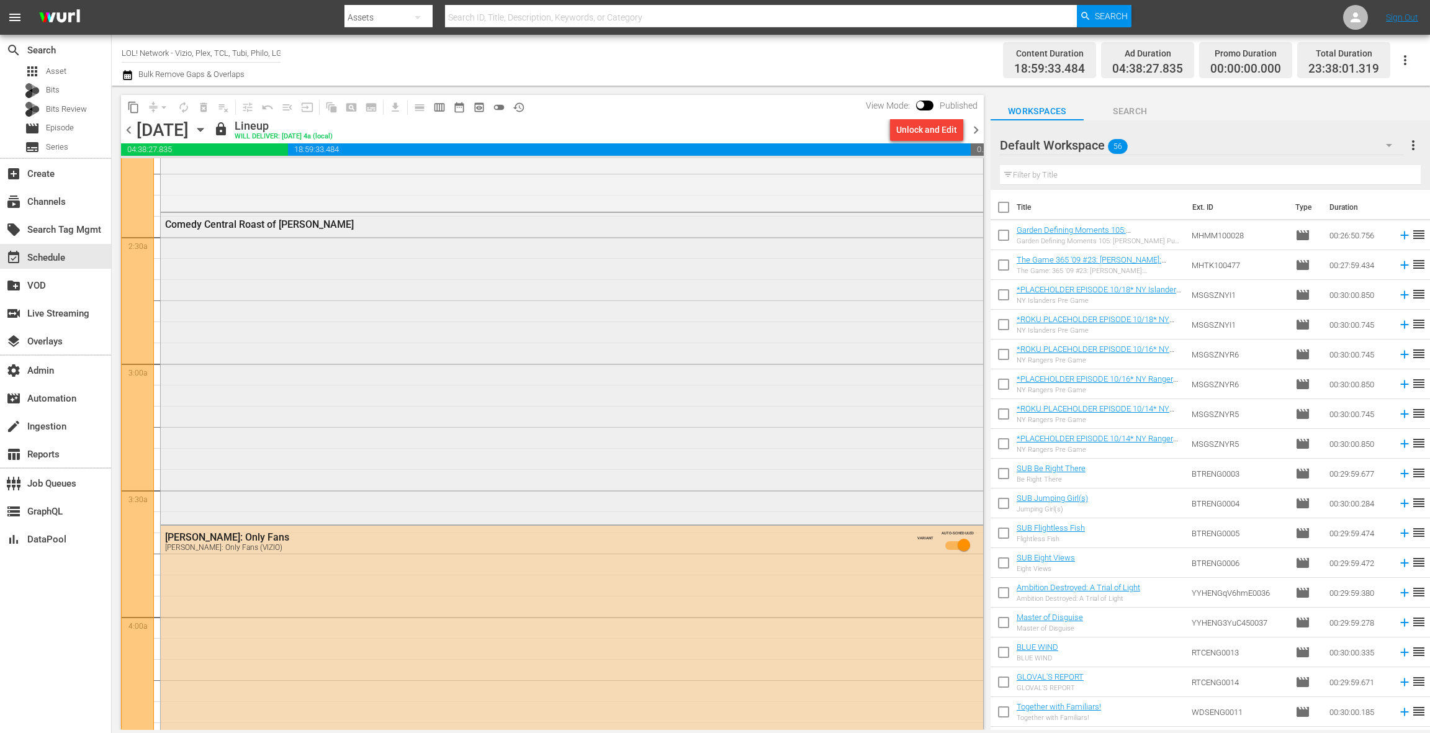
scroll to position [596, 0]
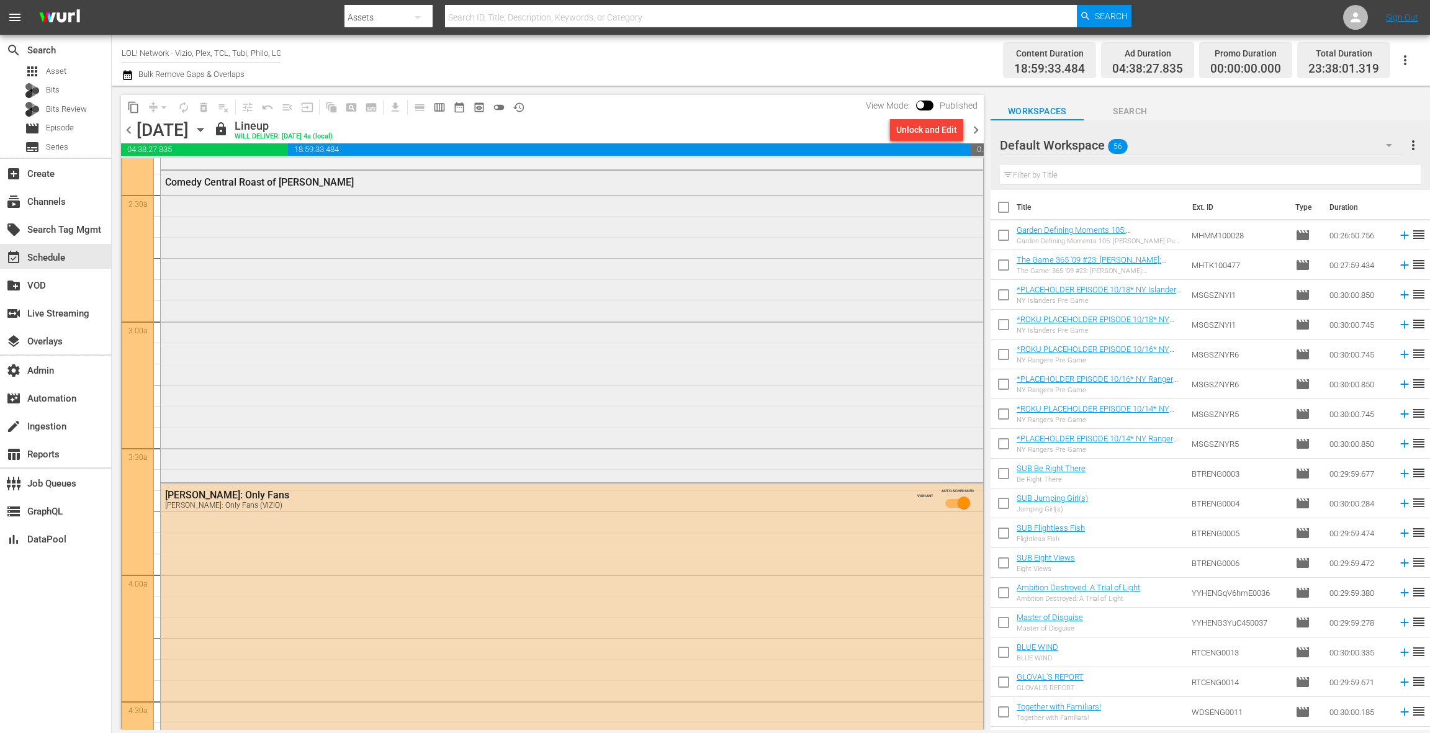
click at [452, 279] on div "Comedy Central Roast of [PERSON_NAME]" at bounding box center [572, 326] width 822 height 310
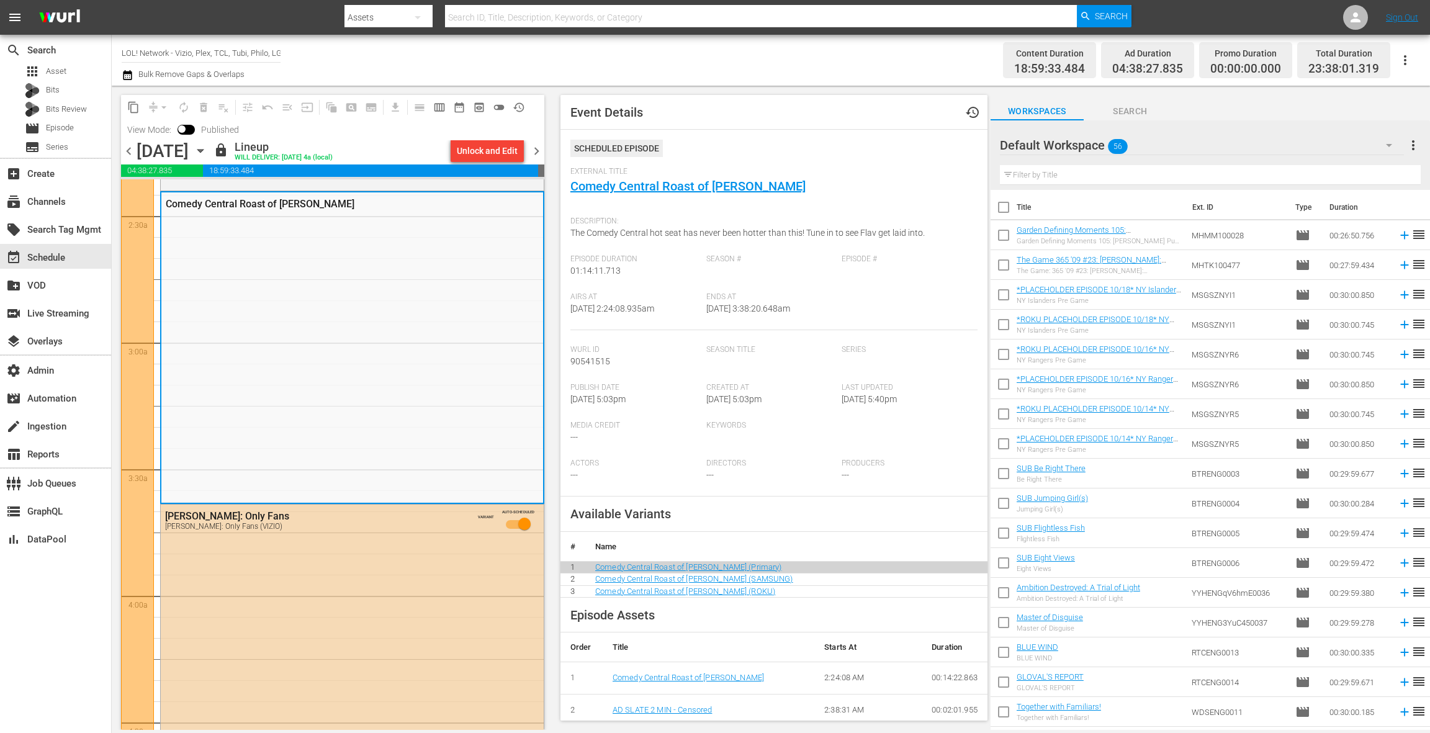
scroll to position [417, 0]
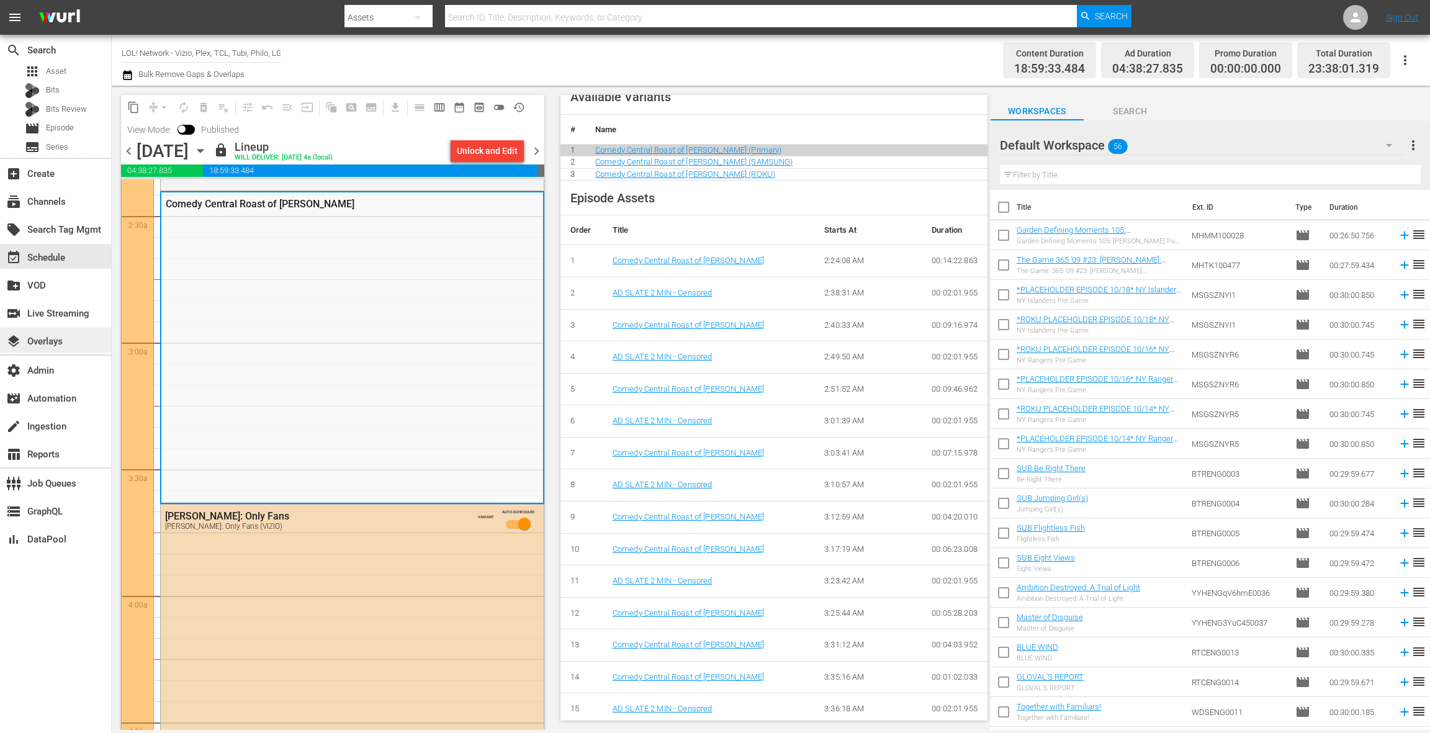
click at [65, 336] on div "layers Overlays" at bounding box center [35, 339] width 70 height 11
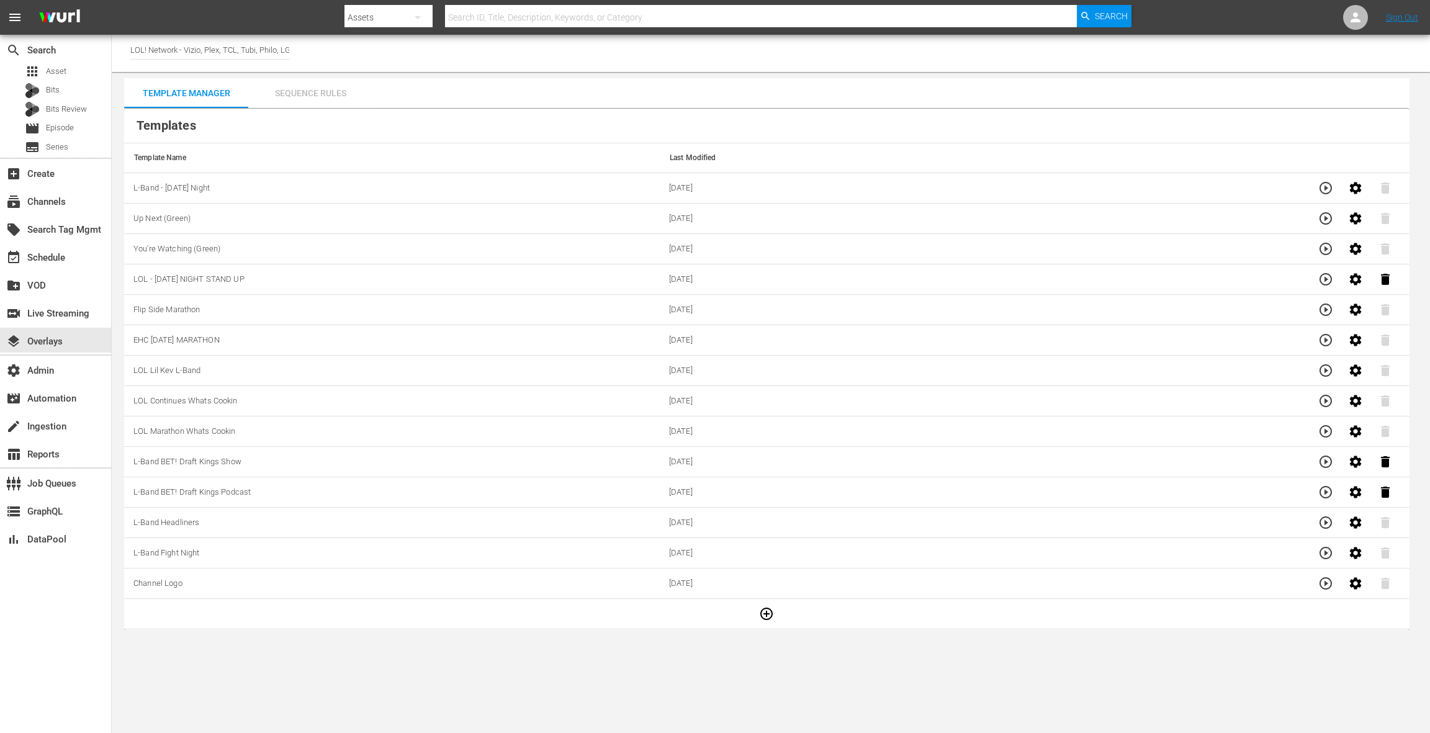
drag, startPoint x: 330, startPoint y: 98, endPoint x: 343, endPoint y: 97, distance: 12.4
click at [330, 98] on div "Sequence Rules" at bounding box center [310, 93] width 124 height 30
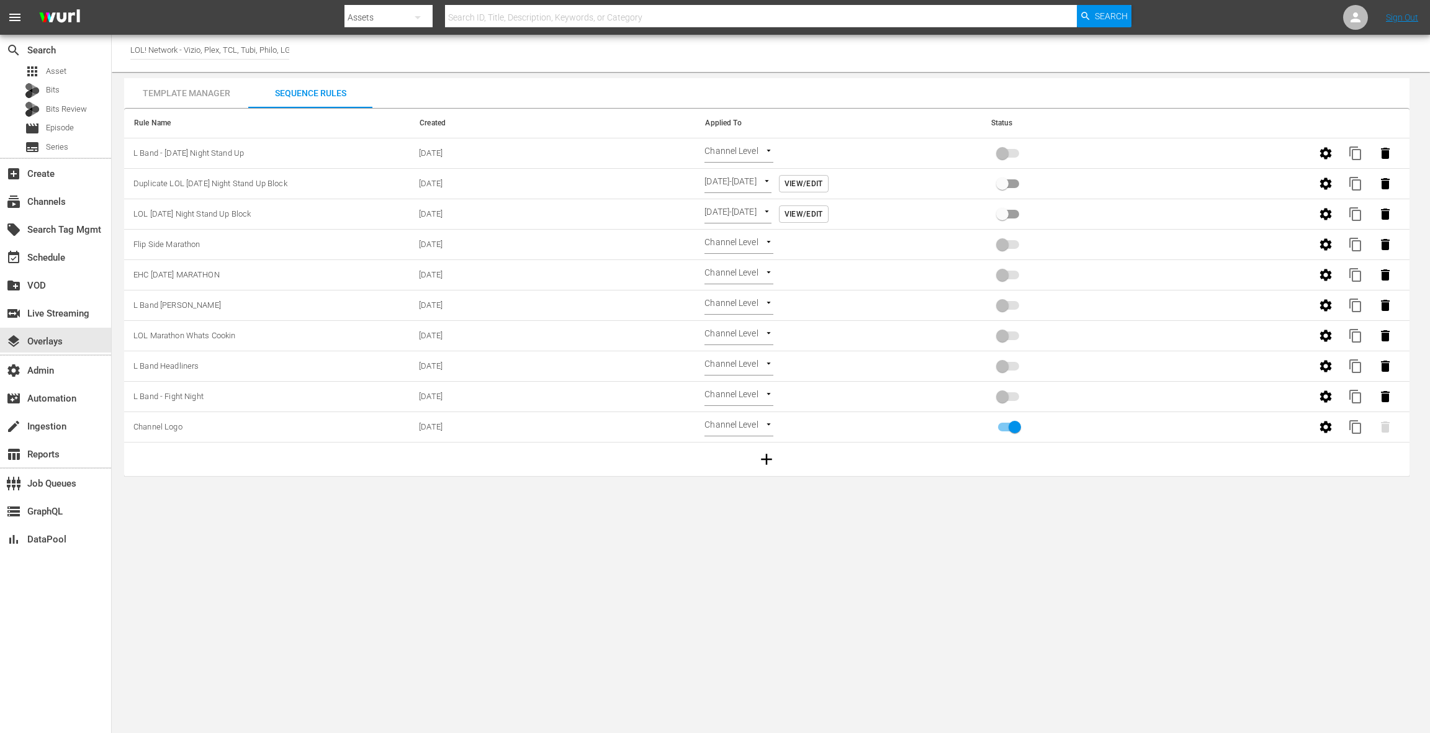
click at [743, 153] on body "menu Search By Assets Search ID, Title, Description, Keywords, or Category Sear…" at bounding box center [715, 366] width 1430 height 733
click at [747, 213] on li "Time Of Day" at bounding box center [741, 214] width 74 height 20
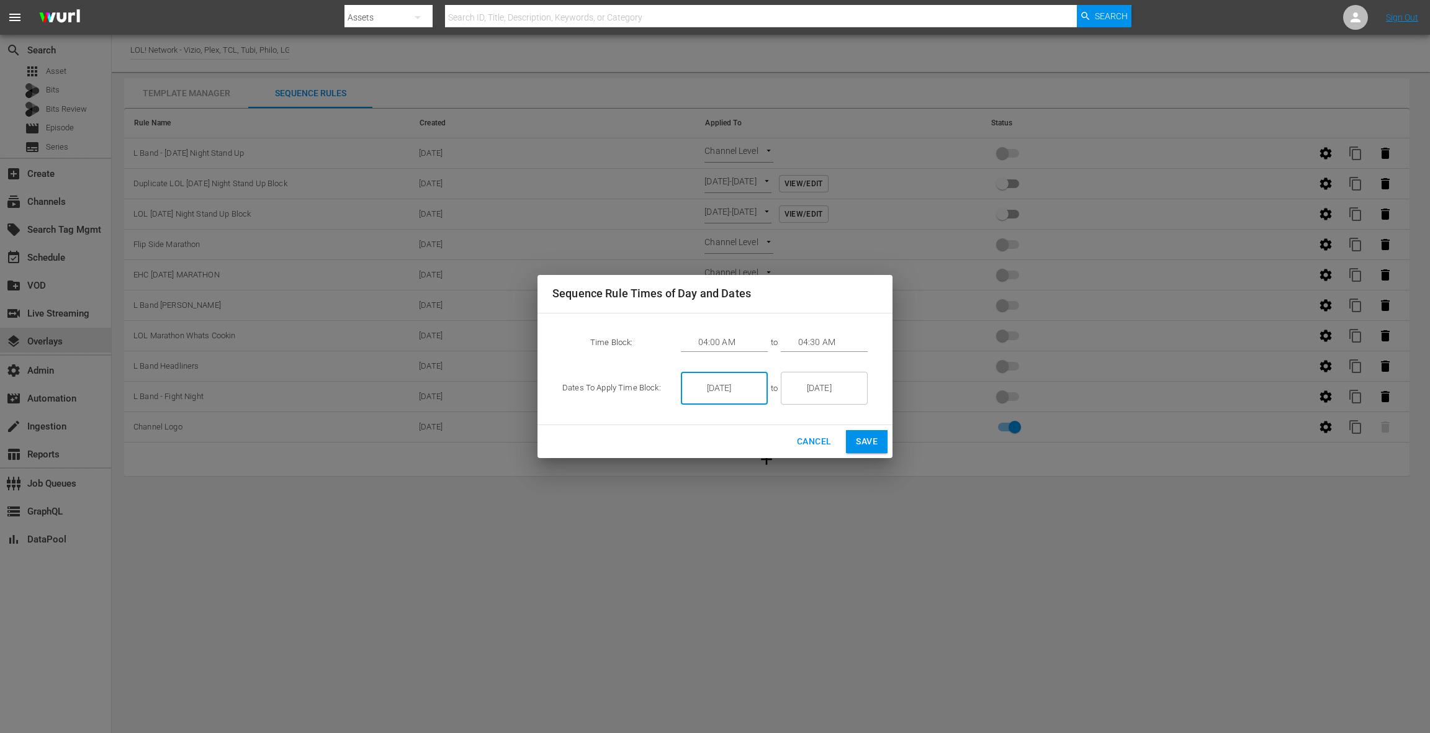
click at [719, 381] on input "[DATE]" at bounding box center [733, 389] width 70 height 34
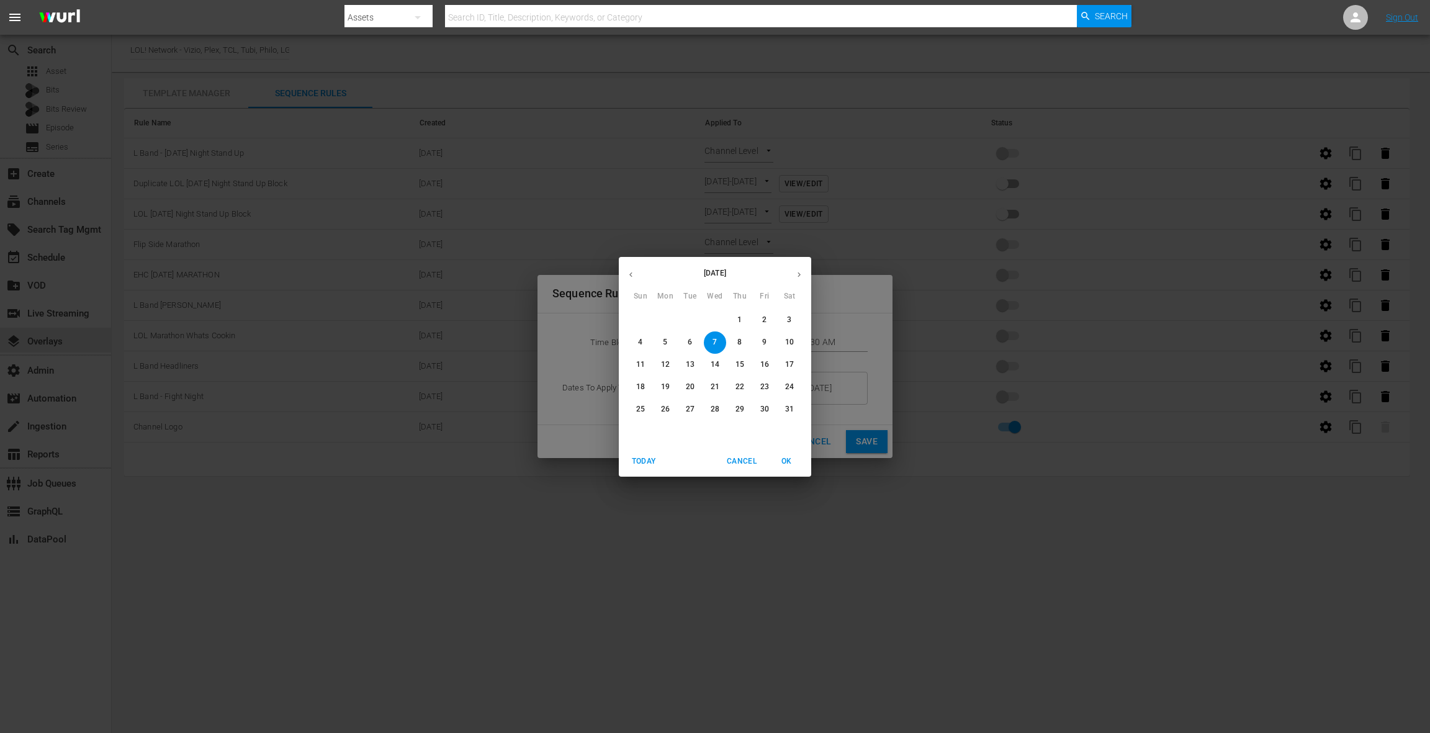
click at [769, 345] on span "9" at bounding box center [764, 342] width 22 height 11
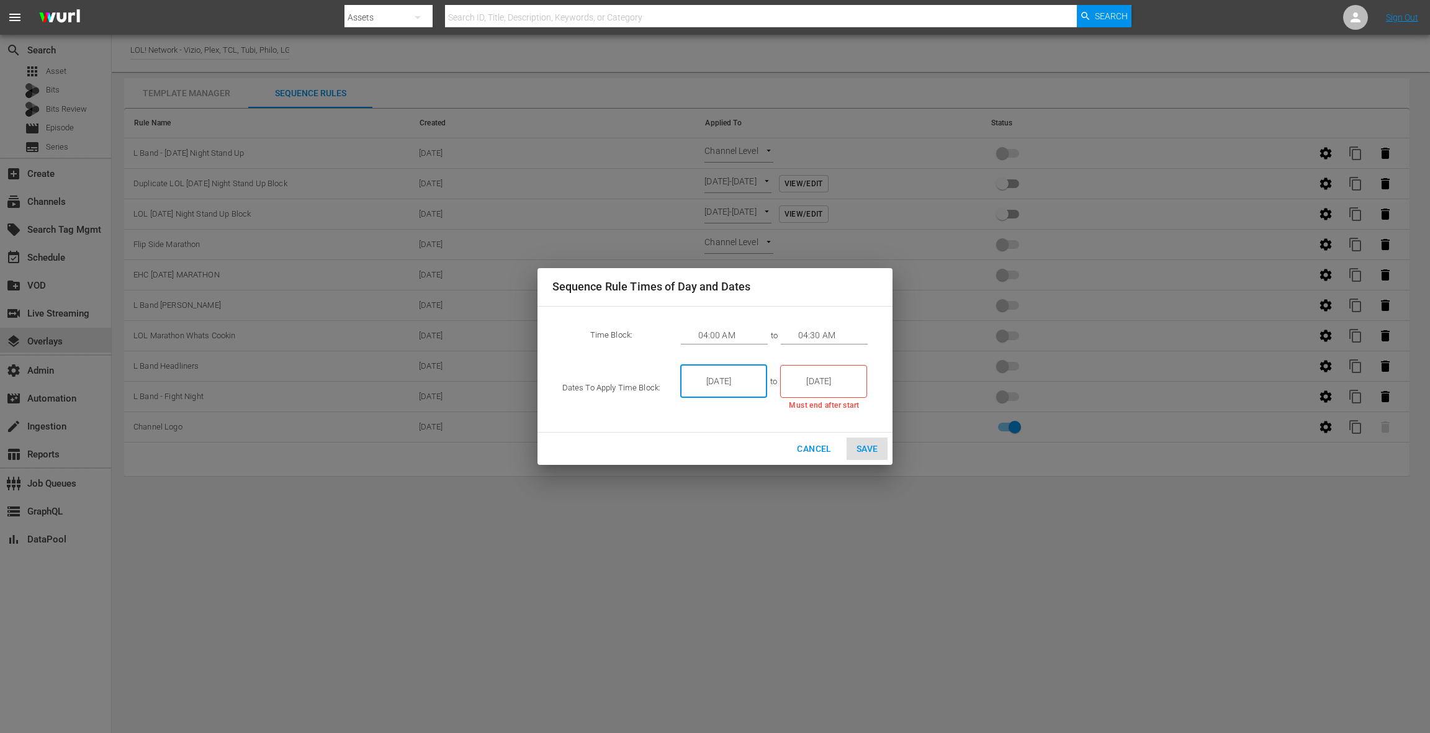
click at [732, 377] on input "[DATE]" at bounding box center [733, 381] width 70 height 34
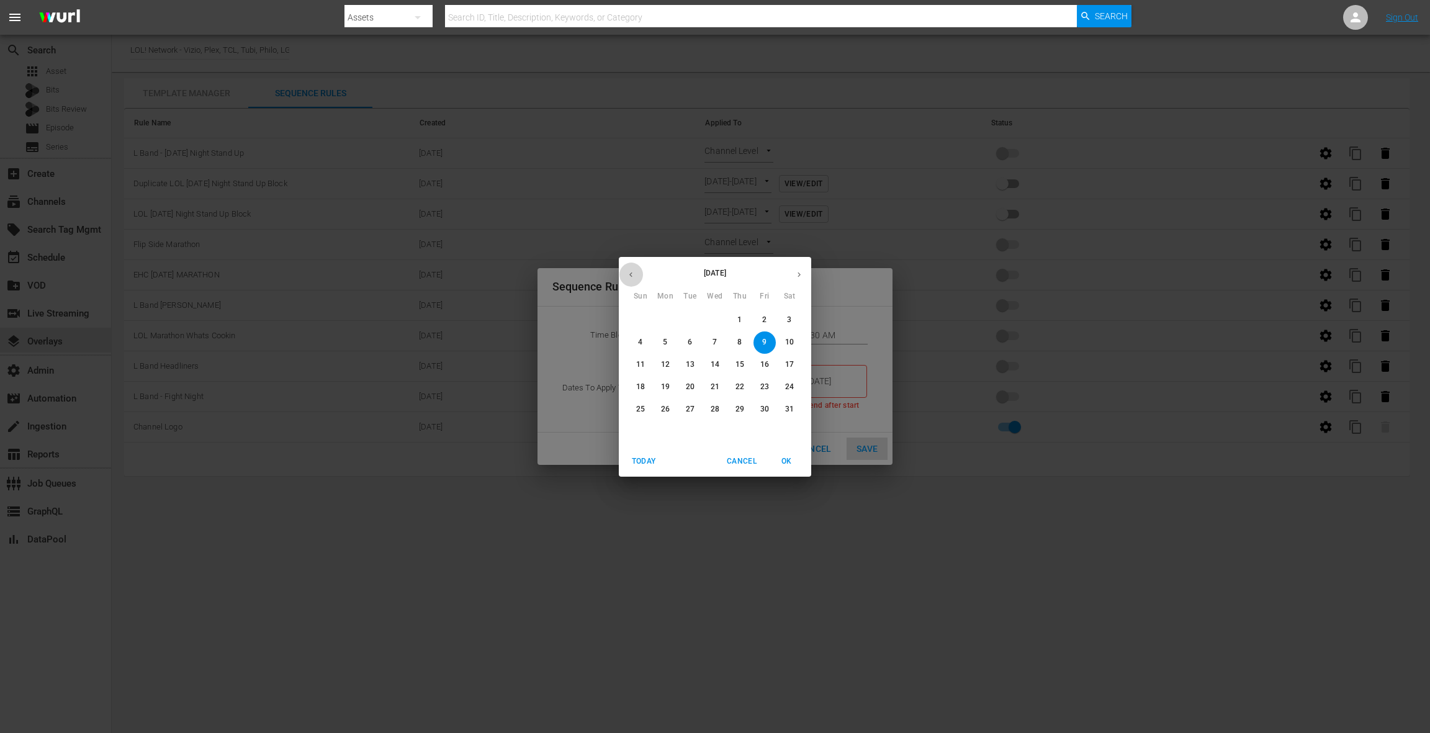
click at [629, 276] on icon "button" at bounding box center [630, 274] width 9 height 9
click at [768, 341] on p "10" at bounding box center [764, 342] width 9 height 11
type input "[DATE]"
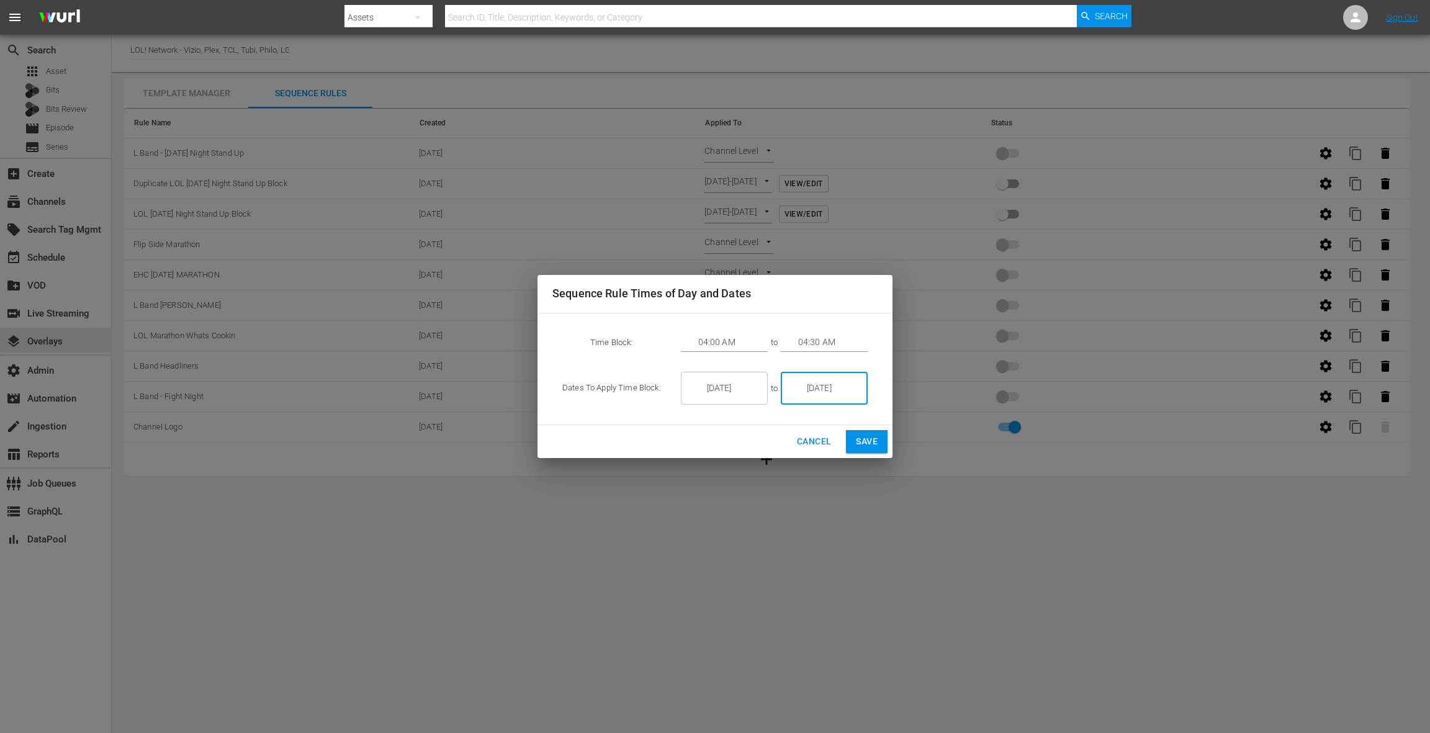
click at [806, 385] on input "[DATE]" at bounding box center [833, 389] width 70 height 34
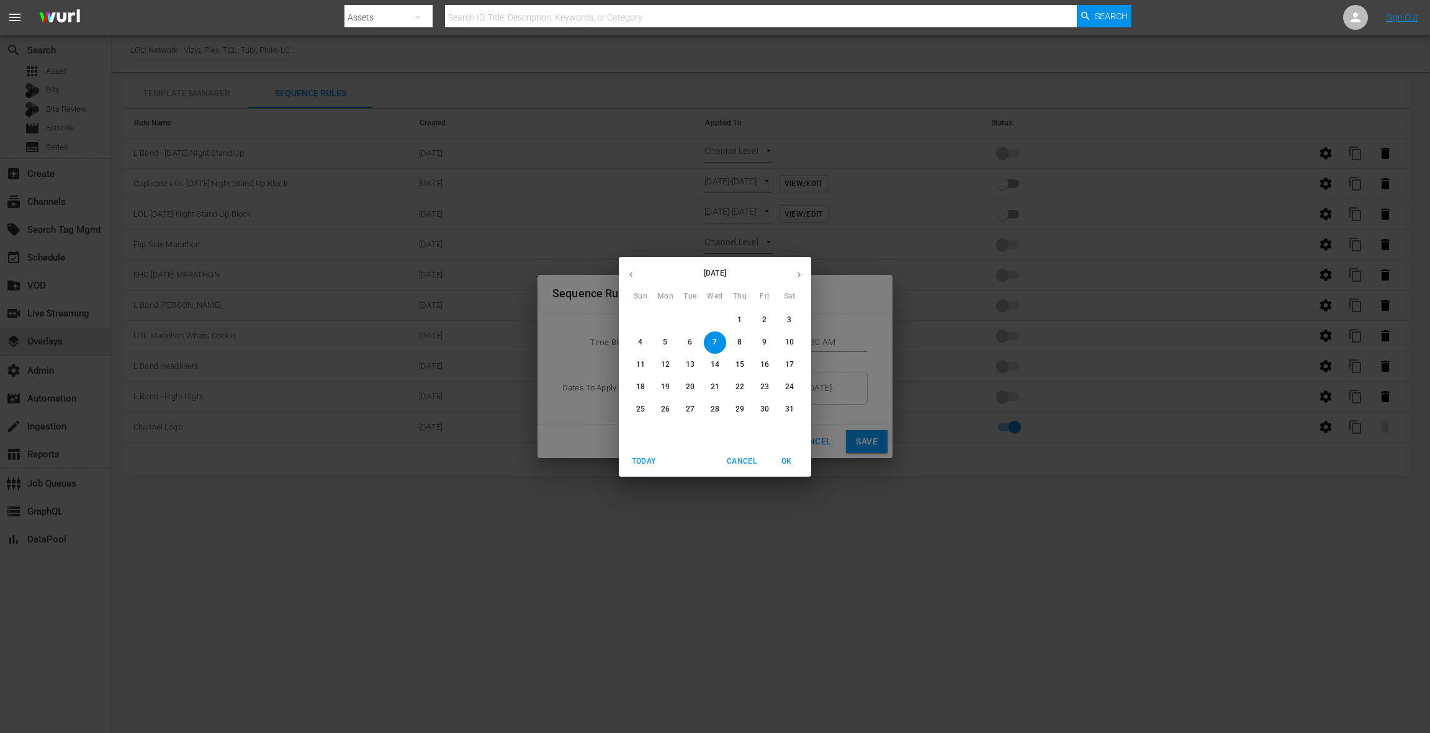
click at [634, 277] on icon "button" at bounding box center [630, 274] width 9 height 9
click at [771, 343] on span "10" at bounding box center [764, 342] width 22 height 11
type input "[DATE]"
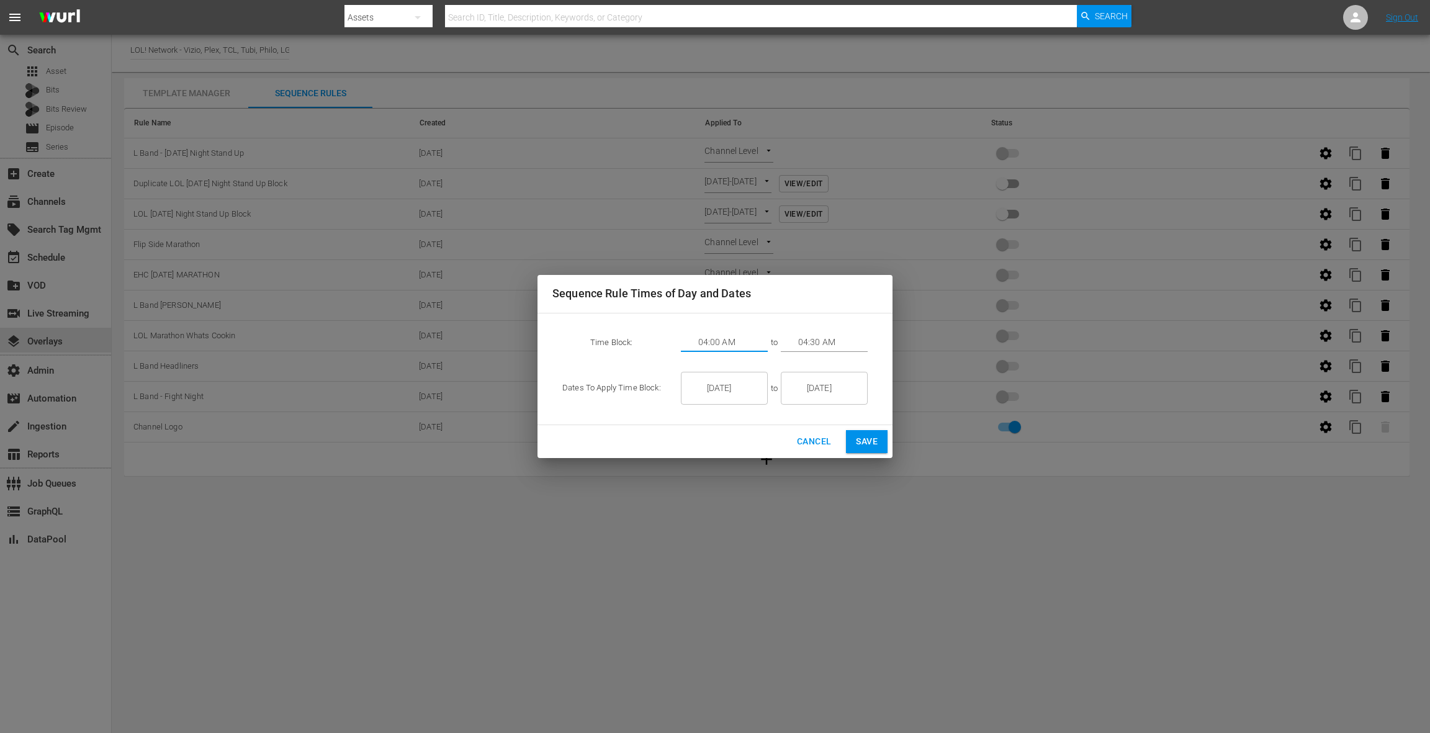
click at [722, 337] on input "04:00 AM" at bounding box center [733, 342] width 70 height 19
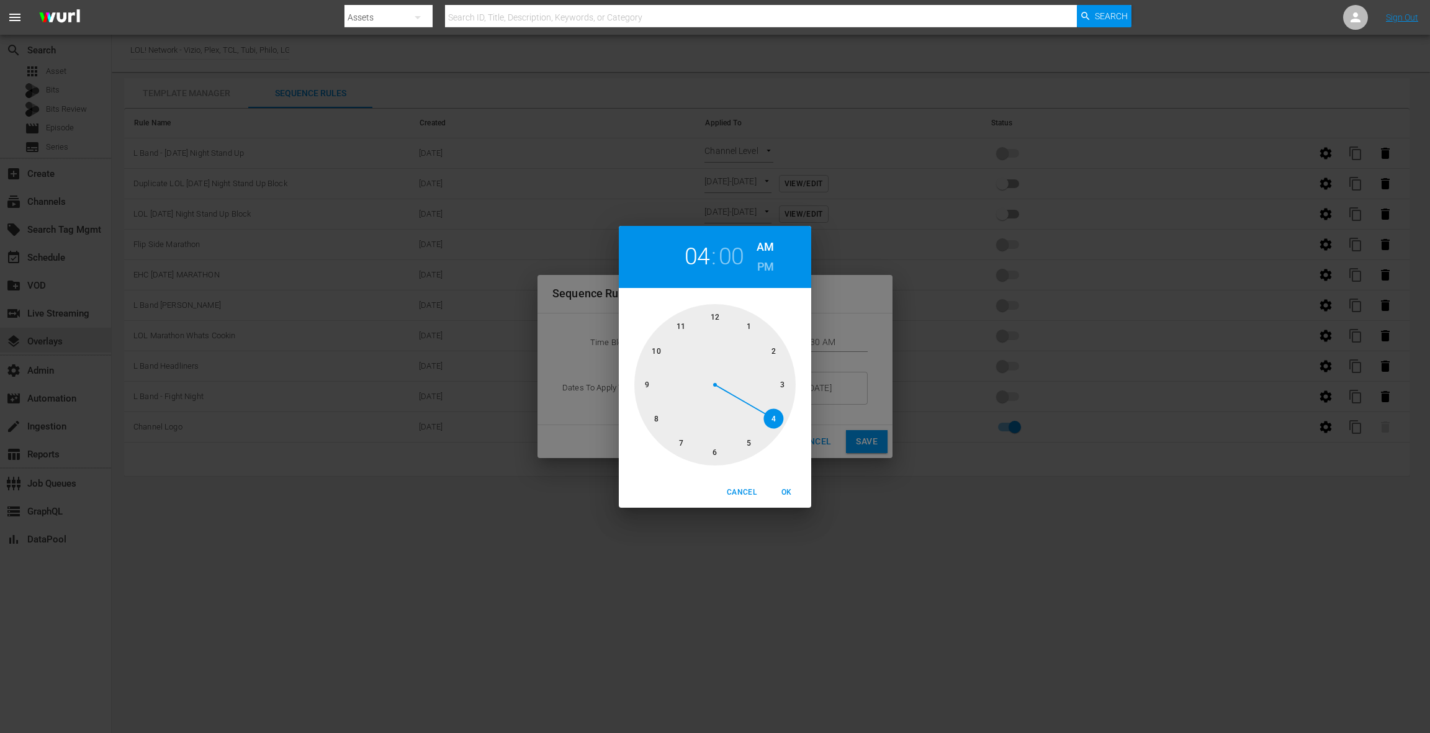
drag, startPoint x: 657, startPoint y: 416, endPoint x: 681, endPoint y: 398, distance: 30.2
click at [658, 416] on div at bounding box center [714, 384] width 161 height 161
click at [771, 268] on h6 "PM" at bounding box center [765, 267] width 17 height 20
click at [789, 487] on span "OK" at bounding box center [786, 492] width 30 height 13
type input "08:00 PM"
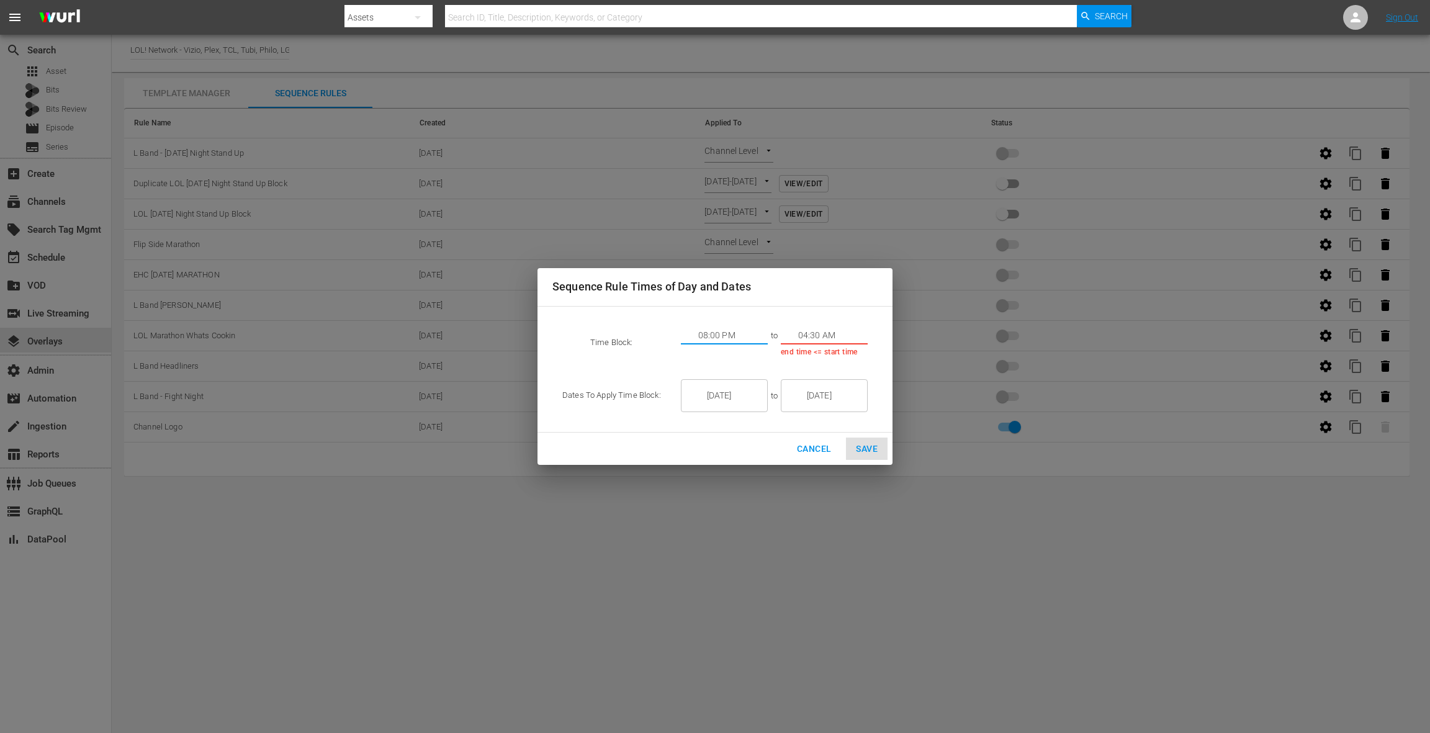
click at [814, 333] on input "04:30 AM" at bounding box center [833, 335] width 70 height 19
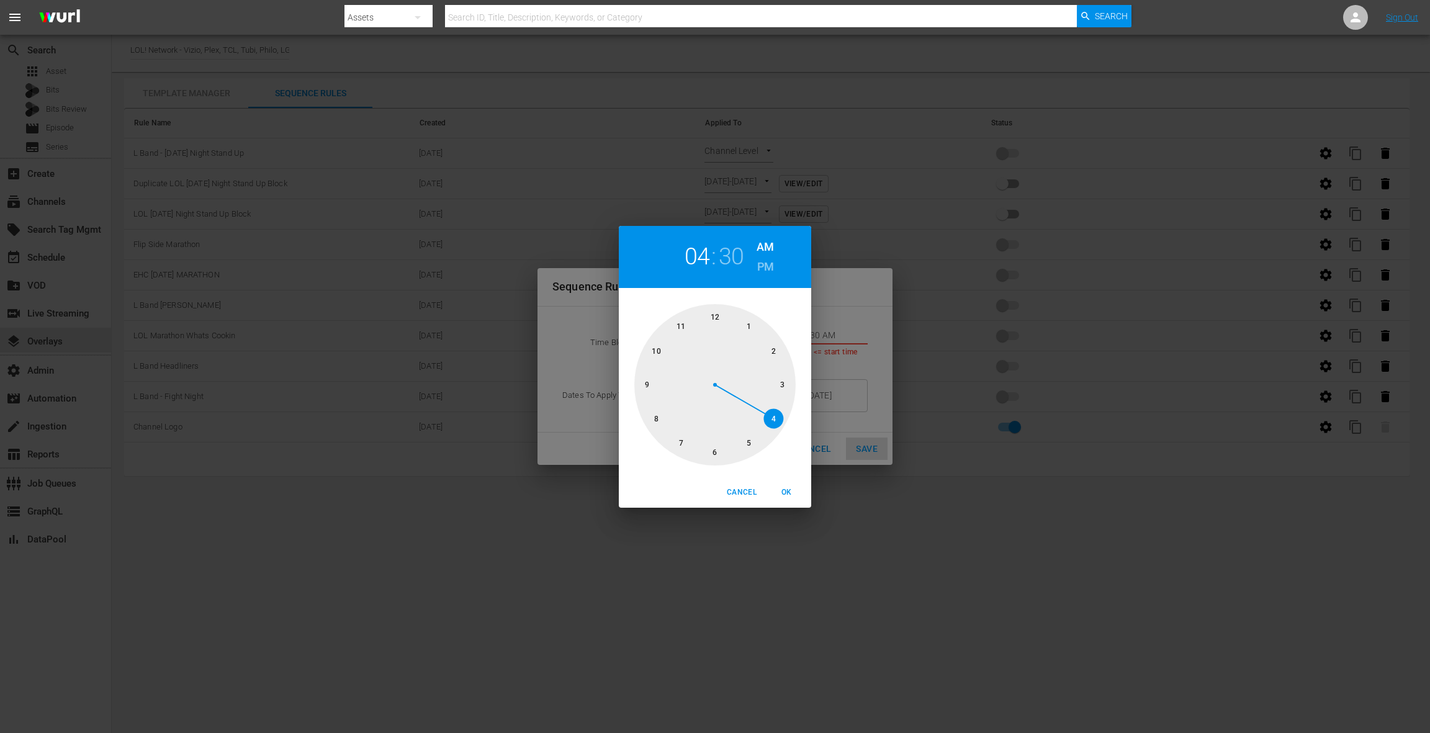
click at [684, 326] on div at bounding box center [714, 384] width 161 height 161
click at [707, 313] on div at bounding box center [714, 384] width 161 height 161
click at [763, 260] on h6 "PM" at bounding box center [765, 267] width 17 height 20
click at [788, 495] on span "OK" at bounding box center [786, 492] width 30 height 13
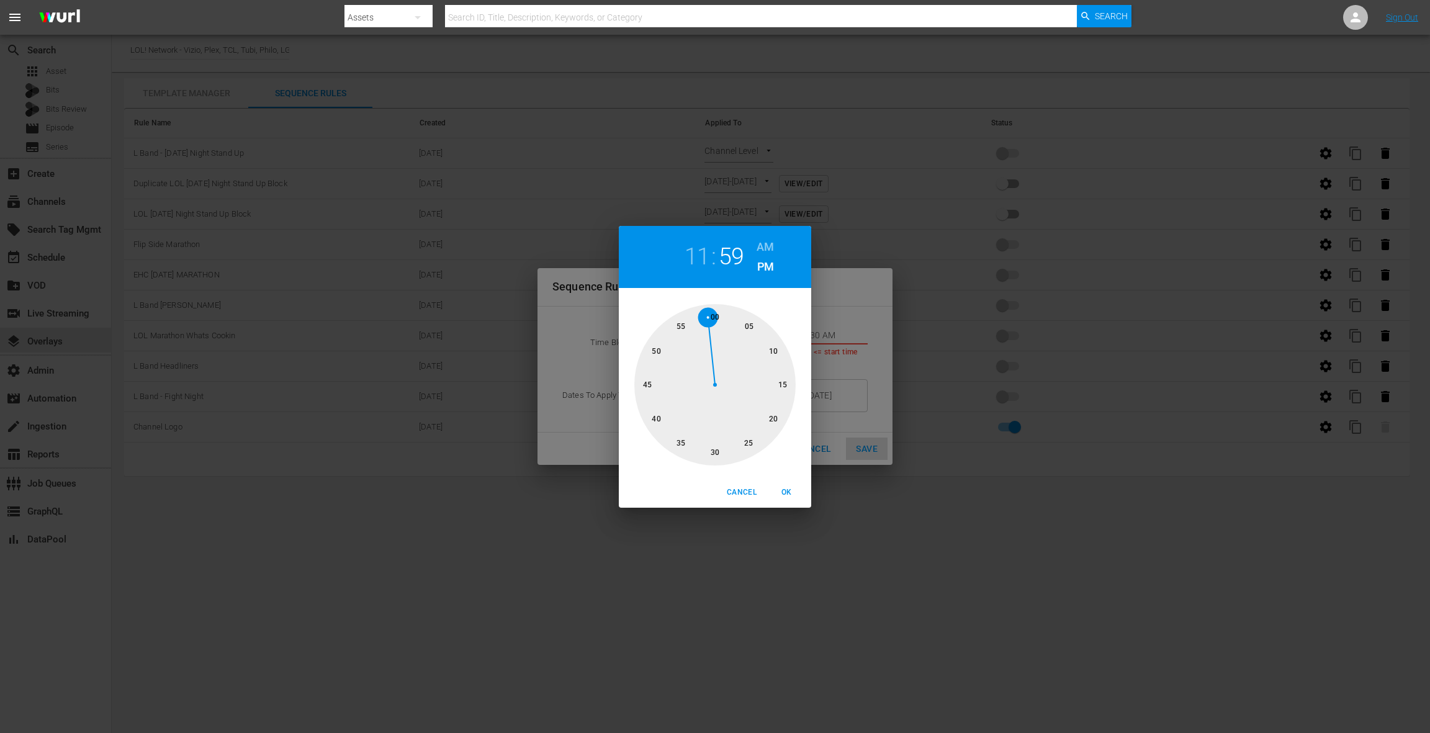
type input "11:59 PM"
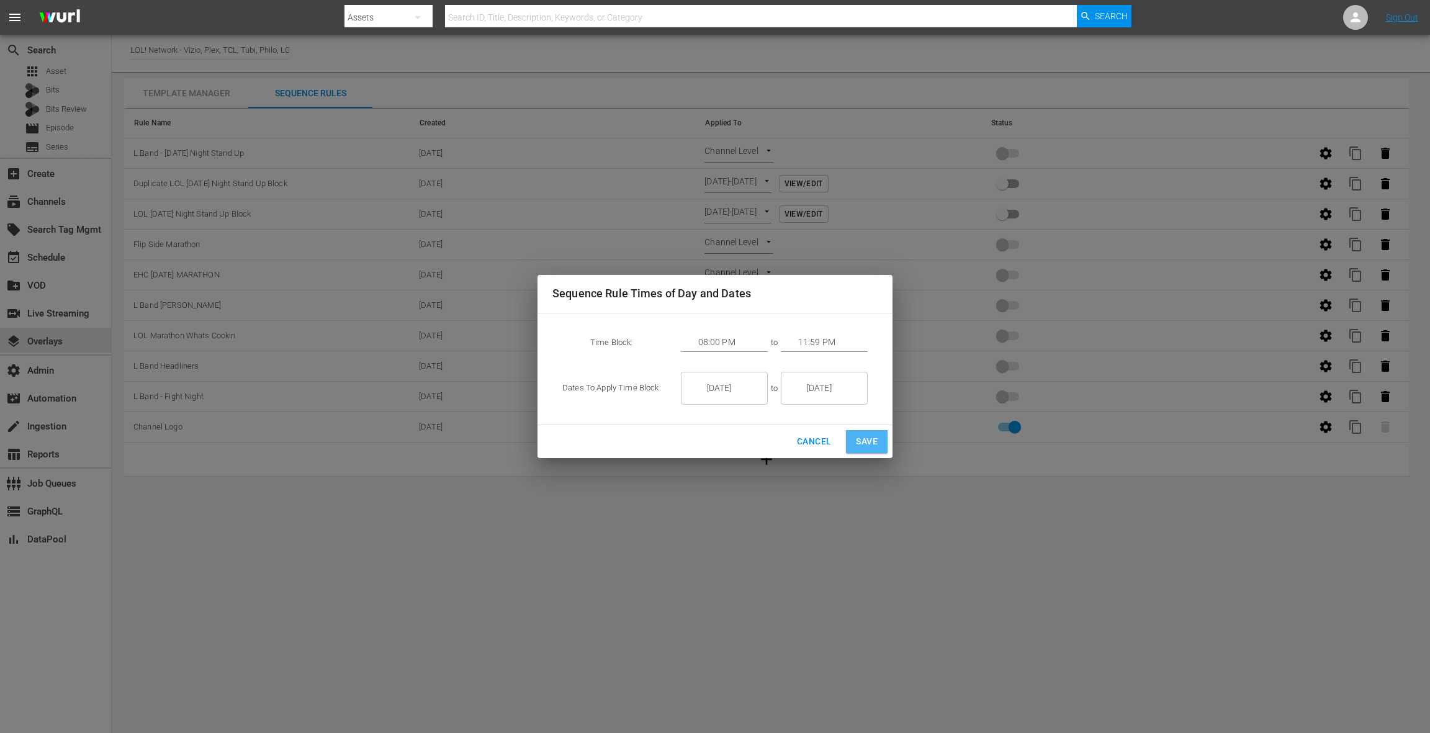
click at [872, 440] on span "Save" at bounding box center [867, 442] width 22 height 16
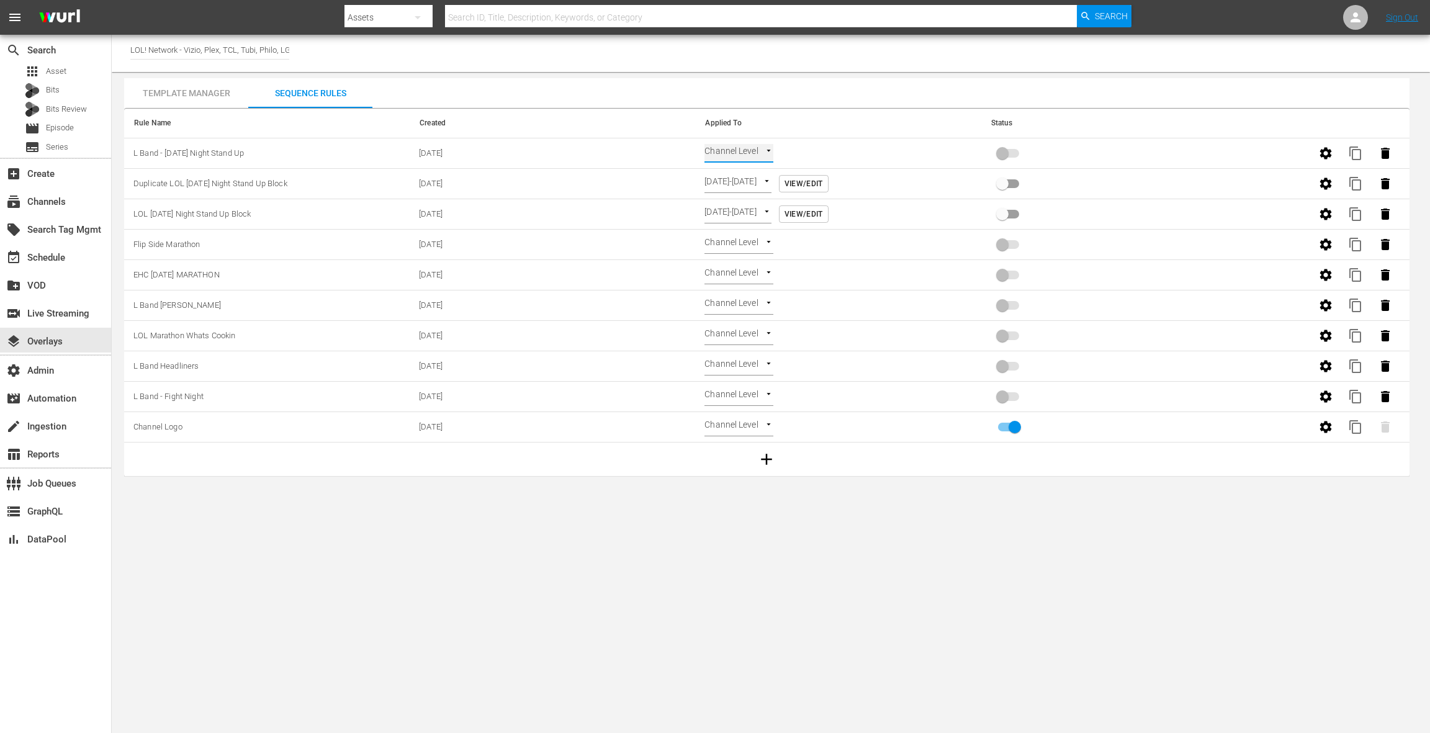
type input "TIME_OF_DAY"
click at [1002, 151] on input "primary checkbox" at bounding box center [1002, 156] width 71 height 24
checkbox input "true"
click at [1358, 158] on span "content_copy" at bounding box center [1355, 153] width 15 height 15
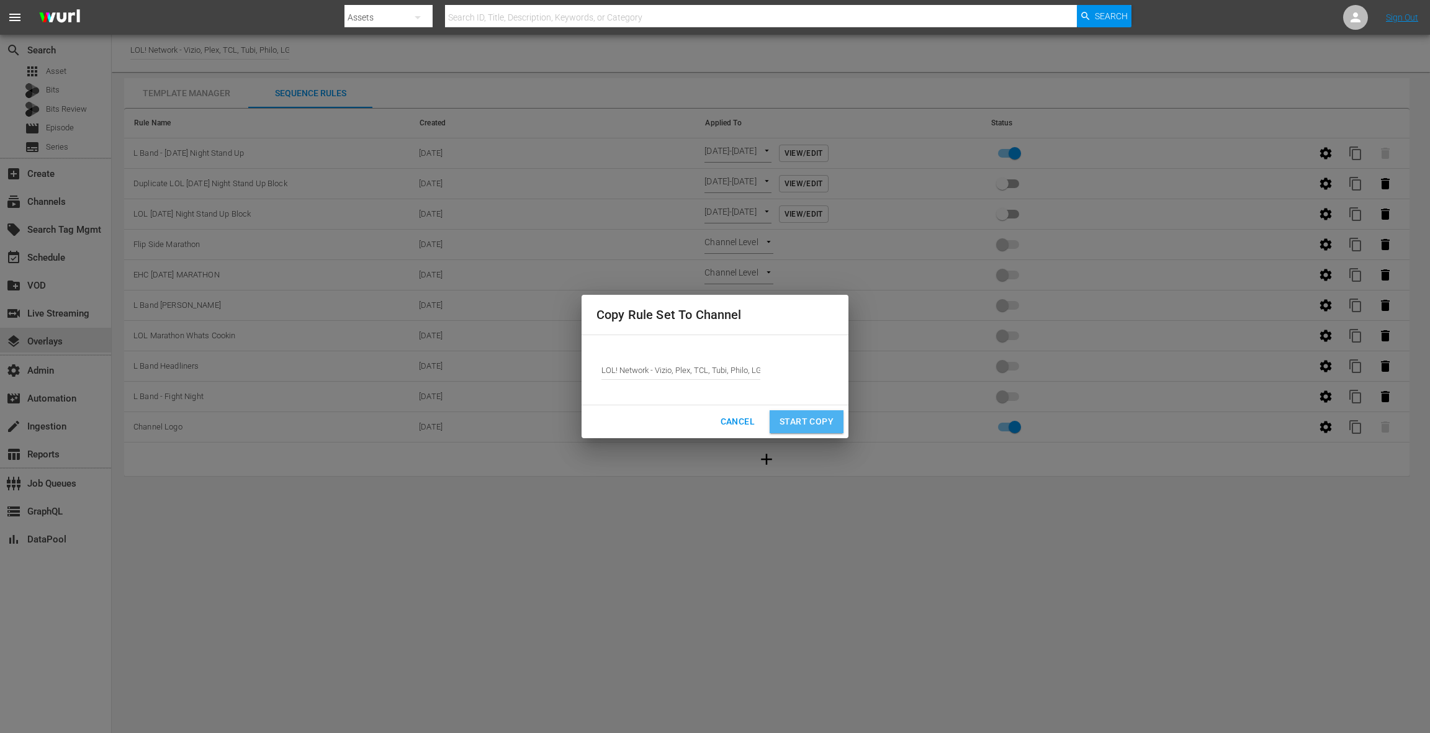
click at [828, 420] on span "Start Copy" at bounding box center [806, 422] width 54 height 16
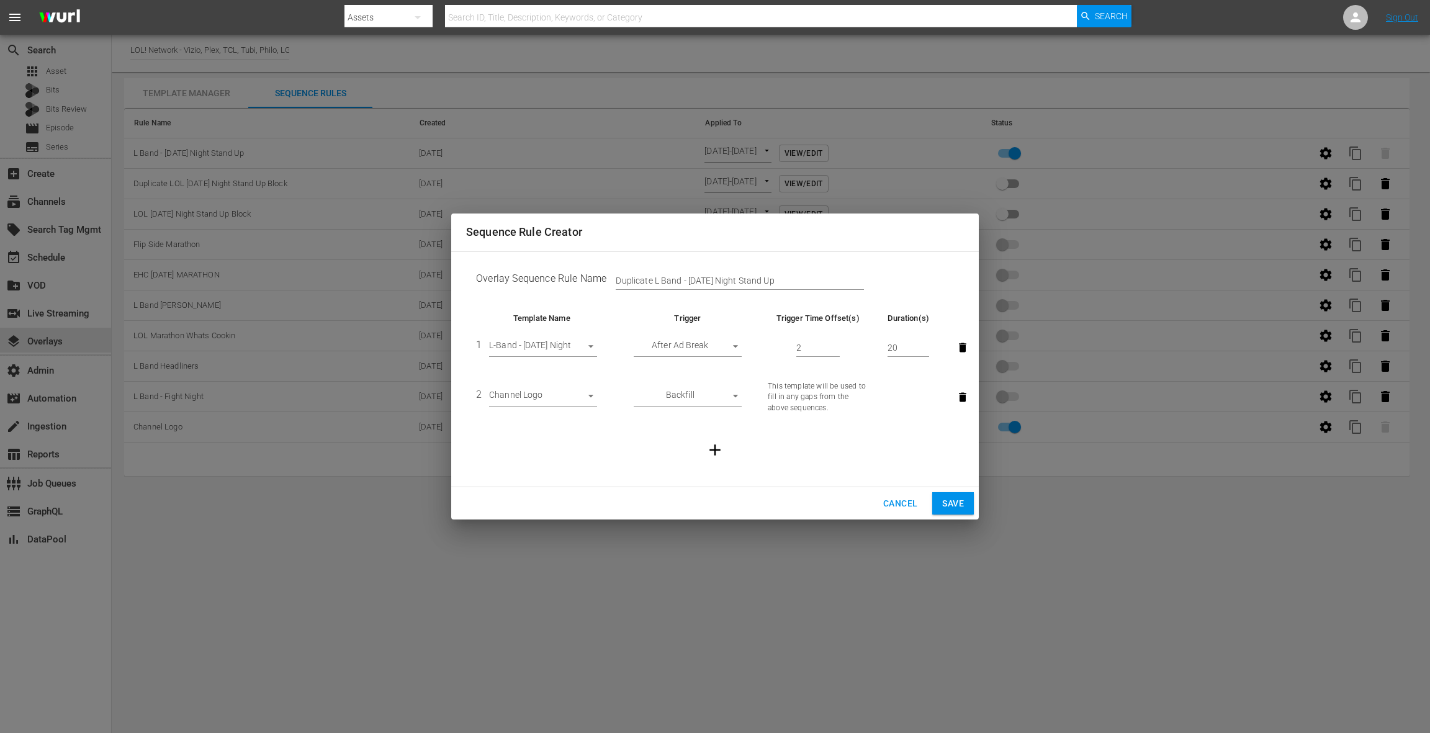
click at [632, 281] on input "Duplicate L Band - [DATE] Night Stand Up" at bounding box center [740, 281] width 248 height 19
click at [765, 281] on input "L Band - [DATE] Night Stand Up" at bounding box center [740, 281] width 248 height 19
type input "L Band - [DATE] Night Stand Up 10/10"
drag, startPoint x: 949, startPoint y: 501, endPoint x: 947, endPoint y: 494, distance: 7.8
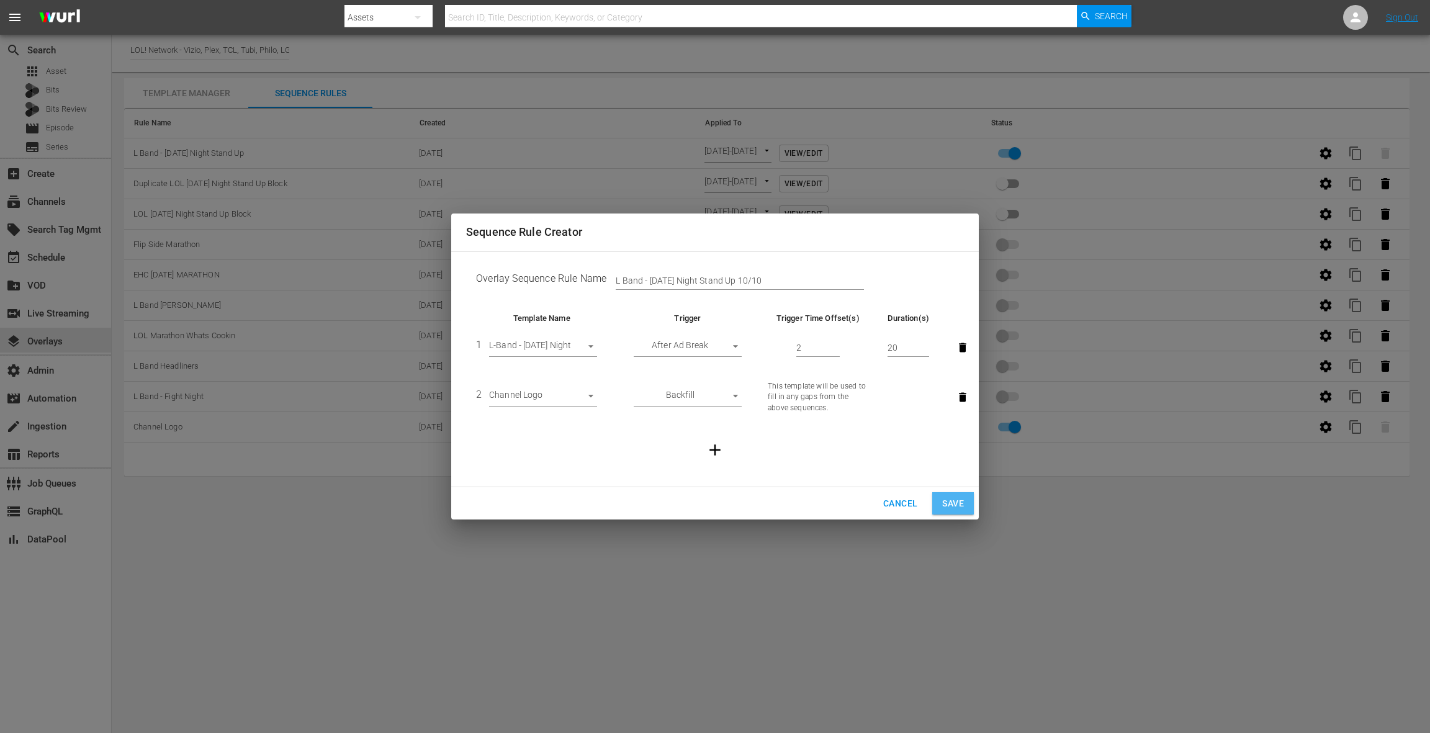
click at [949, 501] on span "Save" at bounding box center [953, 504] width 22 height 16
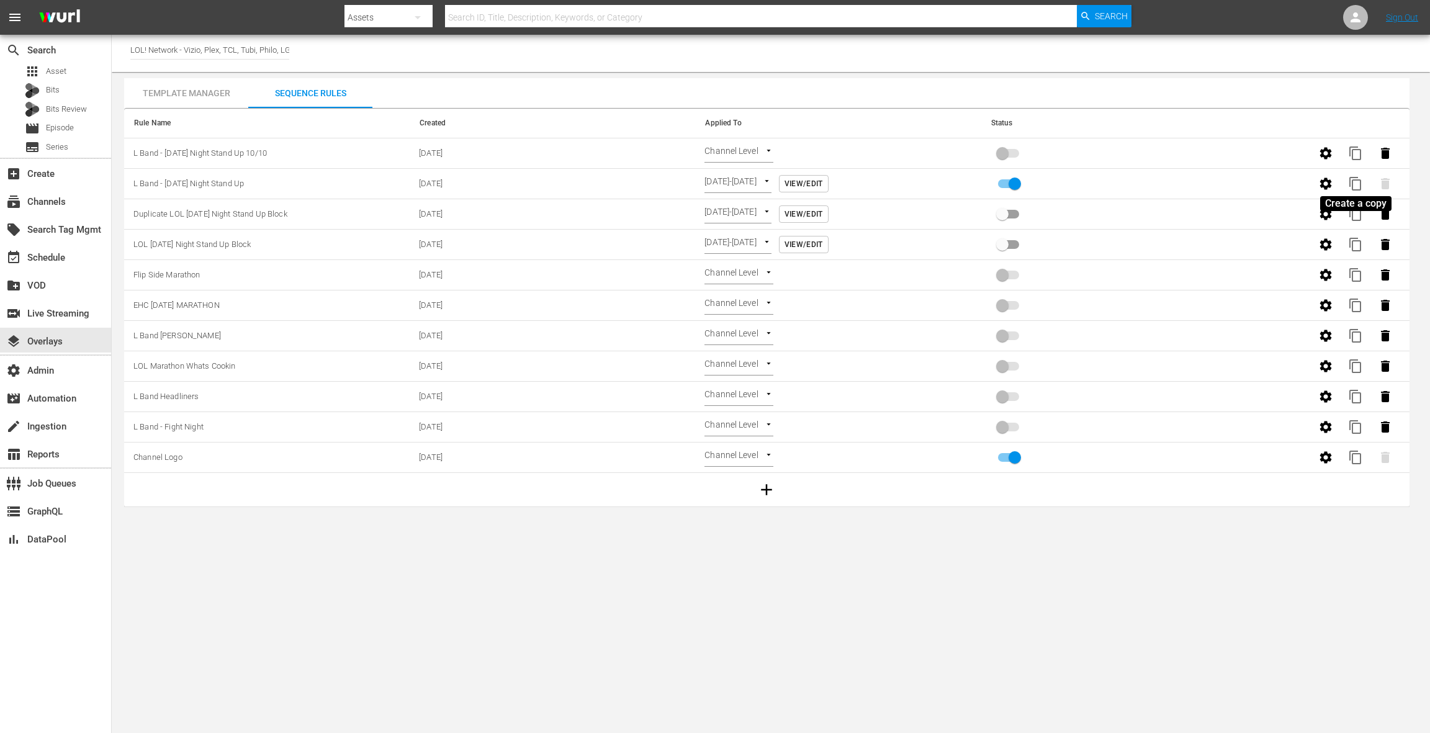
click at [1351, 183] on span "content_copy" at bounding box center [1355, 183] width 15 height 15
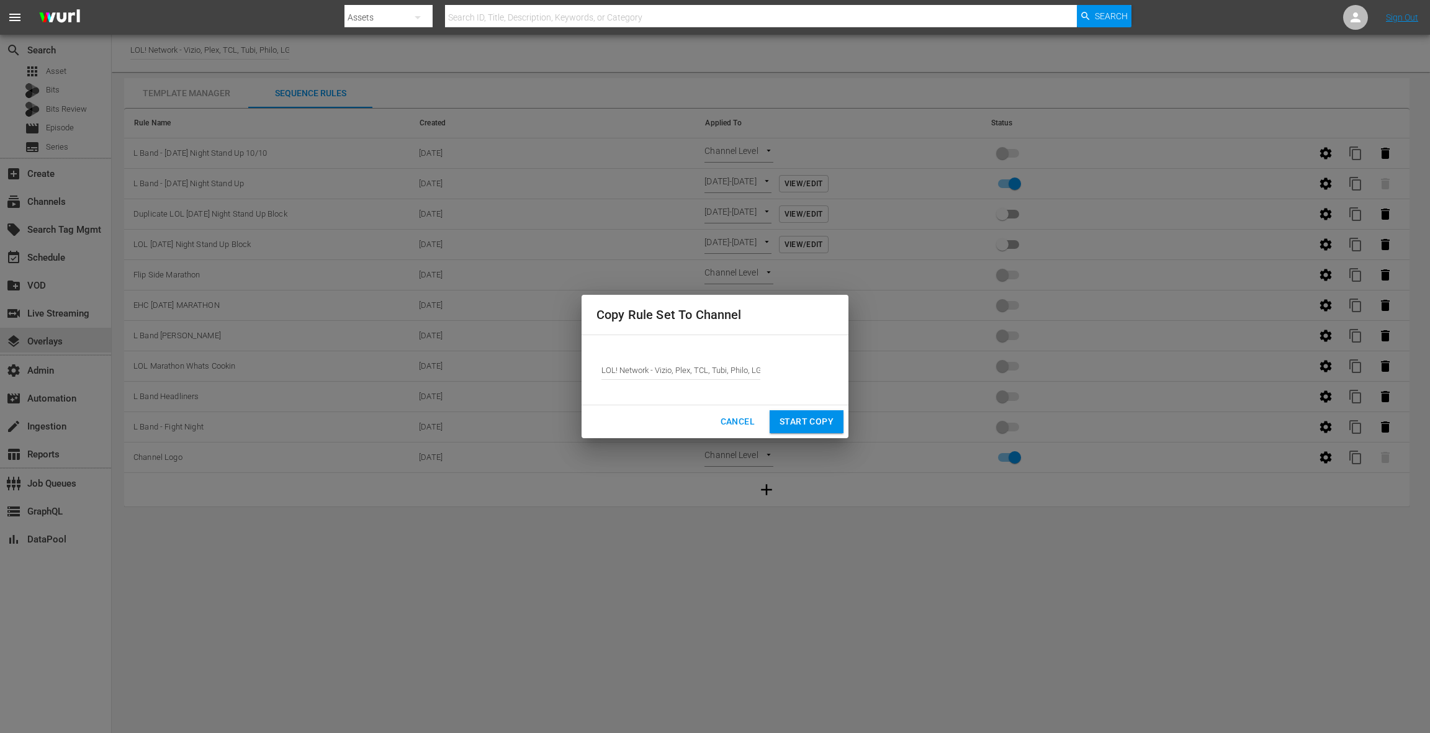
click at [740, 419] on span "Cancel" at bounding box center [737, 422] width 34 height 16
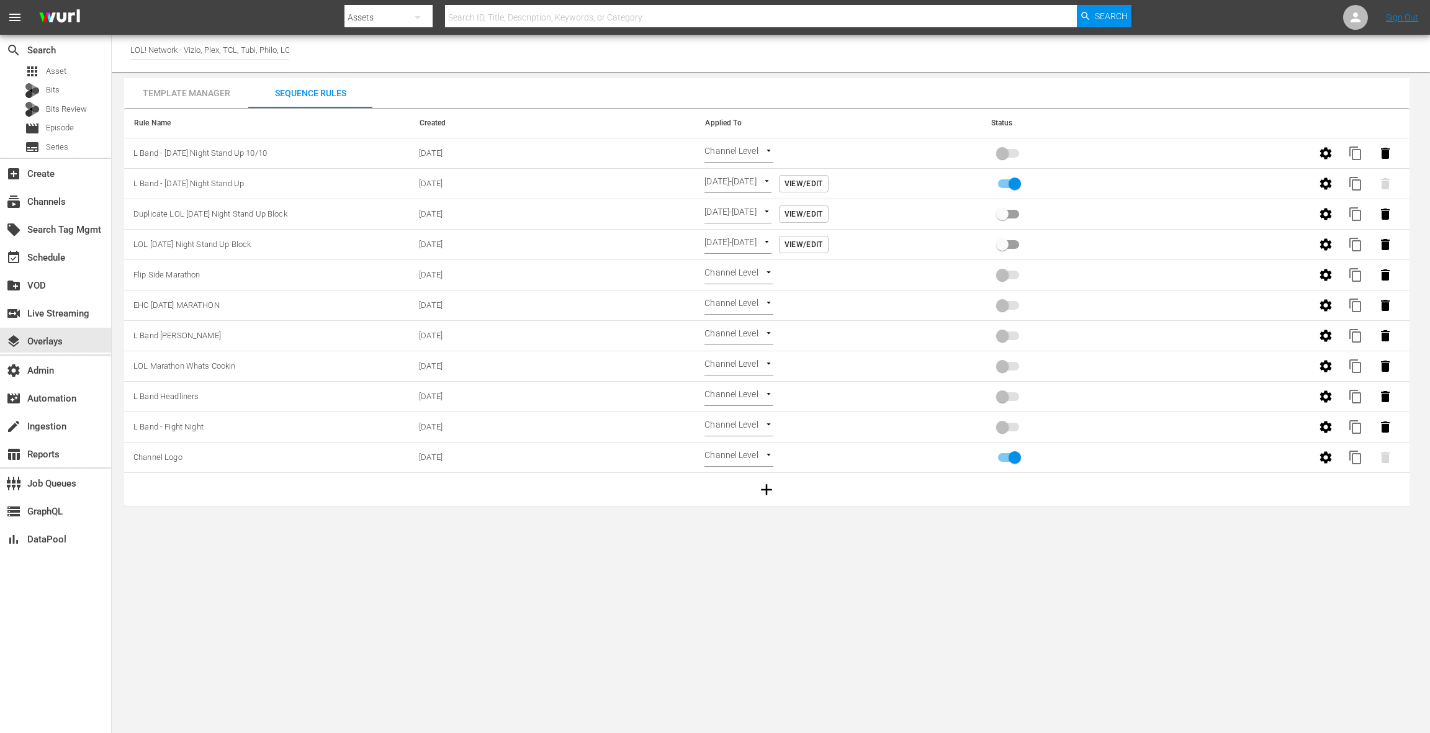
click at [1325, 186] on icon "button" at bounding box center [1326, 183] width 12 height 12
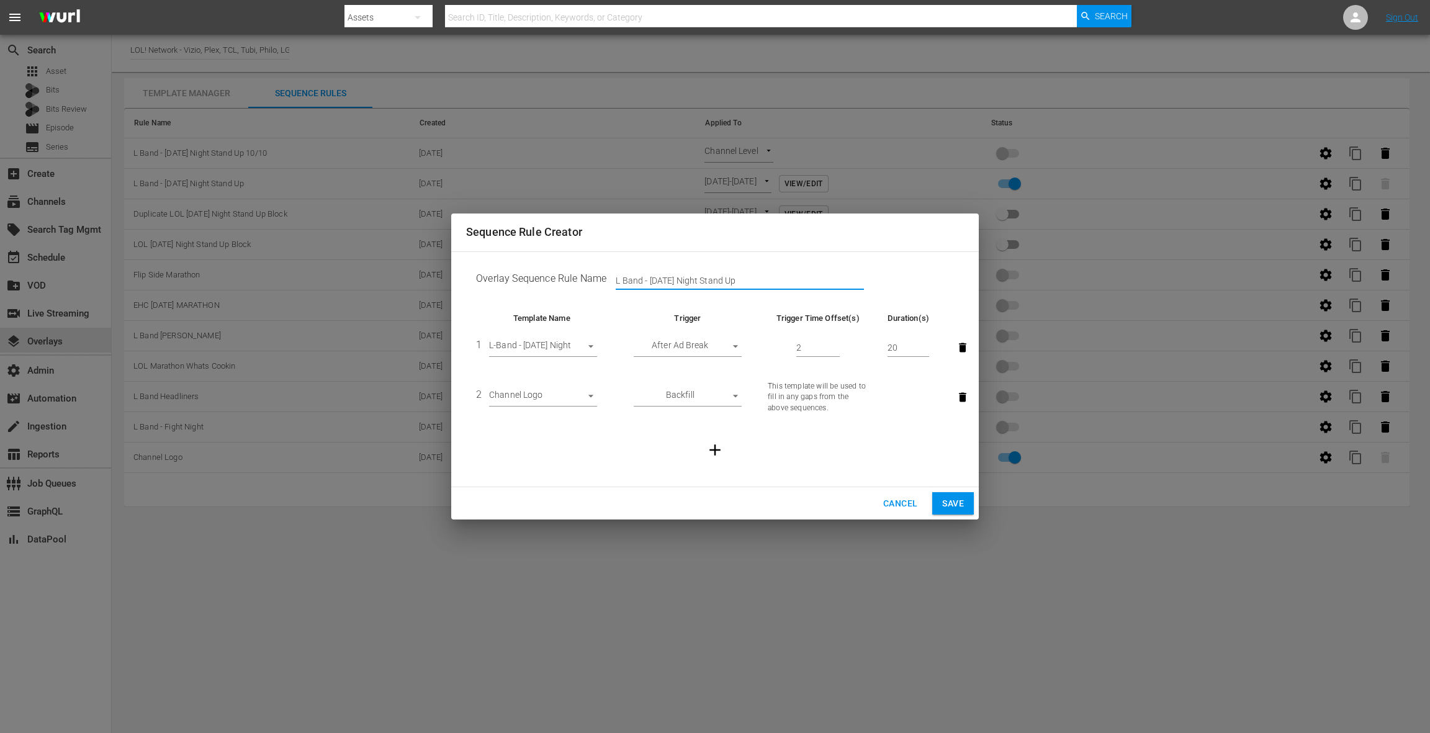
click at [768, 279] on input "L Band - [DATE] Night Stand Up" at bounding box center [740, 281] width 248 height 19
type input "L Band - [DATE] Night Stand Up 10/10"
drag, startPoint x: 949, startPoint y: 509, endPoint x: 954, endPoint y: 503, distance: 7.9
click at [949, 509] on span "Save" at bounding box center [953, 504] width 22 height 16
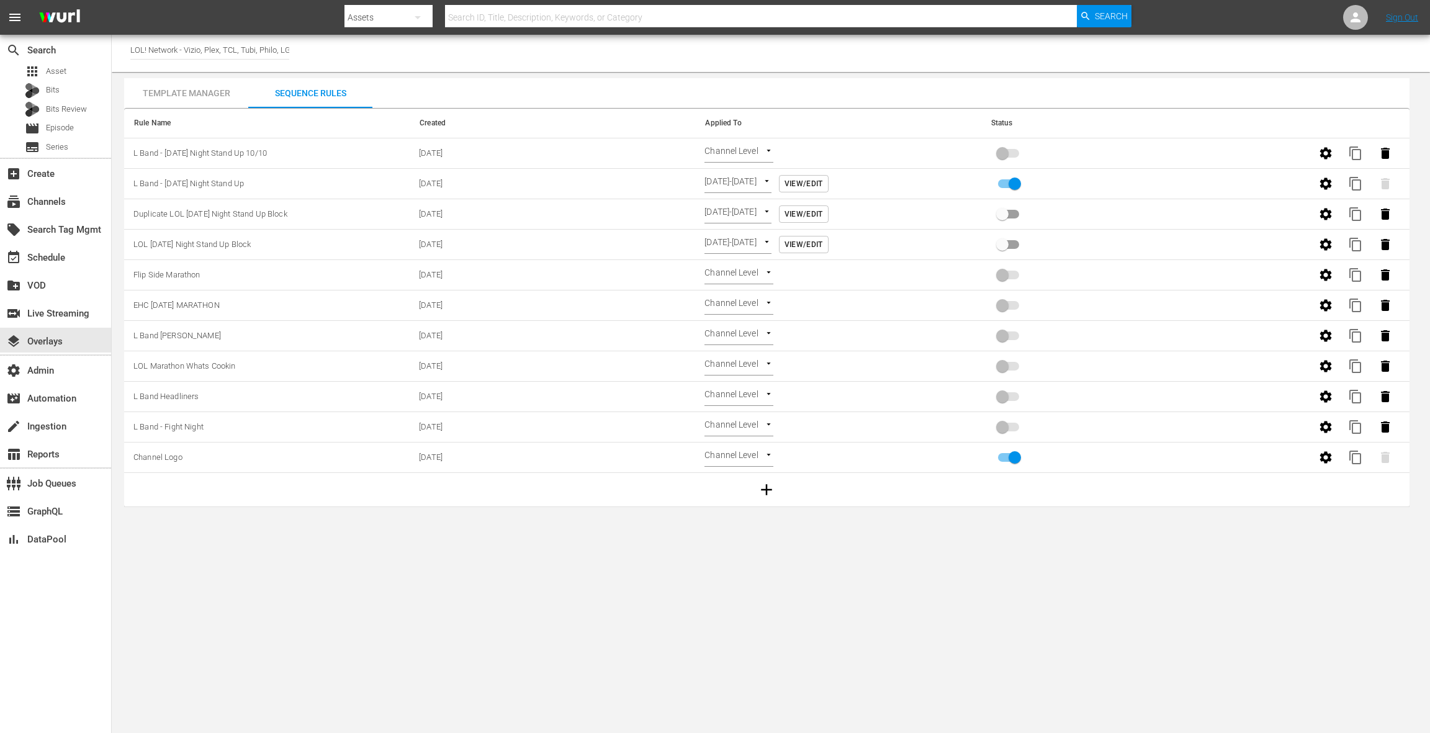
click at [738, 148] on body "menu Search By Assets Search ID, Title, Description, Keywords, or Category Sear…" at bounding box center [715, 366] width 1430 height 733
click at [742, 217] on li "Time Of Day" at bounding box center [741, 214] width 74 height 20
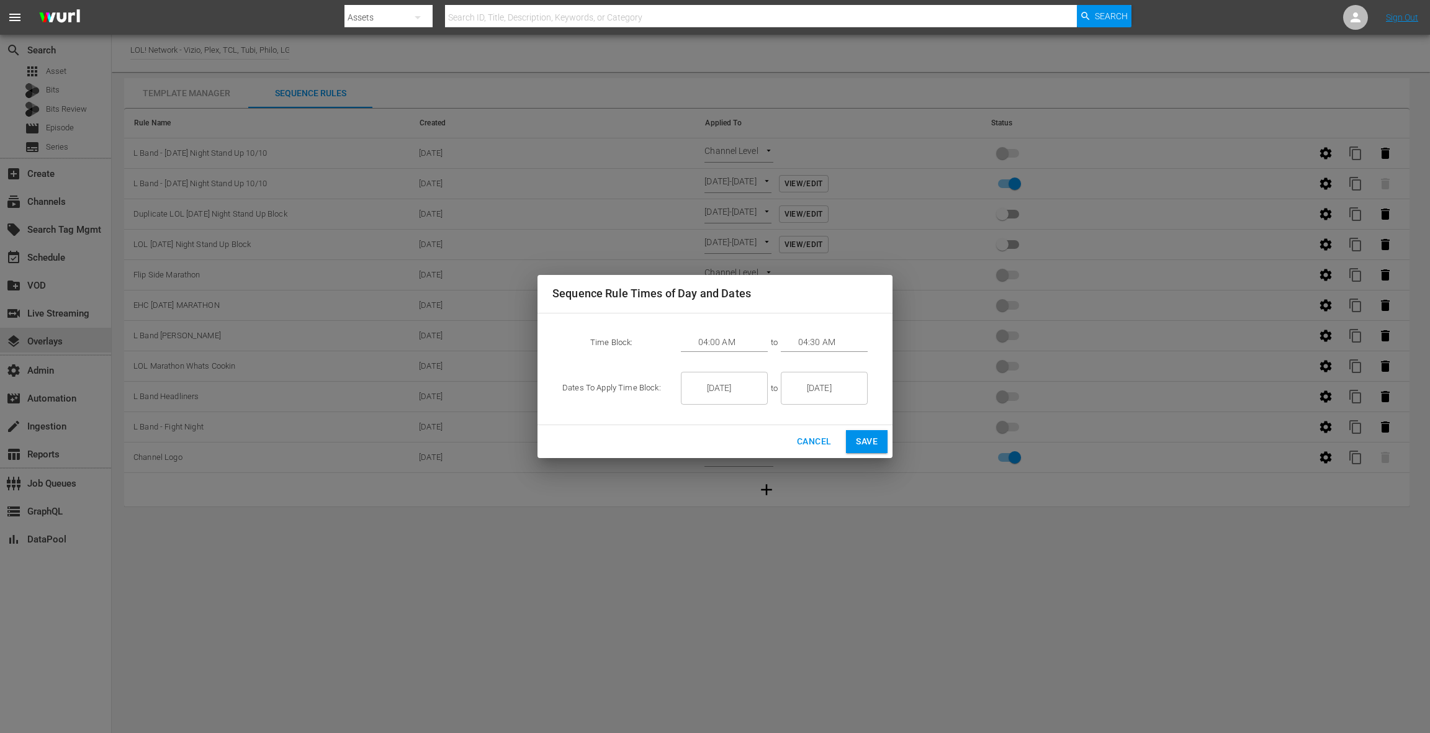
click at [722, 385] on input "[DATE]" at bounding box center [733, 389] width 70 height 34
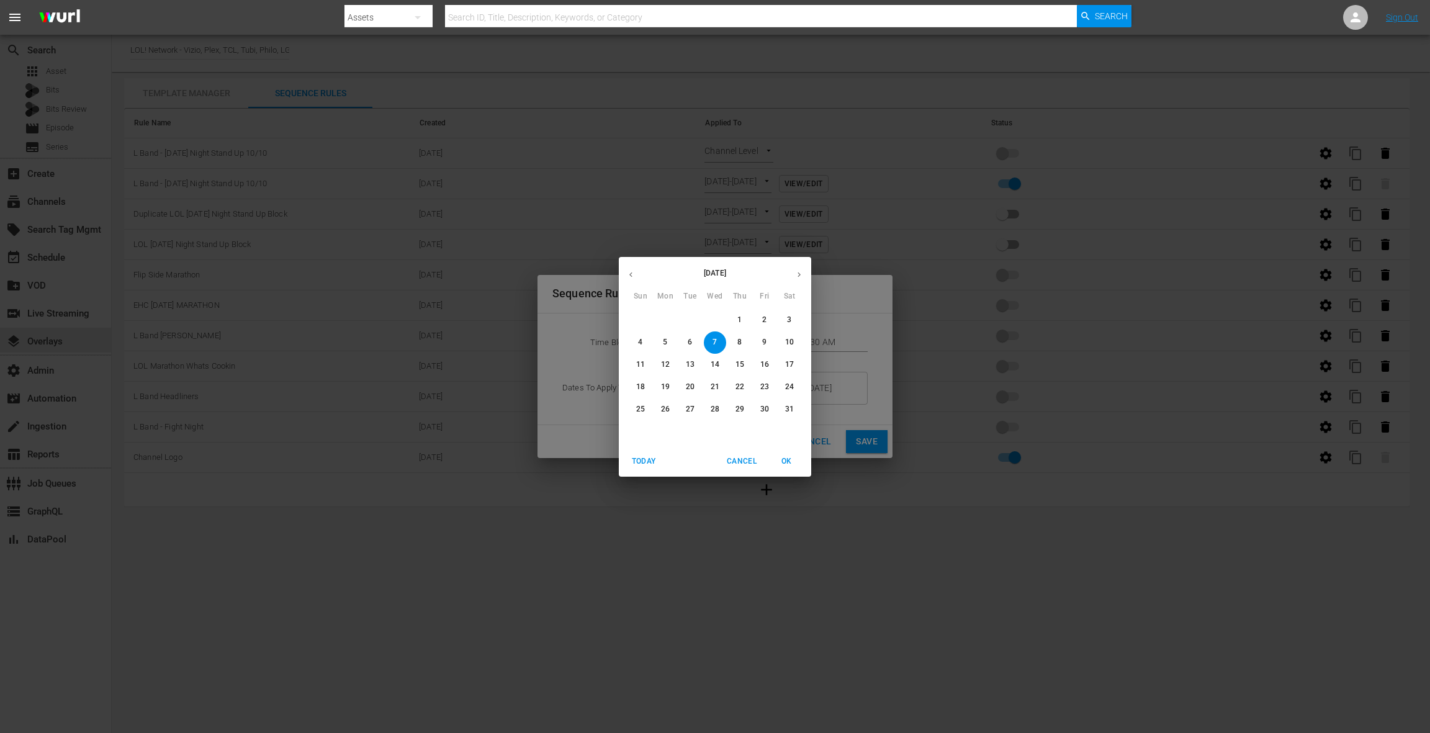
click at [641, 364] on p "11" at bounding box center [640, 364] width 9 height 11
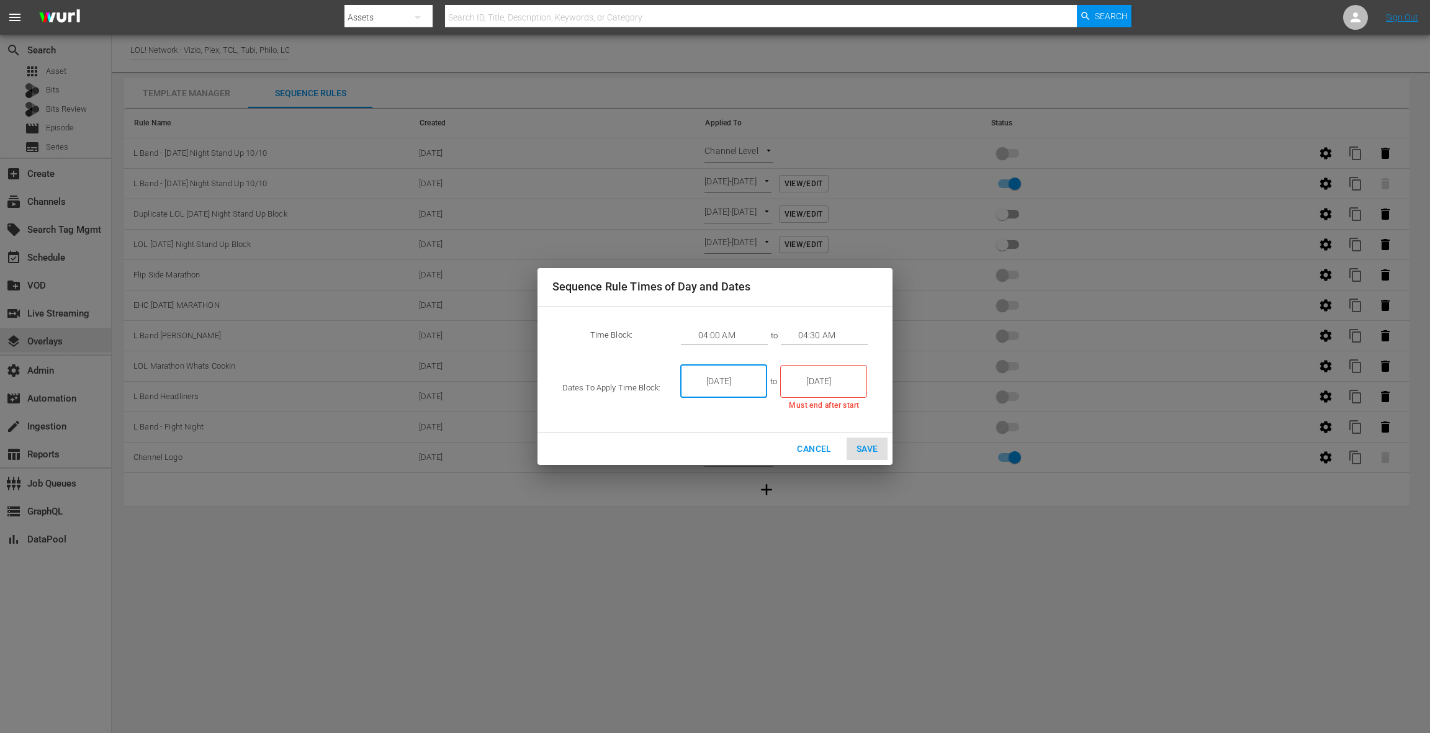
click at [715, 381] on input "[DATE]" at bounding box center [733, 381] width 70 height 34
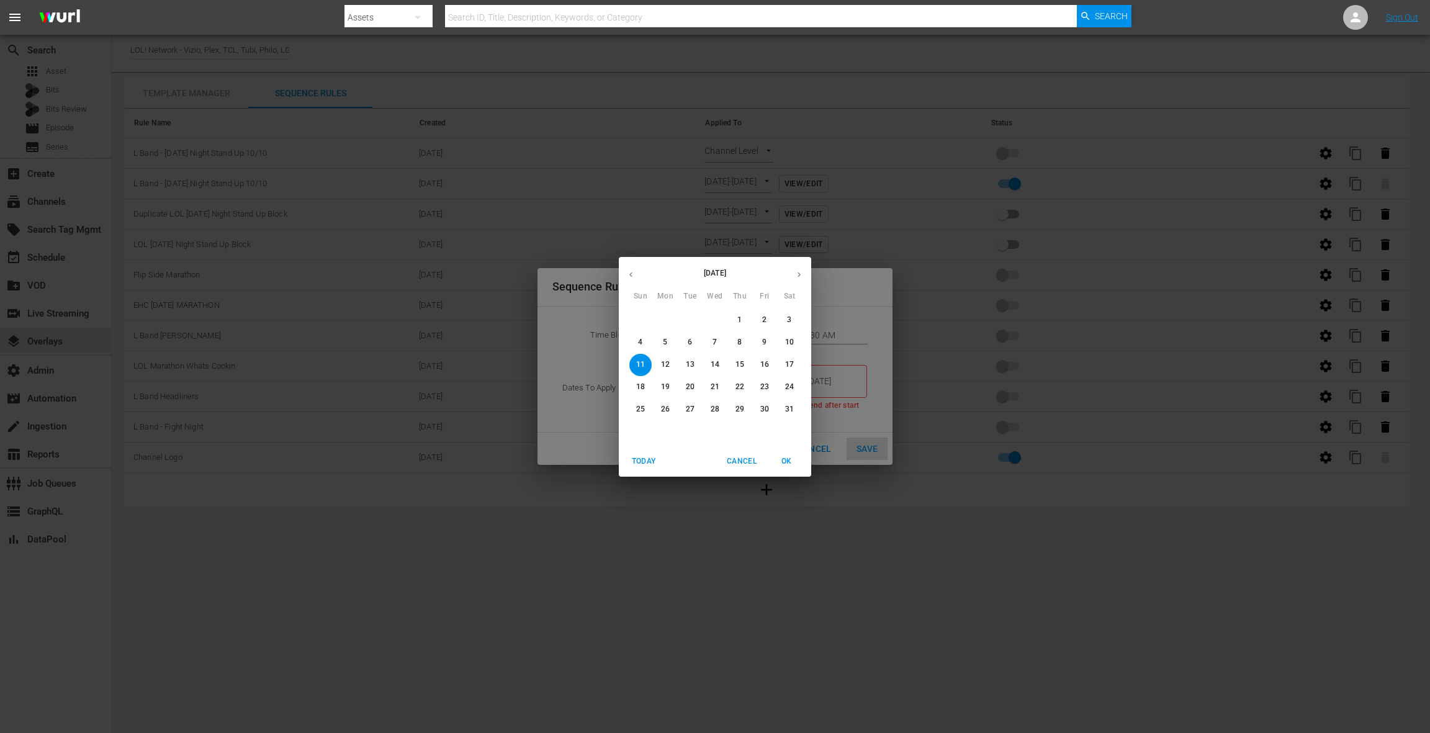
click at [633, 276] on icon "button" at bounding box center [630, 274] width 9 height 9
click at [632, 276] on icon "button" at bounding box center [630, 274] width 9 height 9
click at [791, 342] on p "11" at bounding box center [789, 342] width 9 height 11
type input "[DATE]"
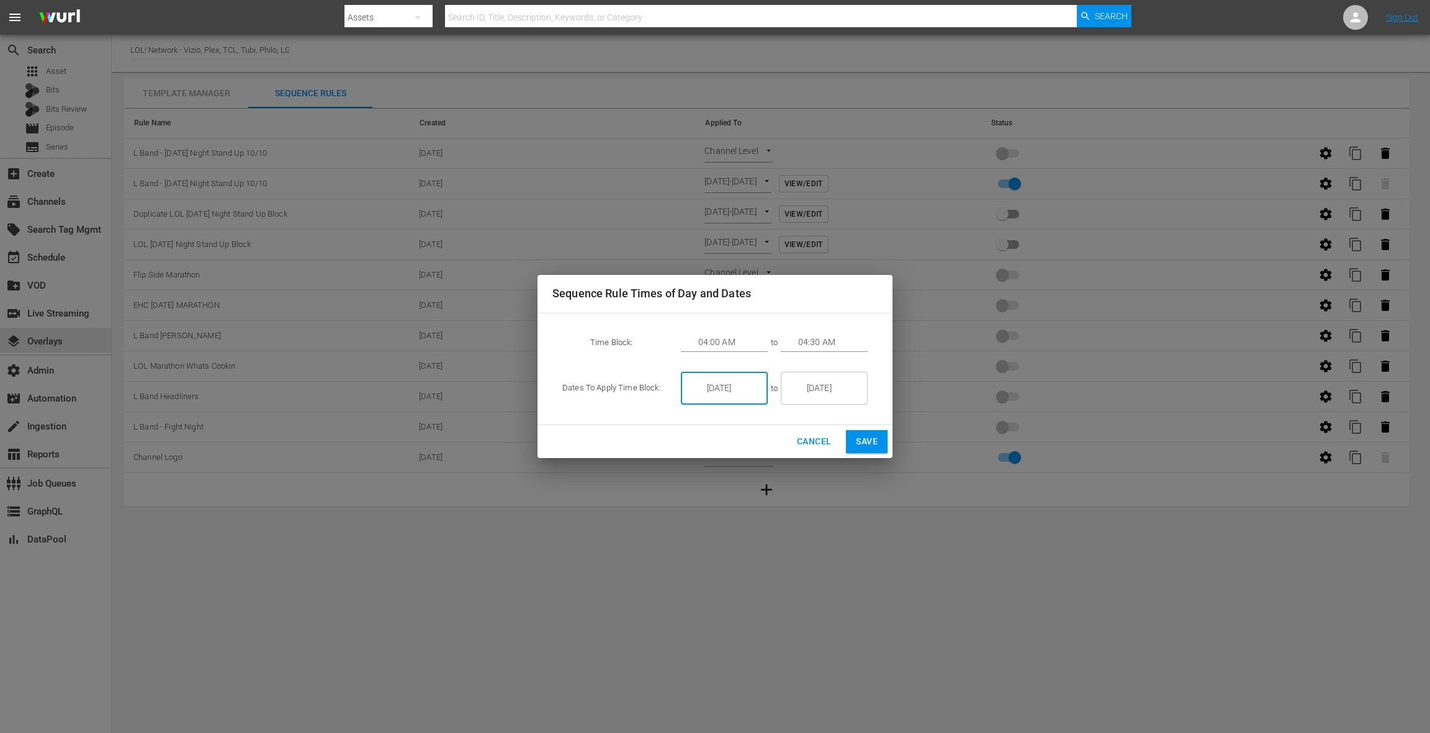
click at [816, 390] on input "[DATE]" at bounding box center [833, 389] width 70 height 34
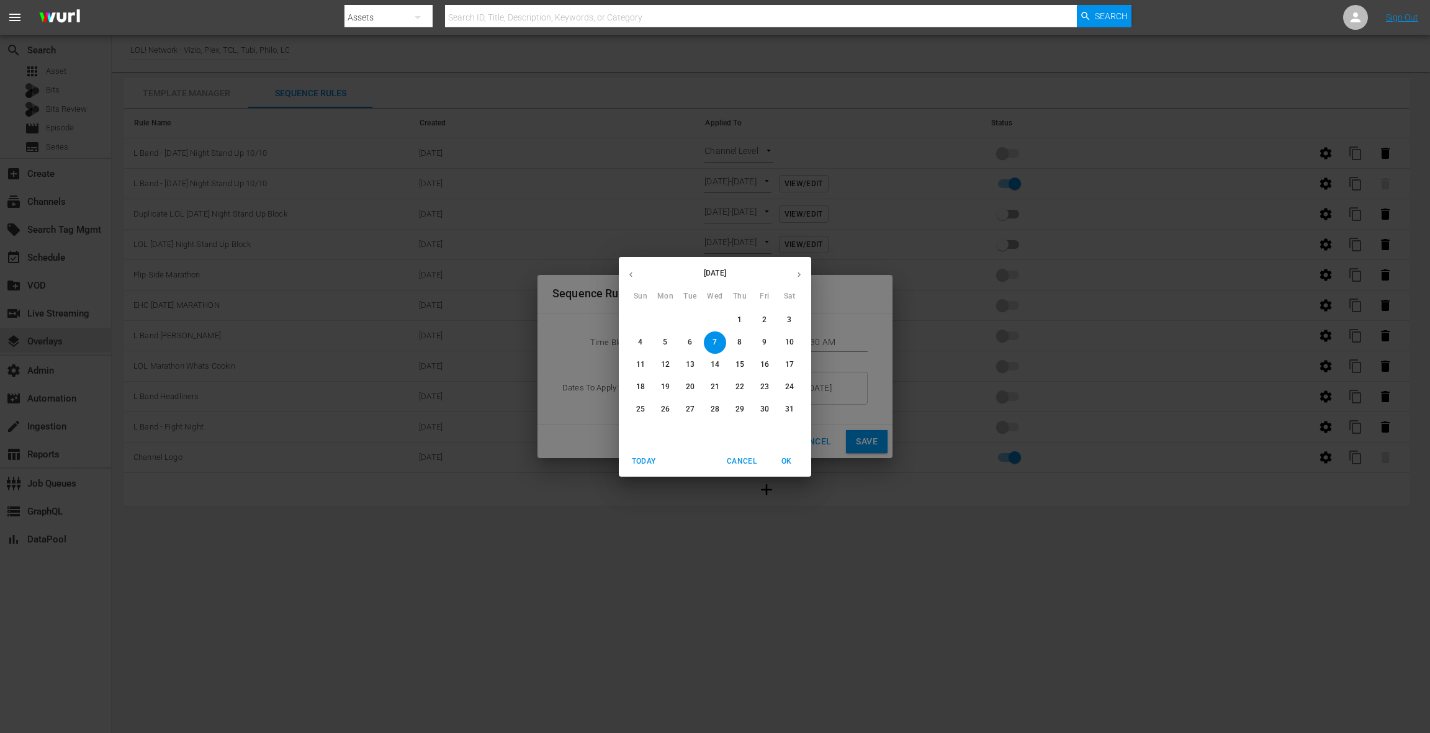
click at [632, 280] on button "button" at bounding box center [631, 274] width 24 height 24
click at [794, 271] on icon "button" at bounding box center [798, 274] width 9 height 9
click at [630, 272] on icon "button" at bounding box center [630, 274] width 9 height 9
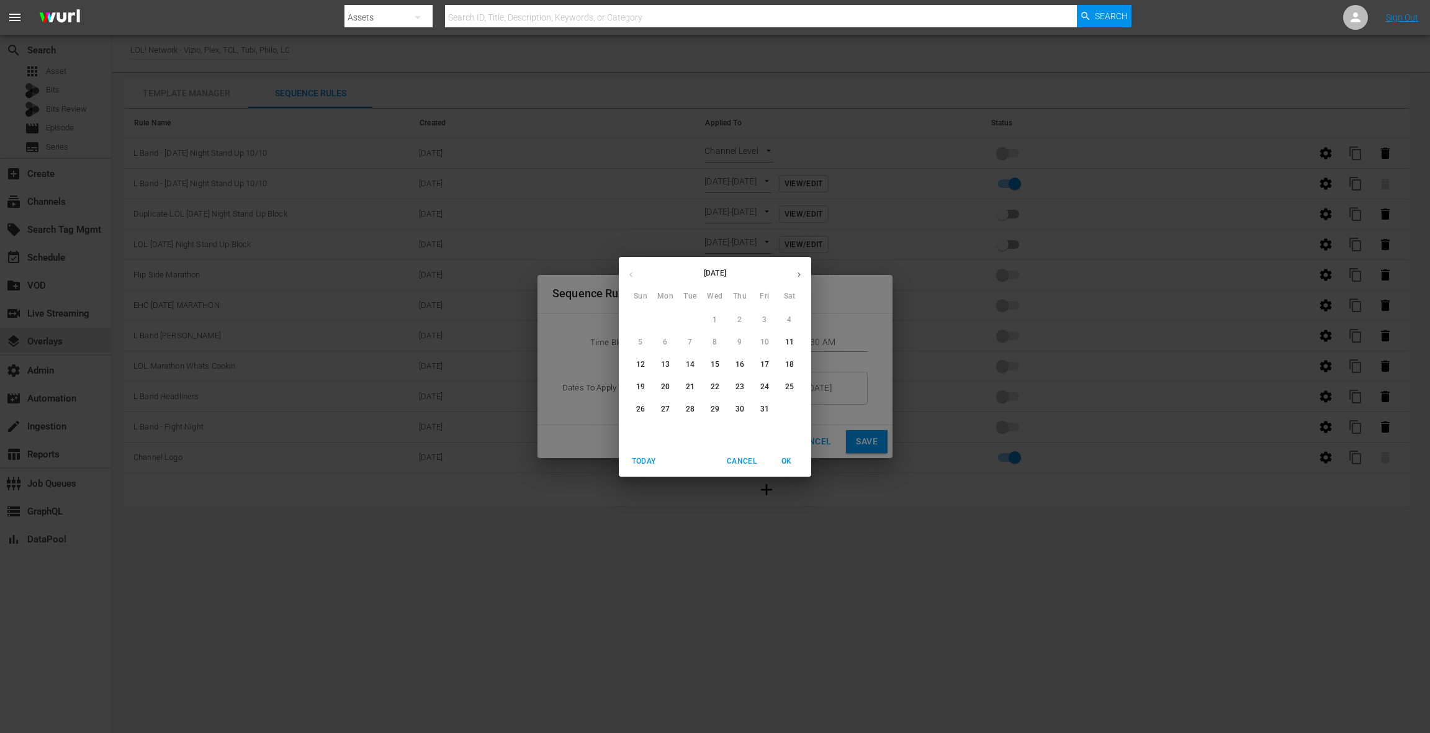
click at [789, 339] on p "11" at bounding box center [789, 342] width 9 height 11
type input "[DATE]"
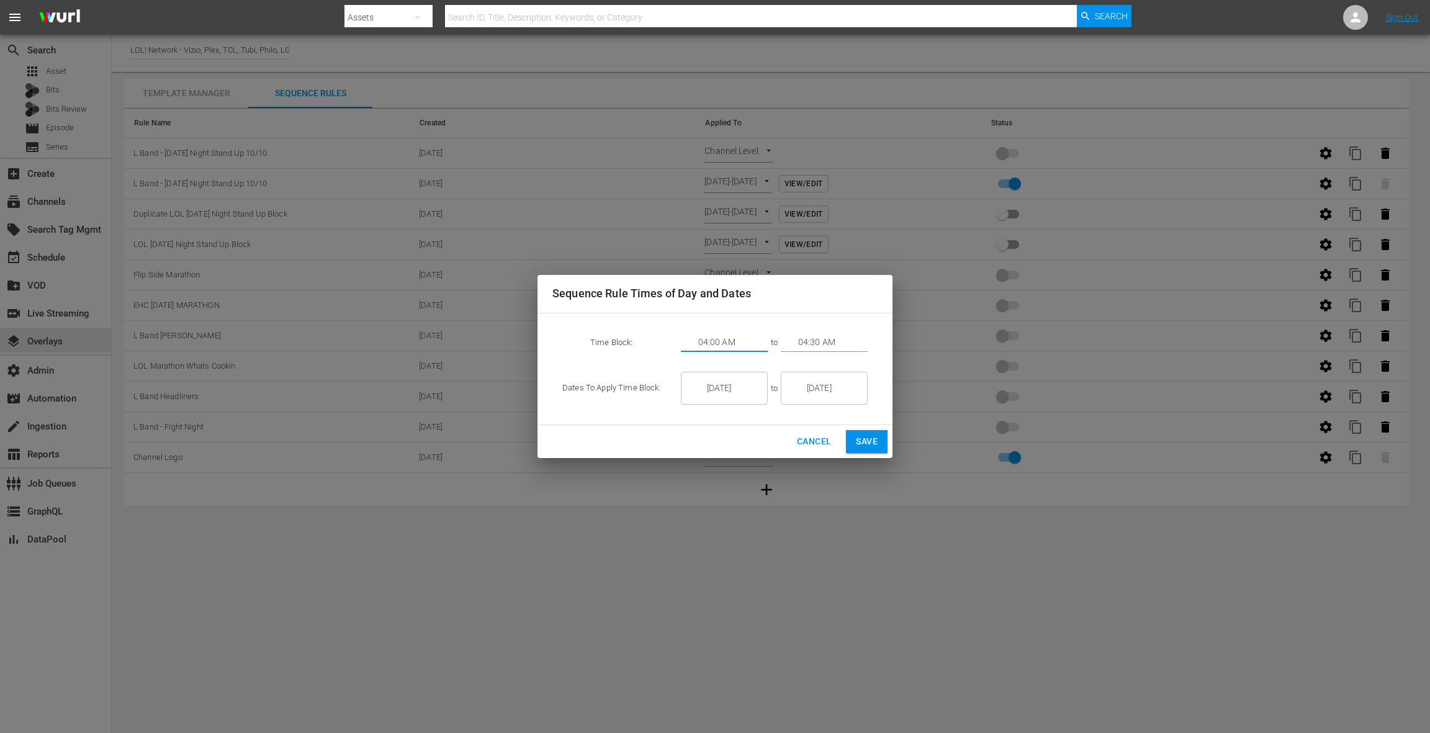
click at [731, 338] on input "04:00 AM" at bounding box center [733, 342] width 70 height 19
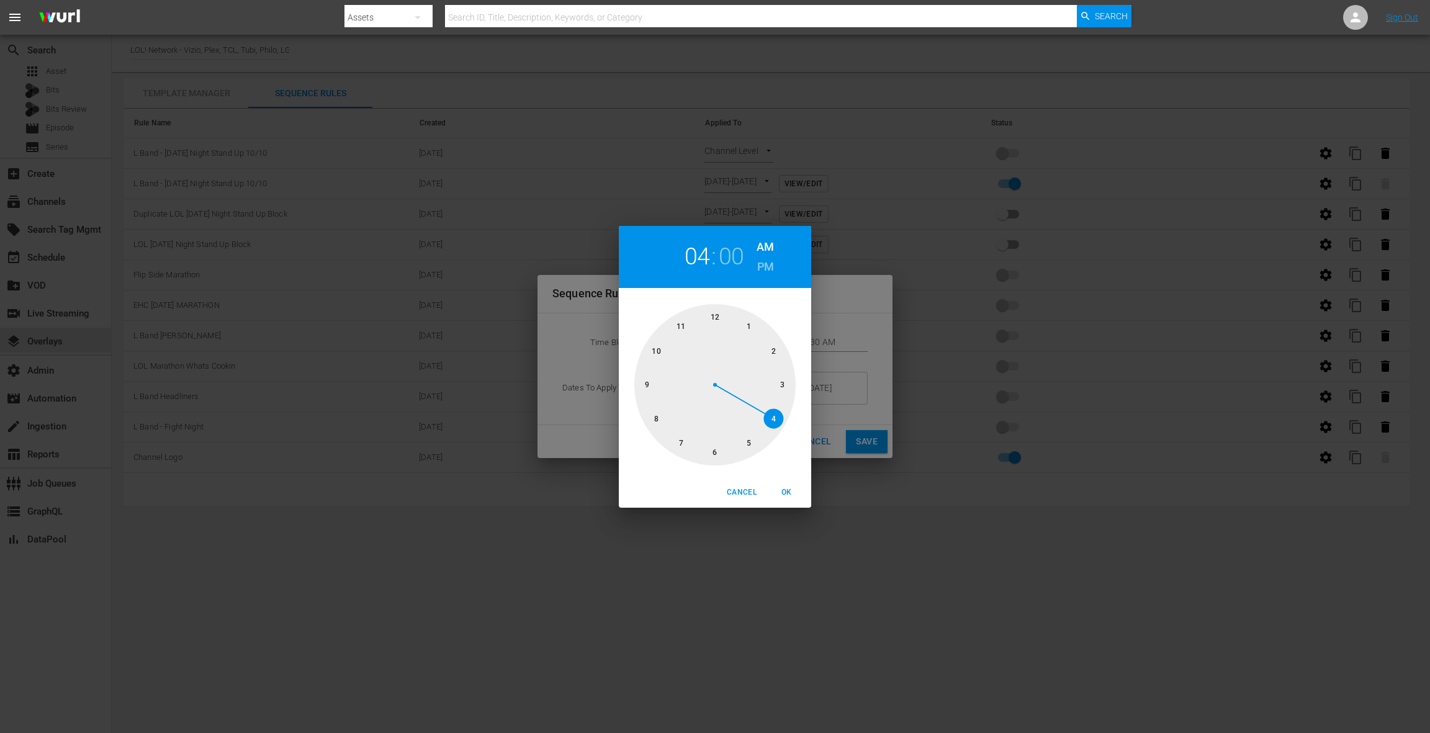
click at [716, 324] on div at bounding box center [714, 384] width 161 height 161
click at [792, 488] on span "OK" at bounding box center [786, 492] width 30 height 13
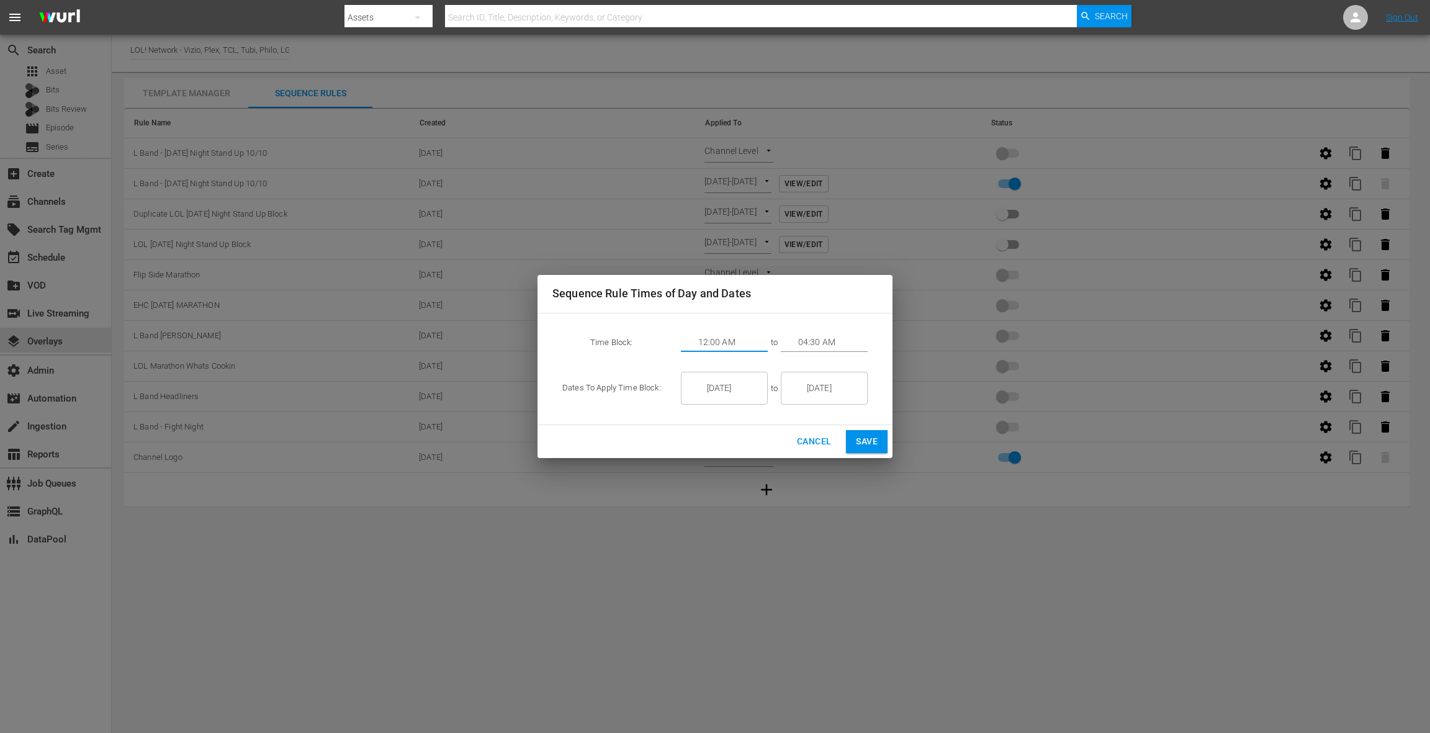
type input "12:00 AM"
click at [815, 337] on input "04:30 AM" at bounding box center [833, 342] width 70 height 19
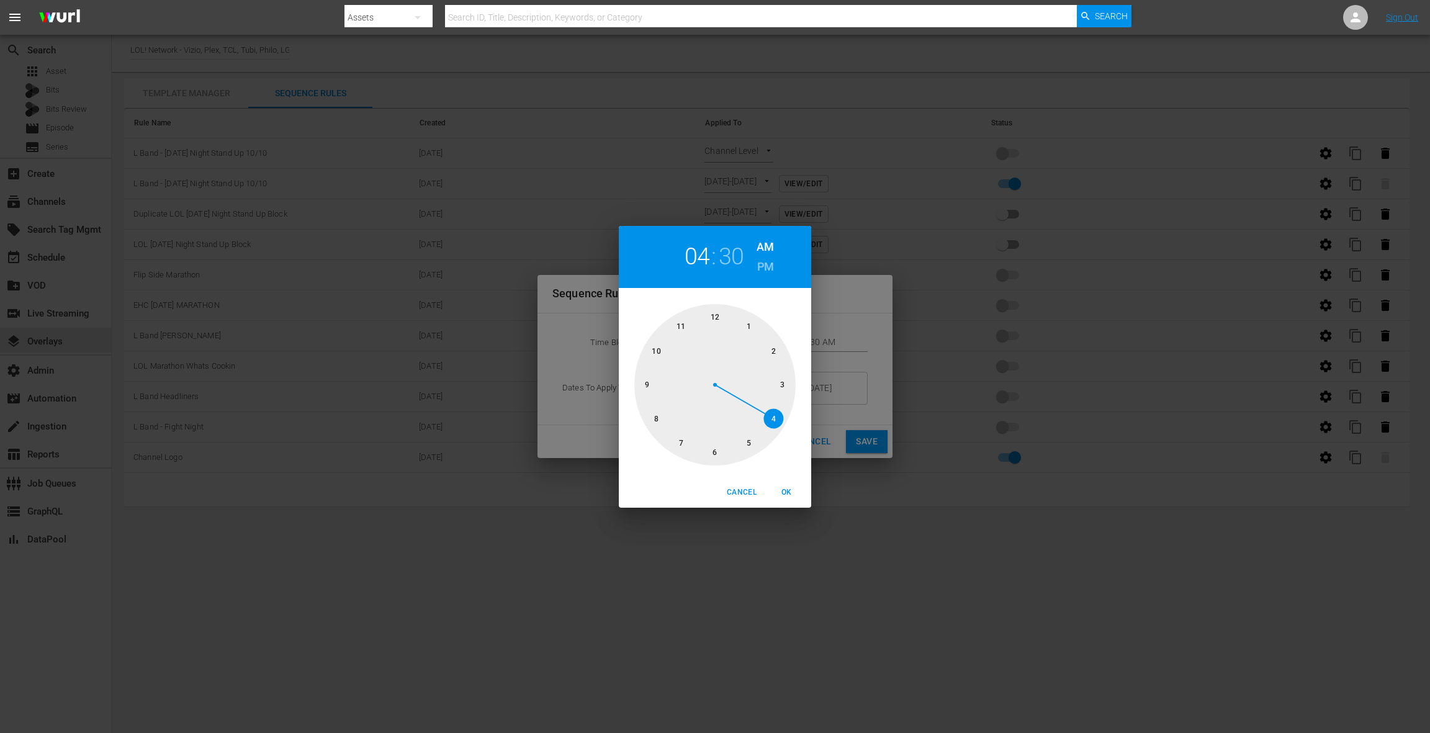
click at [782, 387] on div at bounding box center [714, 384] width 161 height 161
drag, startPoint x: 786, startPoint y: 493, endPoint x: 804, endPoint y: 484, distance: 19.7
click at [786, 493] on span "OK" at bounding box center [786, 492] width 30 height 13
type input "03:30 AM"
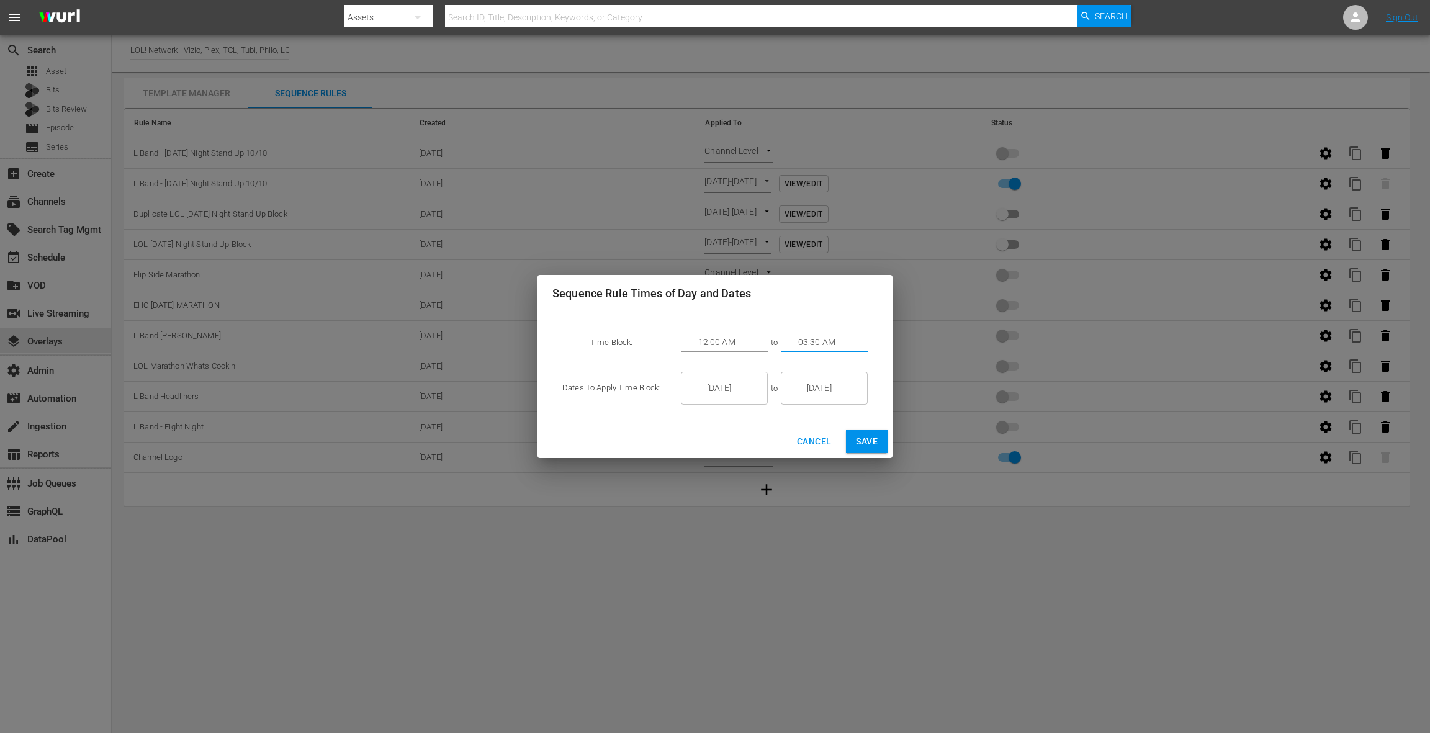
click at [870, 442] on span "Save" at bounding box center [867, 442] width 22 height 16
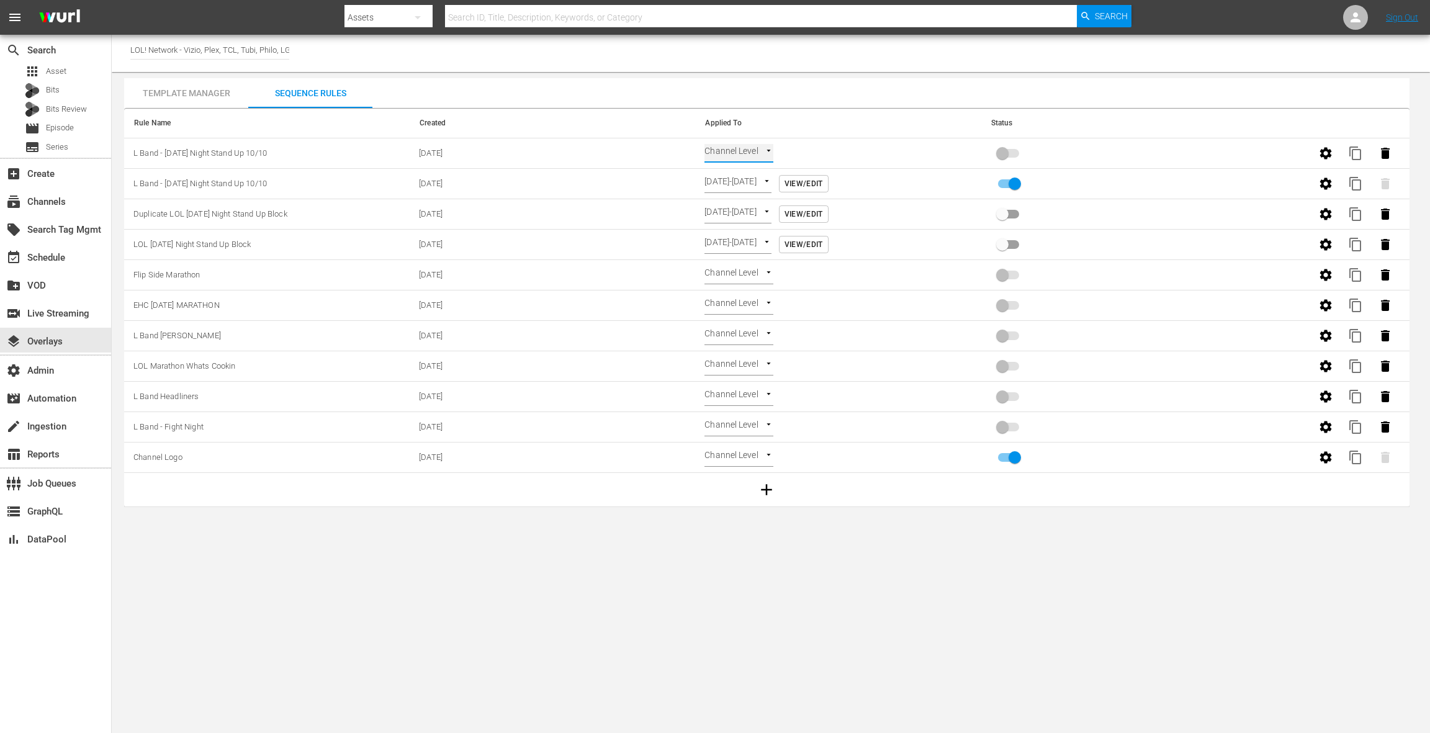
type input "TIME_OF_DAY"
click at [1001, 158] on input "primary checkbox" at bounding box center [1002, 156] width 71 height 24
checkbox input "true"
click at [71, 251] on div "event_available Schedule" at bounding box center [55, 256] width 111 height 25
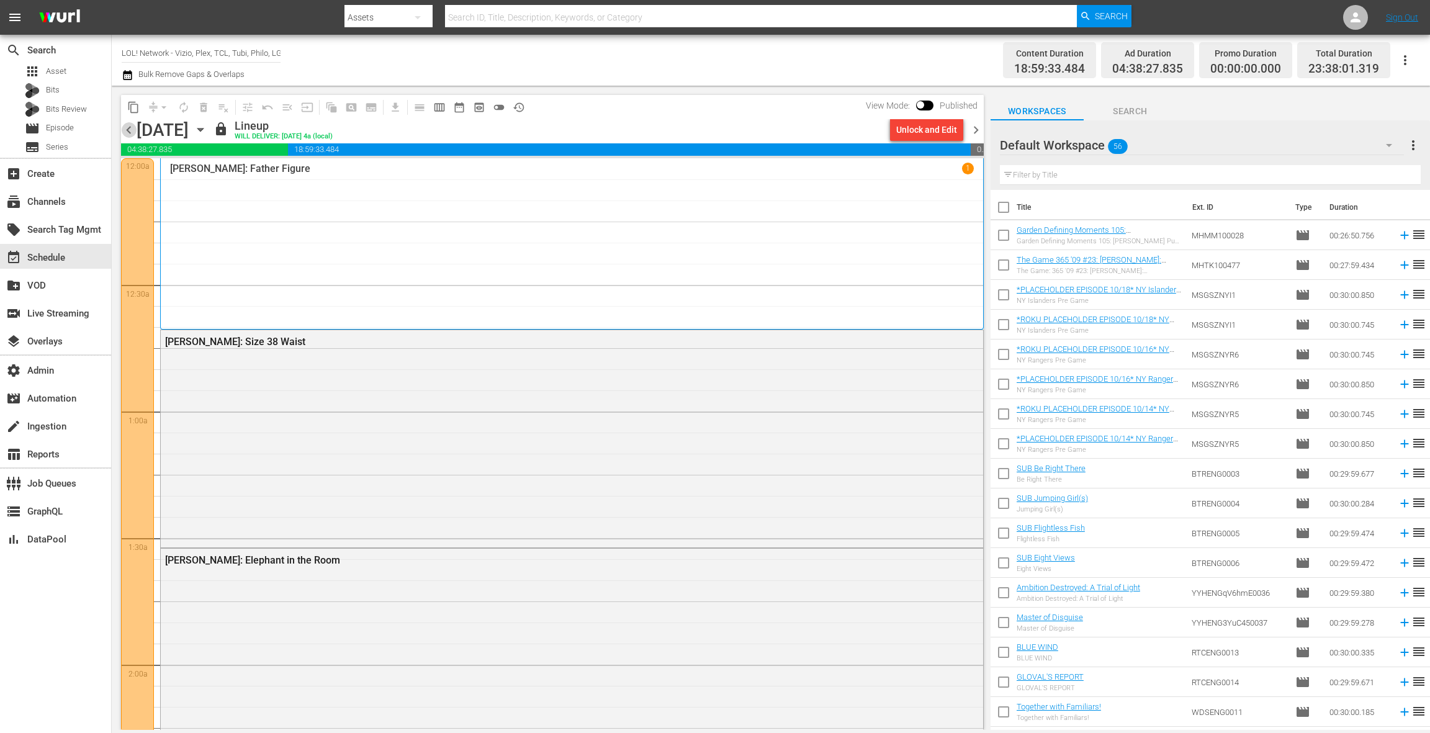
click at [124, 129] on span "chevron_left" at bounding box center [129, 130] width 16 height 16
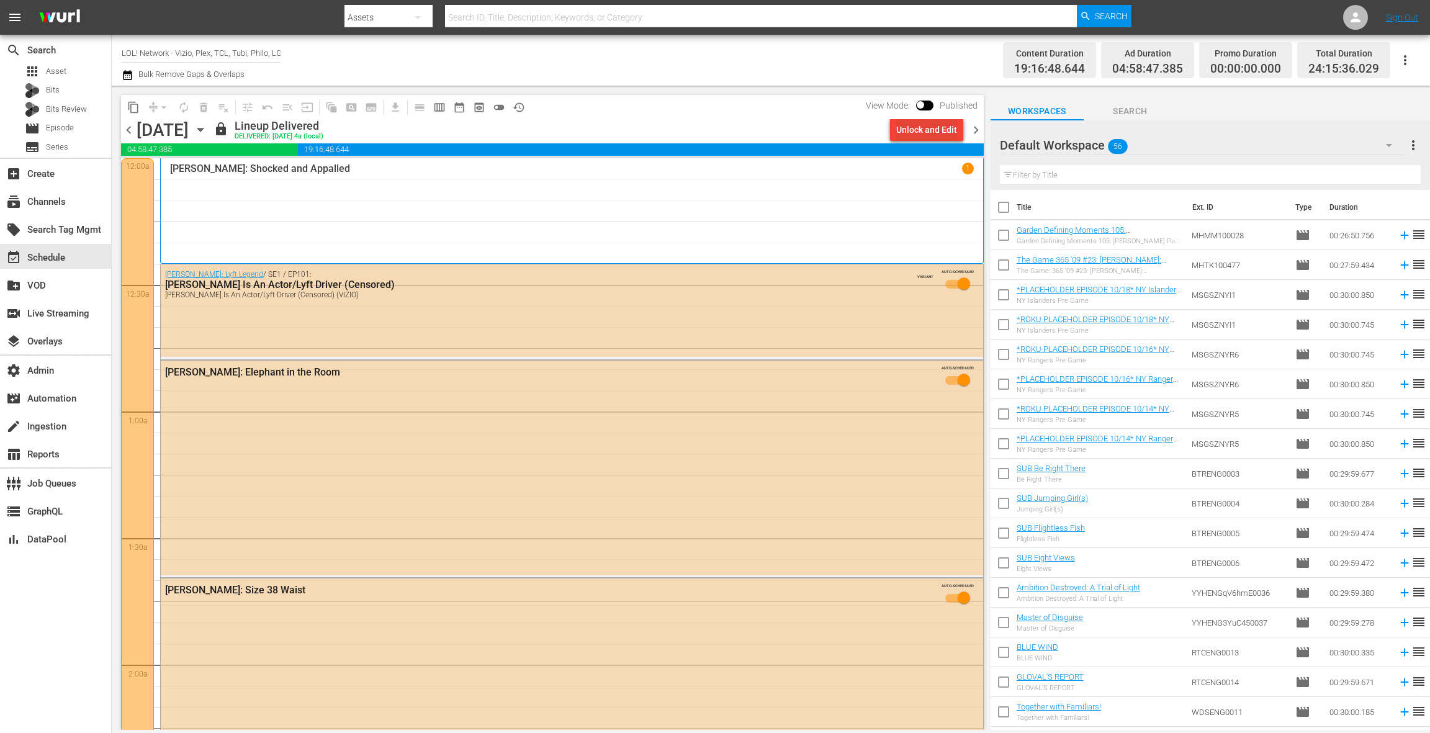
click at [920, 132] on div "Unlock and Edit" at bounding box center [926, 130] width 61 height 22
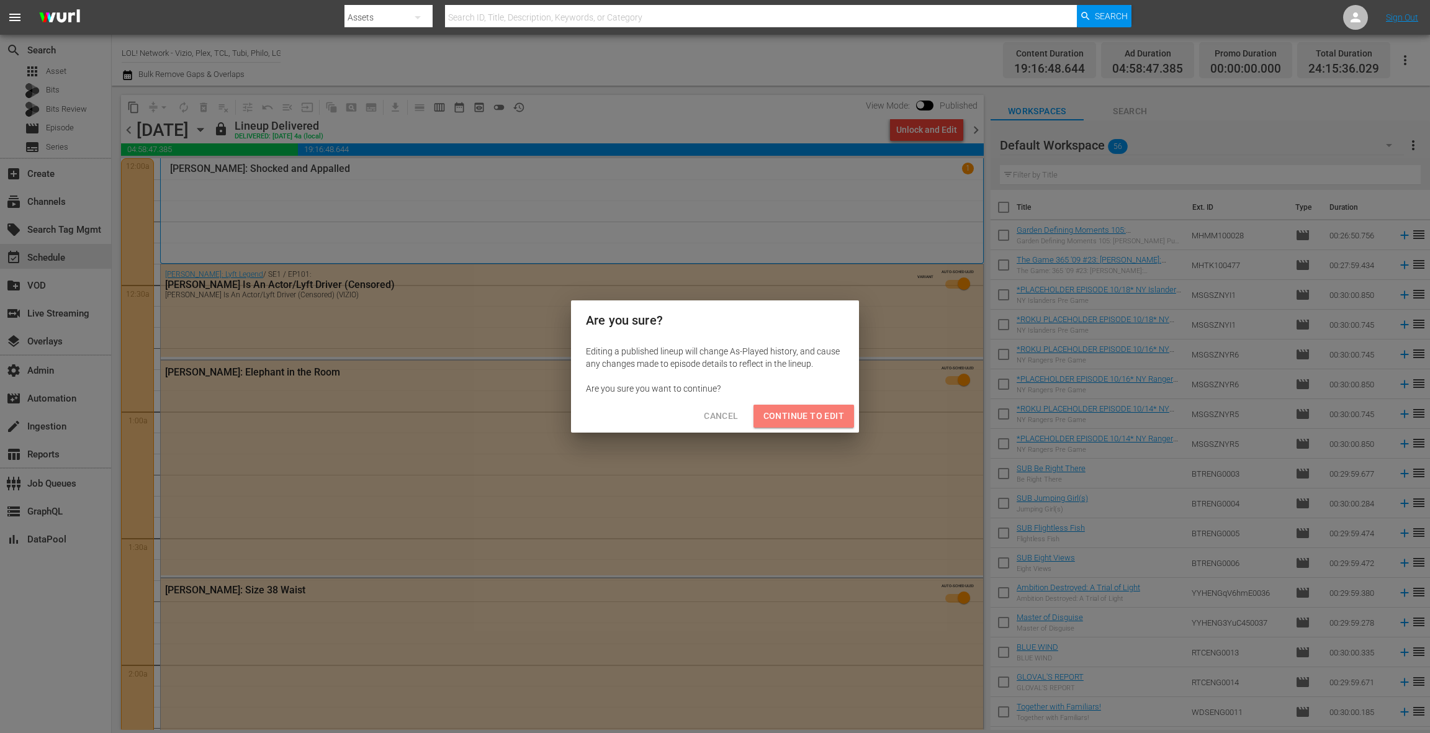
click at [805, 418] on span "Continue to Edit" at bounding box center [803, 416] width 81 height 16
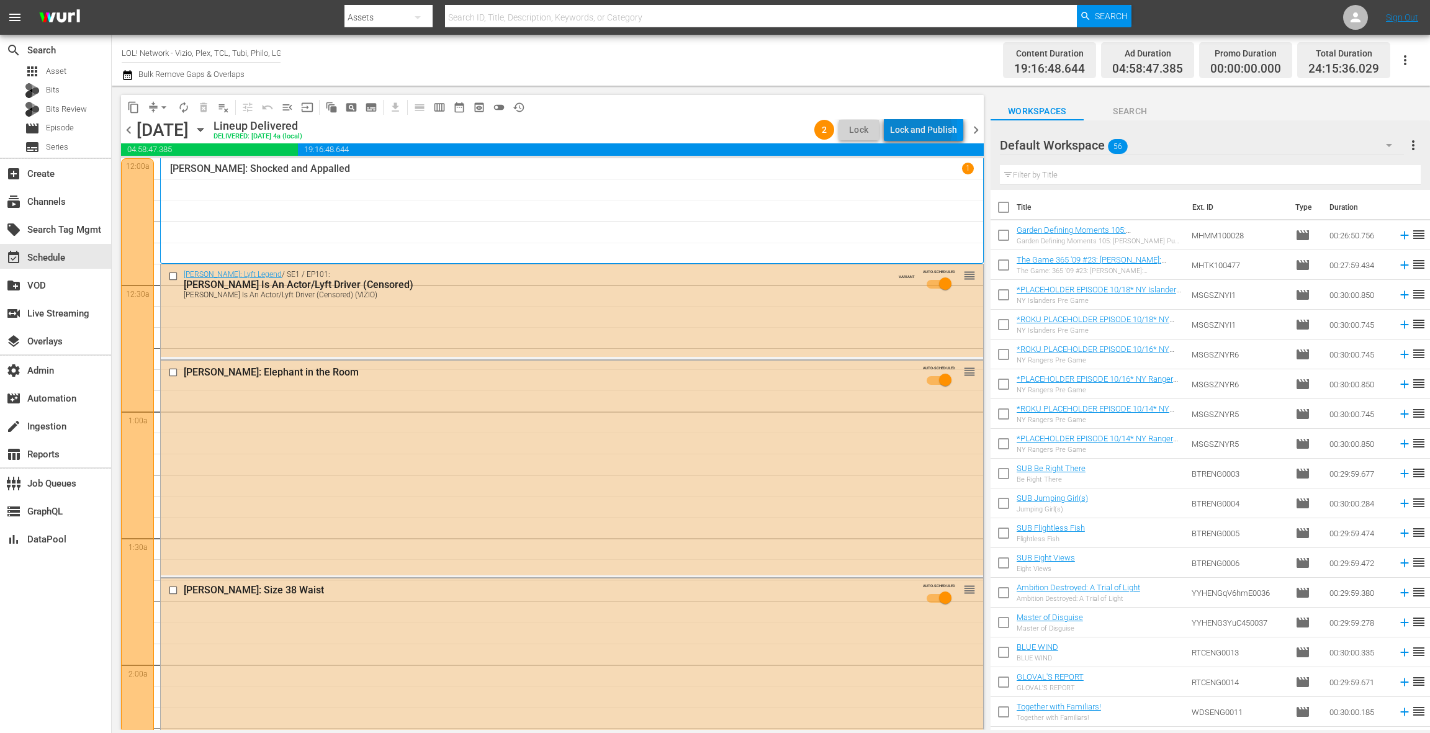
click at [921, 130] on div "Lock and Publish" at bounding box center [923, 130] width 67 height 22
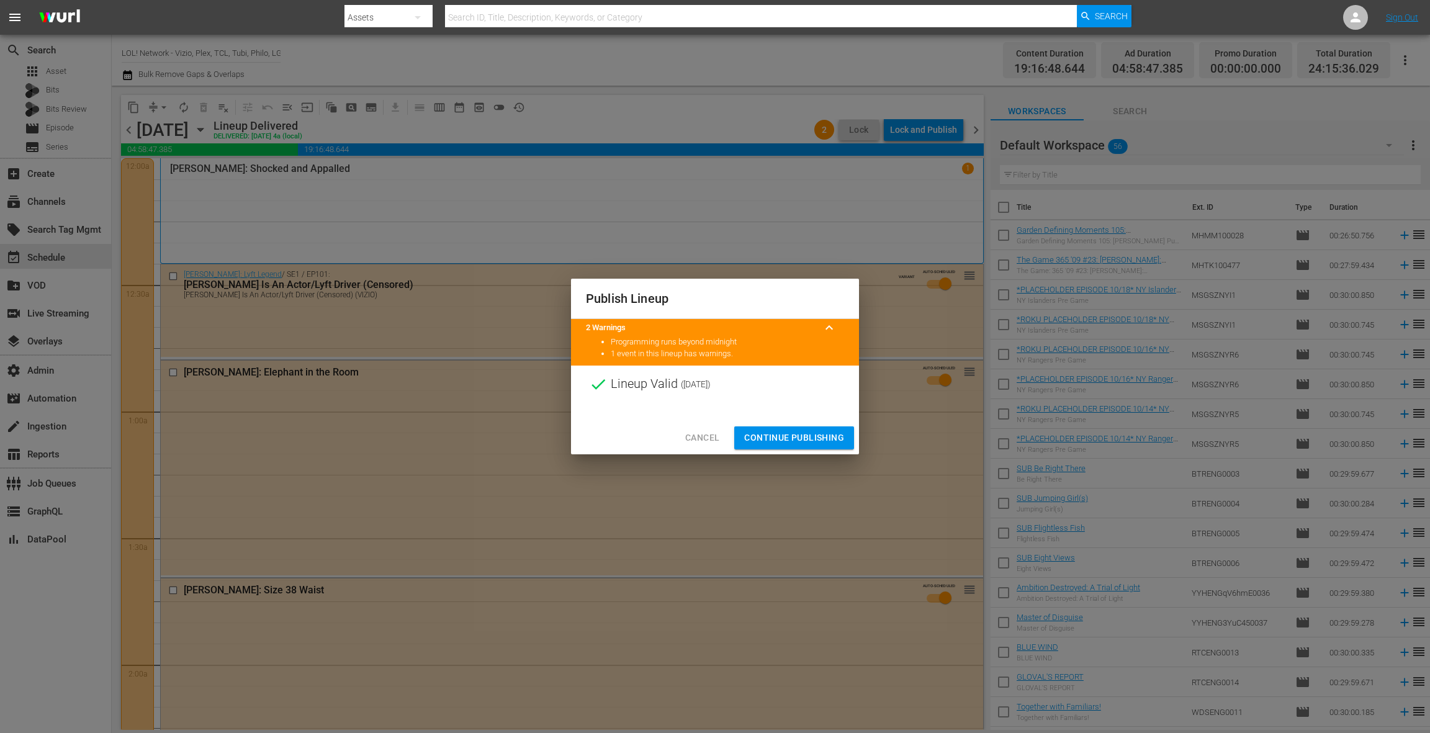
click at [800, 438] on span "Continue Publishing" at bounding box center [794, 438] width 100 height 16
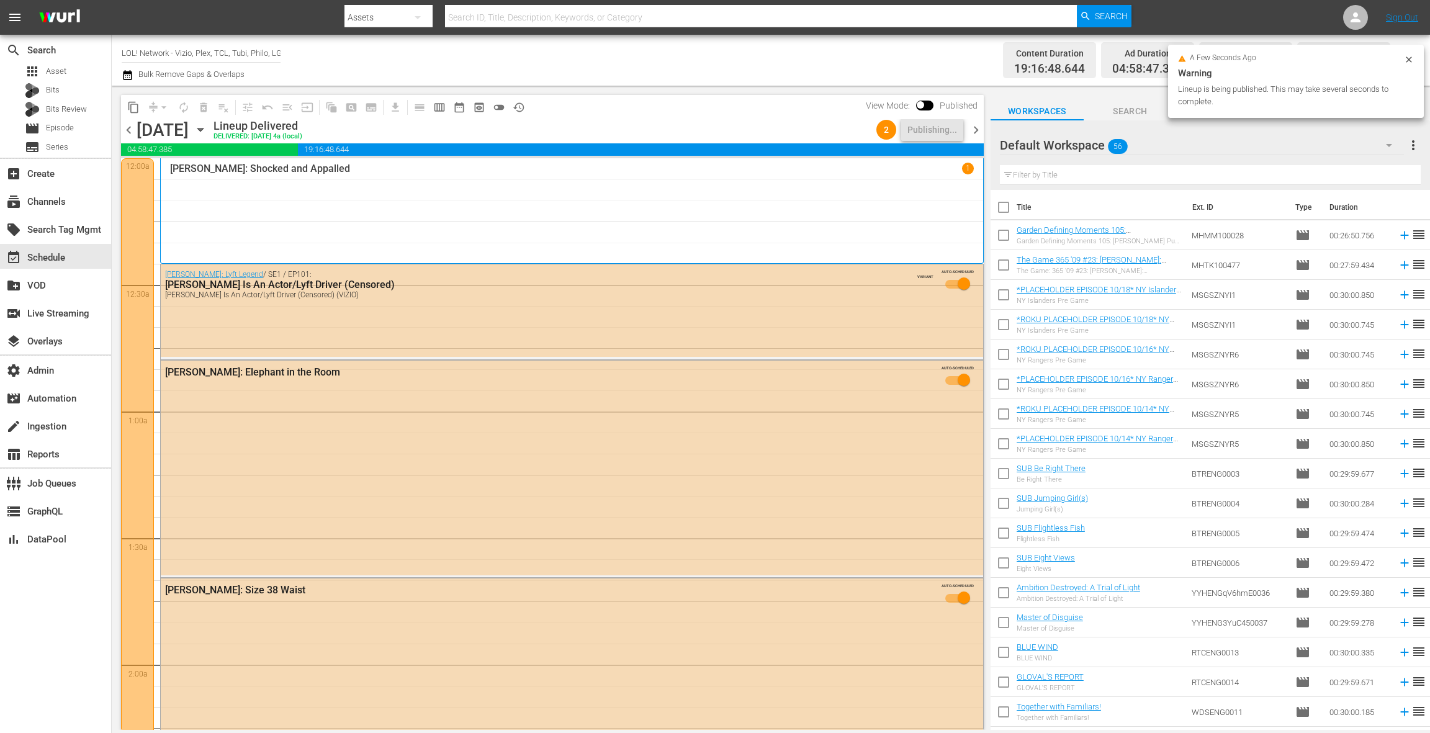
click at [979, 128] on span "chevron_right" at bounding box center [976, 130] width 16 height 16
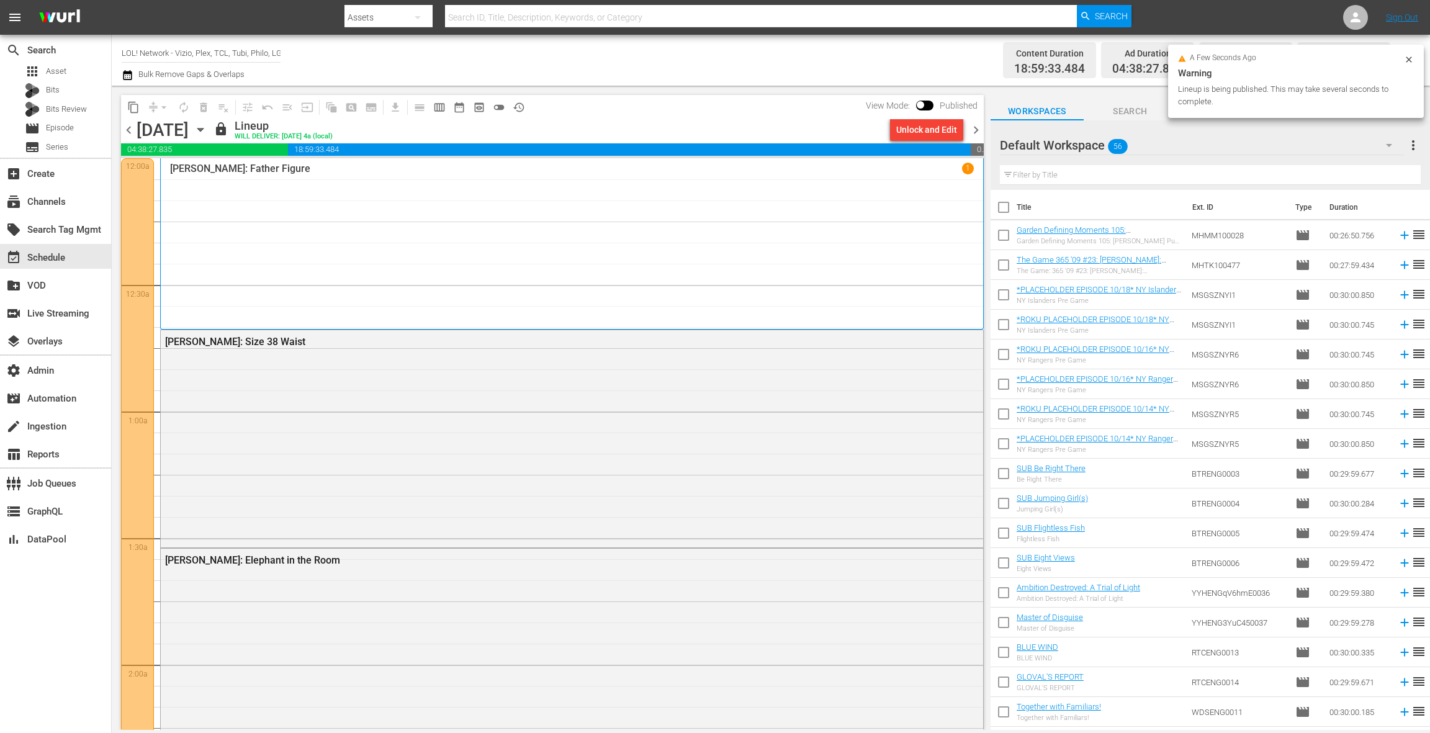
click at [918, 132] on div "Unlock and Edit" at bounding box center [926, 130] width 61 height 22
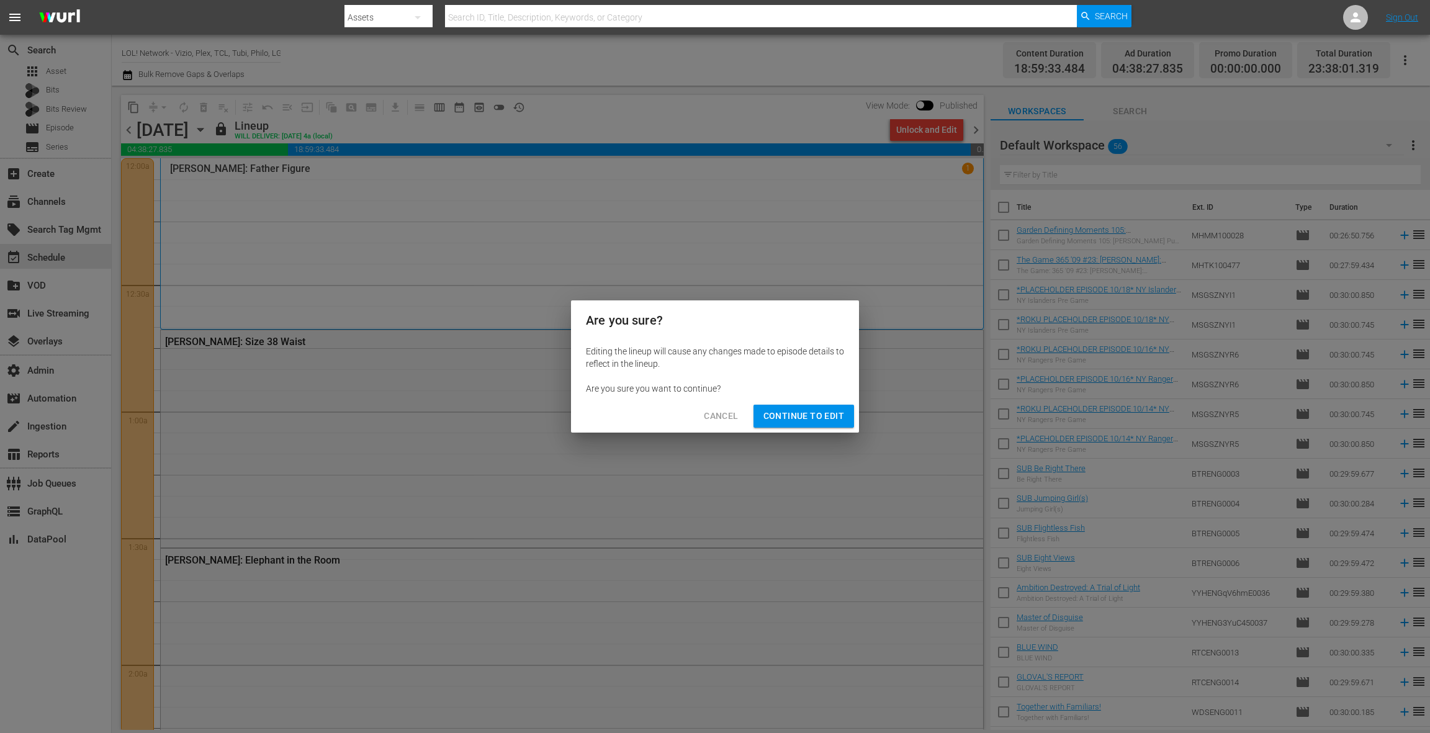
click at [822, 419] on span "Continue to Edit" at bounding box center [803, 416] width 81 height 16
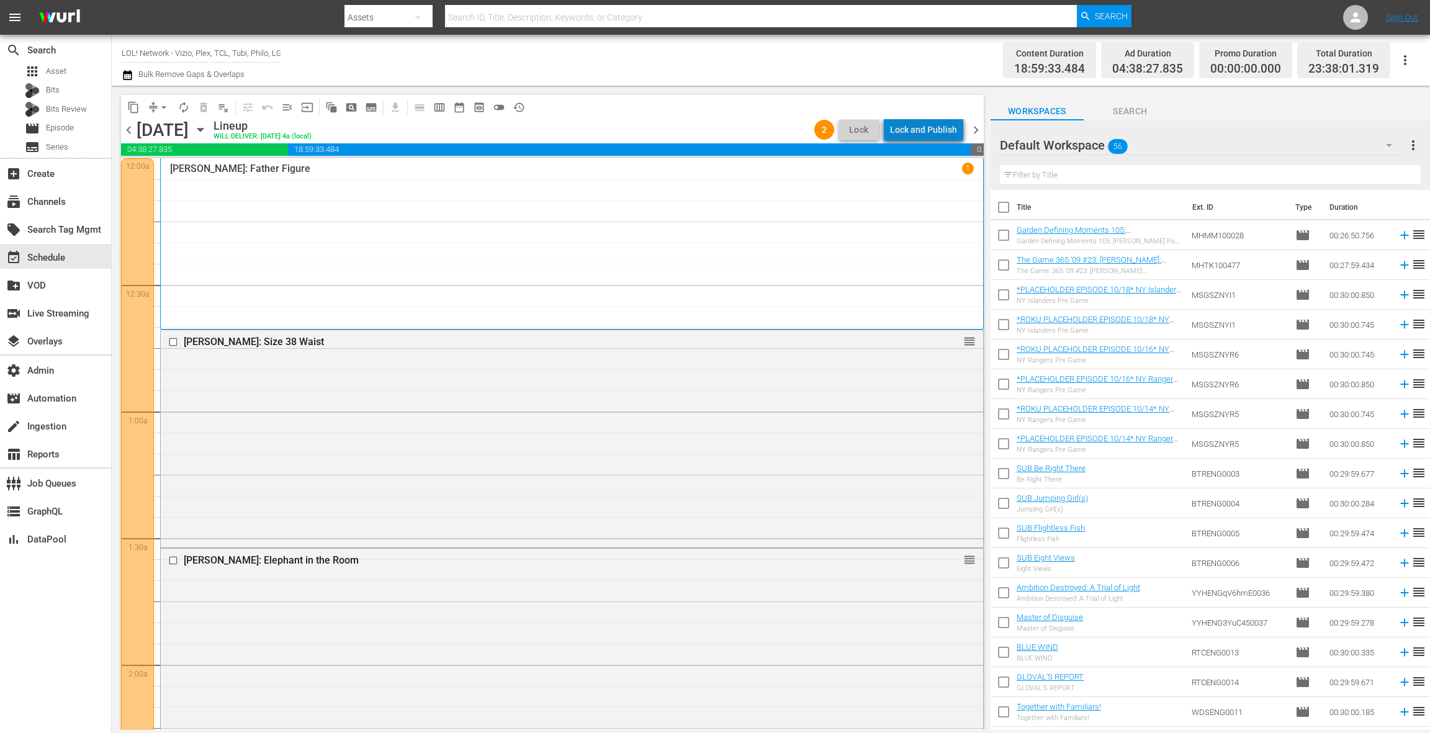
click at [943, 130] on div "Lock and Publish" at bounding box center [923, 130] width 67 height 22
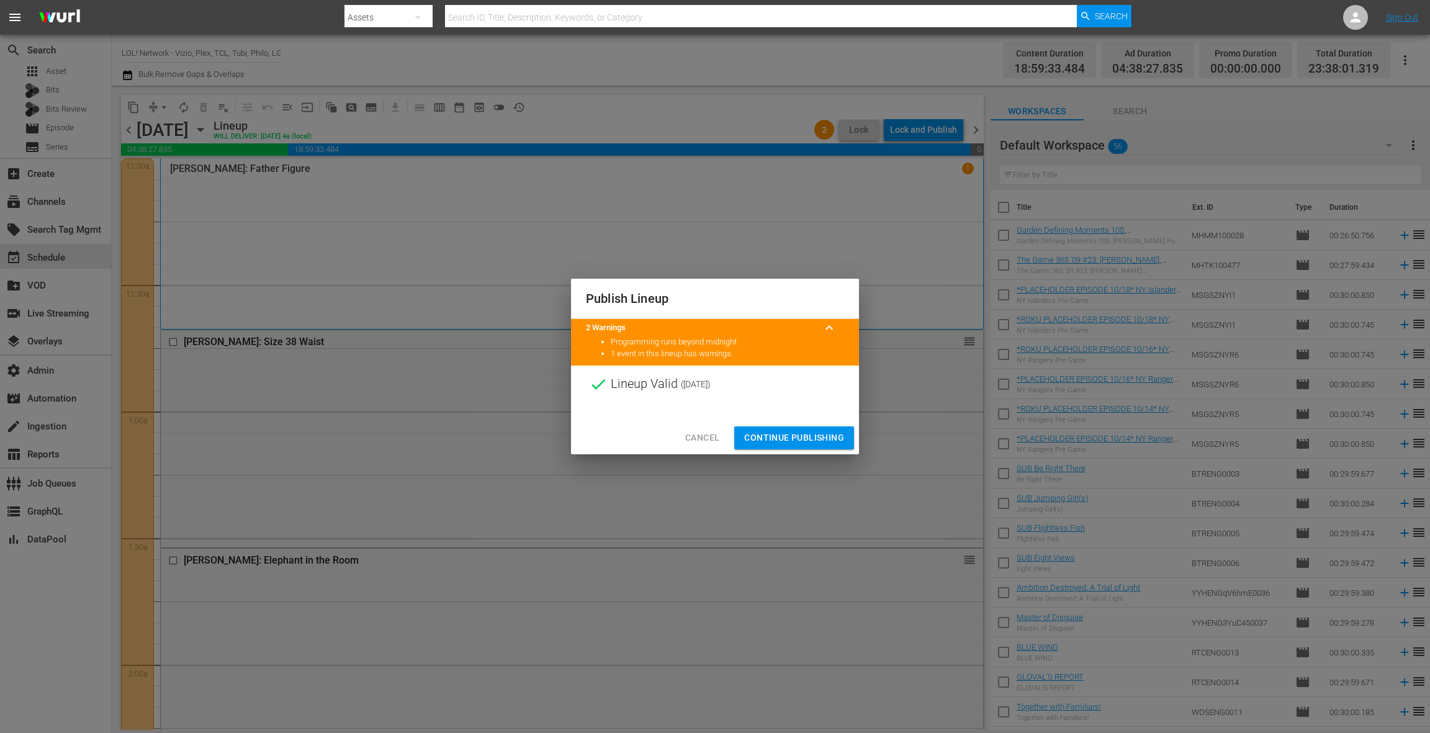
click at [802, 442] on span "Continue Publishing" at bounding box center [794, 438] width 100 height 16
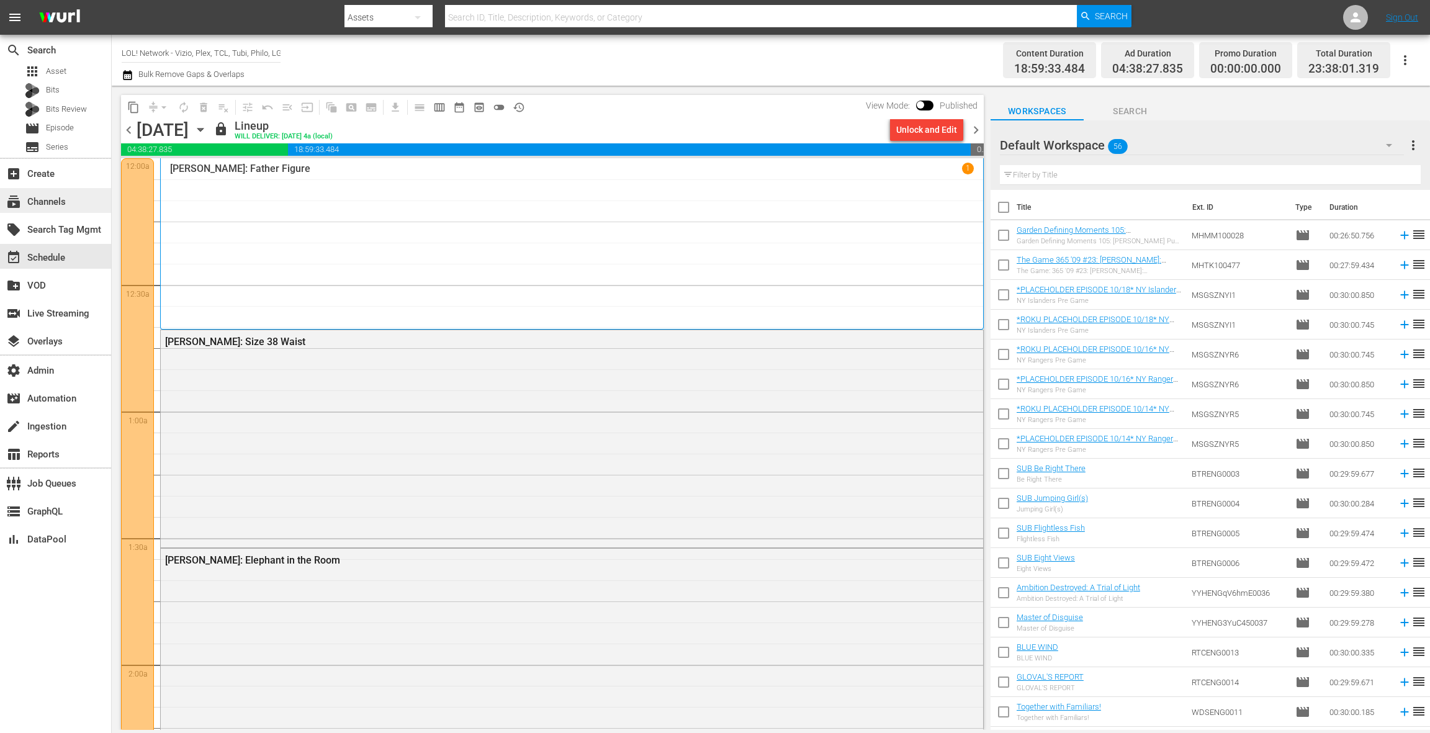
click at [55, 201] on div "subscriptions Channels" at bounding box center [35, 199] width 70 height 11
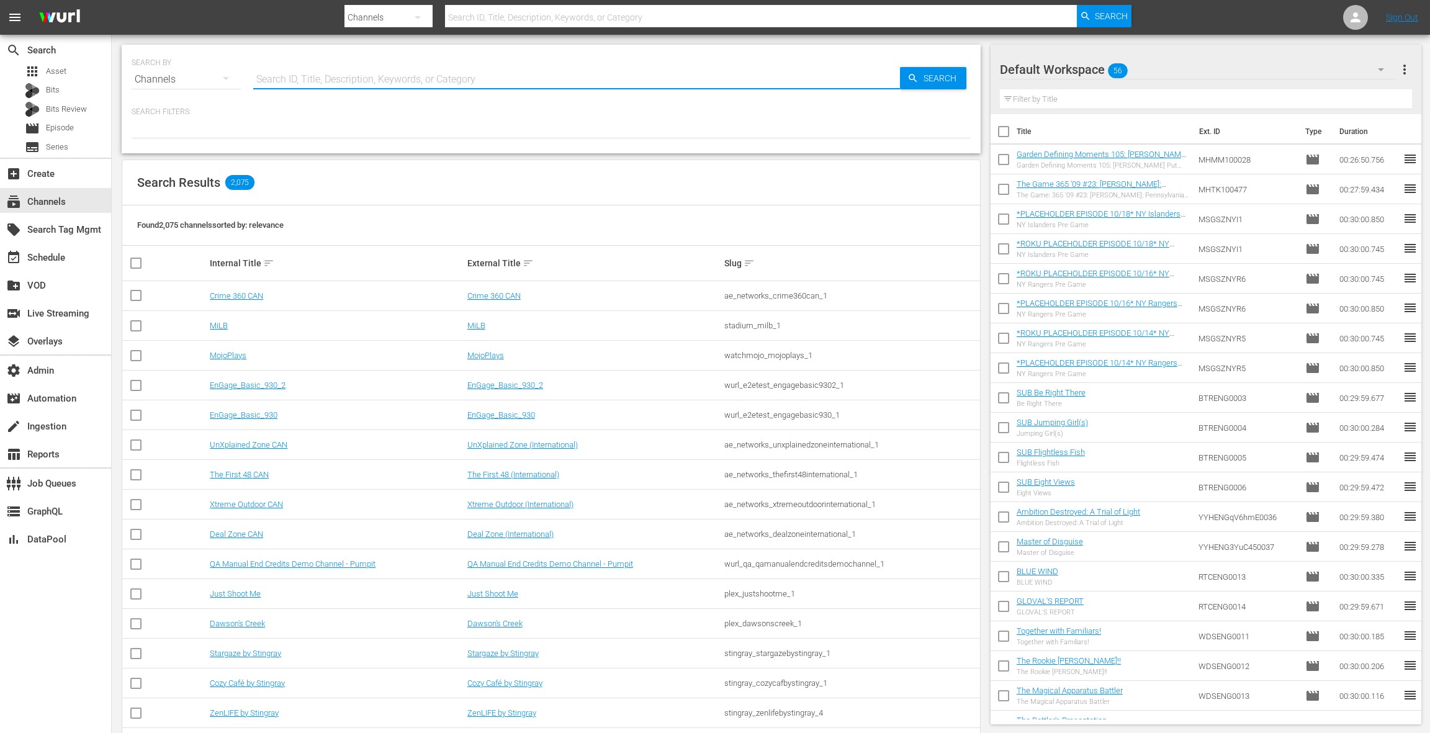
click at [333, 78] on input "text" at bounding box center [576, 80] width 647 height 30
type input "lol"
type input "LOL"
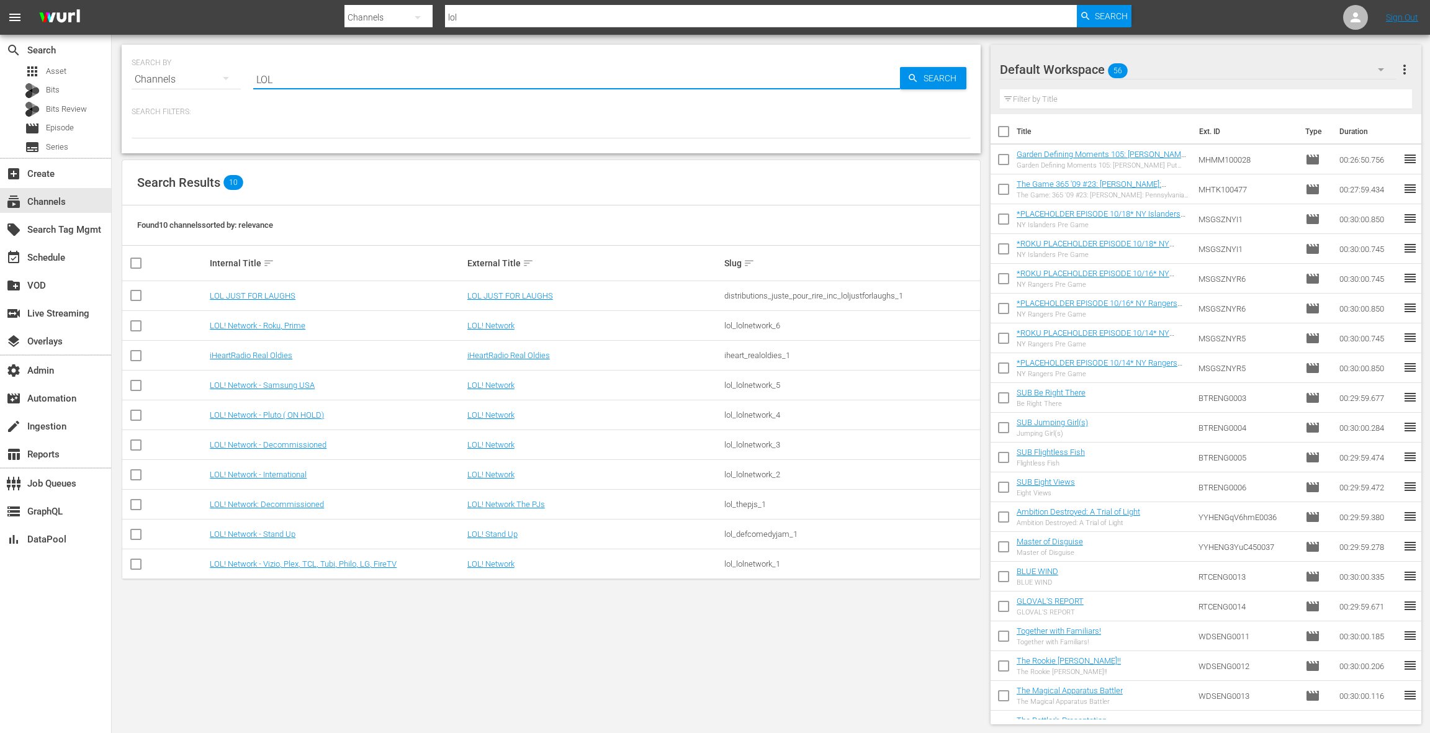
type input "LOL"
click at [293, 326] on link "LOL! Network - Roku, Prime" at bounding box center [258, 325] width 96 height 9
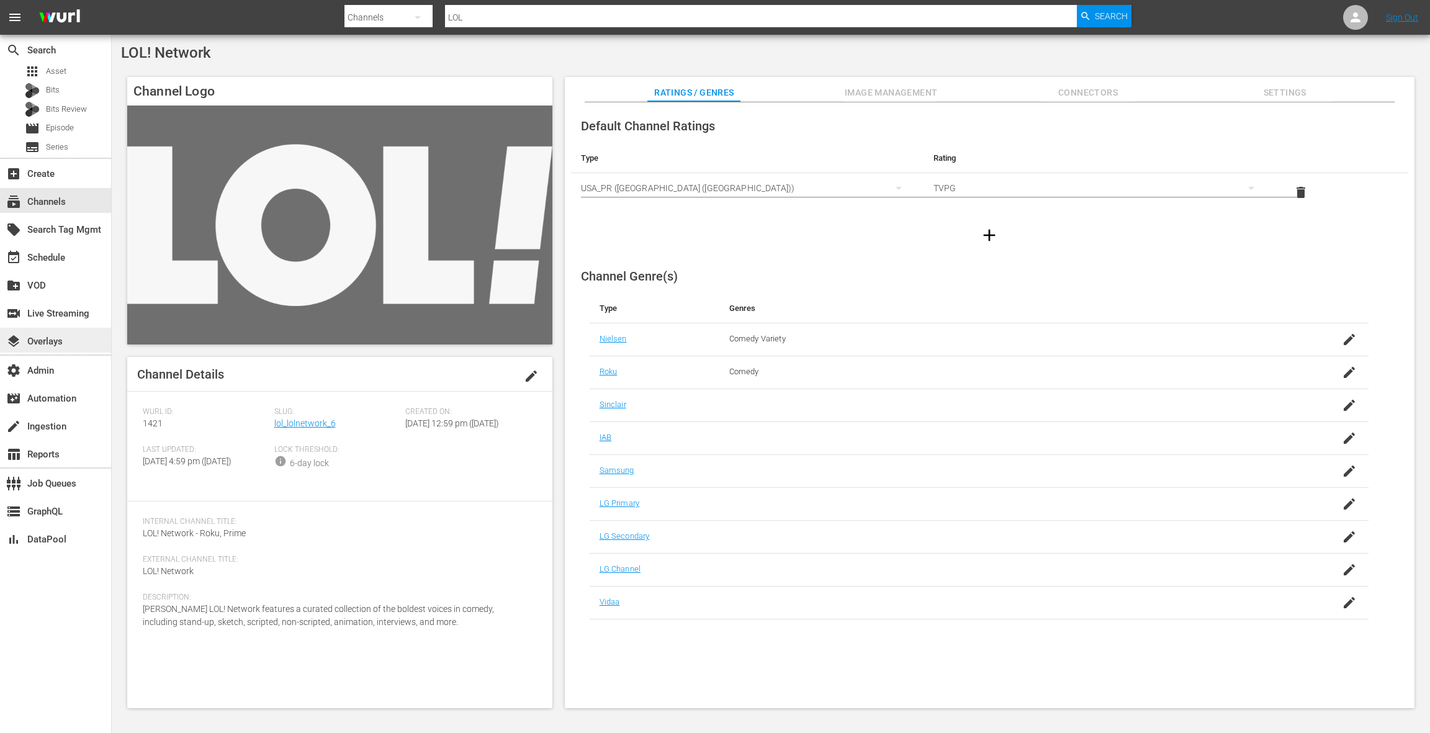
click at [63, 341] on div "layers Overlays" at bounding box center [35, 339] width 70 height 11
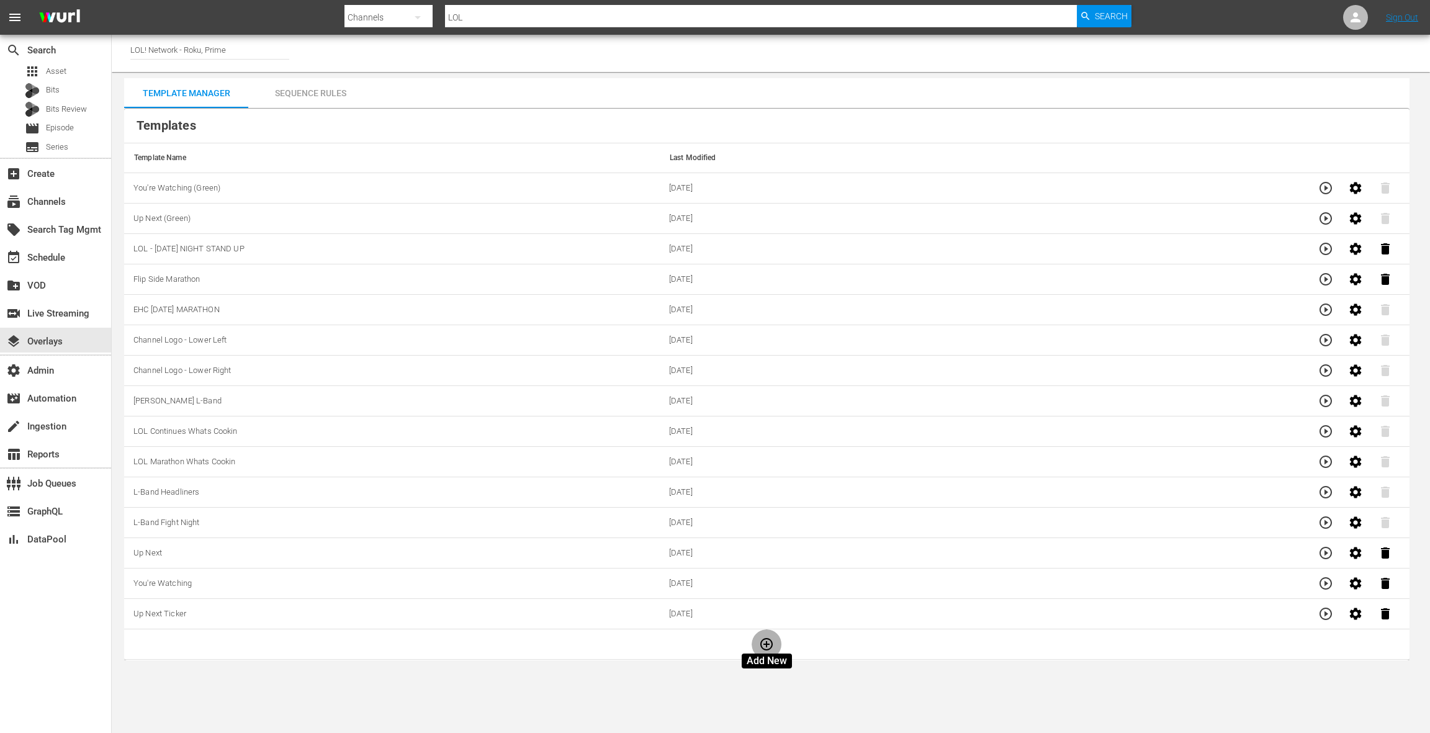
click at [768, 640] on icon "button" at bounding box center [766, 644] width 12 height 12
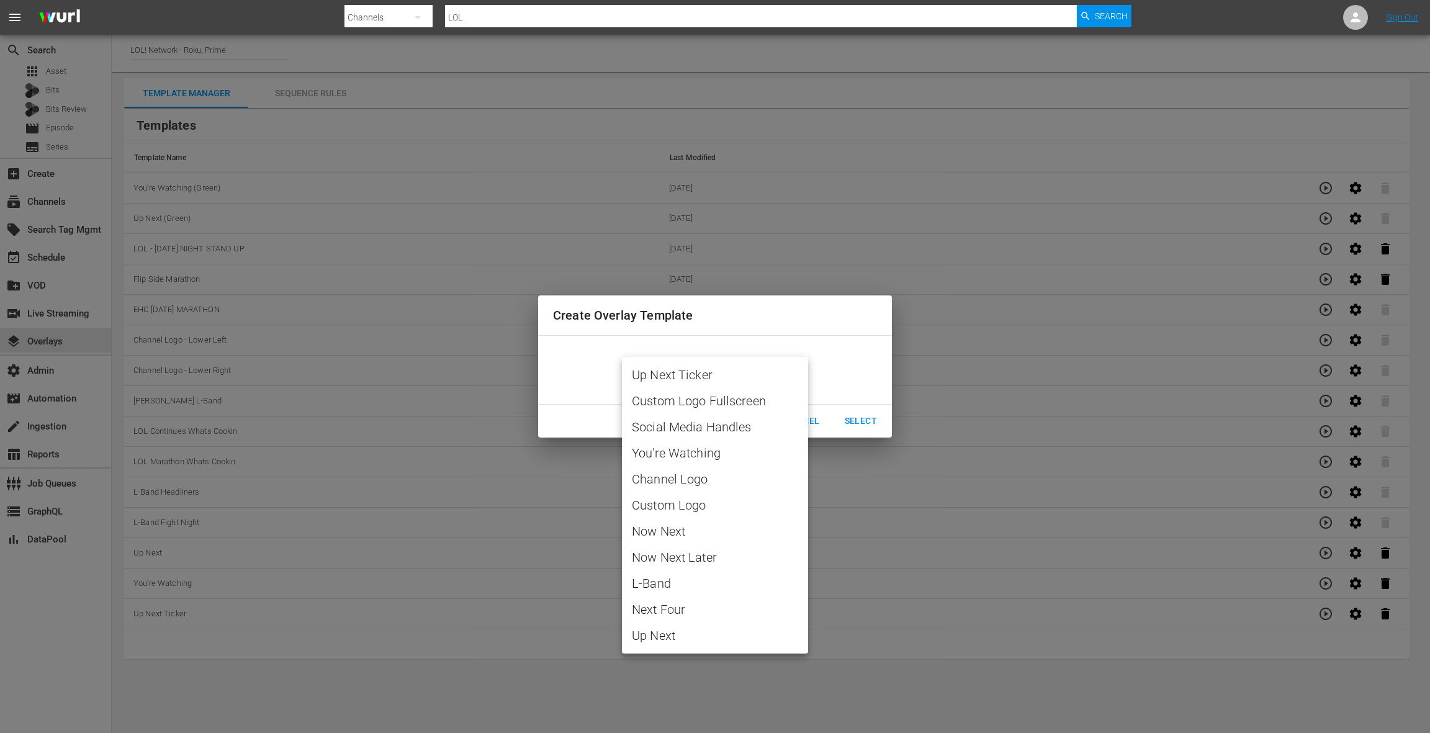
click at [693, 374] on body "menu Search By Channels Search ID, Title, Description, Keywords, or Category LO…" at bounding box center [715, 366] width 1430 height 733
click at [678, 584] on span "L-Band" at bounding box center [715, 583] width 166 height 19
type input "L-Band"
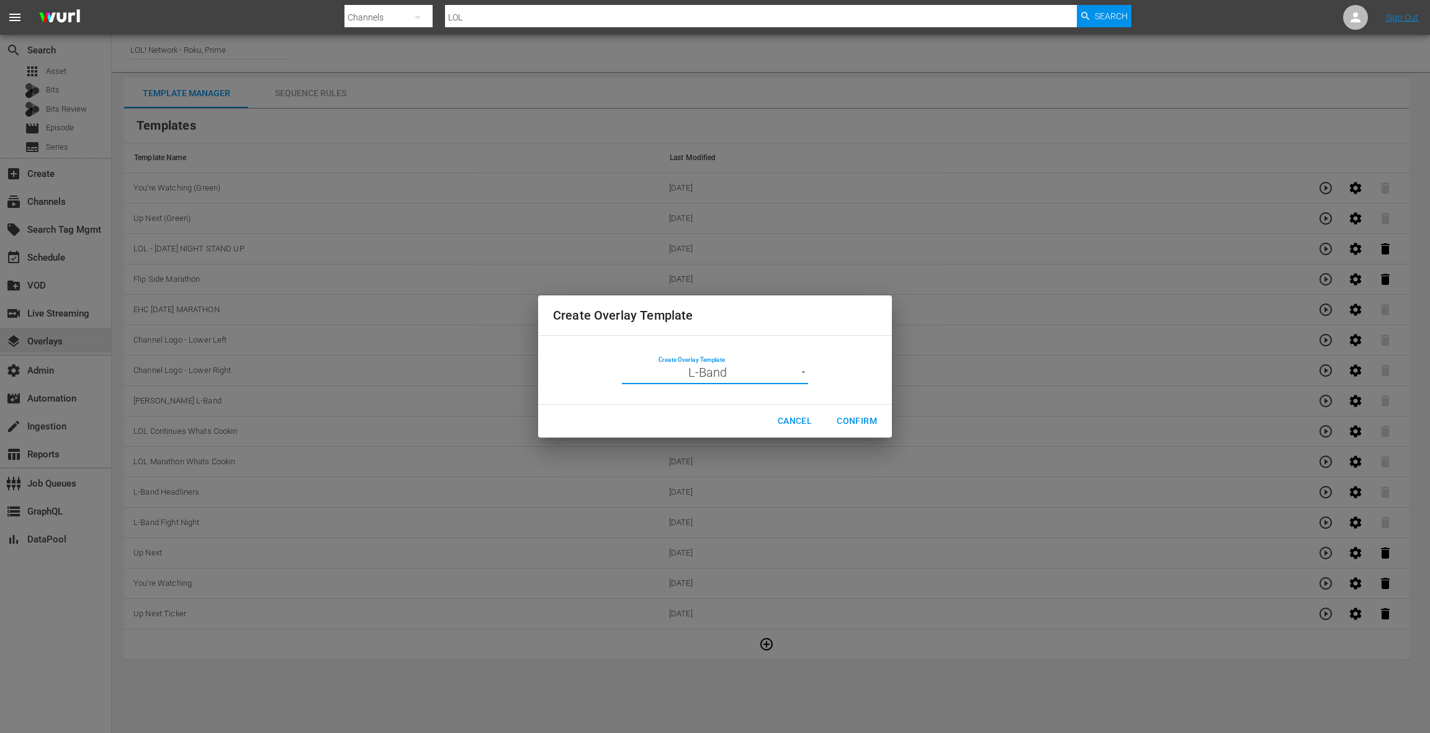
click at [852, 420] on span "Confirm" at bounding box center [857, 421] width 40 height 16
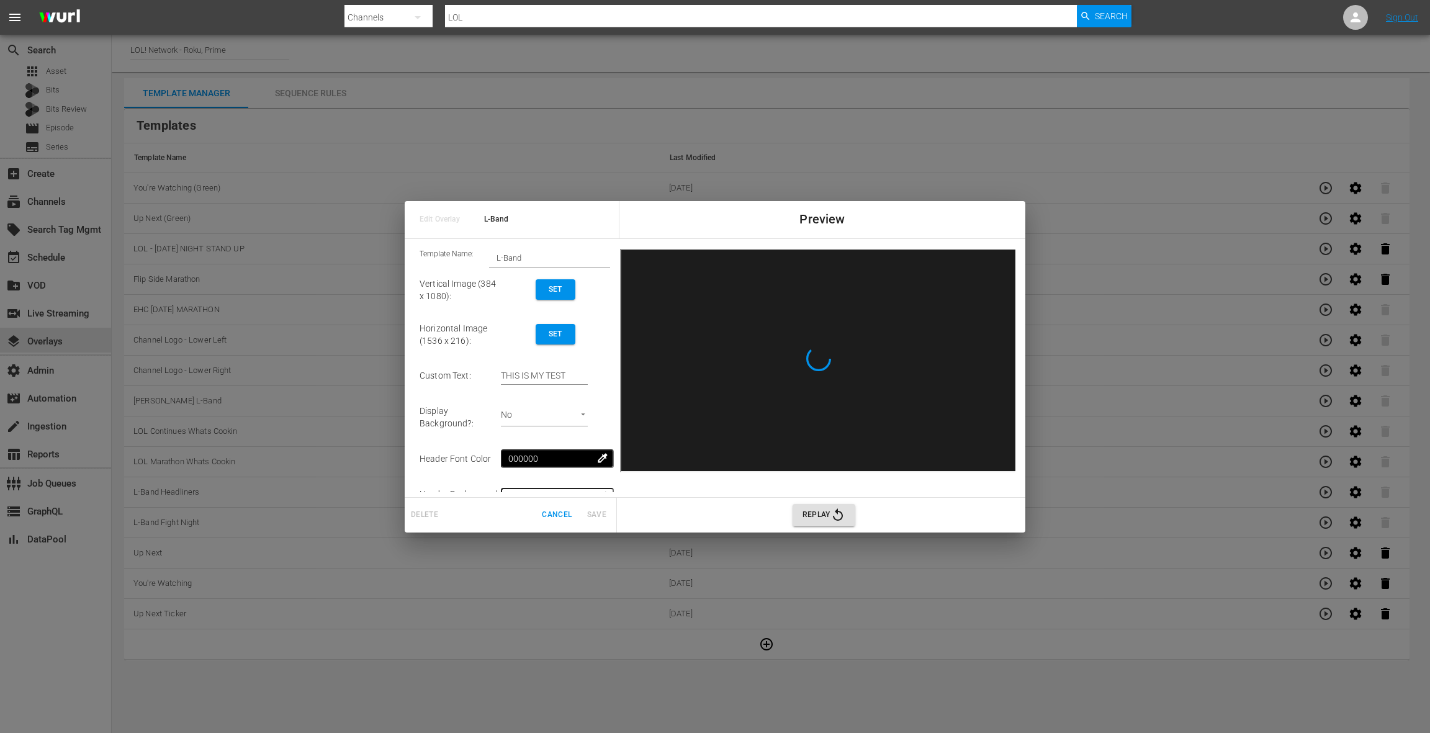
click at [565, 262] on input "L-Band" at bounding box center [549, 257] width 121 height 17
type input "L-Band - [DATE] Night"
click at [562, 291] on span "Set" at bounding box center [555, 289] width 20 height 13
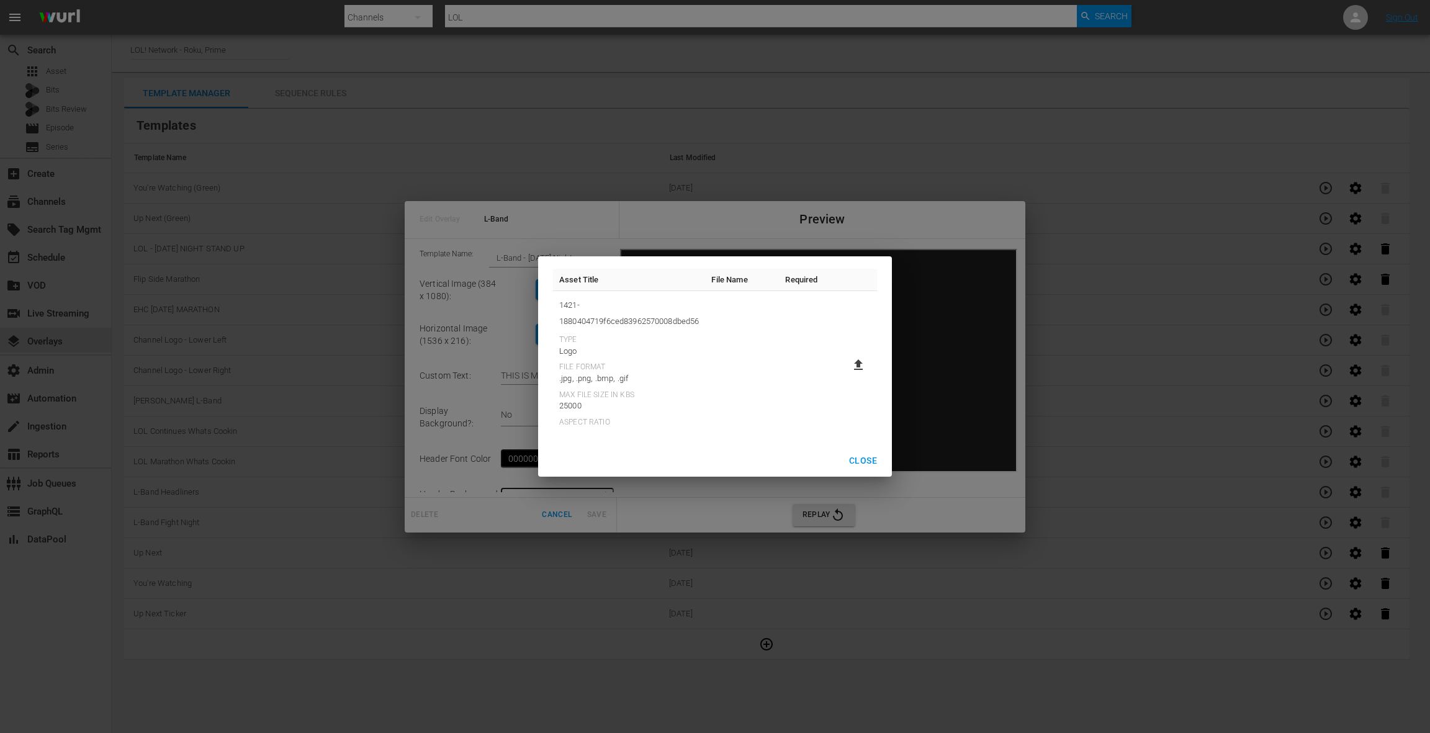
click at [861, 369] on icon at bounding box center [858, 364] width 9 height 11
click at [846, 375] on input "file" at bounding box center [846, 375] width 1 height 1
type input "C:\fakepath\Vertical-384x1080-LOLSU.jpg"
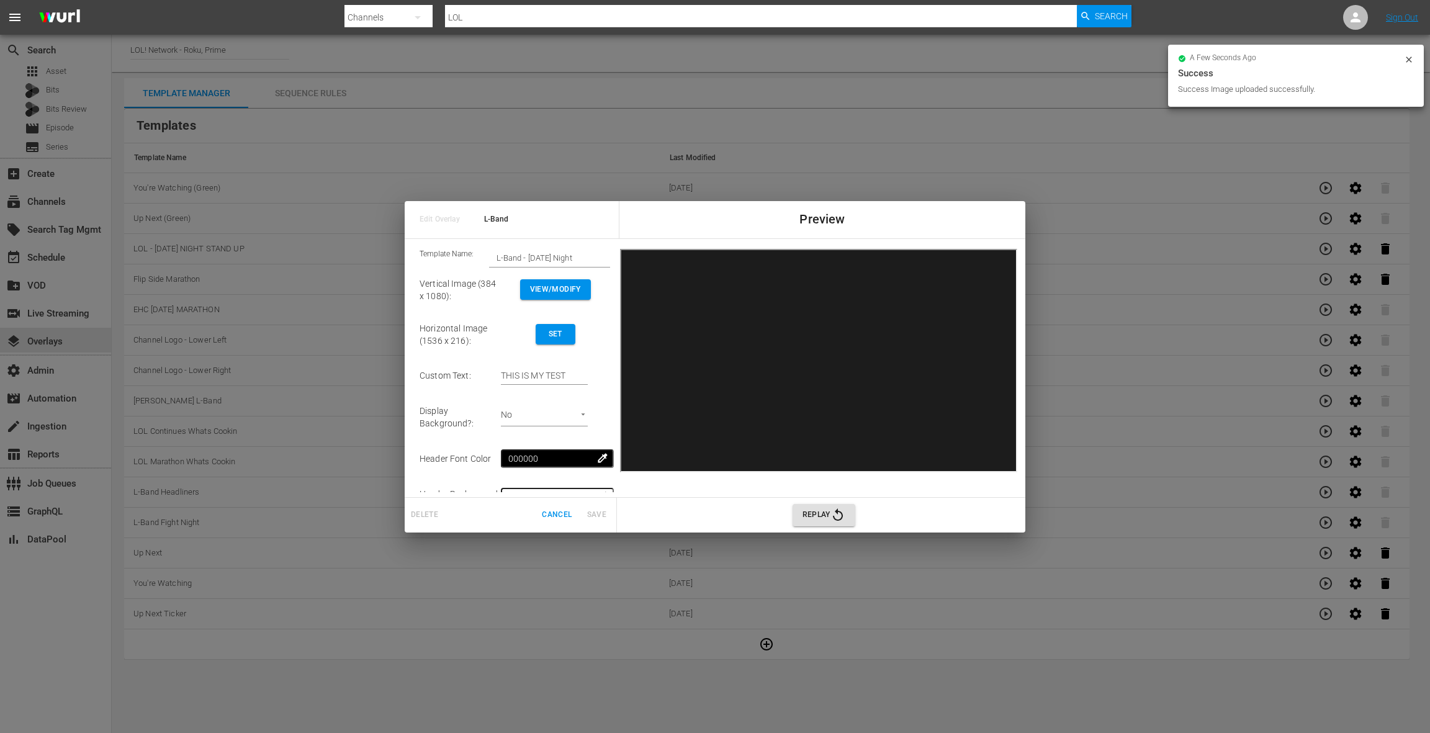
click at [515, 375] on input "THIS IS MY TEST" at bounding box center [544, 376] width 87 height 19
drag, startPoint x: 522, startPoint y: 375, endPoint x: 613, endPoint y: 379, distance: 91.3
click at [613, 379] on div "Template Name: L-Band - [DATE] Night Vertical Image (384 x 1080) : View/Modify …" at bounding box center [515, 368] width 200 height 248
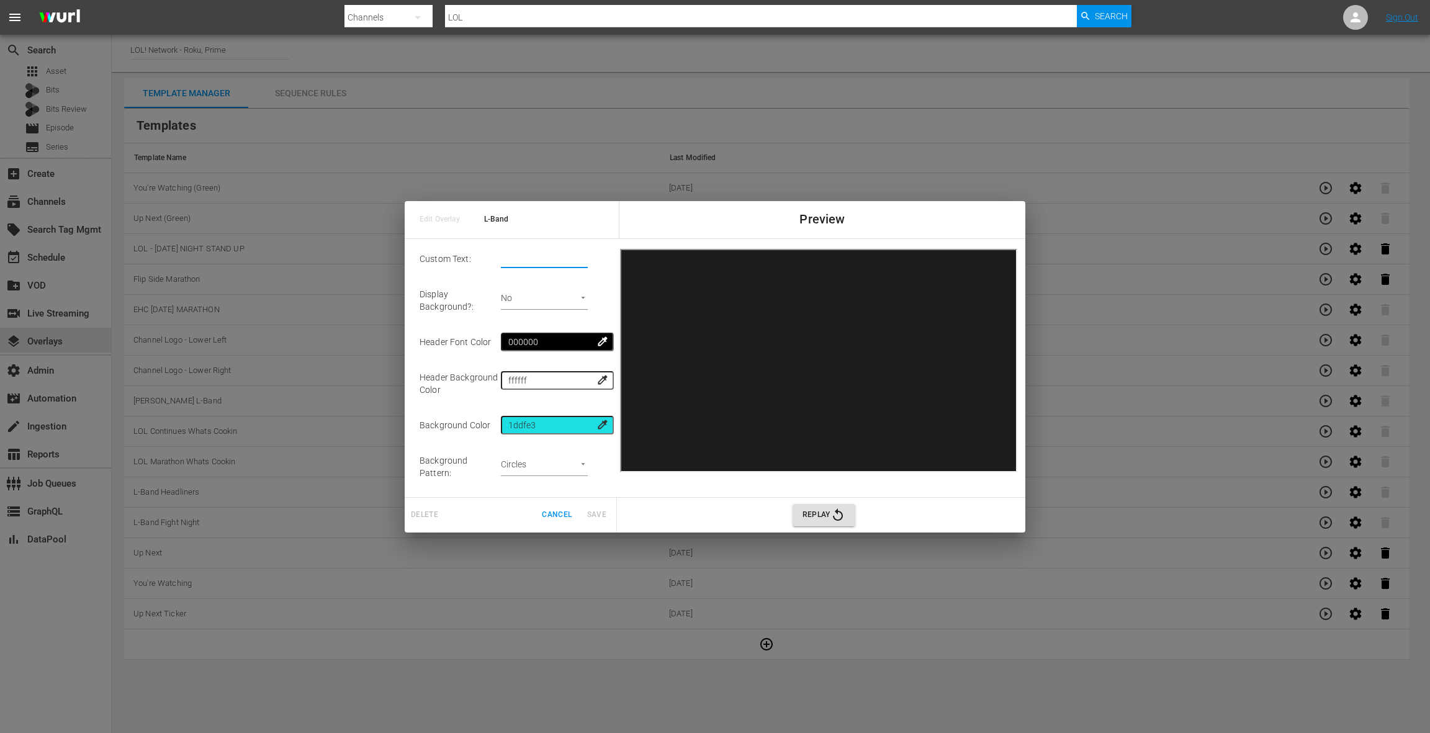
scroll to position [182, 0]
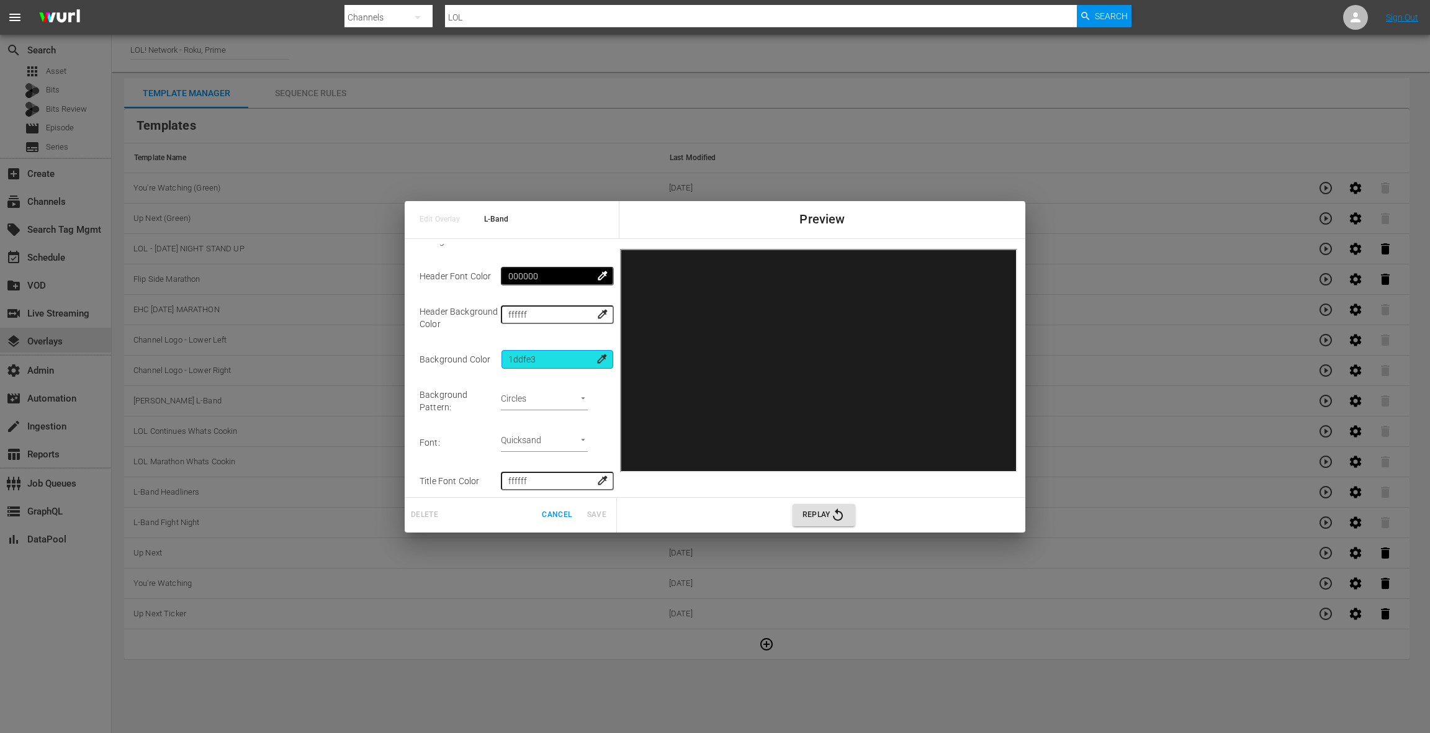
click at [547, 351] on input "1ddfe3" at bounding box center [557, 359] width 112 height 19
type input "00"
type input "THIS IS MY TEST"
type input "000000"
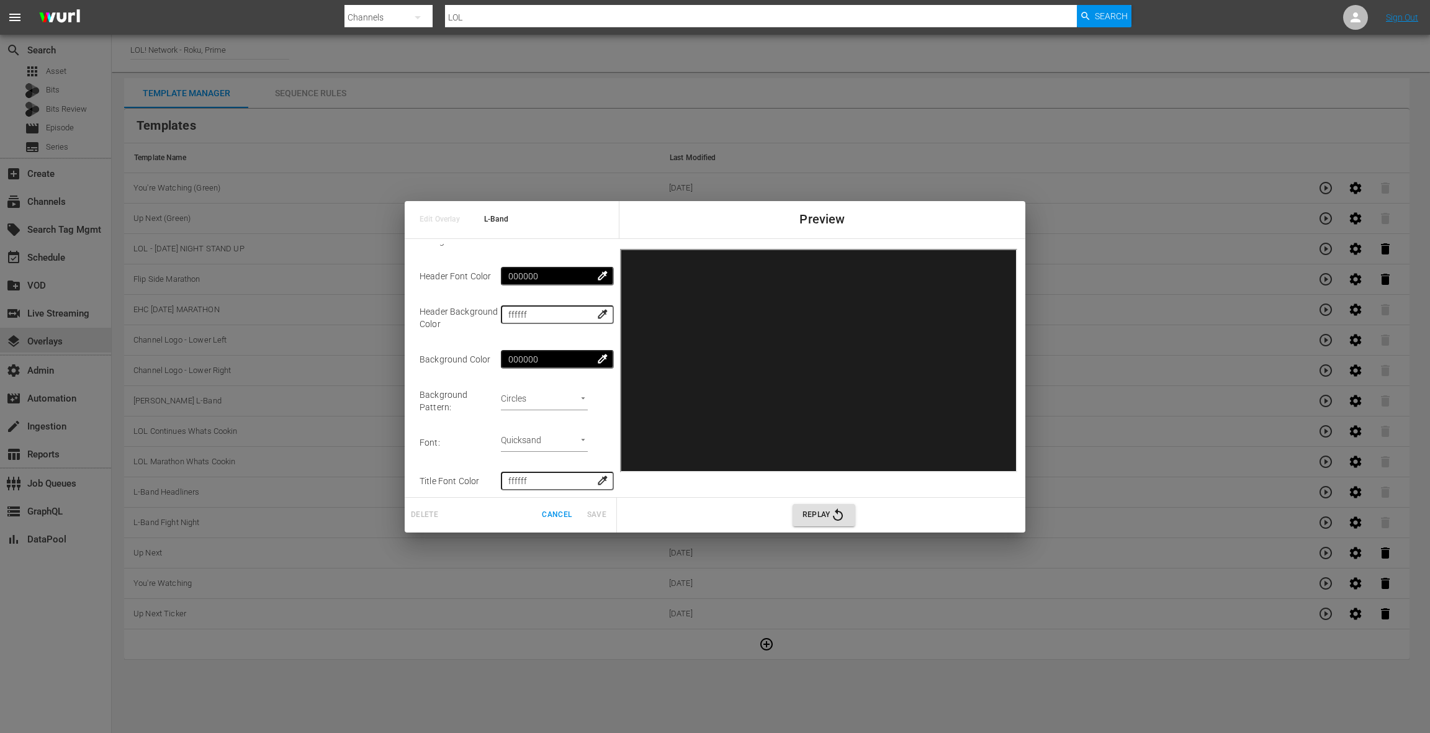
click at [545, 386] on body "menu Search By Channels Search ID, Title, Description, Keywords, or Category LO…" at bounding box center [715, 366] width 1430 height 733
drag, startPoint x: 548, startPoint y: 414, endPoint x: 567, endPoint y: 401, distance: 23.2
click at [549, 414] on li "No Pattern" at bounding box center [541, 411] width 63 height 20
type input "none"
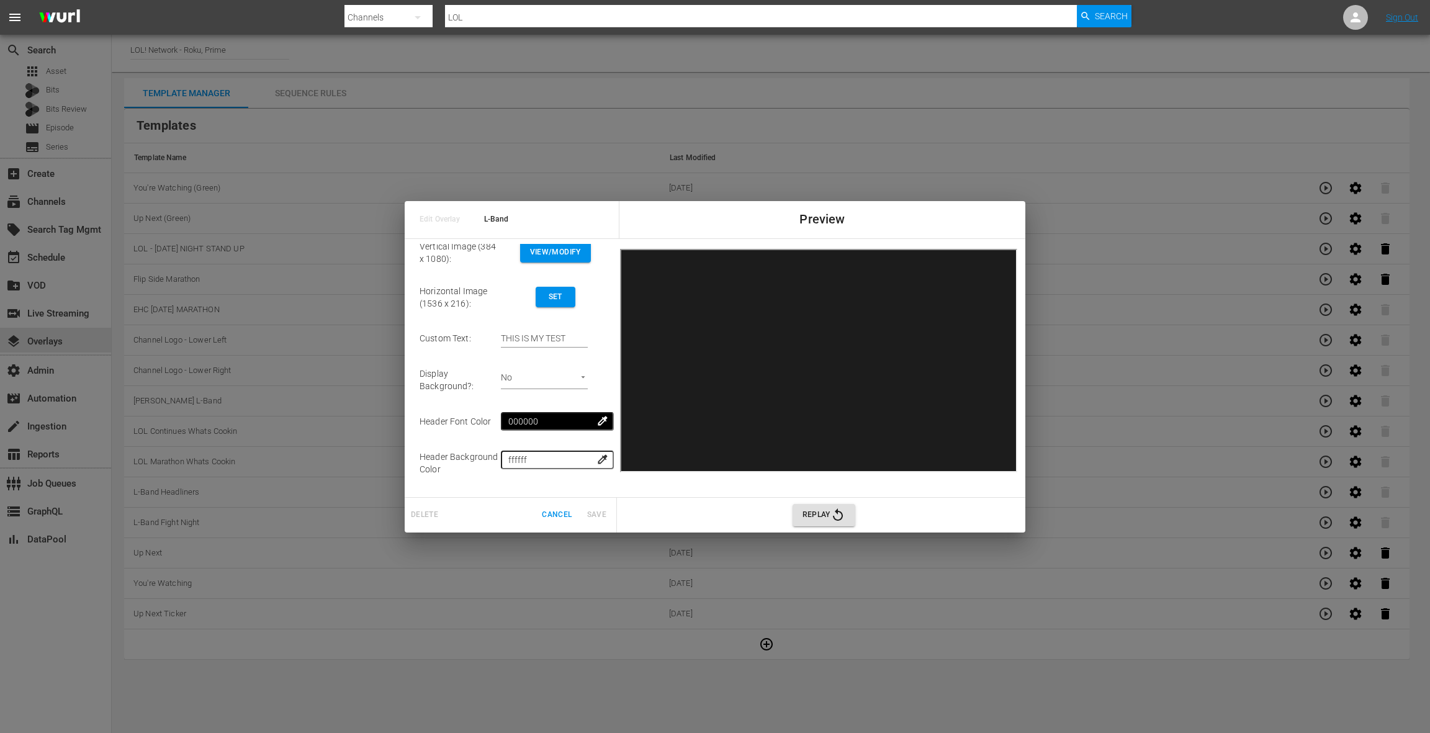
scroll to position [0, 0]
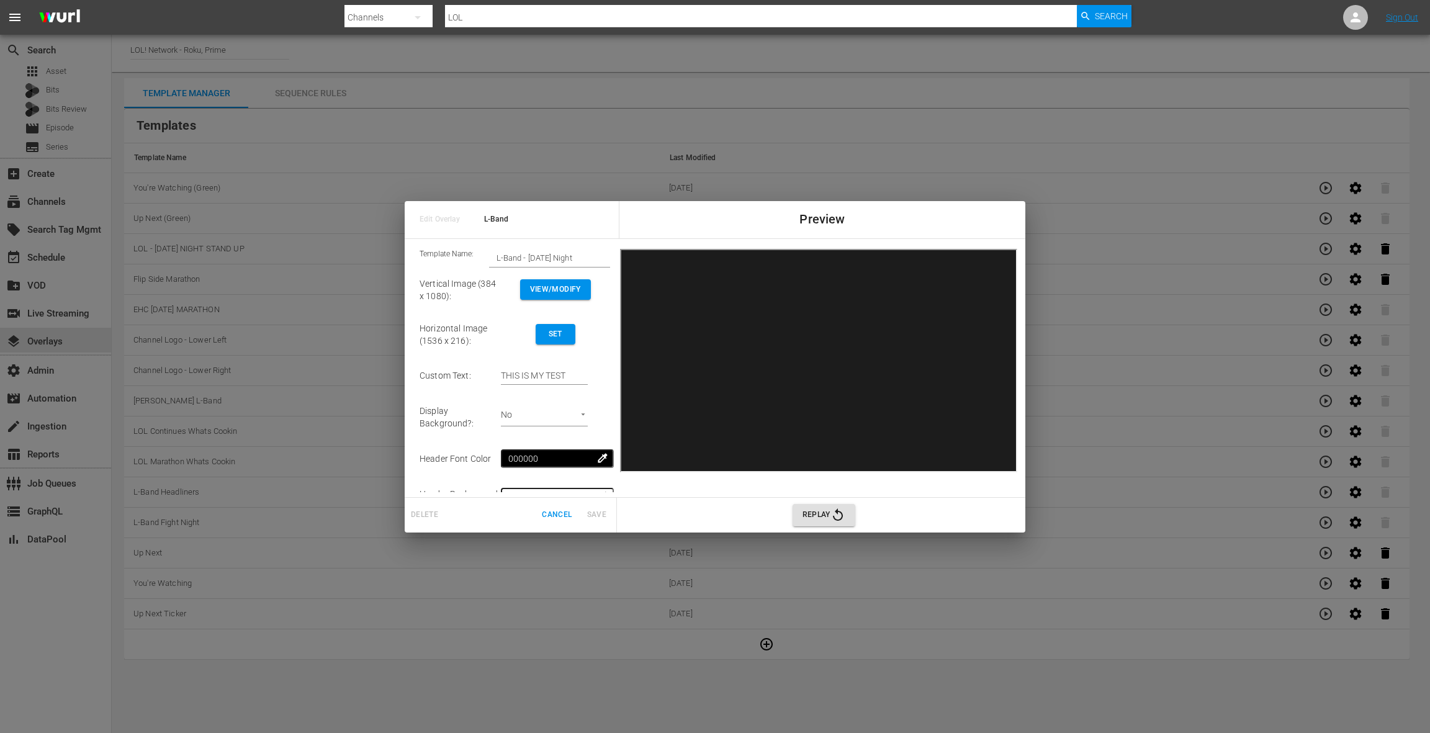
click at [565, 340] on span "Set" at bounding box center [555, 334] width 20 height 13
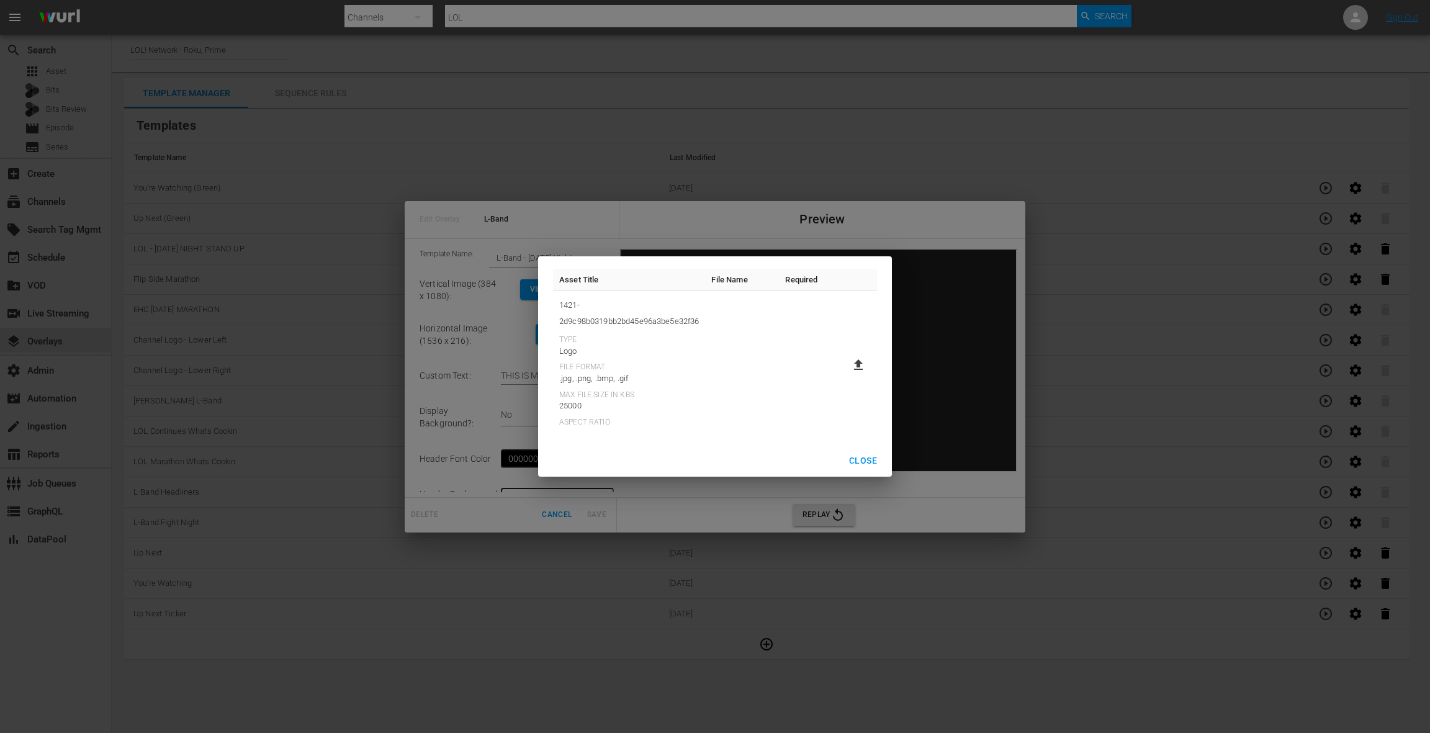
click at [859, 366] on icon at bounding box center [858, 364] width 9 height 11
click at [846, 375] on input "file" at bounding box center [846, 375] width 1 height 1
type input "C:\fakepath\Horizontal-1536x2201-LOLSU.jpg"
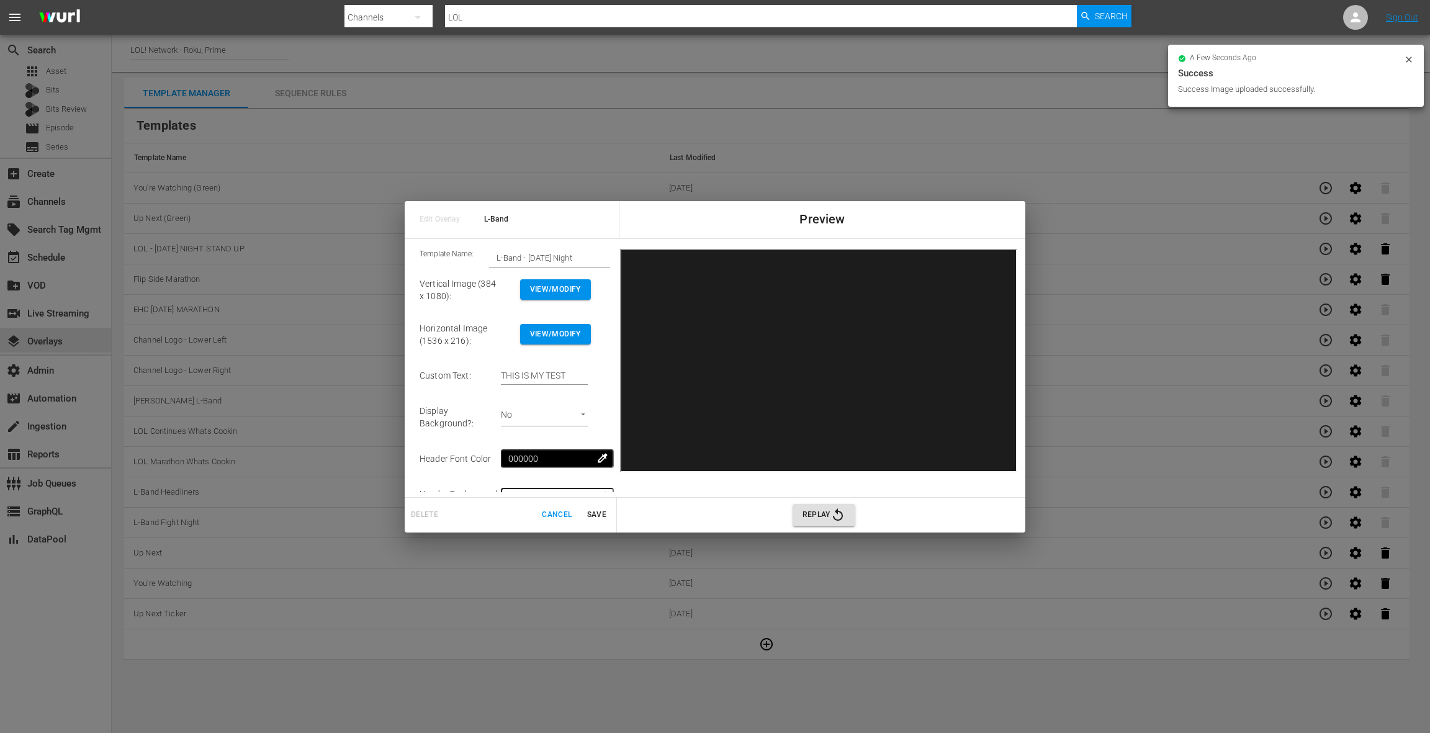
click at [521, 374] on input "THIS IS MY TEST" at bounding box center [544, 376] width 87 height 19
drag, startPoint x: 521, startPoint y: 374, endPoint x: 601, endPoint y: 375, distance: 80.1
click at [601, 375] on td "THIS IS MY TEST" at bounding box center [555, 376] width 109 height 38
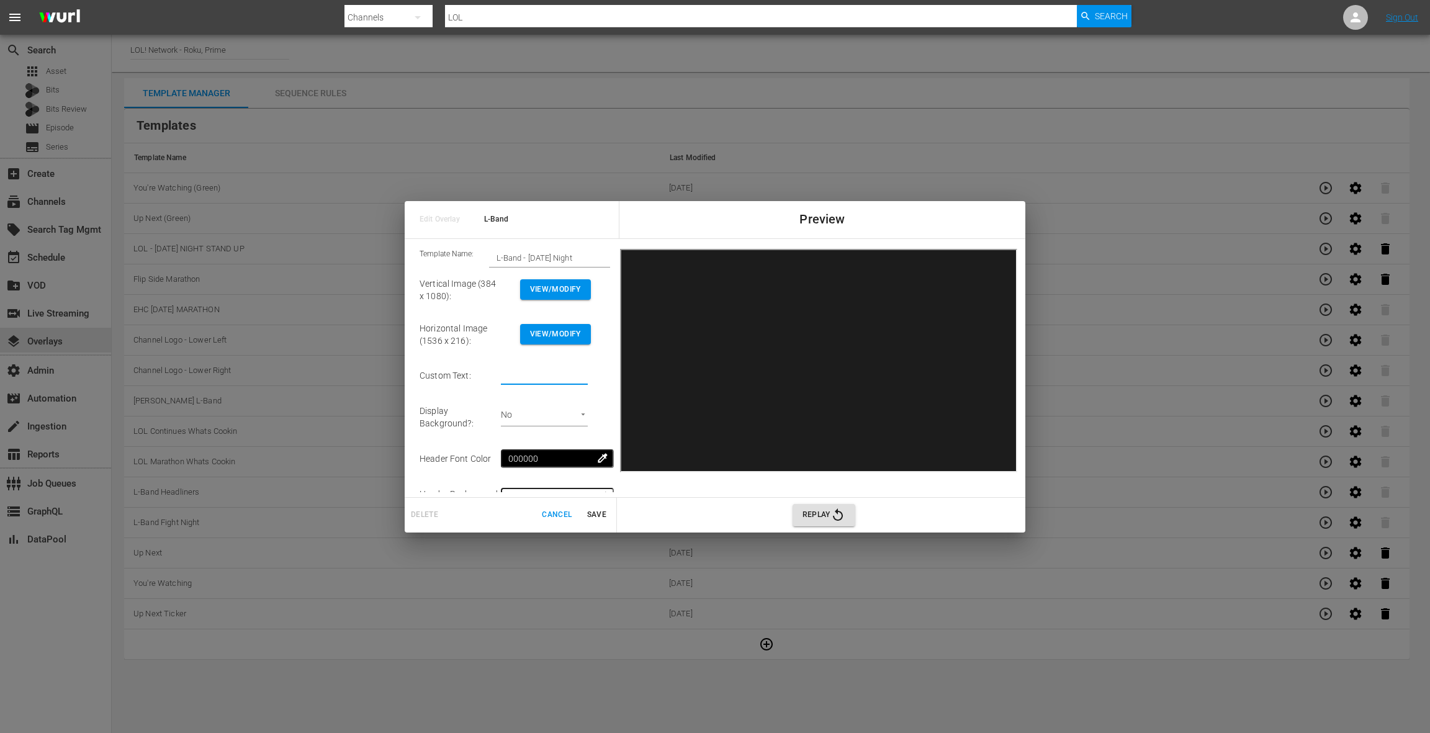
click at [600, 514] on span "Save" at bounding box center [596, 514] width 30 height 13
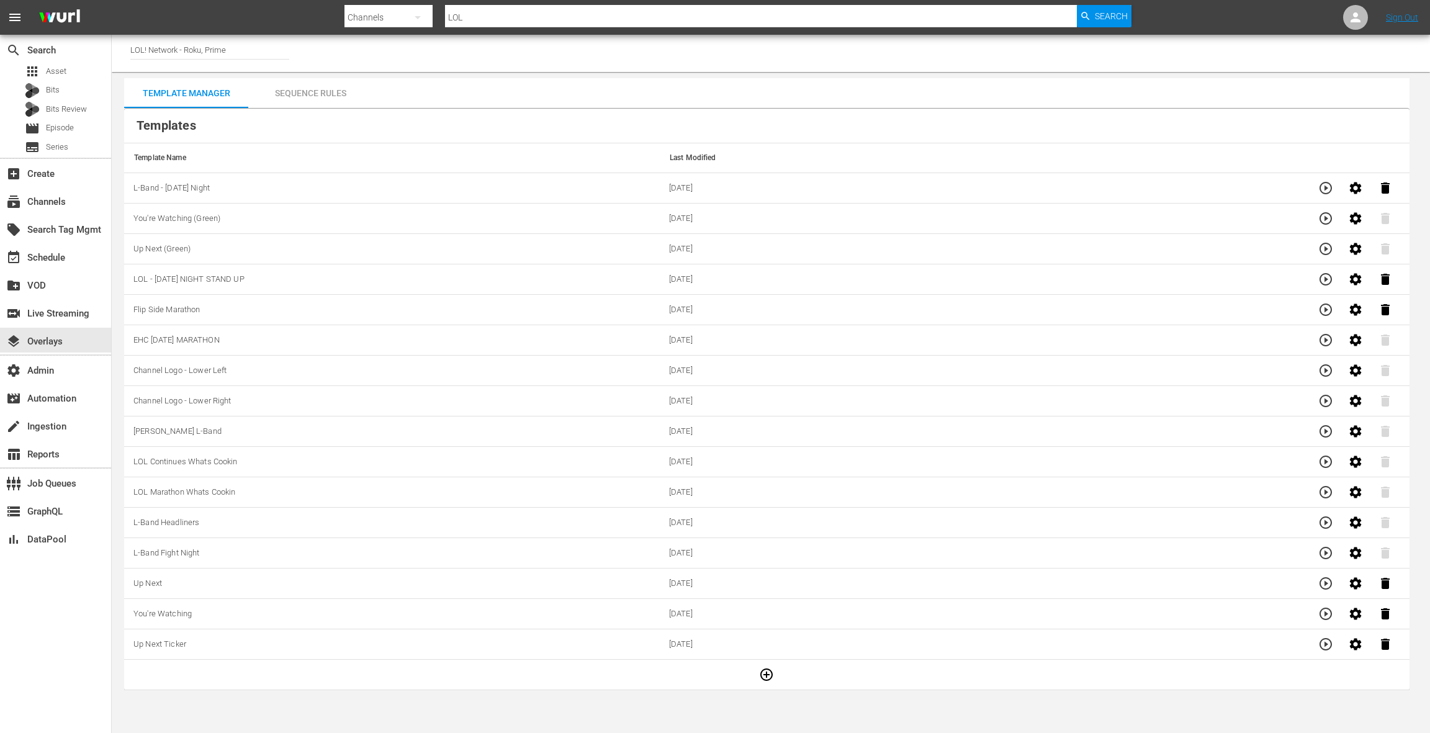
click at [344, 99] on div "Sequence Rules" at bounding box center [310, 93] width 124 height 30
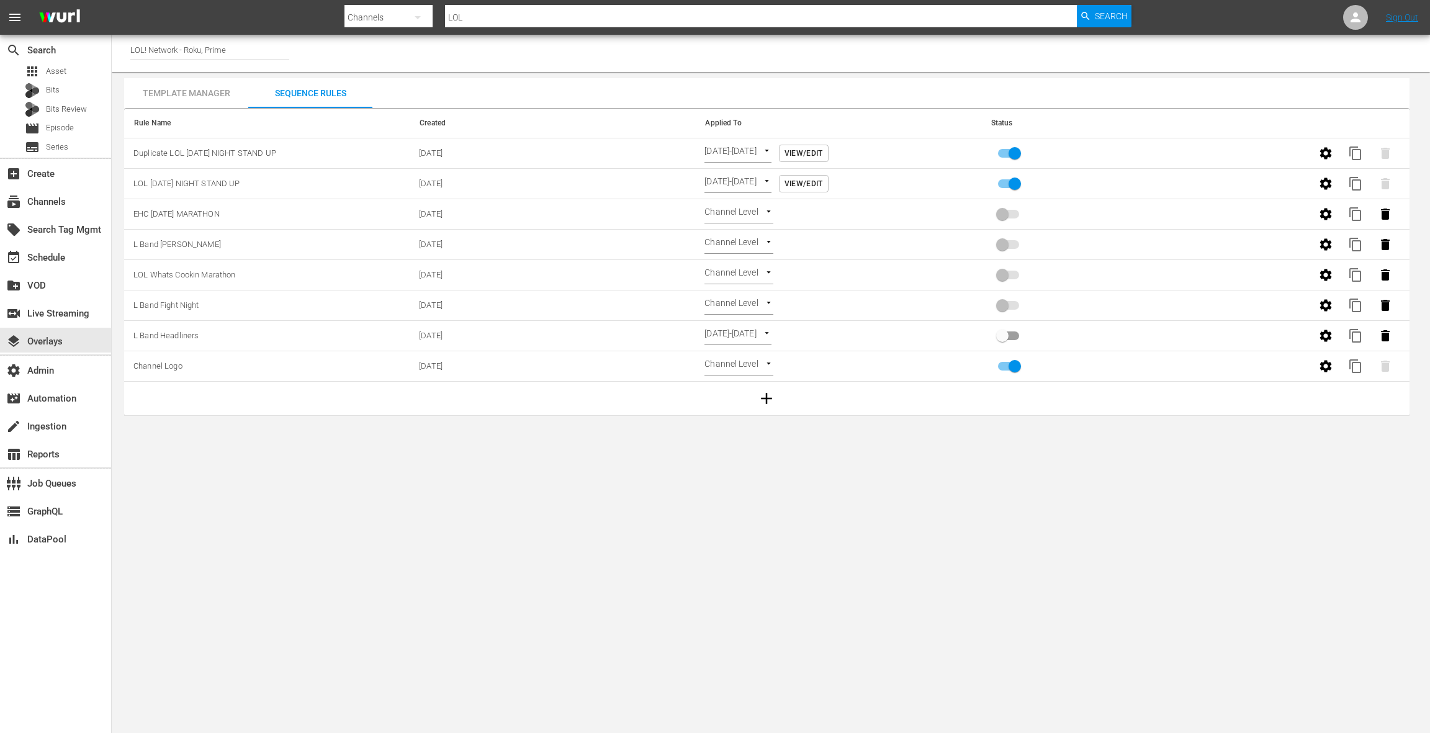
click at [1022, 181] on input "primary checkbox" at bounding box center [1014, 186] width 71 height 24
checkbox input "false"
click at [1013, 157] on input "primary checkbox" at bounding box center [1014, 156] width 71 height 24
checkbox input "false"
click at [768, 398] on icon "button" at bounding box center [766, 398] width 19 height 19
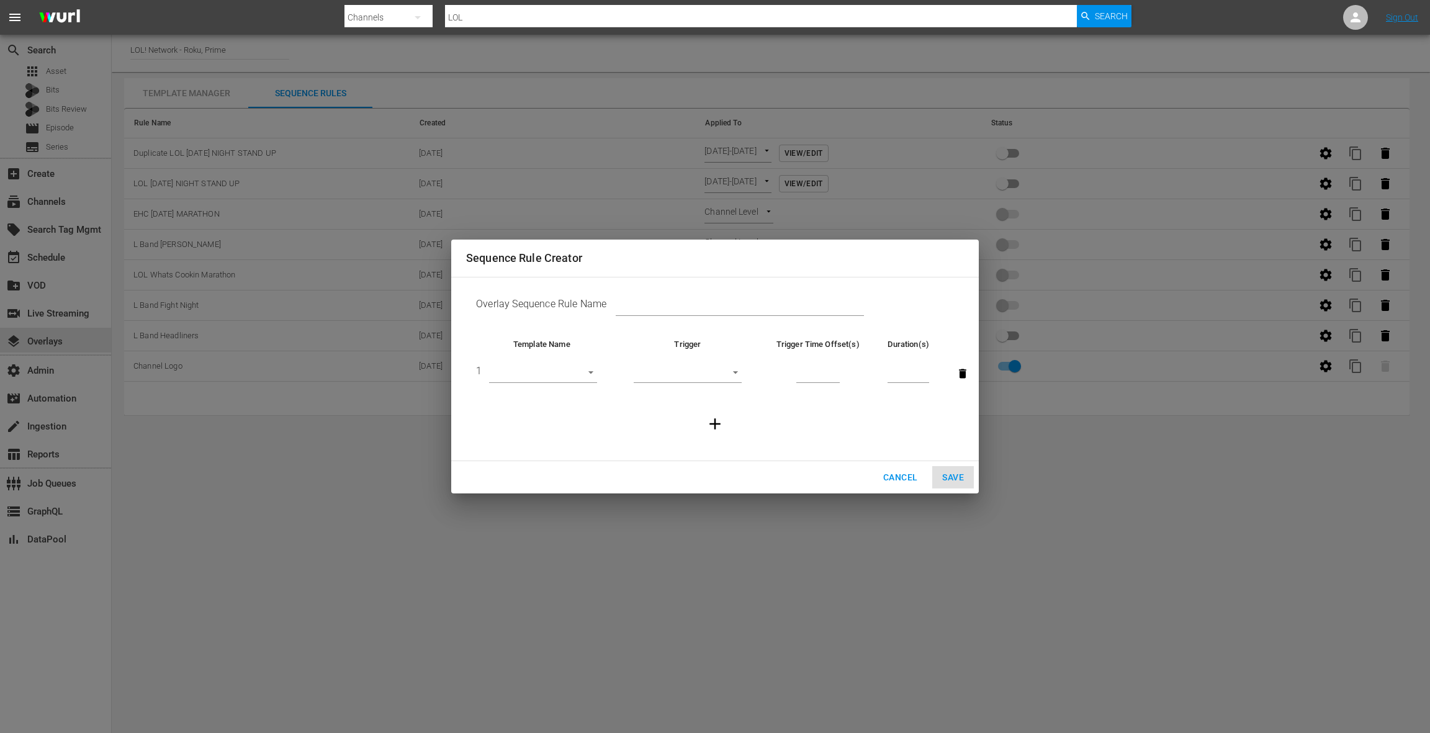
click at [632, 307] on input "text" at bounding box center [740, 306] width 248 height 19
type input "L Band [DATE] Night 10/10"
click at [545, 367] on body "menu Search By Channels Search ID, Title, Description, Keywords, or Category LO…" at bounding box center [715, 366] width 1430 height 733
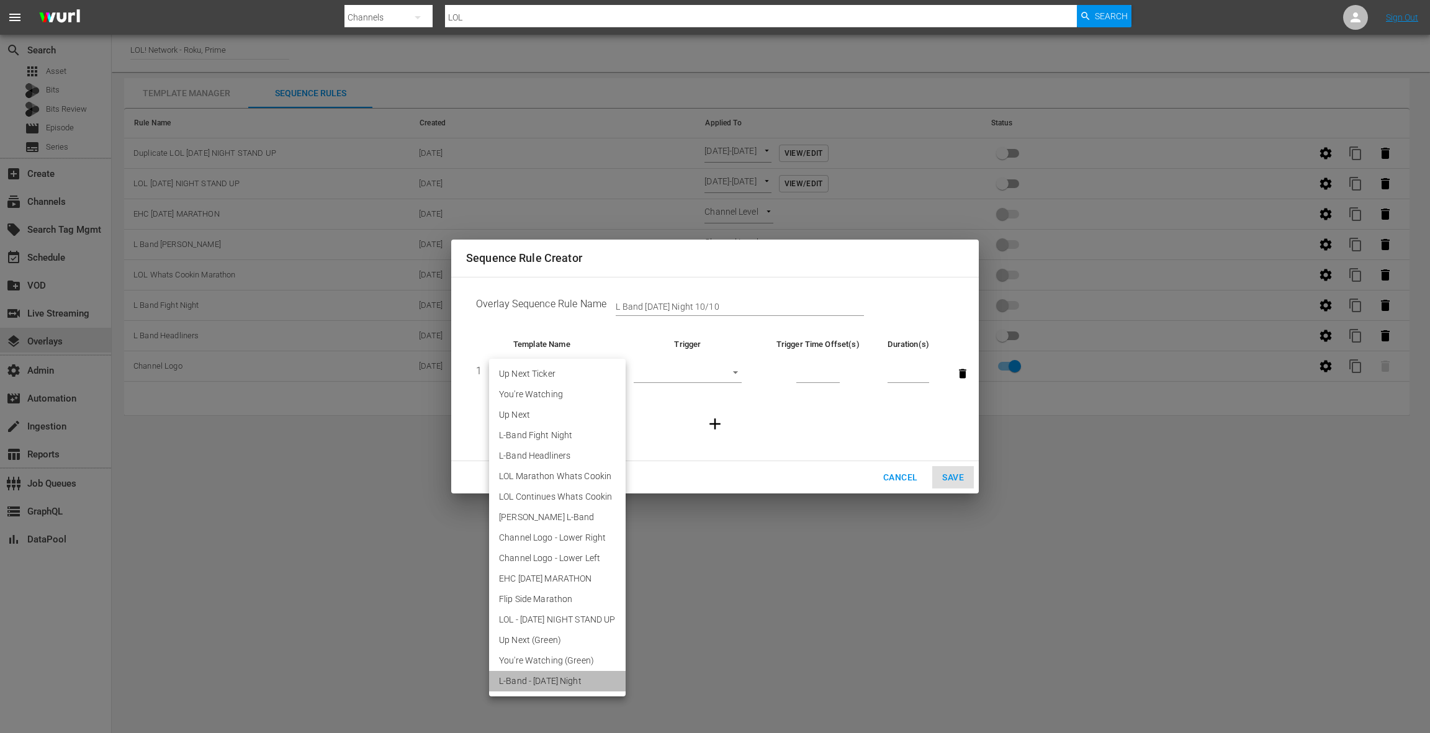
drag, startPoint x: 561, startPoint y: 681, endPoint x: 677, endPoint y: 521, distance: 197.7
click at [561, 681] on li "L-Band - [DATE] Night" at bounding box center [557, 681] width 137 height 20
type input "30771"
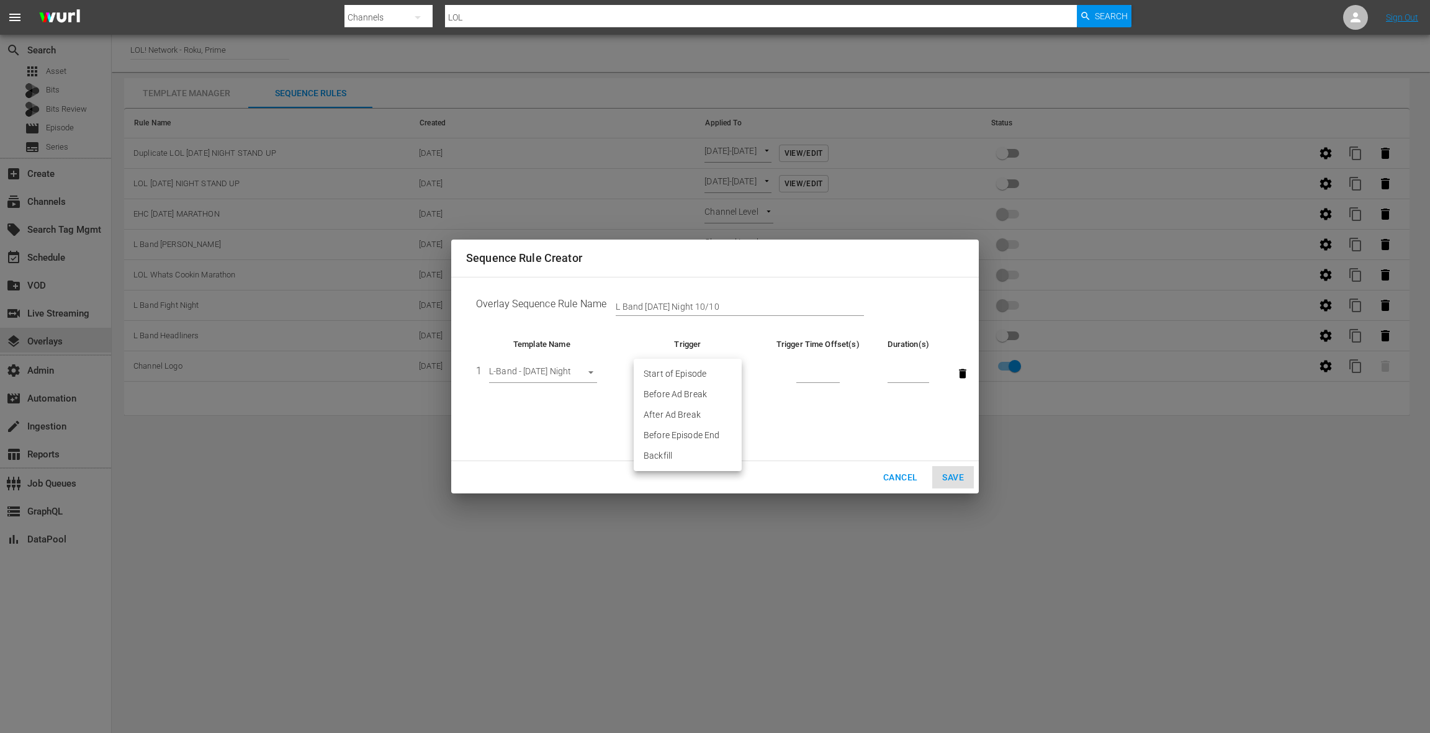
click at [697, 370] on body "menu Search By Channels Search ID, Title, Description, Keywords, or Category LO…" at bounding box center [715, 366] width 1430 height 733
click at [691, 412] on li "After Ad Break" at bounding box center [688, 415] width 108 height 20
type input "AFTER_AD_BREAK"
click at [804, 370] on input "number" at bounding box center [817, 373] width 43 height 19
type input "2"
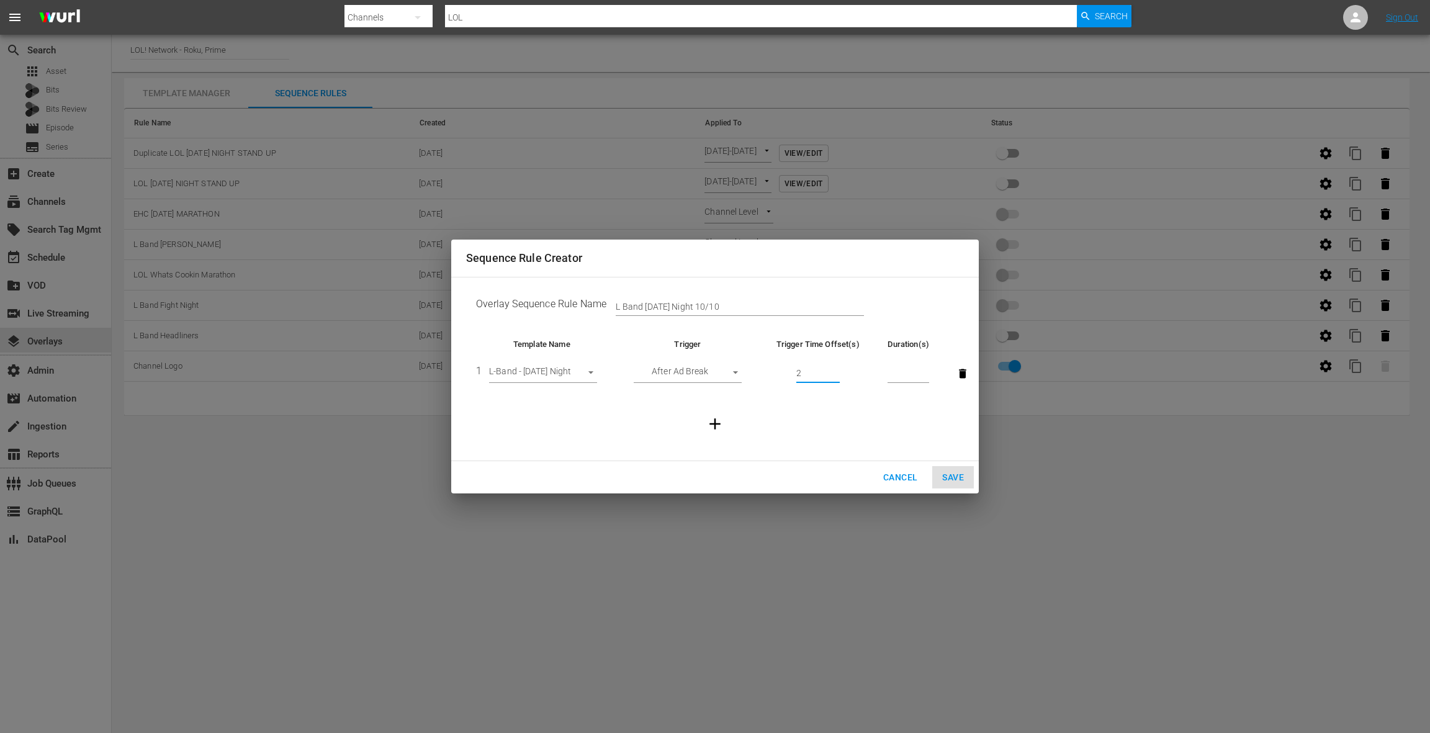
click at [906, 372] on input "number" at bounding box center [908, 373] width 42 height 19
type input "20"
click at [723, 421] on icon "button" at bounding box center [715, 424] width 19 height 19
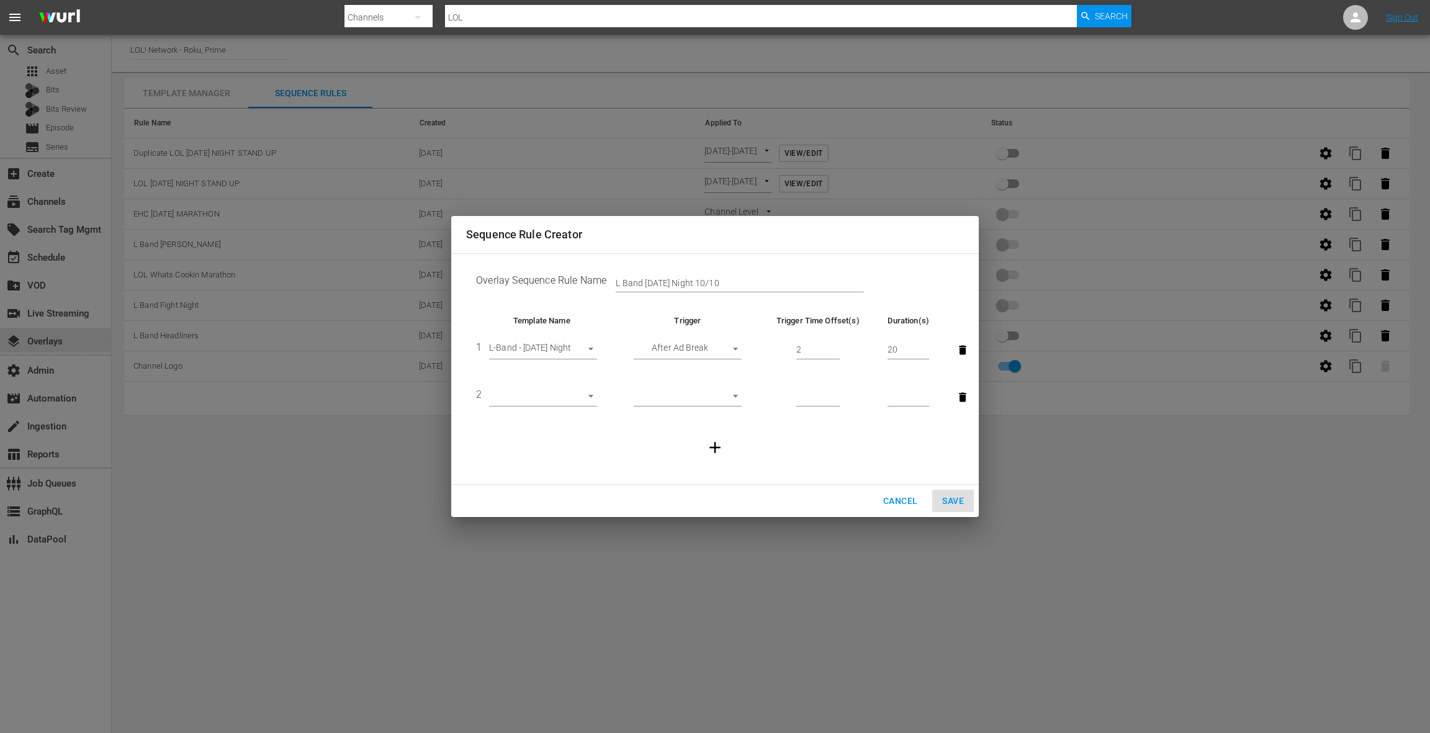
click at [556, 391] on body "menu Search By Channels Search ID, Title, Description, Keywords, or Category LO…" at bounding box center [715, 366] width 1430 height 733
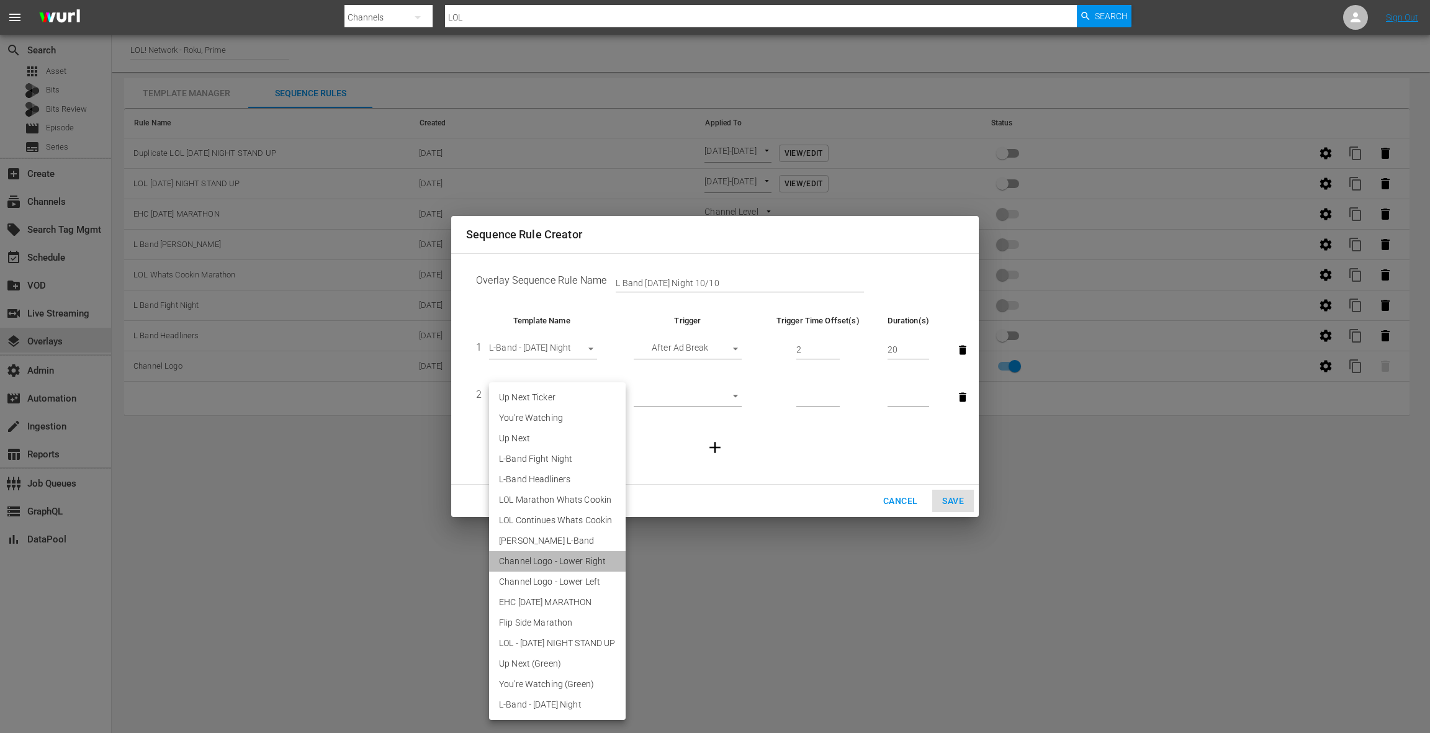
click at [584, 559] on li "Channel Logo - Lower Right" at bounding box center [557, 561] width 137 height 20
type input "28421"
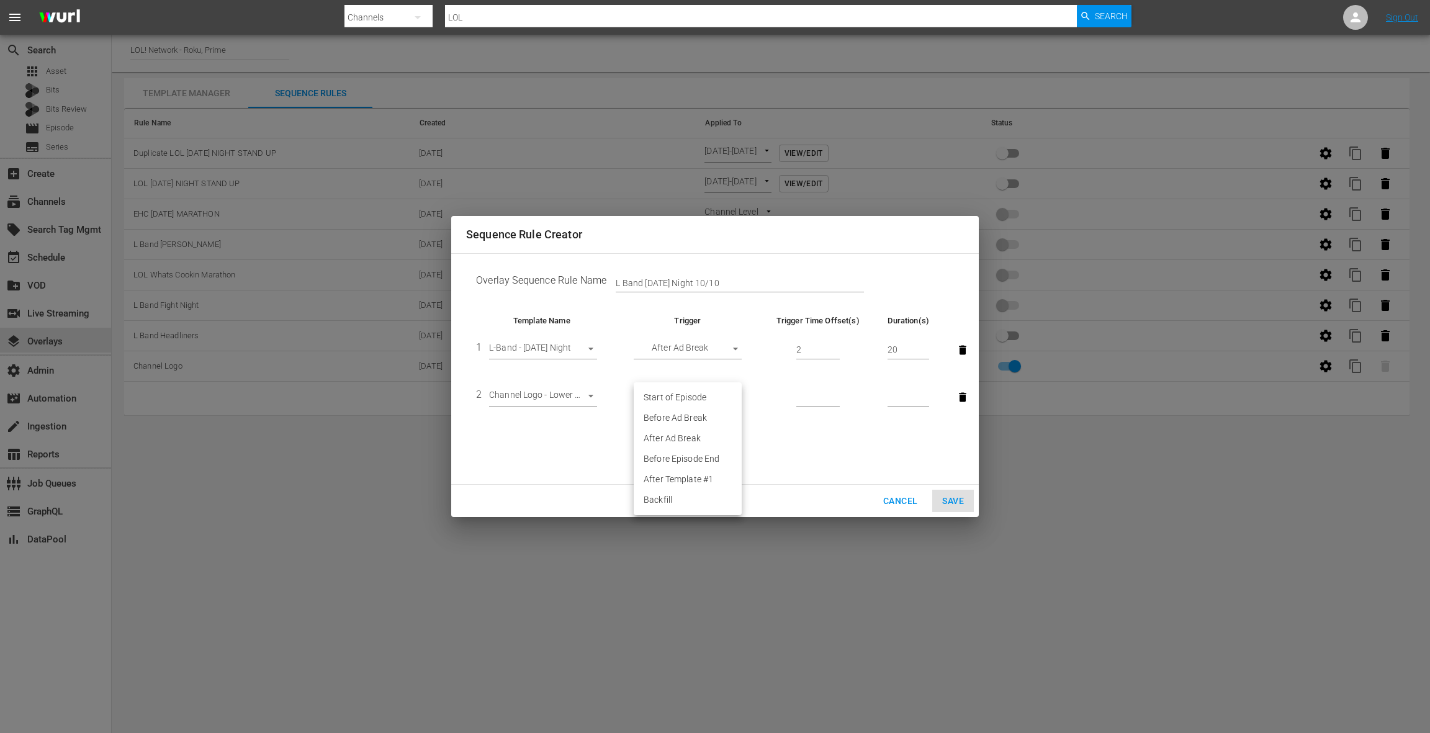
click at [707, 399] on body "menu Search By Channels Search ID, Title, Description, Keywords, or Category LO…" at bounding box center [715, 366] width 1430 height 733
click at [694, 499] on li "Backfill" at bounding box center [688, 500] width 108 height 20
type input "BACKFILL"
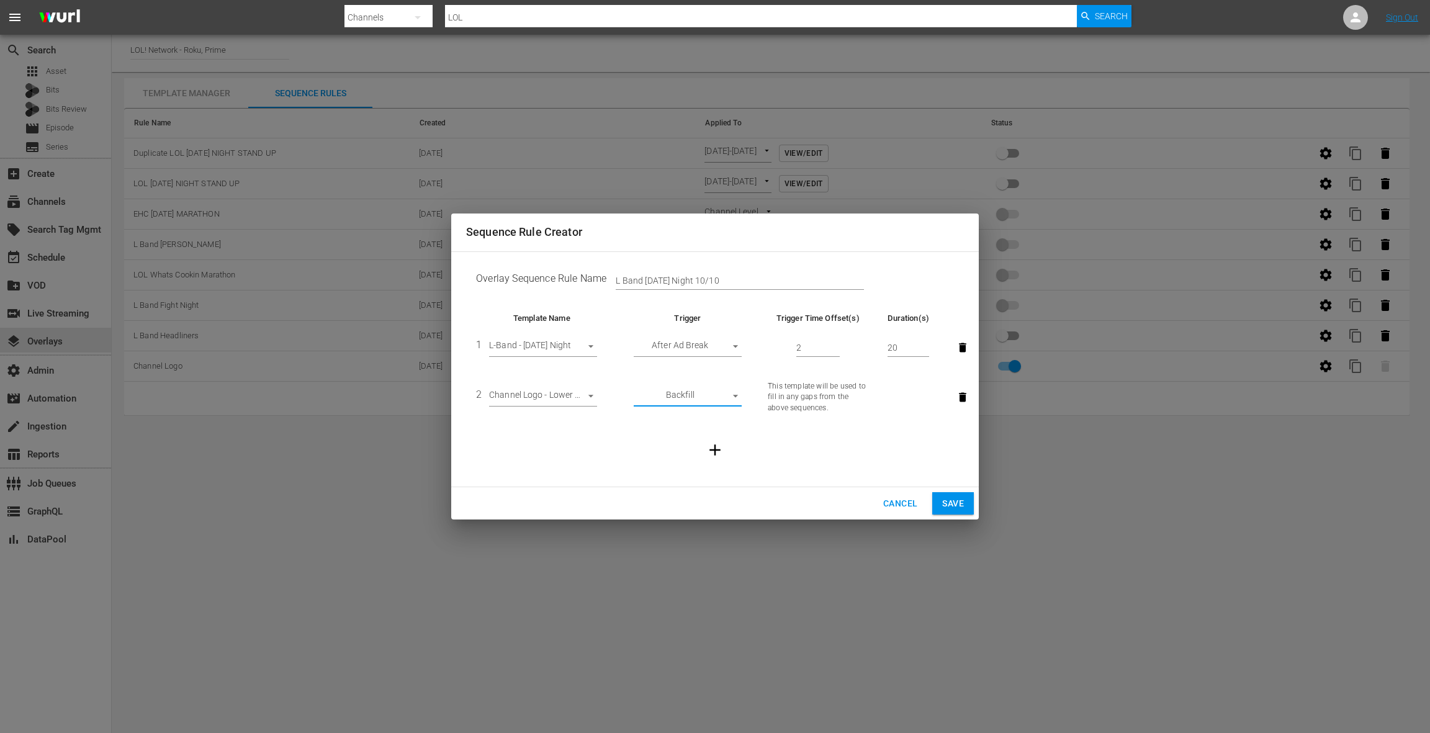
click at [957, 506] on span "Save" at bounding box center [953, 504] width 22 height 16
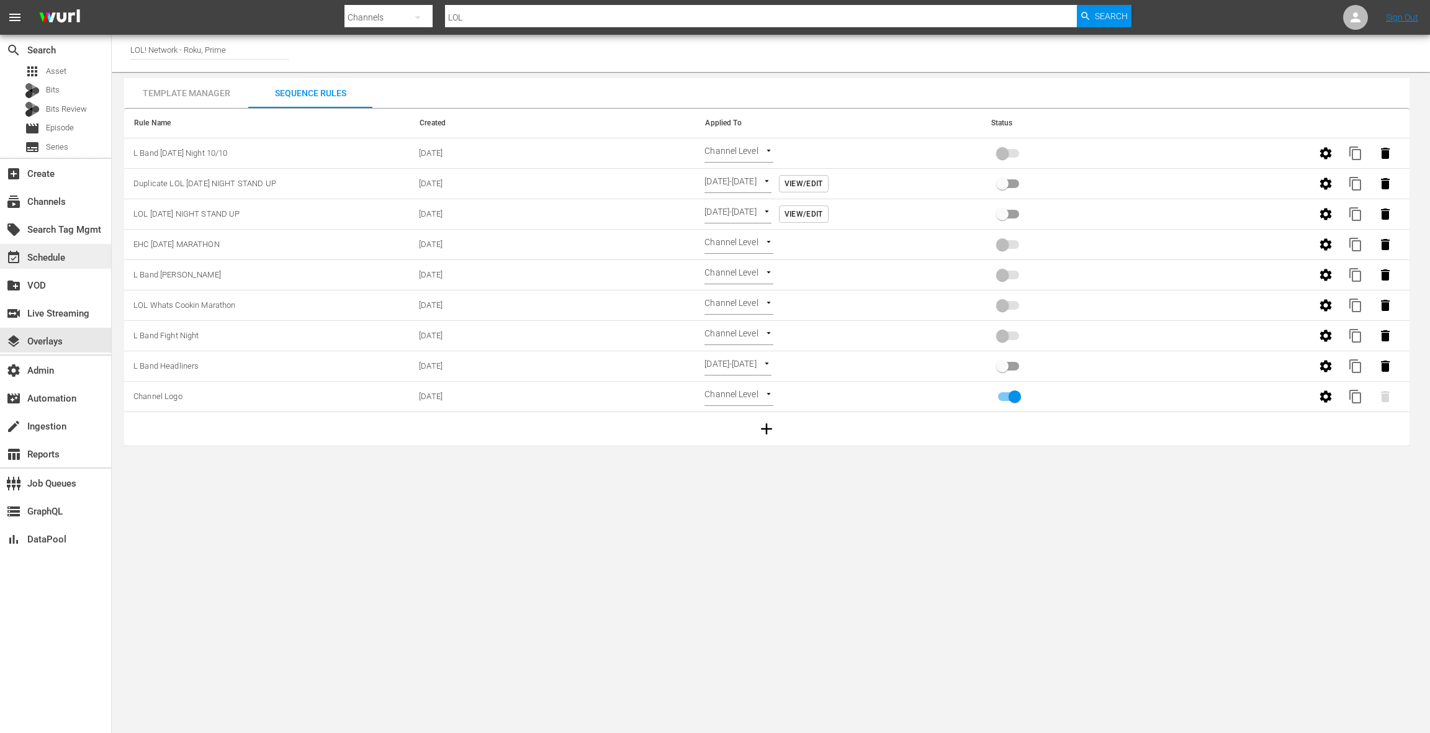
click at [70, 262] on div "event_available Schedule" at bounding box center [55, 256] width 111 height 25
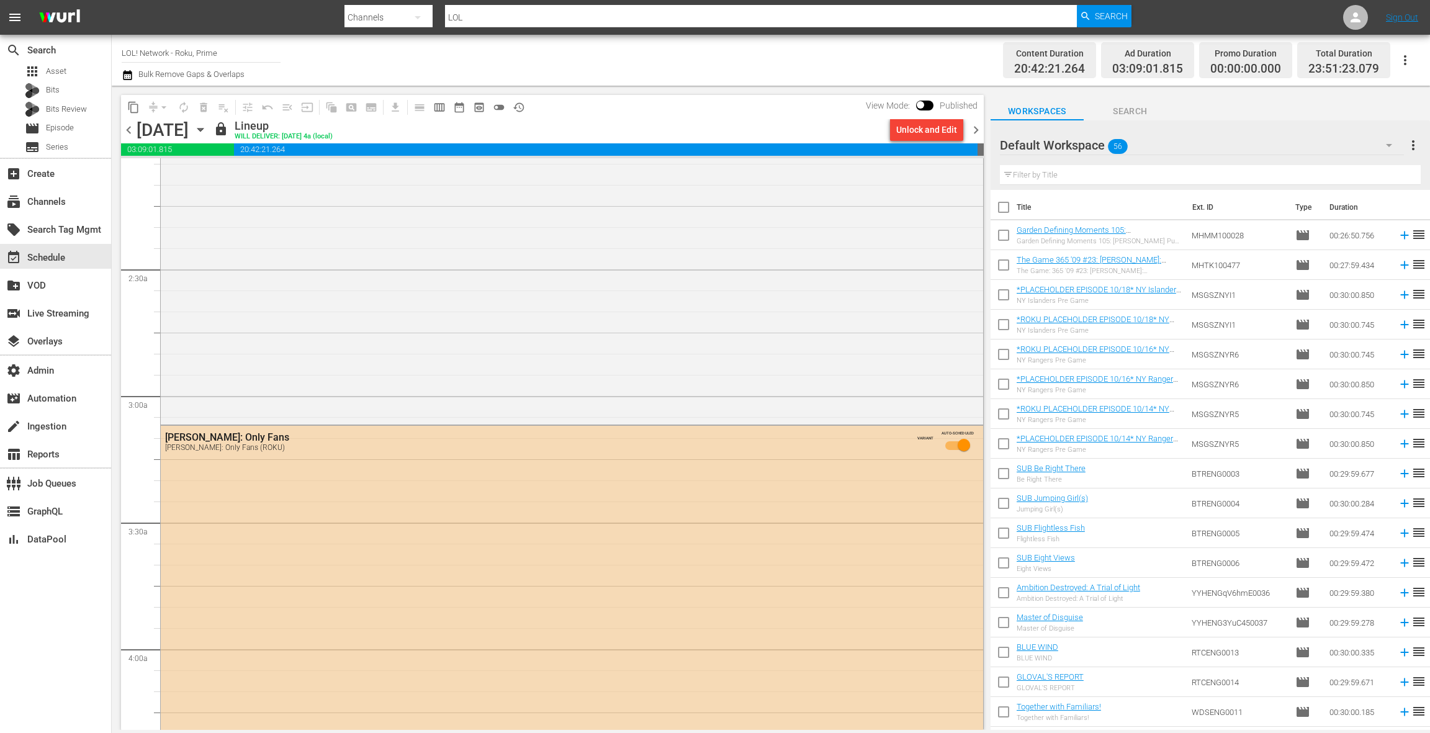
scroll to position [527, 0]
click at [130, 134] on span "chevron_left" at bounding box center [129, 130] width 16 height 16
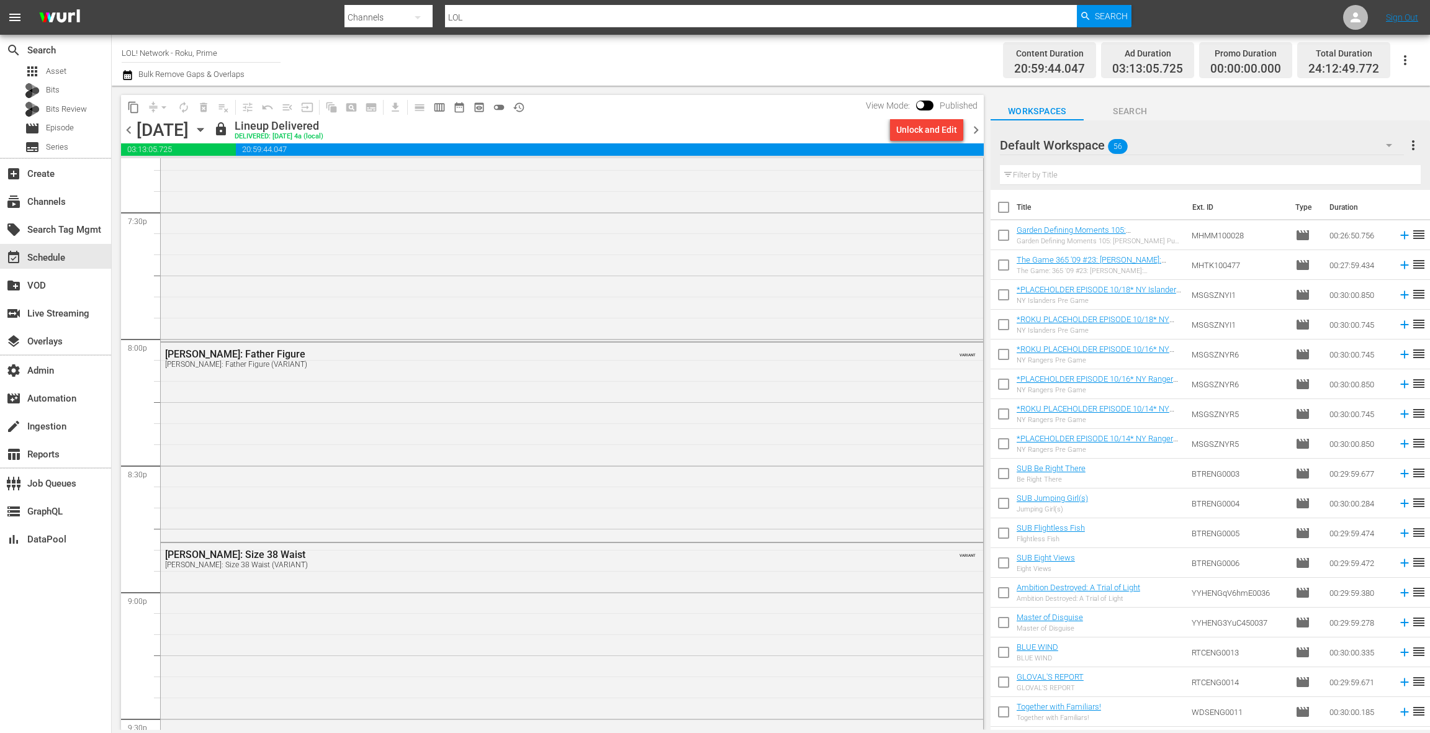
scroll to position [4990, 0]
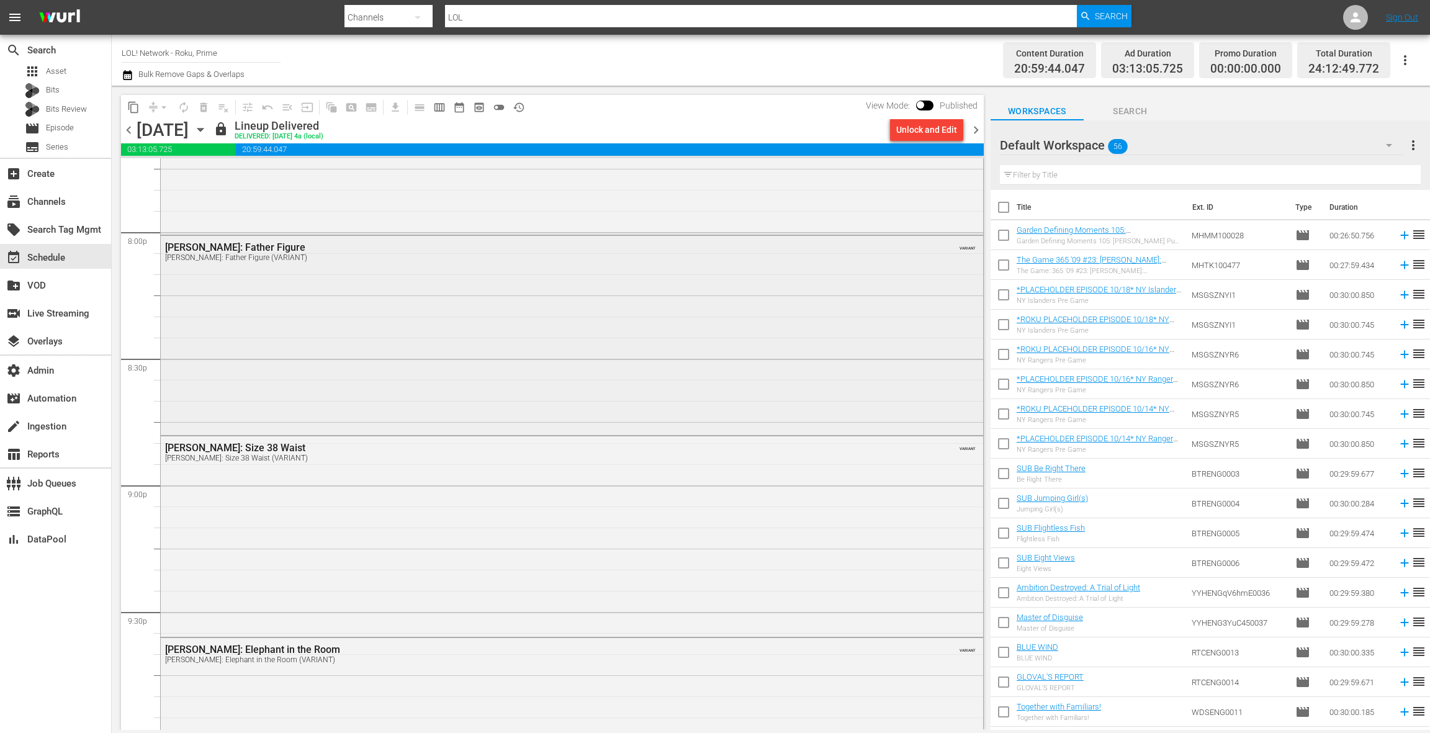
click at [511, 371] on div "[PERSON_NAME]: Father Figure [PERSON_NAME]: Father Figure (VARIANT) VARIANT" at bounding box center [572, 334] width 822 height 197
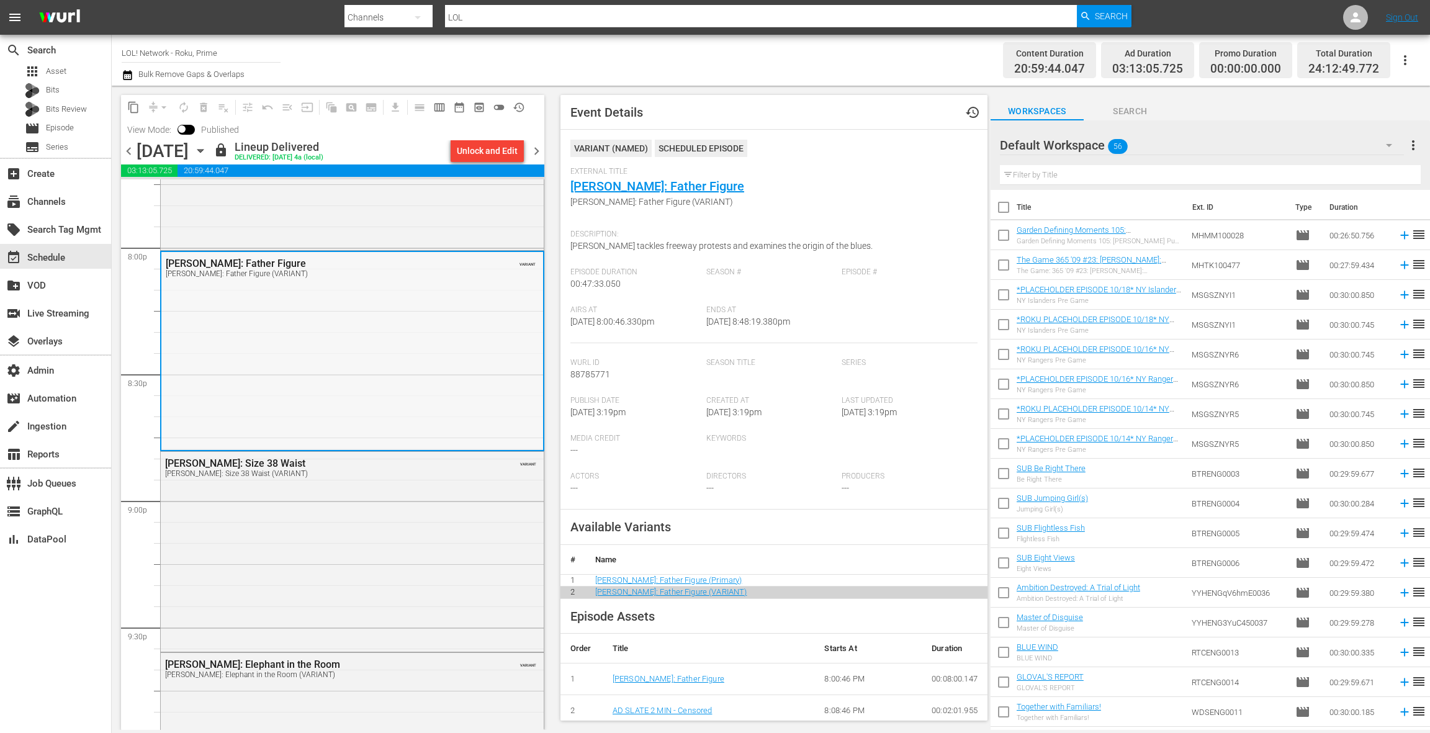
scroll to position [4997, 0]
click at [63, 339] on div "layers Overlays" at bounding box center [35, 339] width 70 height 11
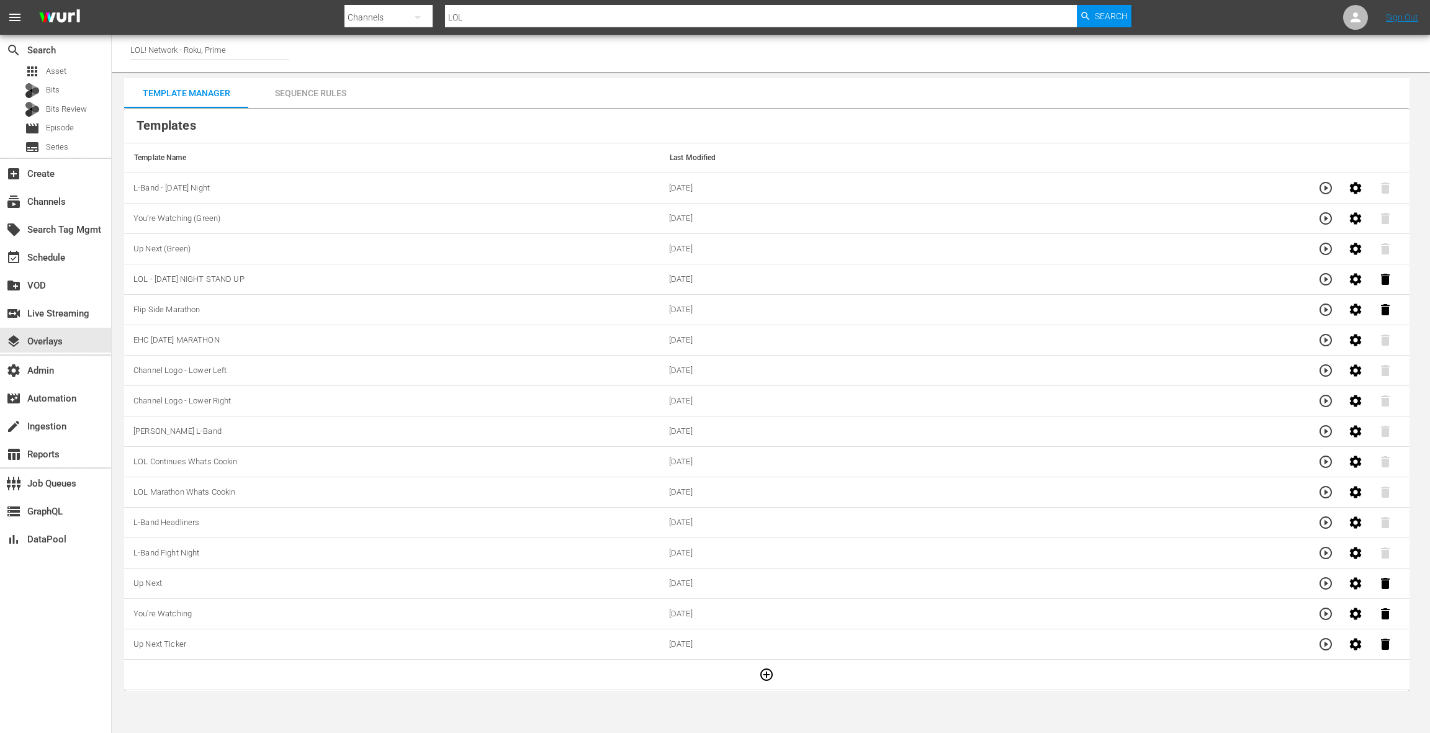
drag, startPoint x: 333, startPoint y: 94, endPoint x: 358, endPoint y: 99, distance: 25.3
click at [333, 93] on div "Sequence Rules" at bounding box center [310, 93] width 124 height 30
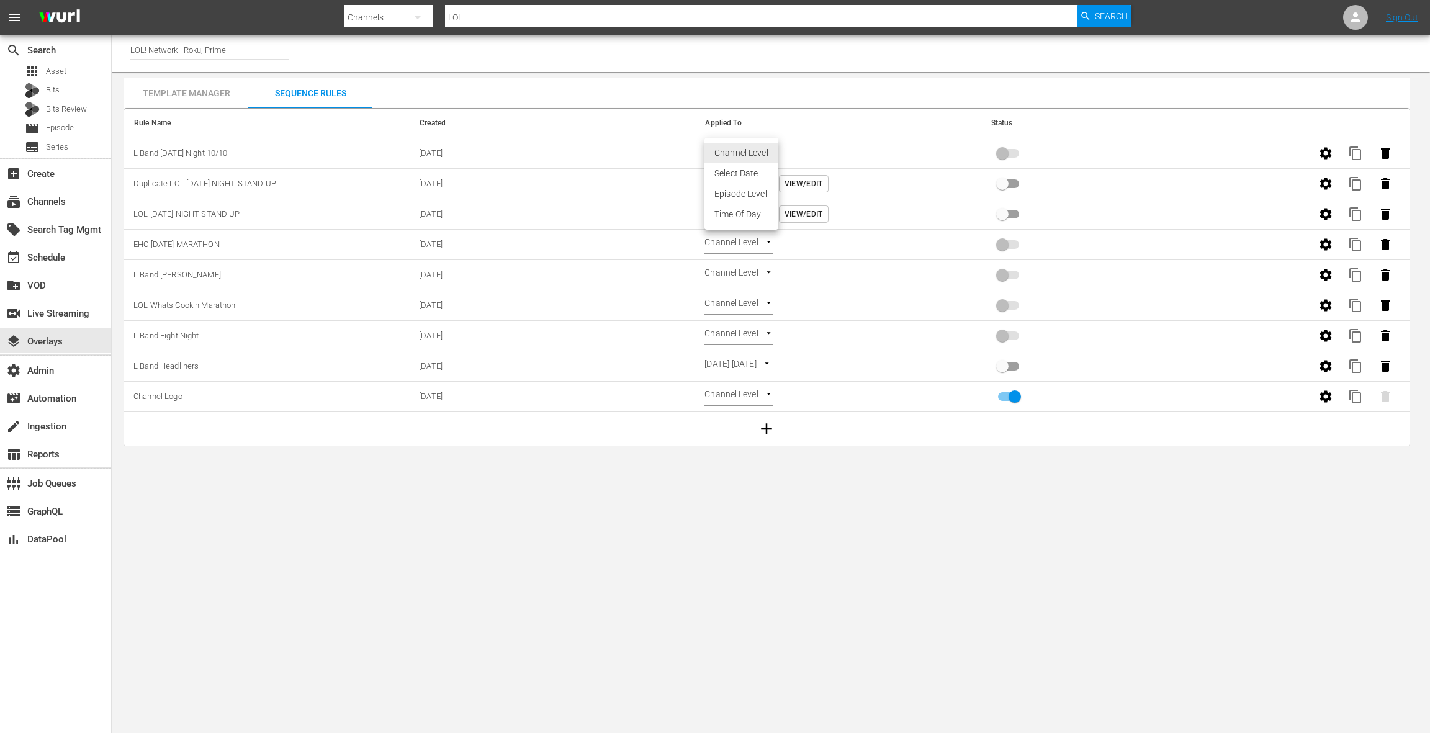
drag, startPoint x: 729, startPoint y: 148, endPoint x: 769, endPoint y: 164, distance: 43.2
click at [729, 148] on body "menu Search By Channels Search ID, Title, Description, Keywords, or Category LO…" at bounding box center [715, 366] width 1430 height 733
click at [747, 215] on li "Time Of Day" at bounding box center [741, 214] width 74 height 20
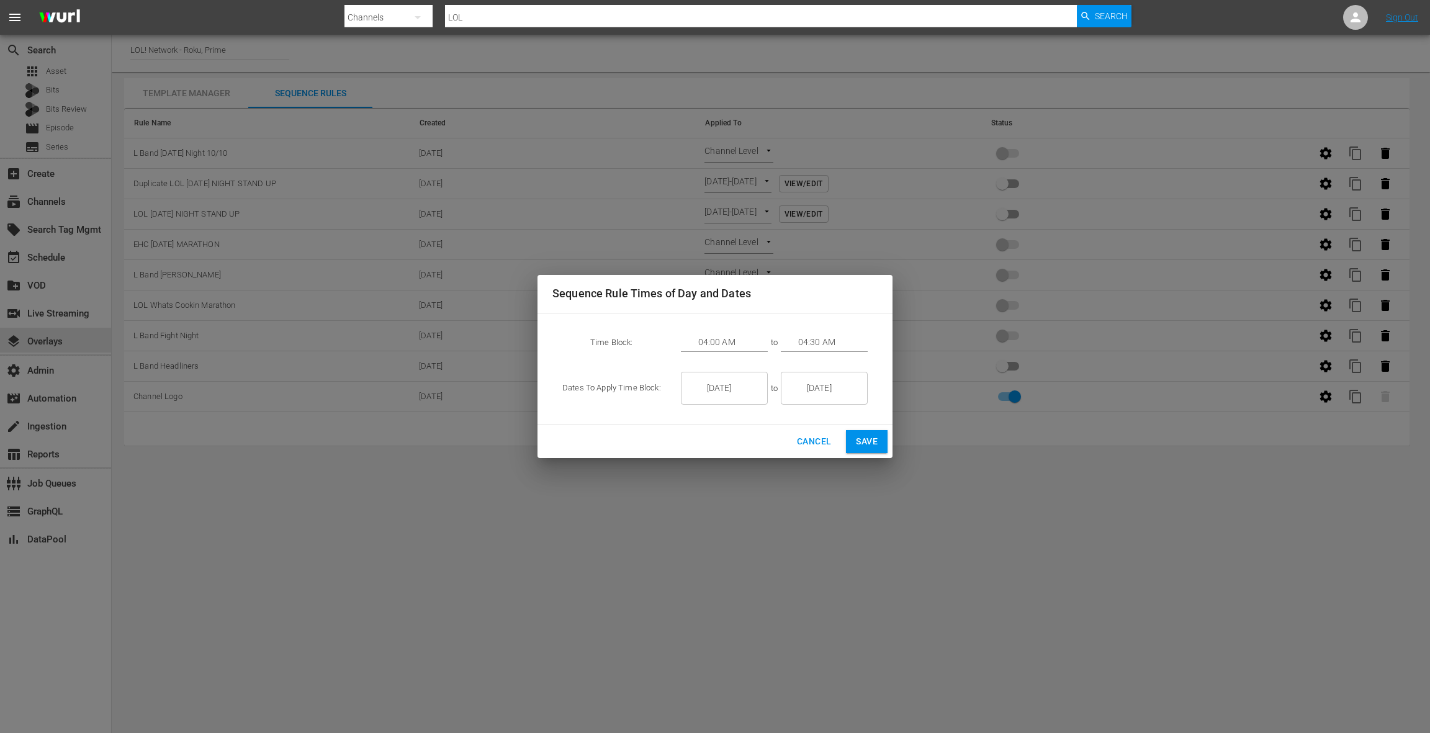
click at [719, 389] on input "[DATE]" at bounding box center [733, 389] width 70 height 34
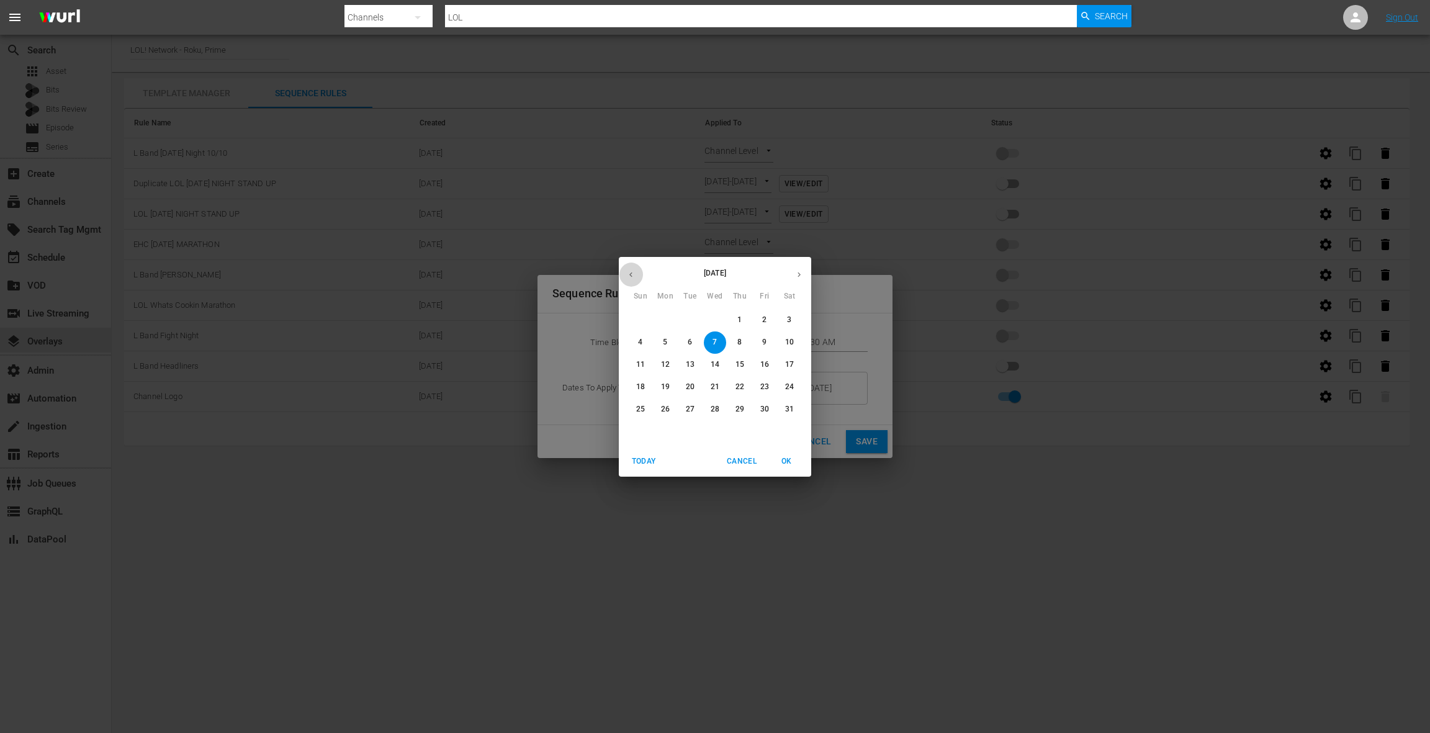
click at [634, 276] on icon "button" at bounding box center [630, 274] width 9 height 9
click at [768, 344] on span "10" at bounding box center [764, 342] width 22 height 11
type input "[DATE]"
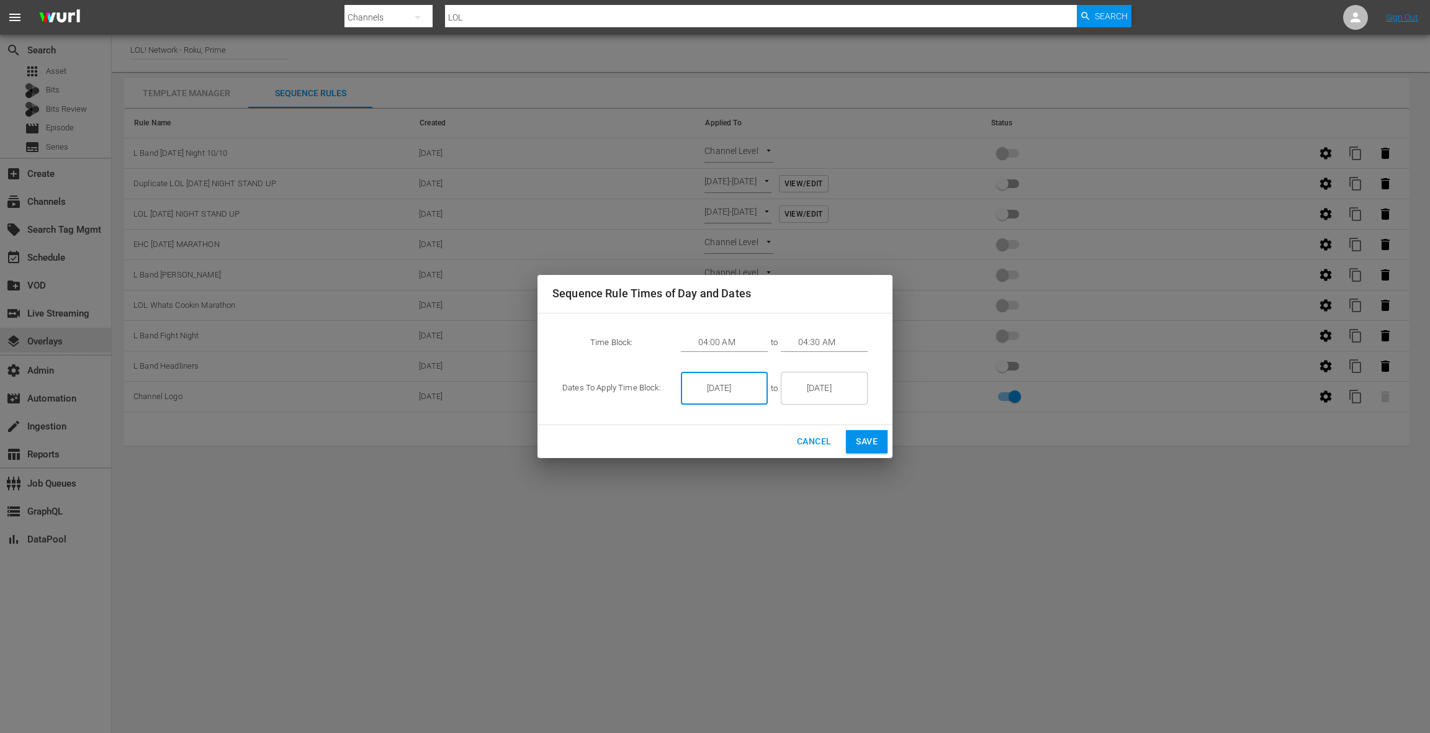
click at [827, 384] on input "[DATE]" at bounding box center [833, 389] width 70 height 34
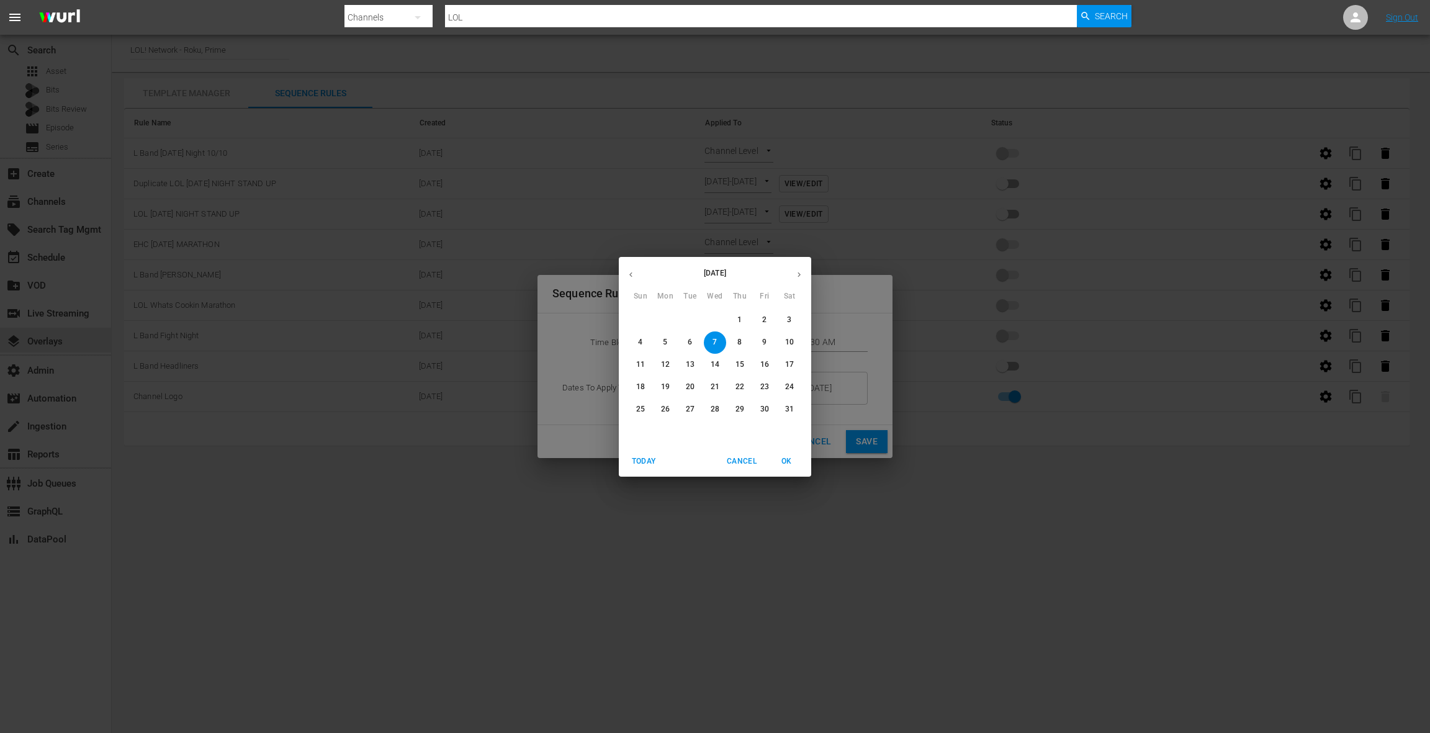
click at [636, 274] on button "button" at bounding box center [631, 274] width 24 height 24
click at [635, 274] on button "button" at bounding box center [631, 274] width 24 height 24
drag, startPoint x: 768, startPoint y: 339, endPoint x: 772, endPoint y: 330, distance: 10.6
click at [768, 339] on p "10" at bounding box center [764, 342] width 9 height 11
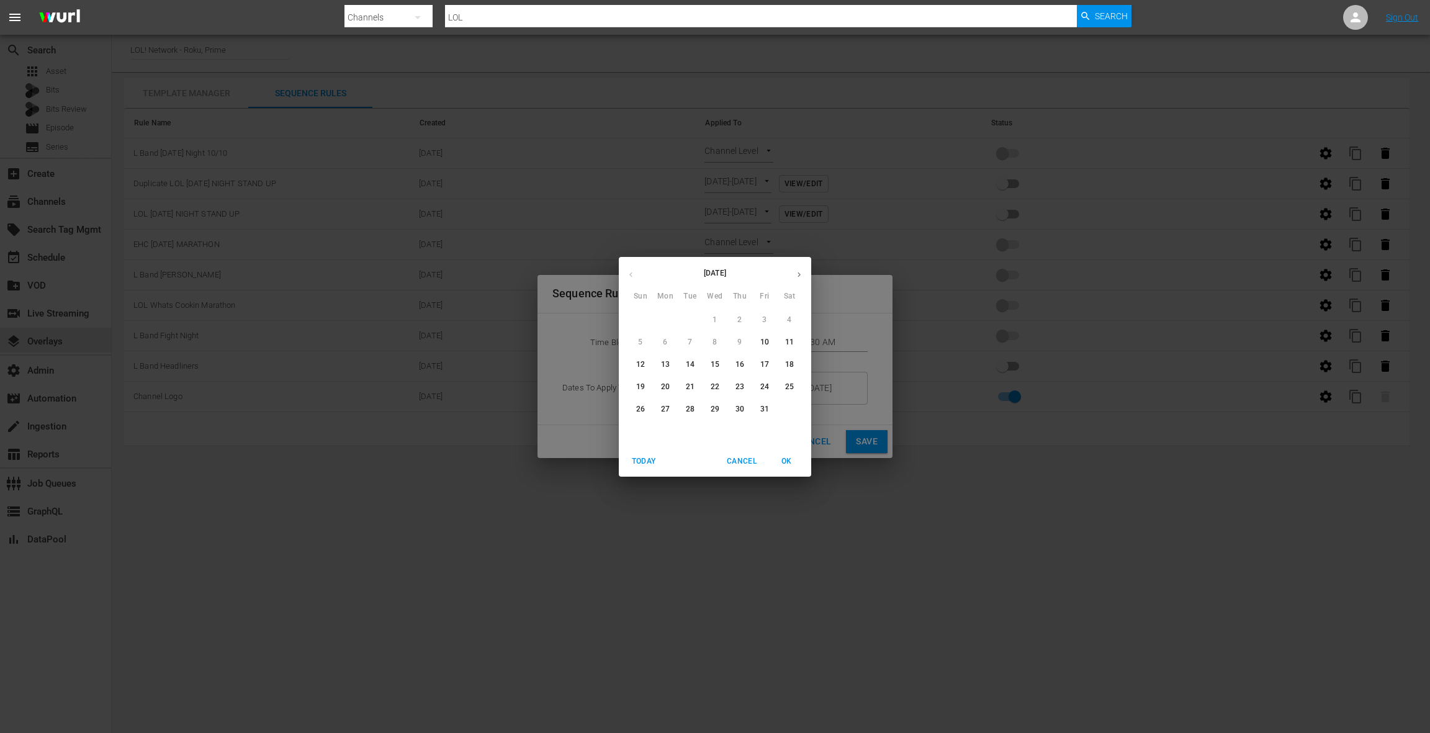
type input "[DATE]"
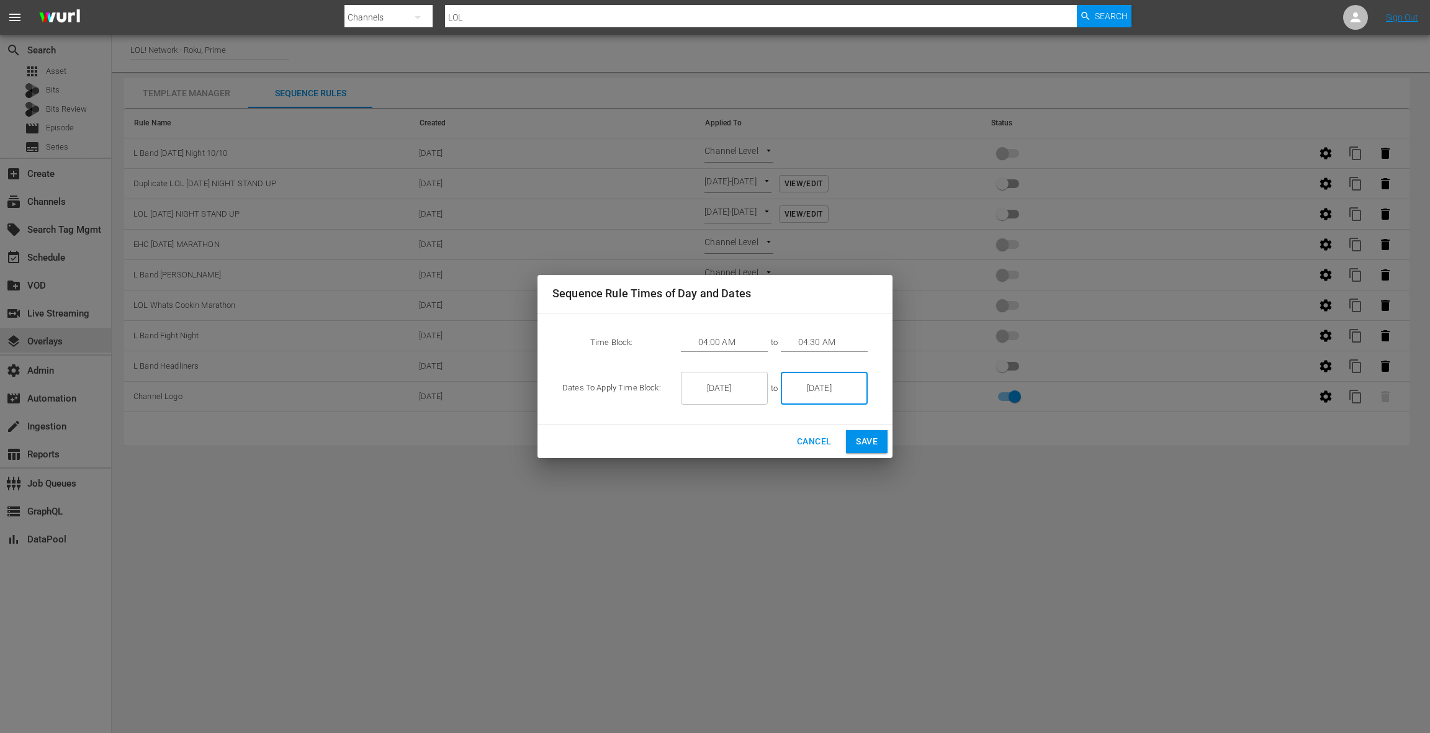
click at [712, 337] on input "04:00 AM" at bounding box center [733, 342] width 70 height 19
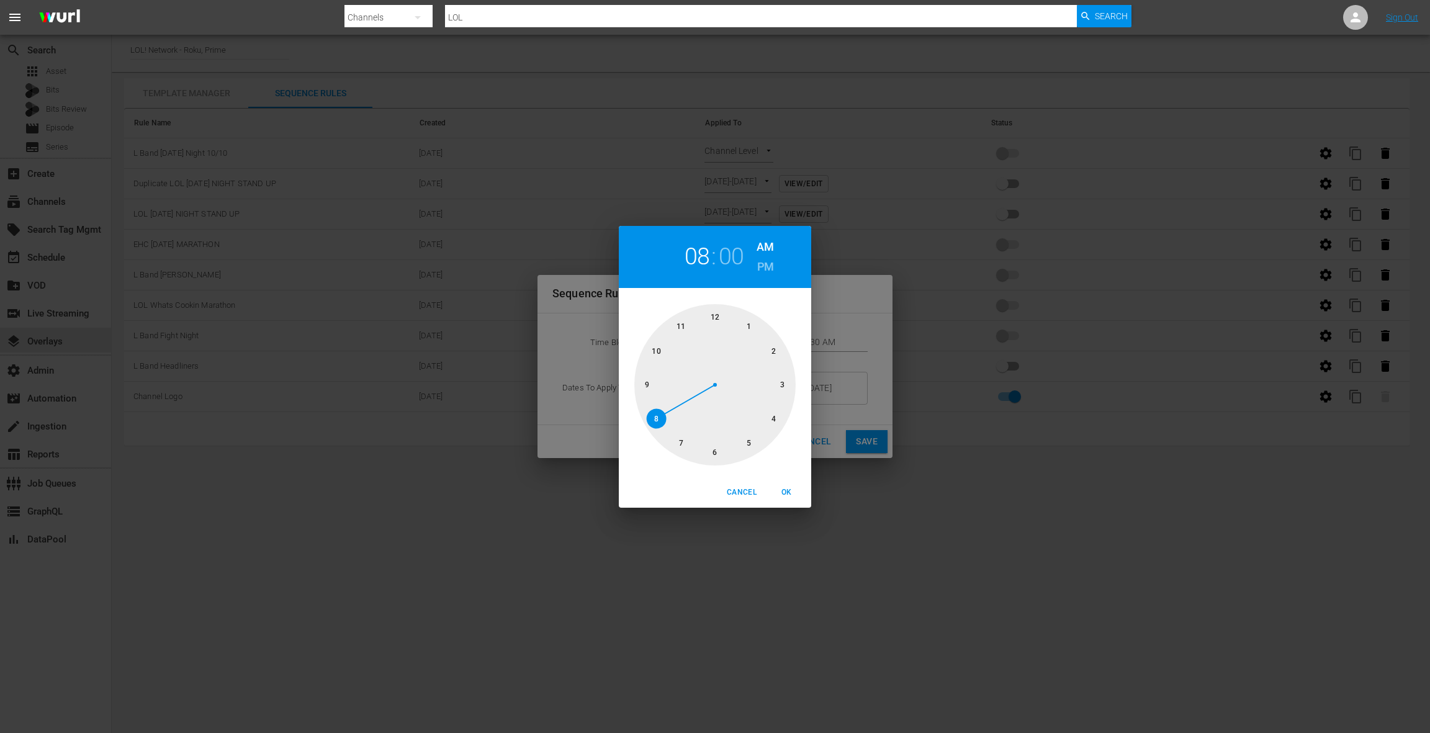
click at [657, 413] on div at bounding box center [714, 384] width 161 height 161
click at [763, 269] on h6 "PM" at bounding box center [765, 267] width 17 height 20
drag, startPoint x: 791, startPoint y: 487, endPoint x: 827, endPoint y: 410, distance: 85.0
click at [791, 486] on span "OK" at bounding box center [786, 492] width 30 height 13
type input "08:00 PM"
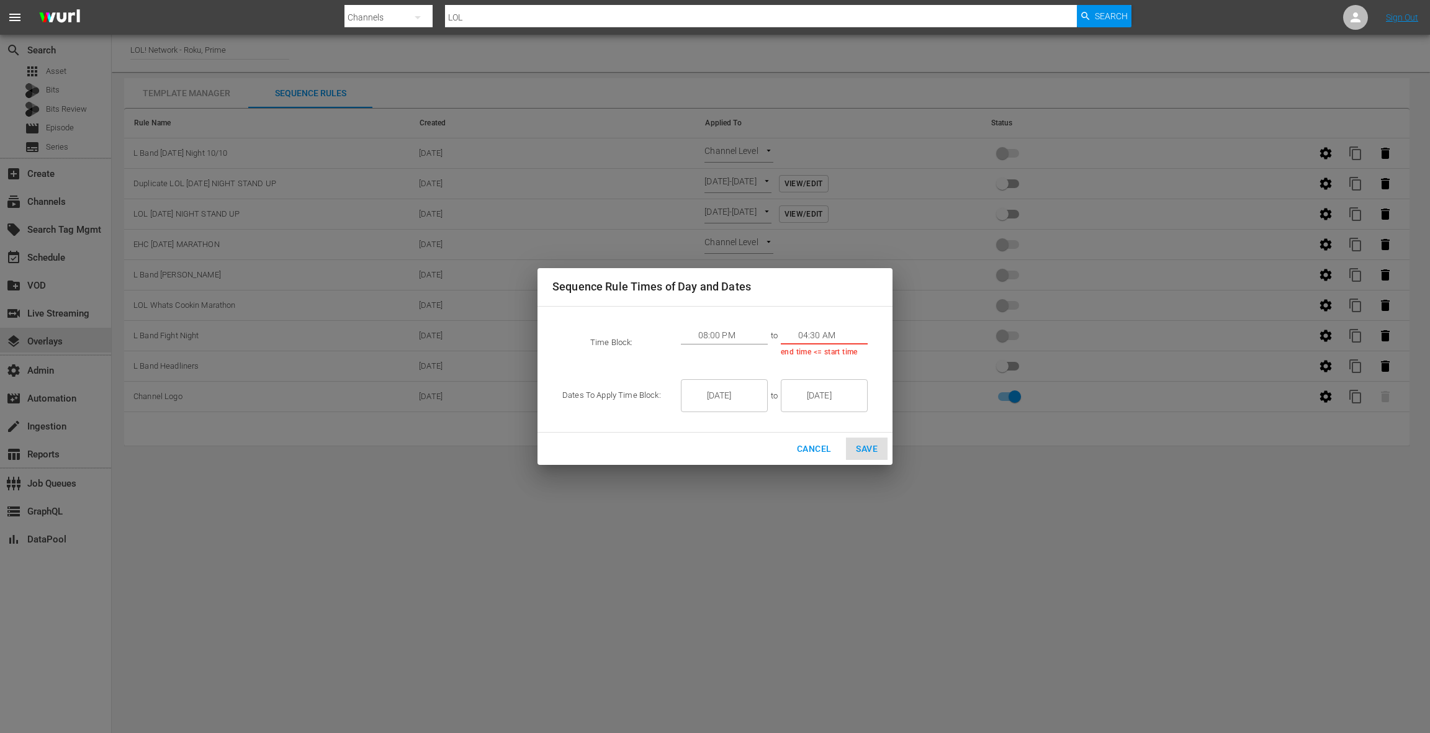
click at [817, 334] on input "04:30 AM" at bounding box center [833, 335] width 70 height 19
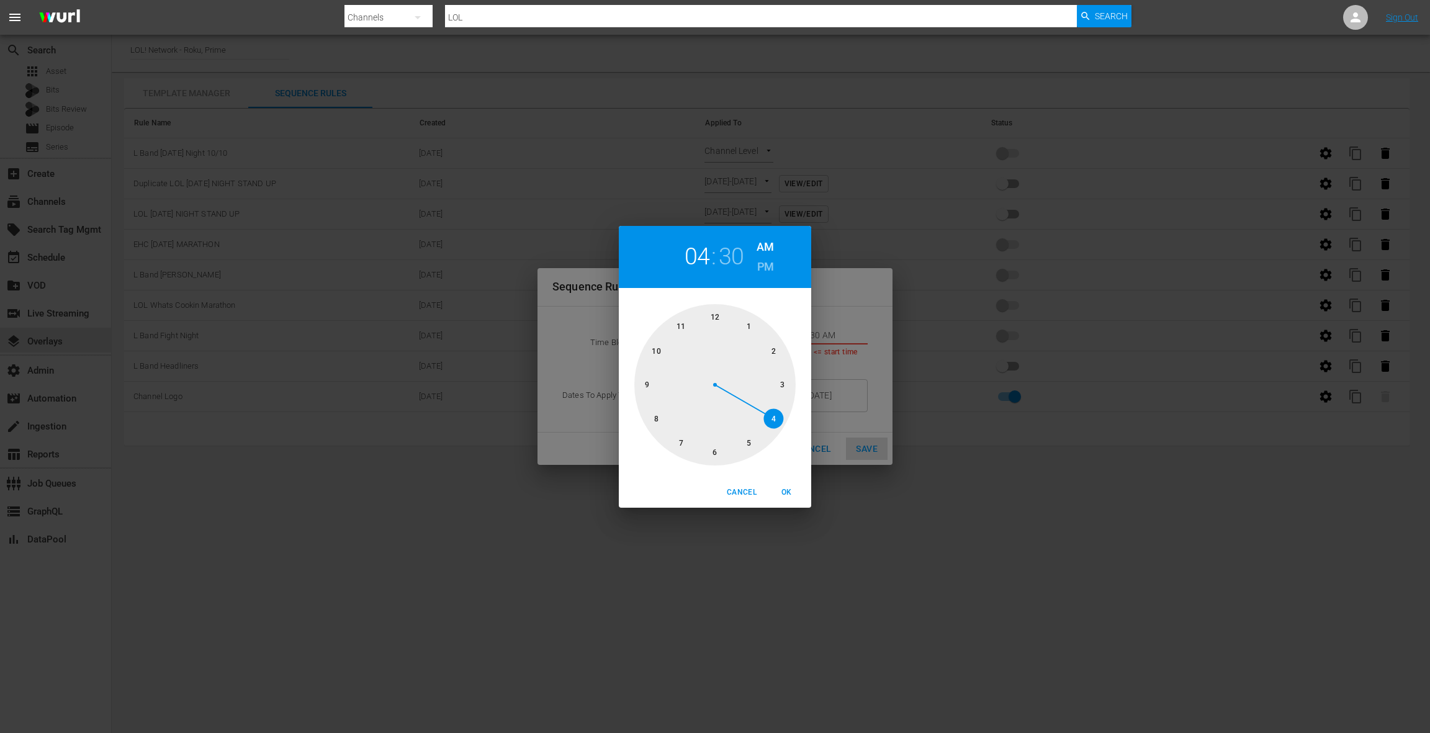
click at [678, 325] on div at bounding box center [714, 384] width 161 height 161
click at [705, 313] on div at bounding box center [714, 384] width 161 height 161
click at [769, 267] on h6 "PM" at bounding box center [765, 267] width 17 height 20
drag, startPoint x: 790, startPoint y: 490, endPoint x: 823, endPoint y: 470, distance: 38.4
click at [789, 490] on span "OK" at bounding box center [786, 492] width 30 height 13
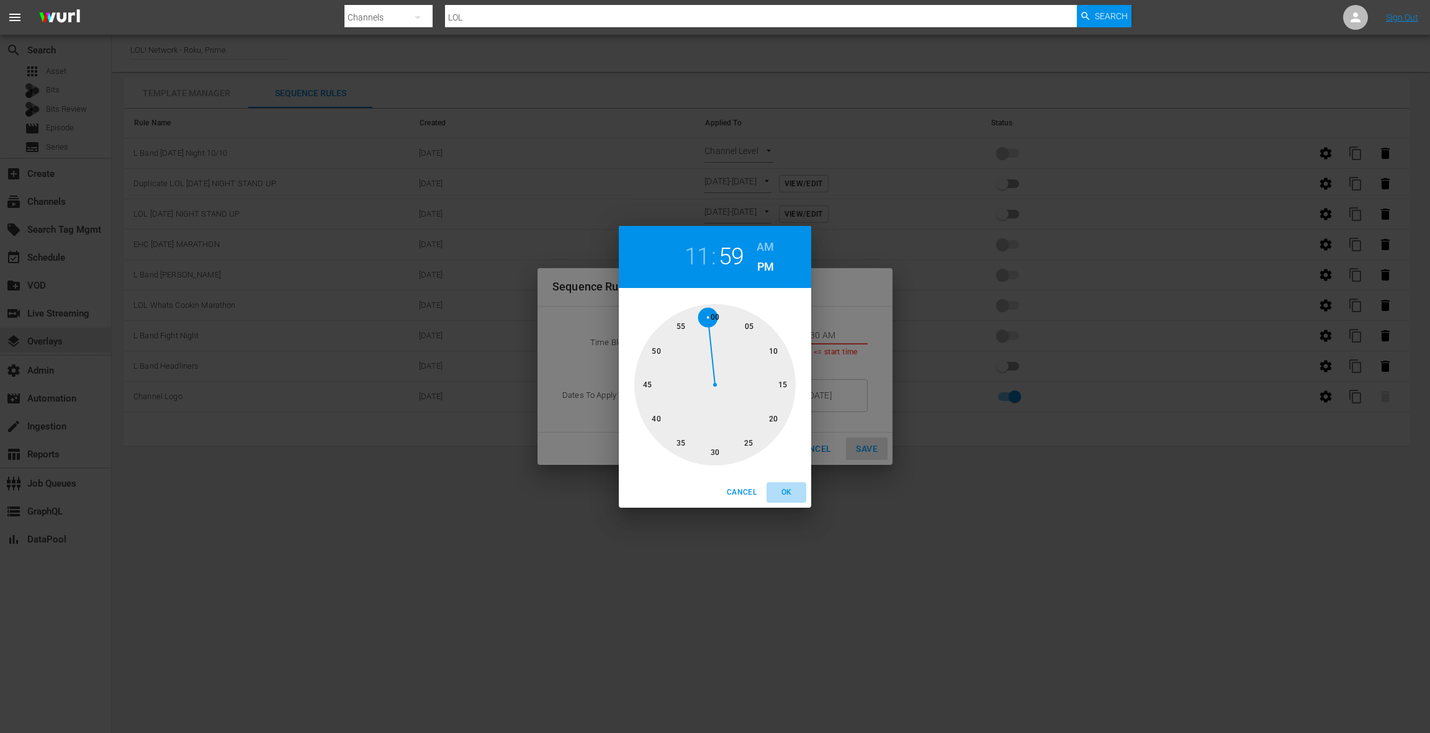
type input "11:59 PM"
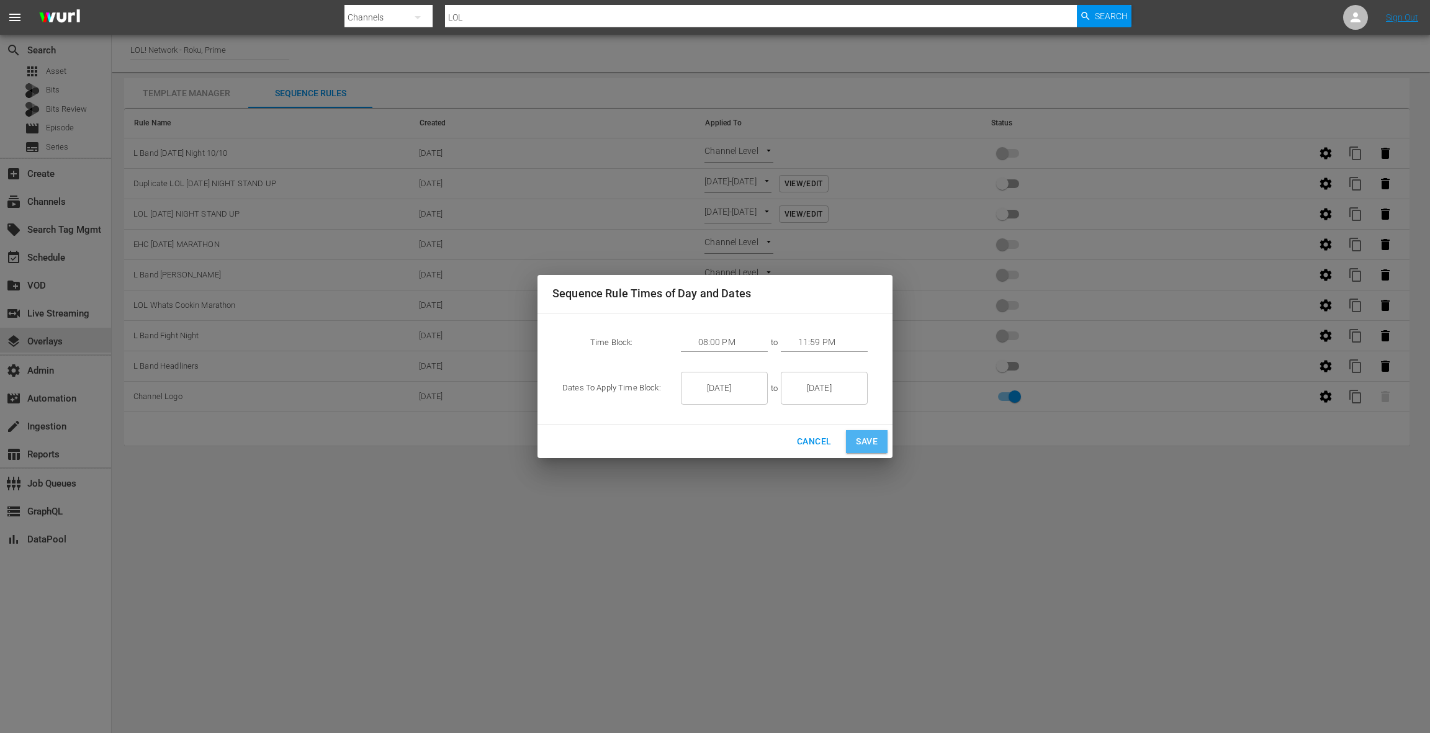
click at [871, 443] on span "Save" at bounding box center [867, 442] width 22 height 16
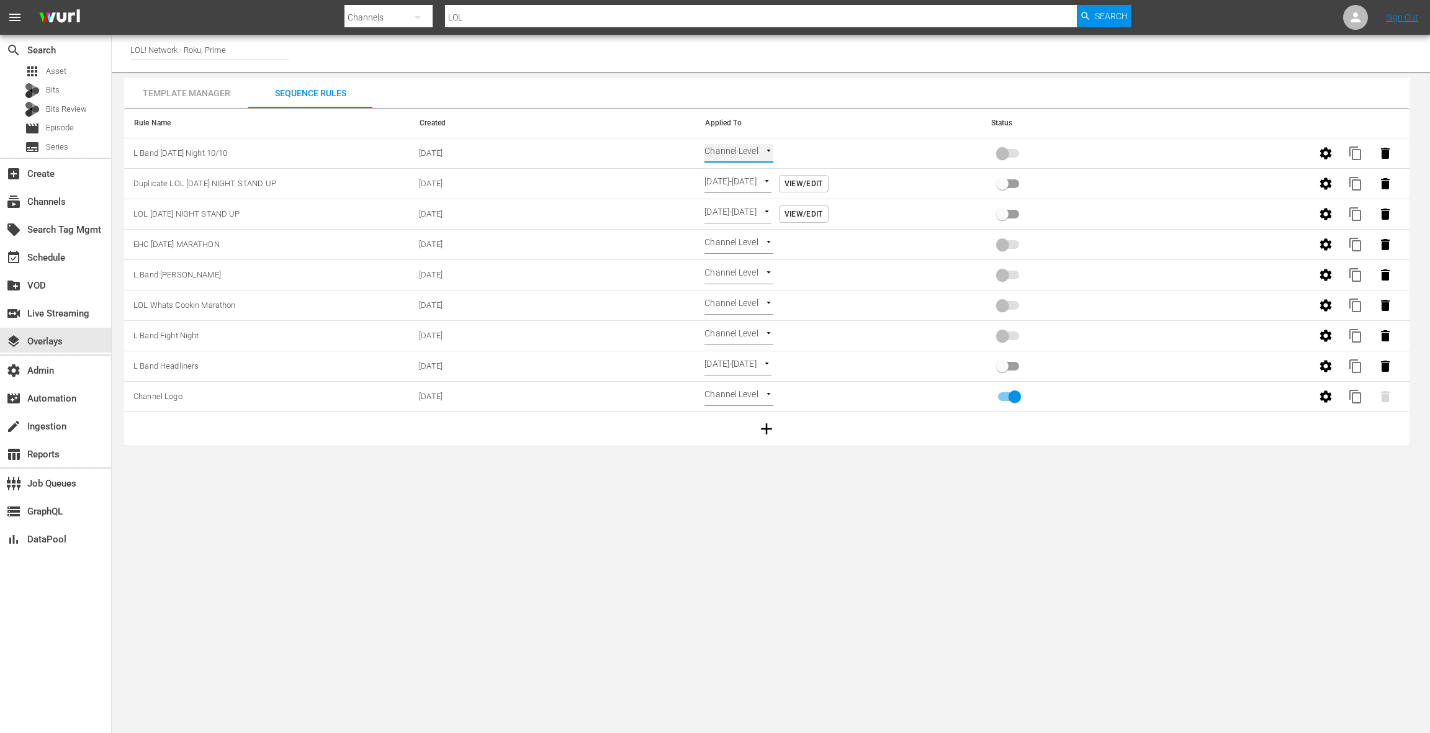
type input "TIME_OF_DAY"
click at [1006, 151] on input "primary checkbox" at bounding box center [1002, 156] width 71 height 24
checkbox input "true"
click at [1360, 154] on span "content_copy" at bounding box center [1355, 153] width 15 height 15
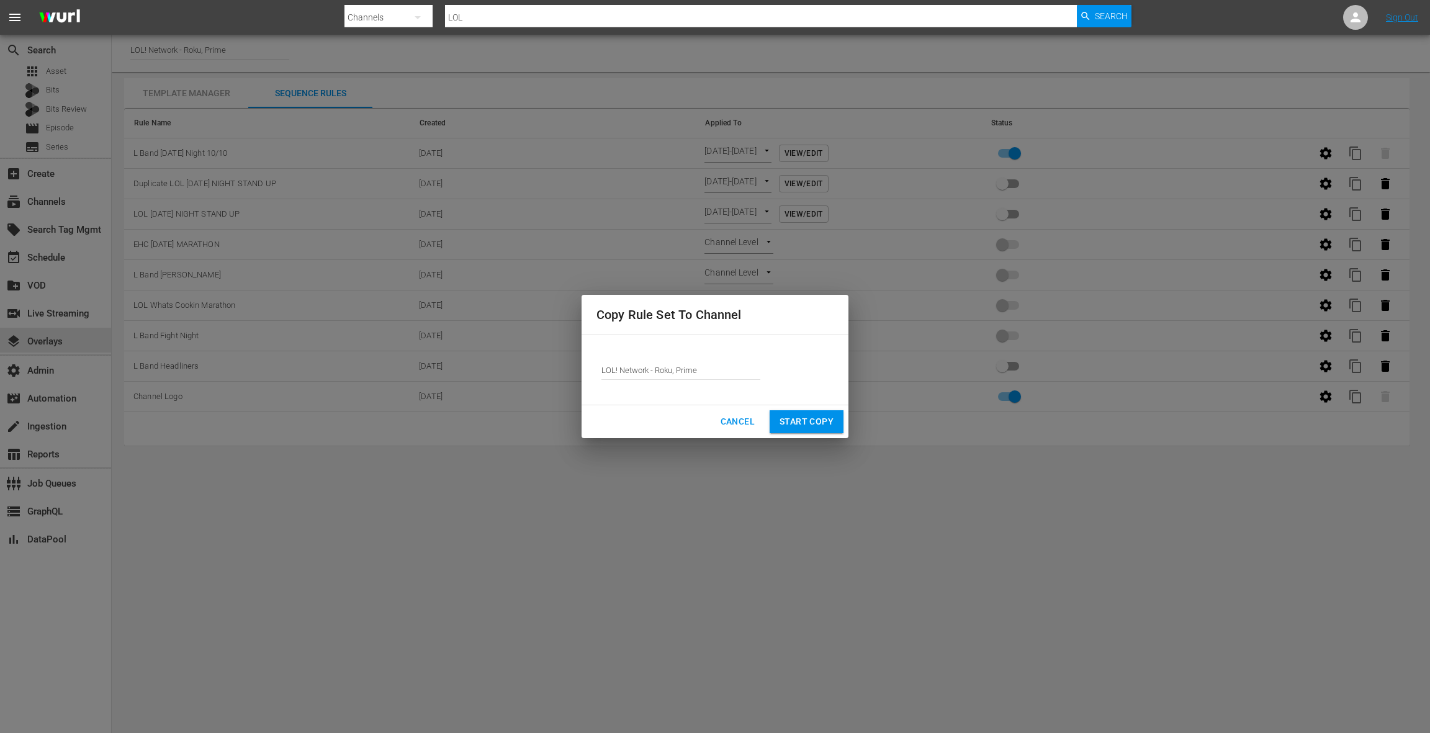
click at [803, 429] on span "Start Copy" at bounding box center [806, 422] width 54 height 16
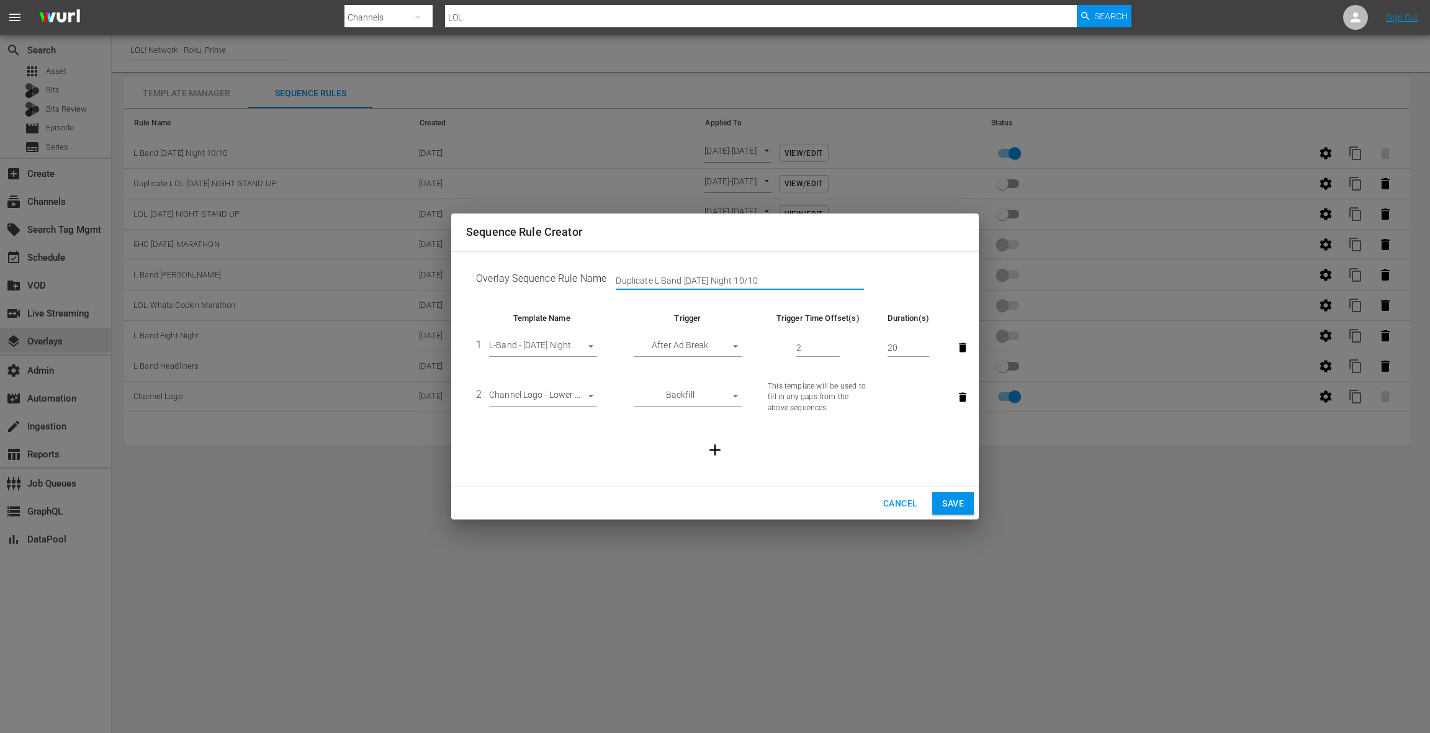
drag, startPoint x: 653, startPoint y: 280, endPoint x: 588, endPoint y: 277, distance: 65.9
click at [587, 277] on td "Overlay Sequence Rule Name Duplicate L Band [DATE] Night 10/10" at bounding box center [715, 281] width 498 height 38
type input "L Band [DATE] Night 10/10"
click at [962, 508] on span "Save" at bounding box center [953, 504] width 22 height 16
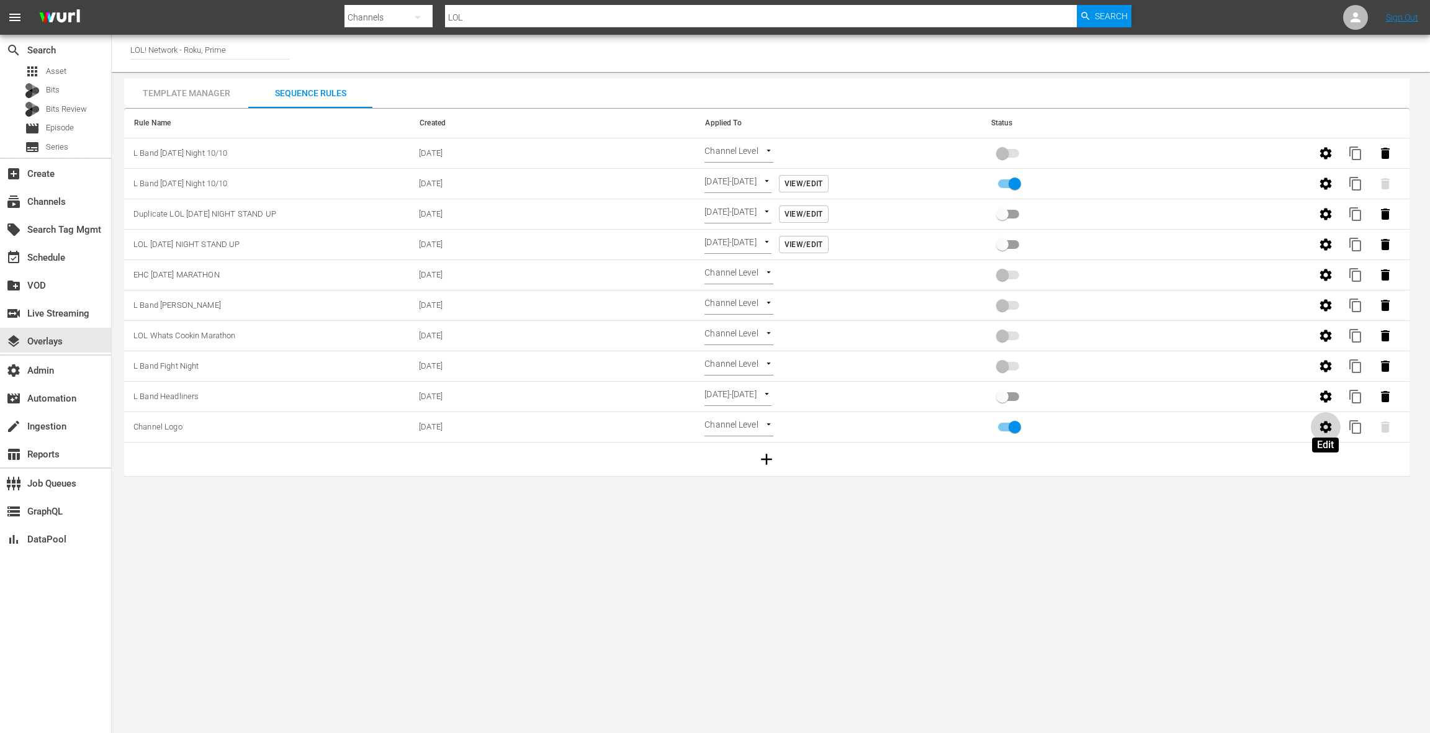
click at [1319, 423] on icon "button" at bounding box center [1325, 426] width 15 height 15
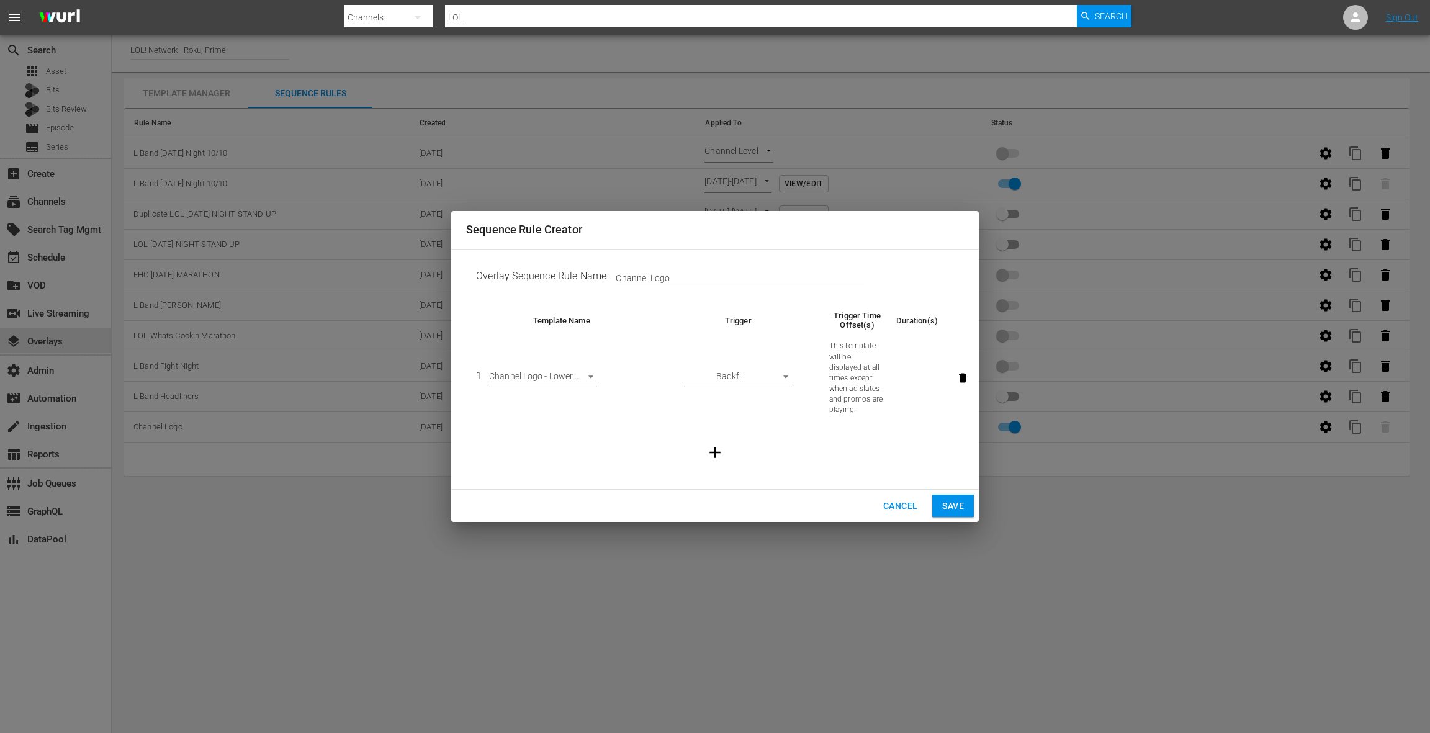
click at [578, 377] on body "menu Search By Channels Search ID, Title, Description, Keywords, or Category LO…" at bounding box center [715, 366] width 1430 height 733
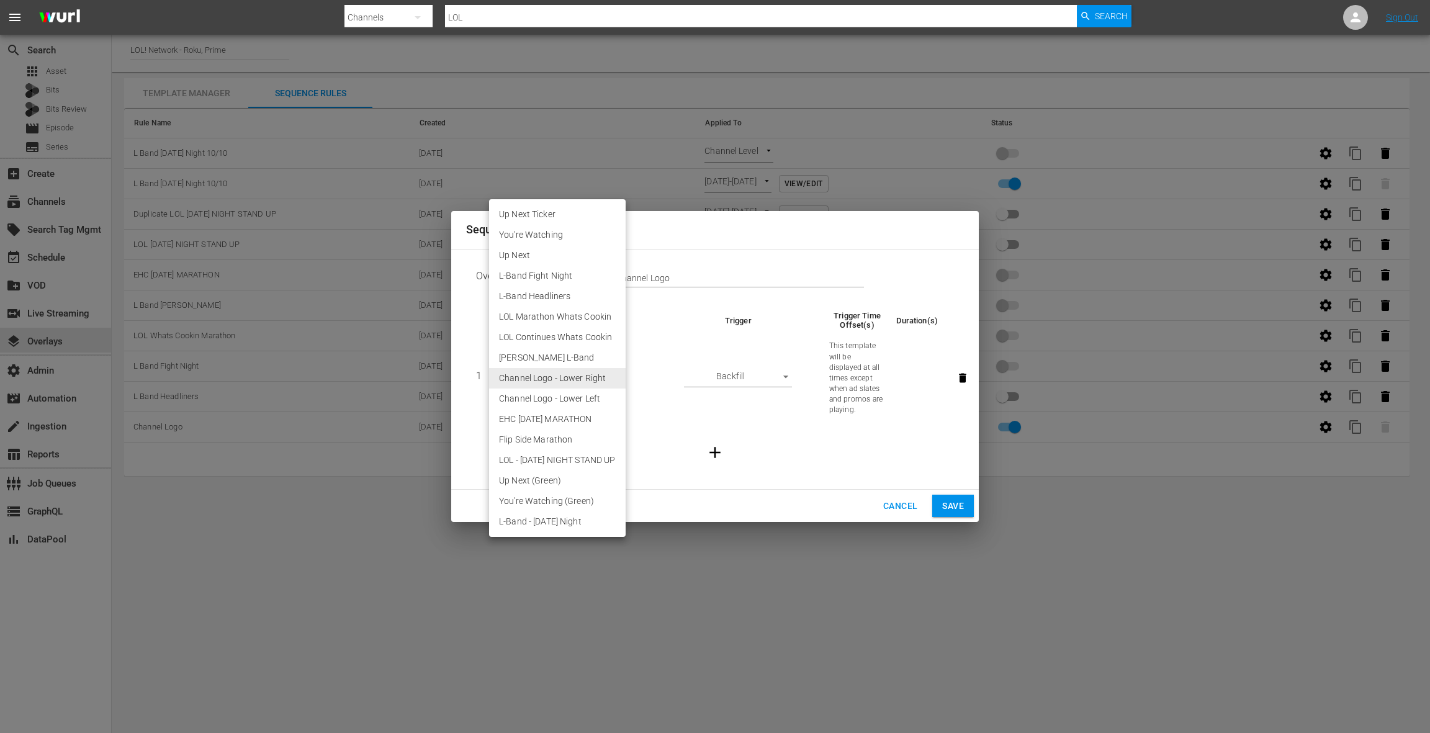
click at [901, 506] on div at bounding box center [715, 366] width 1430 height 733
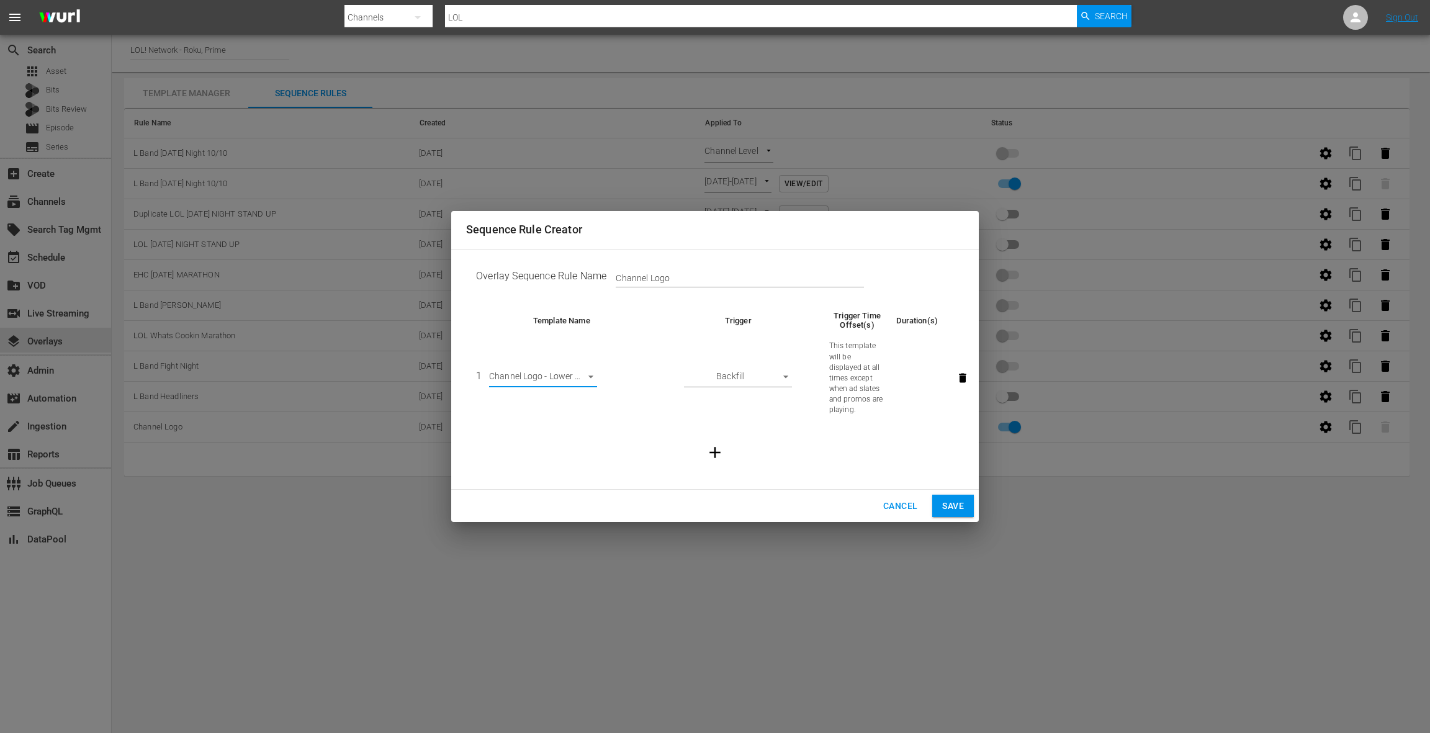
click at [901, 509] on span "Cancel" at bounding box center [900, 506] width 34 height 16
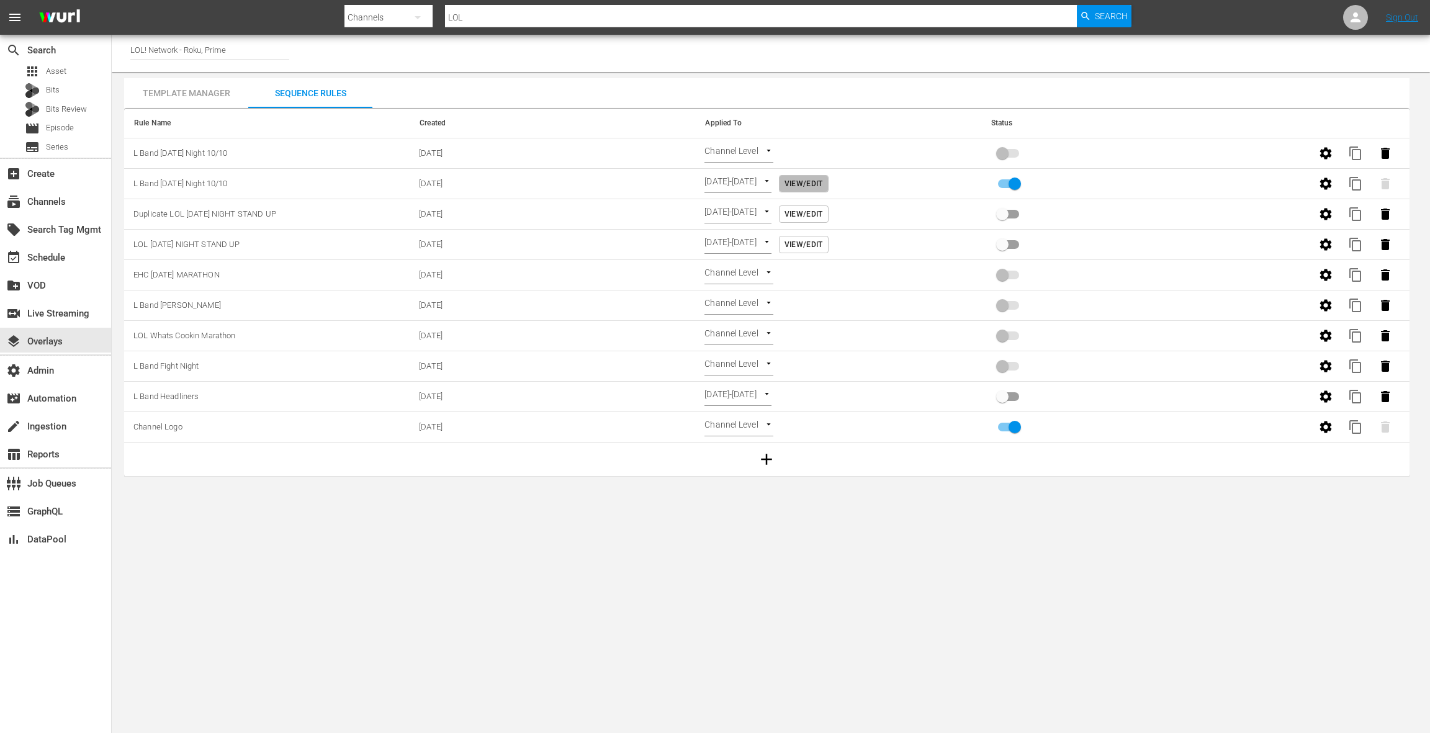
click at [823, 186] on span "View/Edit" at bounding box center [803, 183] width 38 height 13
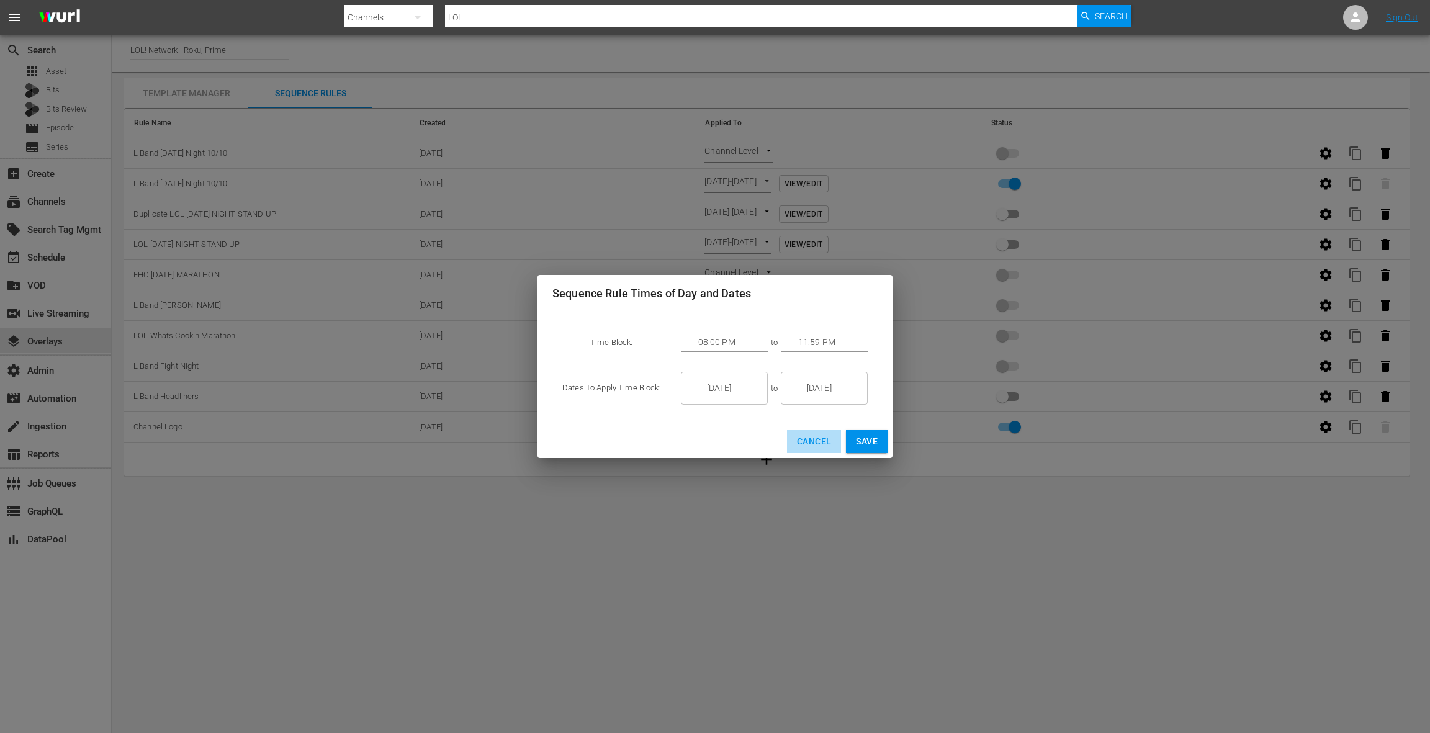
drag, startPoint x: 812, startPoint y: 440, endPoint x: 828, endPoint y: 379, distance: 62.8
click at [812, 440] on span "Cancel" at bounding box center [814, 442] width 34 height 16
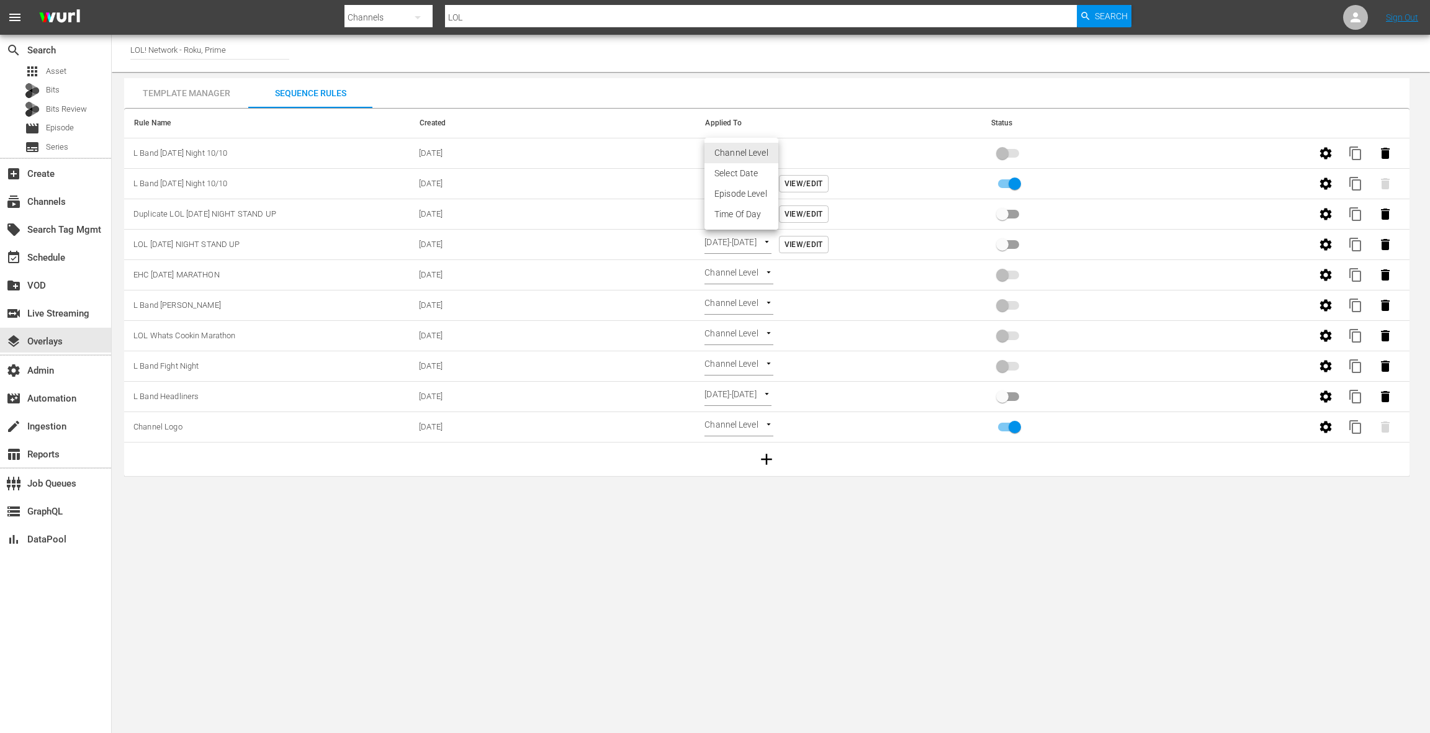
click at [737, 148] on body "menu Search By Channels Search ID, Title, Description, Keywords, or Category LO…" at bounding box center [715, 366] width 1430 height 733
click at [742, 217] on li "Time Of Day" at bounding box center [741, 214] width 74 height 20
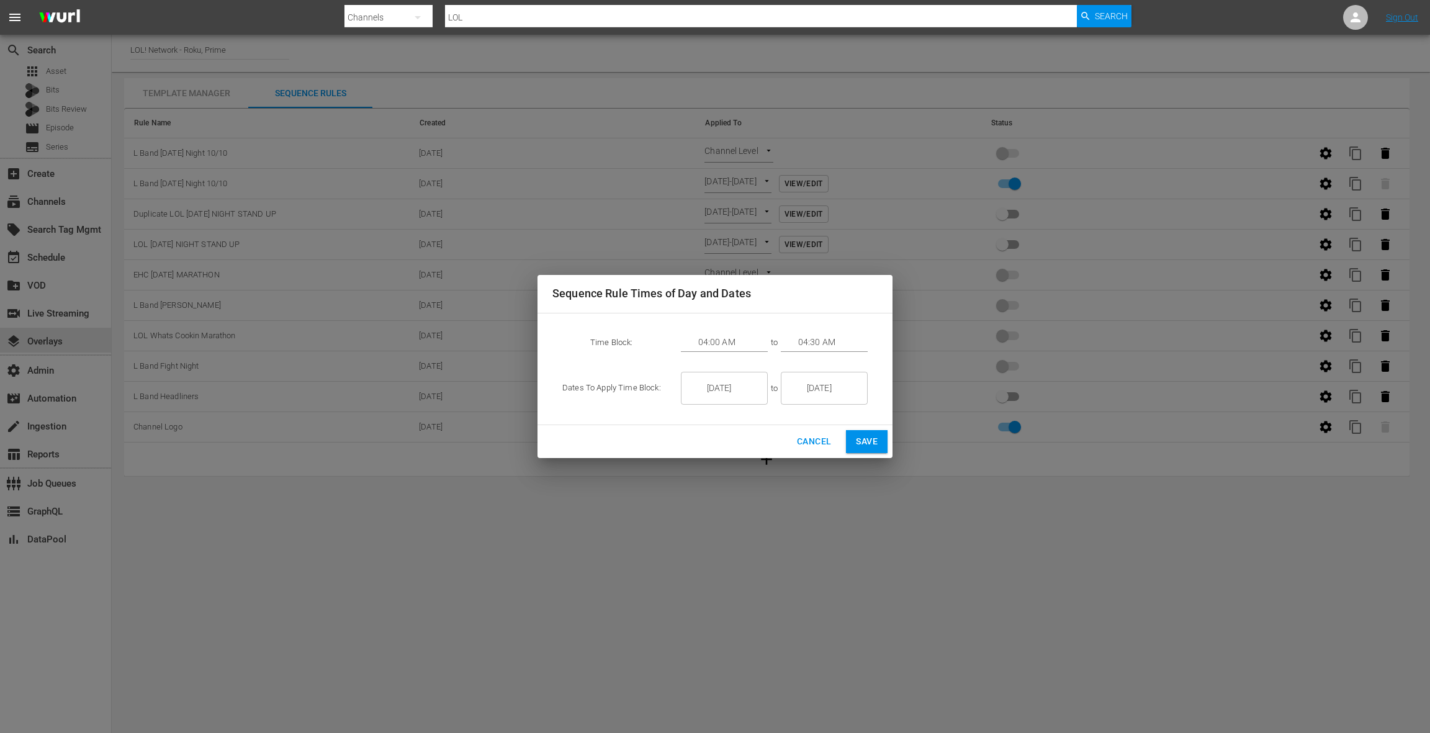
click at [714, 343] on input "04:00 AM" at bounding box center [733, 342] width 70 height 19
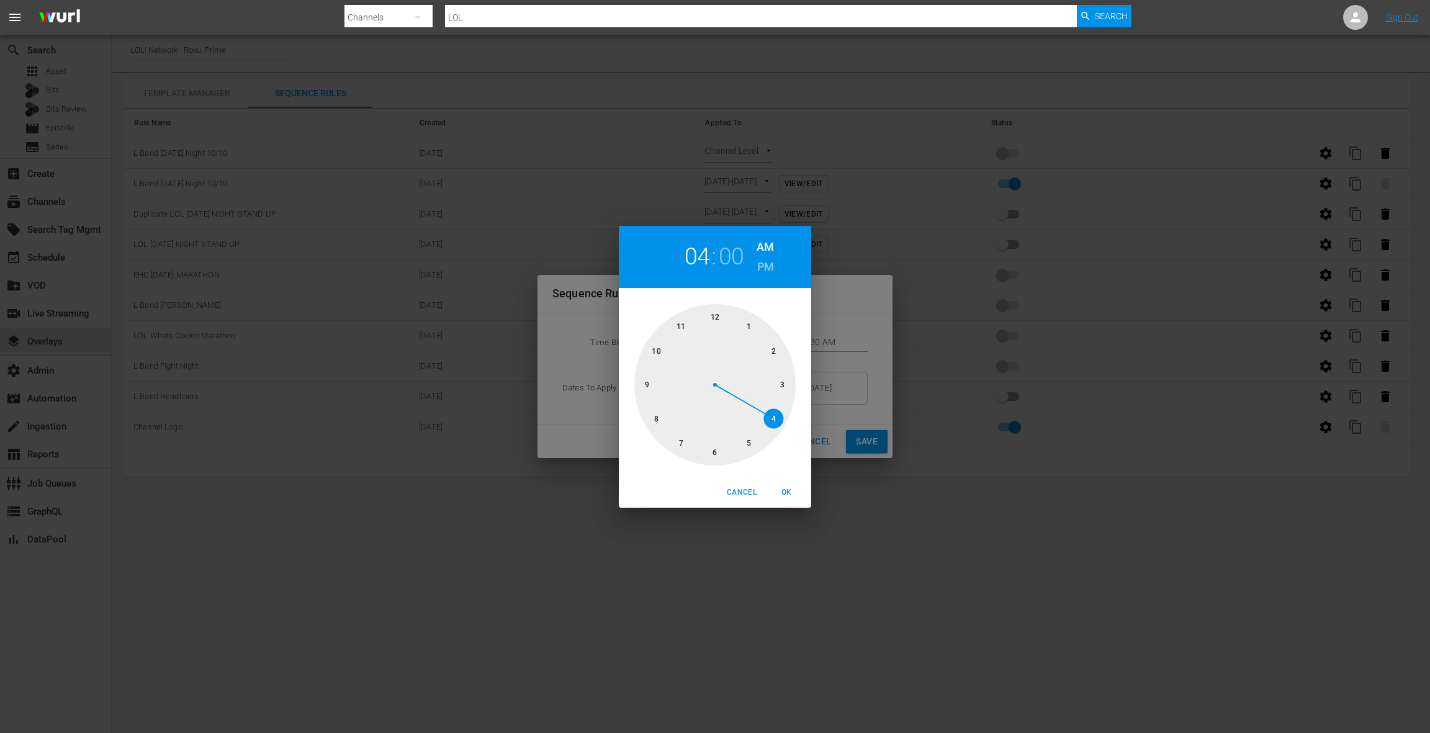
click at [712, 318] on div at bounding box center [714, 384] width 161 height 161
click at [797, 496] on span "OK" at bounding box center [786, 492] width 30 height 13
type input "12:00 AM"
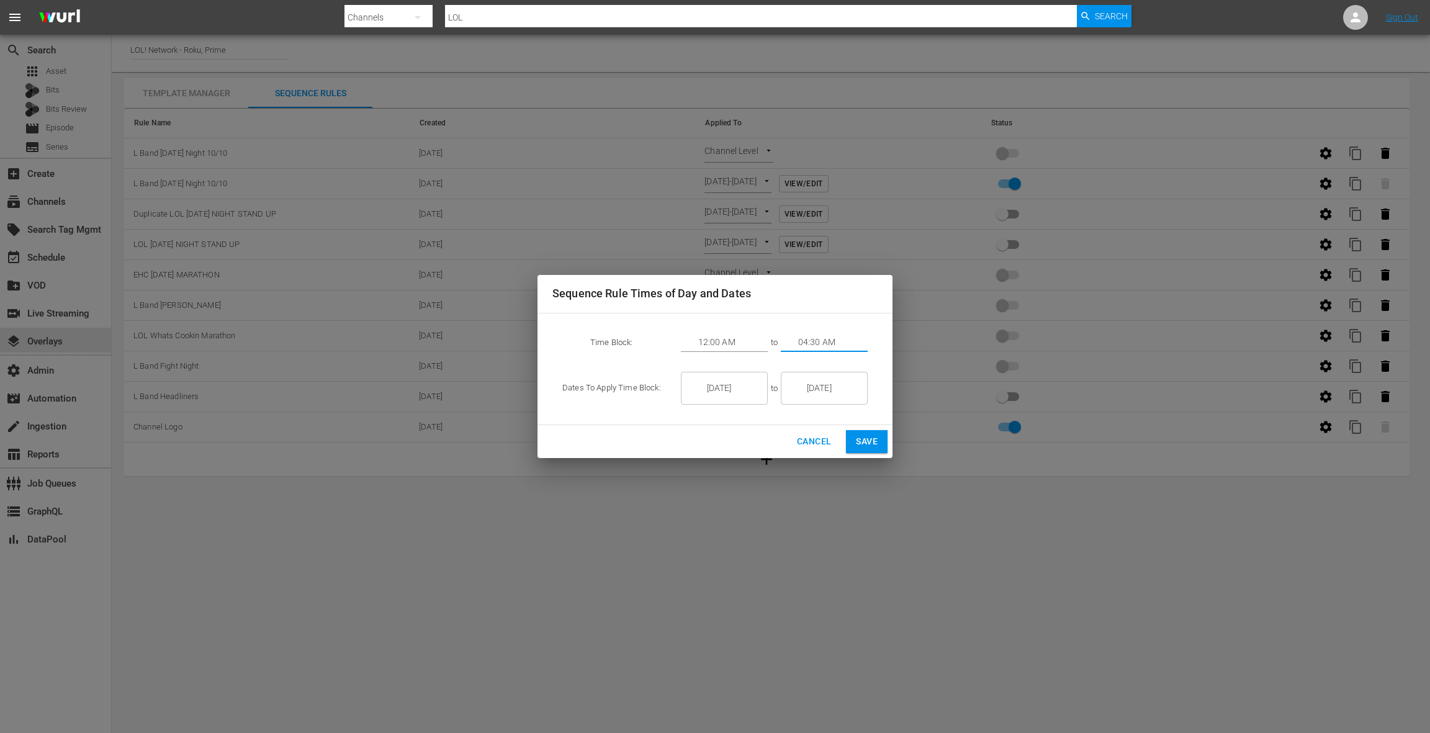
click at [823, 340] on input "04:30 AM" at bounding box center [833, 342] width 70 height 19
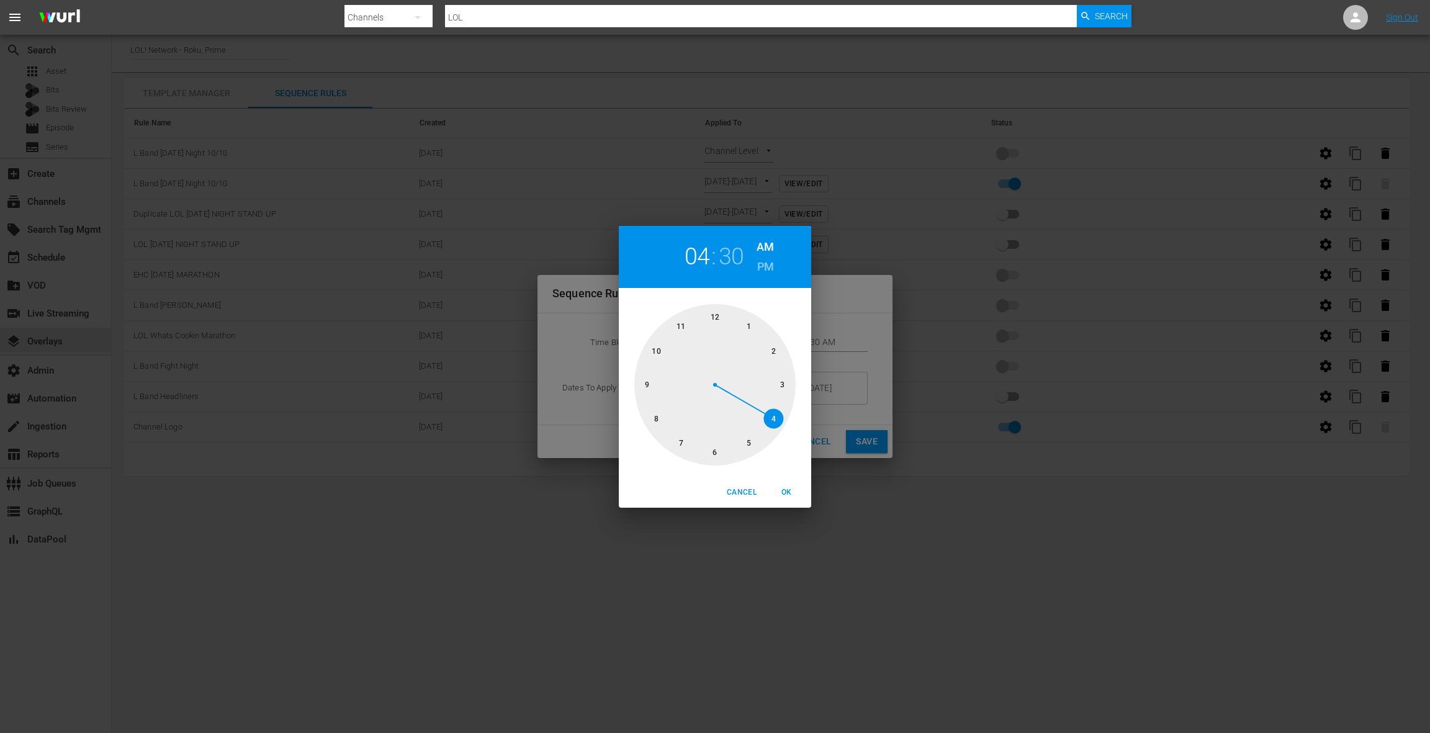
click at [786, 386] on div at bounding box center [714, 384] width 161 height 161
click at [717, 318] on div at bounding box center [714, 384] width 161 height 161
click at [784, 491] on span "OK" at bounding box center [786, 492] width 30 height 13
type input "03:00 AM"
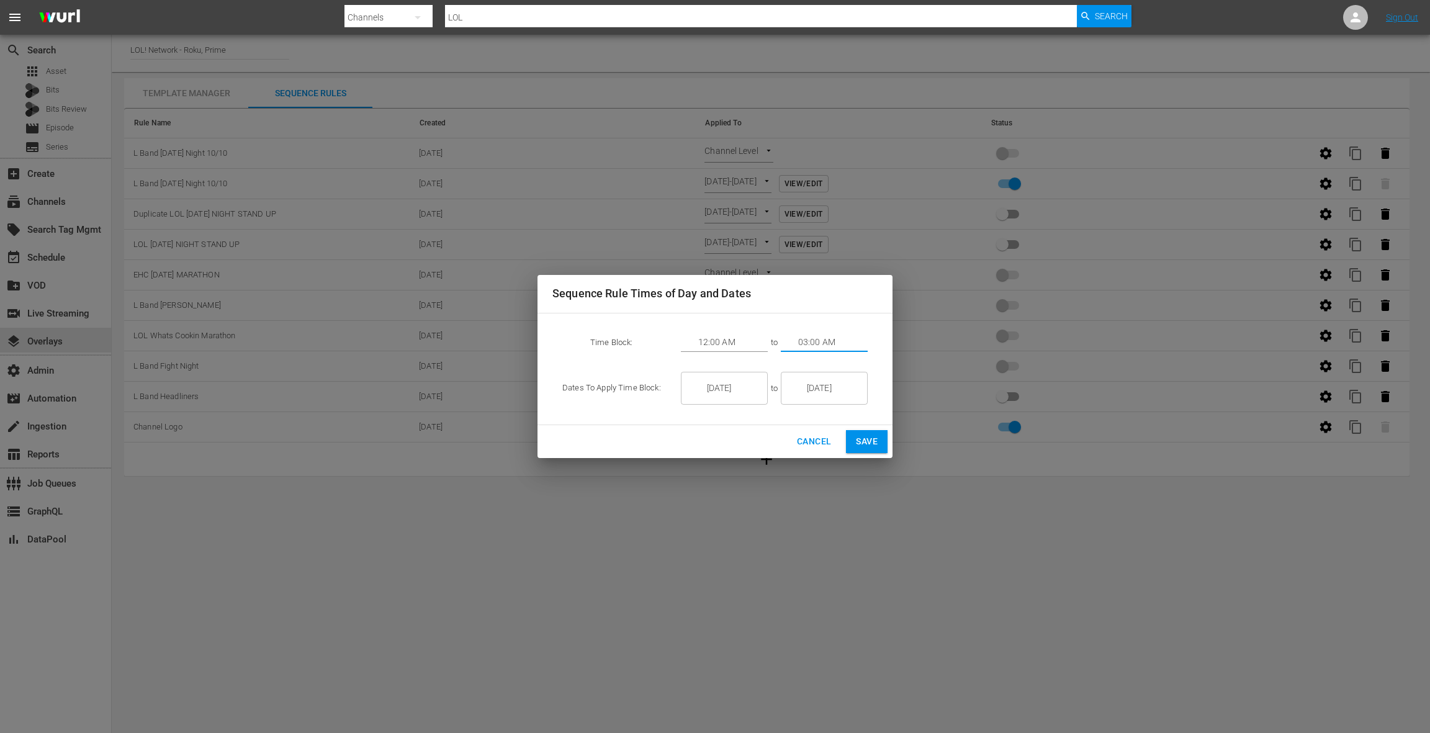
click at [712, 386] on input "[DATE]" at bounding box center [733, 389] width 70 height 34
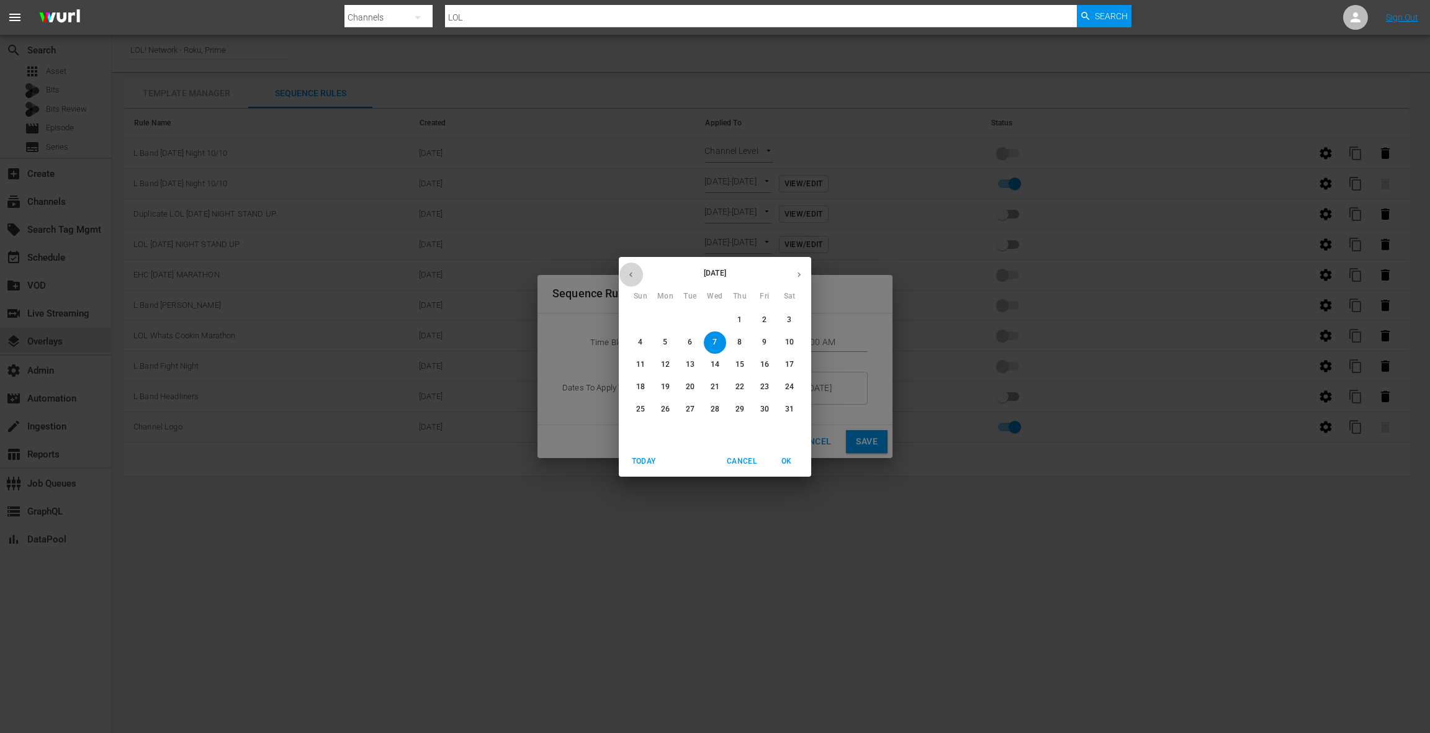
click at [634, 275] on icon "button" at bounding box center [630, 274] width 9 height 9
click at [792, 343] on p "11" at bounding box center [789, 342] width 9 height 11
type input "[DATE]"
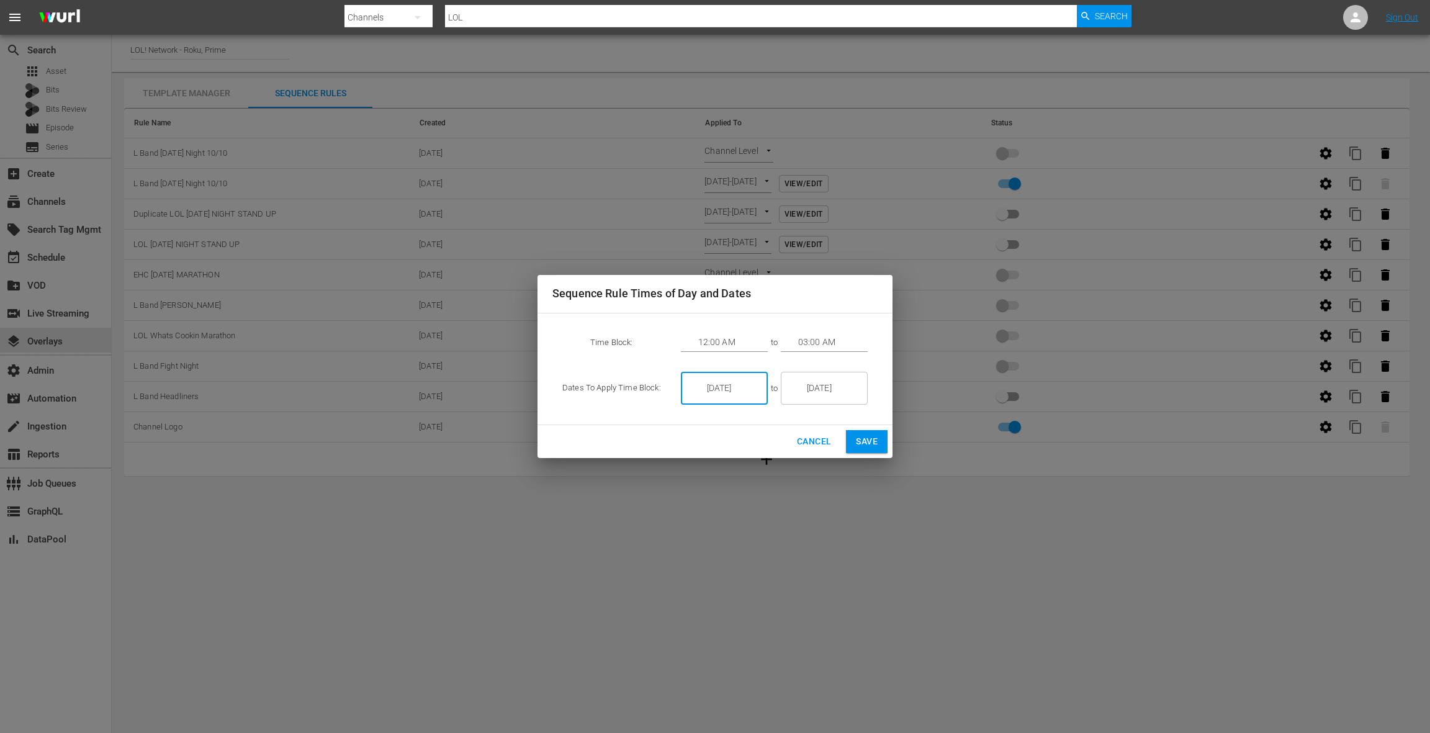
click at [811, 389] on input "[DATE]" at bounding box center [833, 389] width 70 height 34
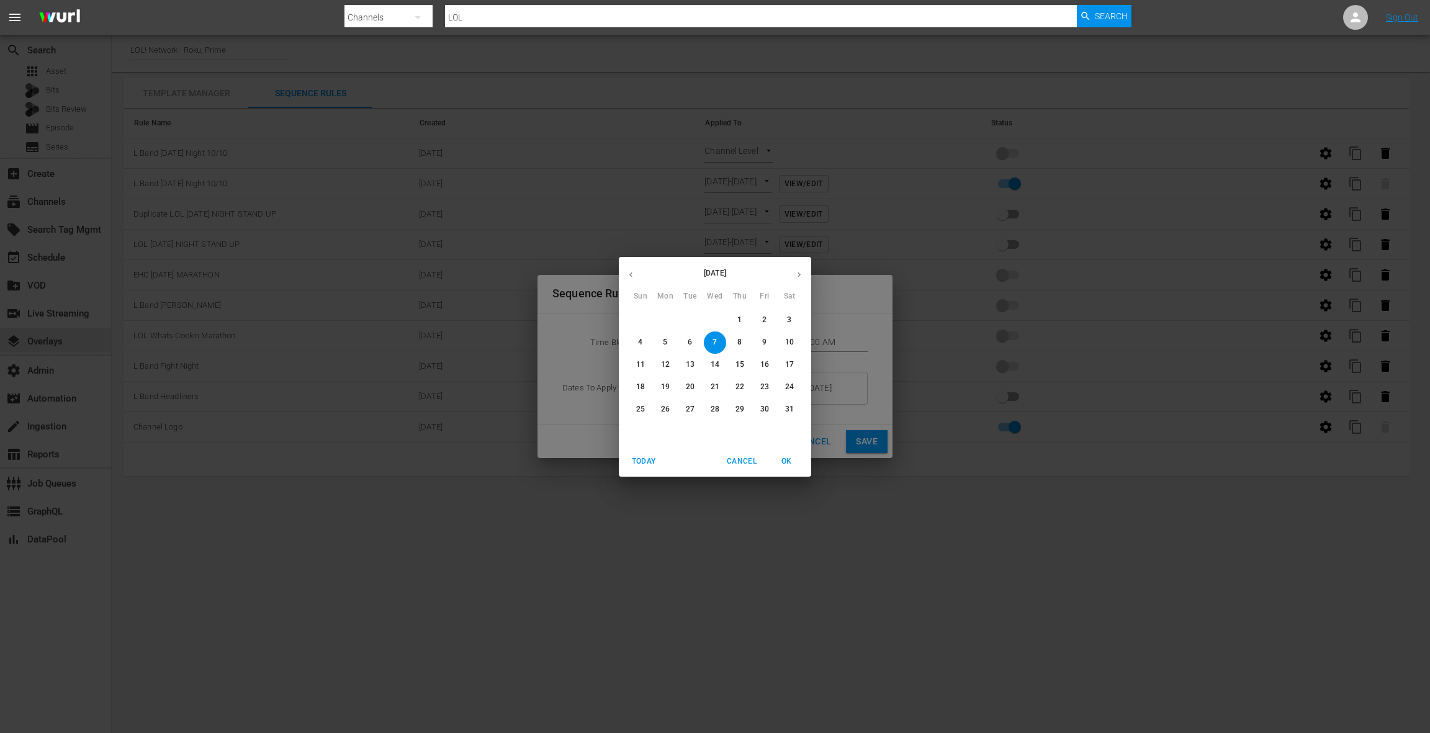
click at [635, 274] on icon "button" at bounding box center [630, 274] width 9 height 9
click at [787, 341] on p "11" at bounding box center [789, 342] width 9 height 11
type input "[DATE]"
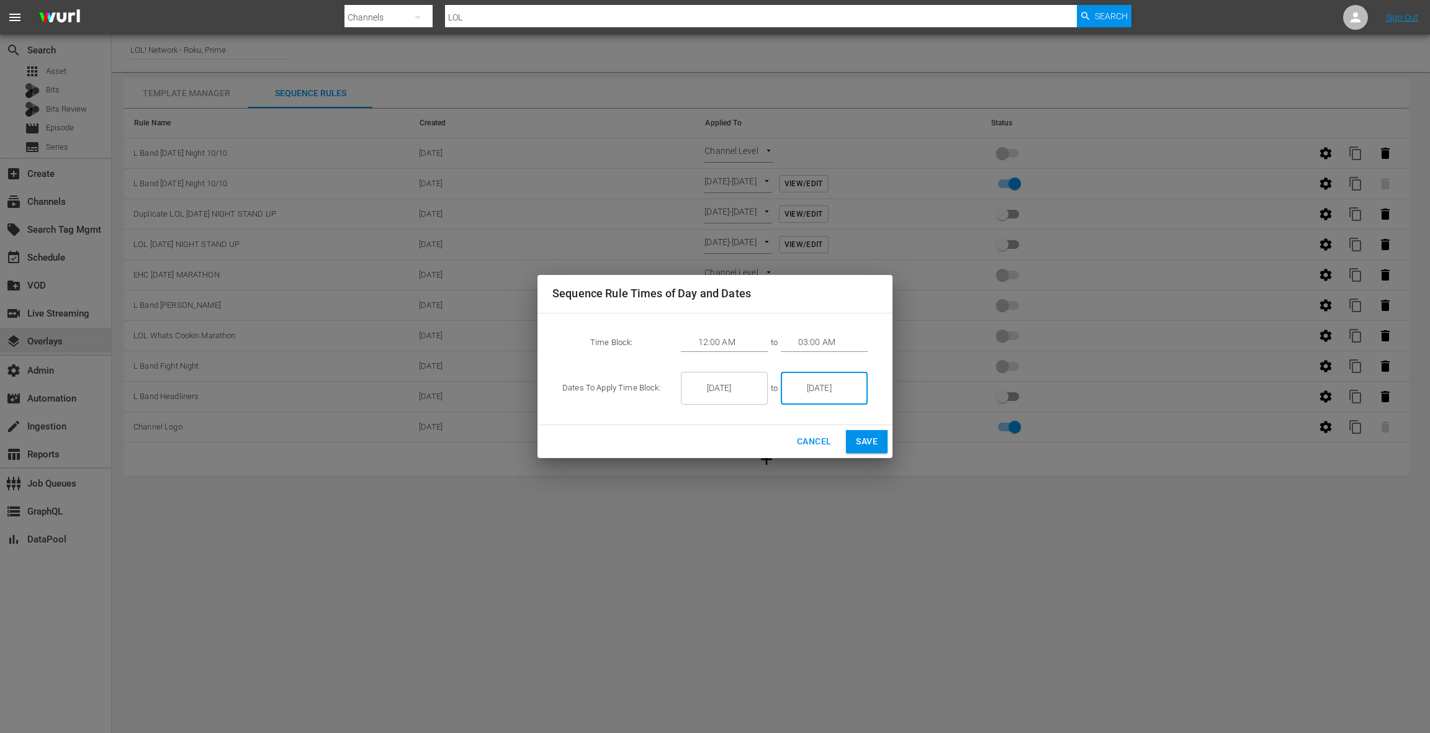
click at [878, 444] on button "Save" at bounding box center [867, 441] width 42 height 23
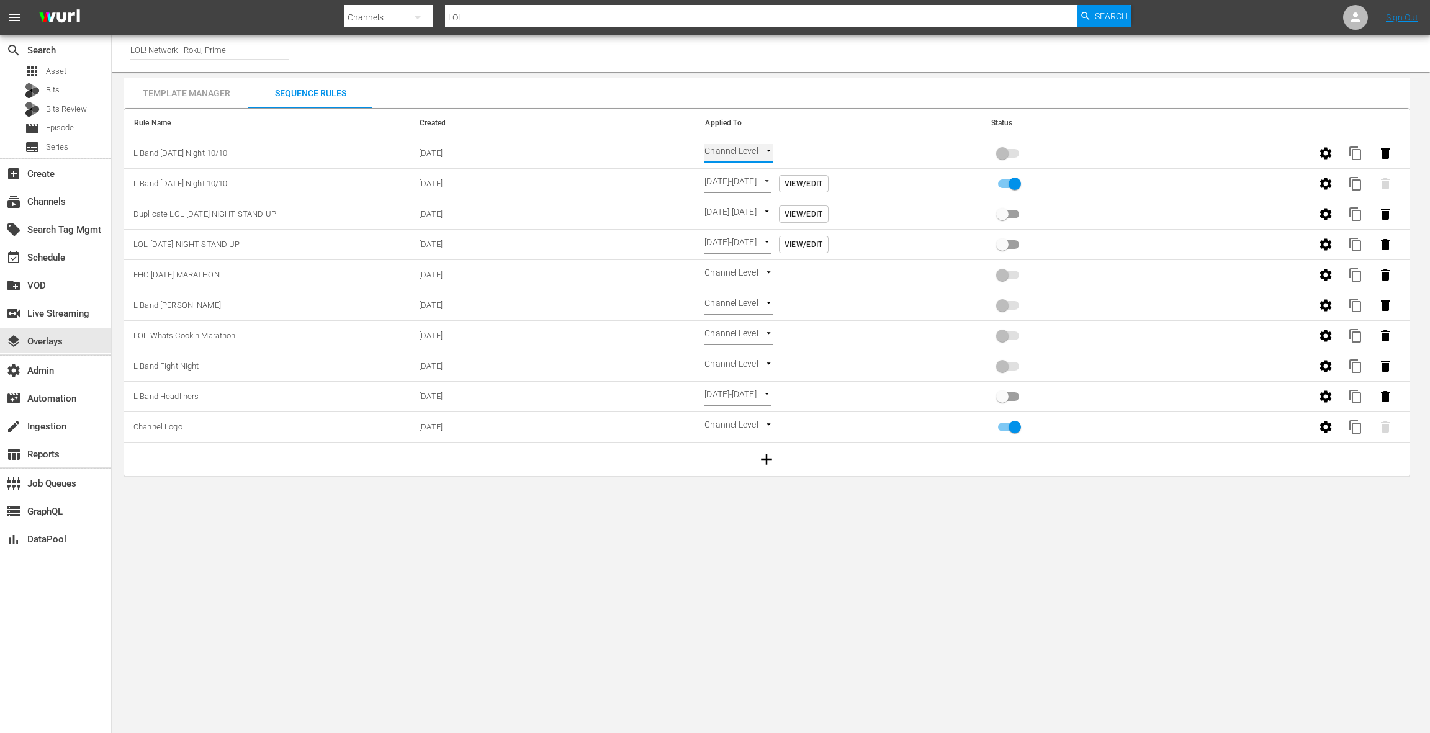
type input "TIME_OF_DAY"
click at [1006, 156] on input "primary checkbox" at bounding box center [1002, 156] width 71 height 24
checkbox input "true"
click at [823, 151] on span "View/Edit" at bounding box center [803, 153] width 38 height 13
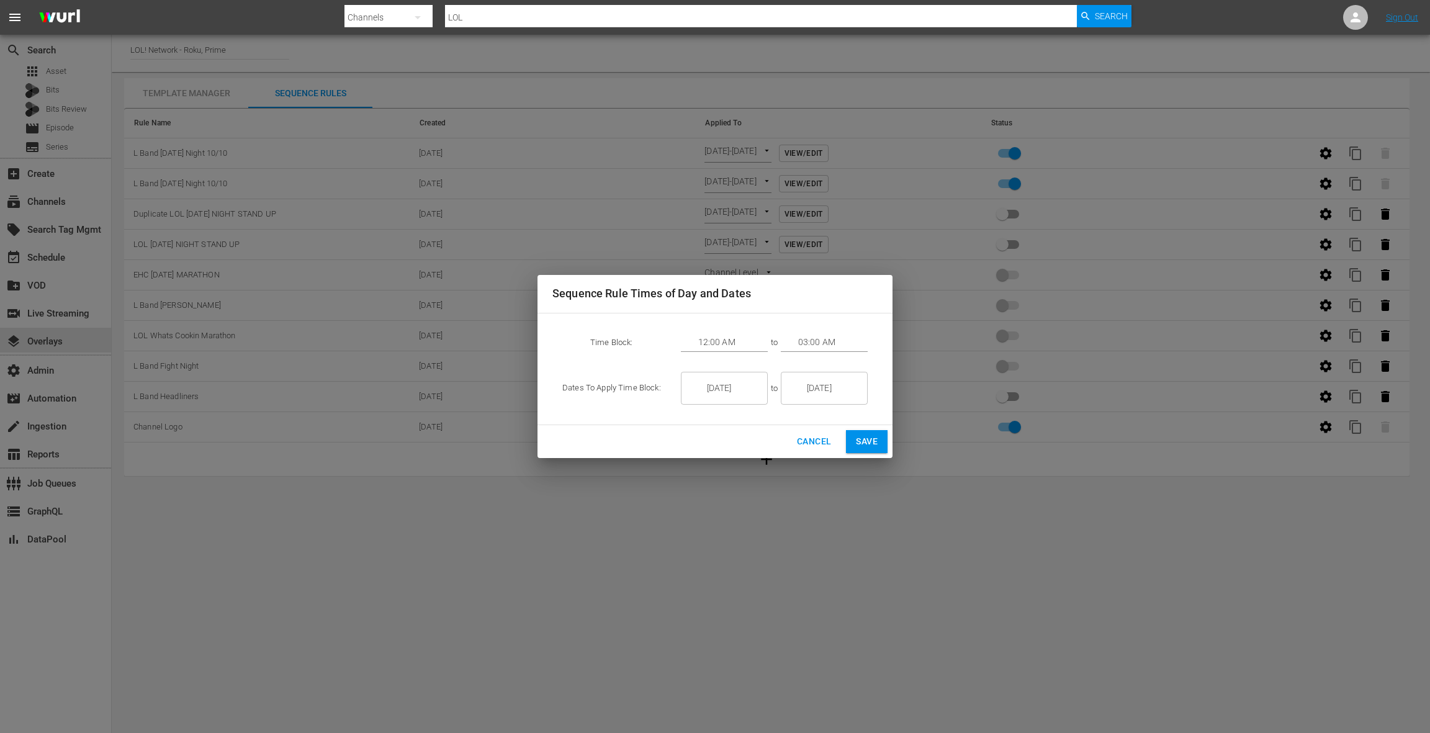
drag, startPoint x: 859, startPoint y: 439, endPoint x: 861, endPoint y: 431, distance: 7.7
click at [859, 439] on span "Save" at bounding box center [867, 442] width 22 height 16
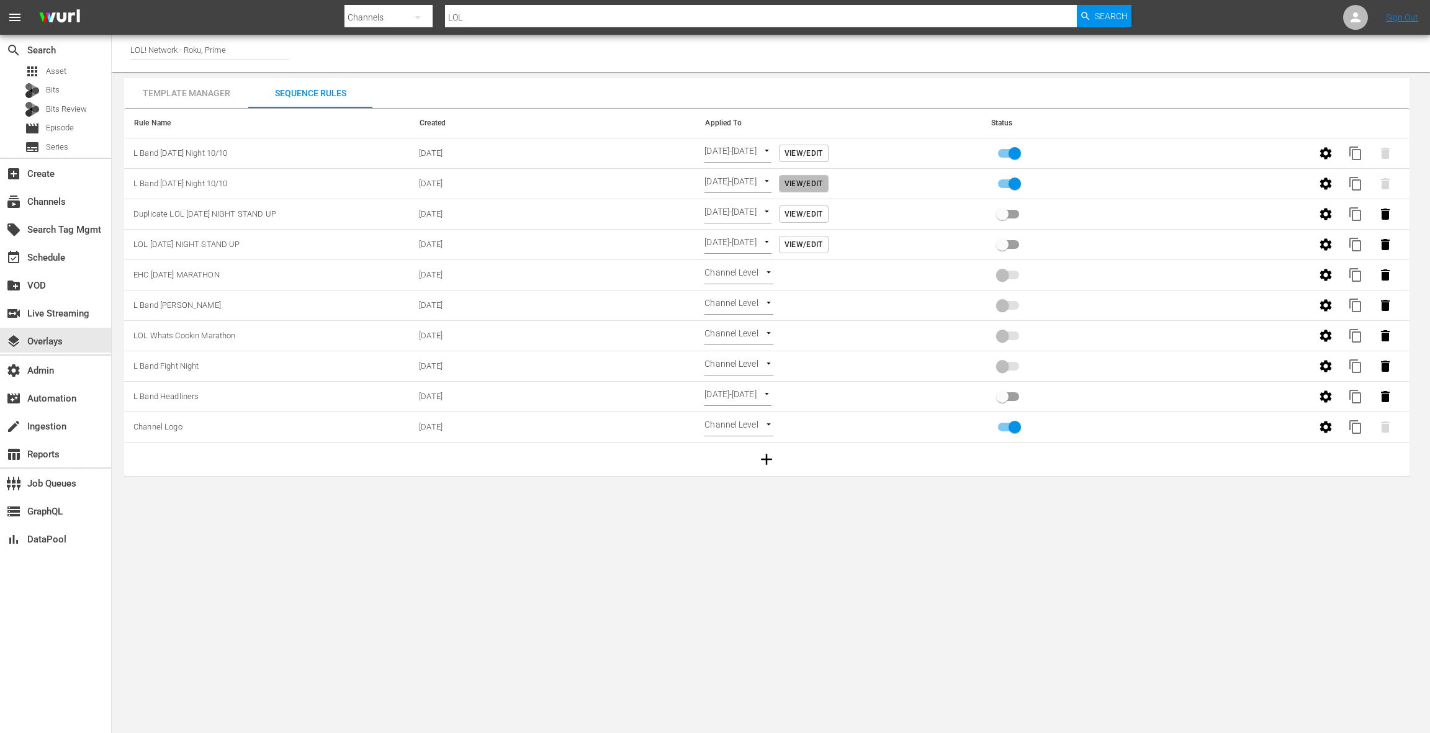
click at [823, 181] on span "View/Edit" at bounding box center [803, 183] width 38 height 13
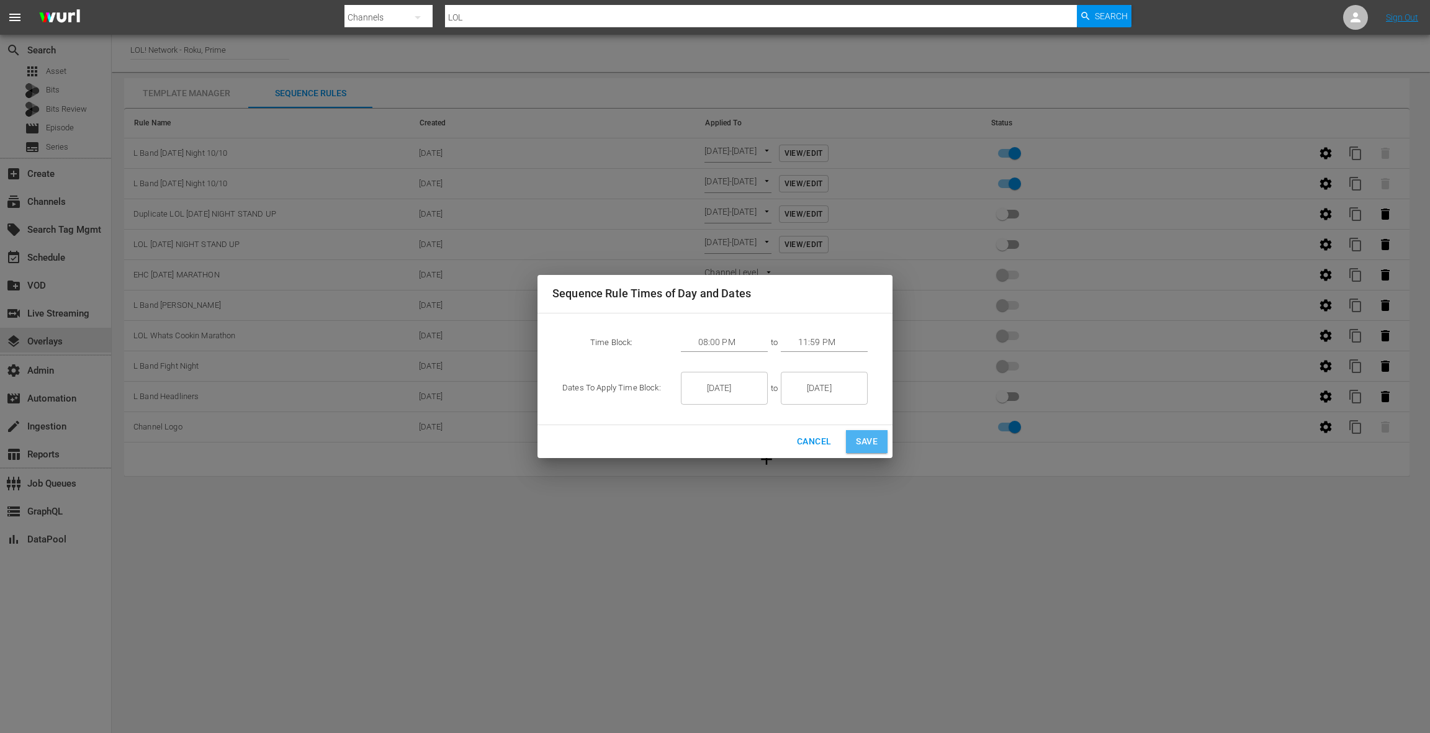
drag, startPoint x: 869, startPoint y: 447, endPoint x: 825, endPoint y: 370, distance: 88.4
click at [868, 447] on span "Save" at bounding box center [867, 442] width 22 height 16
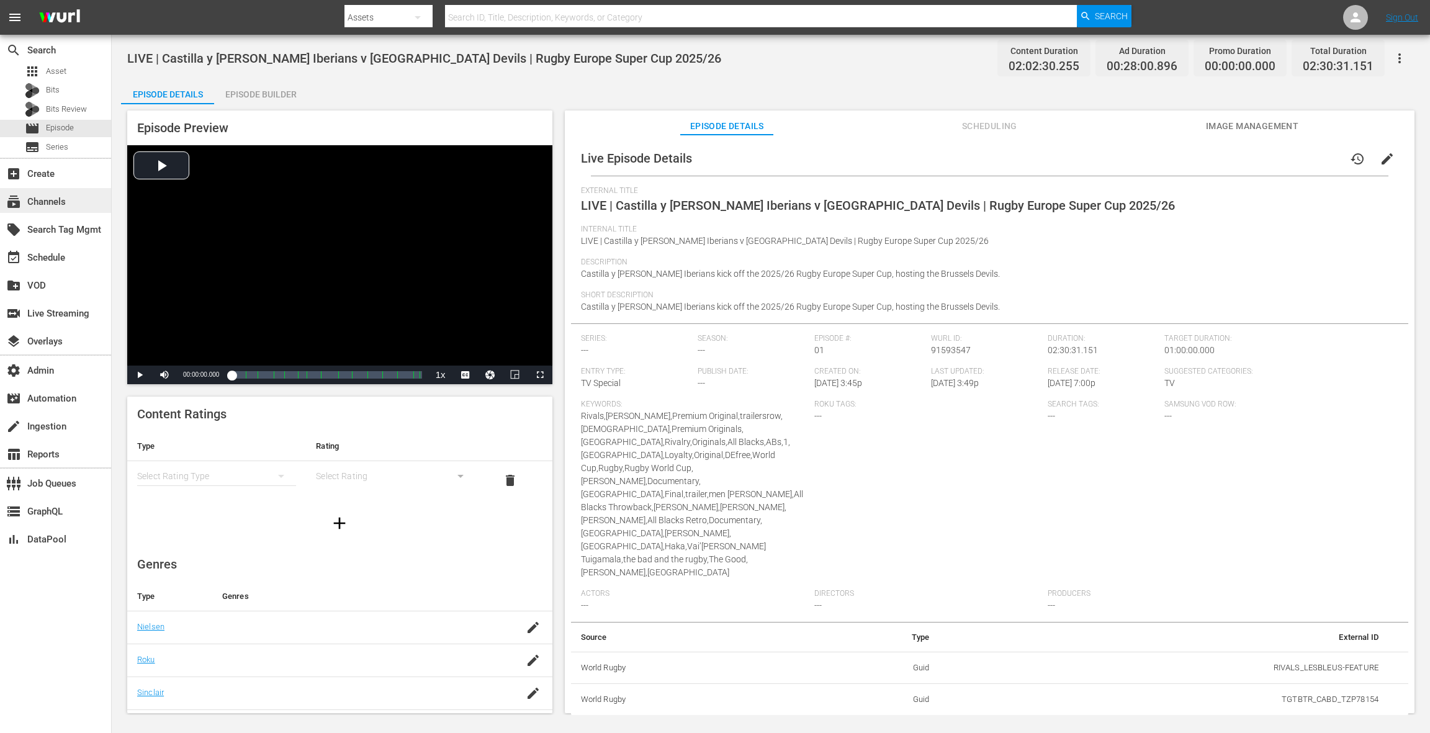
click at [31, 203] on div "subscriptions Channels" at bounding box center [35, 199] width 70 height 11
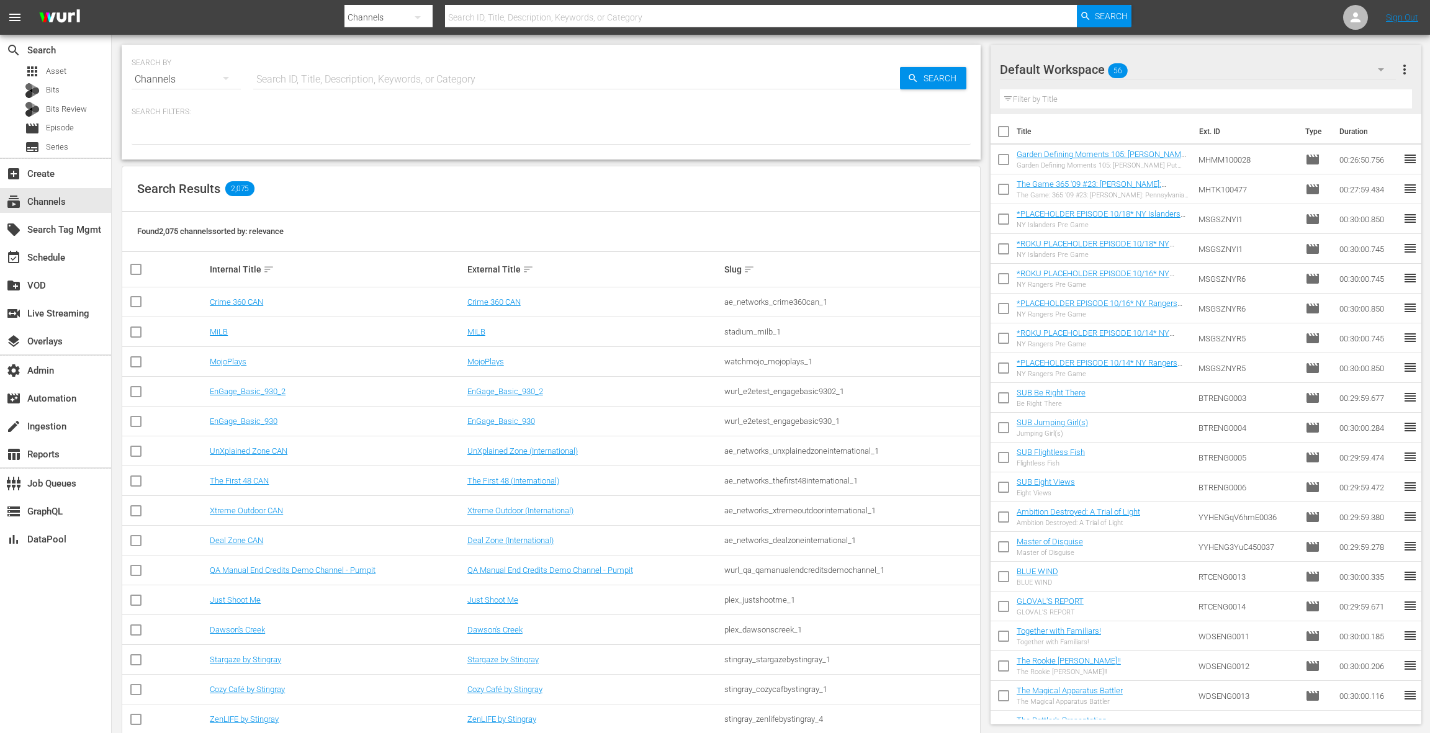
click at [289, 81] on input "text" at bounding box center [576, 80] width 647 height 30
type input "rugby"
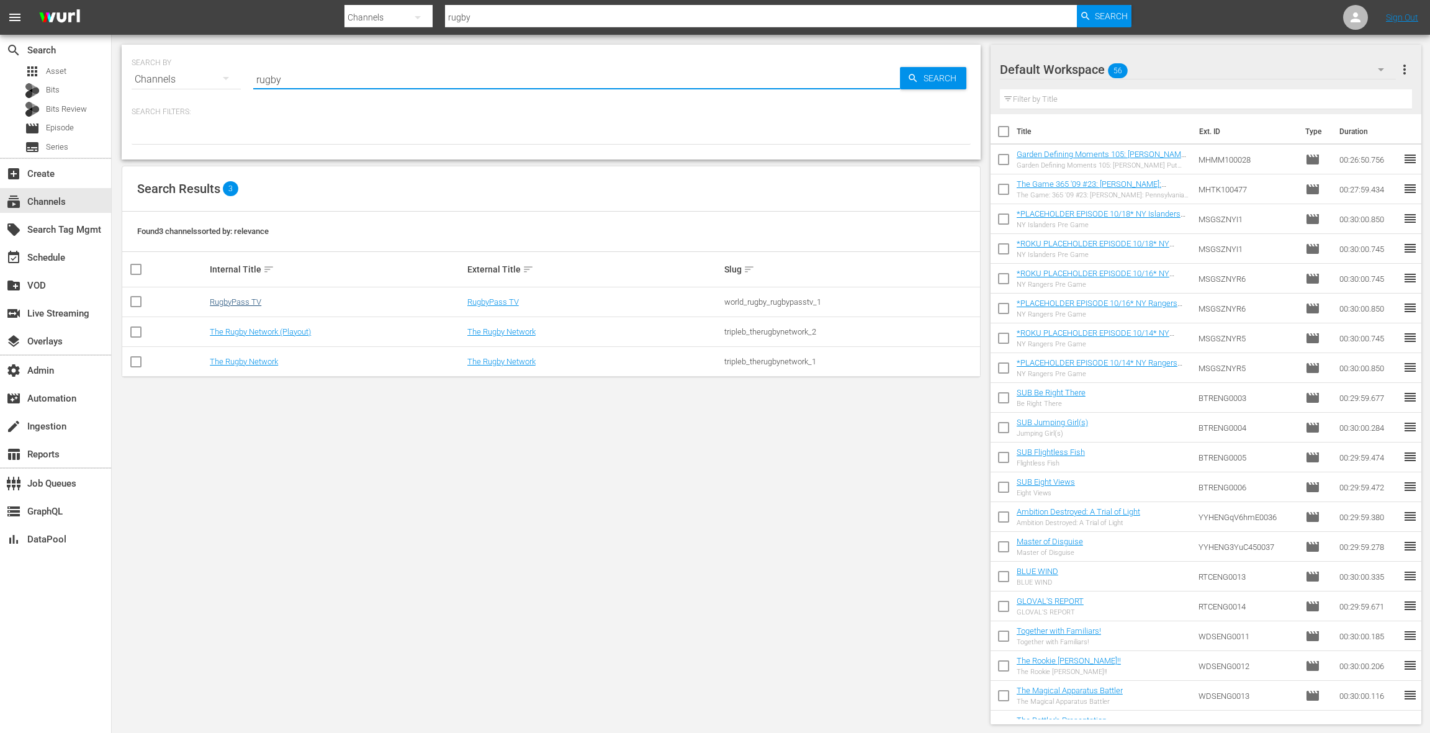
type input "rugby"
click at [254, 300] on link "RugbyPass TV" at bounding box center [236, 301] width 52 height 9
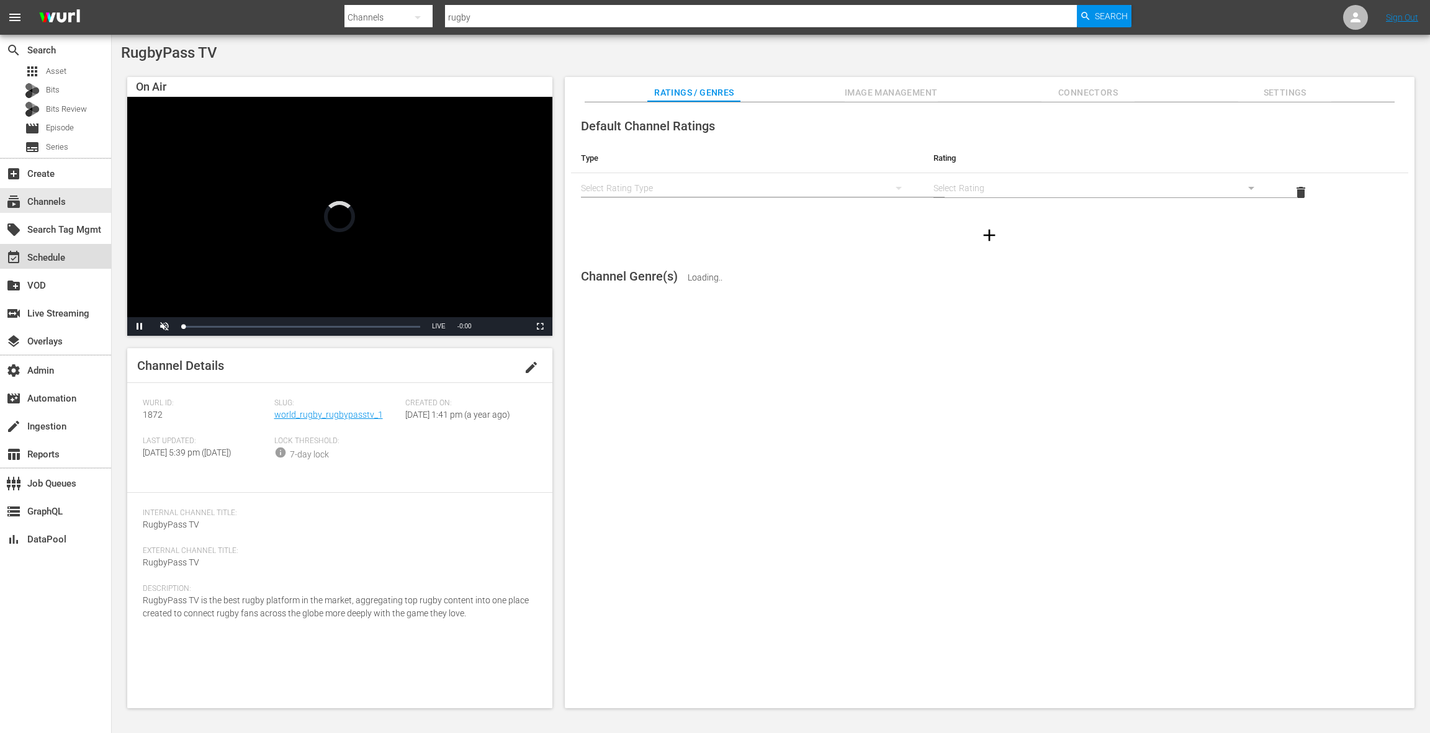
click at [80, 261] on div "event_available Schedule" at bounding box center [55, 256] width 111 height 25
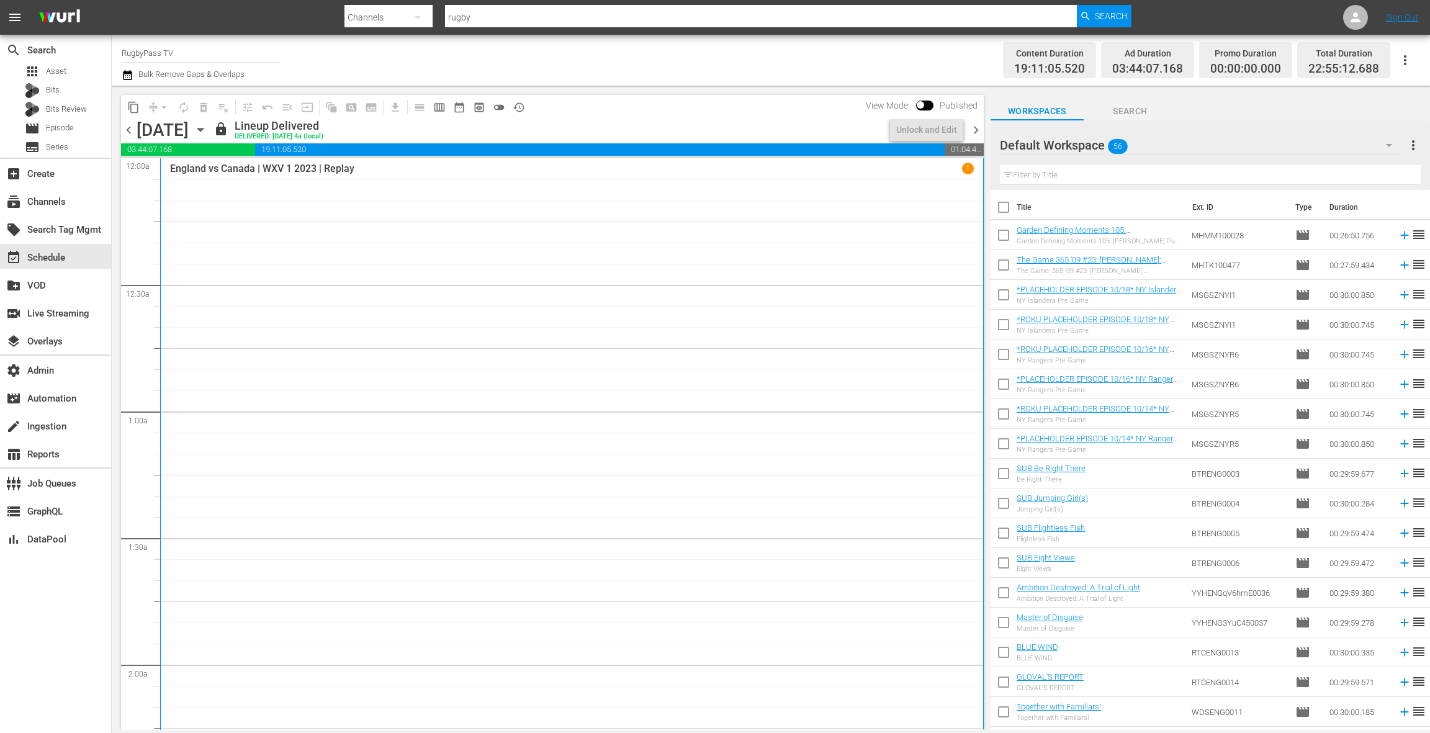
click at [980, 129] on span "chevron_right" at bounding box center [976, 130] width 16 height 16
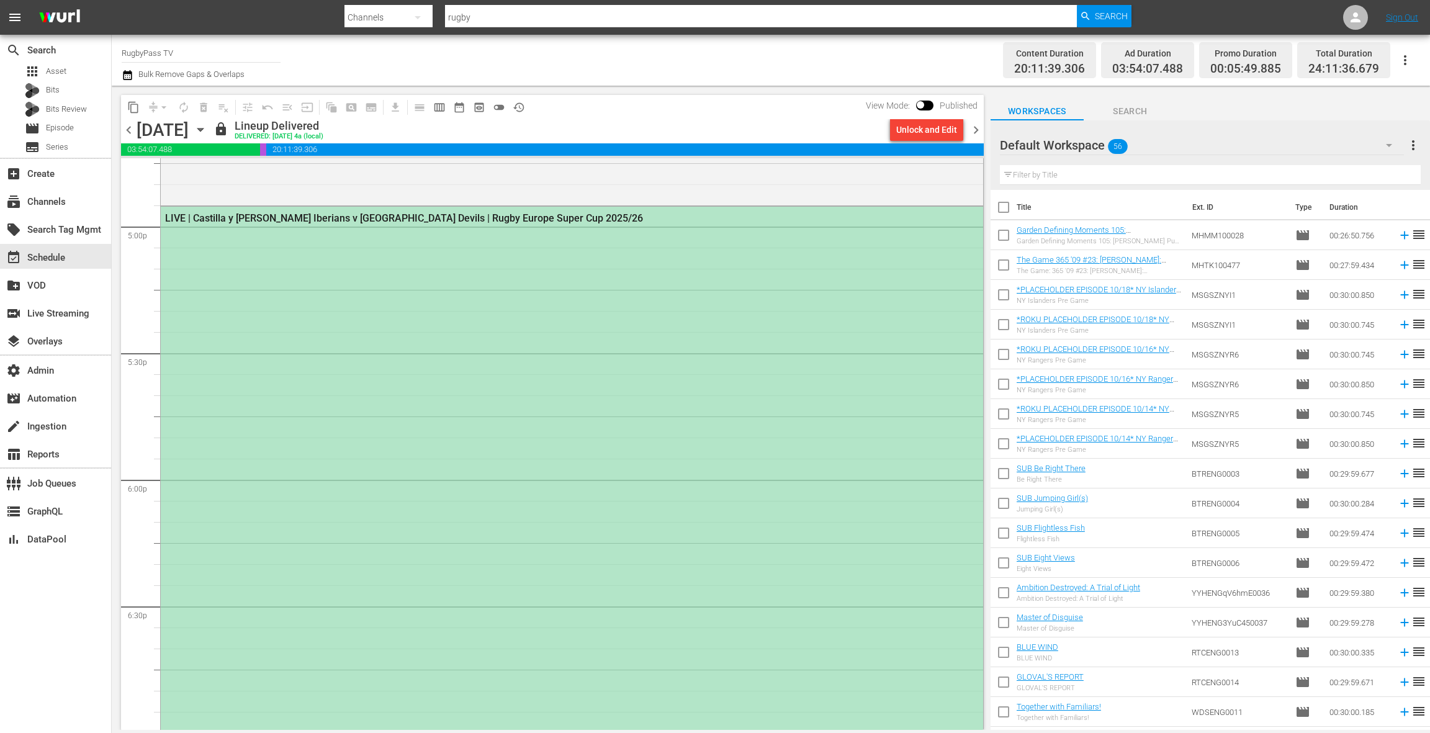
scroll to position [4297, 0]
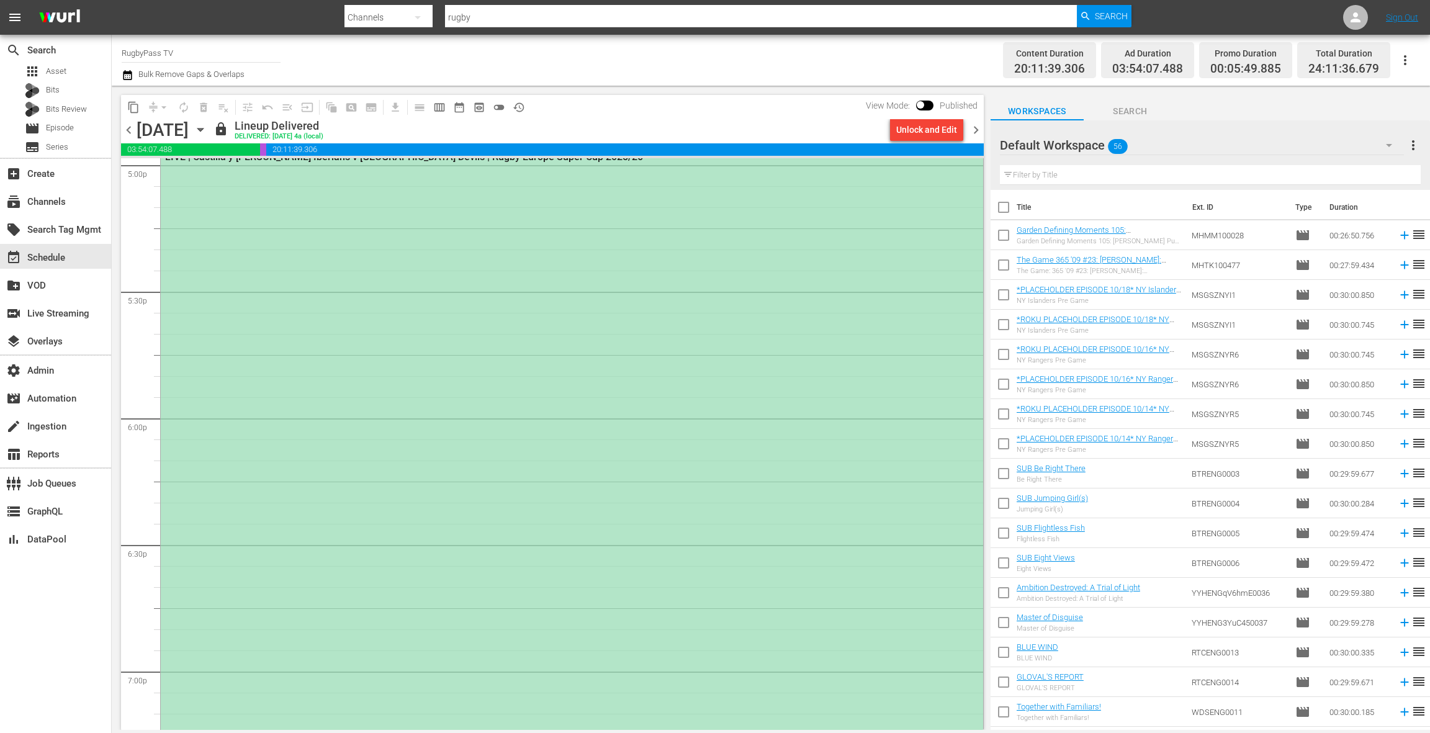
click at [578, 338] on div "LIVE | Castilla y [PERSON_NAME] Iberians v [GEOGRAPHIC_DATA] Devils | Rugby Eur…" at bounding box center [572, 461] width 822 height 632
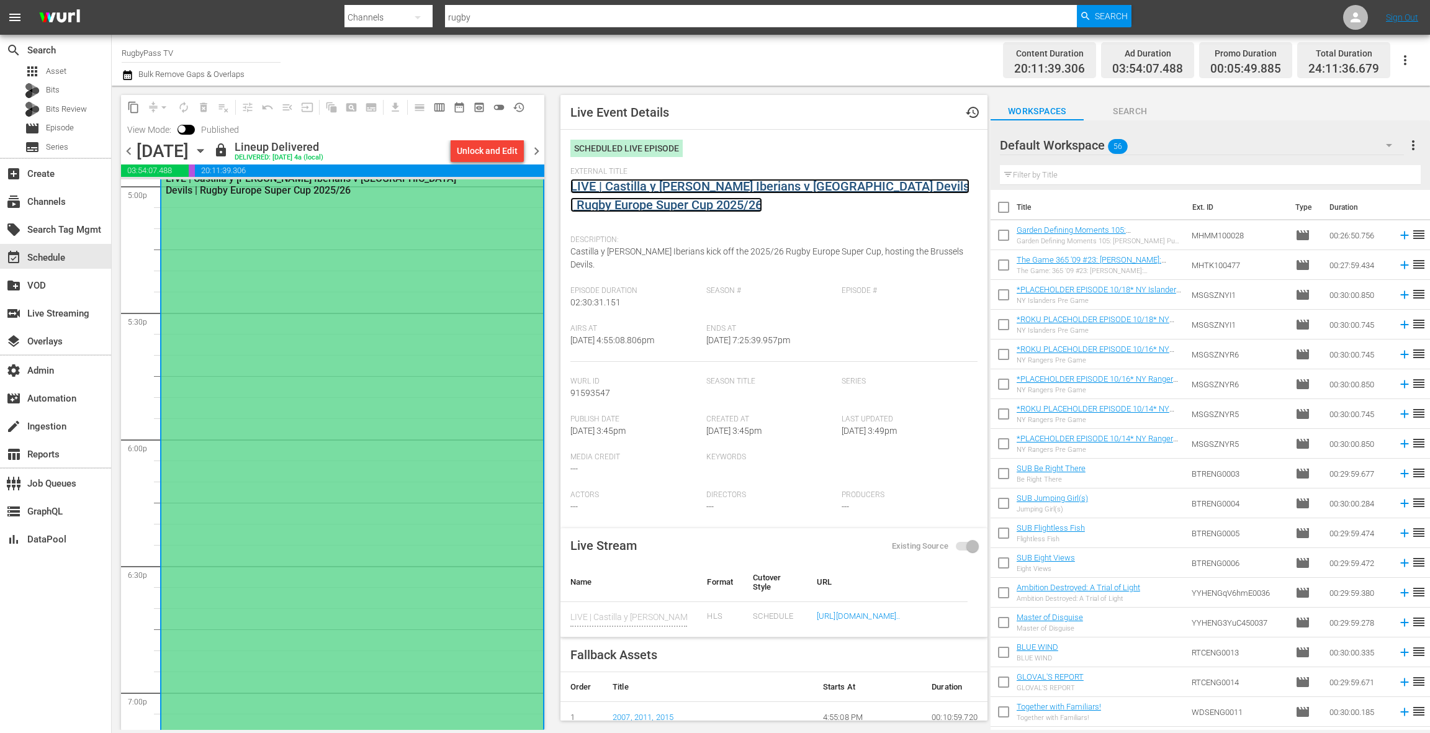
click at [647, 189] on link "LIVE | Castilla y [PERSON_NAME] Iberians v [GEOGRAPHIC_DATA] Devils | Rugby Eur…" at bounding box center [769, 196] width 399 height 34
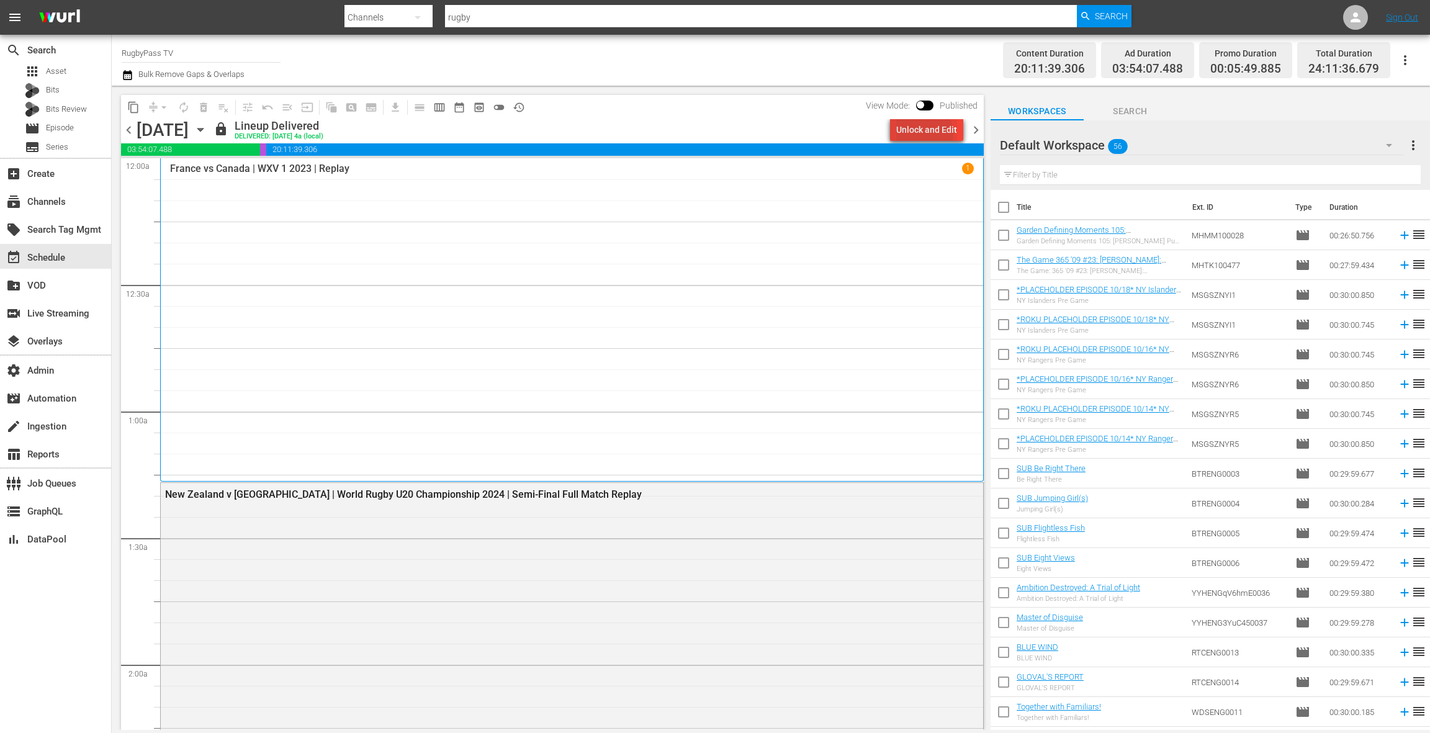
click at [923, 134] on div "Unlock and Edit" at bounding box center [926, 130] width 61 height 22
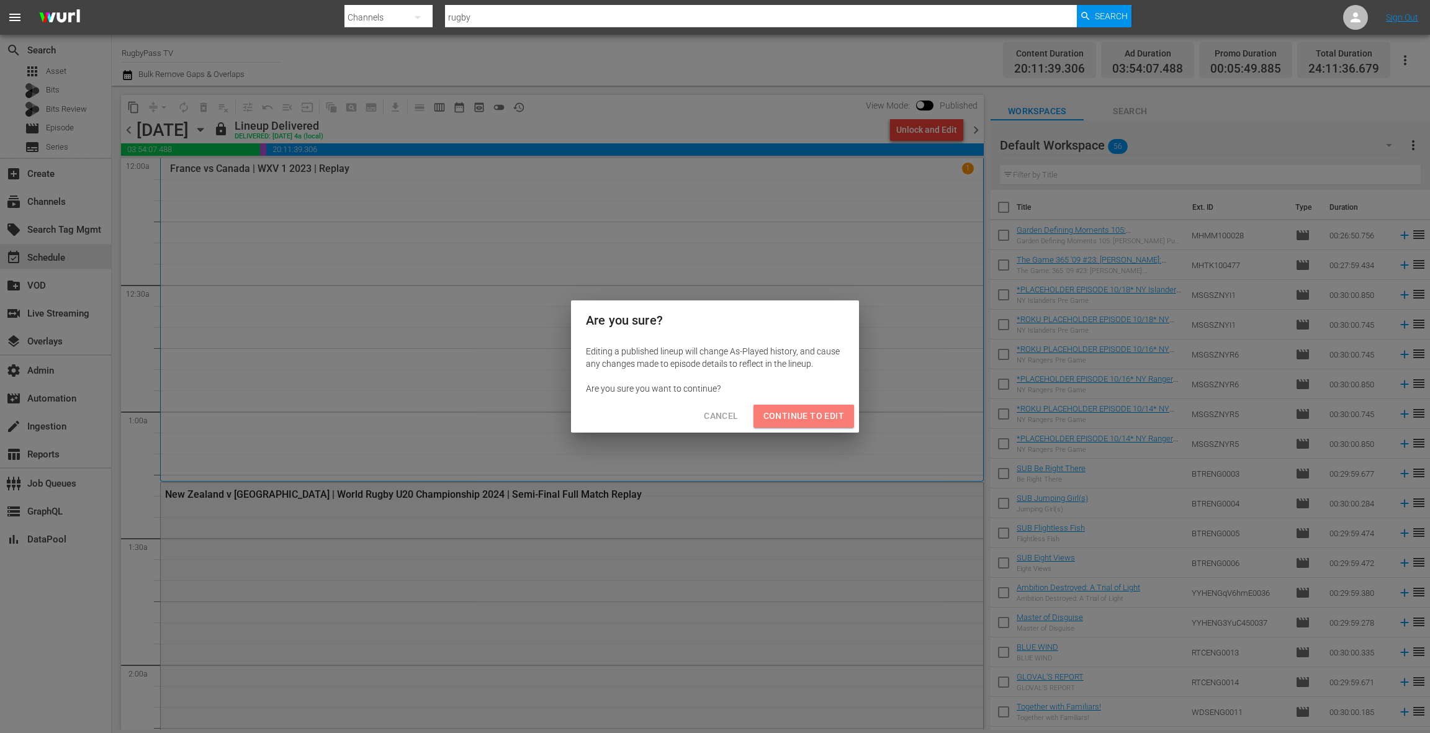
click at [820, 415] on span "Continue to Edit" at bounding box center [803, 416] width 81 height 16
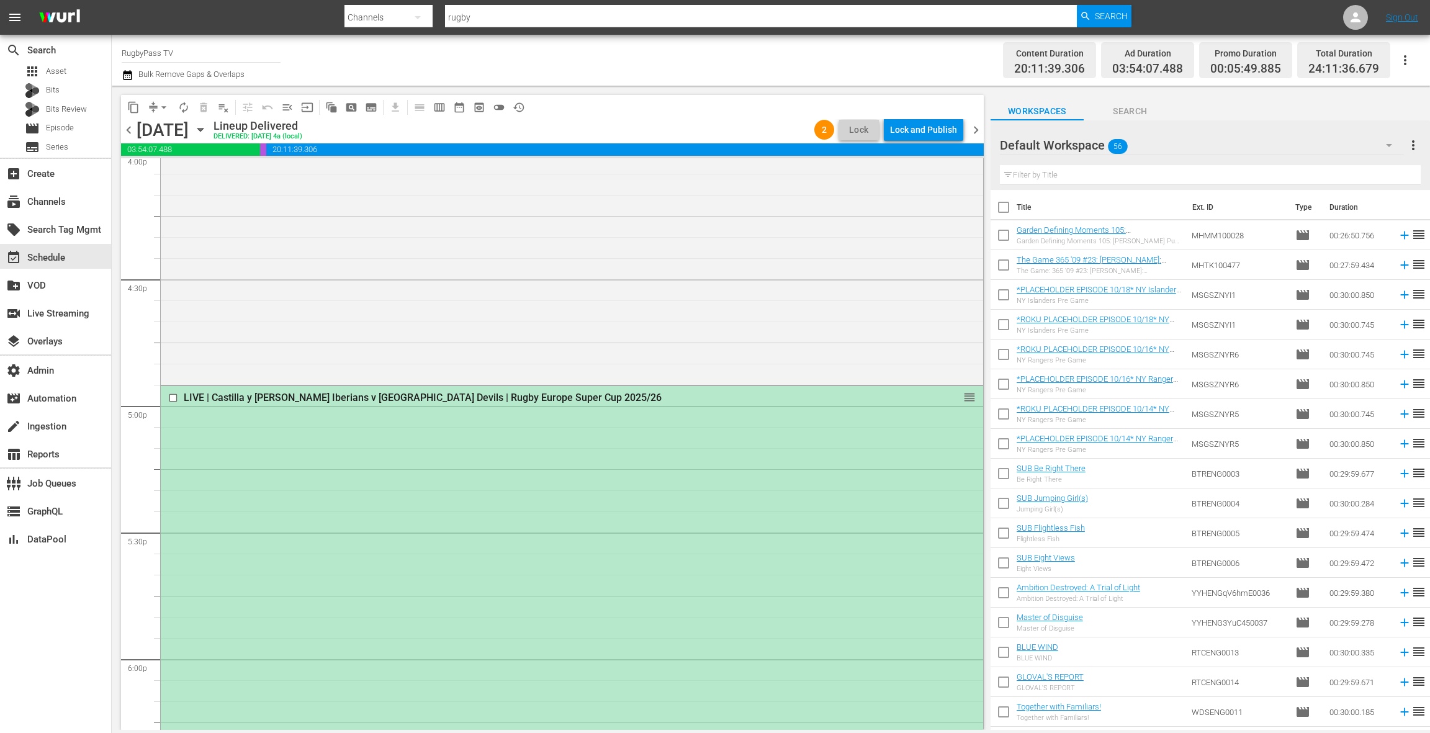
scroll to position [4247, 0]
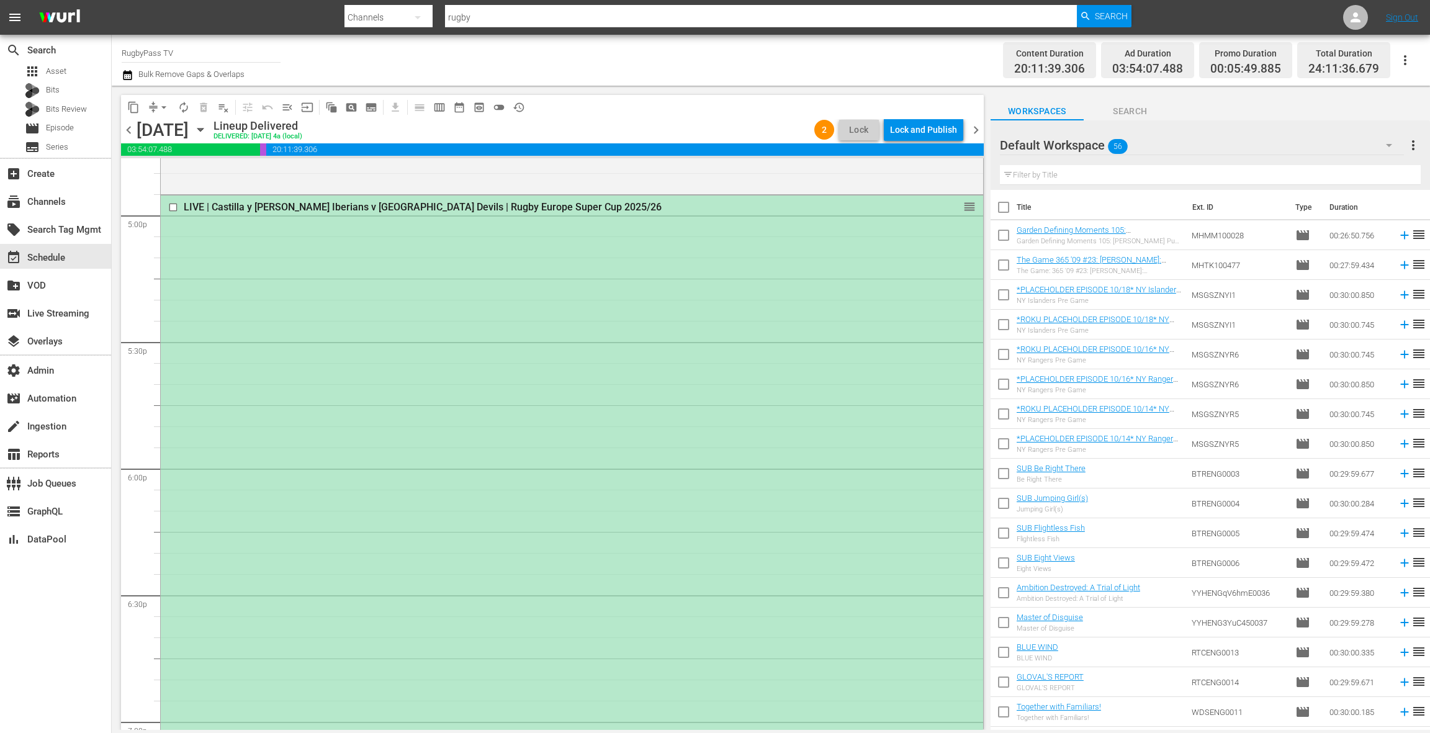
drag, startPoint x: 609, startPoint y: 358, endPoint x: 624, endPoint y: 356, distance: 15.6
click at [609, 358] on div "LIVE | Castilla y [PERSON_NAME] Iberians v [GEOGRAPHIC_DATA] Devils | Rugby Eur…" at bounding box center [572, 511] width 822 height 632
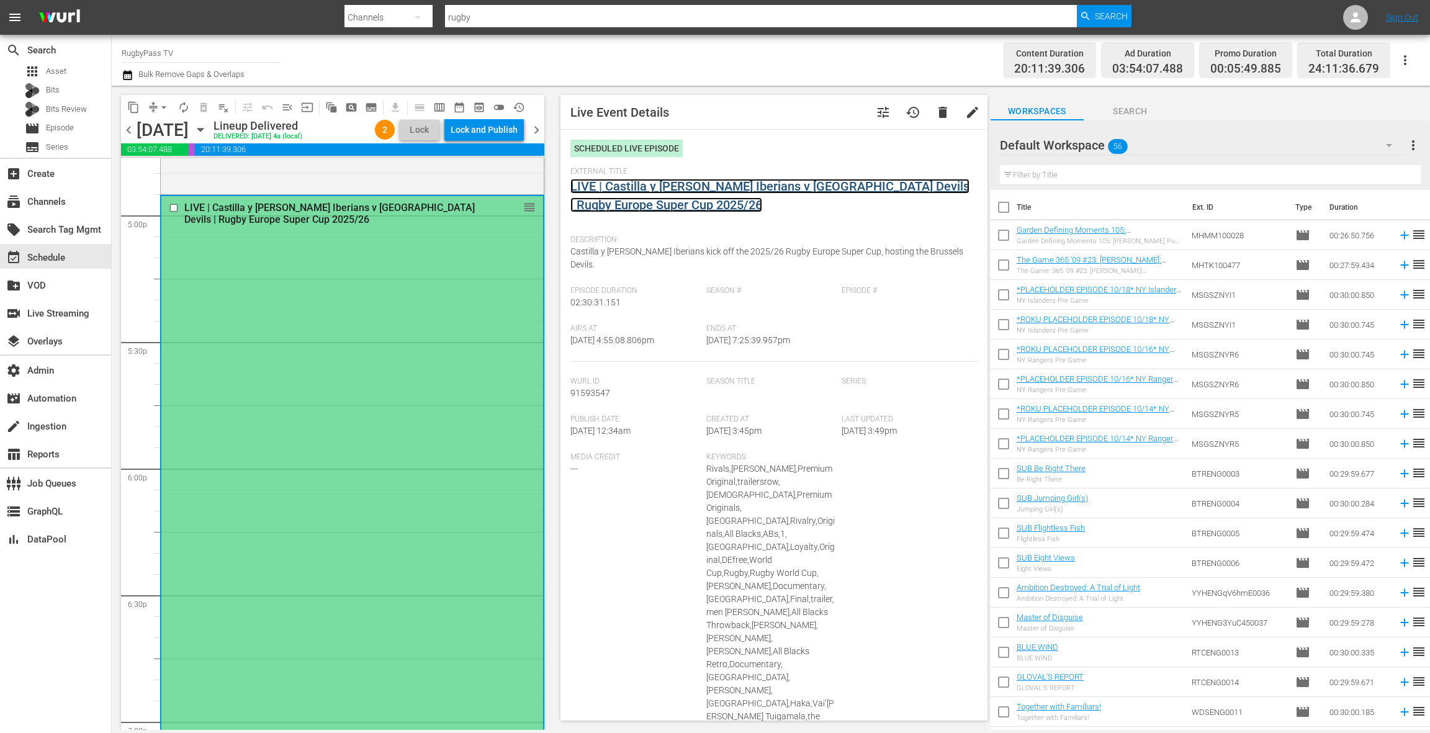
click at [658, 189] on link "LIVE | Castilla y [PERSON_NAME] Iberians v [GEOGRAPHIC_DATA] Devils | Rugby Eur…" at bounding box center [769, 196] width 399 height 34
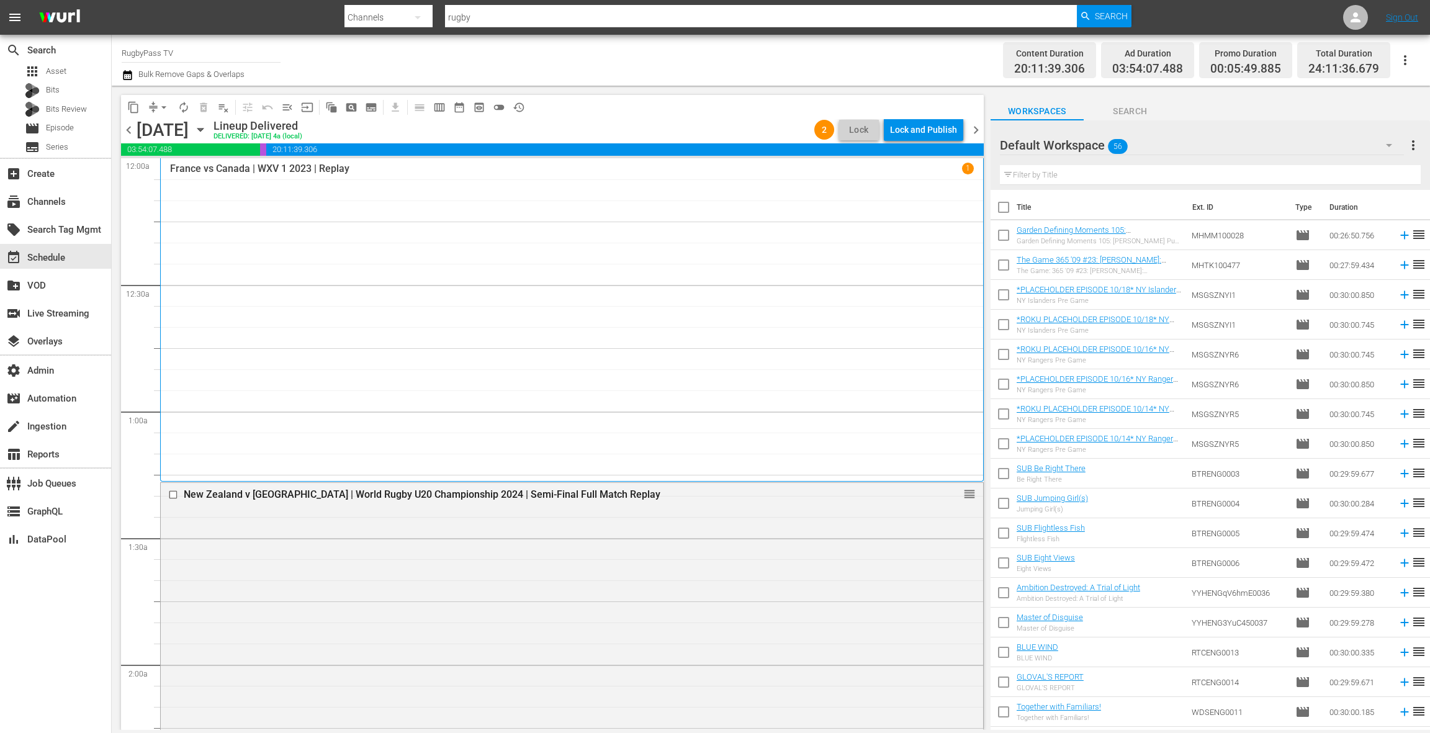
click at [910, 134] on div "Lock and Publish" at bounding box center [923, 130] width 67 height 22
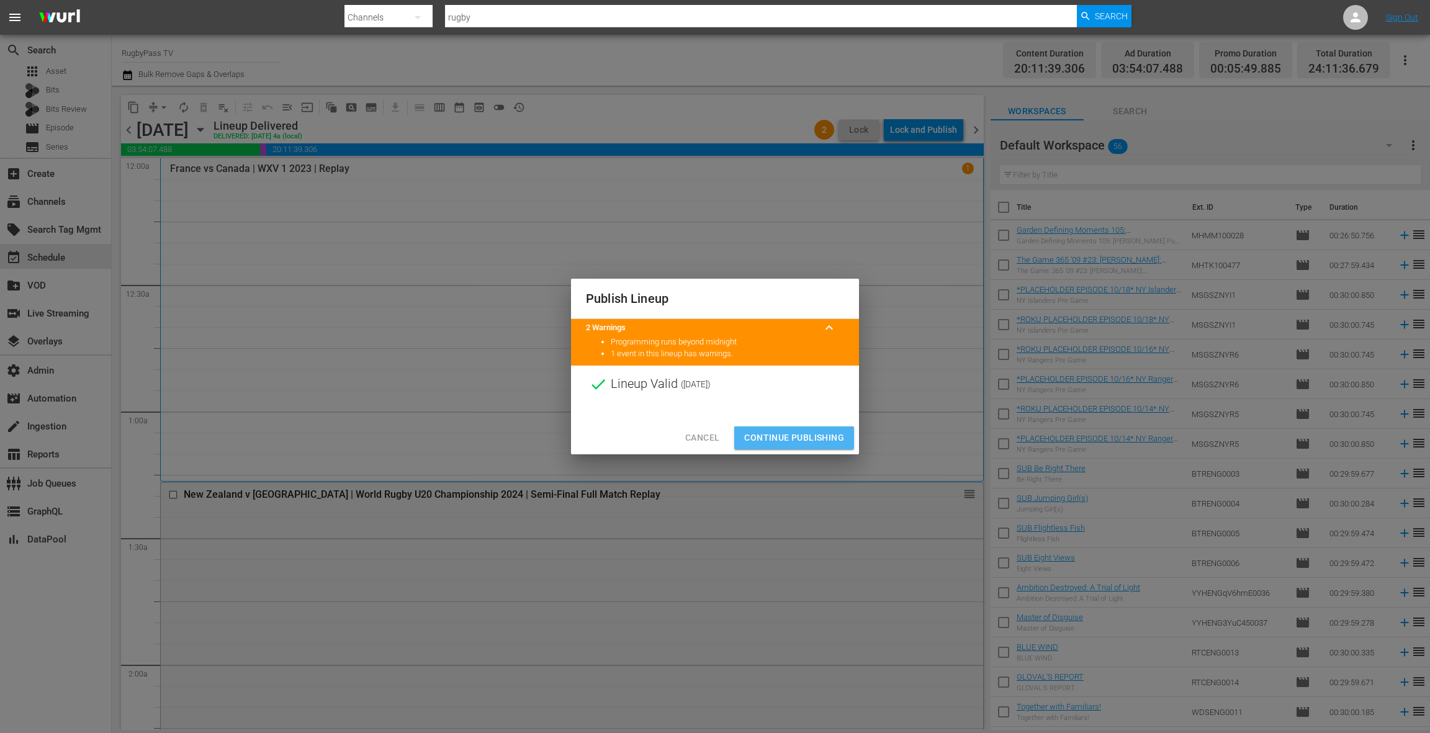
click at [796, 437] on span "Continue Publishing" at bounding box center [794, 438] width 100 height 16
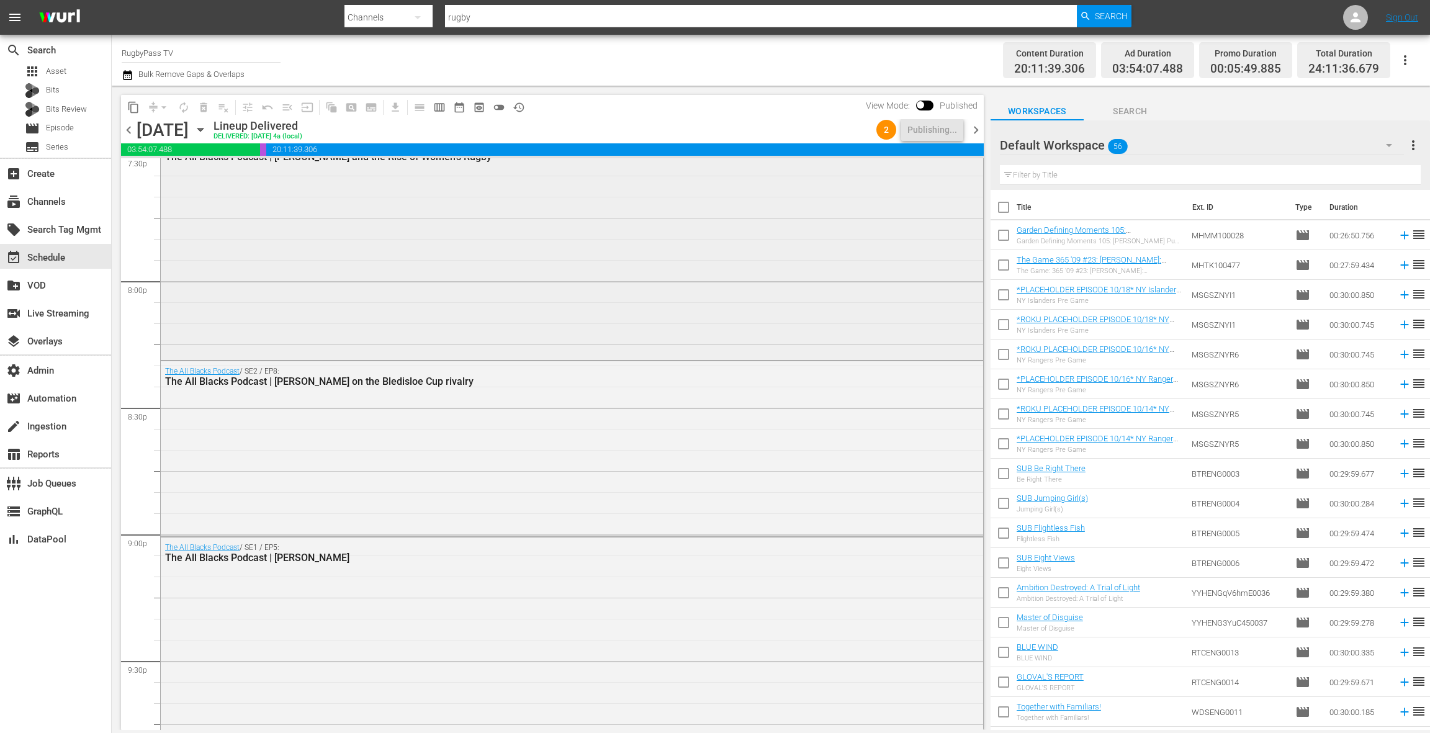
scroll to position [4936, 0]
click at [976, 130] on span "chevron_right" at bounding box center [976, 130] width 16 height 16
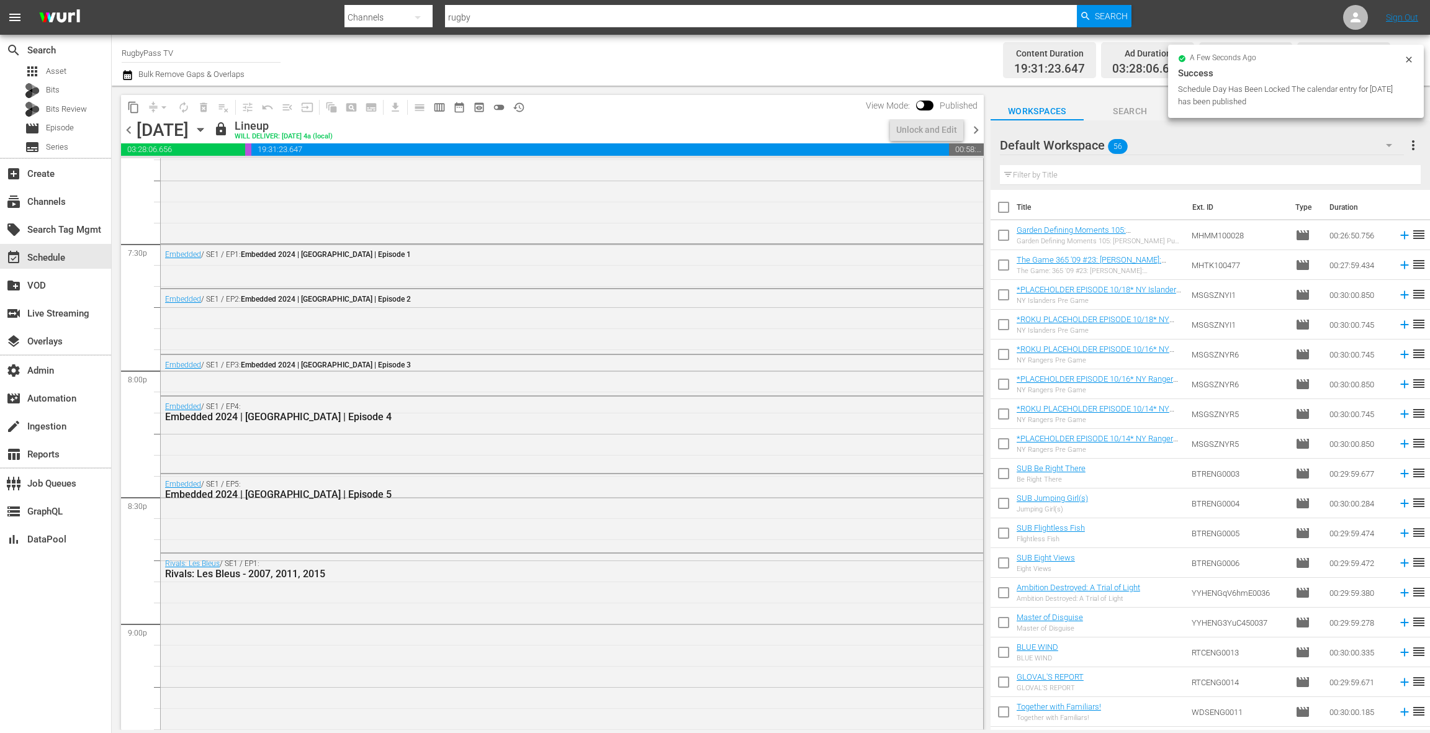
click at [132, 134] on span "chevron_left" at bounding box center [129, 130] width 16 height 16
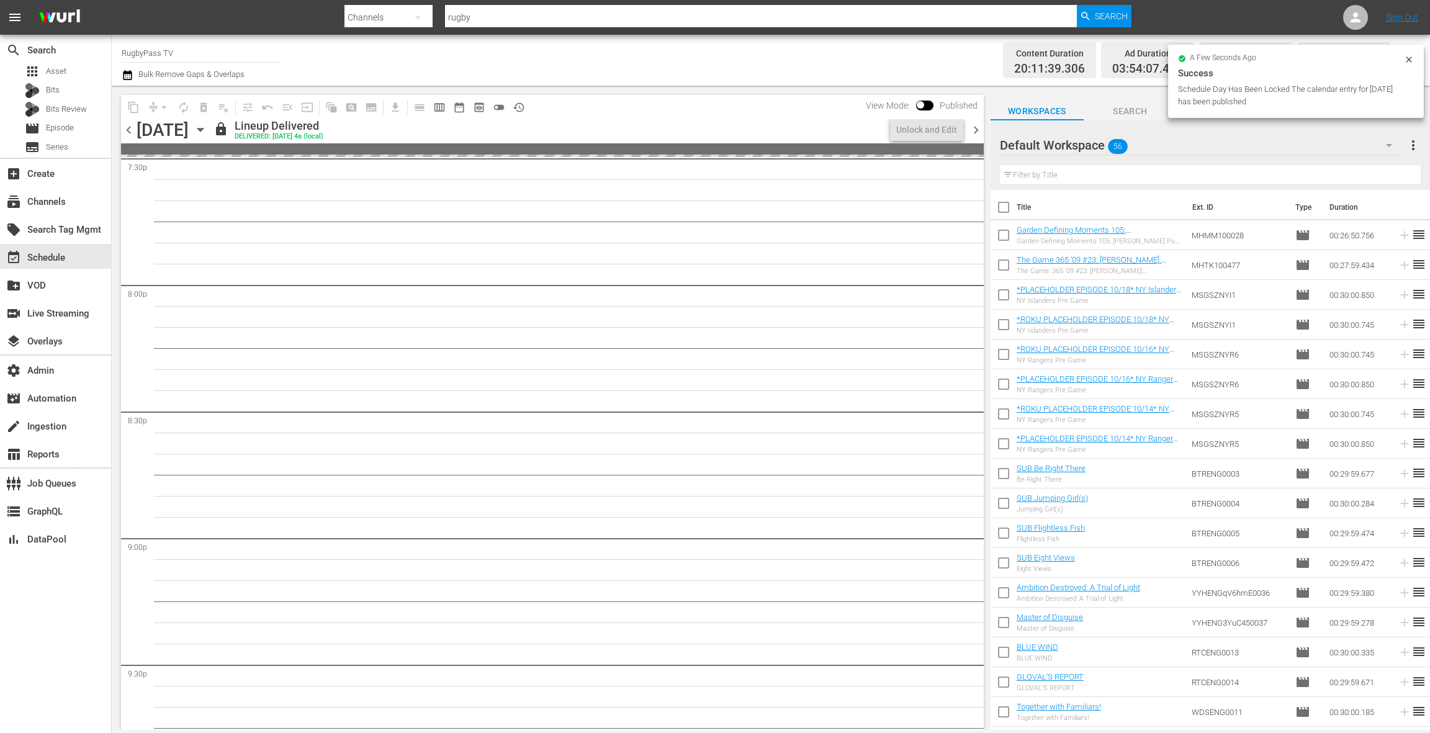
scroll to position [4788, 0]
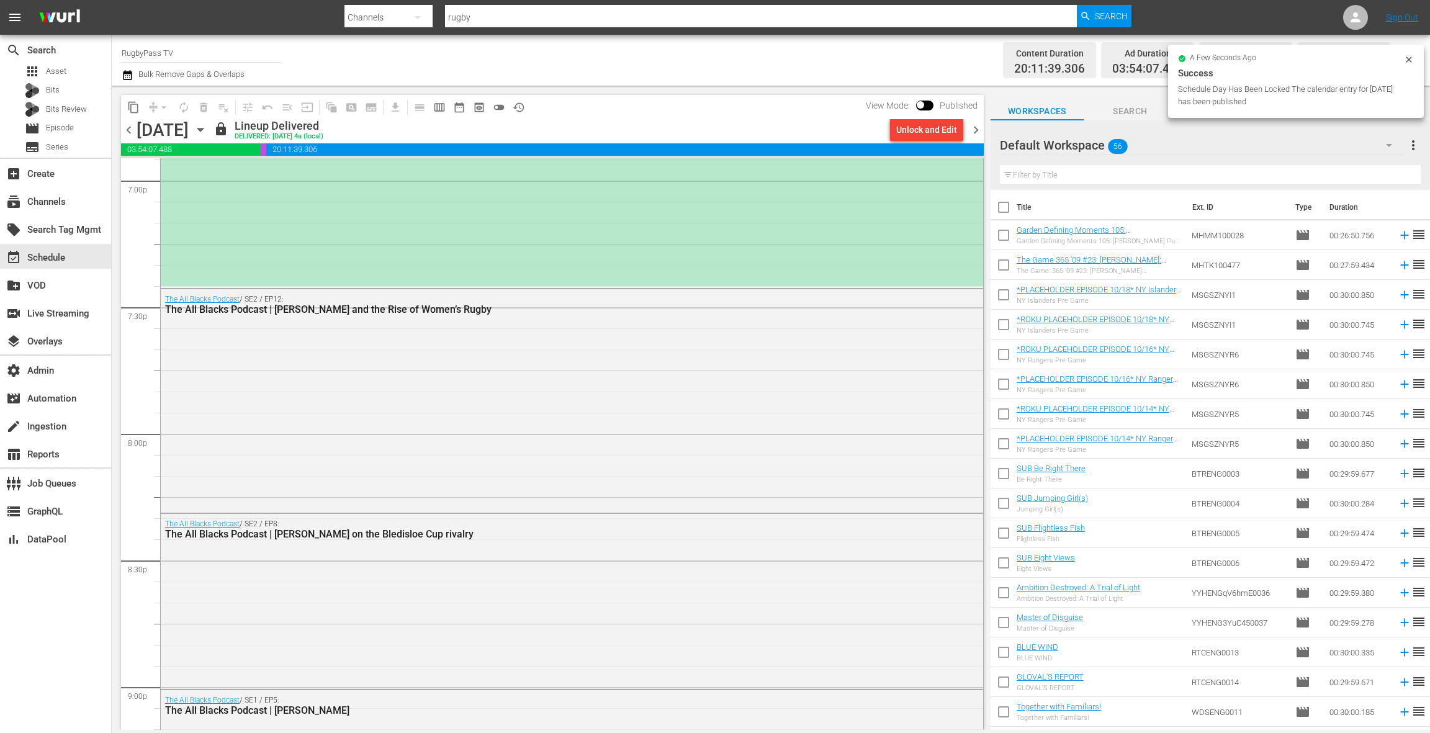
click at [912, 130] on div "Unlock and Edit" at bounding box center [926, 130] width 61 height 22
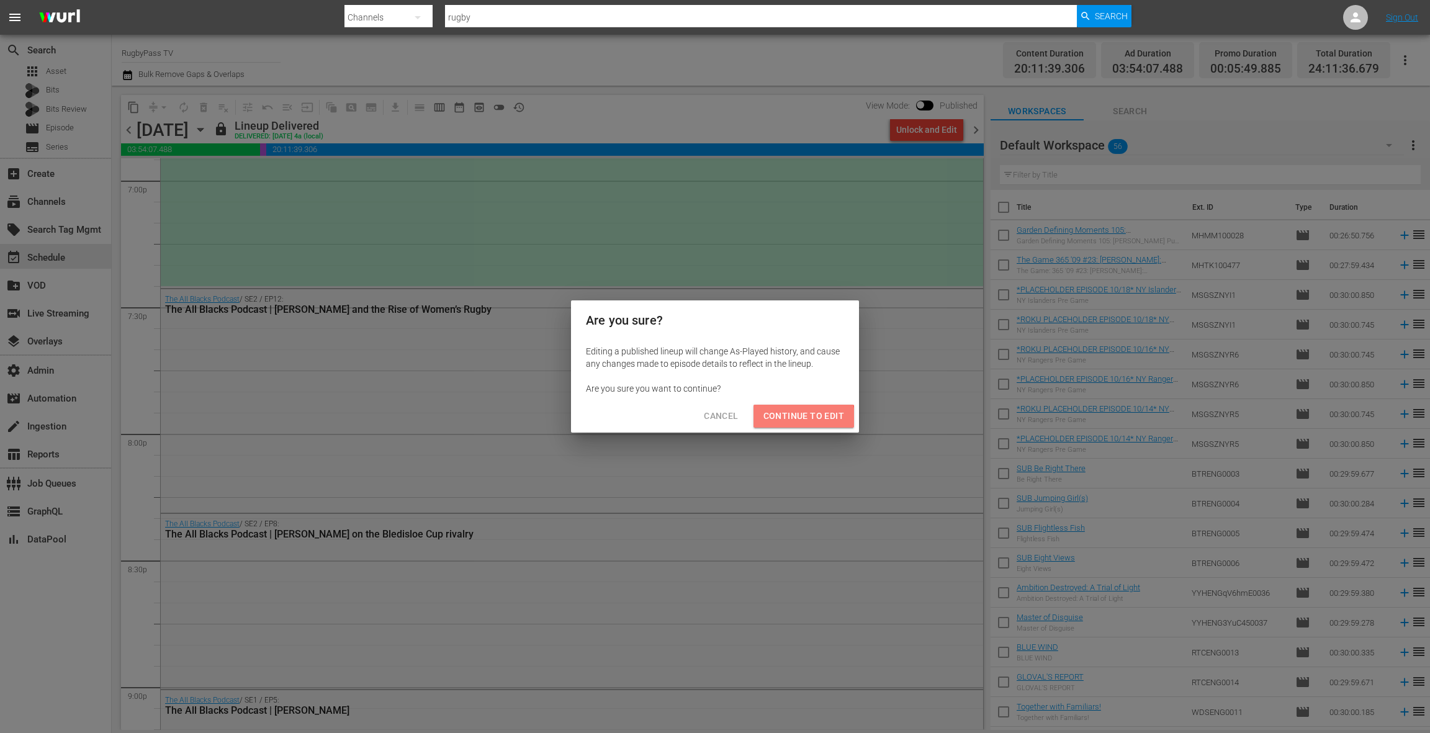
click at [801, 419] on span "Continue to Edit" at bounding box center [803, 416] width 81 height 16
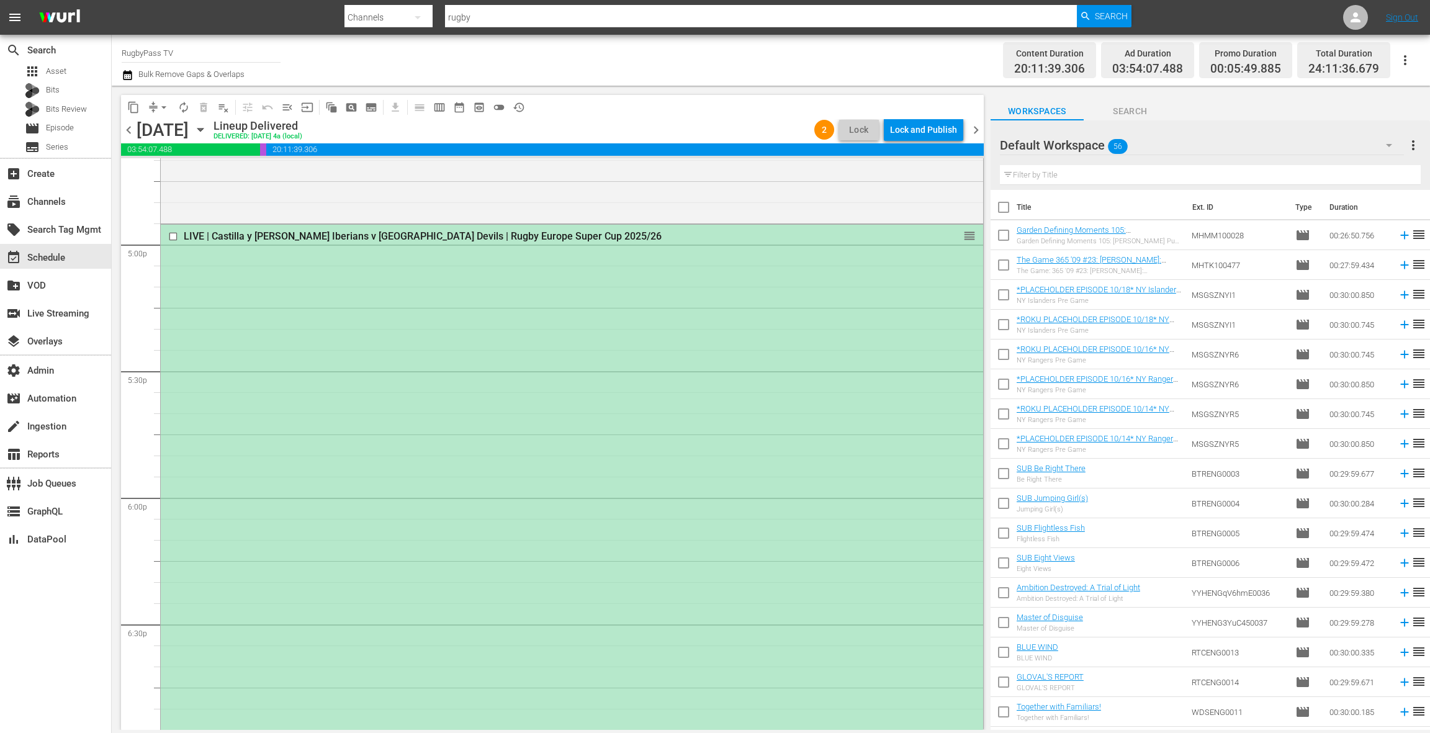
scroll to position [4225, 0]
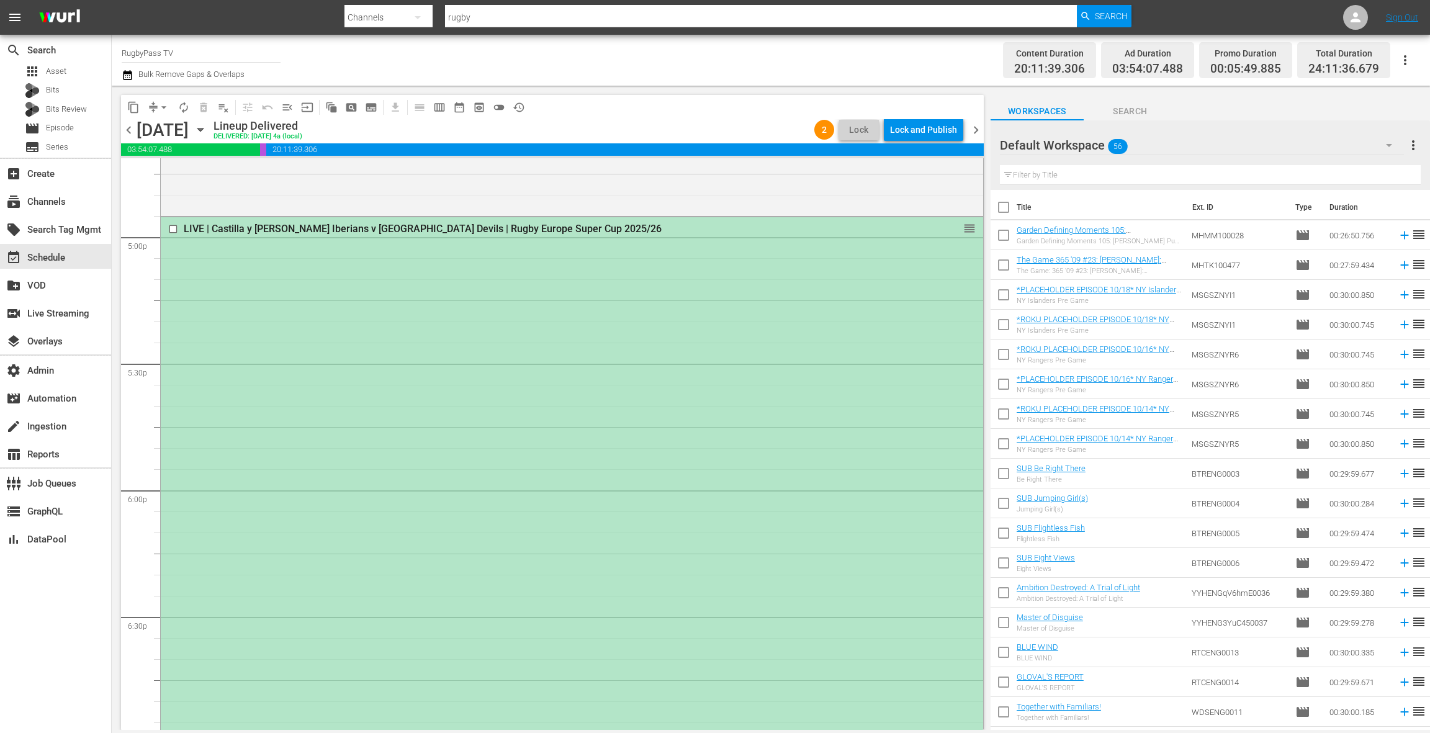
click at [581, 333] on div "LIVE | Castilla y [PERSON_NAME] Iberians v [GEOGRAPHIC_DATA] Devils | Rugby Eur…" at bounding box center [572, 533] width 822 height 632
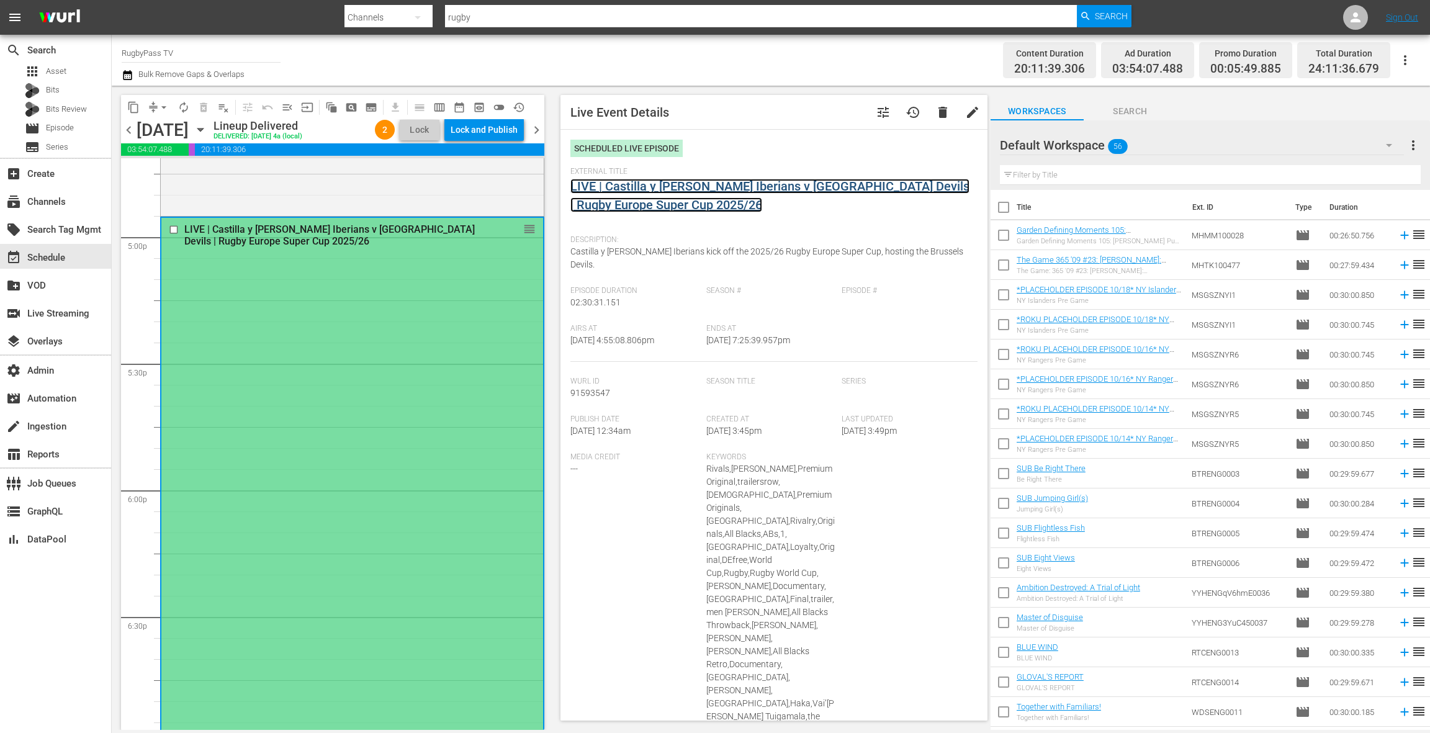
click at [665, 188] on link "LIVE | Castilla y [PERSON_NAME] Iberians v [GEOGRAPHIC_DATA] Devils | Rugby Eur…" at bounding box center [769, 196] width 399 height 34
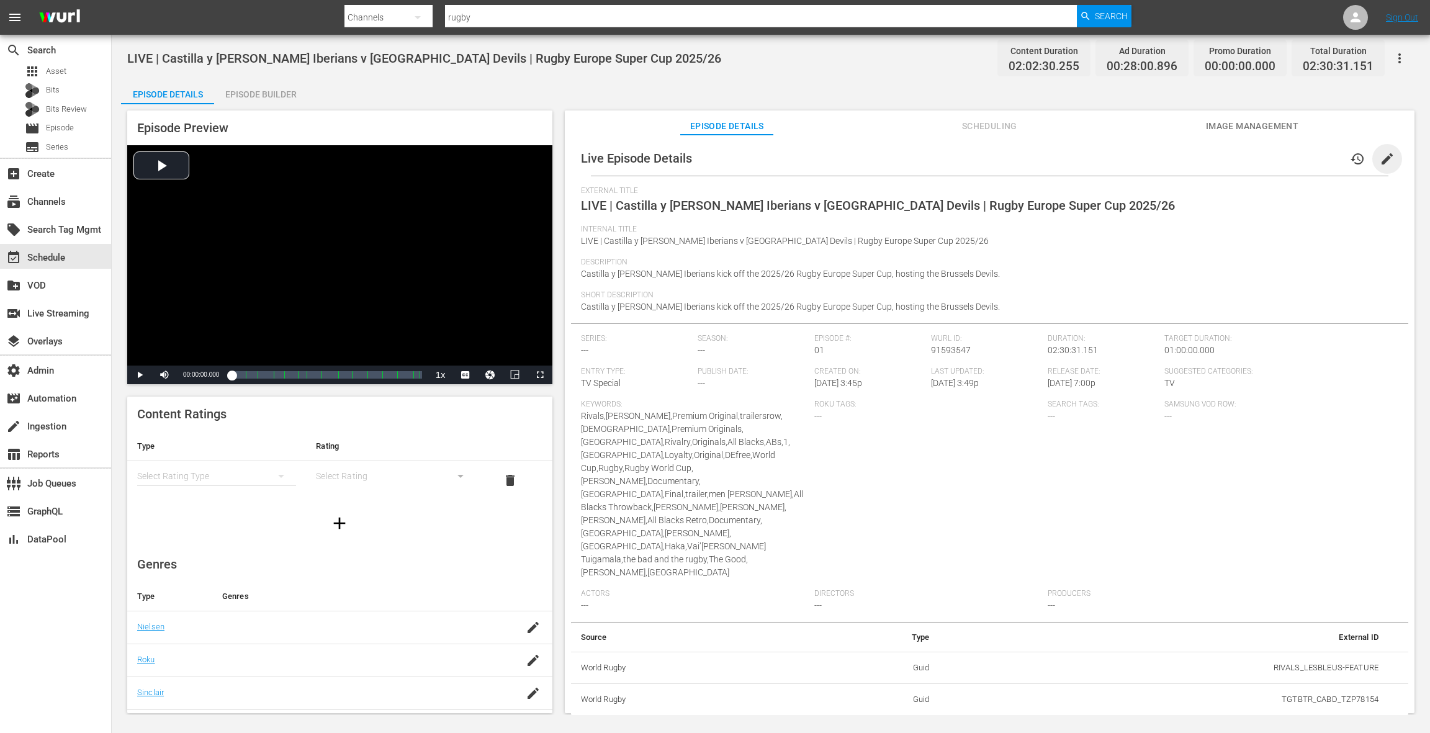
click at [1379, 159] on span "edit" at bounding box center [1386, 158] width 15 height 15
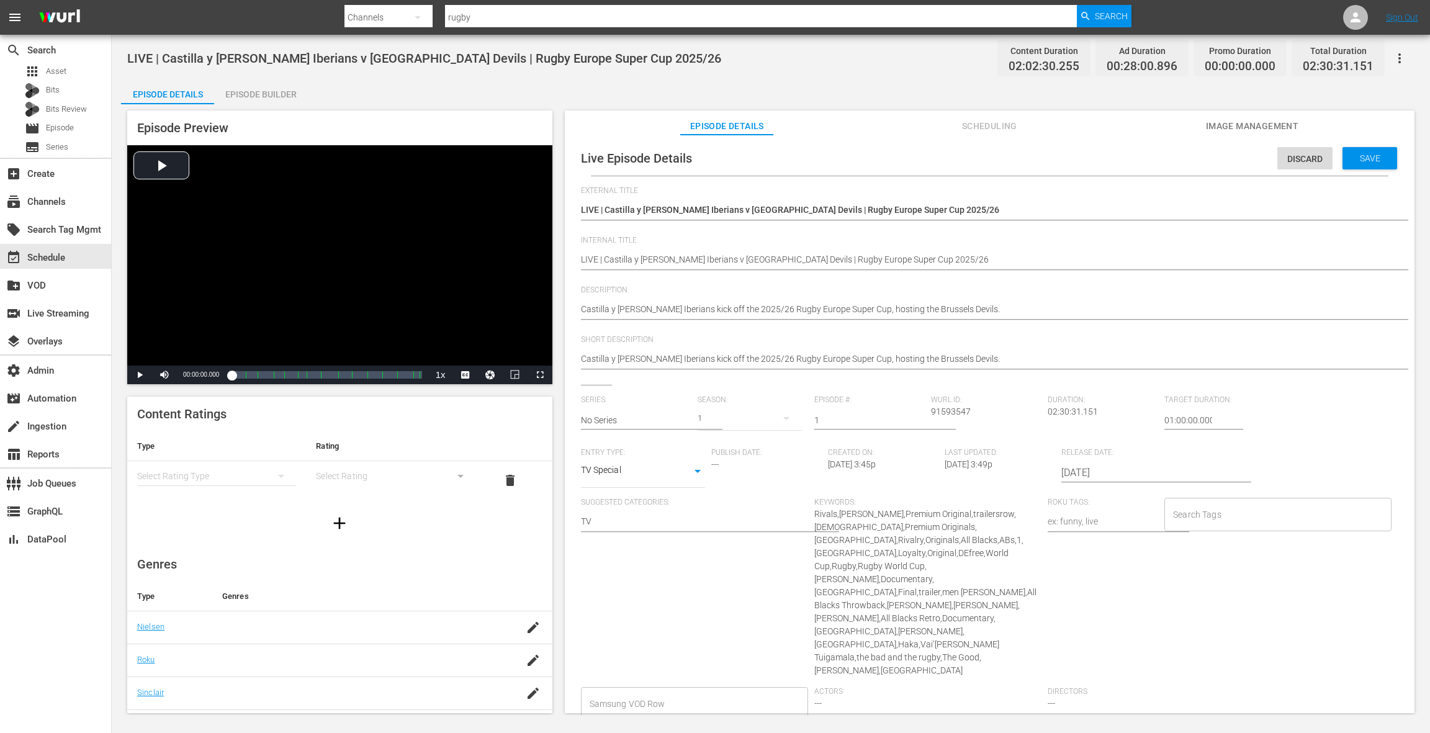
click at [1080, 466] on input "[DATE]" at bounding box center [1140, 473] width 159 height 30
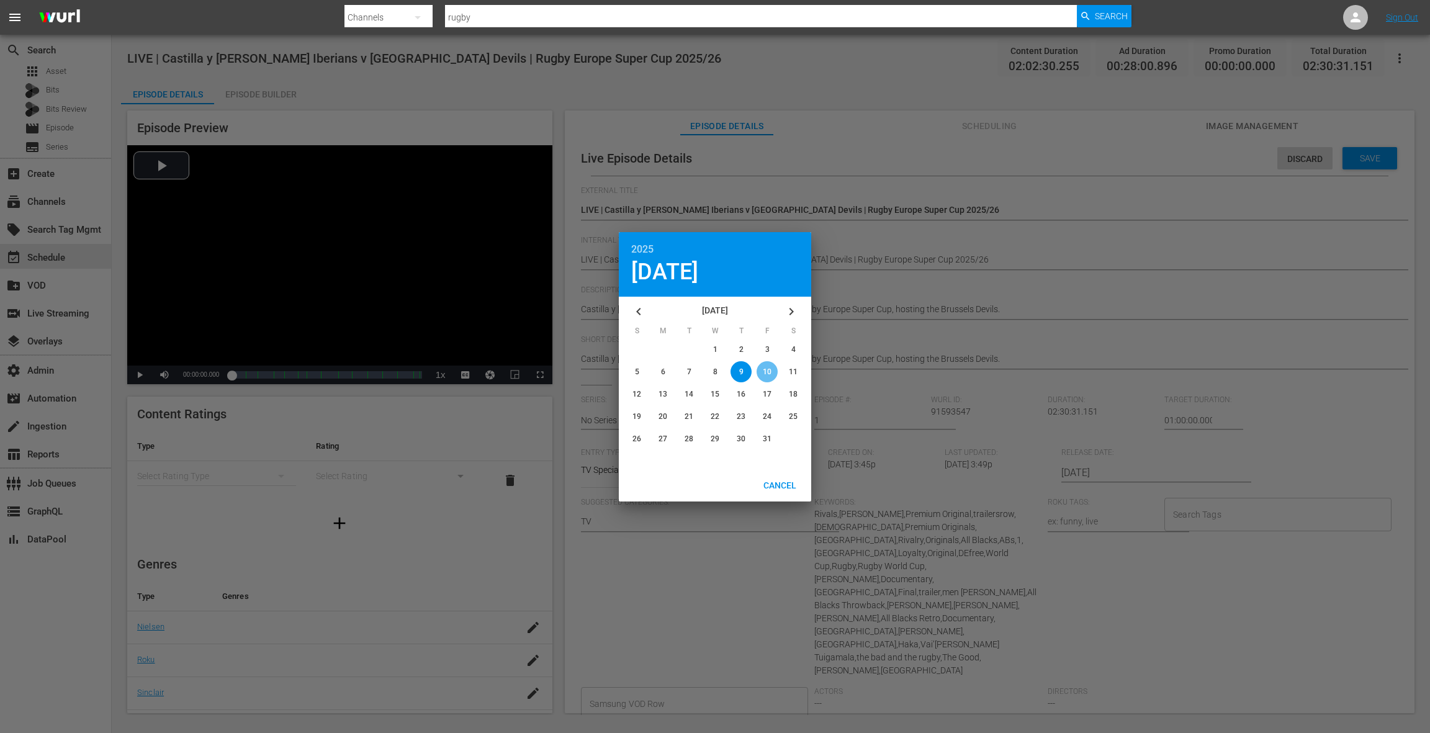
click at [771, 375] on div "button" at bounding box center [766, 371] width 21 height 21
type input "[DATE]"
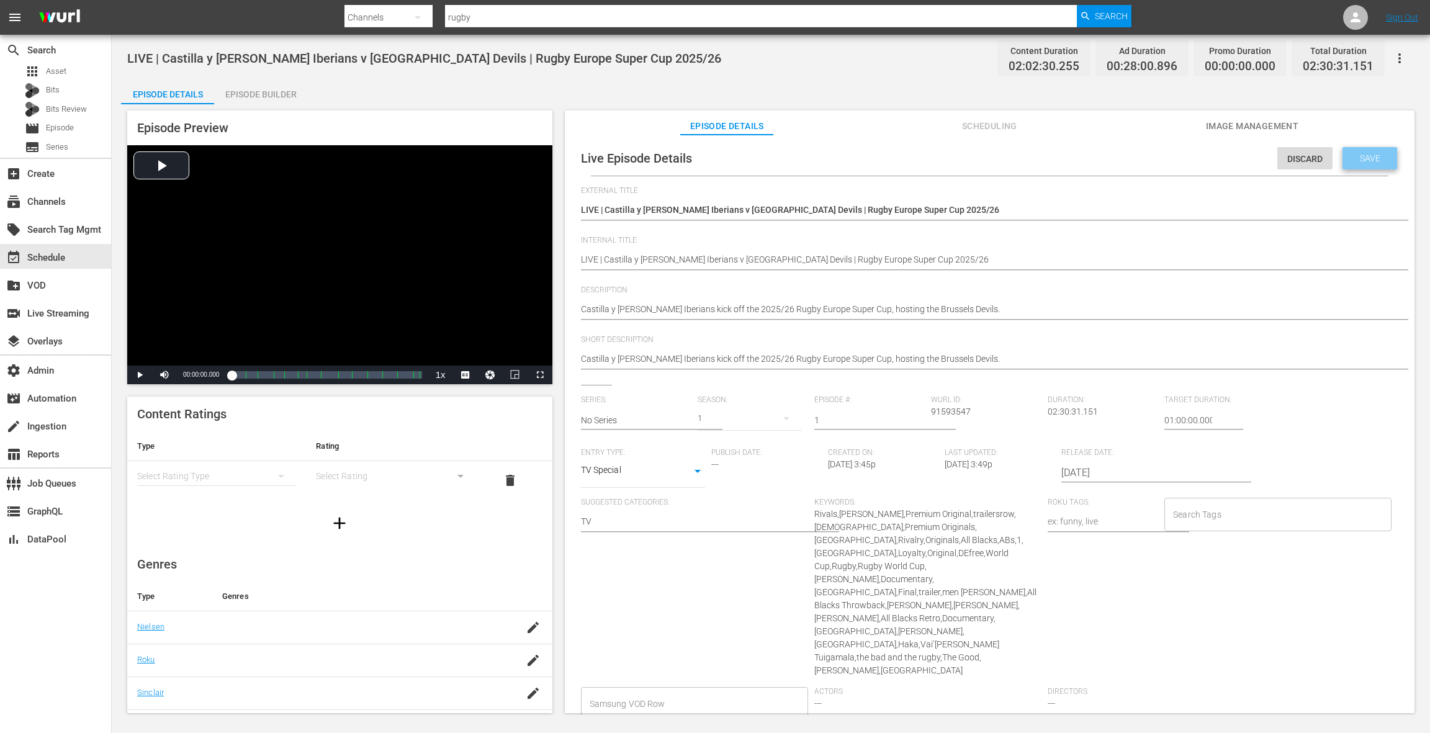
click at [1370, 162] on span "Save" at bounding box center [1370, 158] width 40 height 10
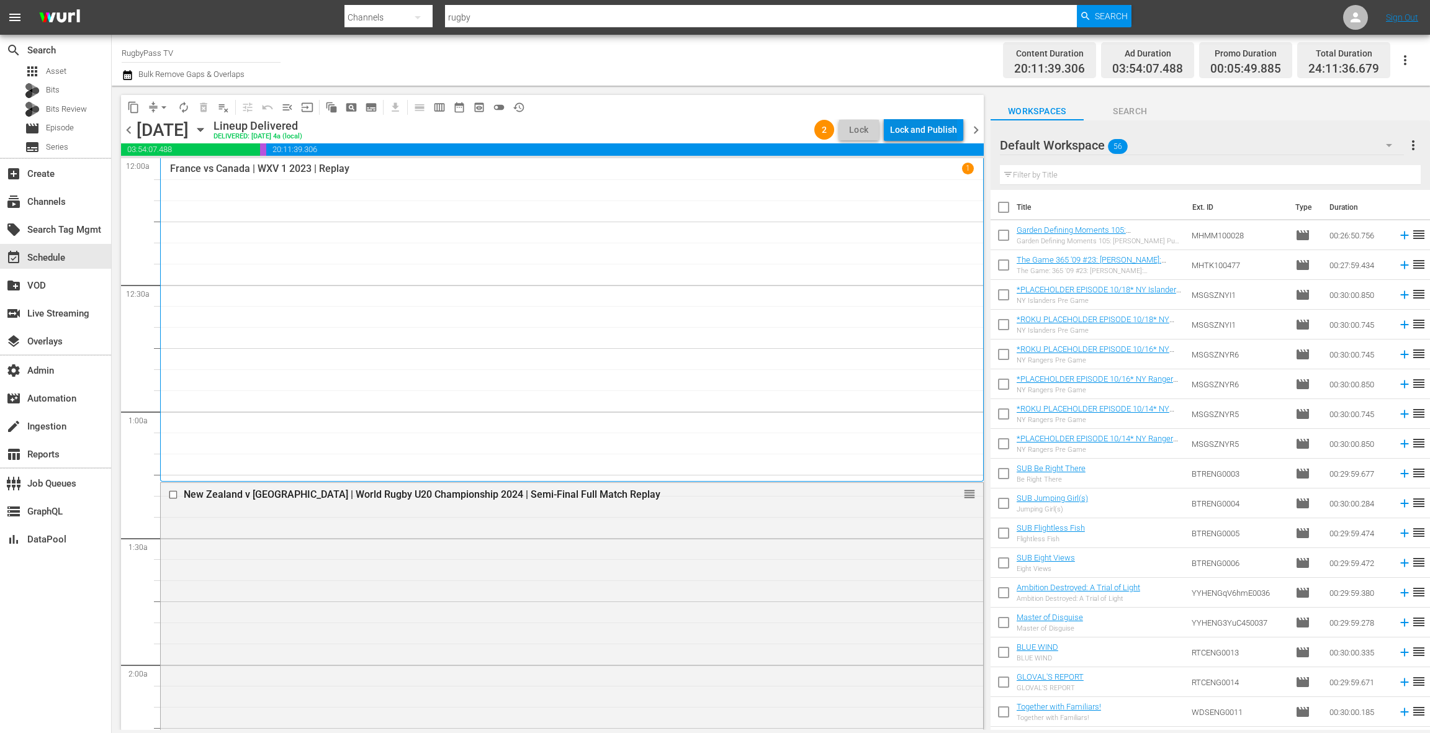
click at [909, 132] on div "Lock and Publish" at bounding box center [923, 130] width 67 height 22
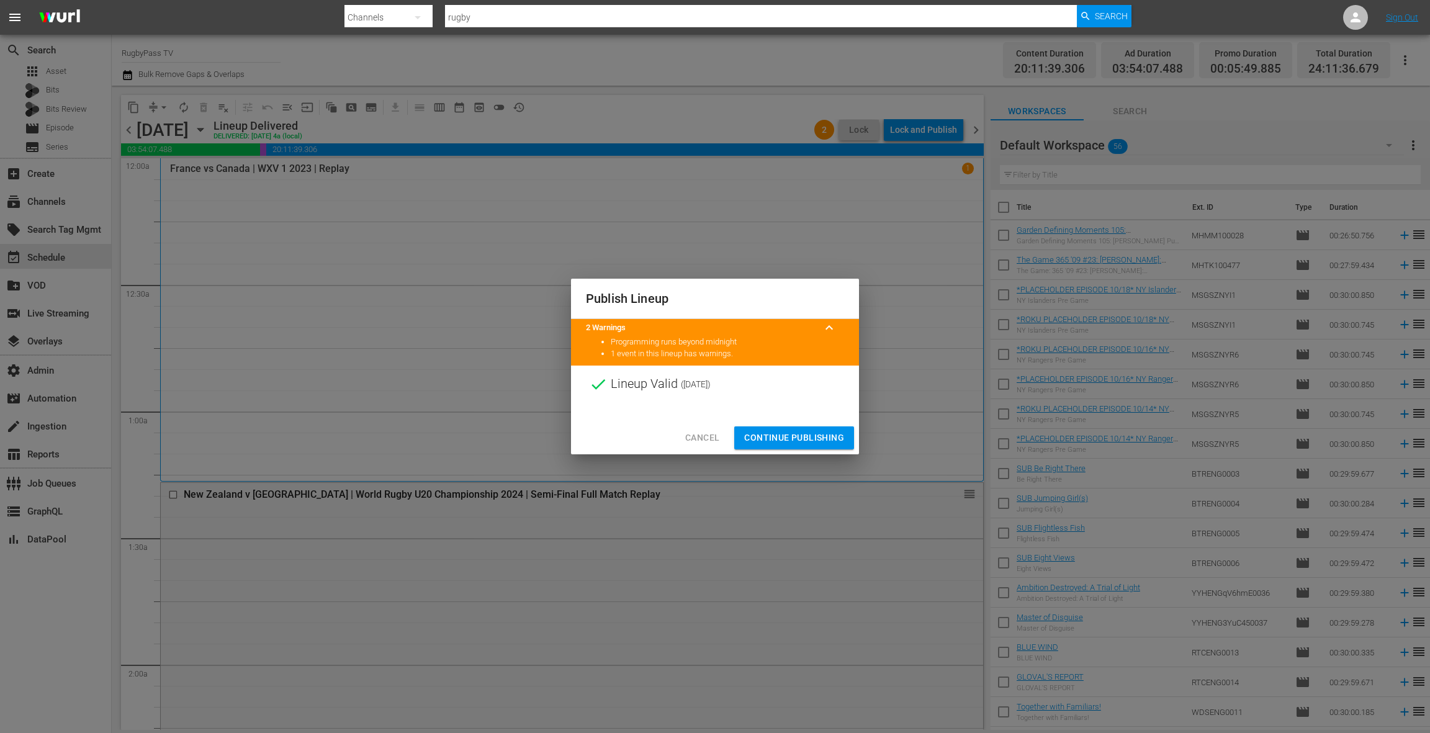
click at [784, 434] on span "Continue Publishing" at bounding box center [794, 438] width 100 height 16
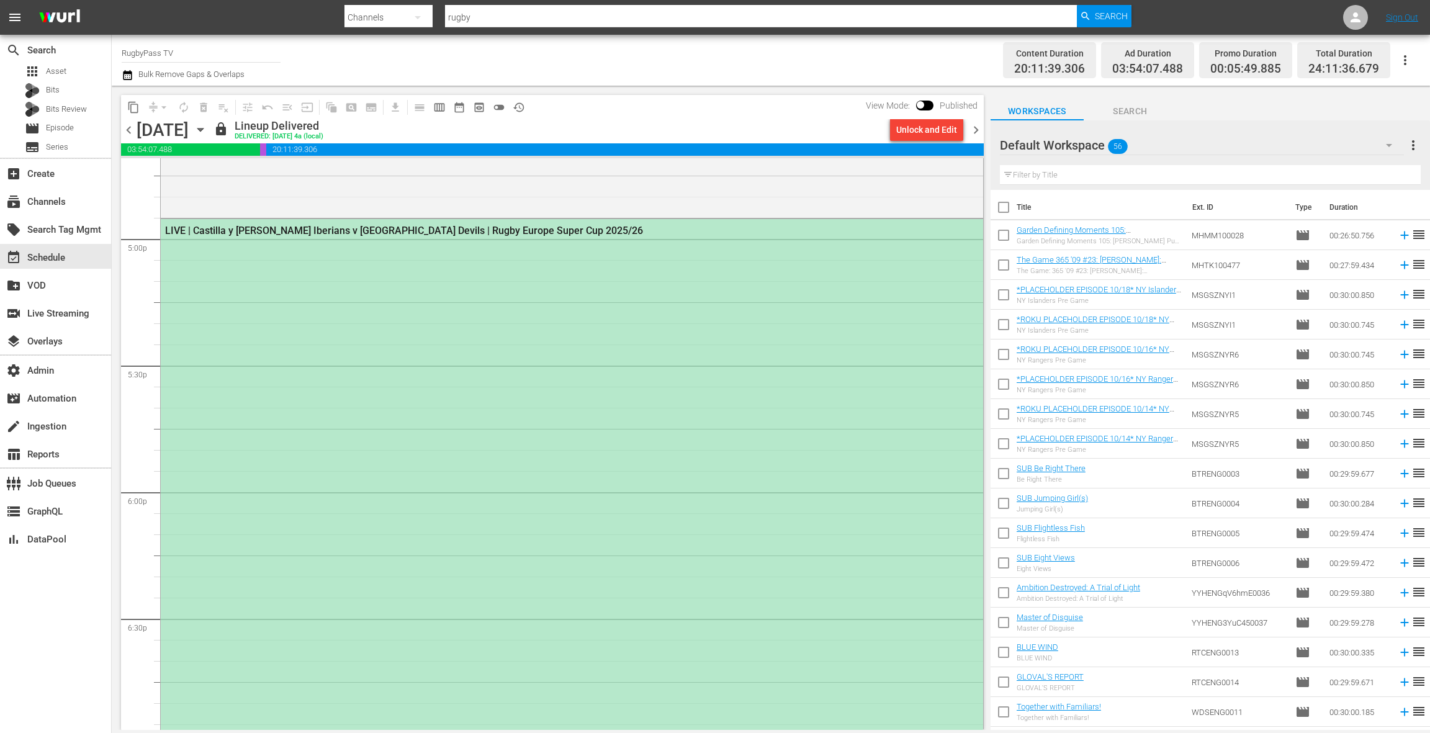
scroll to position [4156, 0]
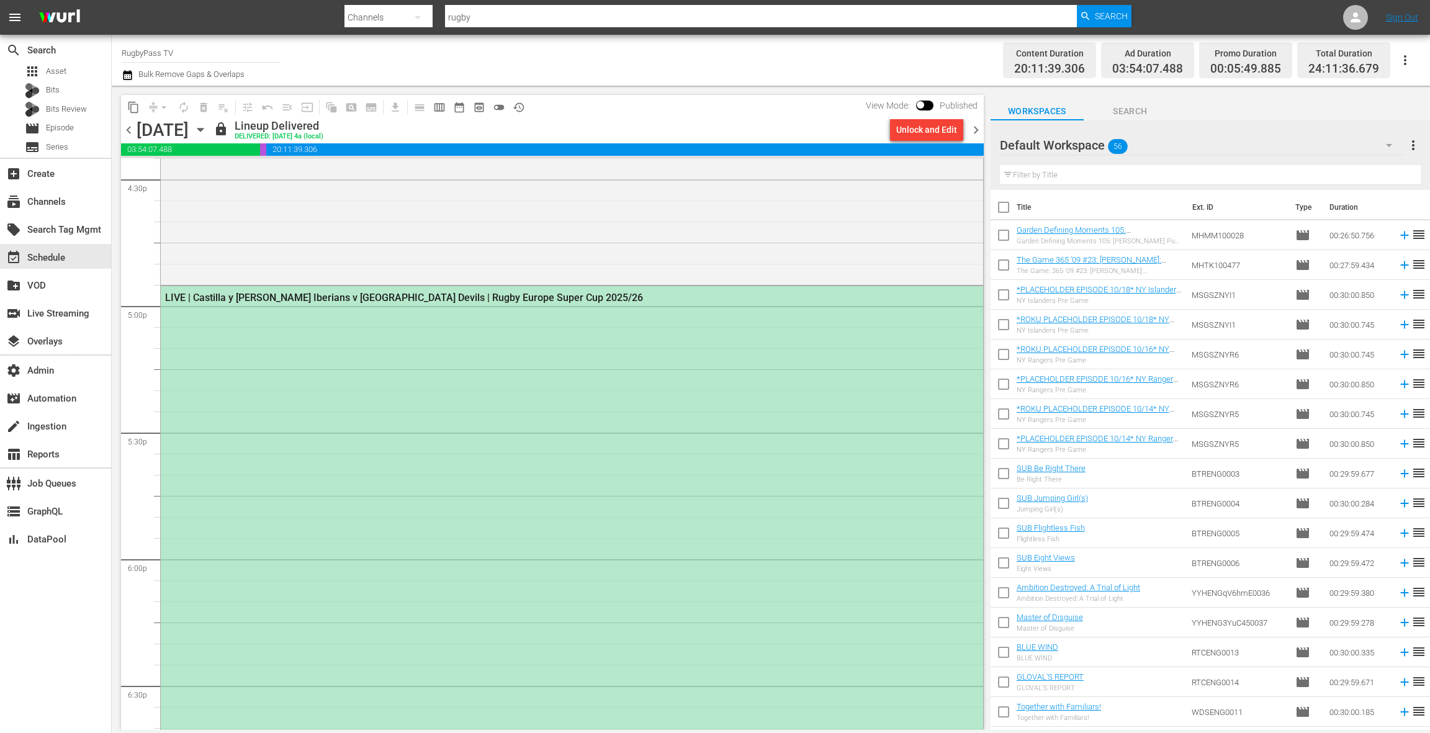
click at [977, 130] on span "chevron_right" at bounding box center [976, 130] width 16 height 16
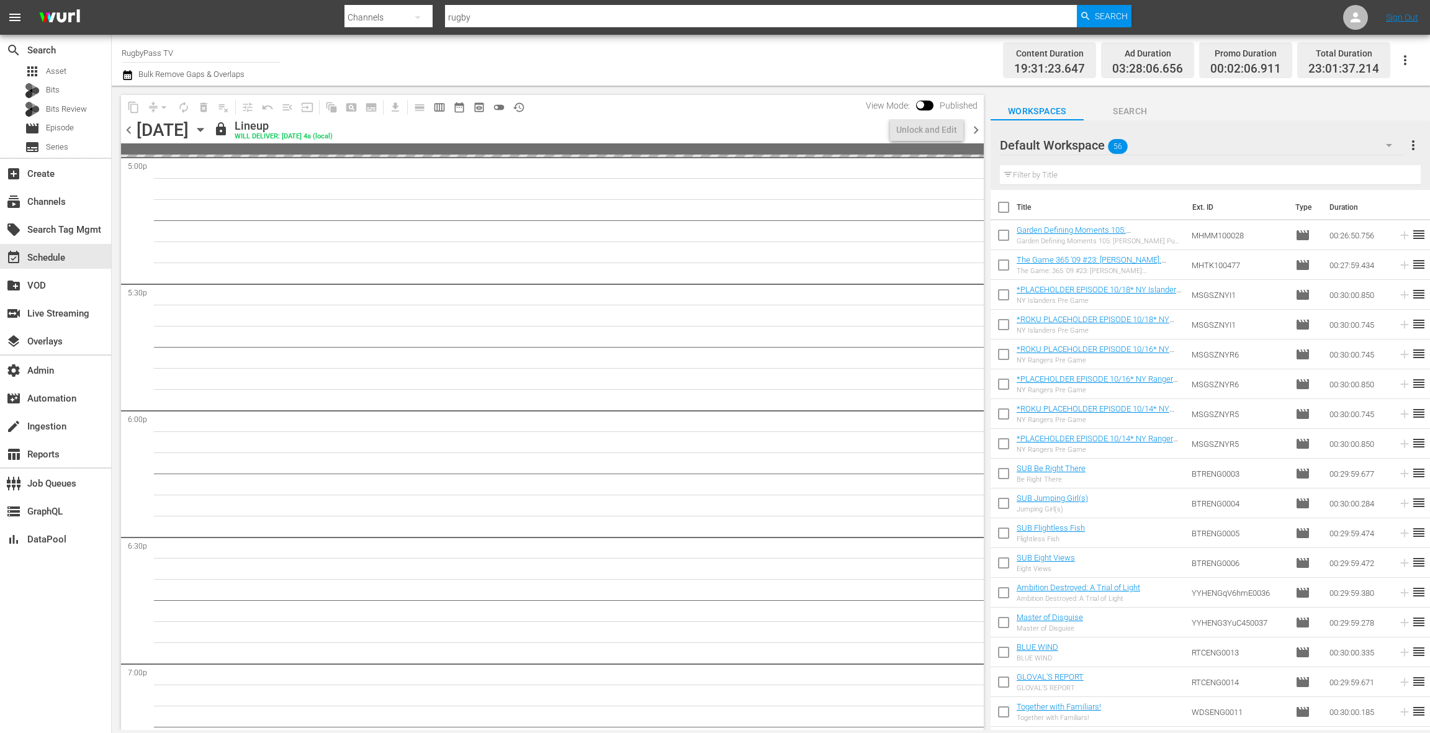
scroll to position [4220, 0]
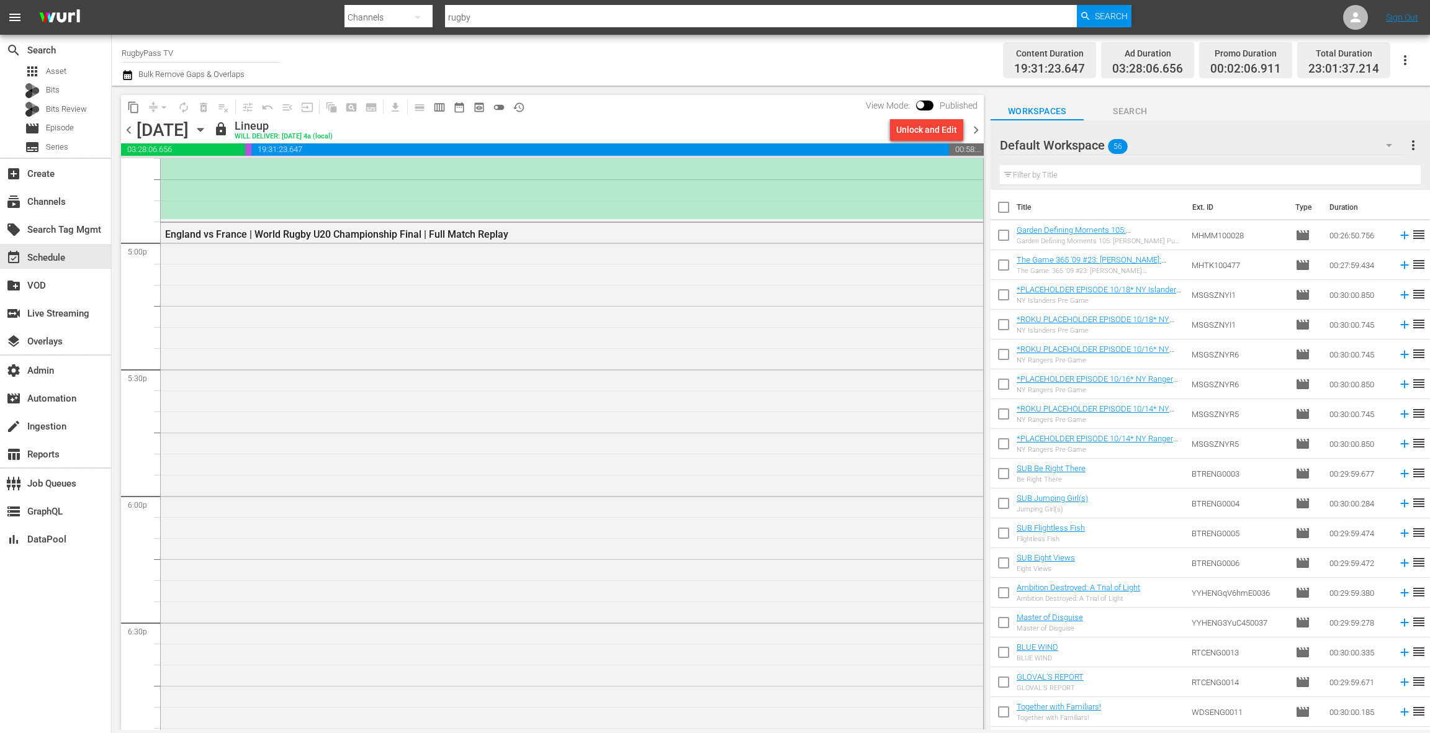
click at [906, 130] on div "Unlock and Edit" at bounding box center [926, 130] width 61 height 22
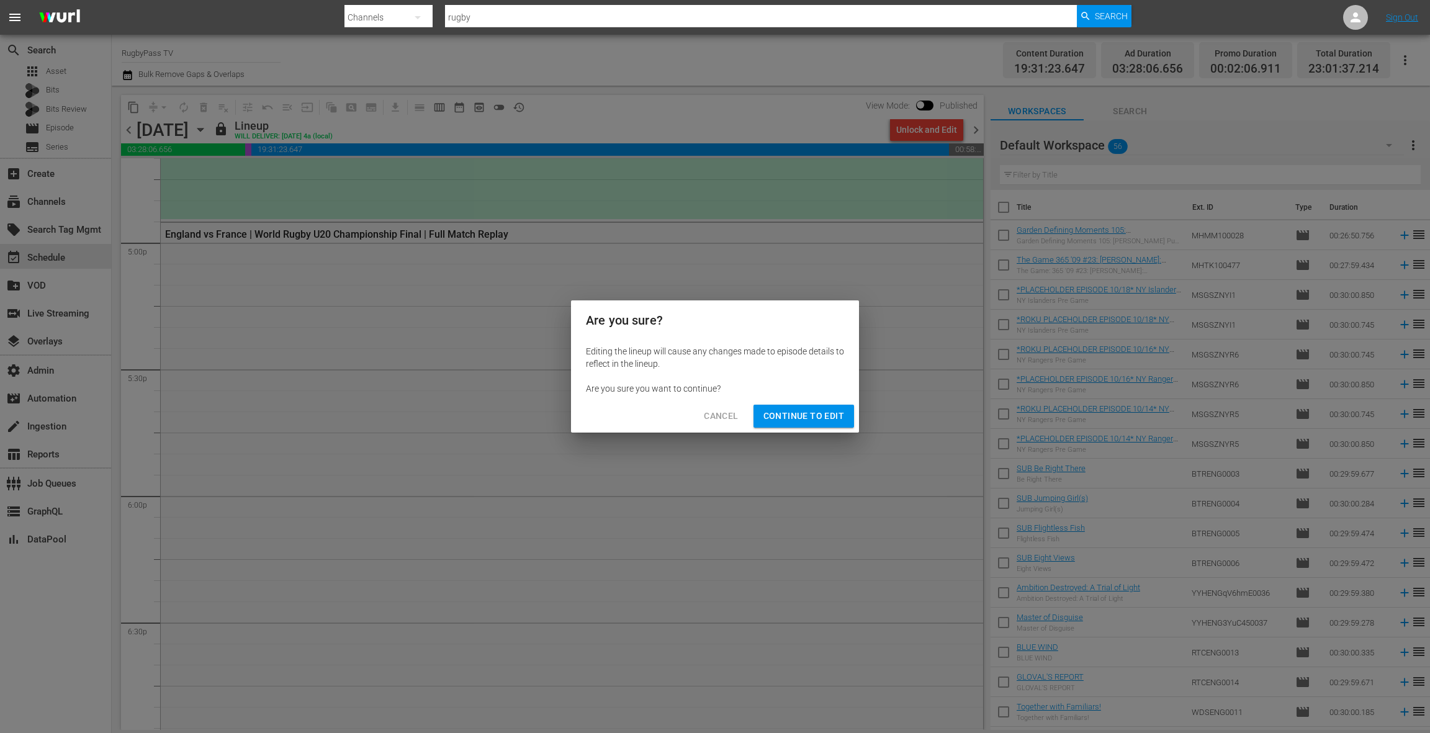
drag, startPoint x: 783, startPoint y: 416, endPoint x: 794, endPoint y: 402, distance: 17.3
click at [783, 415] on span "Continue to Edit" at bounding box center [803, 416] width 81 height 16
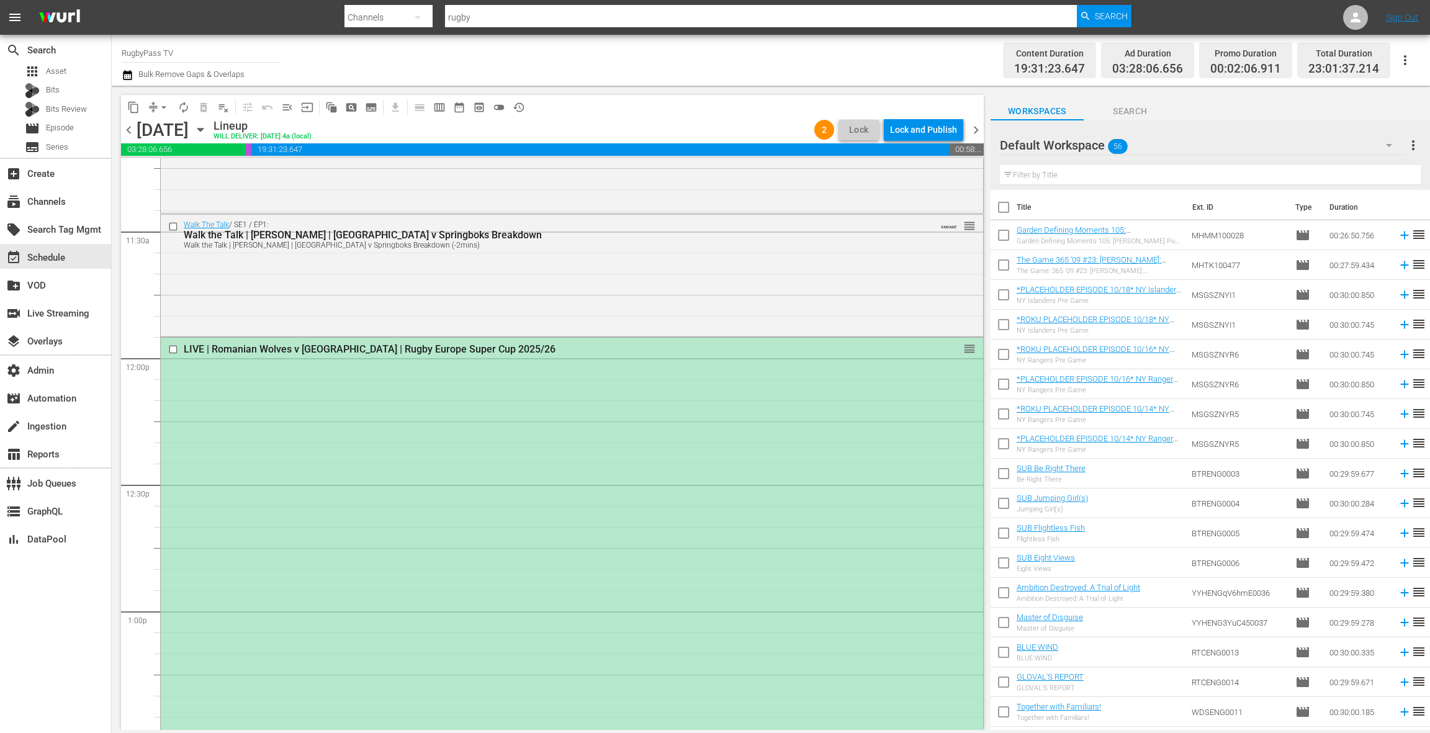
scroll to position [3248, 0]
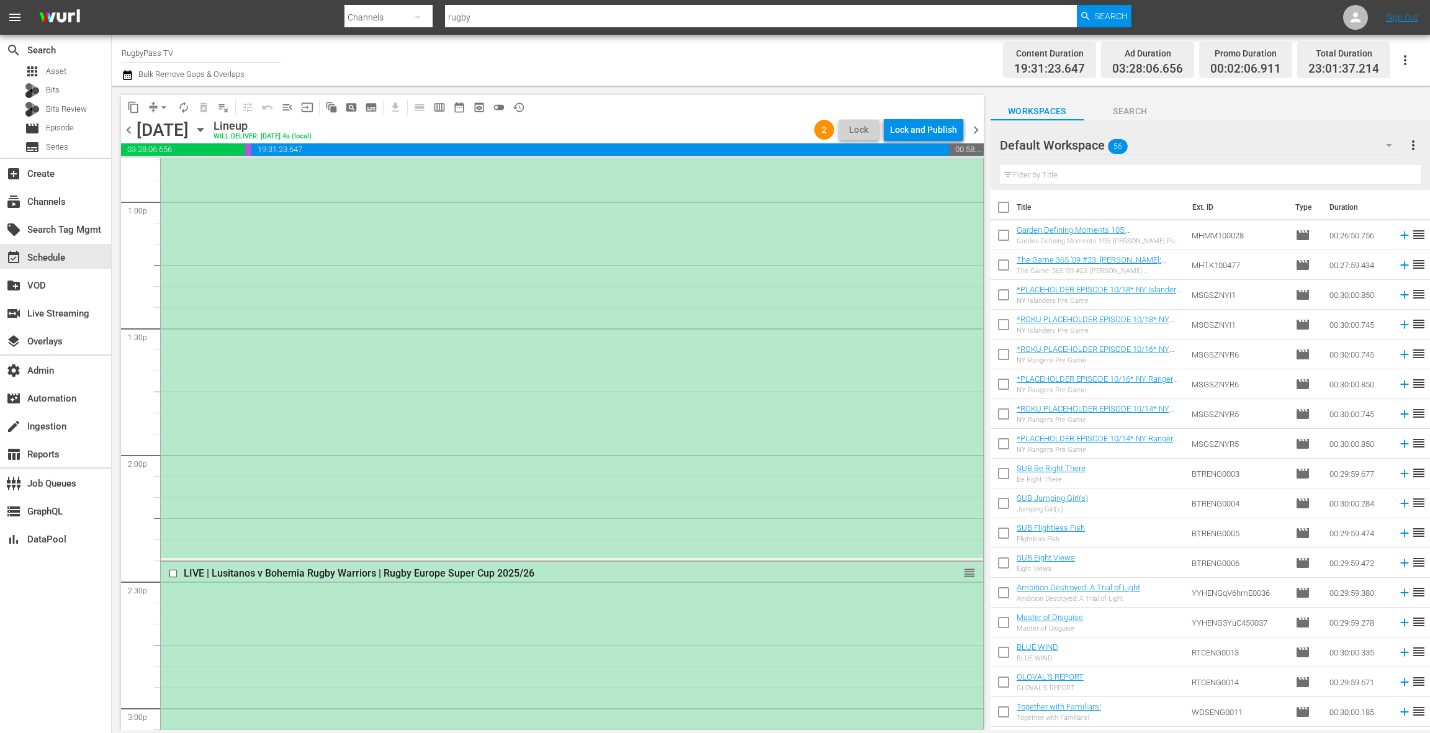
click at [732, 362] on div "LIVE | Romanian Wolves v [GEOGRAPHIC_DATA] | Rugby Europe Super Cup 2025/26 reo…" at bounding box center [572, 243] width 822 height 630
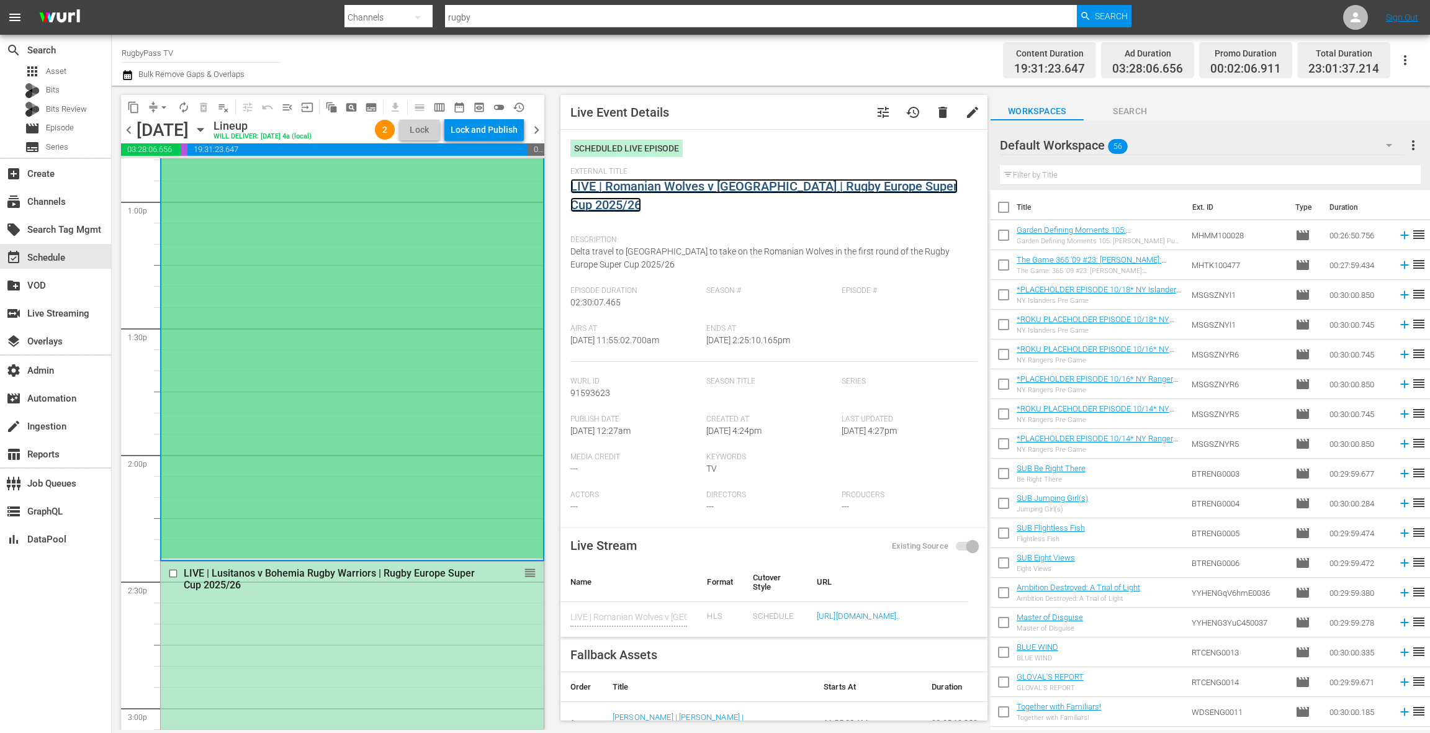
click at [697, 189] on link "LIVE | Romanian Wolves v [GEOGRAPHIC_DATA] | Rugby Europe Super Cup 2025/26" at bounding box center [763, 196] width 387 height 34
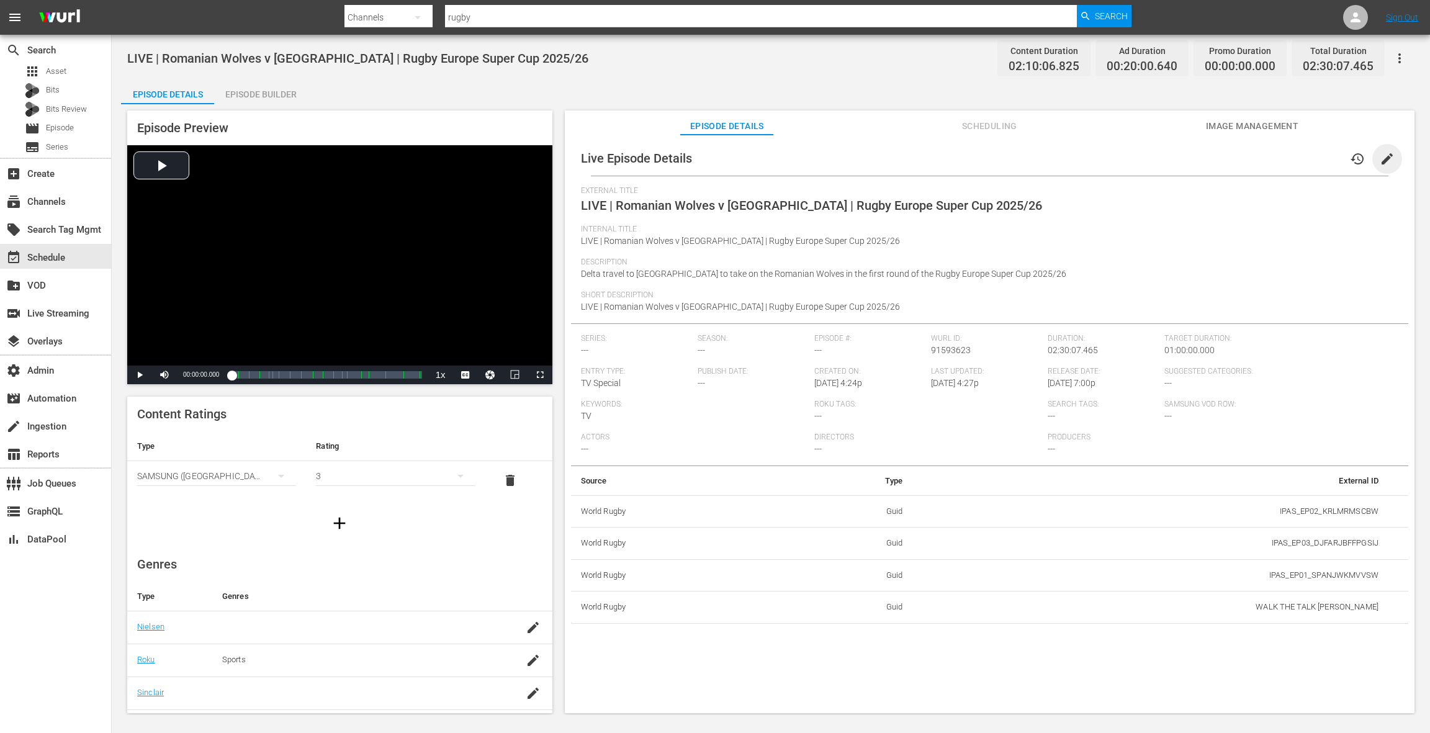
click at [1379, 161] on span "edit" at bounding box center [1386, 158] width 15 height 15
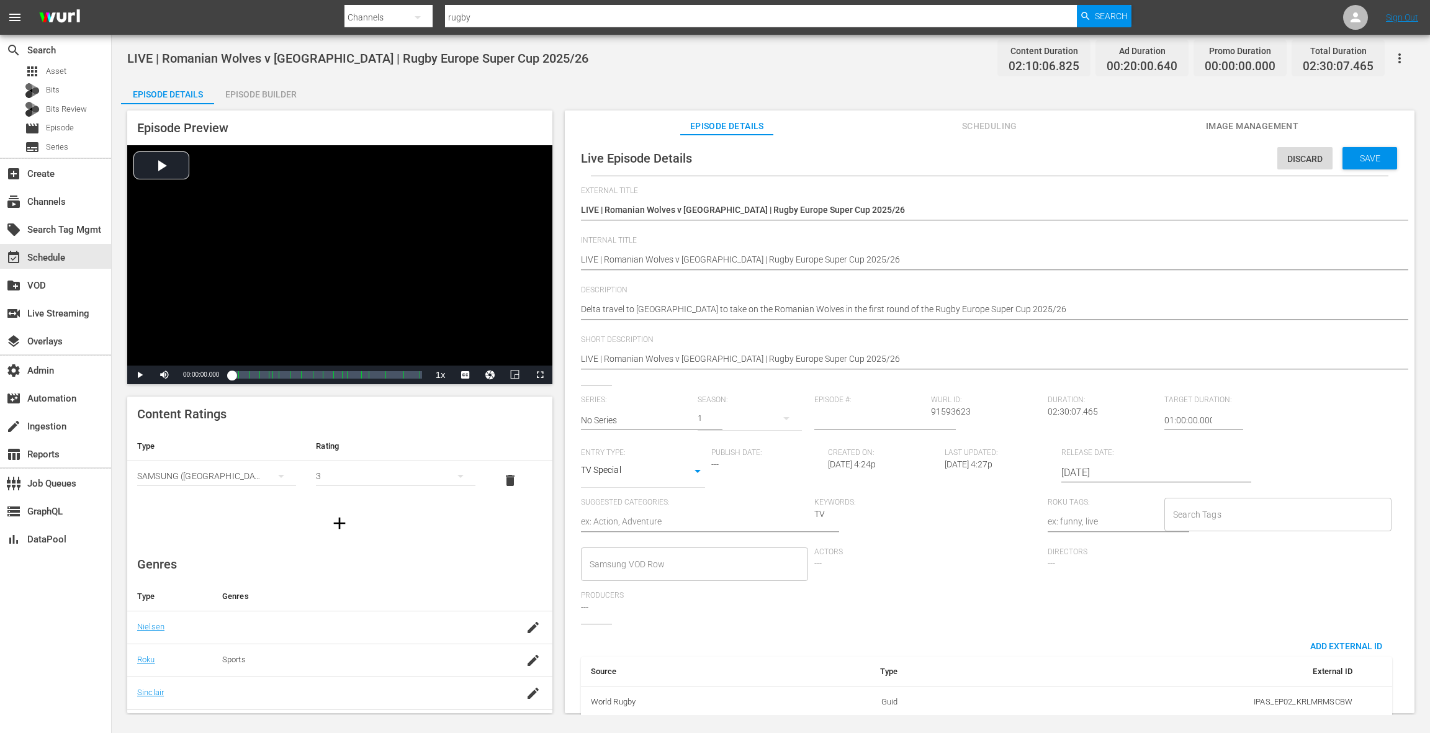
click at [1097, 474] on input "[DATE]" at bounding box center [1140, 473] width 159 height 30
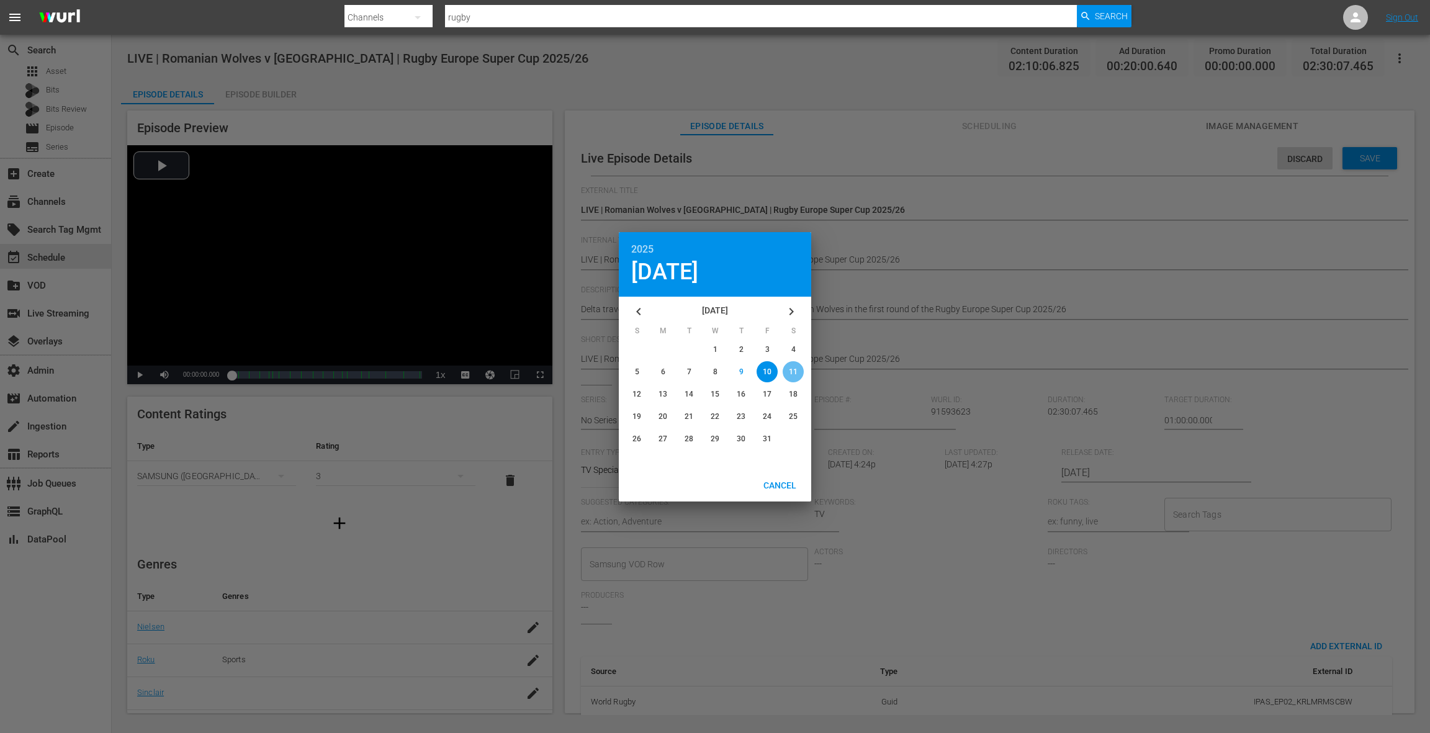
click at [791, 372] on span "11" at bounding box center [793, 371] width 9 height 9
type input "[DATE]"
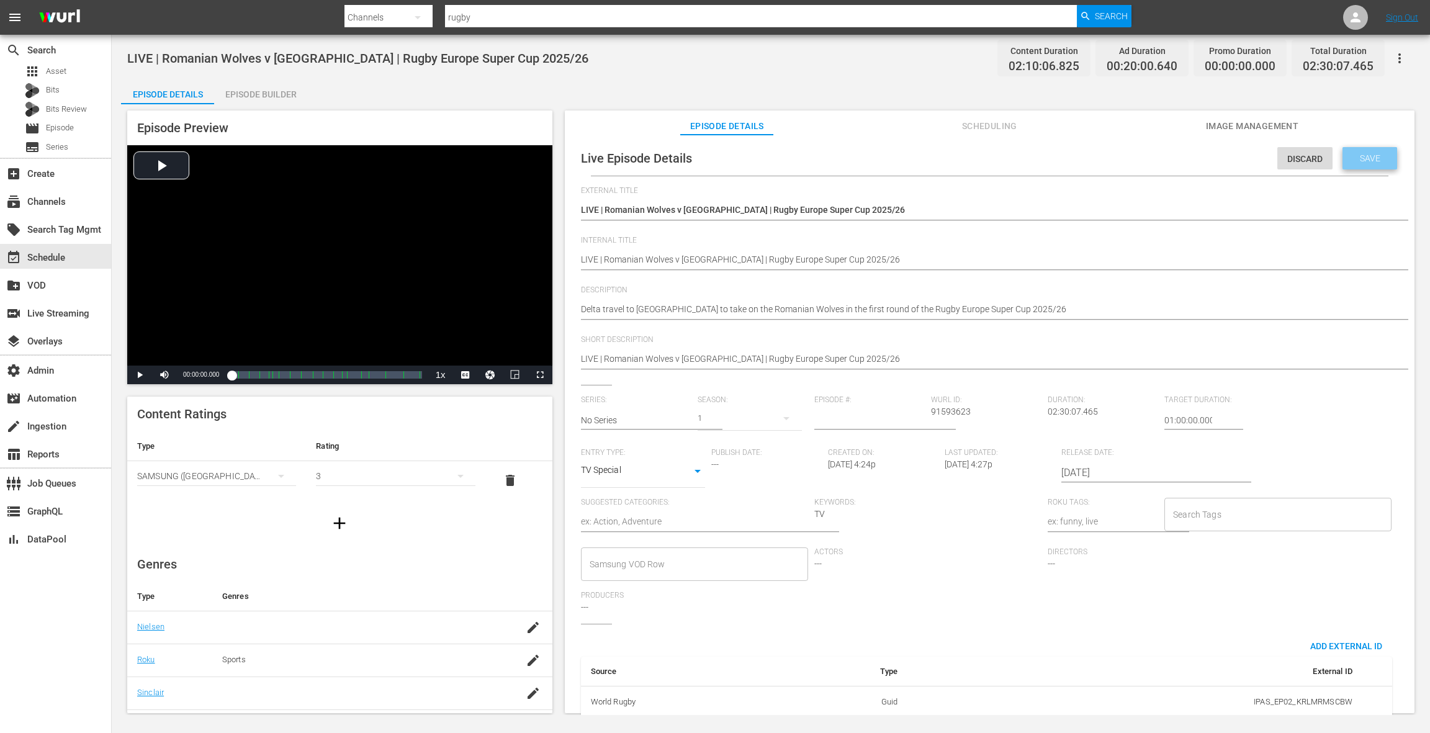
click at [1363, 155] on span "Save" at bounding box center [1370, 158] width 40 height 10
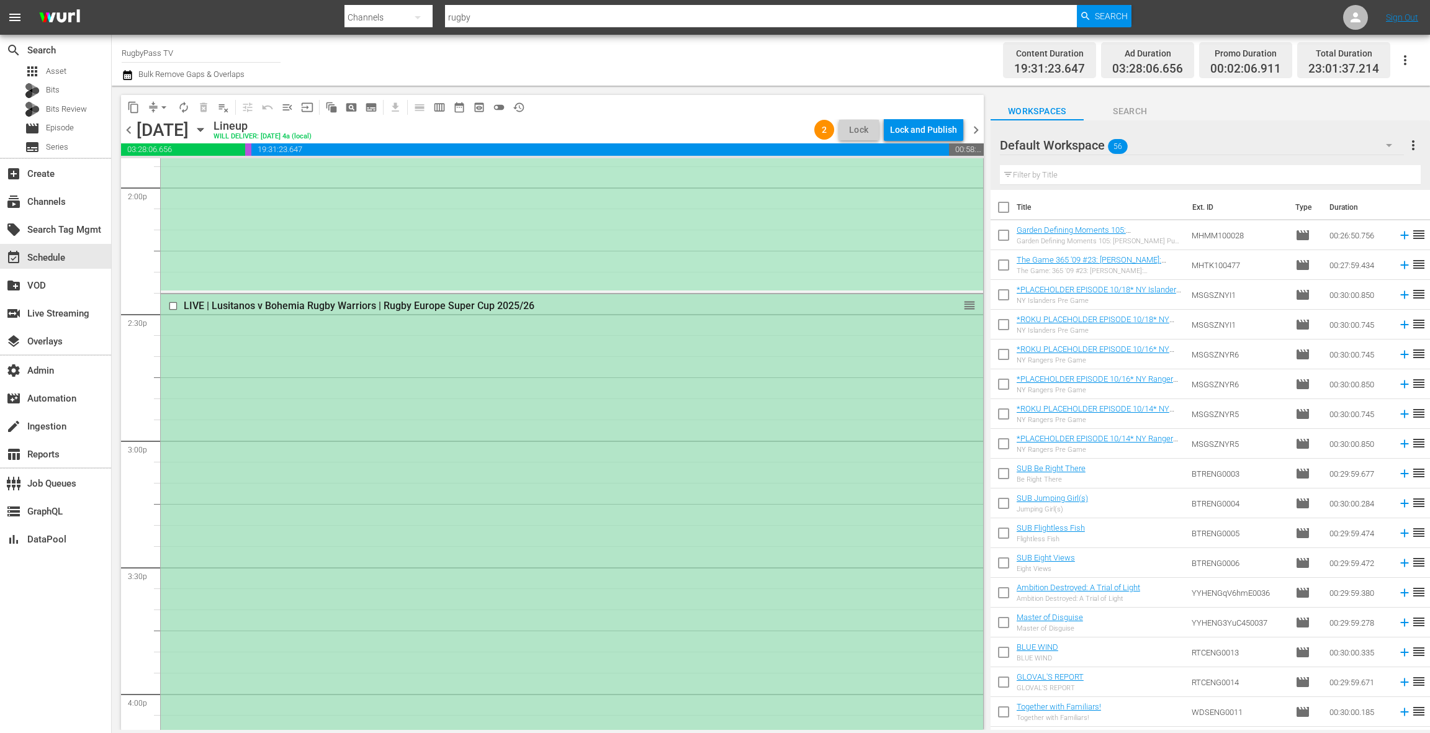
scroll to position [3596, 0]
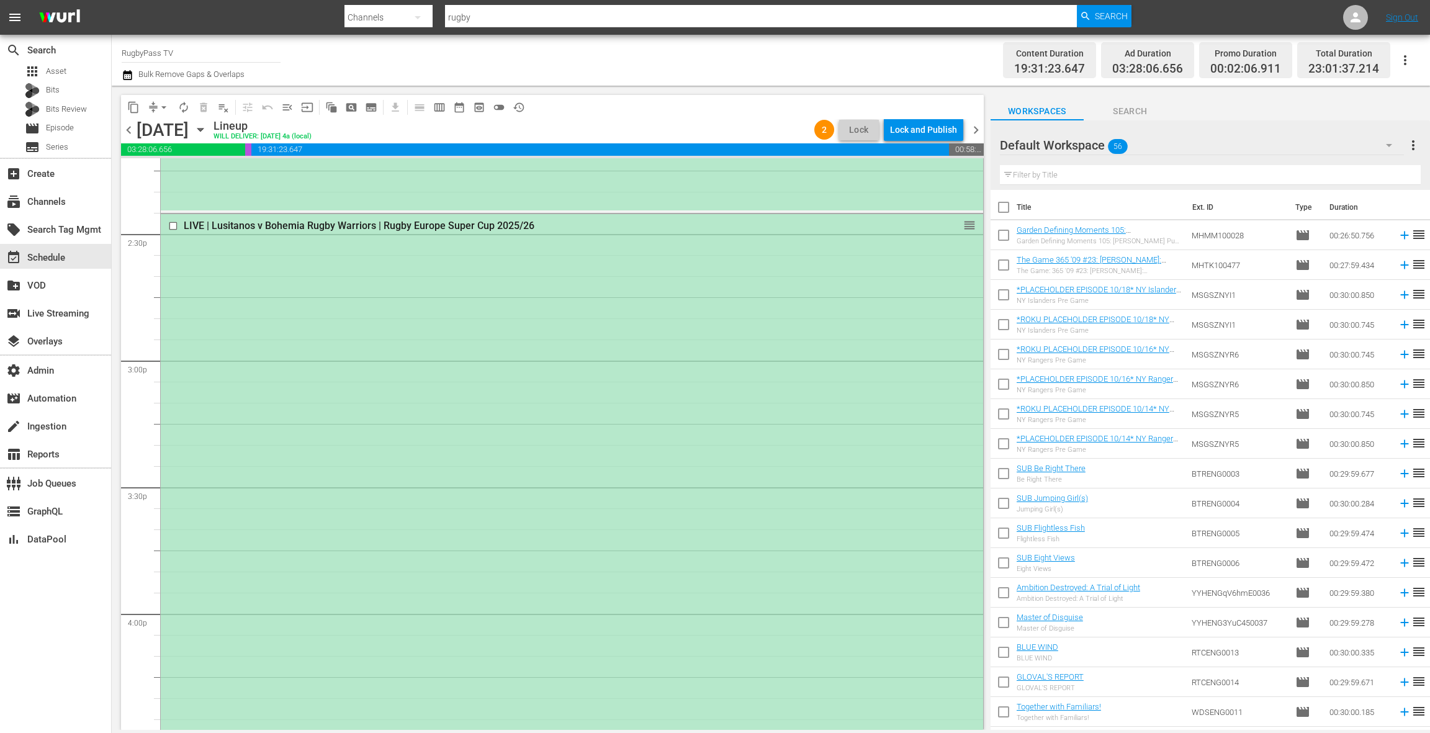
click at [656, 492] on div "LIVE | Lusitanos v Bohemia Rugby Warriors | Rugby Europe Super Cup 2025/26 reor…" at bounding box center [572, 529] width 822 height 630
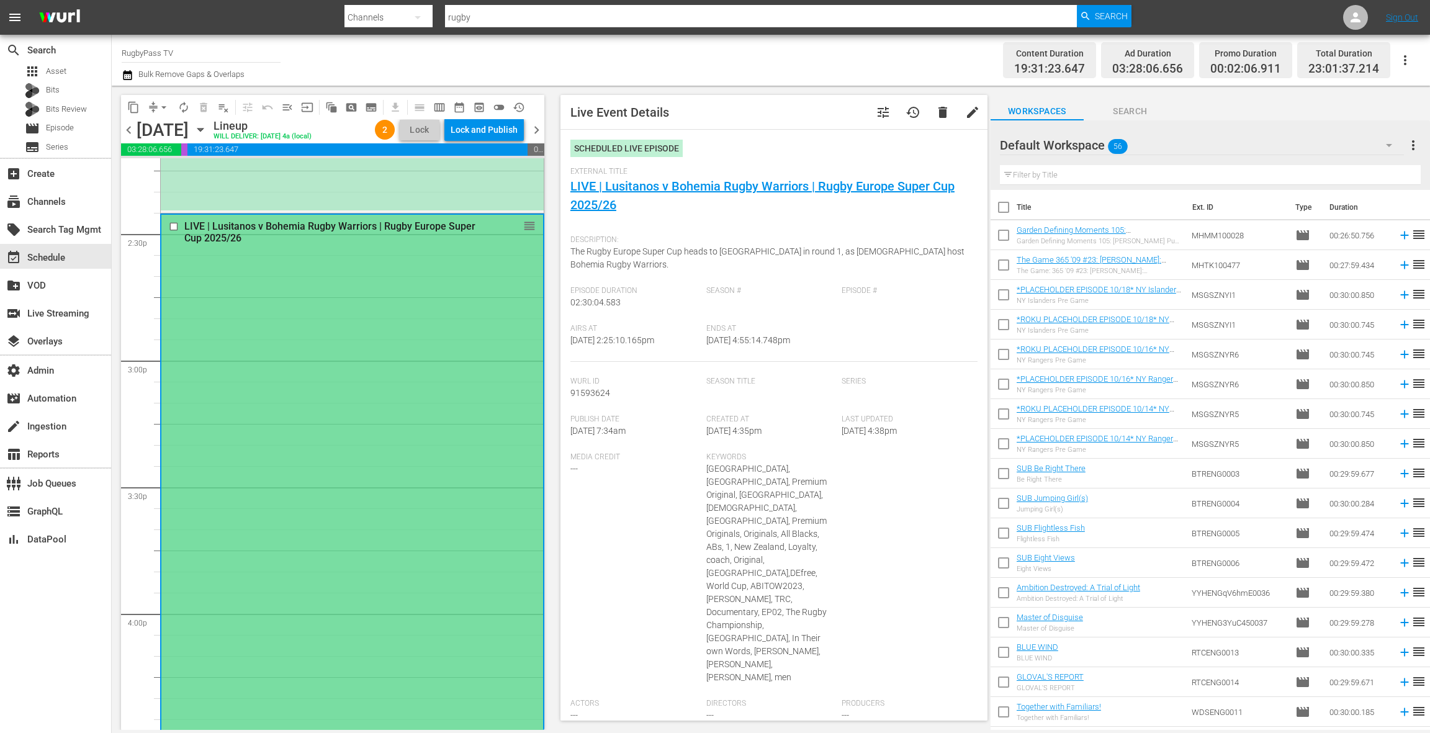
scroll to position [1, 0]
click at [755, 189] on link "LIVE | Lusitanos v Bohemia Rugby Warriors | Rugby Europe Super Cup 2025/26" at bounding box center [762, 195] width 384 height 34
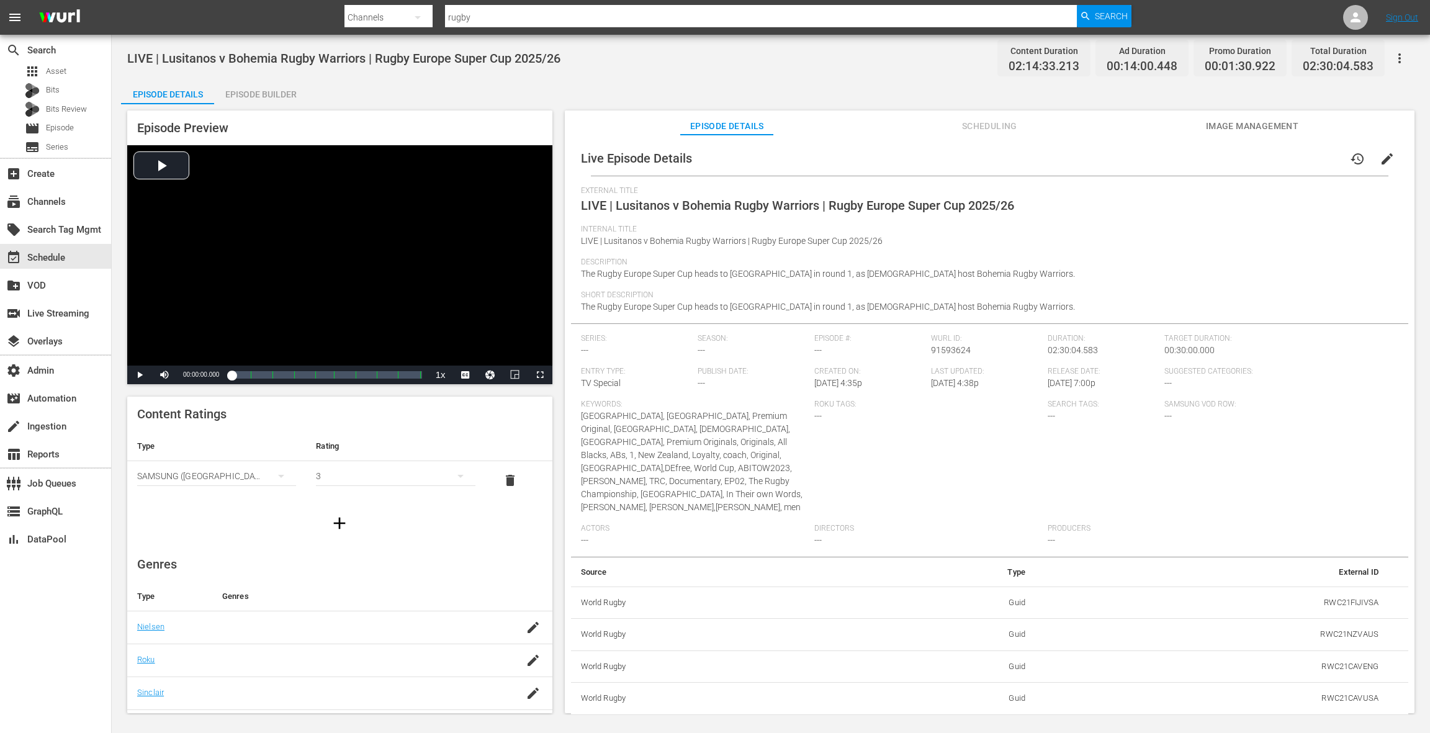
drag, startPoint x: 1379, startPoint y: 162, endPoint x: 1361, endPoint y: 178, distance: 24.2
click at [1379, 162] on span "edit" at bounding box center [1386, 158] width 15 height 15
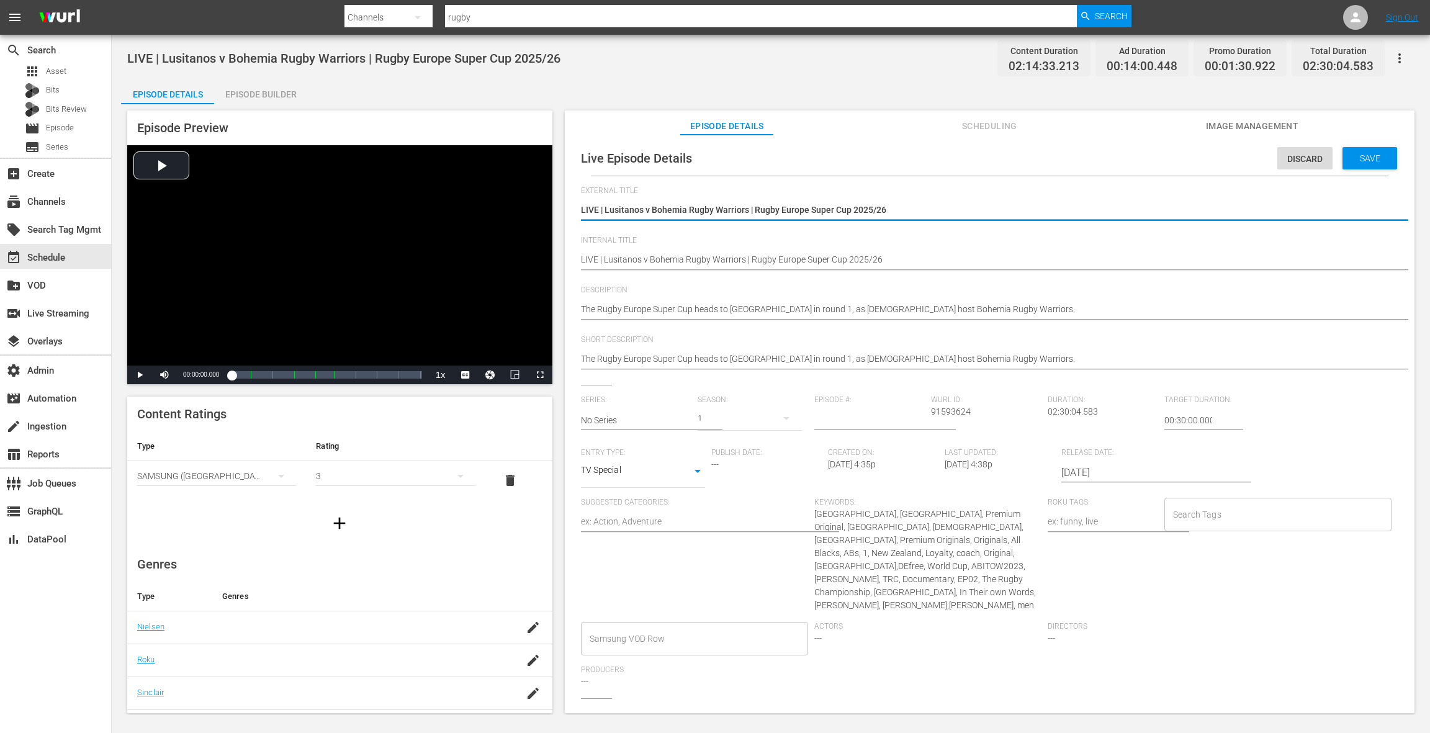
click at [1086, 473] on input "[DATE]" at bounding box center [1140, 473] width 159 height 30
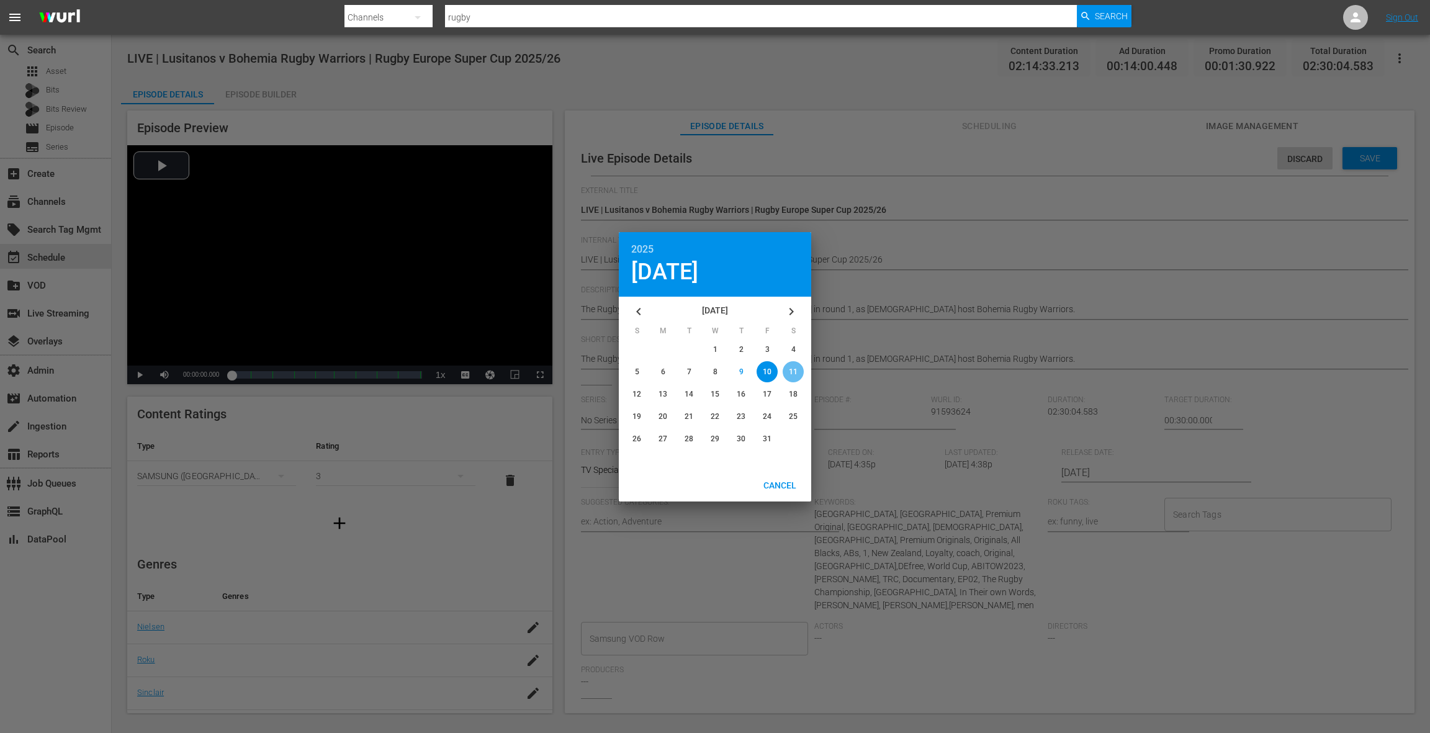
click at [798, 375] on div "button" at bounding box center [793, 371] width 21 height 21
type input "[DATE]"
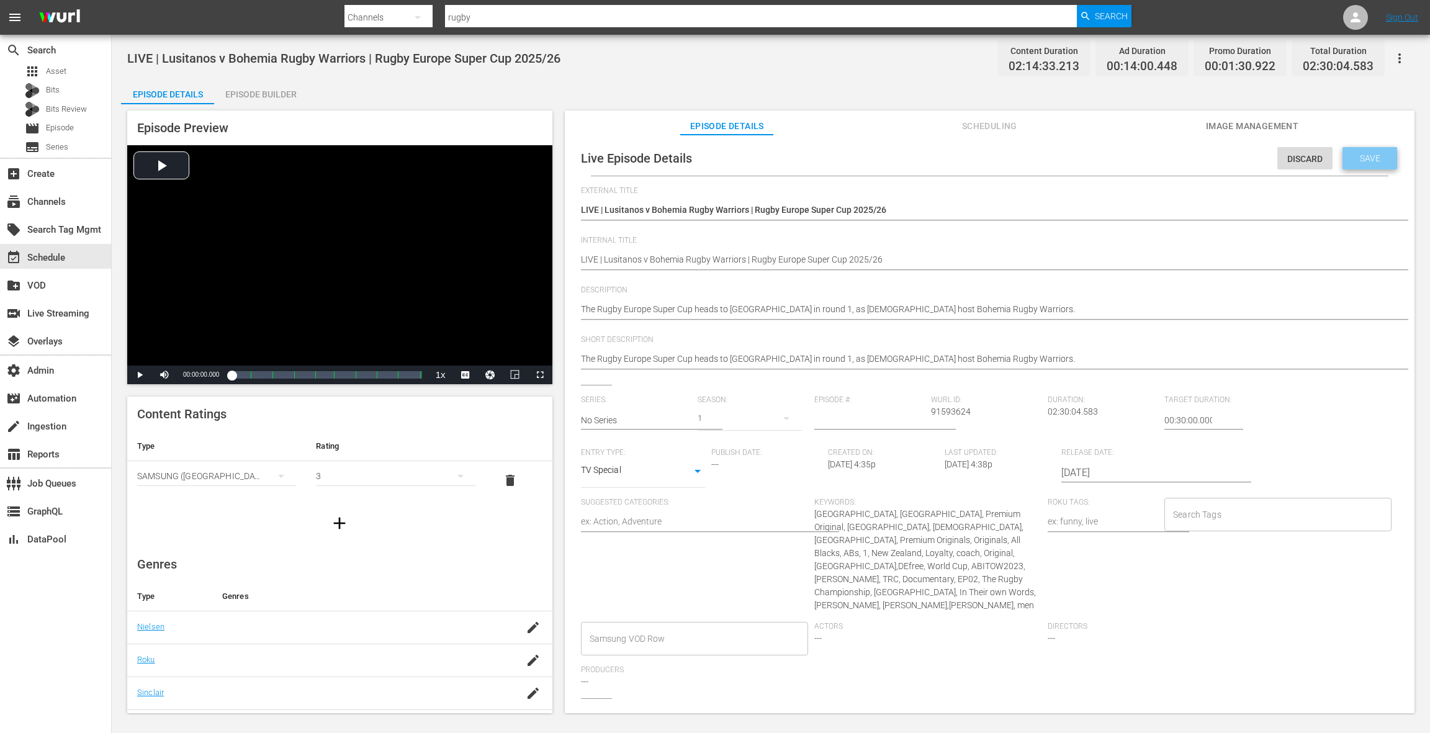
click at [1376, 163] on span "Save" at bounding box center [1370, 158] width 40 height 10
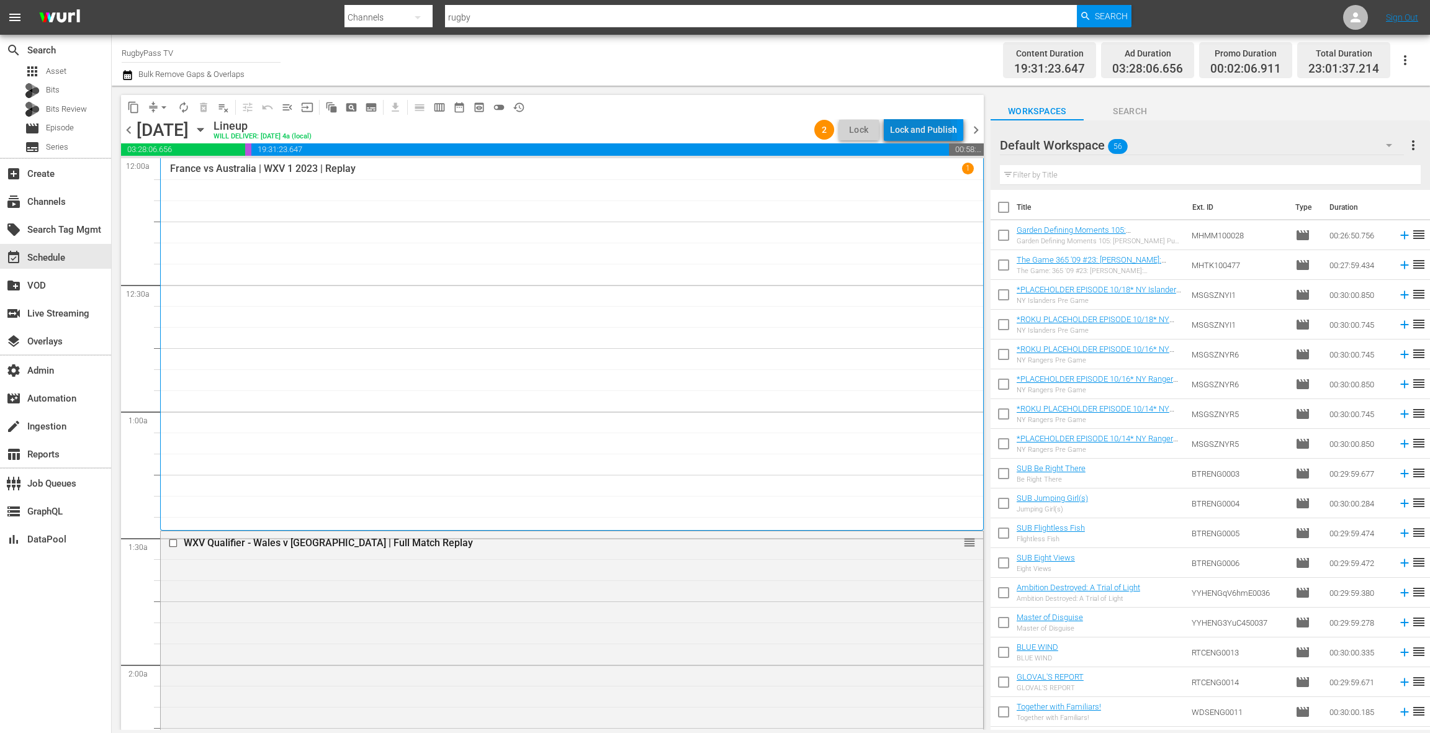
click at [916, 132] on div "Lock and Publish" at bounding box center [923, 130] width 67 height 22
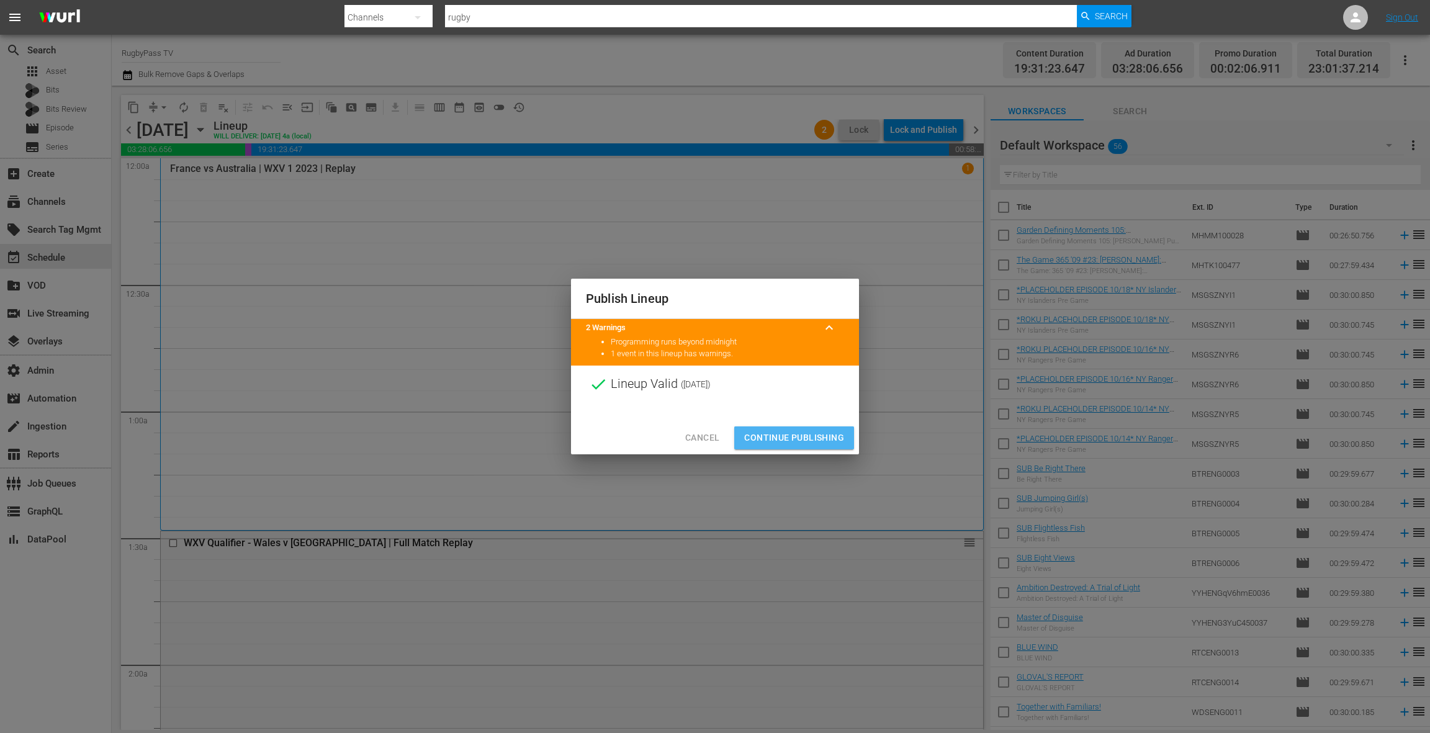
click at [795, 439] on span "Continue Publishing" at bounding box center [794, 438] width 100 height 16
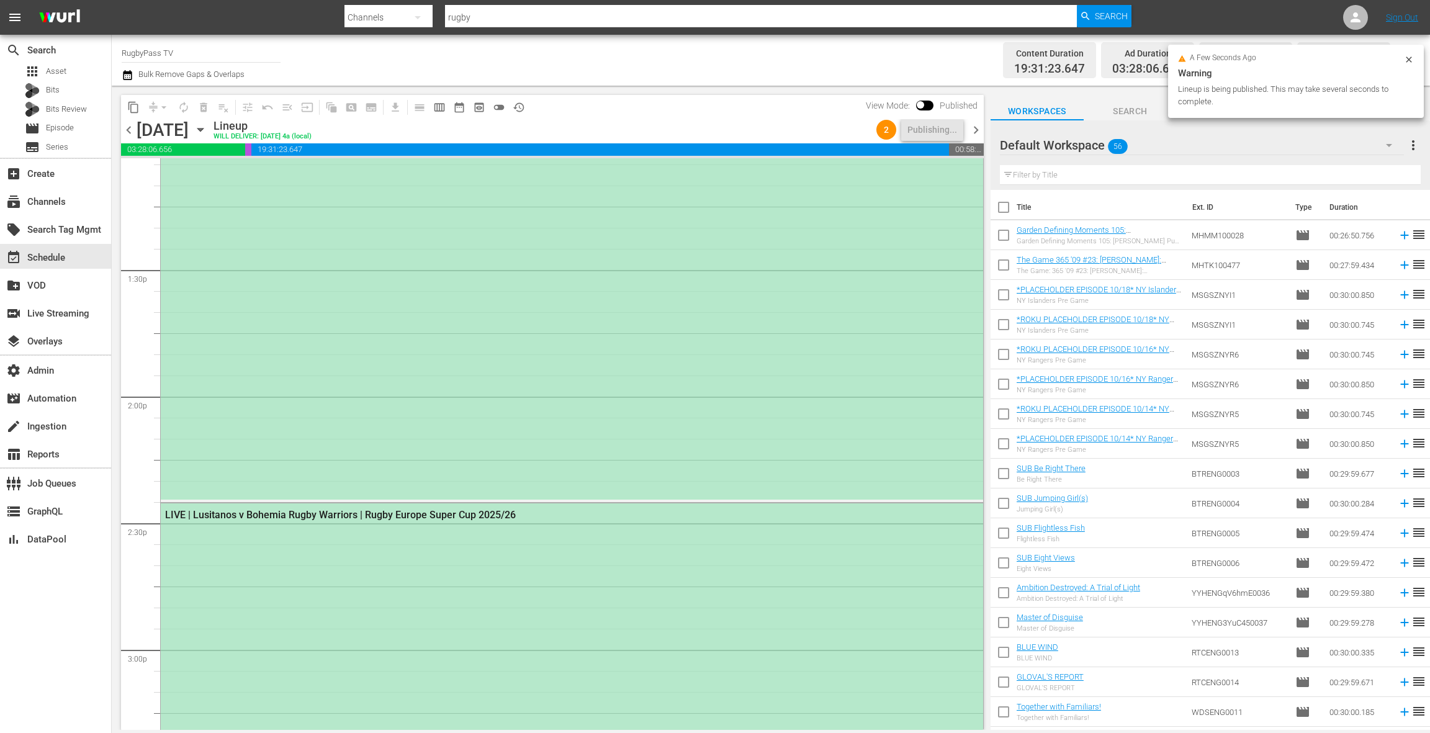
scroll to position [3491, 0]
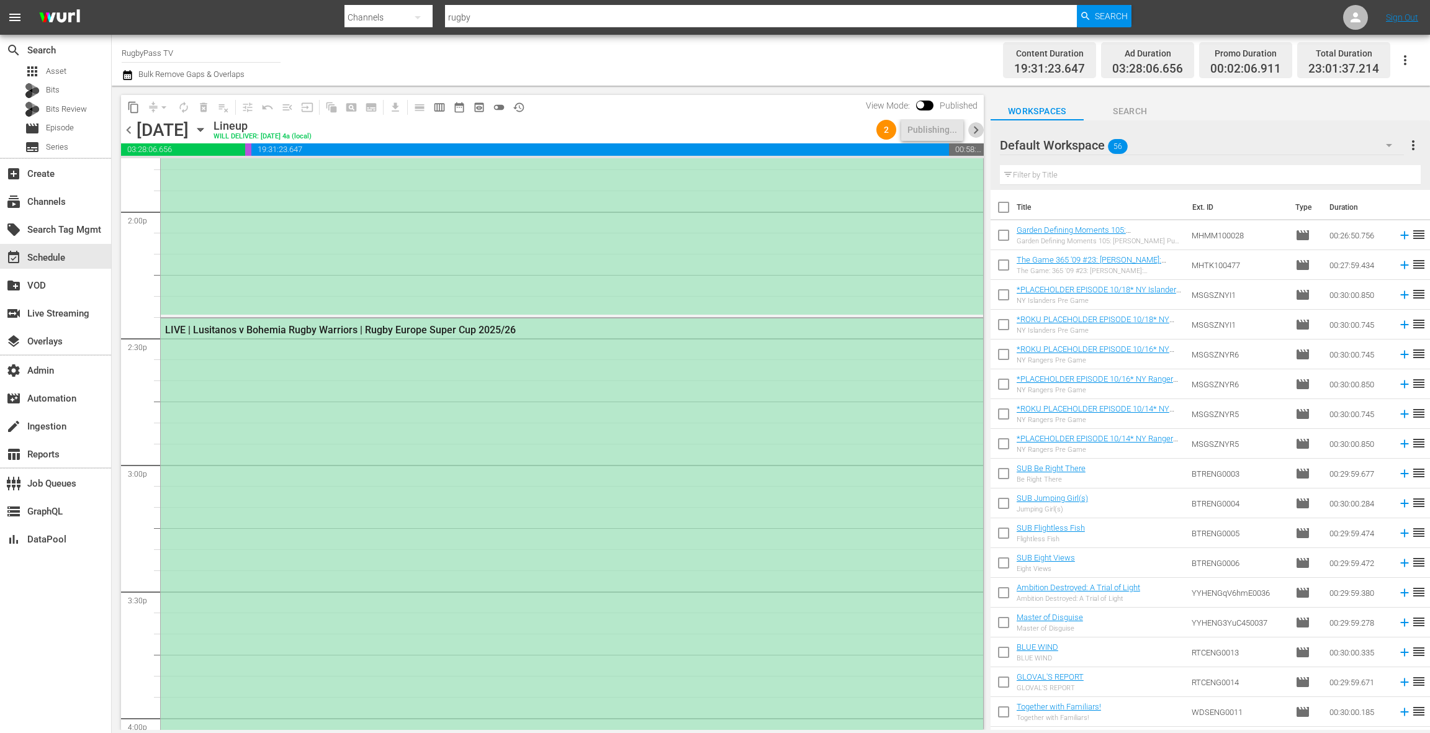
click at [974, 129] on span "chevron_right" at bounding box center [976, 130] width 16 height 16
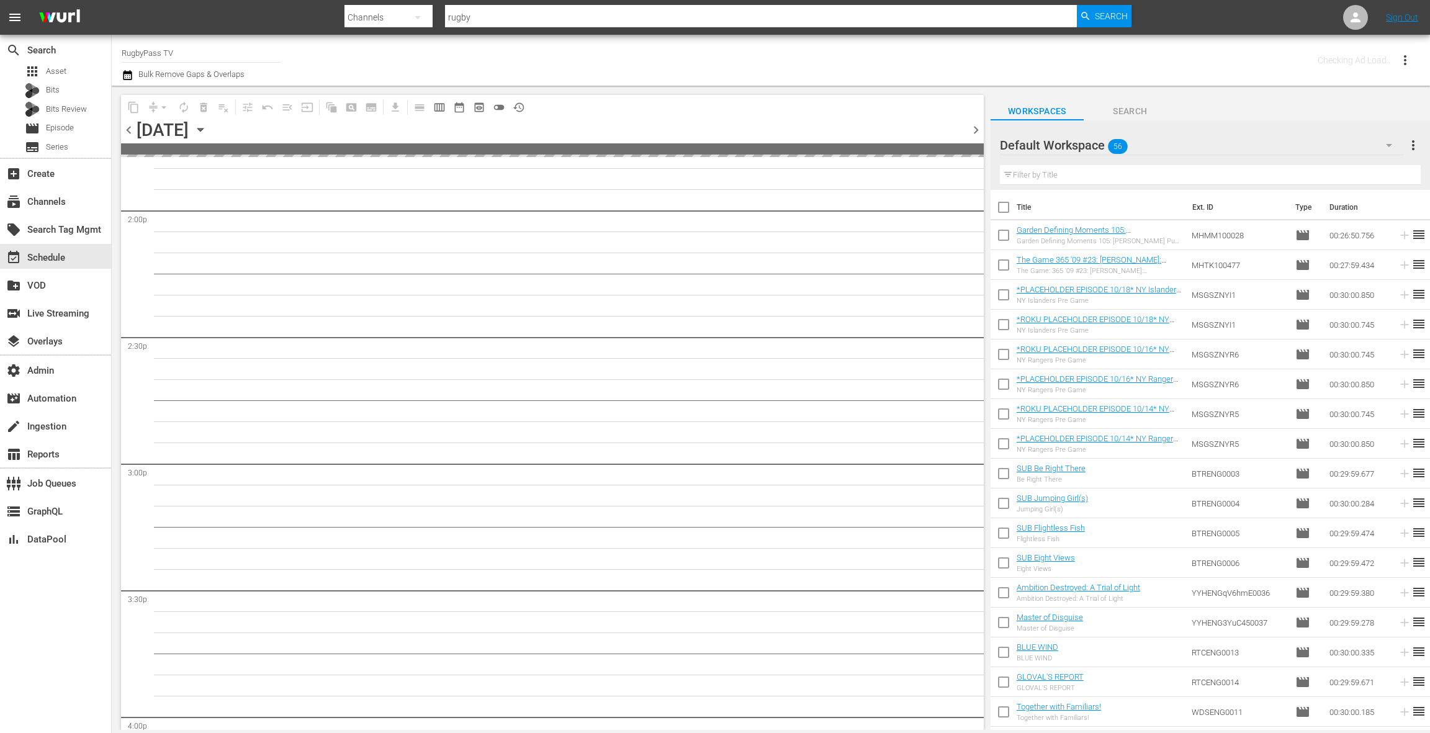
scroll to position [3576, 0]
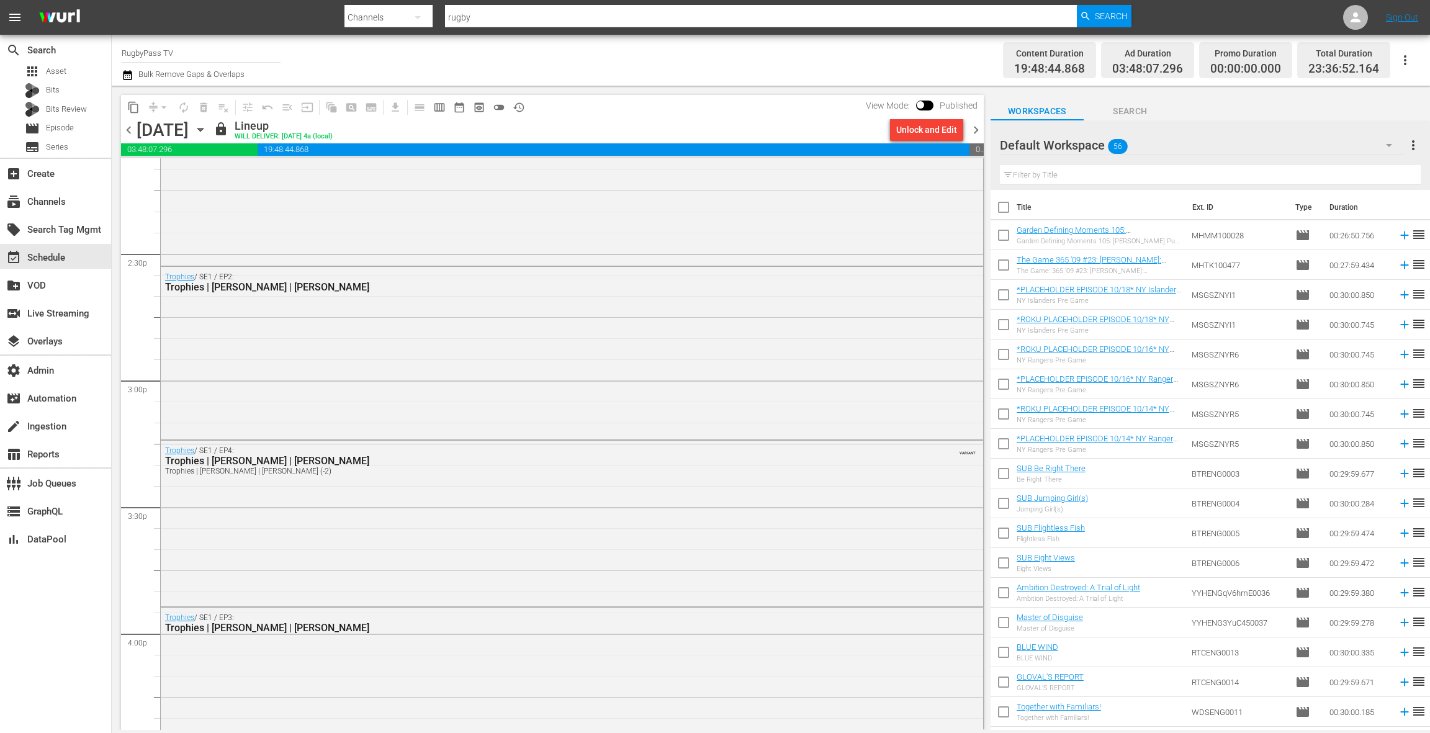
click at [902, 133] on div "Unlock and Edit" at bounding box center [926, 130] width 61 height 22
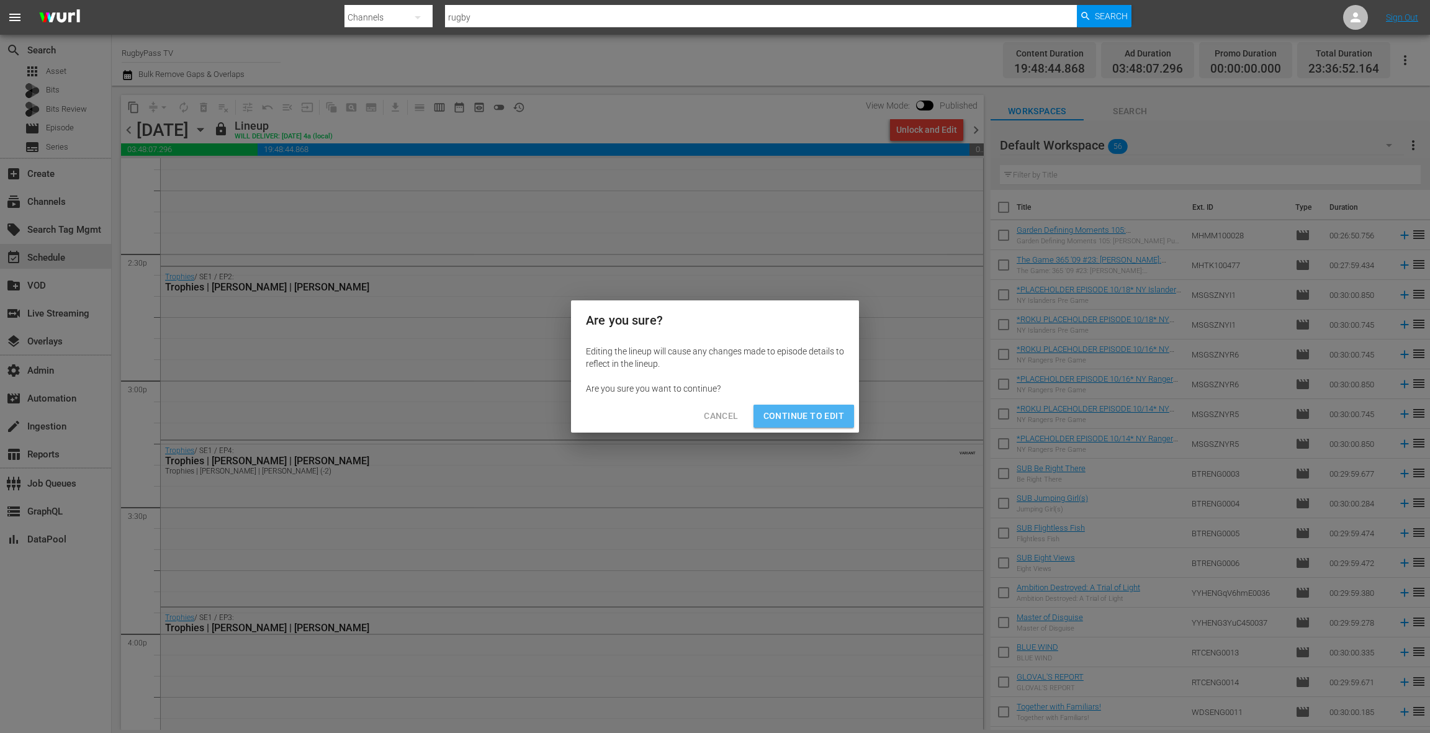
click at [797, 421] on span "Continue to Edit" at bounding box center [803, 416] width 81 height 16
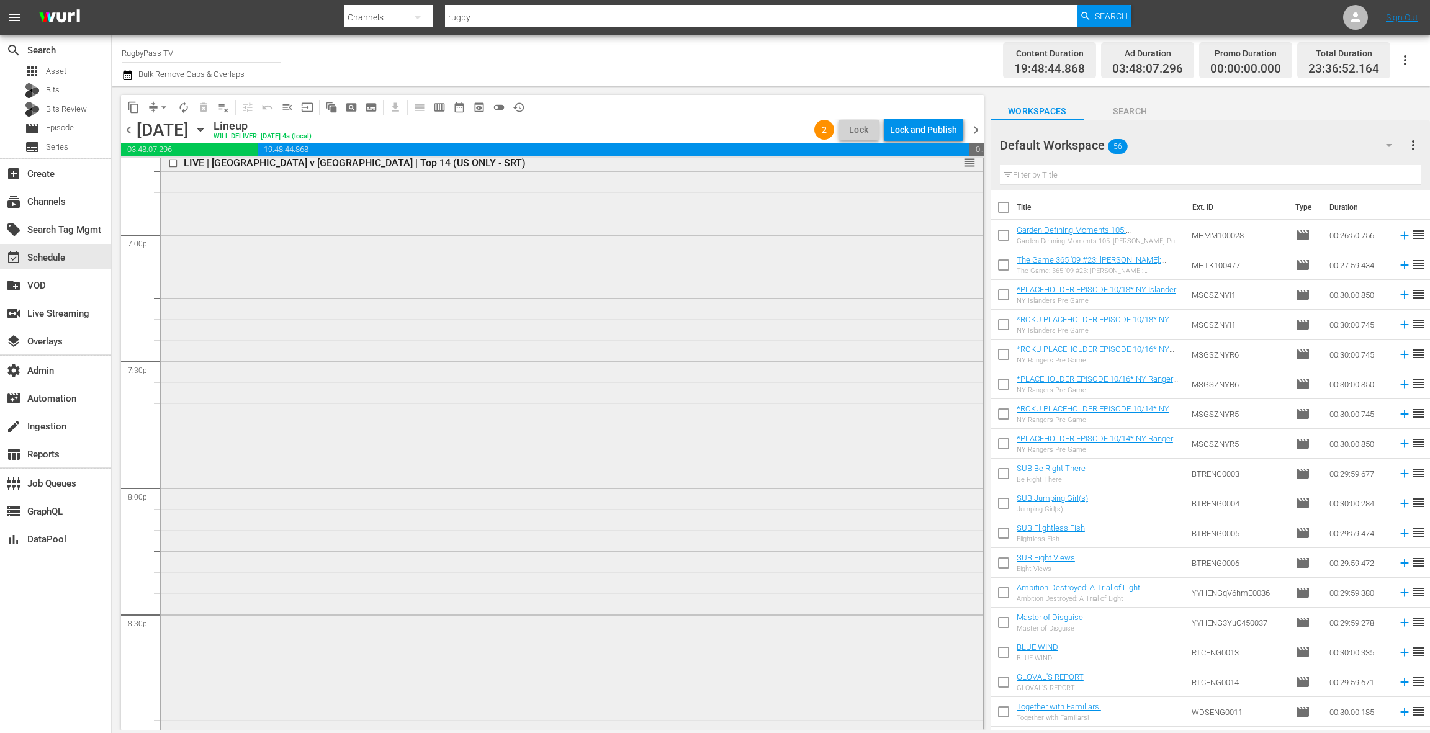
scroll to position [4672, 0]
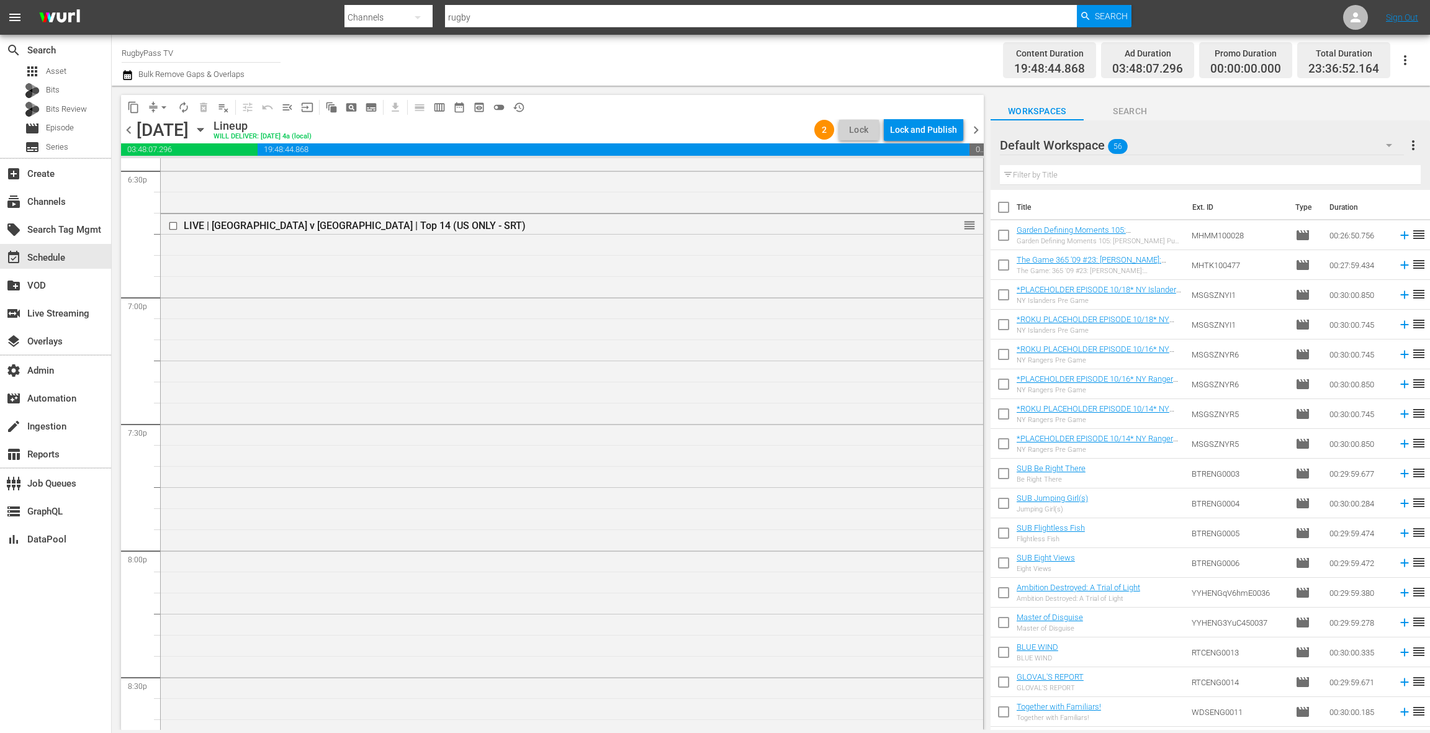
drag, startPoint x: 680, startPoint y: 340, endPoint x: 686, endPoint y: 339, distance: 6.2
click at [680, 340] on div "LIVE | [GEOGRAPHIC_DATA] v [GEOGRAPHIC_DATA] | Top 14 (US ONLY - SRT) reorder" at bounding box center [572, 530] width 822 height 632
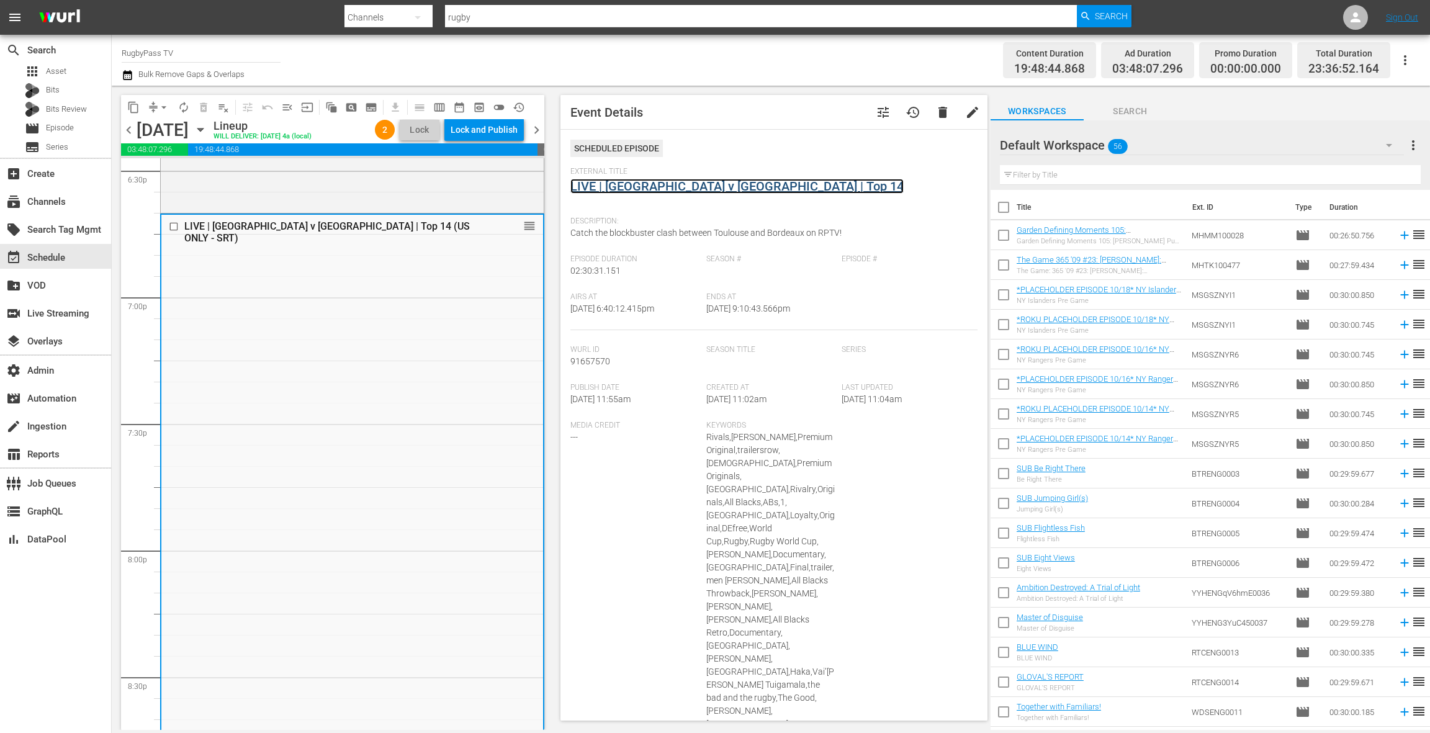
click at [676, 189] on link "LIVE | [GEOGRAPHIC_DATA] v [GEOGRAPHIC_DATA] | Top 14" at bounding box center [736, 186] width 333 height 15
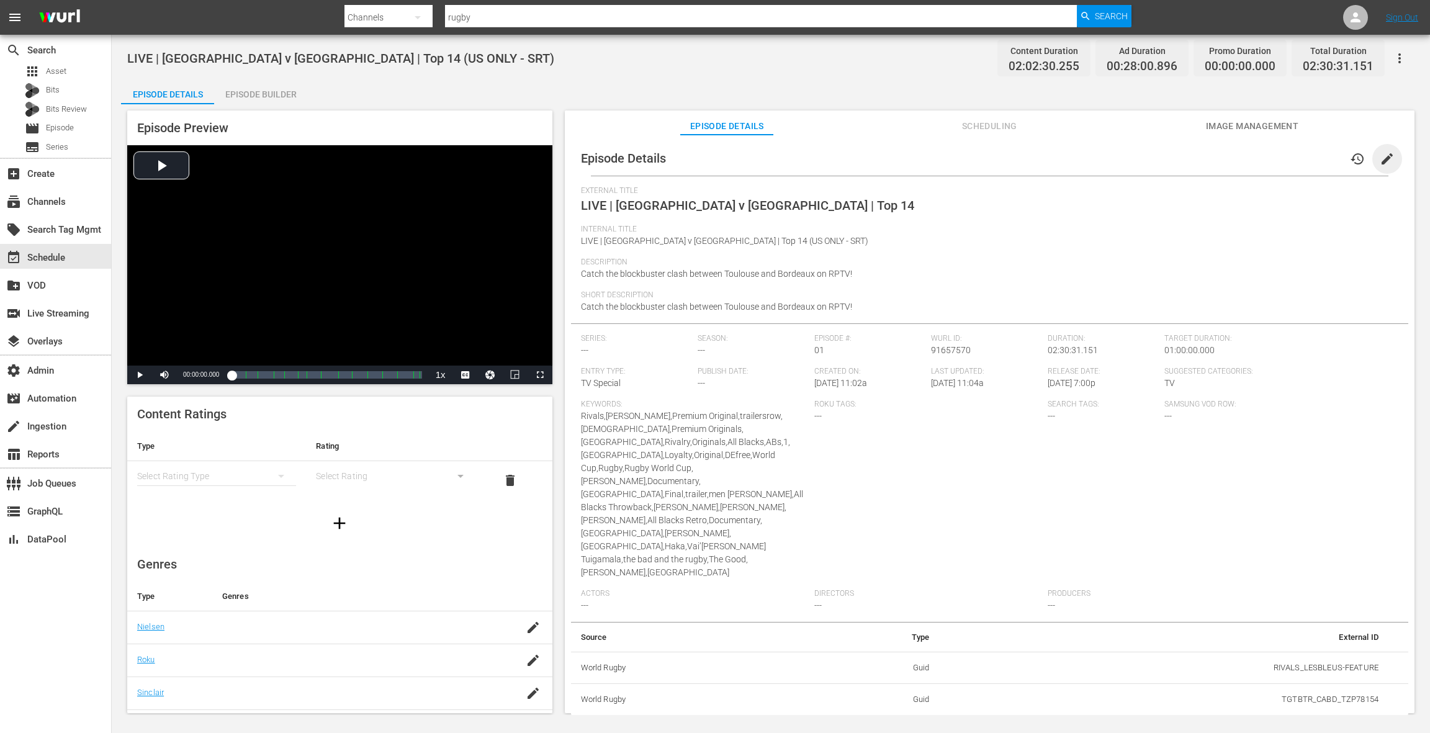
click at [1381, 166] on span "edit" at bounding box center [1386, 158] width 15 height 15
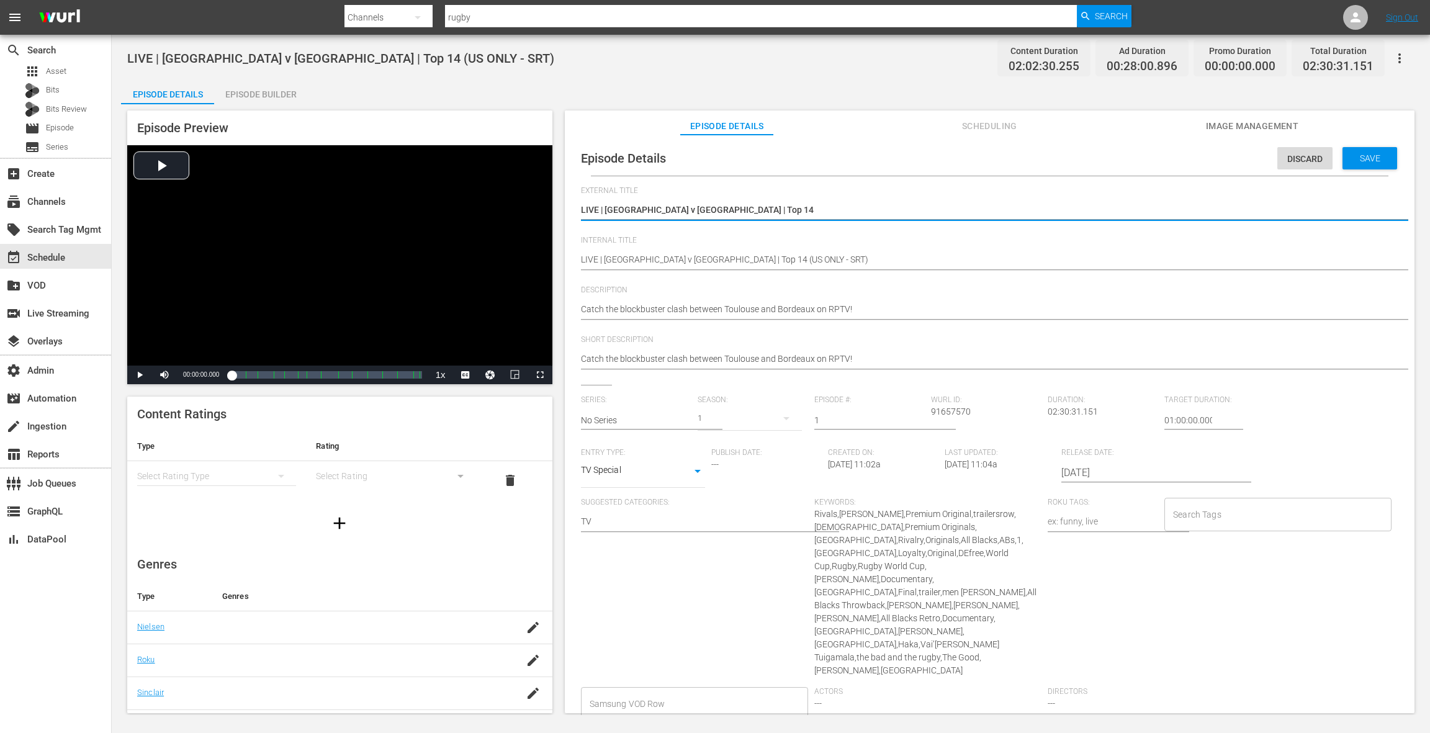
click at [1096, 474] on input "[DATE]" at bounding box center [1140, 473] width 159 height 30
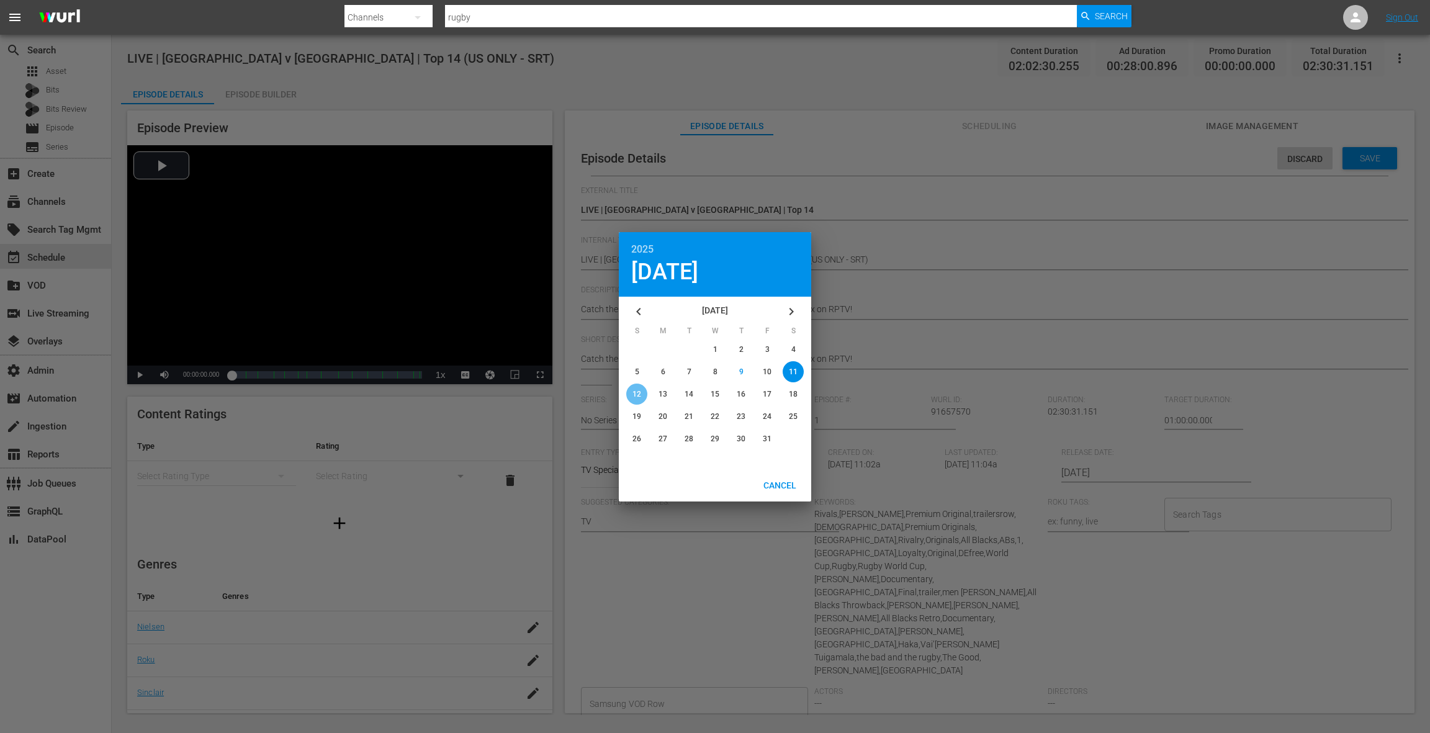
drag, startPoint x: 637, startPoint y: 394, endPoint x: 670, endPoint y: 386, distance: 34.5
click at [636, 394] on span "12" at bounding box center [636, 394] width 9 height 9
type input "[DATE]"
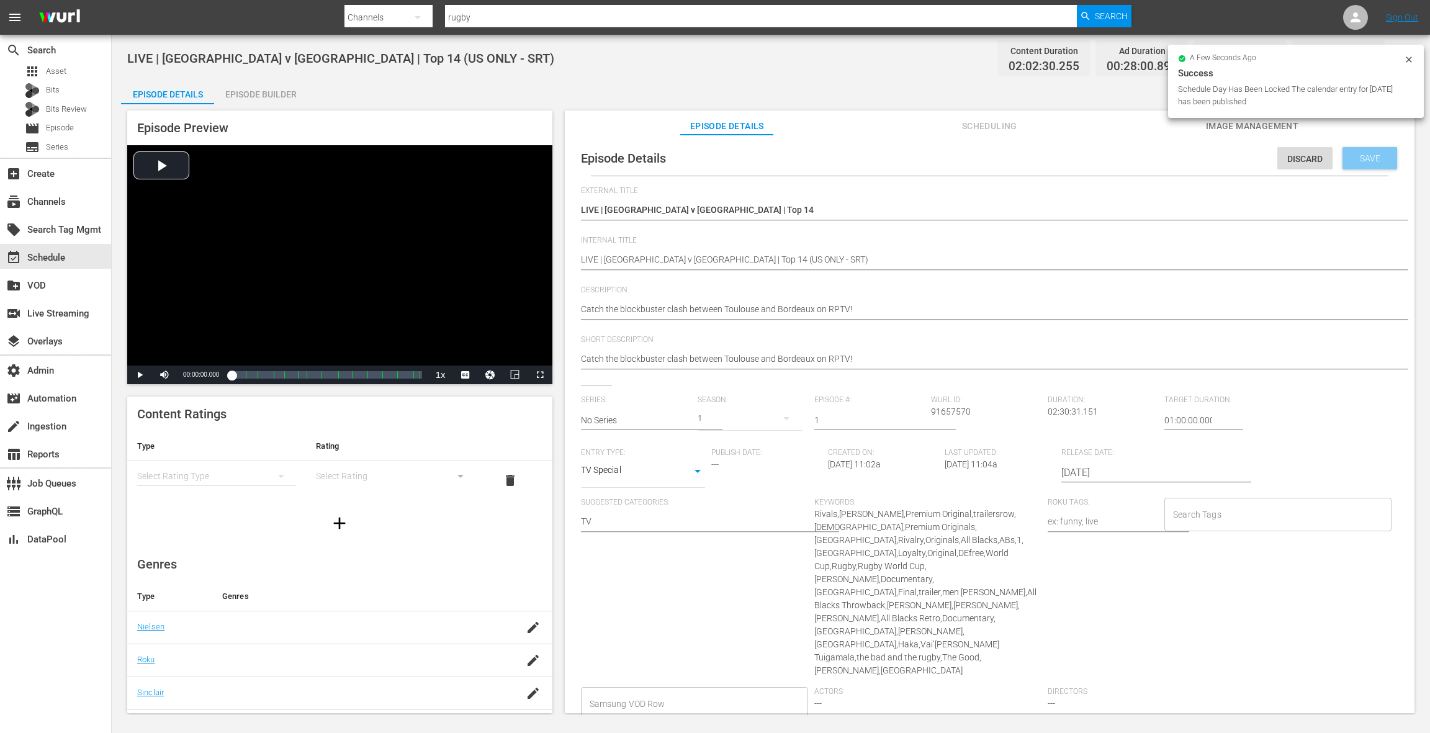
click at [1361, 162] on span "Save" at bounding box center [1370, 158] width 40 height 10
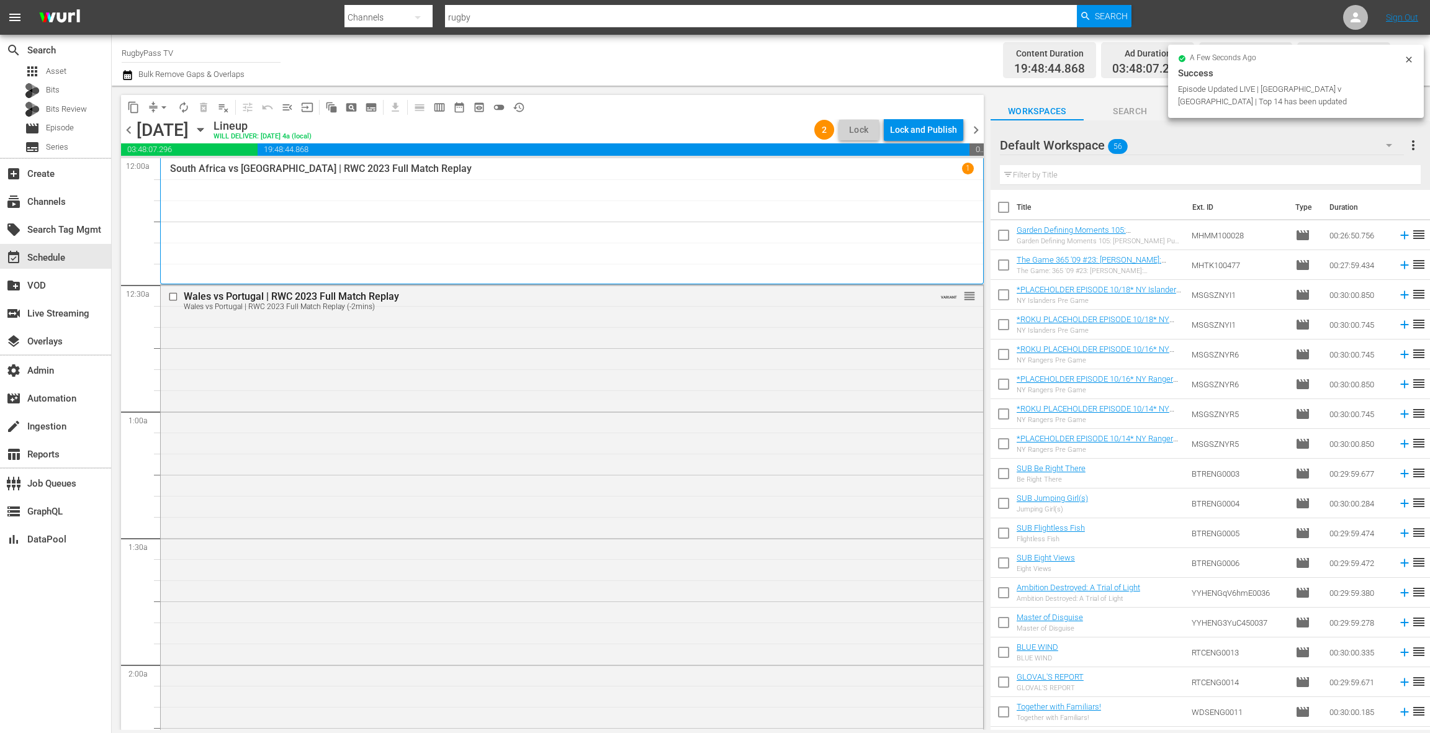
click at [922, 132] on div "Lock and Publish" at bounding box center [923, 130] width 67 height 22
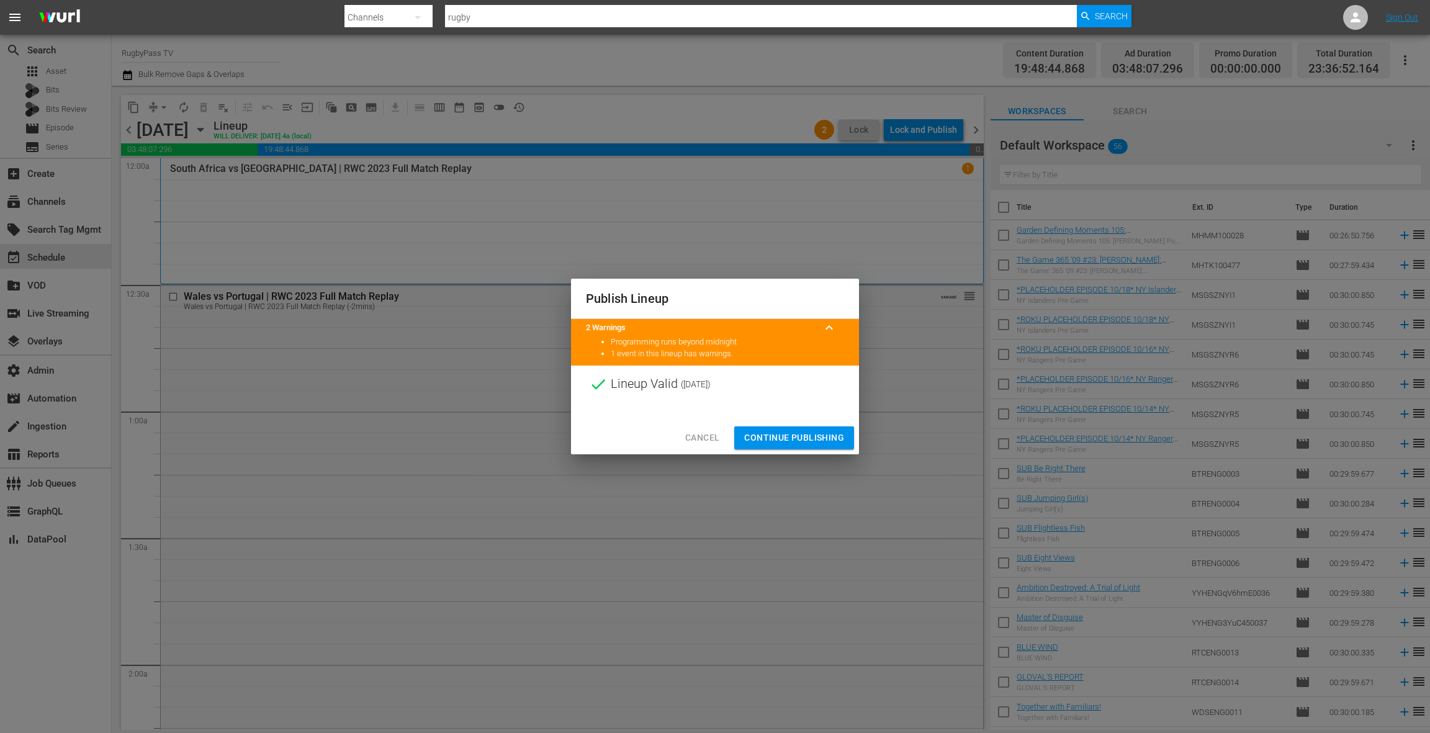
click at [814, 437] on span "Continue Publishing" at bounding box center [794, 438] width 100 height 16
